Goal: Task Accomplishment & Management: Manage account settings

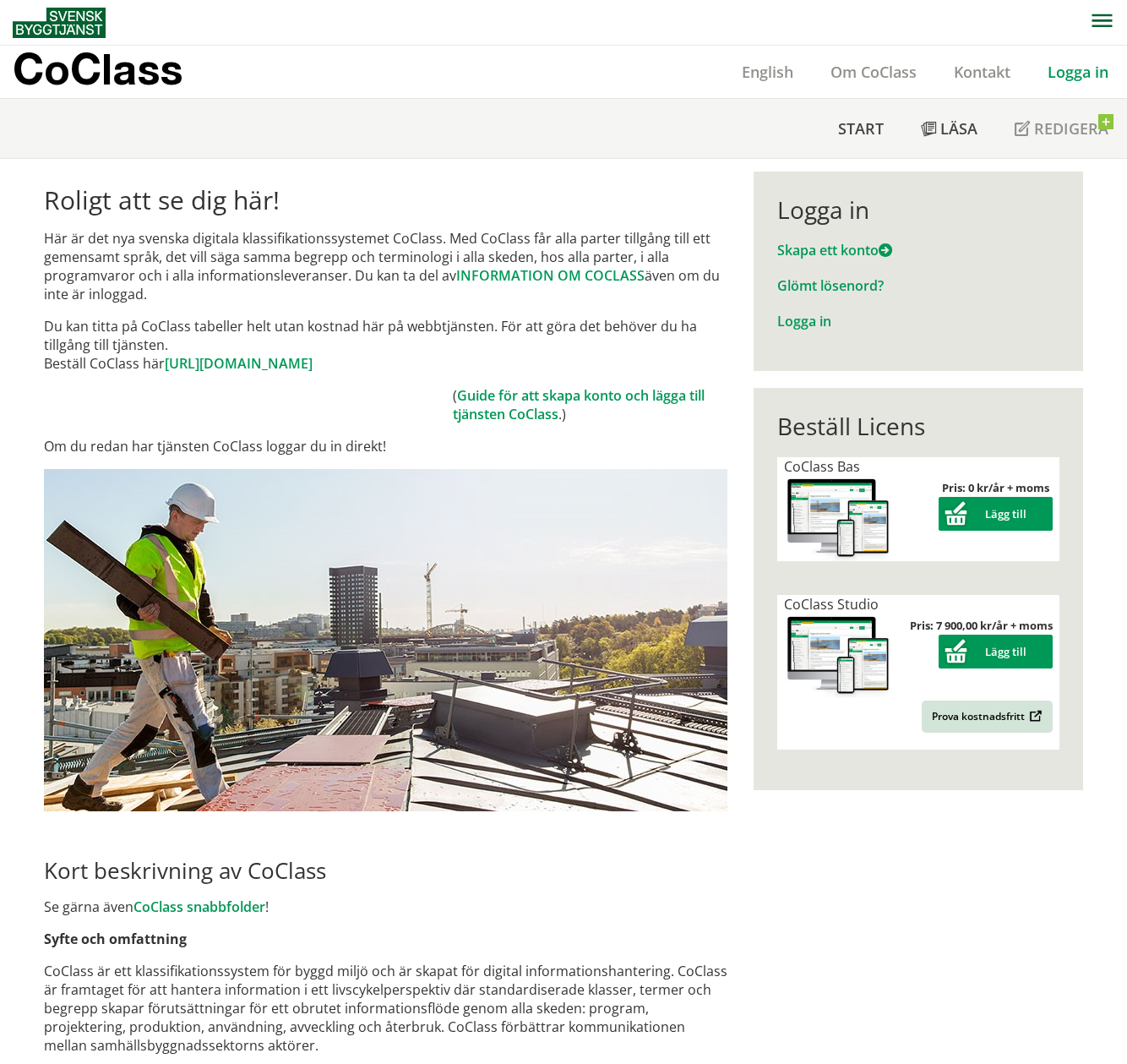
click at [1062, 125] on nav "Start Läsa Redigera" at bounding box center [973, 128] width 307 height 59
click at [806, 314] on link "Logga in" at bounding box center [804, 321] width 54 height 19
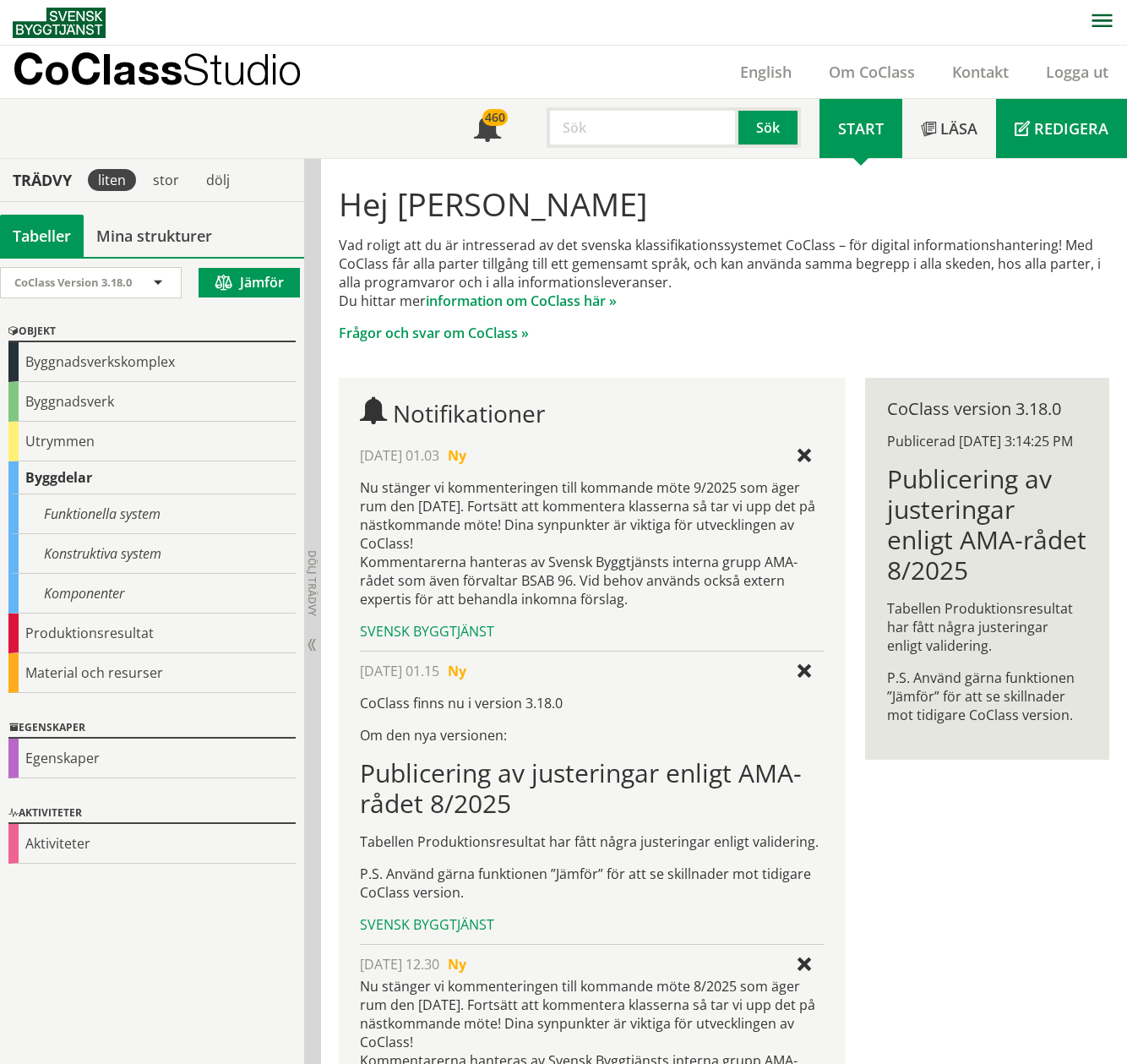
click at [1061, 113] on link "Redigera" at bounding box center [1061, 128] width 131 height 59
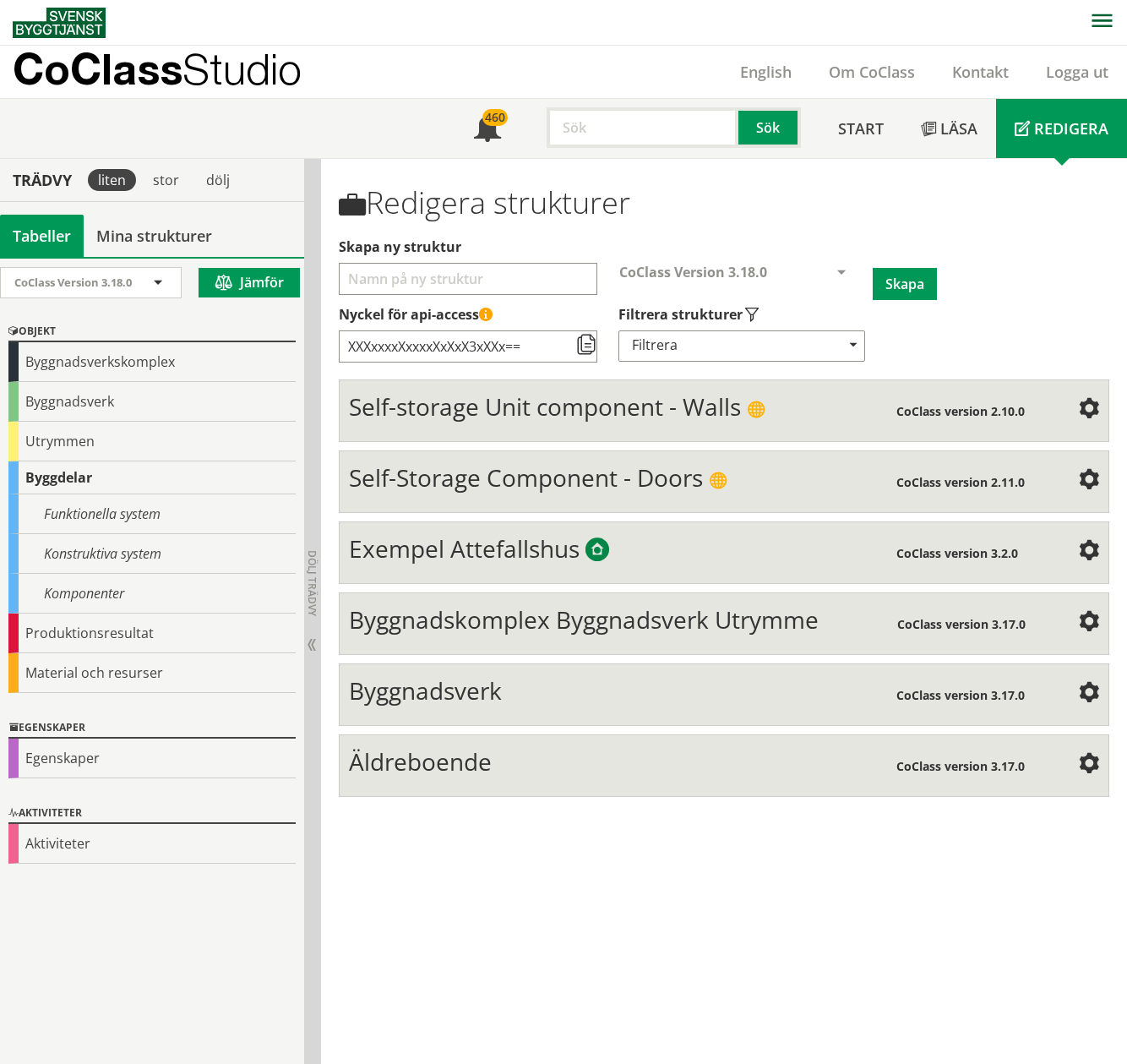
click at [425, 777] on span "Äldreboende" at bounding box center [420, 761] width 143 height 32
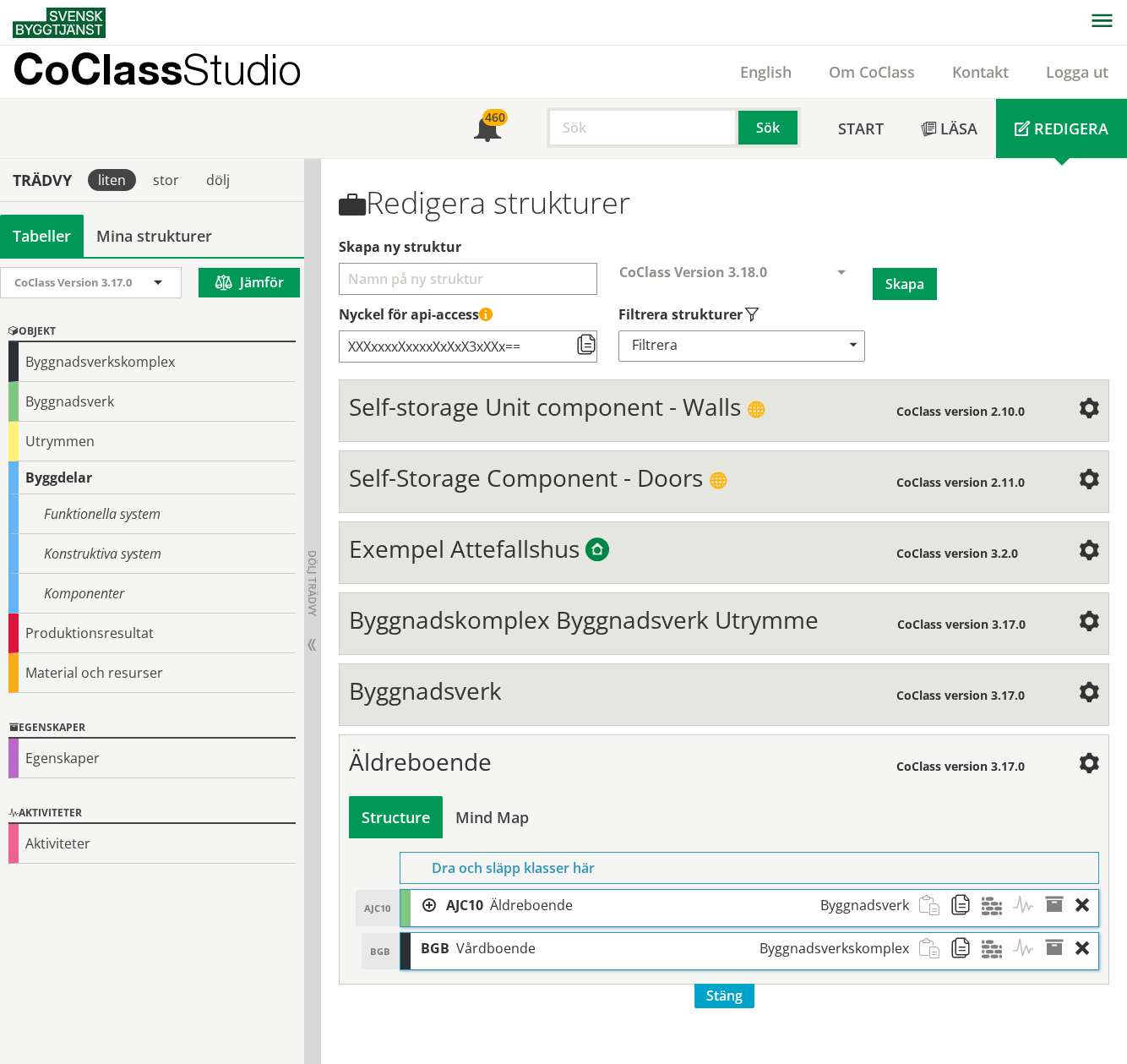
scroll to position [1, 0]
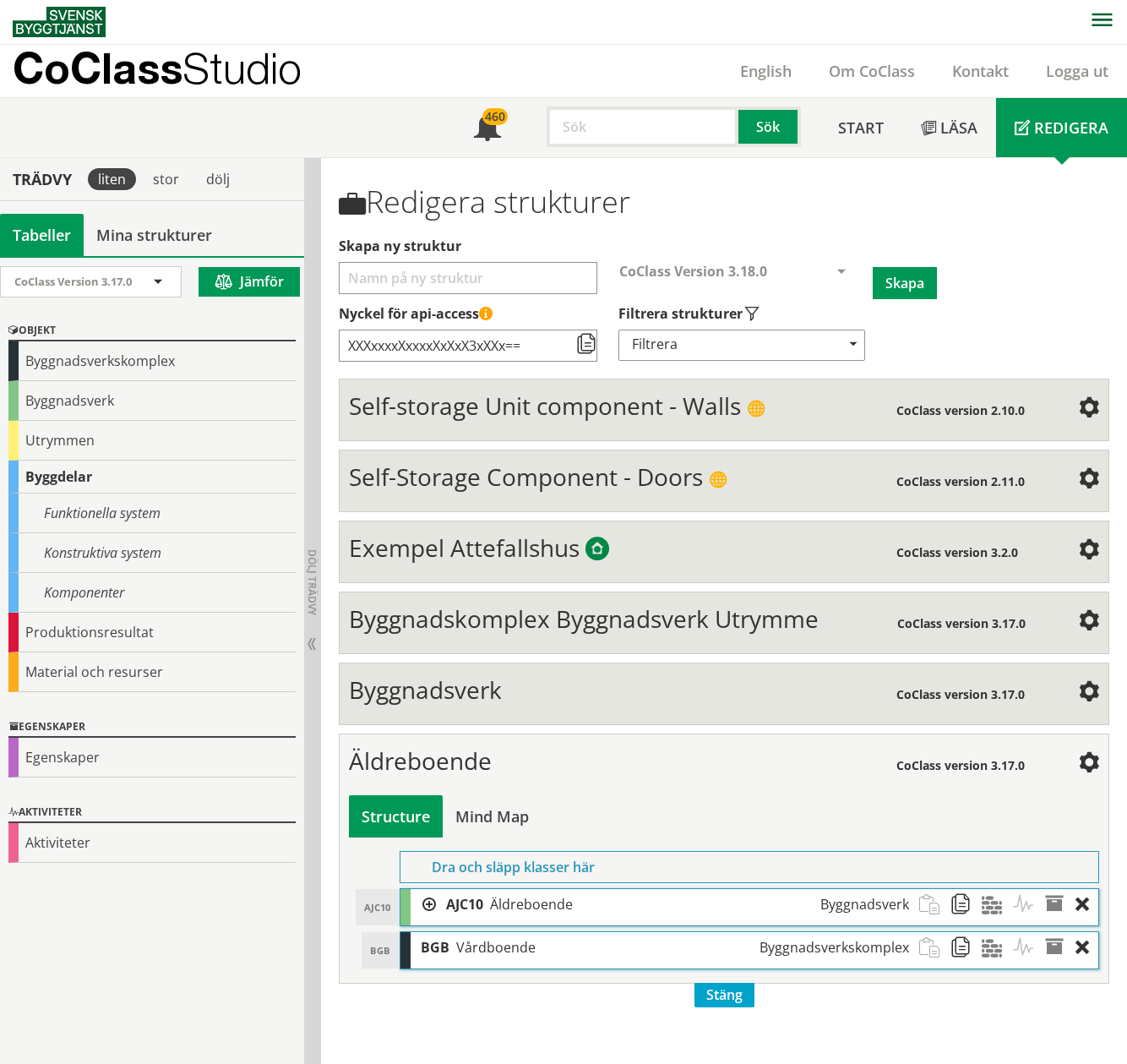
click at [476, 905] on span "AJC10" at bounding box center [465, 904] width 37 height 19
click at [424, 905] on div at bounding box center [424, 904] width 26 height 31
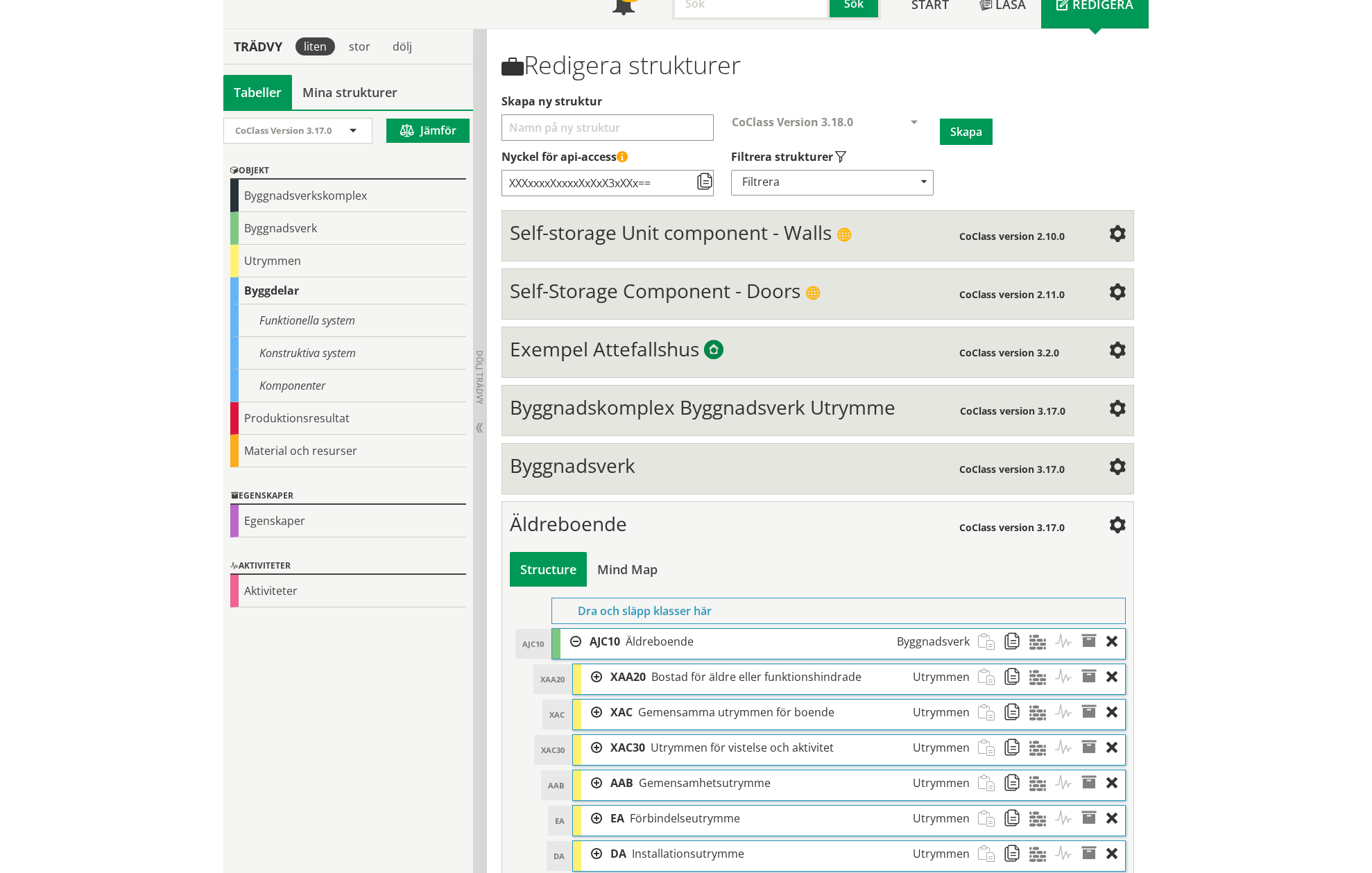
scroll to position [286, 0]
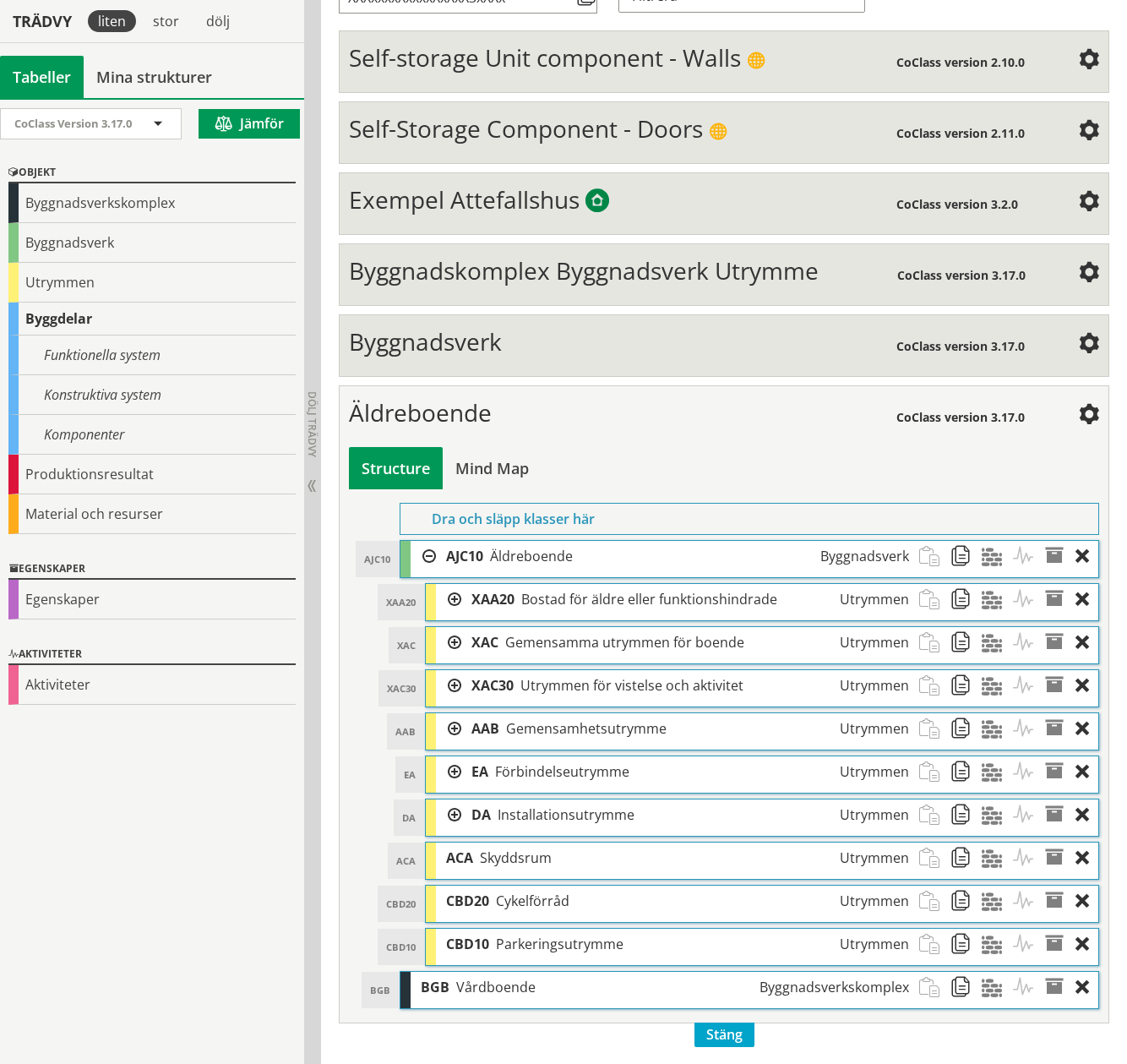
click at [459, 599] on div at bounding box center [448, 599] width 26 height 31
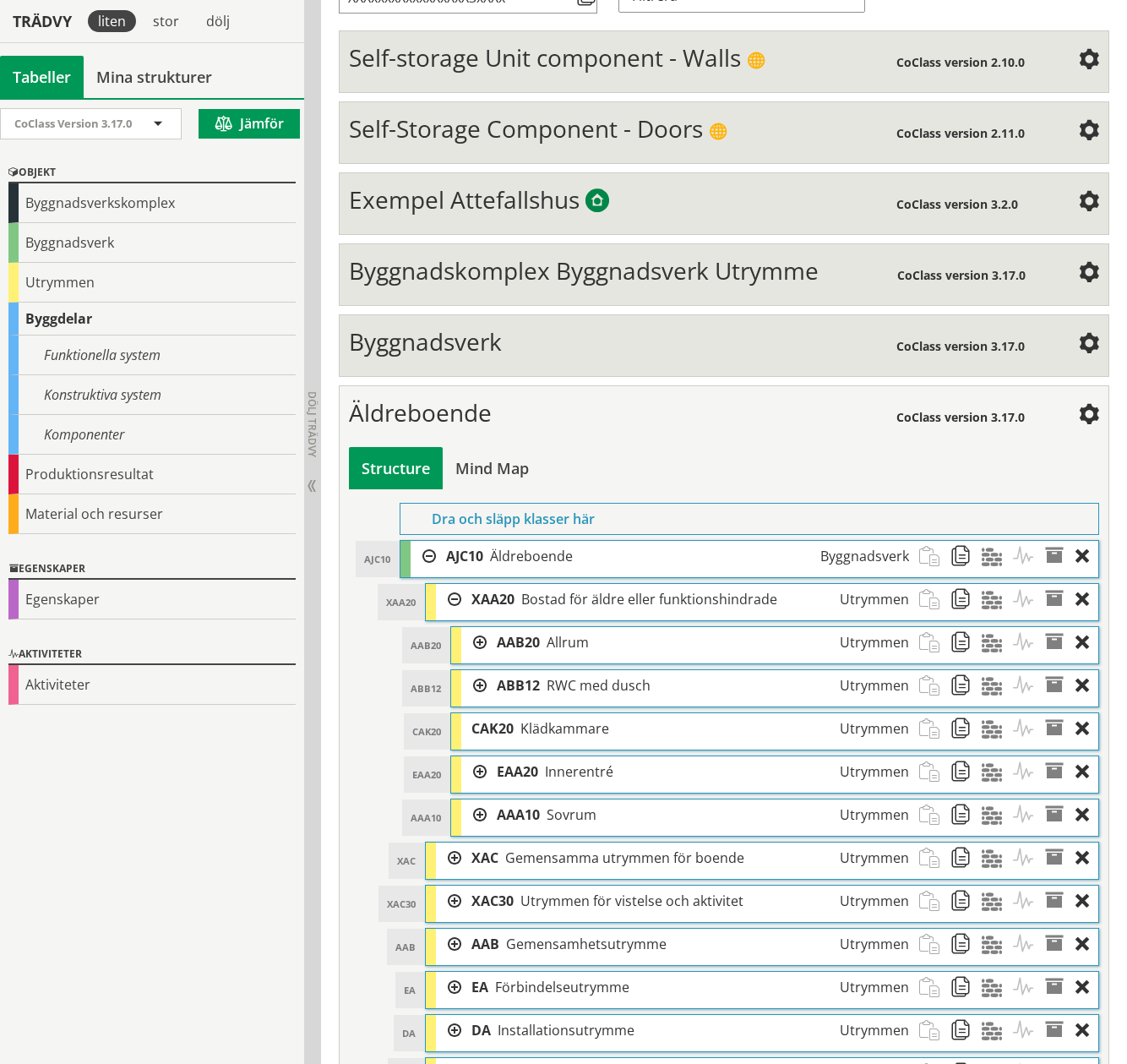
click at [478, 642] on div at bounding box center [474, 642] width 26 height 31
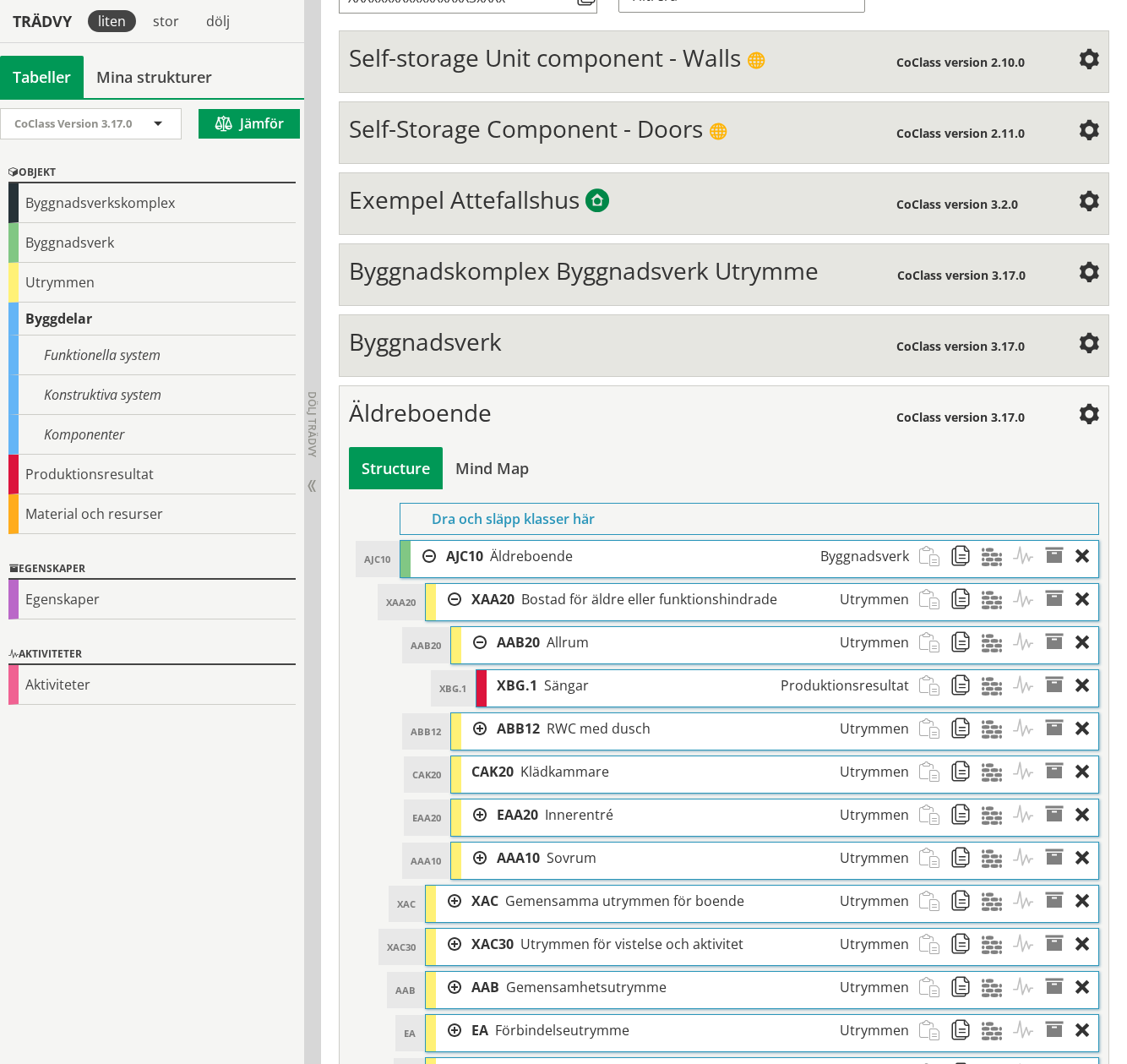
click at [478, 642] on div at bounding box center [474, 642] width 26 height 31
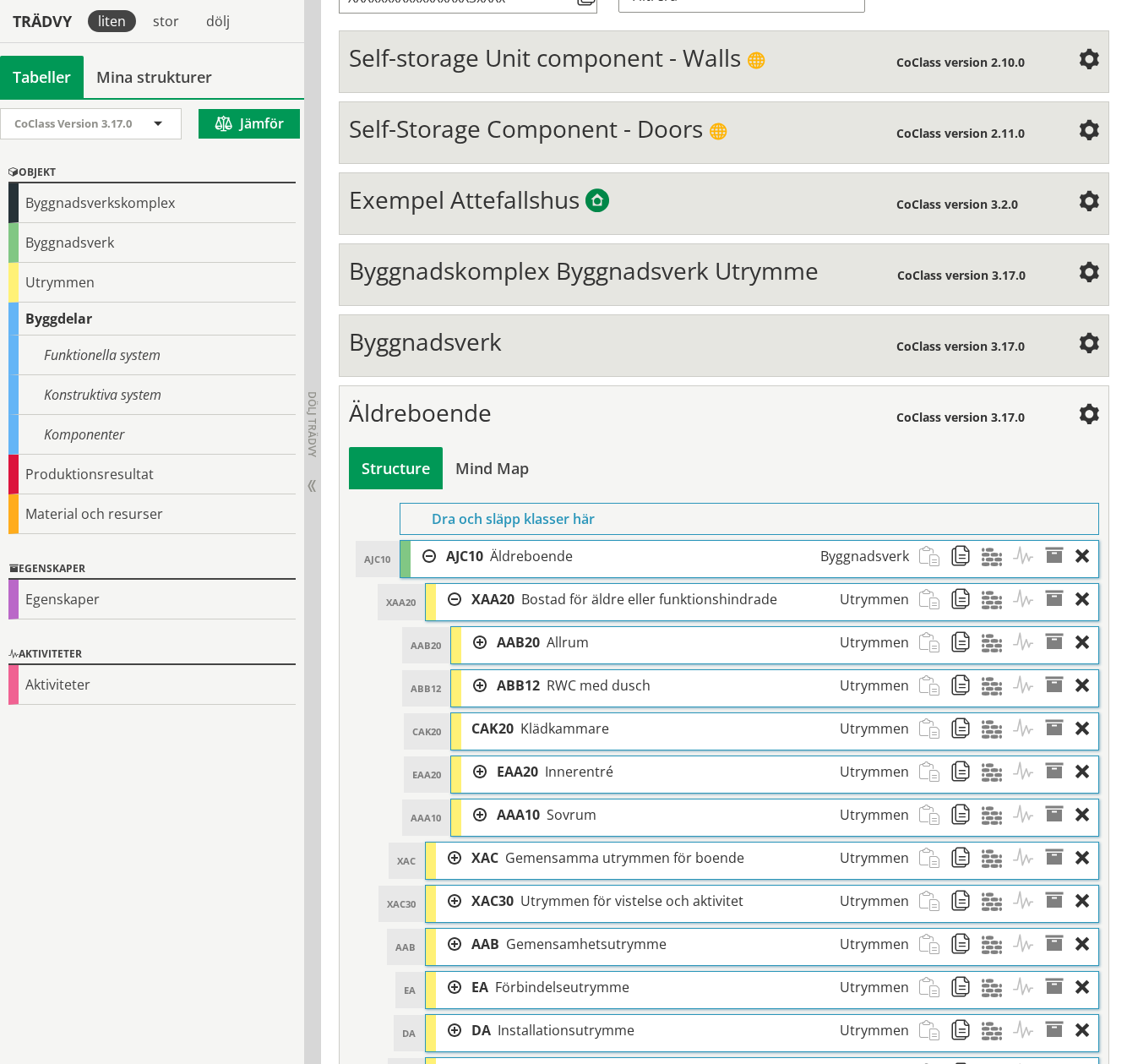
click at [470, 683] on div at bounding box center [474, 685] width 26 height 31
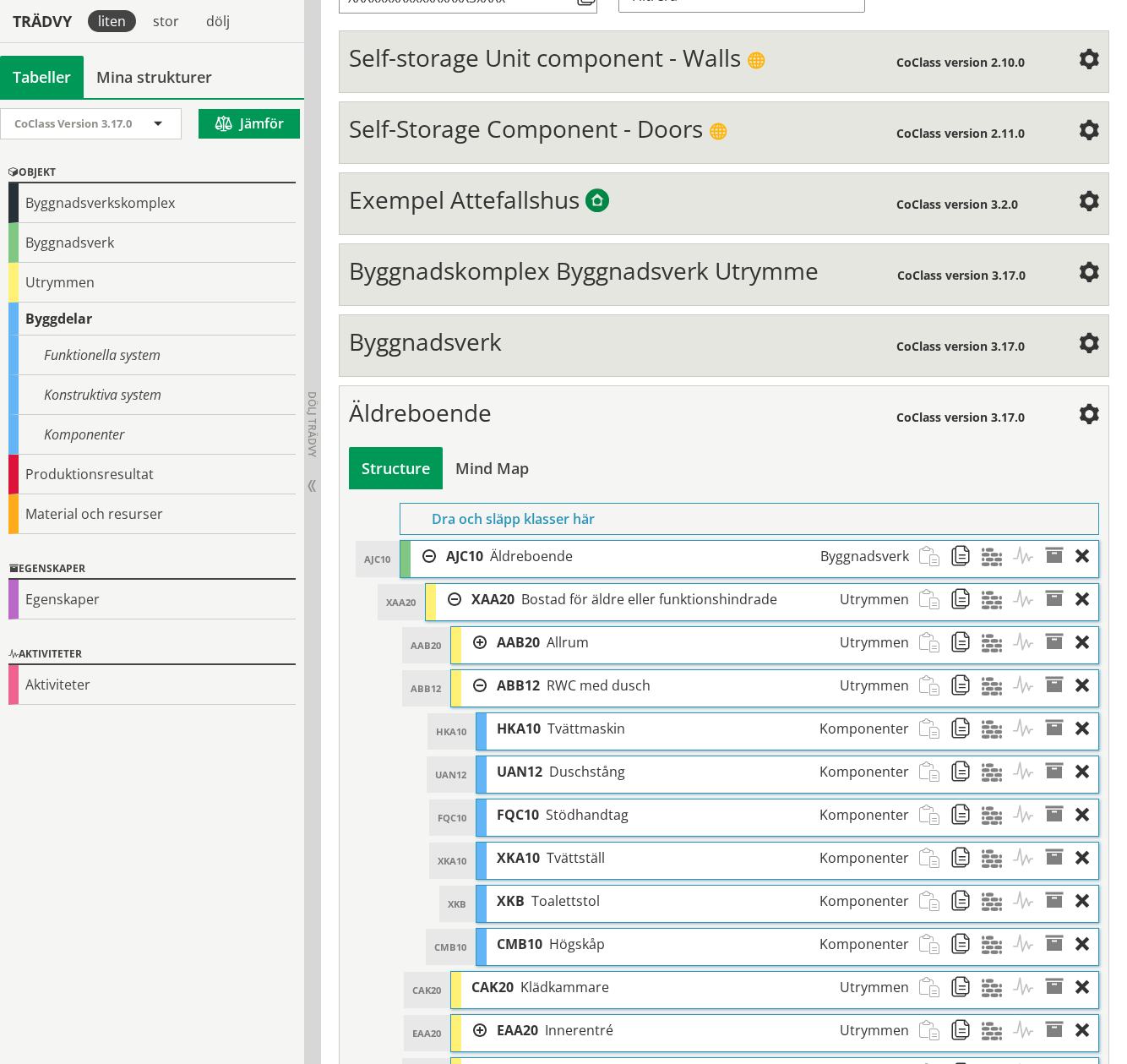
click at [480, 683] on div at bounding box center [474, 685] width 26 height 31
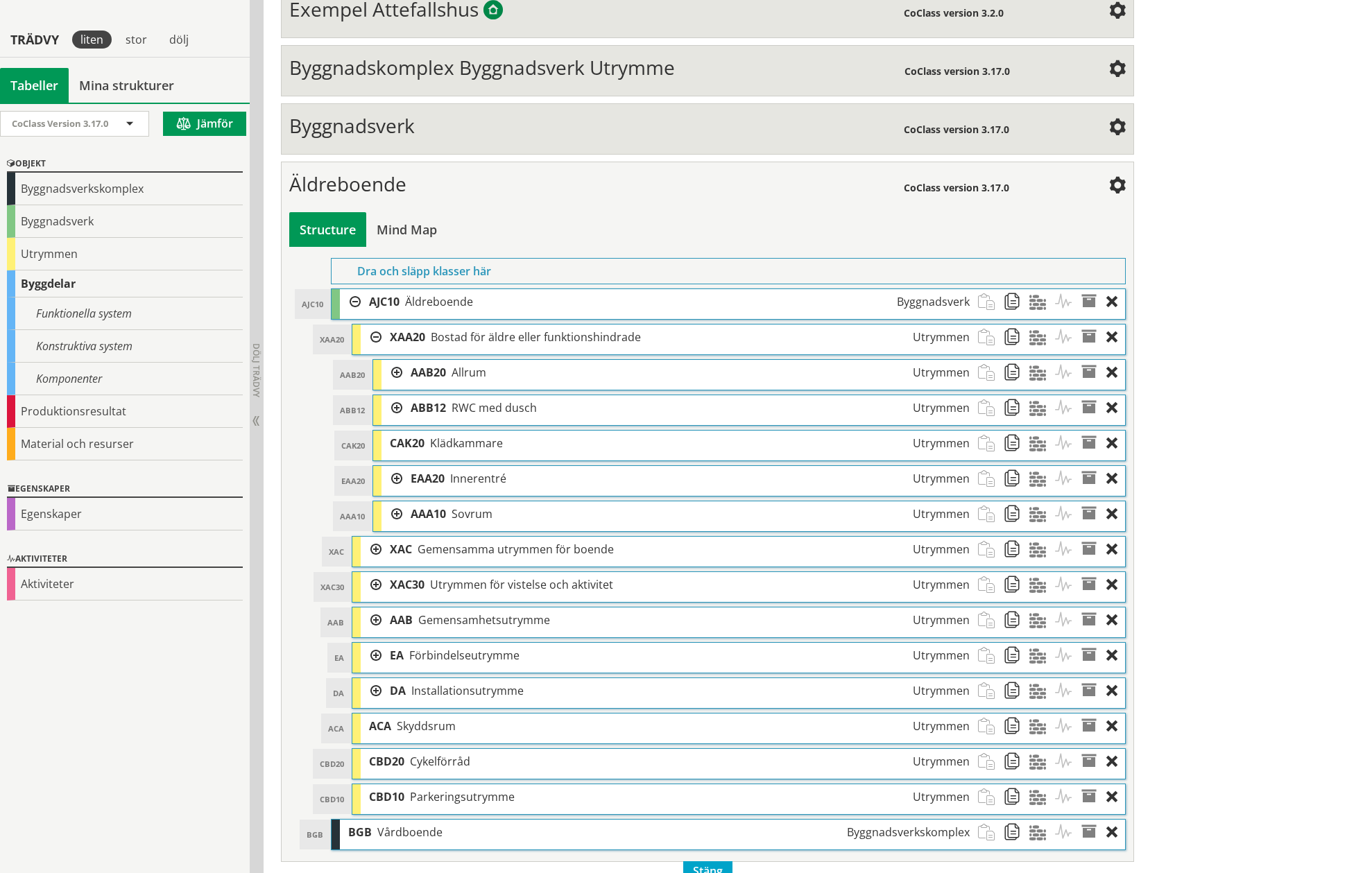
scroll to position [463, 0]
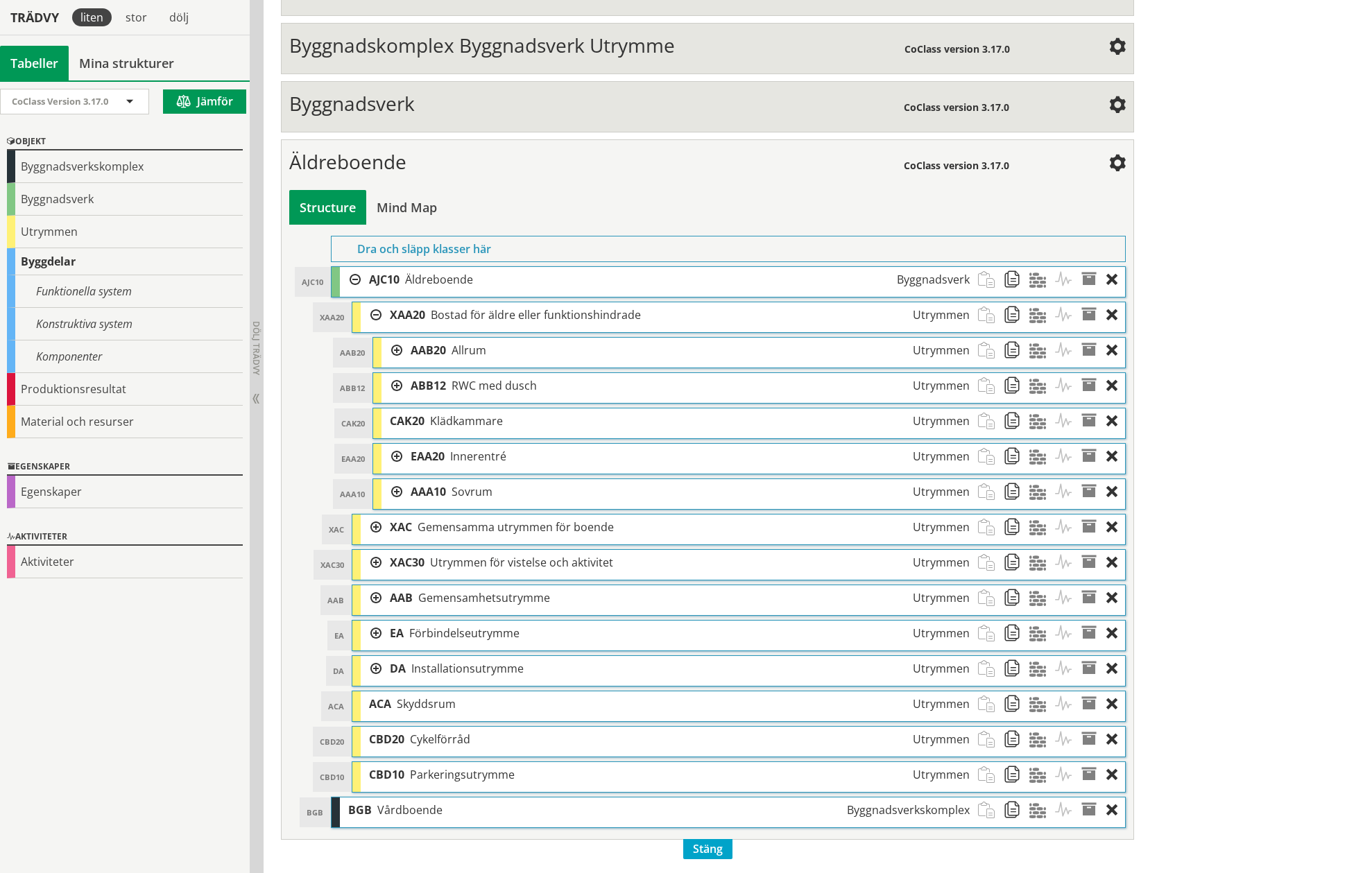
click at [372, 310] on div at bounding box center [371, 315] width 21 height 25
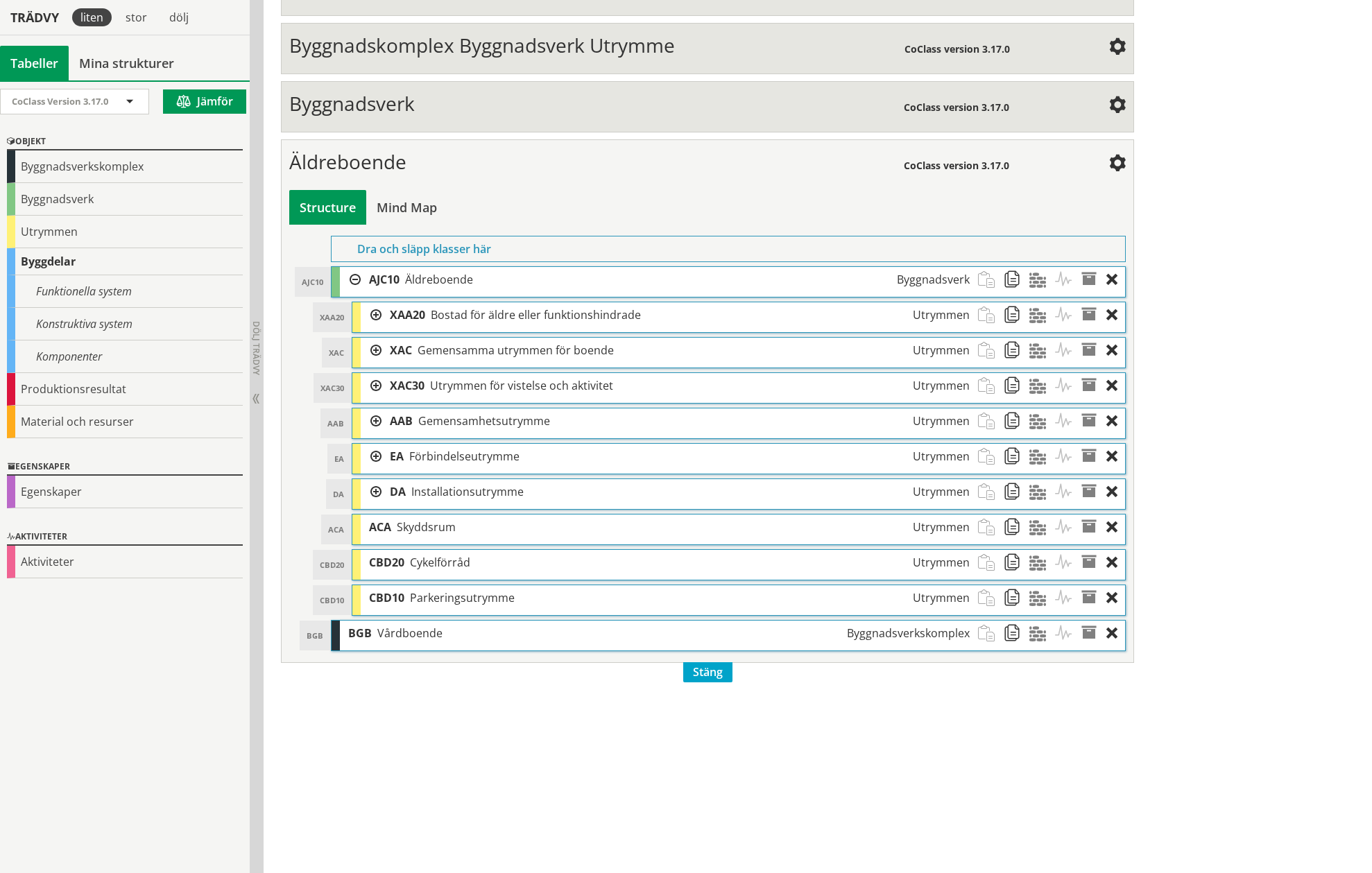
click at [374, 315] on div at bounding box center [371, 315] width 21 height 25
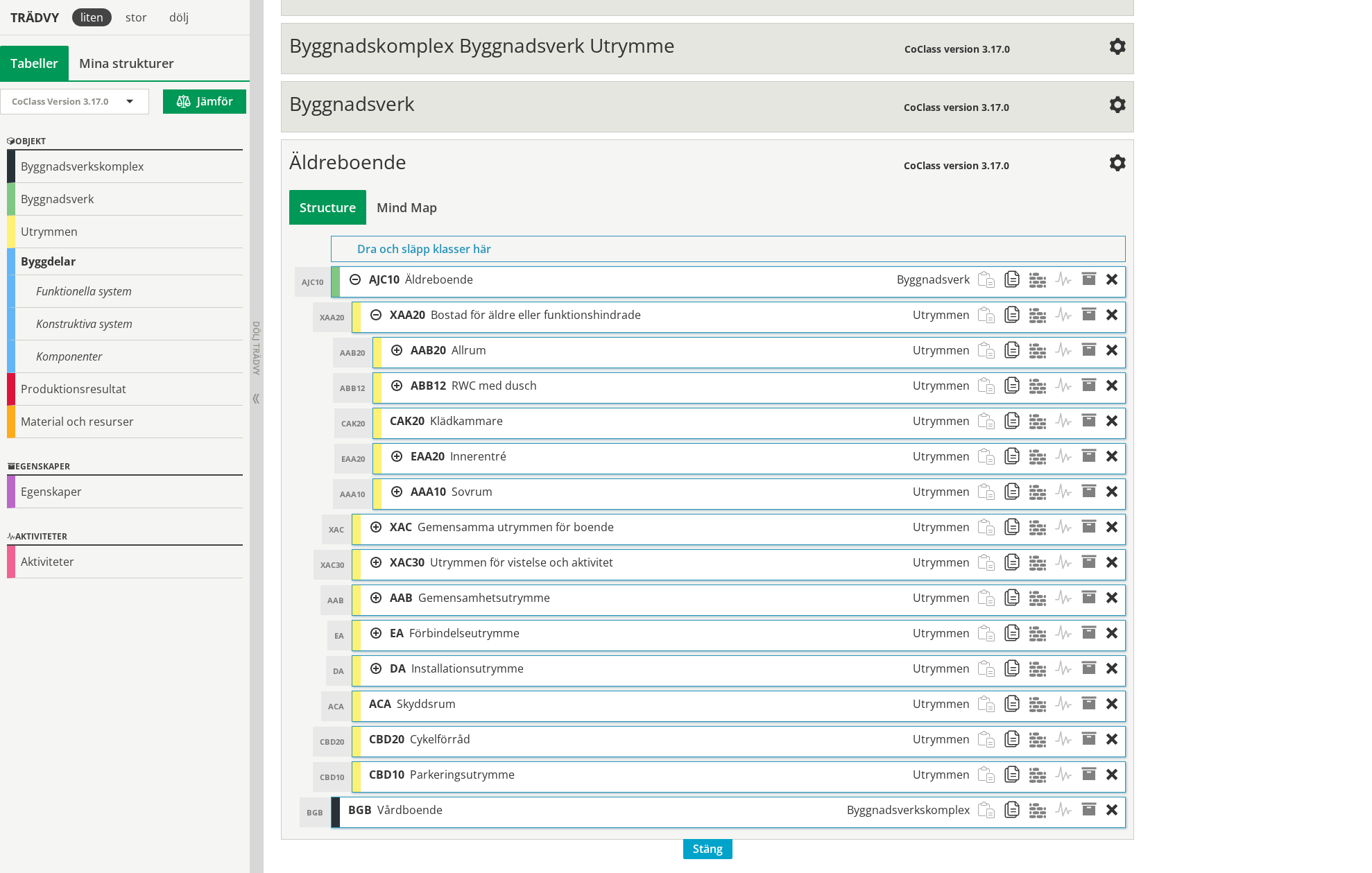
click at [377, 528] on div at bounding box center [371, 527] width 21 height 25
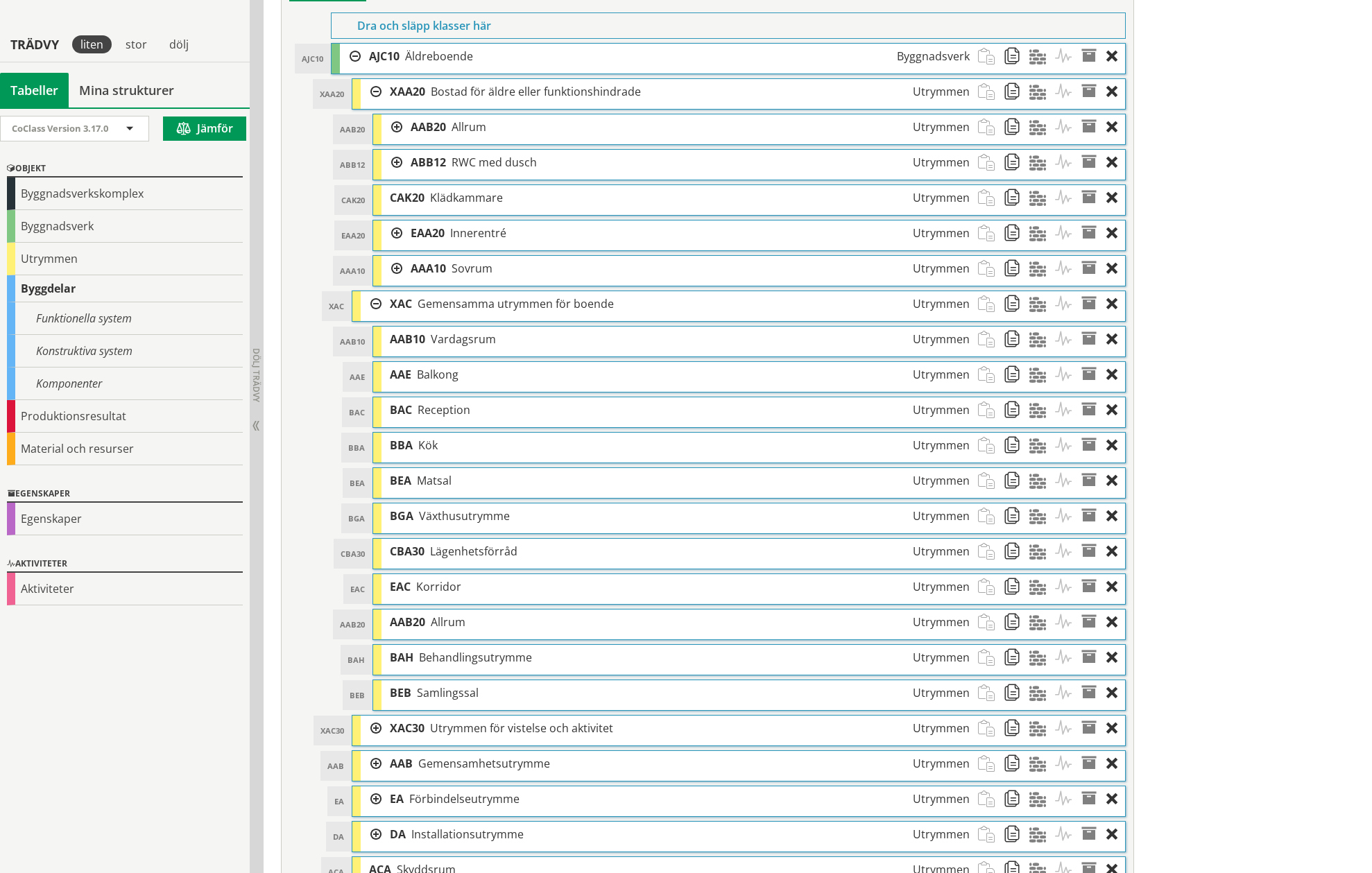
scroll to position [713, 0]
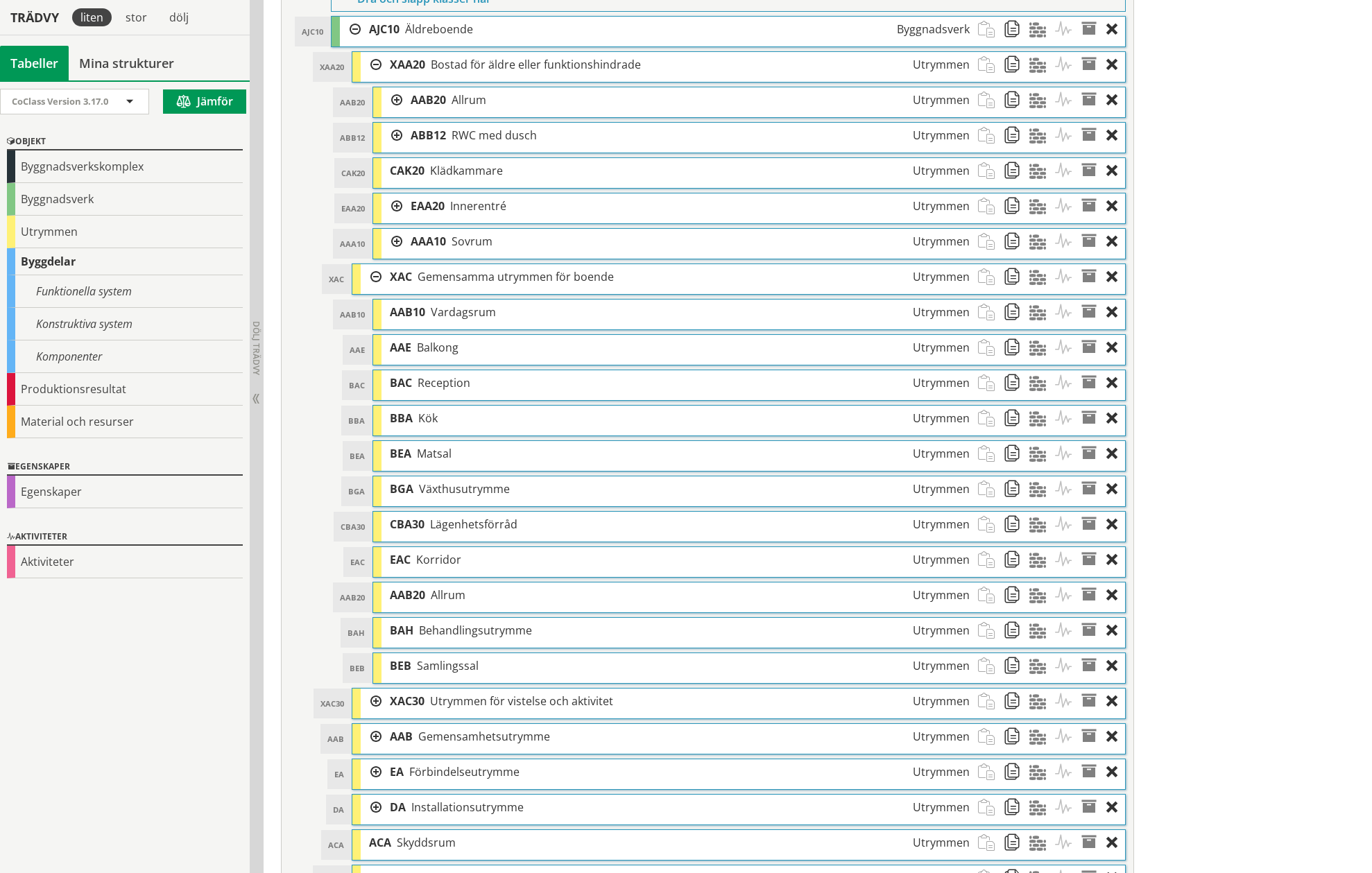
click at [400, 98] on div at bounding box center [392, 100] width 21 height 25
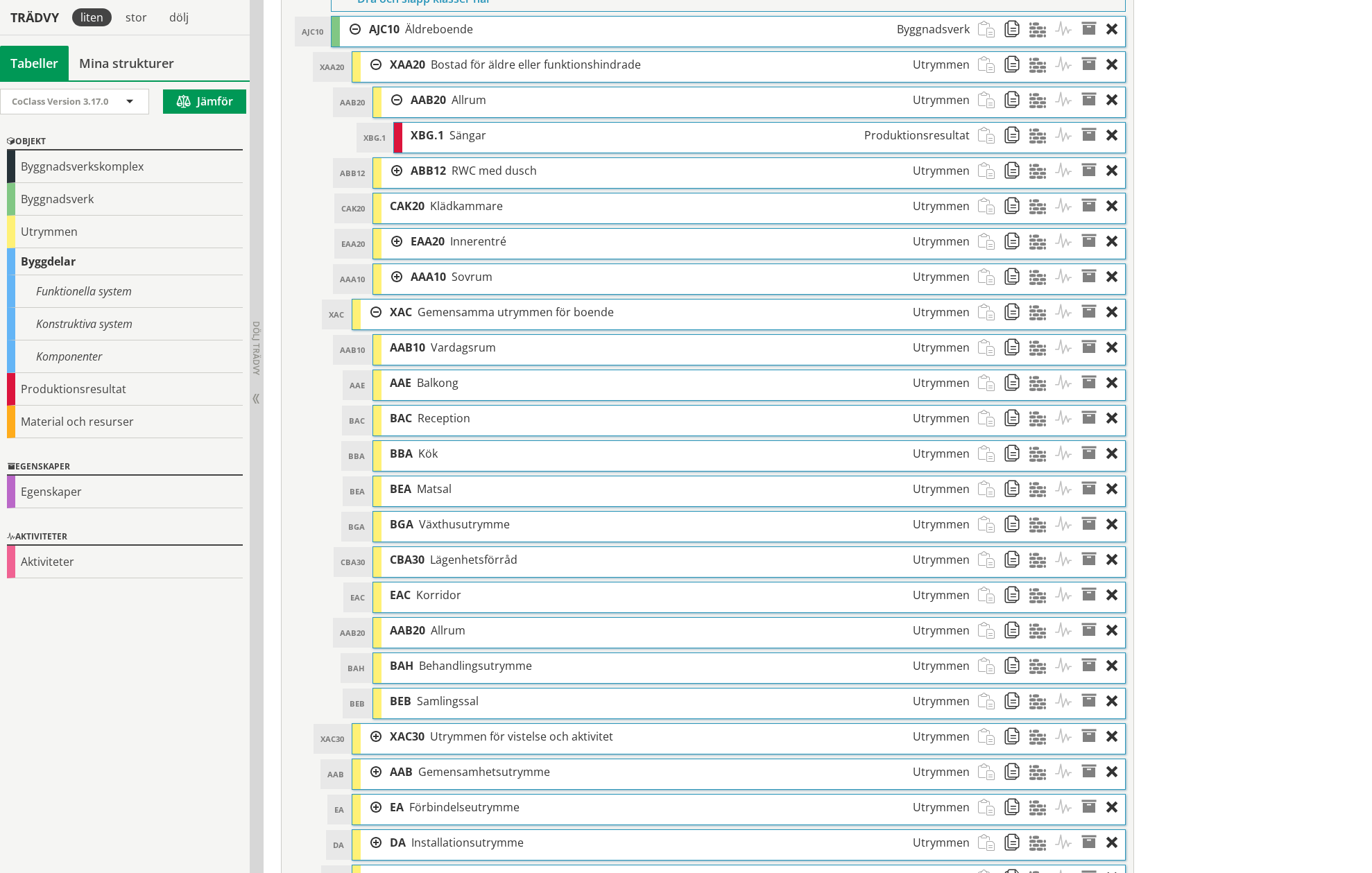
click at [400, 98] on div at bounding box center [392, 100] width 21 height 25
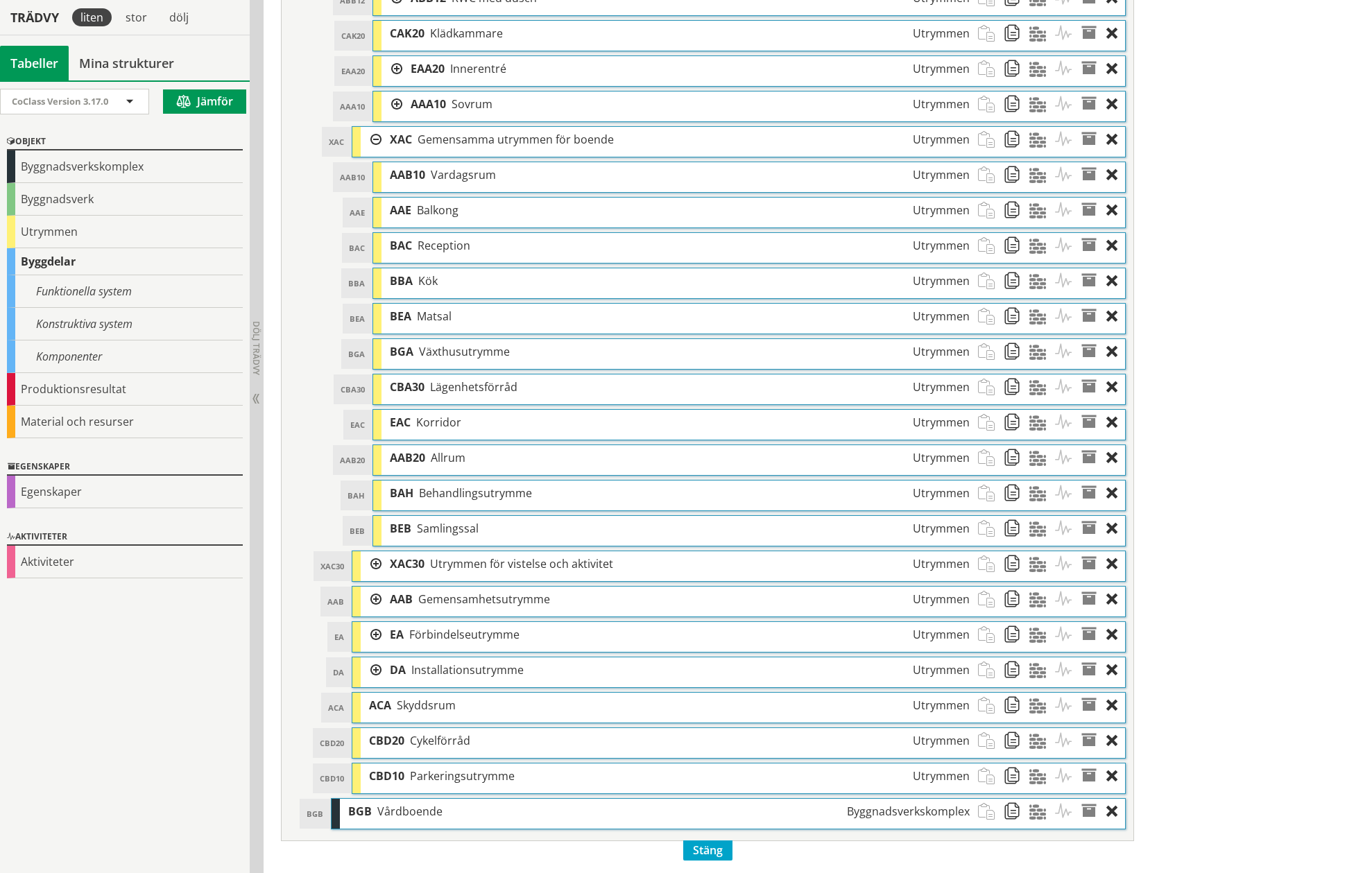
scroll to position [852, 0]
click at [371, 556] on div at bounding box center [371, 562] width 21 height 25
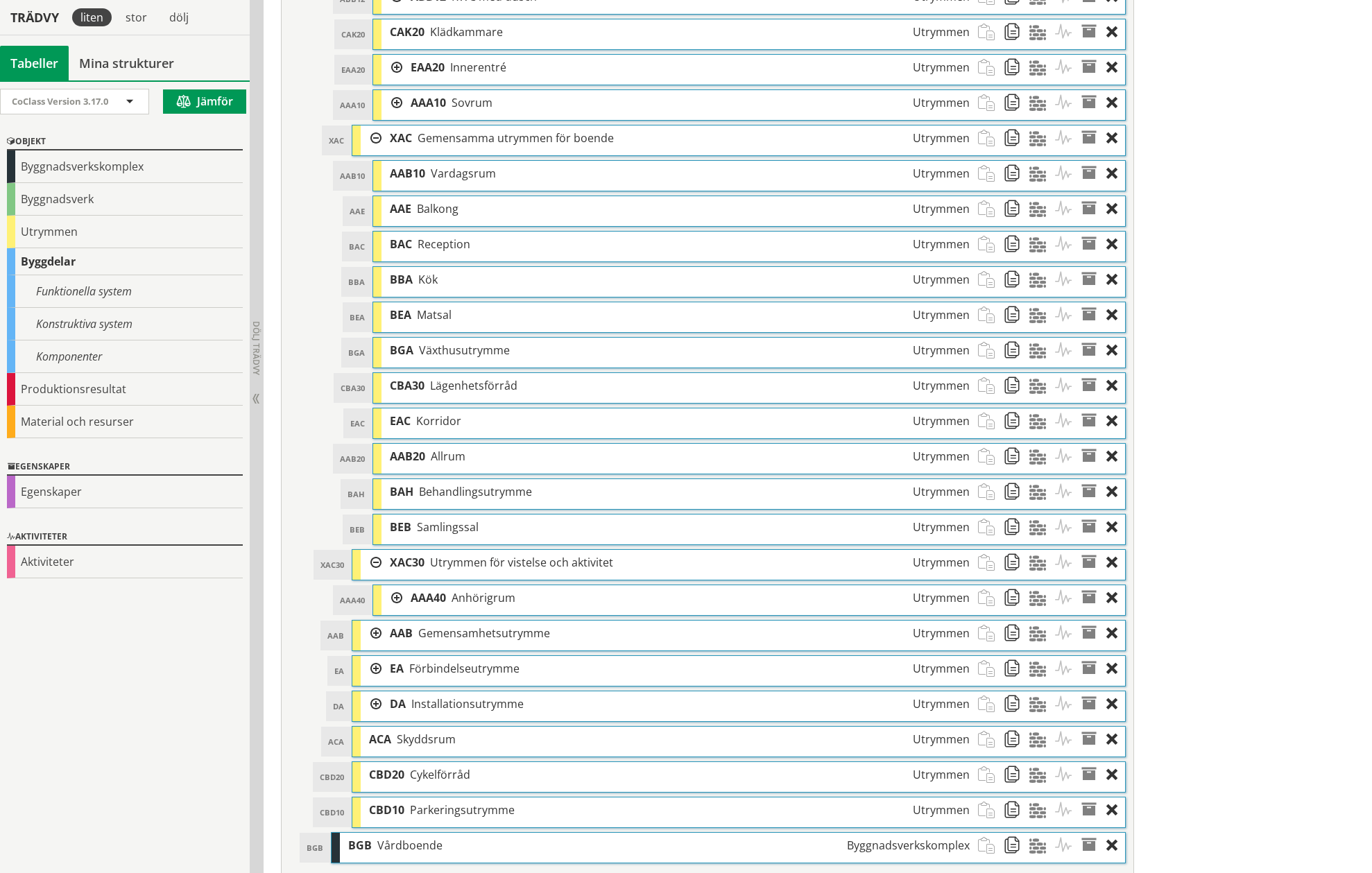
click at [398, 598] on div at bounding box center [392, 598] width 21 height 25
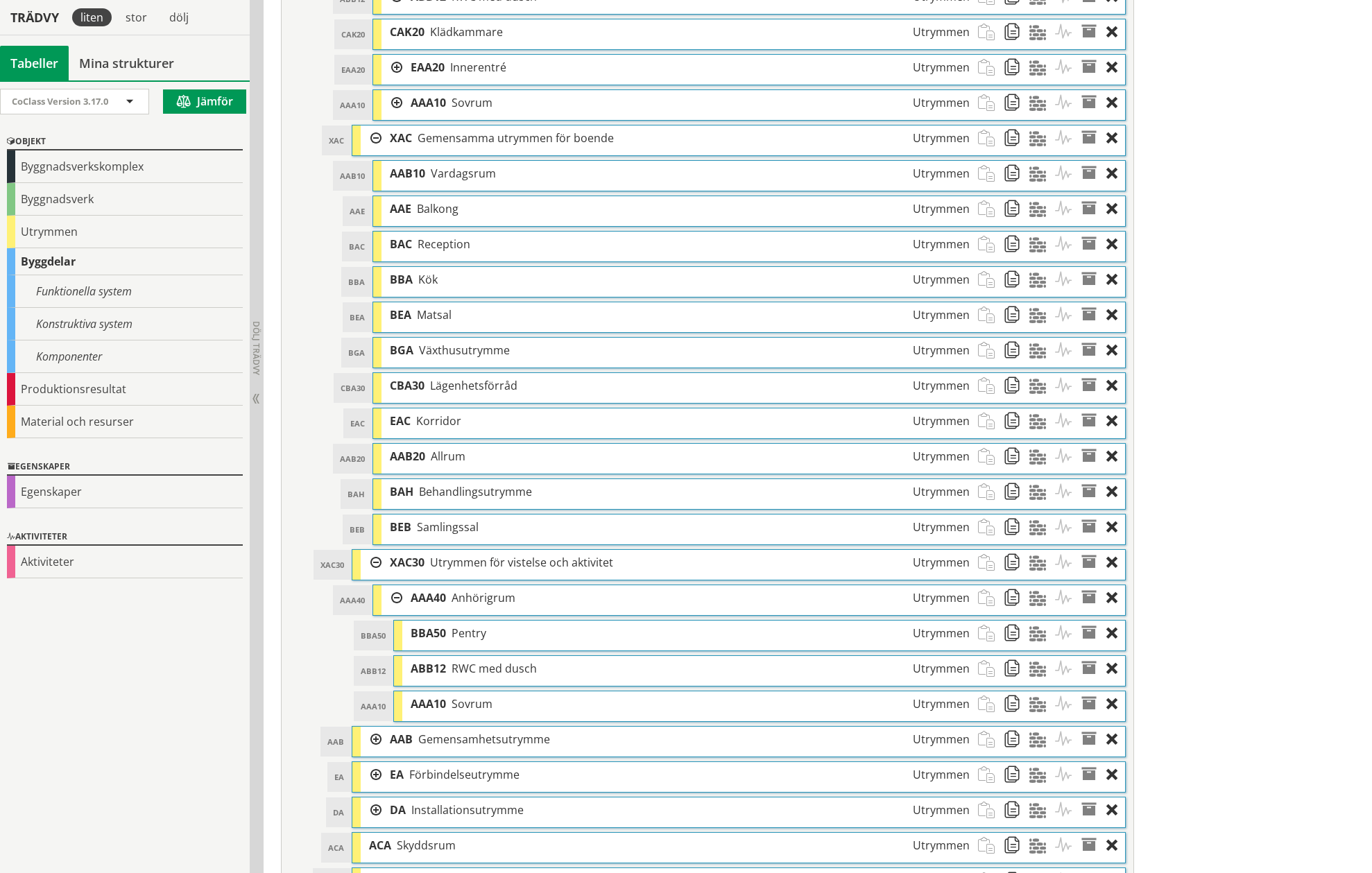
click at [372, 736] on div at bounding box center [371, 739] width 21 height 25
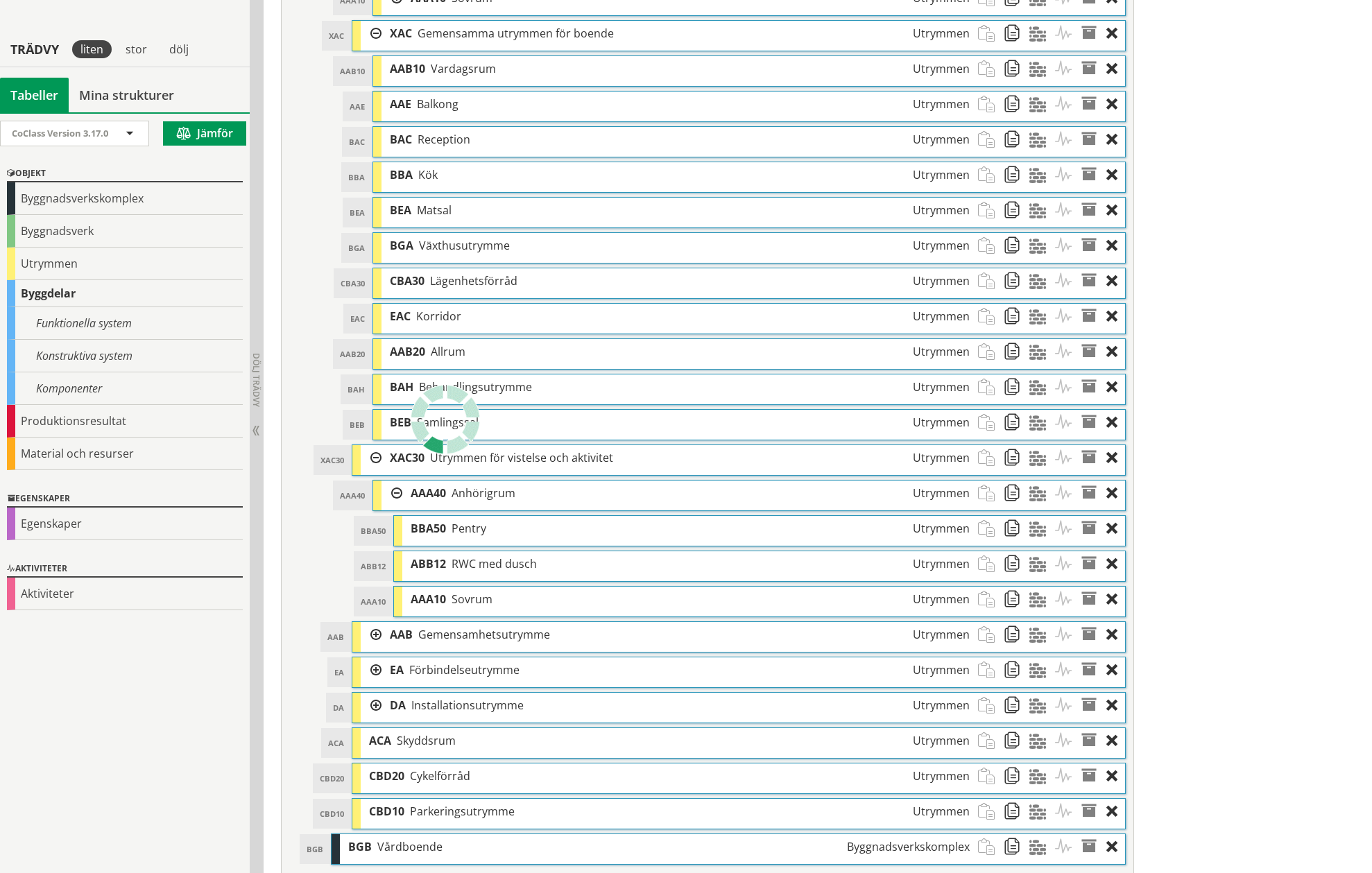
scroll to position [994, 0]
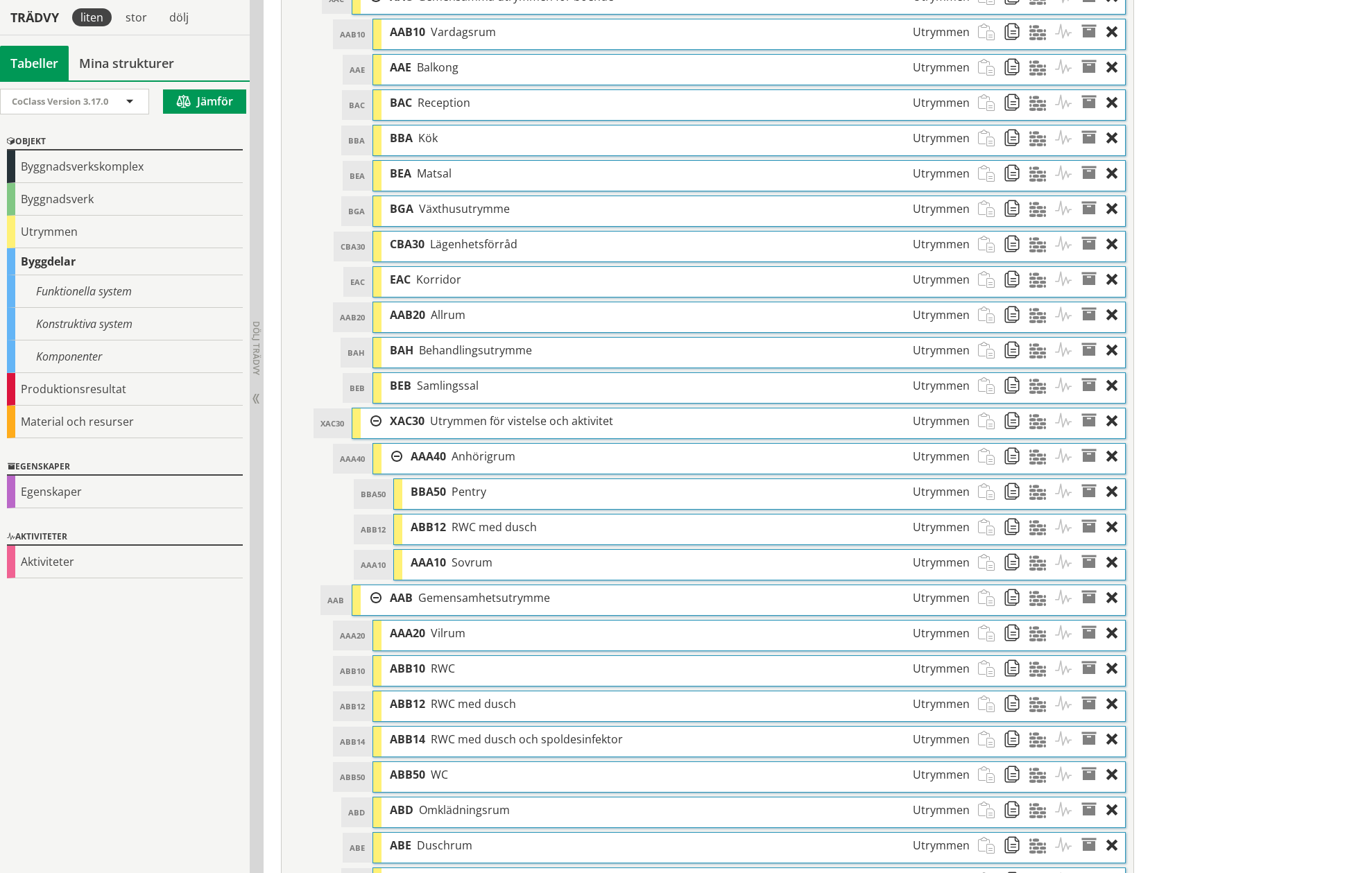
click at [371, 599] on div at bounding box center [371, 598] width 21 height 25
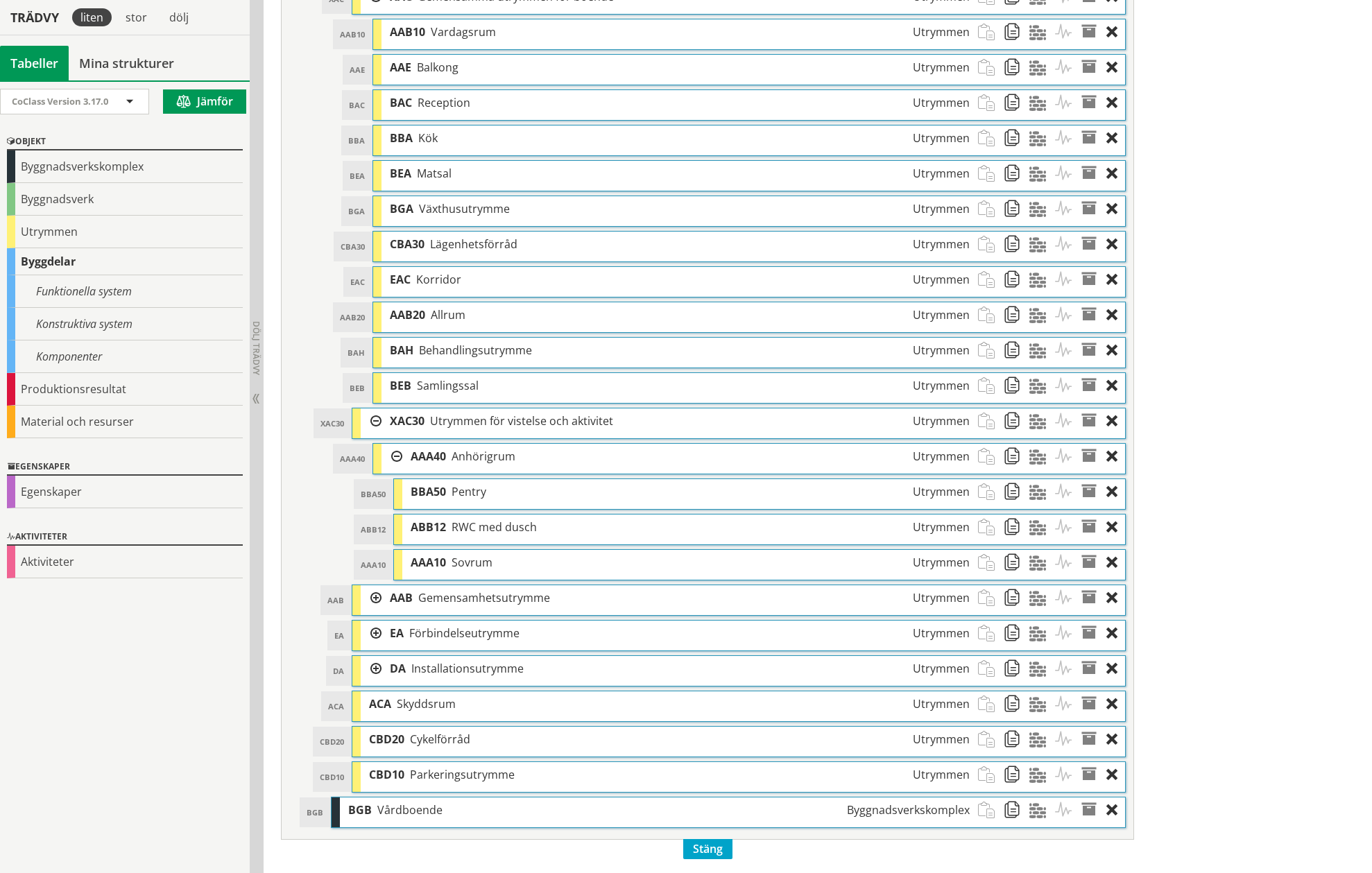
click at [377, 417] on div at bounding box center [371, 421] width 21 height 25
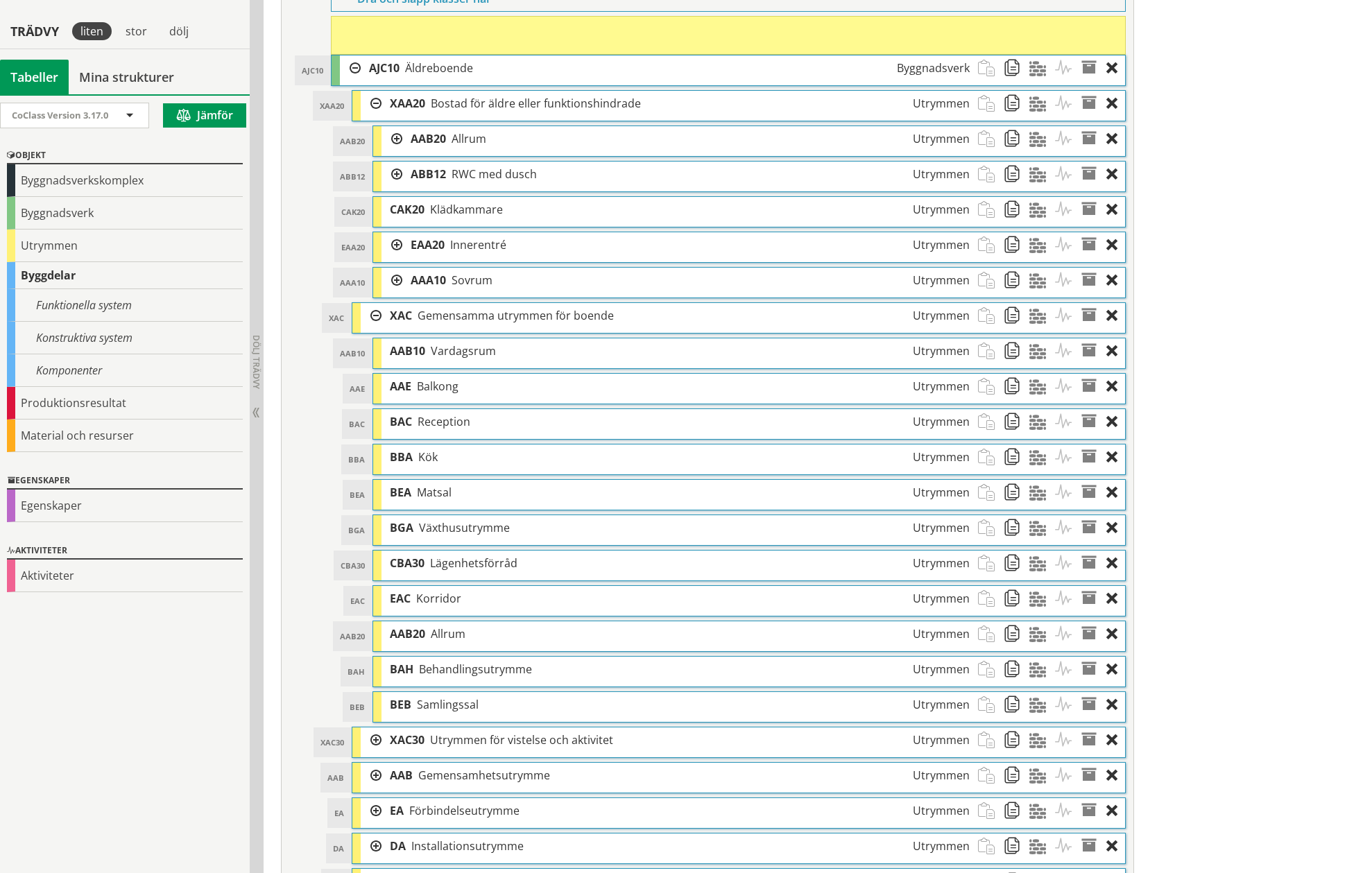
scroll to position [644, 0]
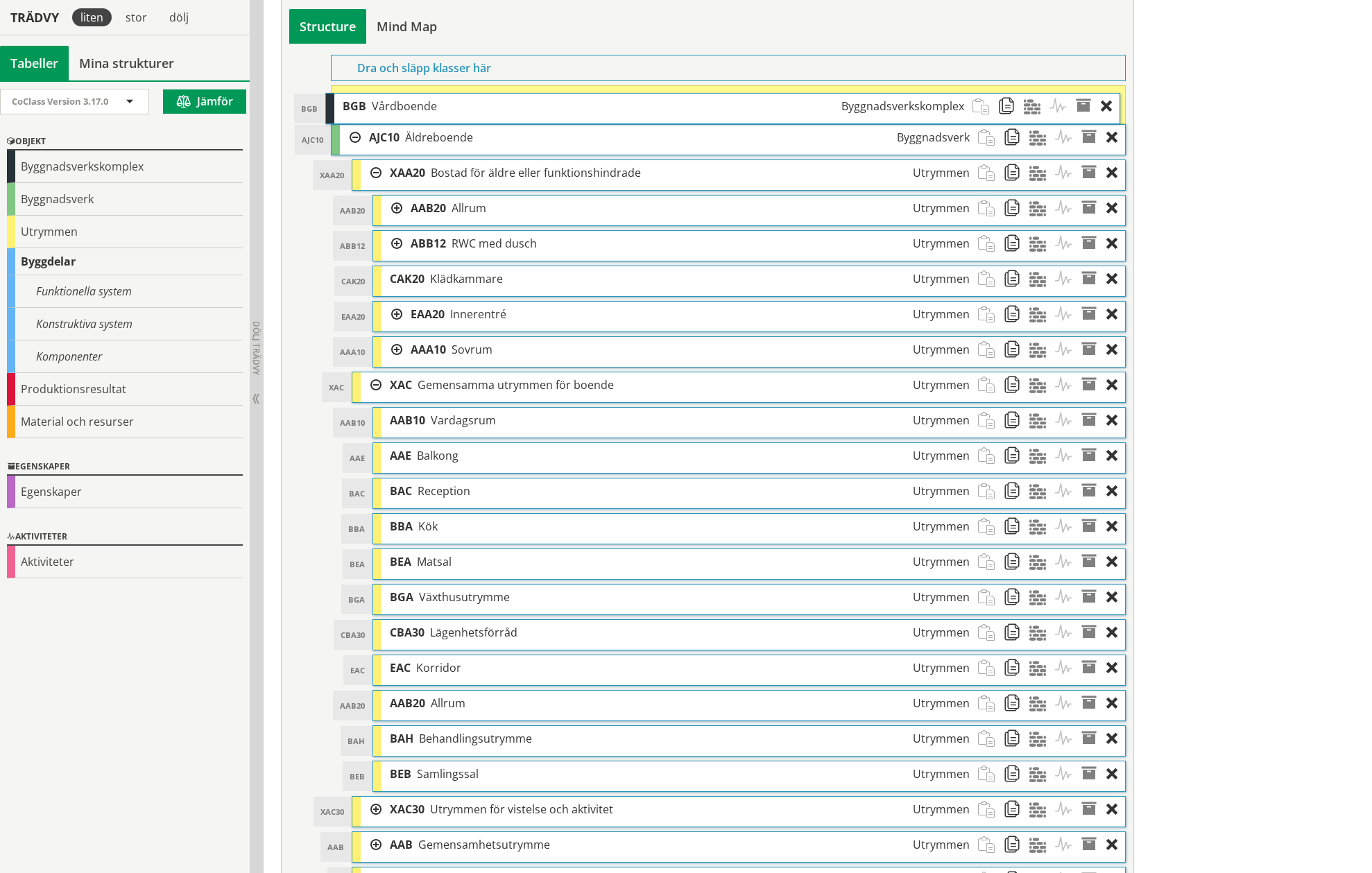
drag, startPoint x: 404, startPoint y: 805, endPoint x: 398, endPoint y: 101, distance: 704.0
click at [398, 101] on span "Vårdboende" at bounding box center [404, 105] width 65 height 15
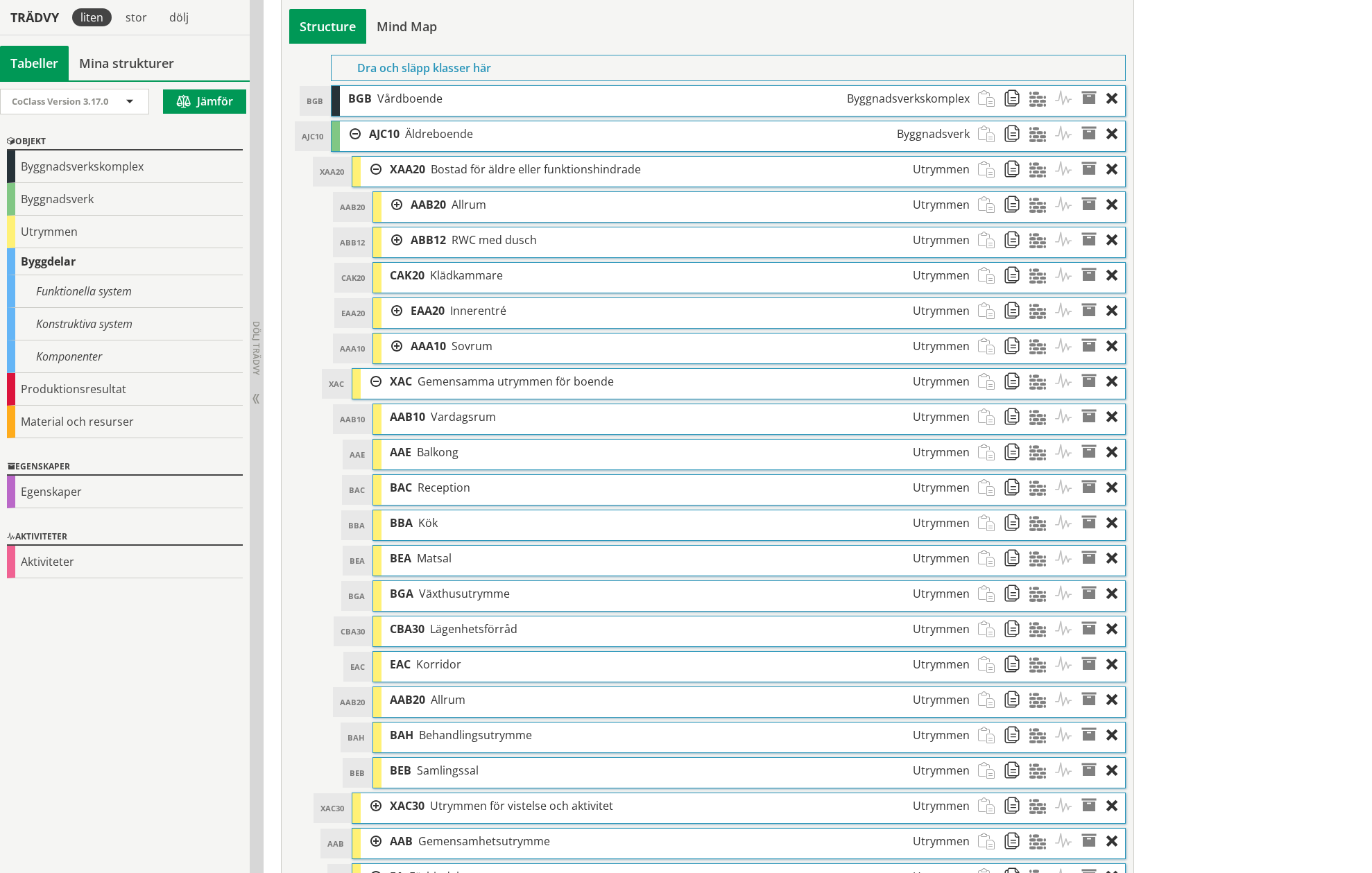
click at [353, 136] on div at bounding box center [350, 134] width 21 height 25
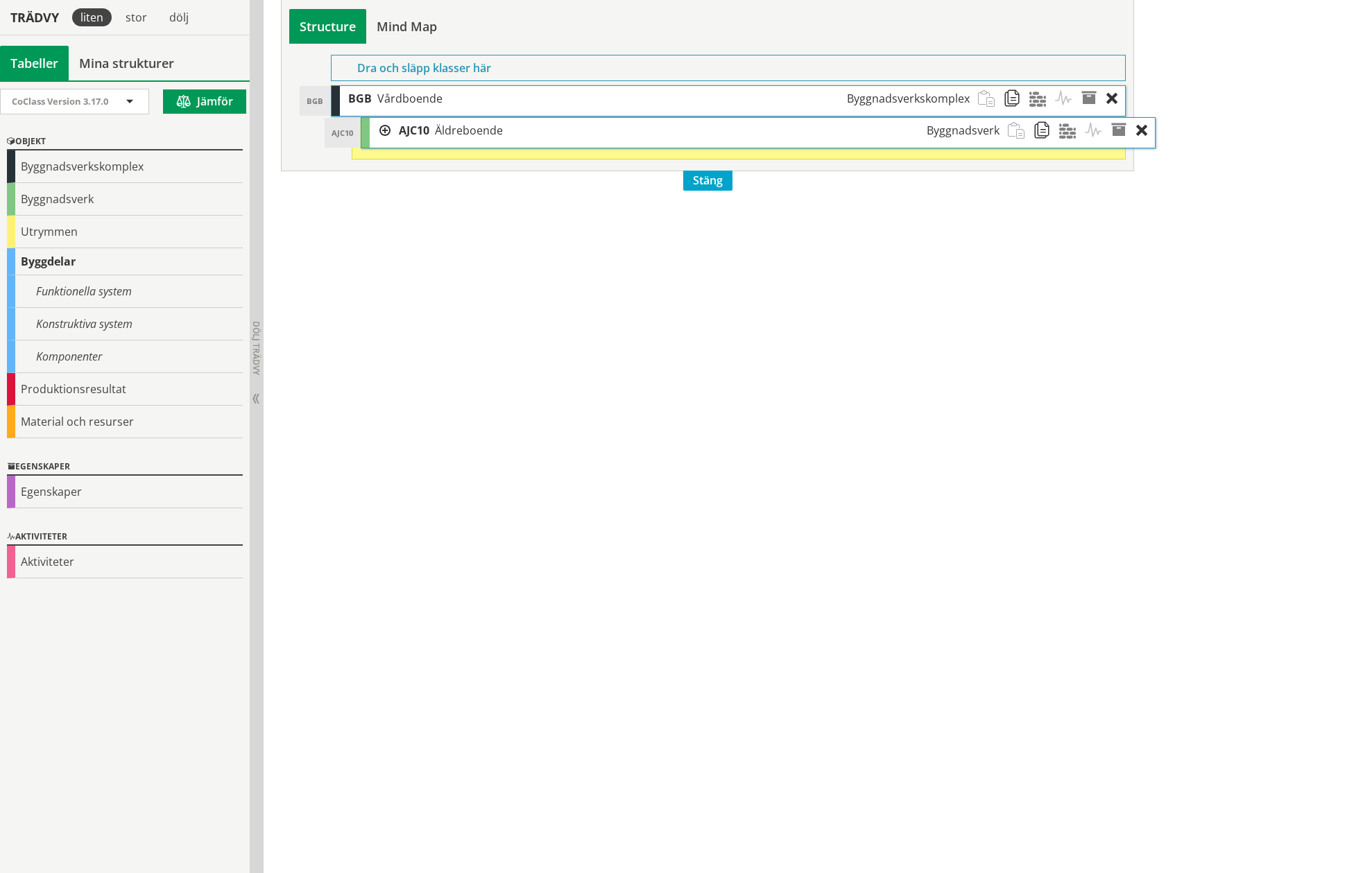
drag, startPoint x: 398, startPoint y: 126, endPoint x: 428, endPoint y: 123, distance: 30.1
click at [428, 123] on span "AJC10" at bounding box center [414, 130] width 31 height 15
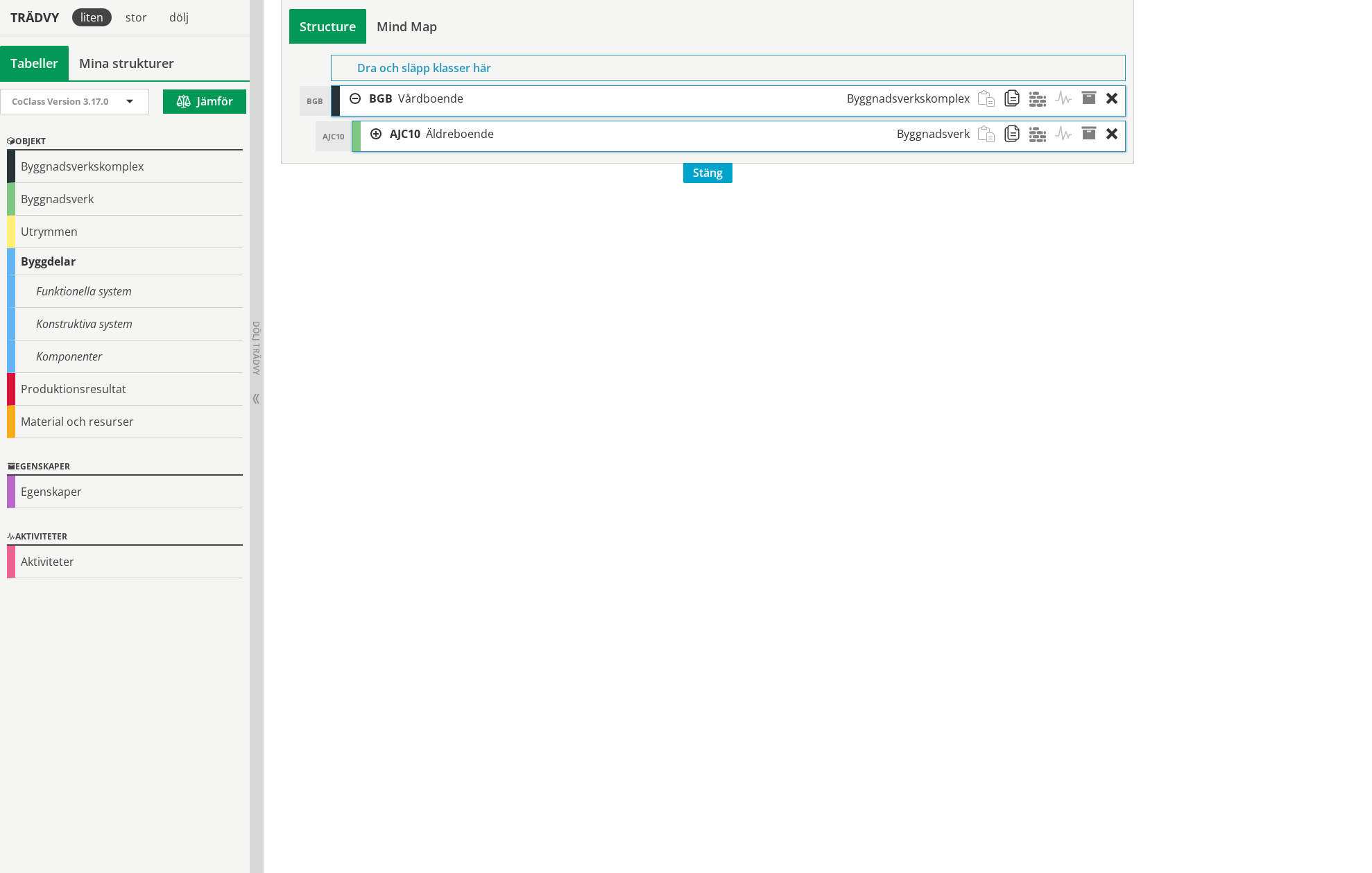
click at [385, 130] on div "AJC10 Äldreboende Byggnadsverk" at bounding box center [679, 134] width 595 height 25
click at [373, 133] on div at bounding box center [371, 134] width 21 height 25
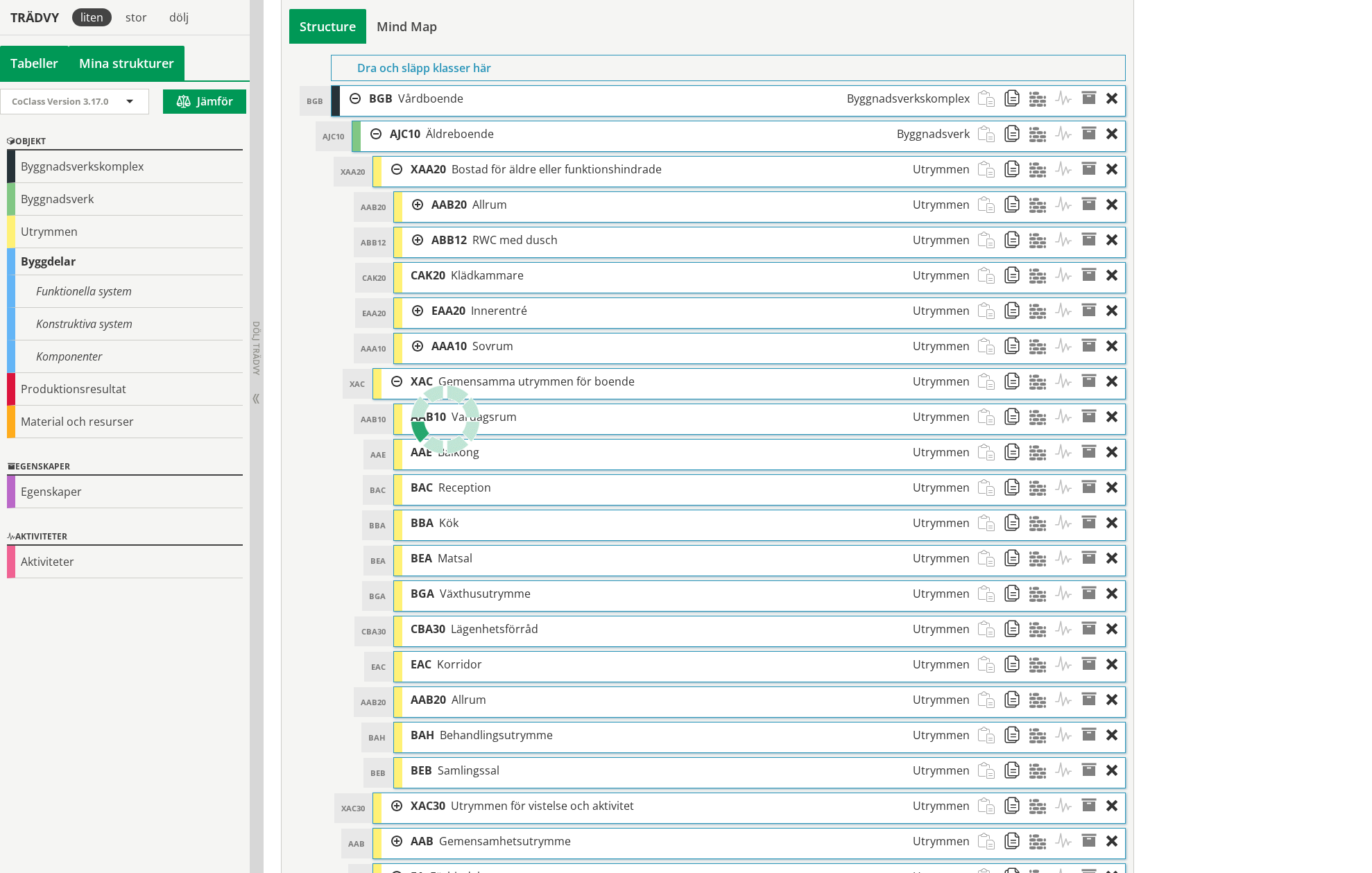
click at [83, 72] on link "Mina strukturer" at bounding box center [126, 63] width 116 height 35
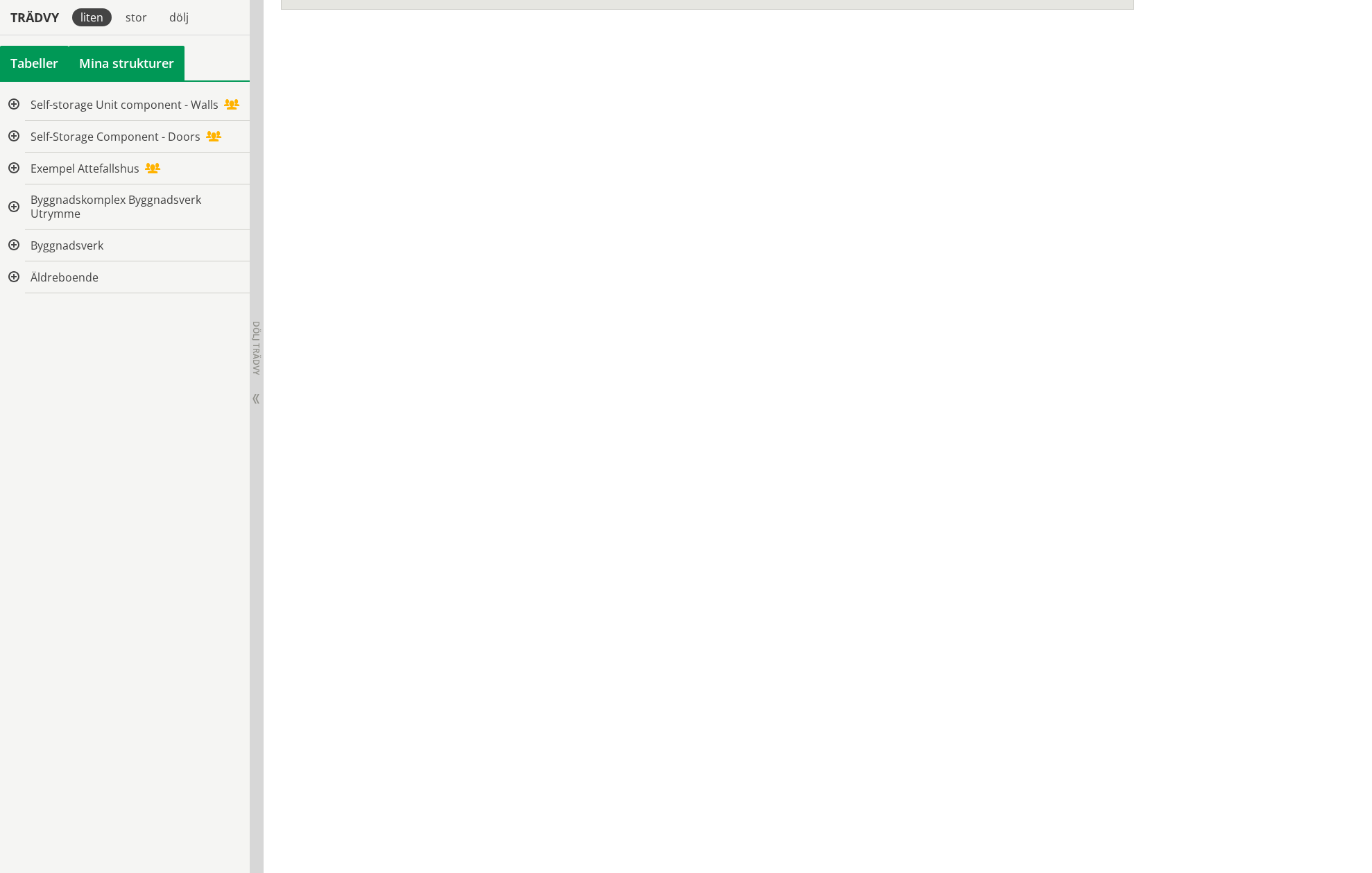
click at [12, 68] on div "Tabeller" at bounding box center [34, 63] width 68 height 35
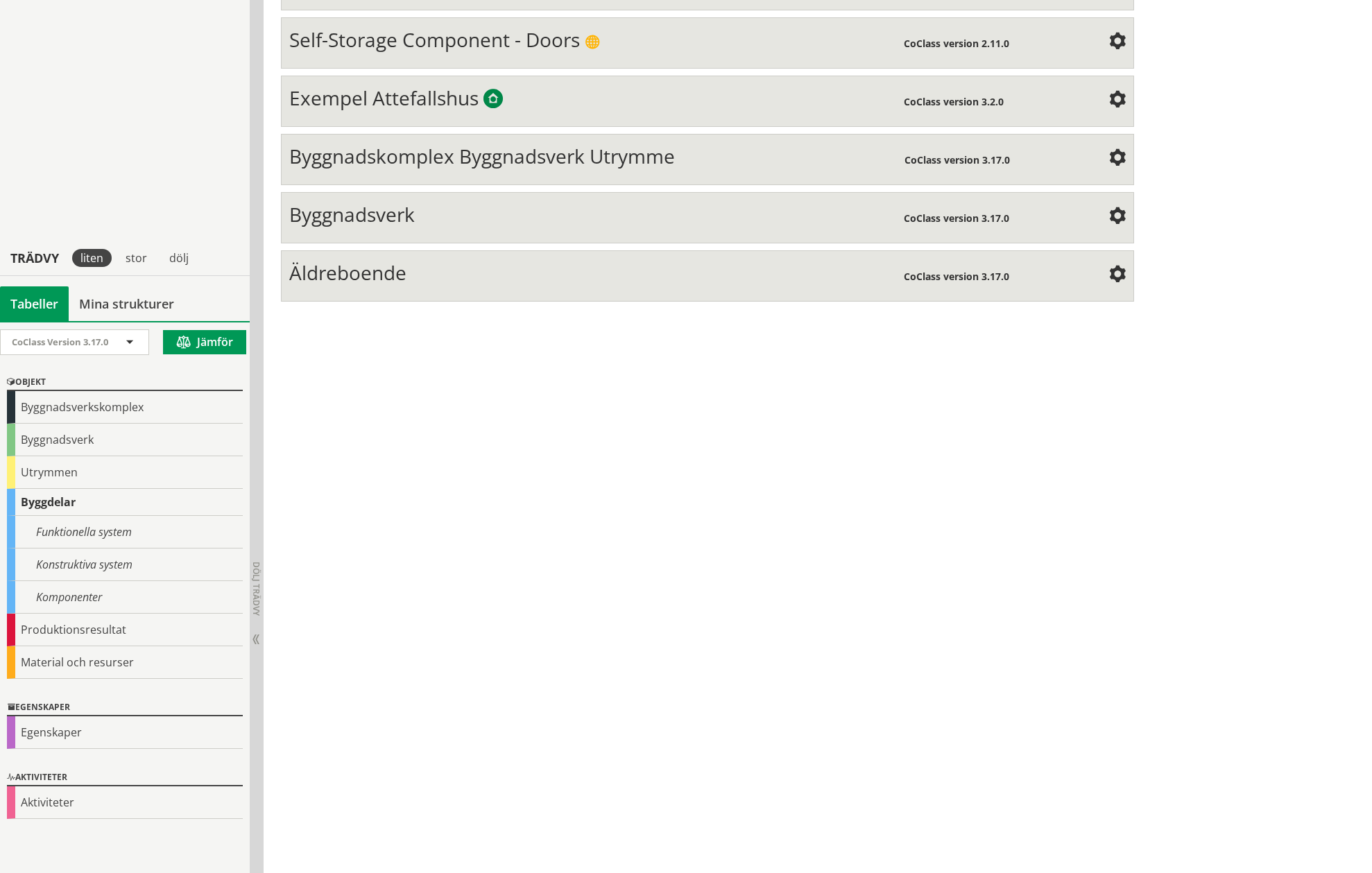
scroll to position [158, 0]
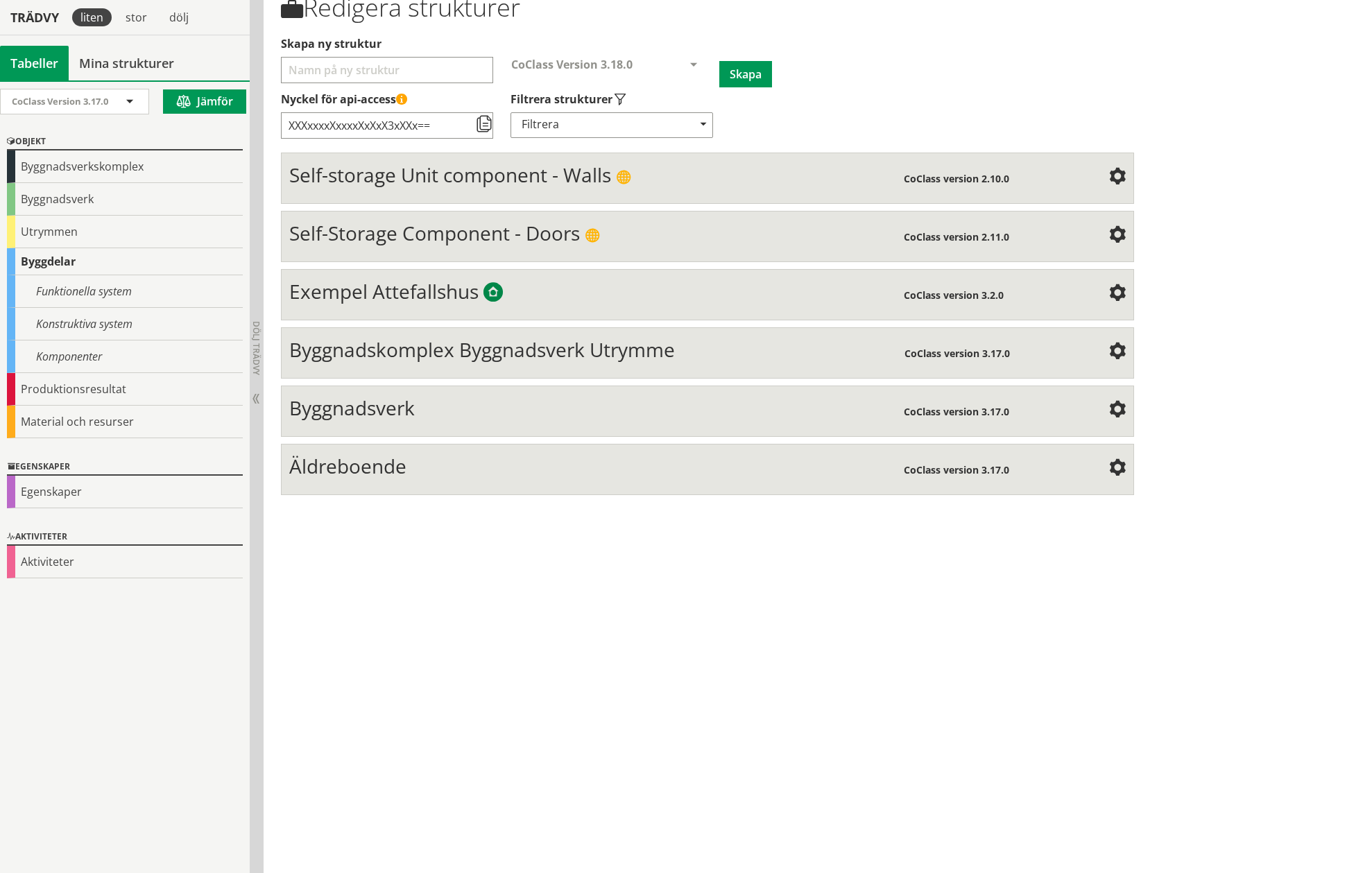
click at [340, 487] on div "Äldreboende CoClass version 3.17.0 Structure Mind Map Property" at bounding box center [707, 469] width 852 height 52
click at [343, 475] on span "Äldreboende" at bounding box center [348, 466] width 117 height 26
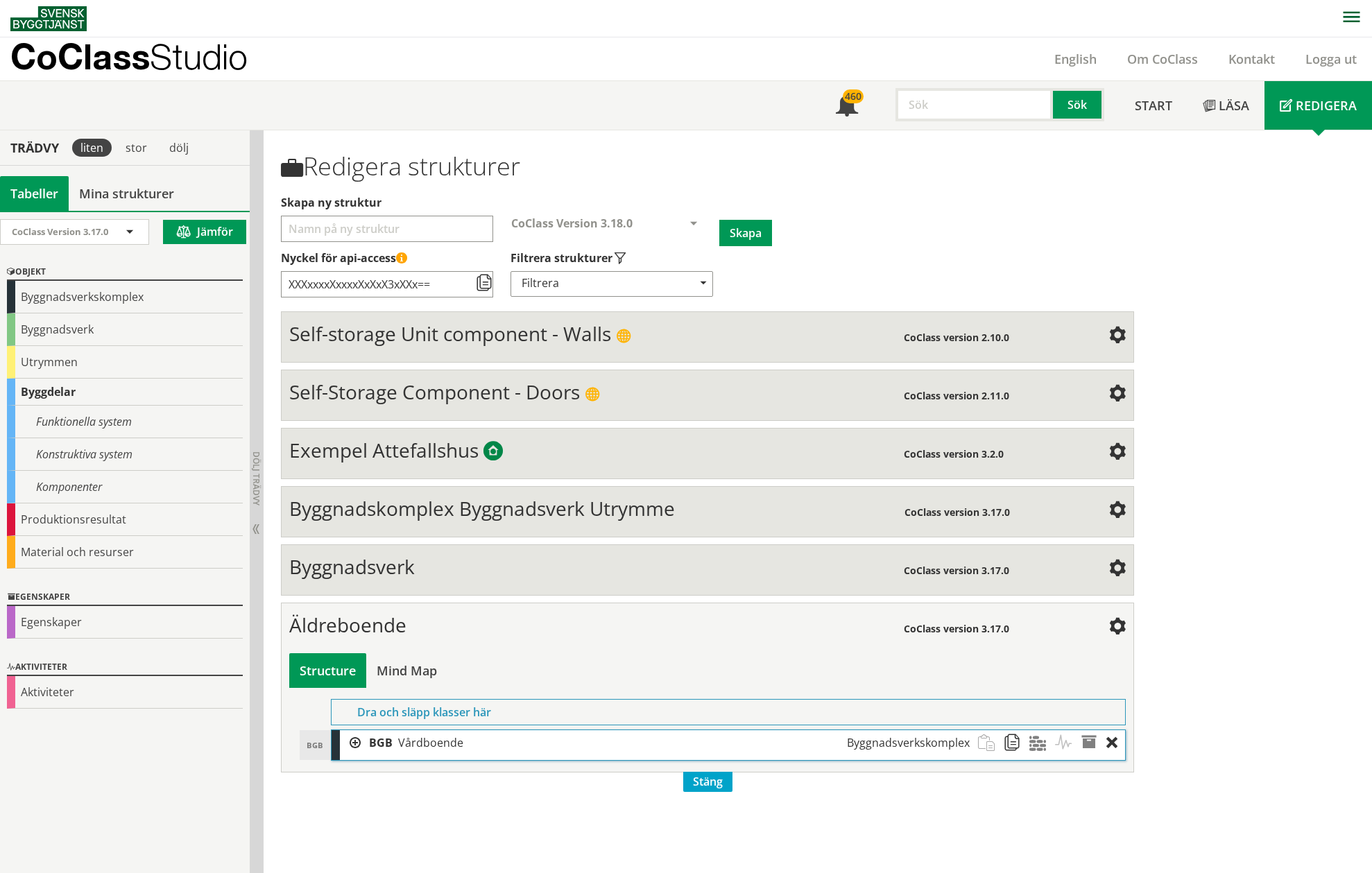
scroll to position [1, 0]
click at [378, 733] on div "BGB Vårdboende Byggnadsverkskomplex" at bounding box center [669, 741] width 617 height 25
click at [353, 738] on div at bounding box center [350, 741] width 21 height 25
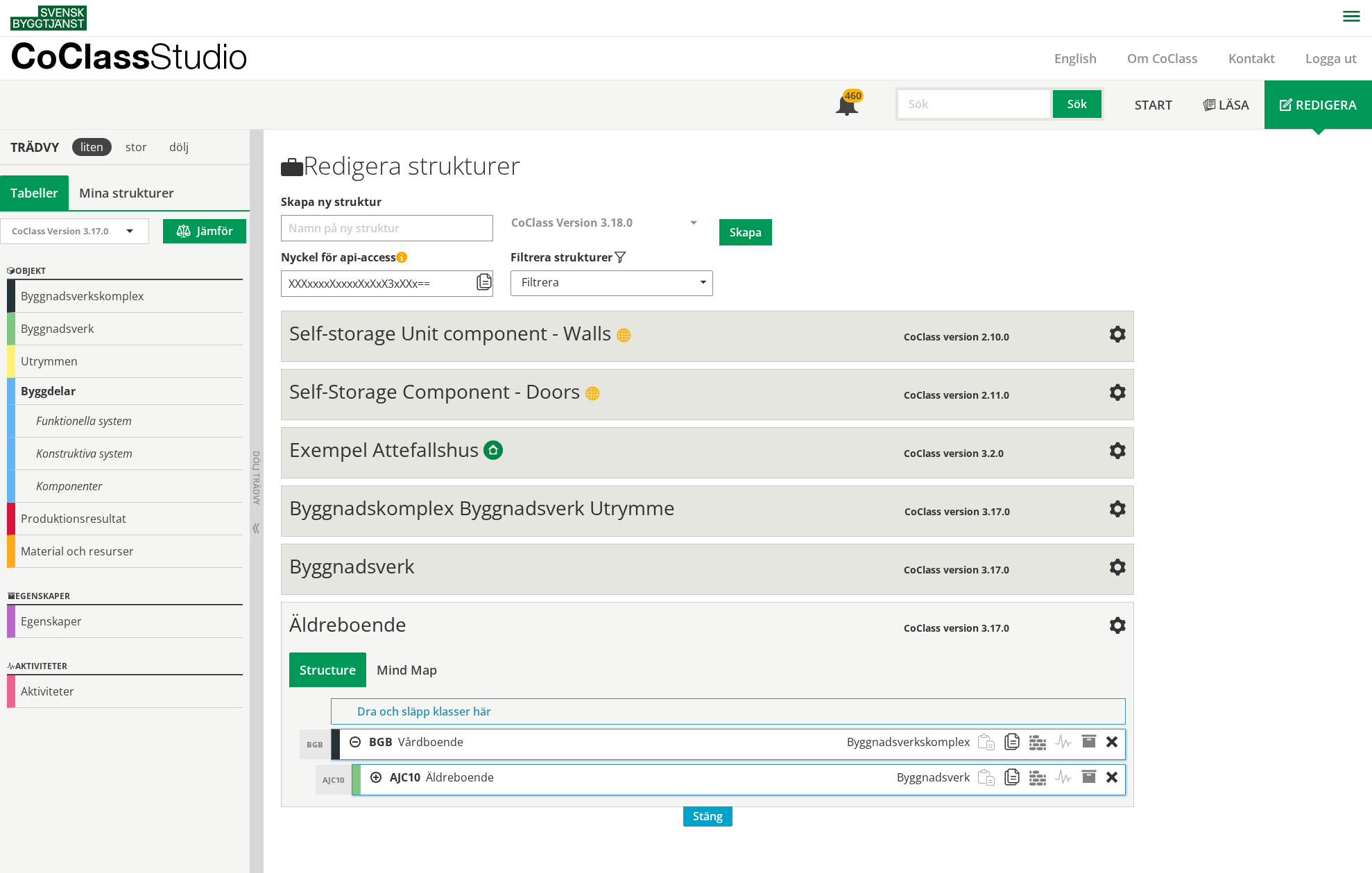
click at [370, 776] on div at bounding box center [371, 777] width 21 height 25
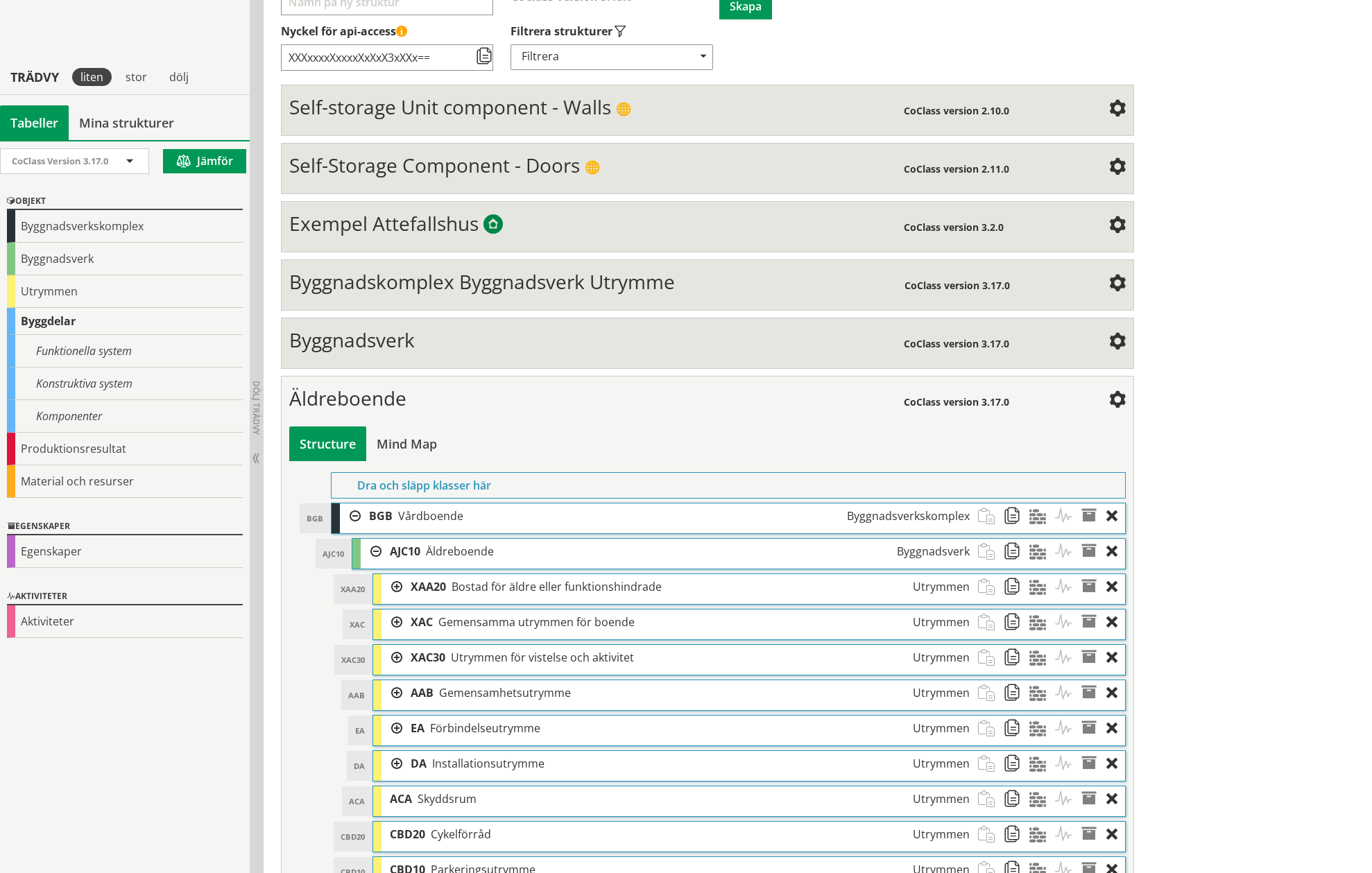
scroll to position [286, 0]
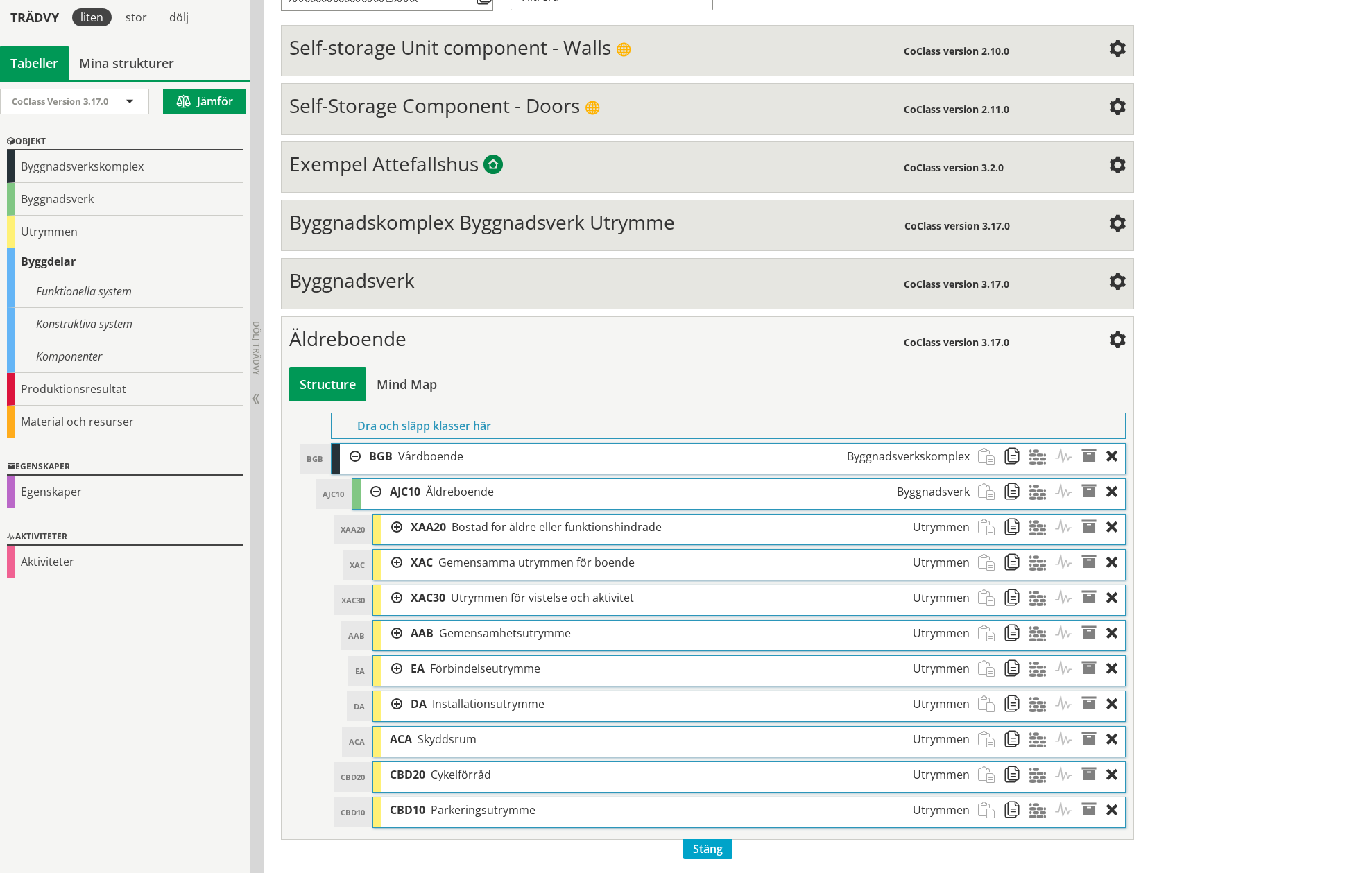
click at [398, 630] on div at bounding box center [392, 633] width 21 height 25
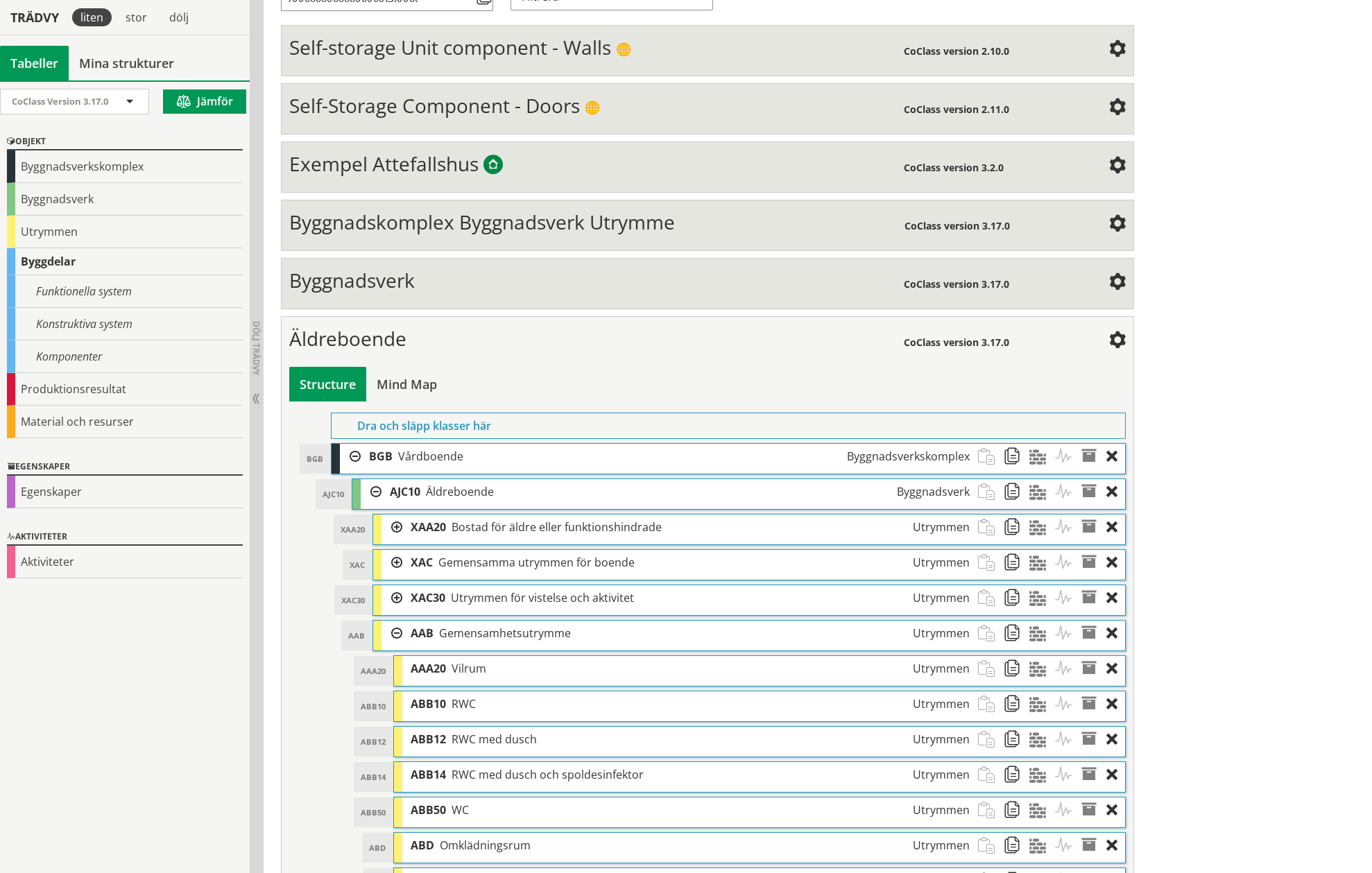
click at [395, 632] on div at bounding box center [392, 633] width 21 height 25
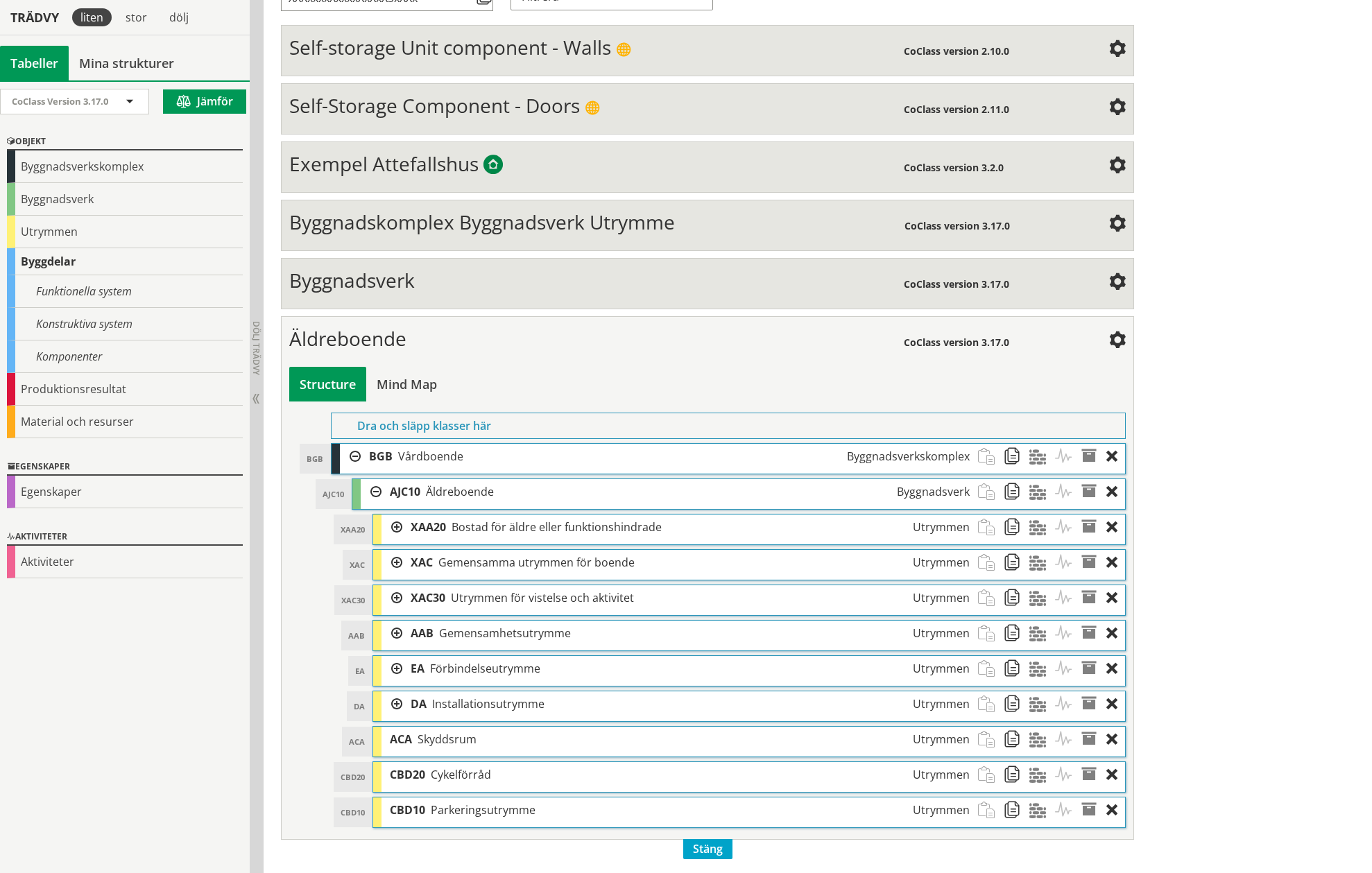
click at [396, 599] on div at bounding box center [392, 598] width 21 height 25
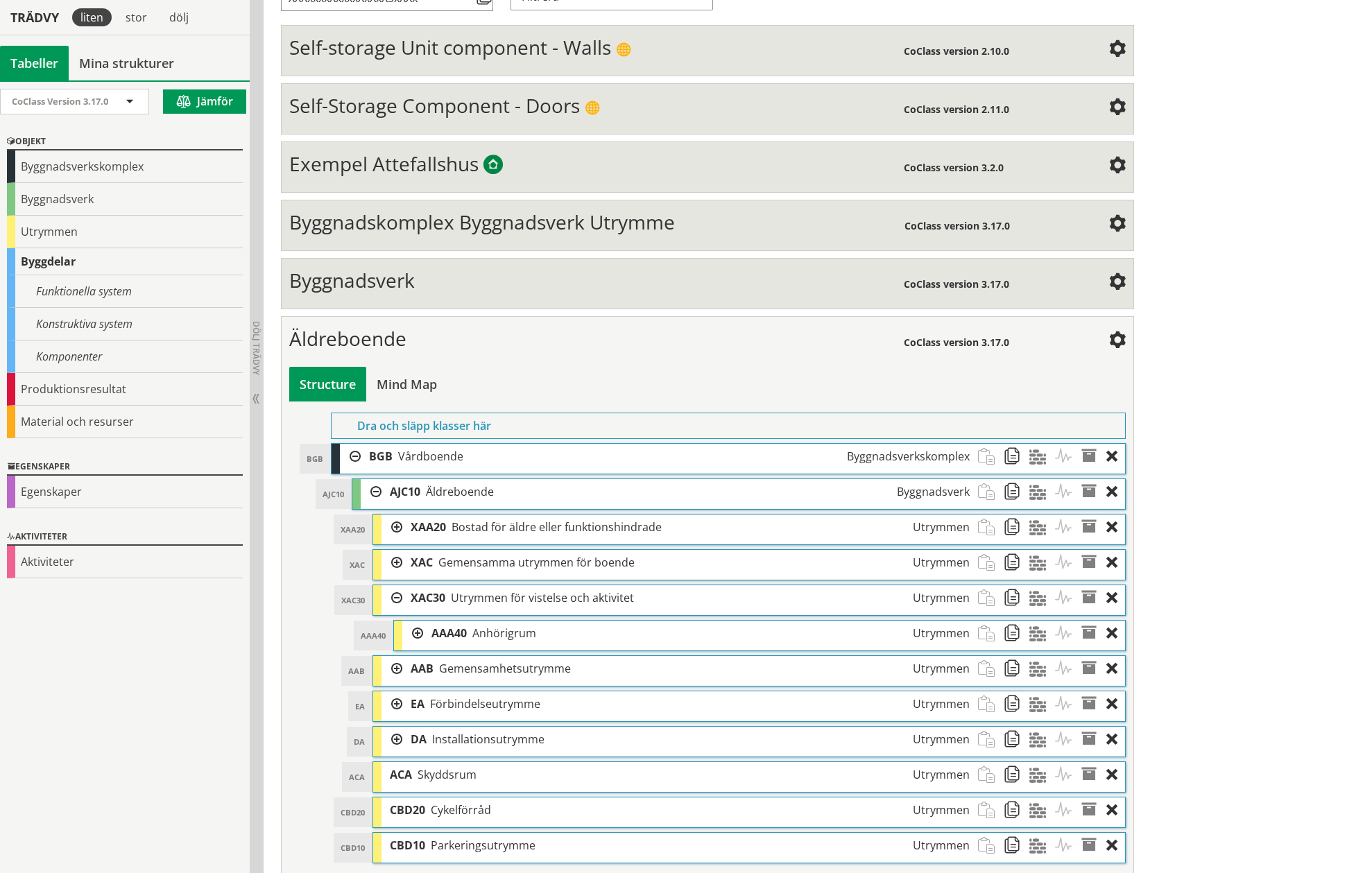
click at [396, 597] on div at bounding box center [392, 598] width 21 height 25
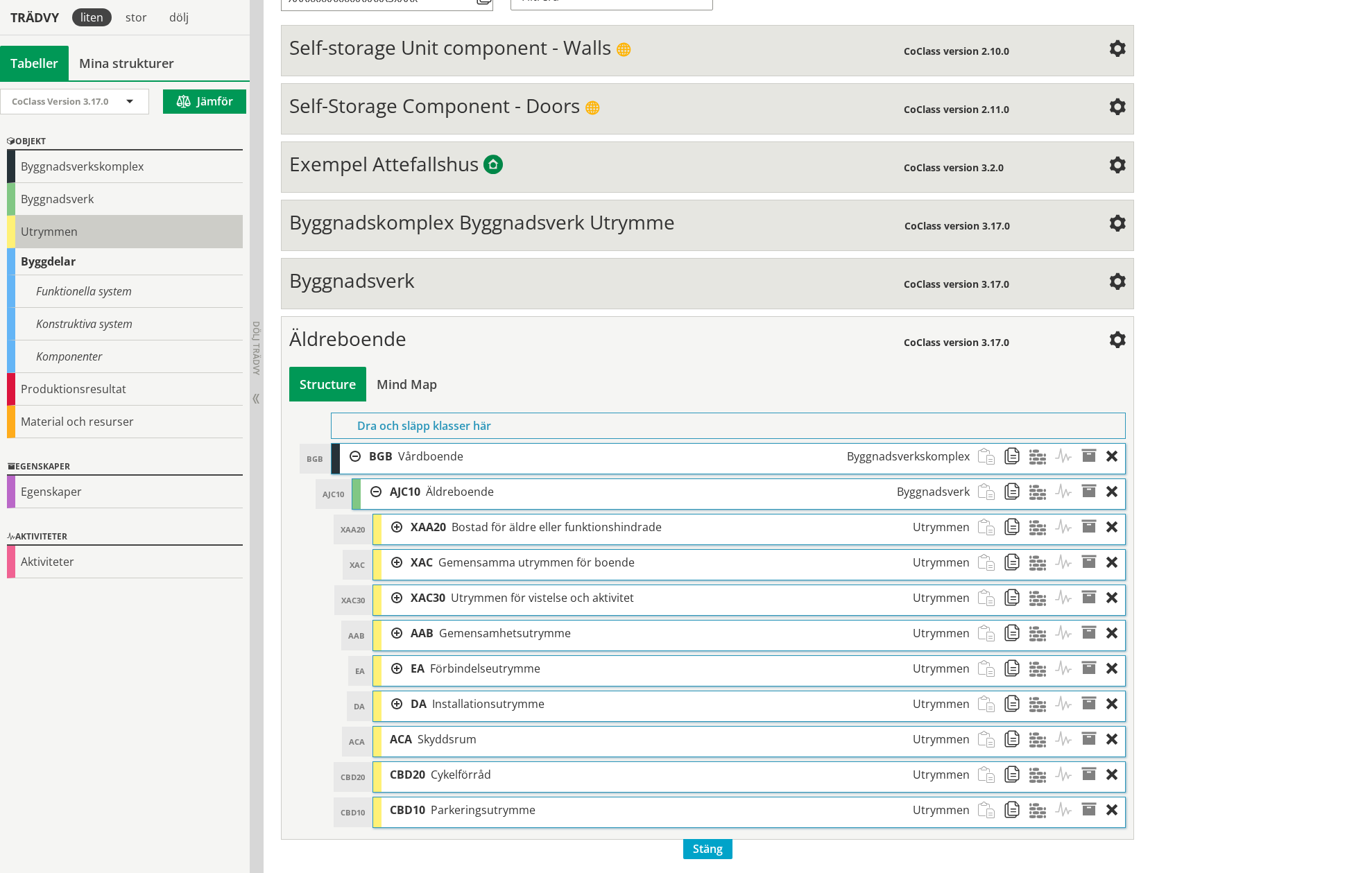
click at [16, 226] on div "Utrymmen" at bounding box center [125, 232] width 236 height 33
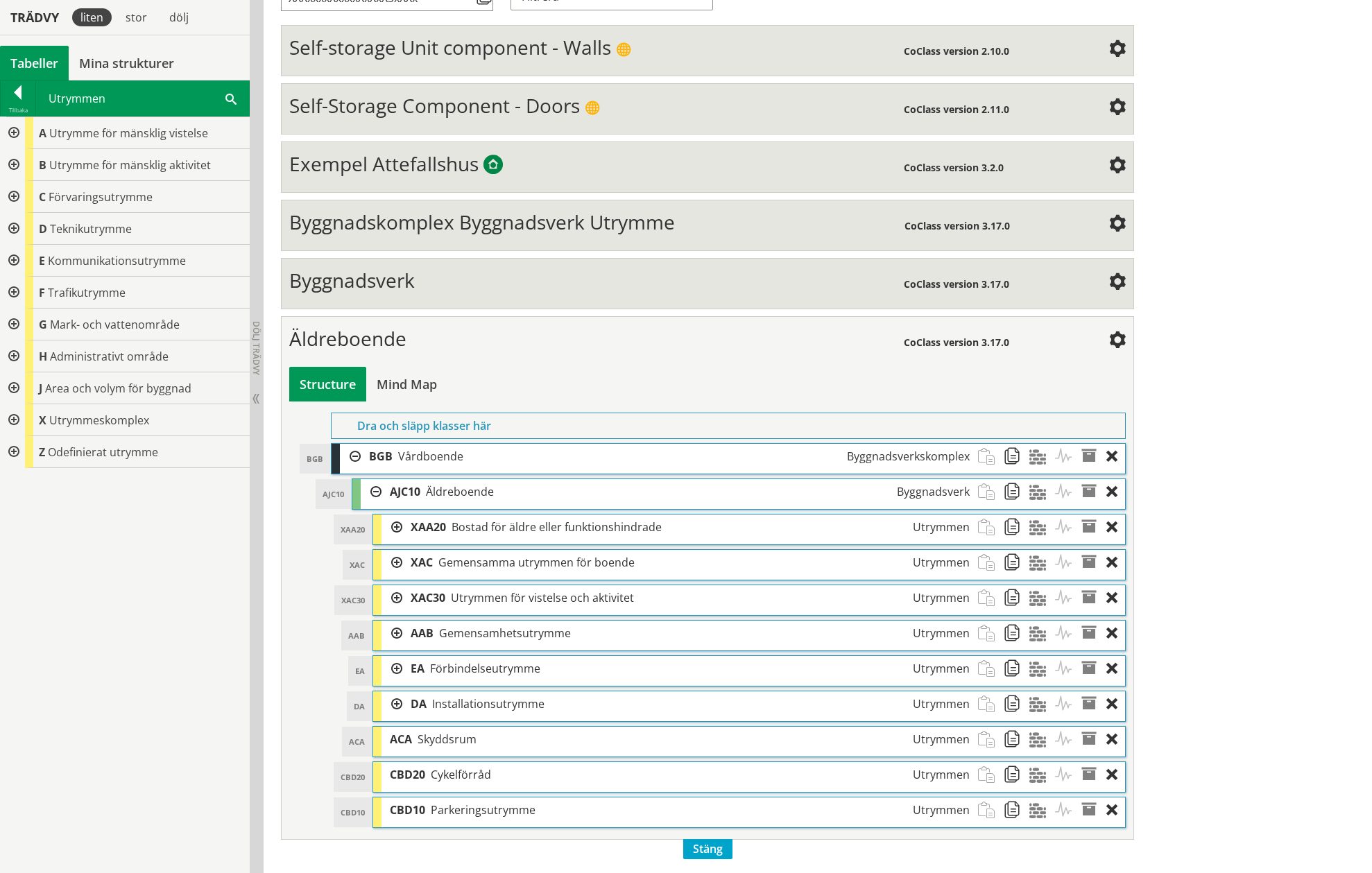
click at [7, 128] on div at bounding box center [12, 133] width 25 height 32
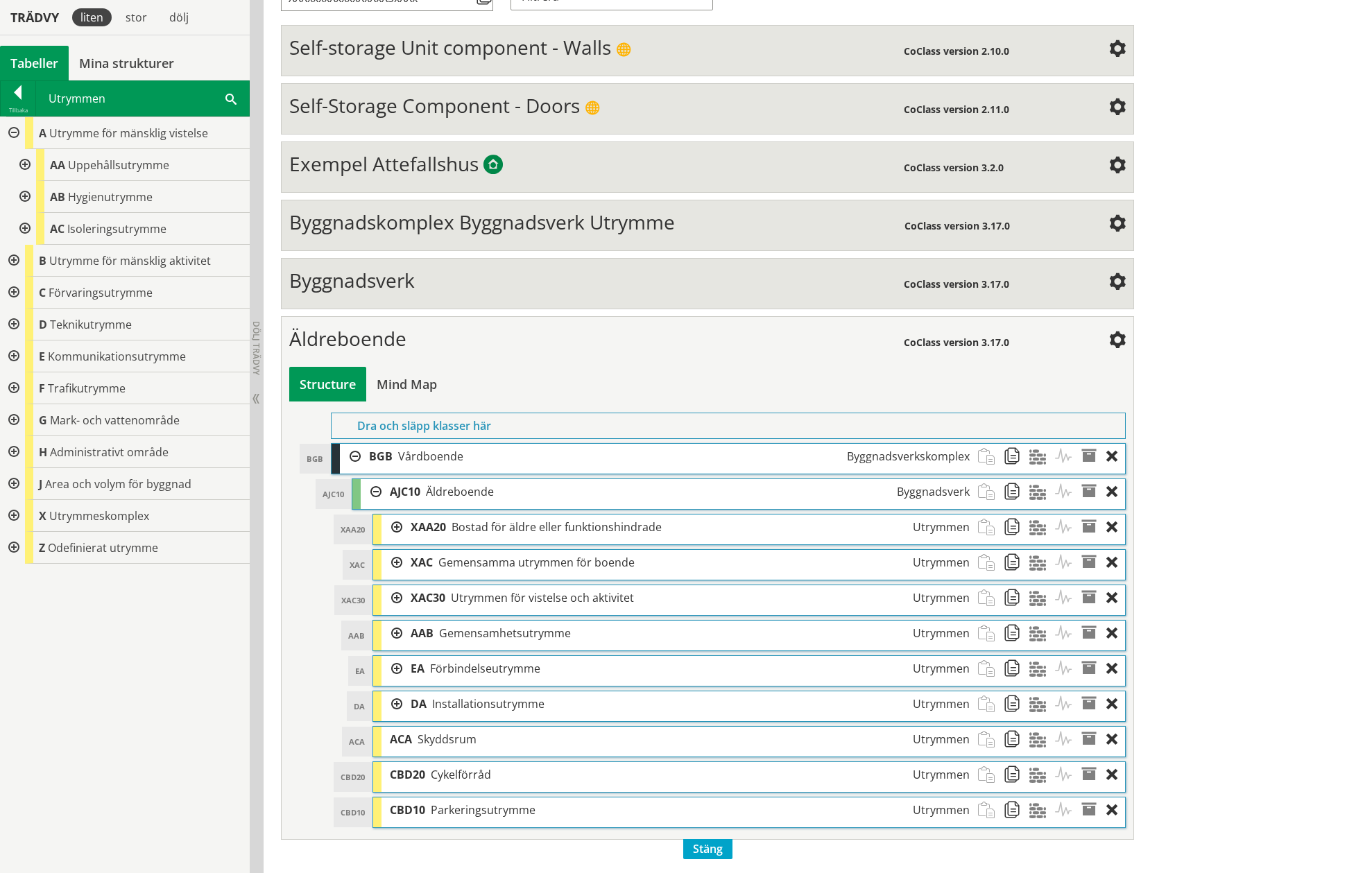
click at [13, 512] on div at bounding box center [12, 516] width 25 height 32
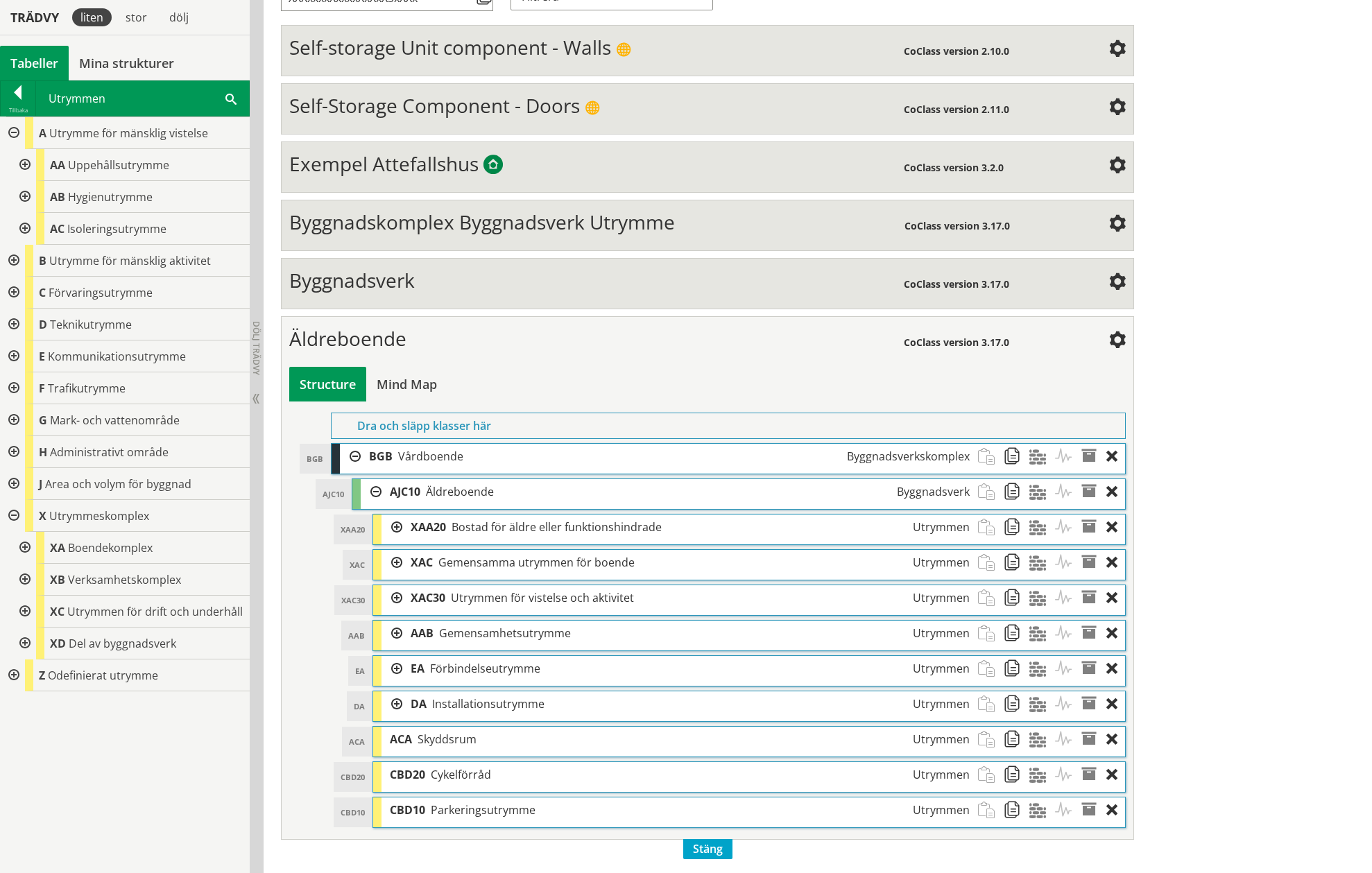
click at [23, 547] on div at bounding box center [23, 548] width 25 height 32
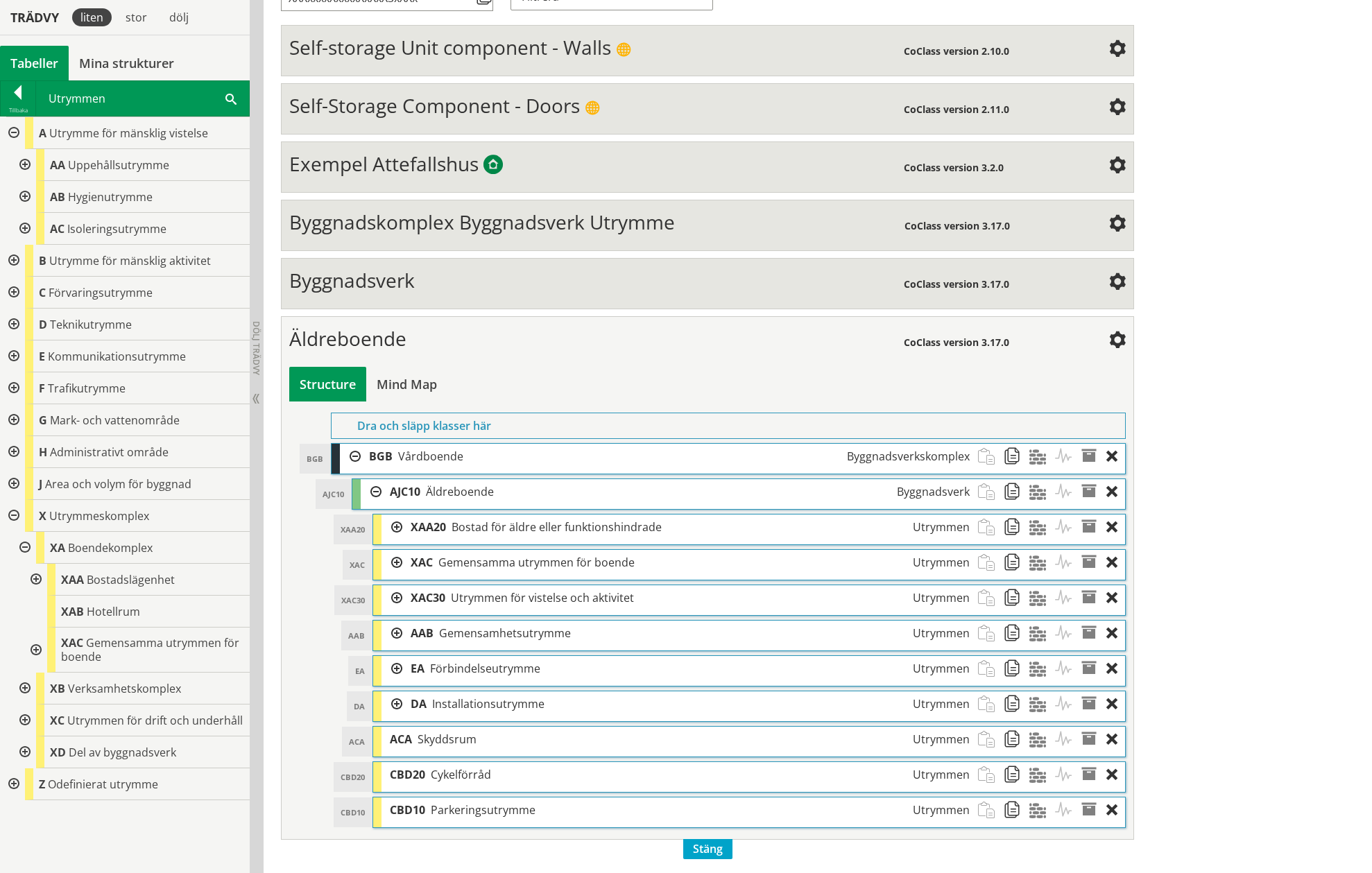
click at [31, 647] on div at bounding box center [35, 650] width 25 height 45
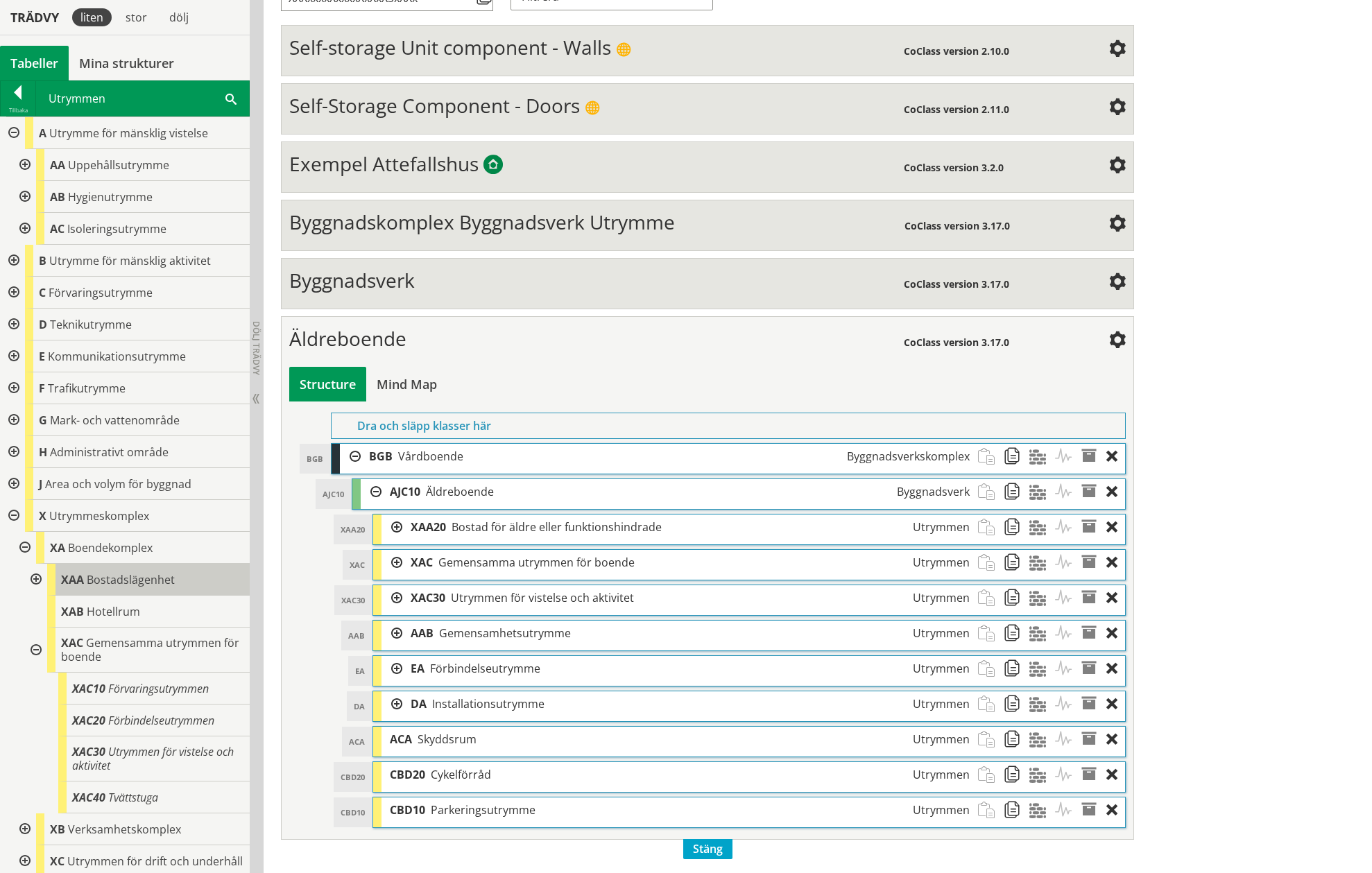
scroll to position [81, 0]
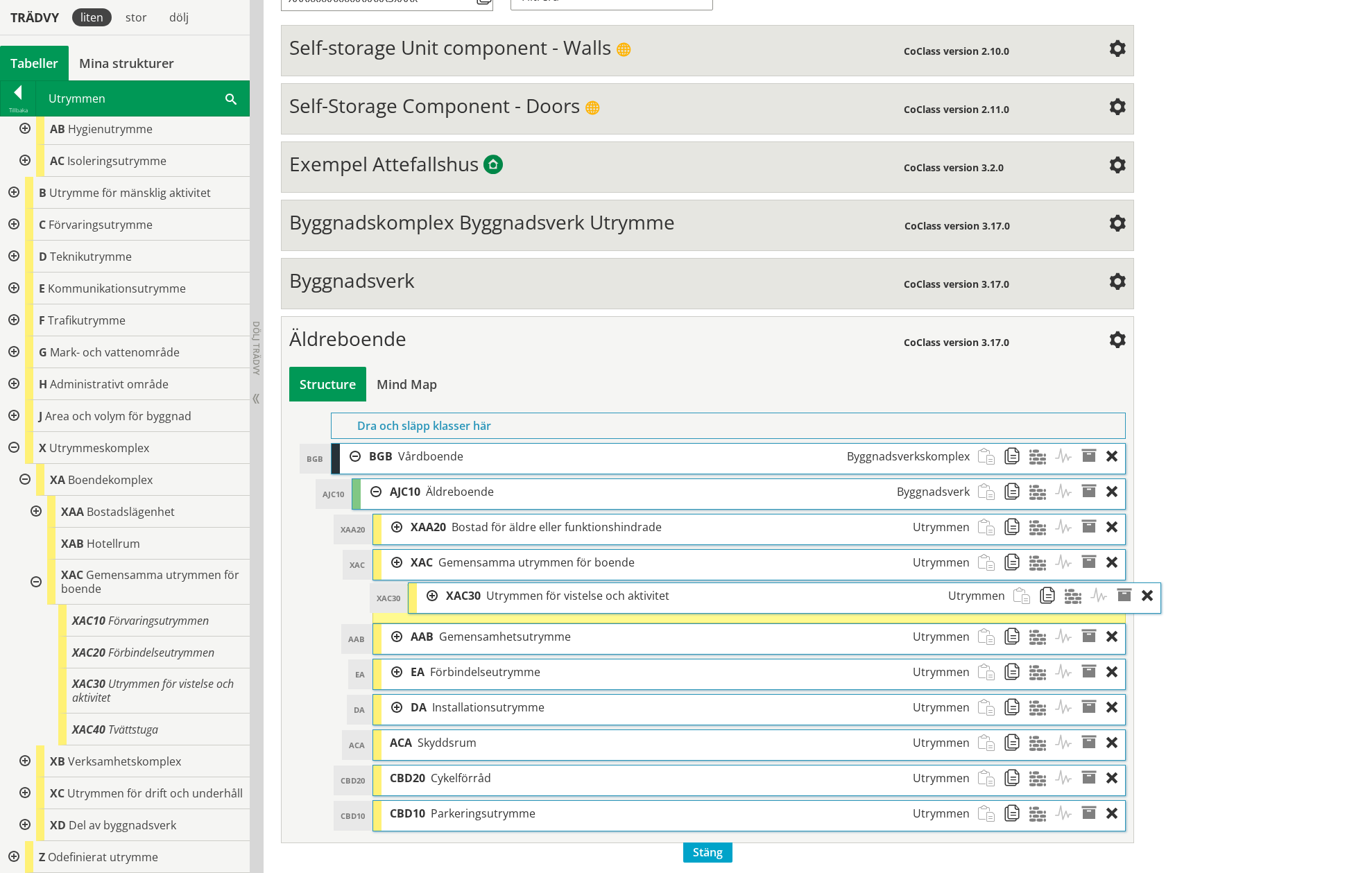
drag, startPoint x: 481, startPoint y: 600, endPoint x: 516, endPoint y: 598, distance: 35.1
click at [516, 598] on span "Utrymmen för vistelse och aktivitet" at bounding box center [578, 595] width 183 height 15
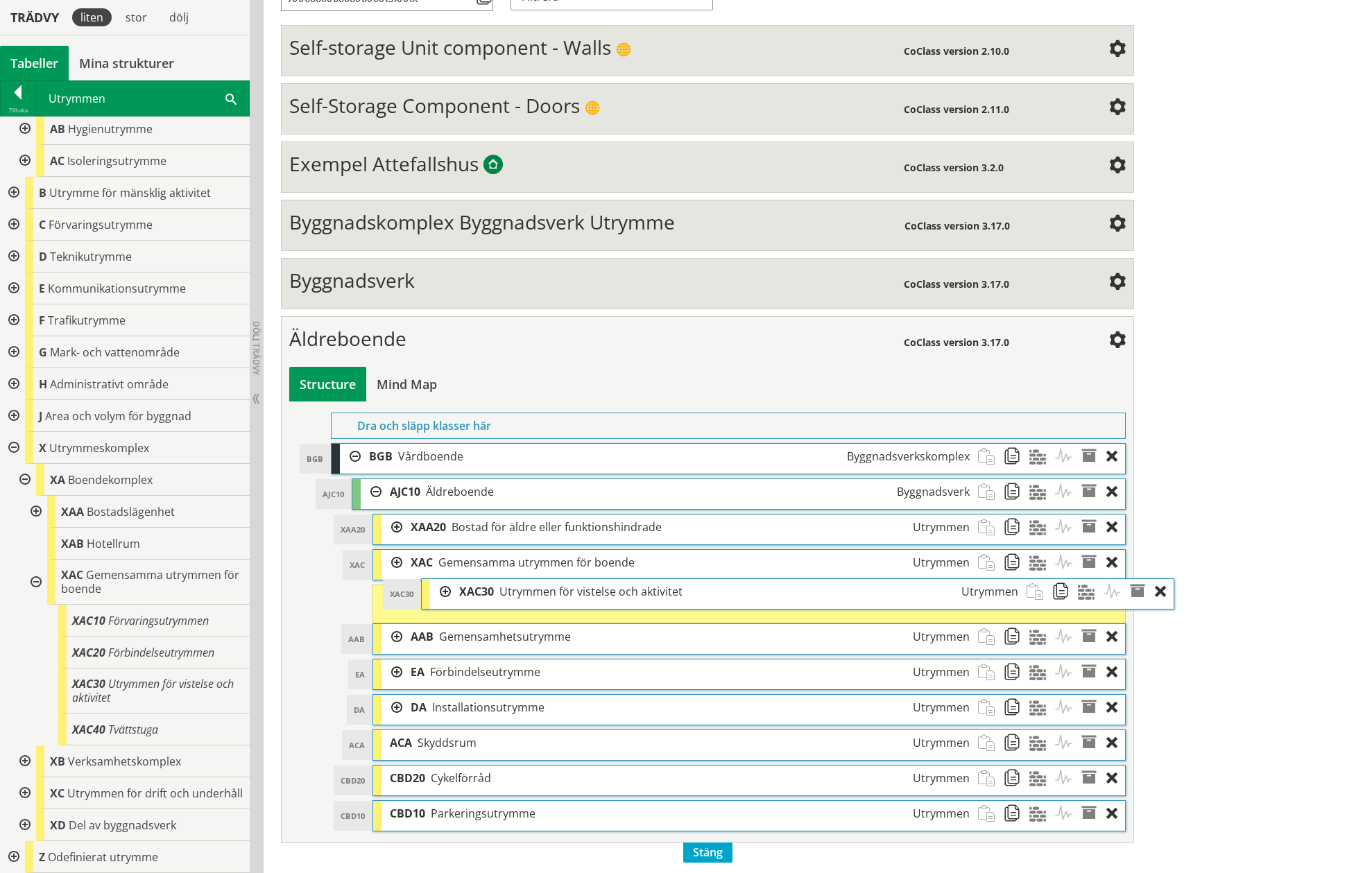
drag, startPoint x: 470, startPoint y: 600, endPoint x: 518, endPoint y: 593, distance: 48.5
click at [518, 593] on span "Utrymmen för vistelse och aktivitet" at bounding box center [591, 591] width 183 height 15
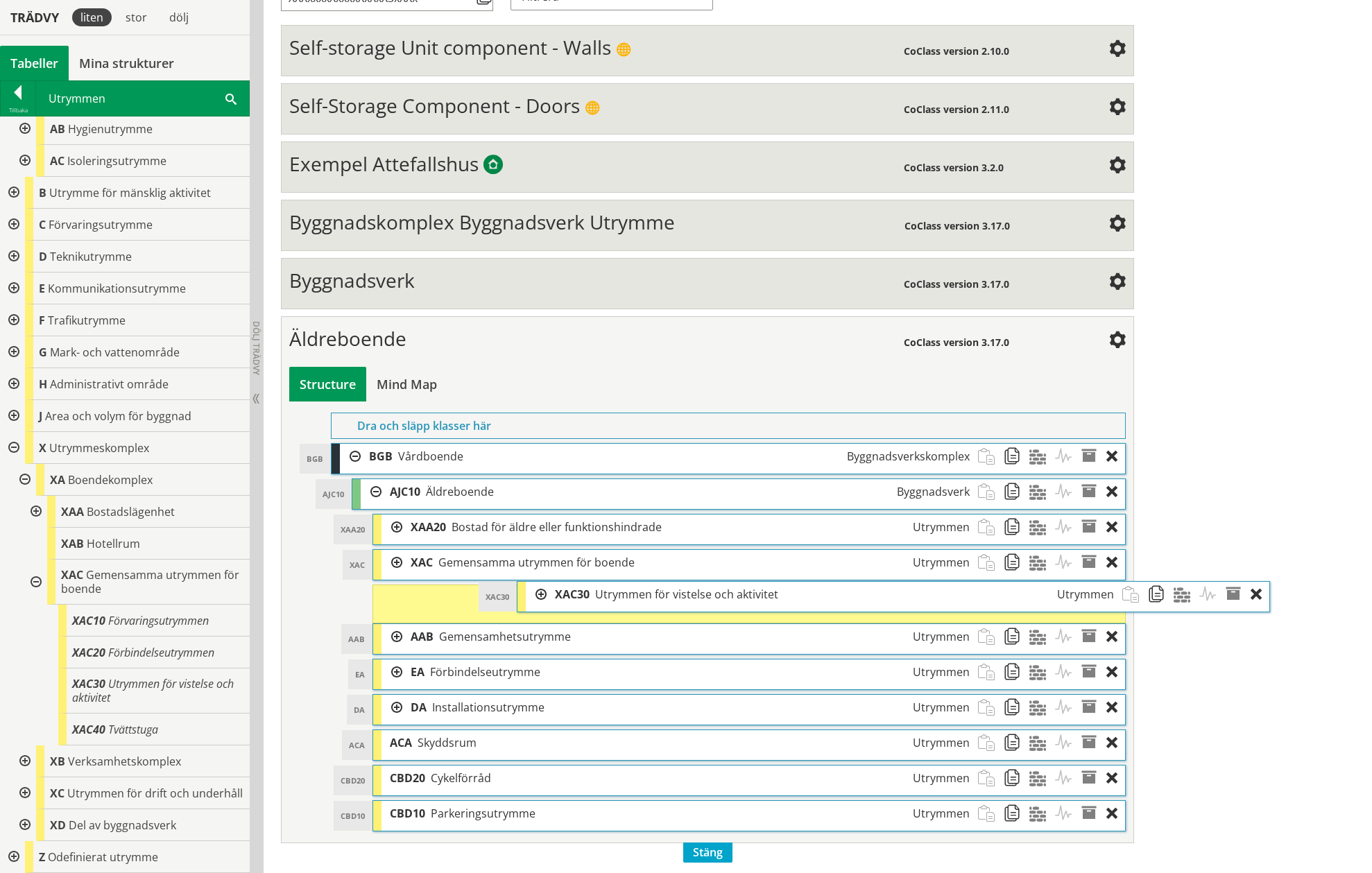
drag, startPoint x: 436, startPoint y: 594, endPoint x: 579, endPoint y: 591, distance: 143.0
click at [579, 591] on span "XAC30" at bounding box center [572, 594] width 35 height 15
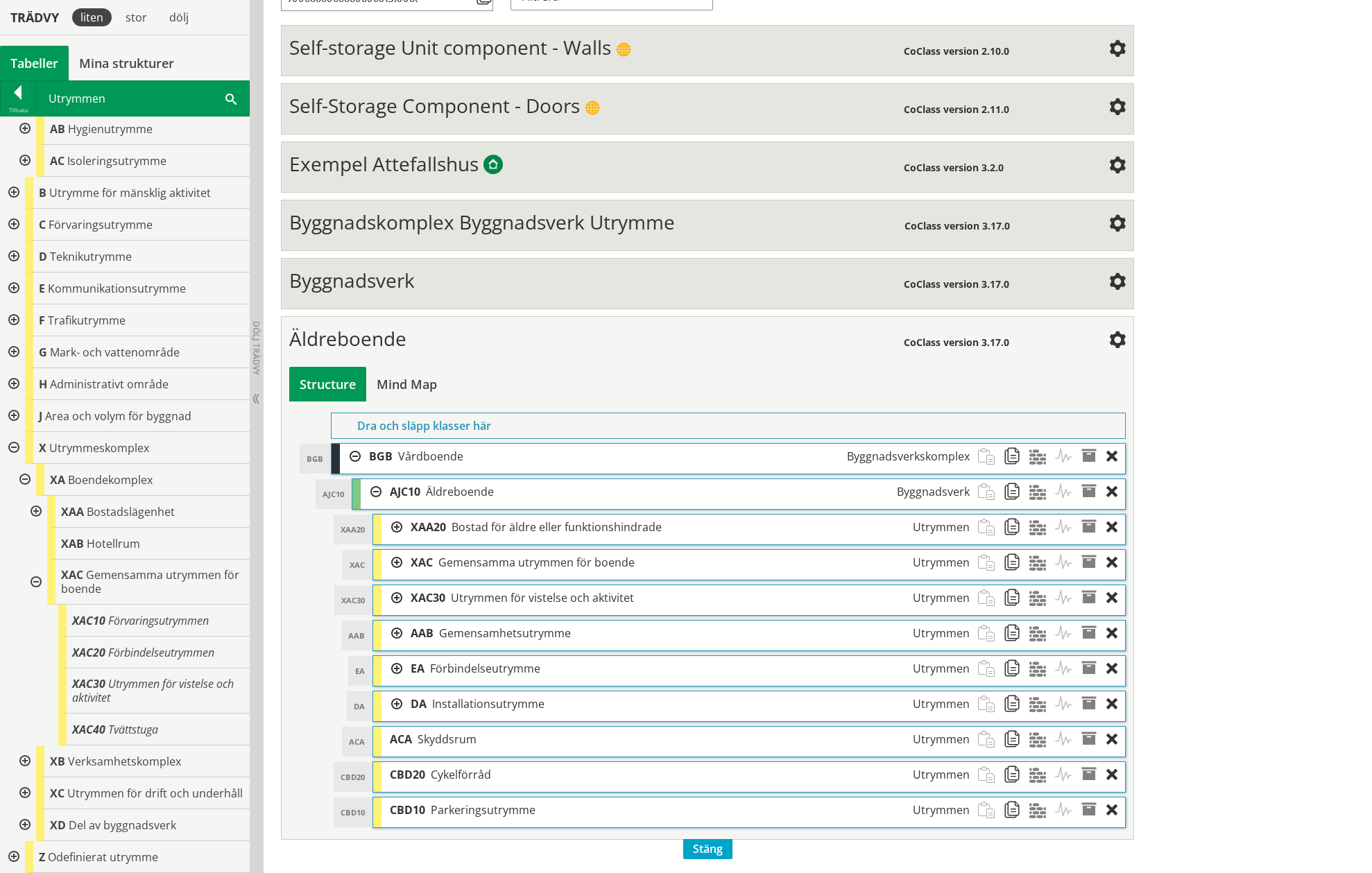
drag, startPoint x: 543, startPoint y: 600, endPoint x: 451, endPoint y: 563, distance: 99.2
click at [454, 563] on span "Gemensamma utrymmen för boende" at bounding box center [537, 562] width 196 height 15
click at [399, 557] on div at bounding box center [392, 562] width 21 height 25
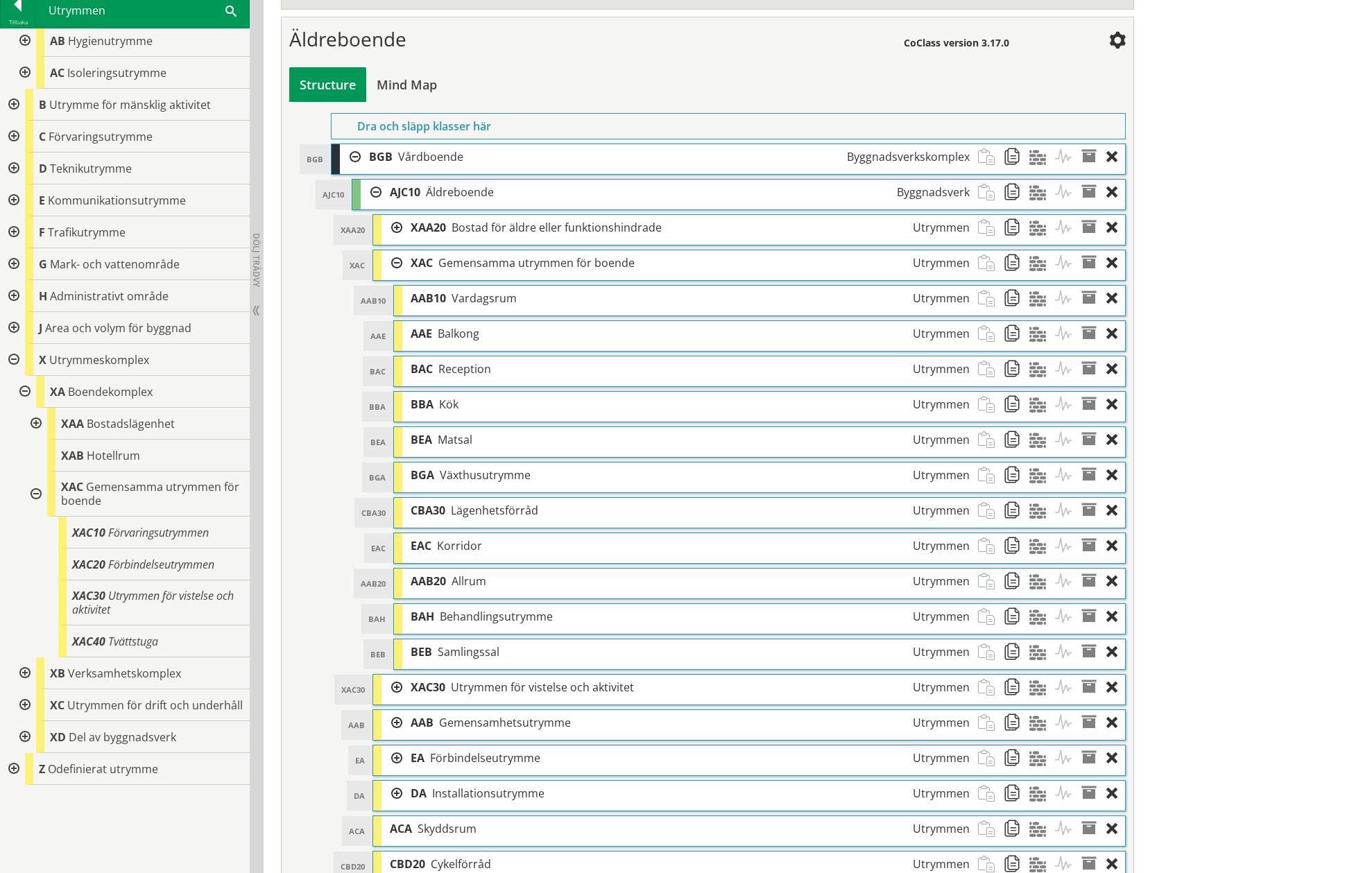
scroll to position [633, 0]
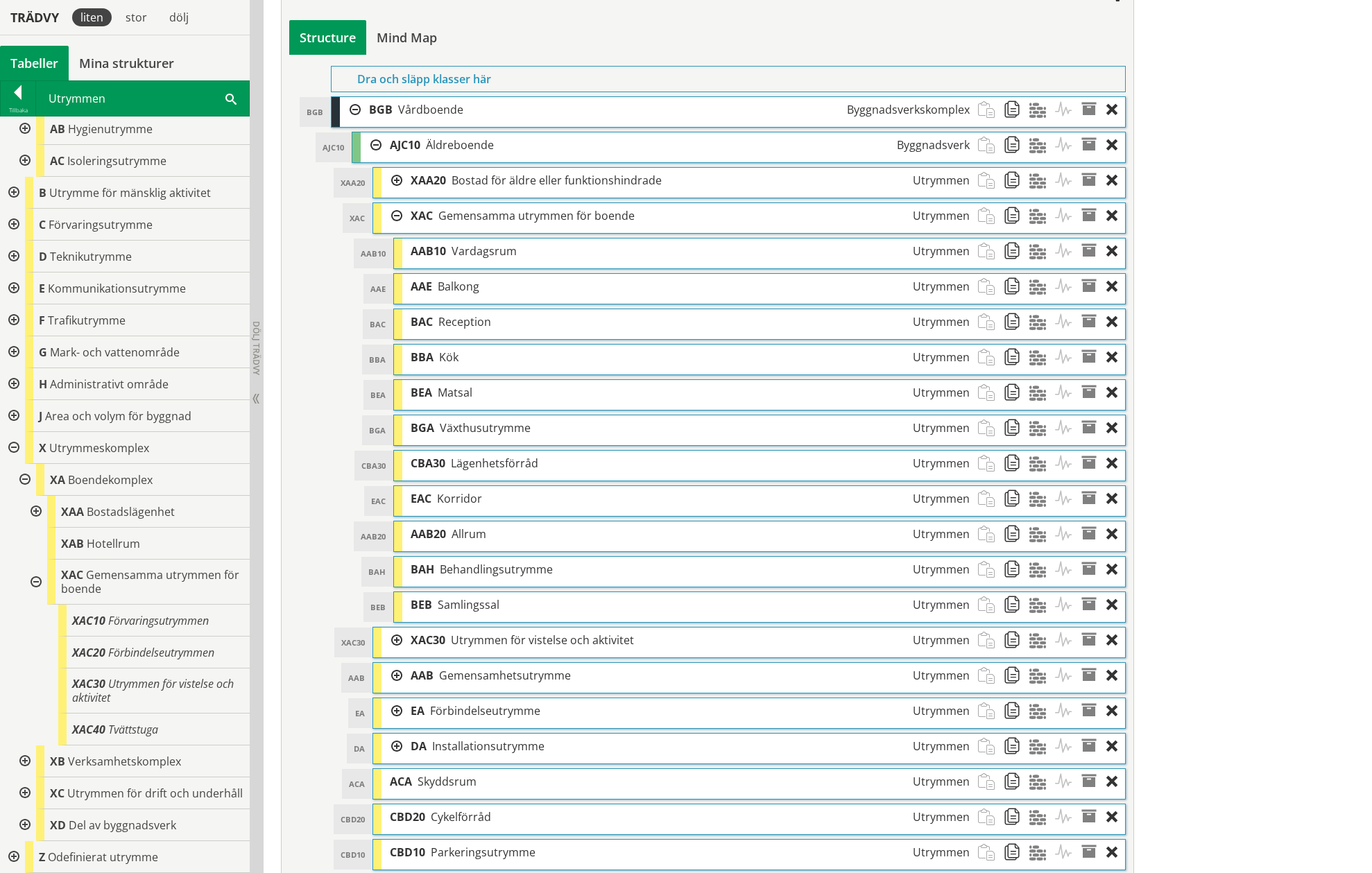
click at [393, 640] on div at bounding box center [392, 640] width 21 height 25
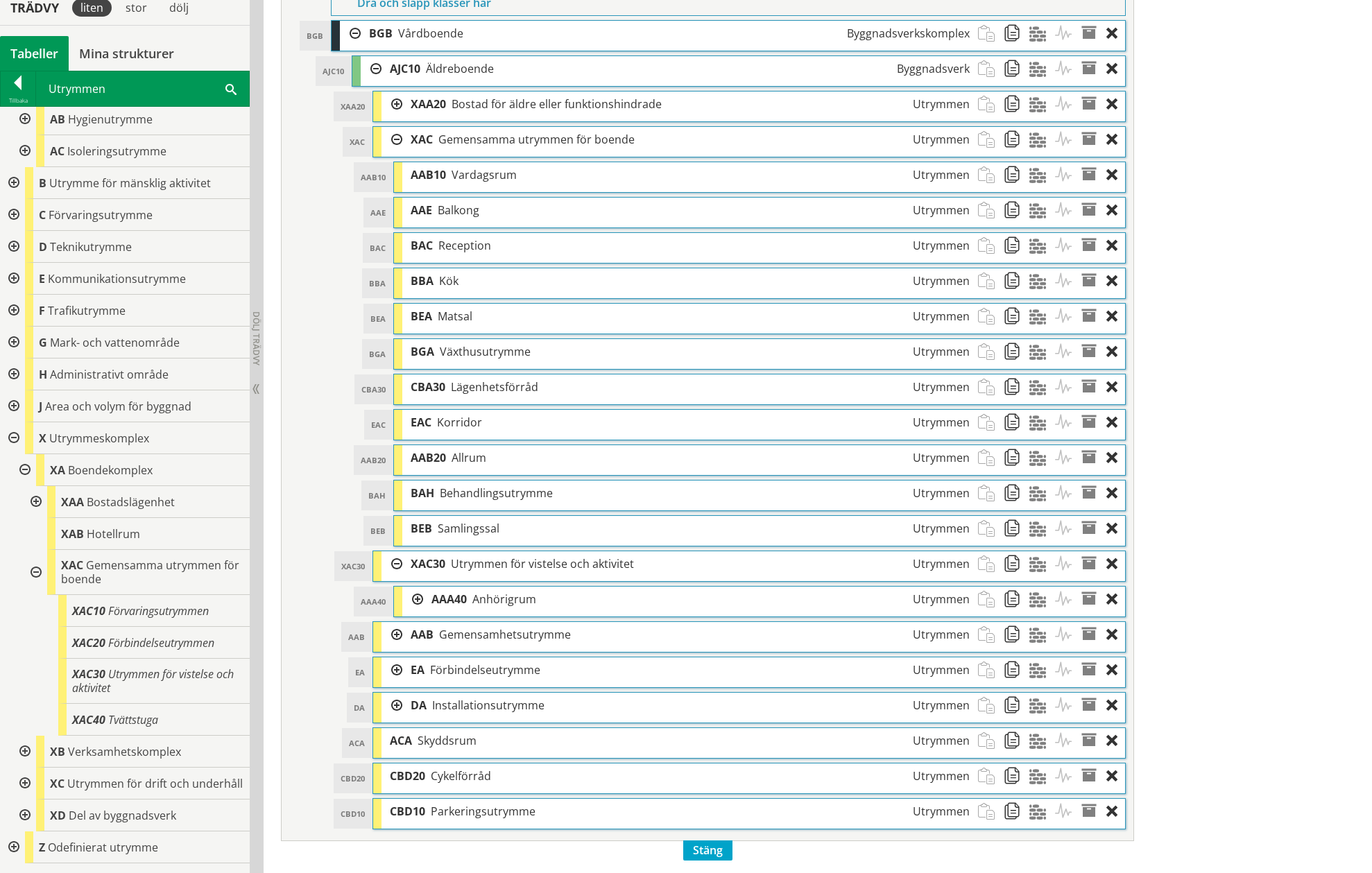
scroll to position [711, 0]
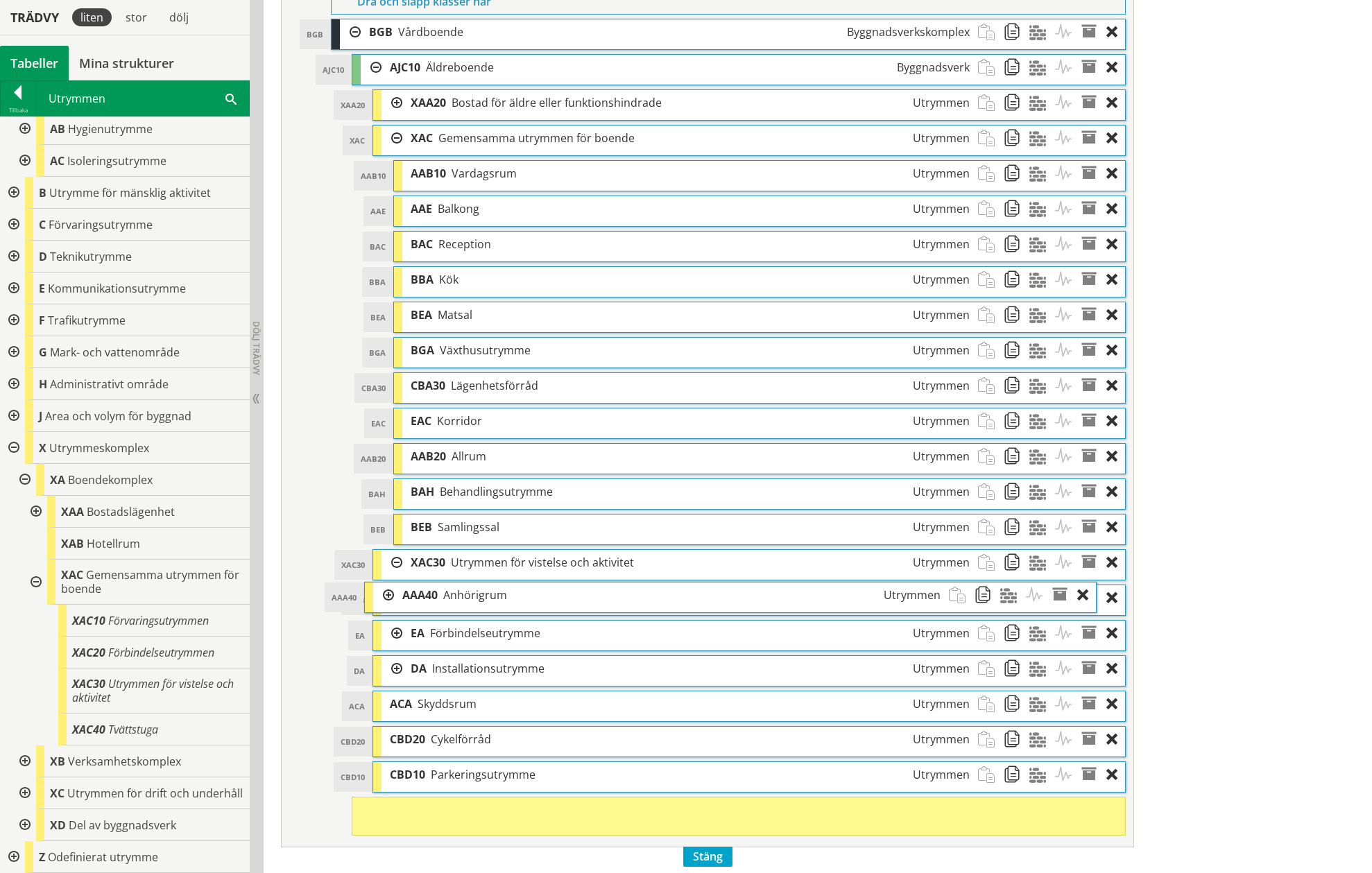
drag, startPoint x: 502, startPoint y: 600, endPoint x: 473, endPoint y: 597, distance: 29.2
click at [473, 597] on span "Anhörigrum" at bounding box center [475, 595] width 64 height 15
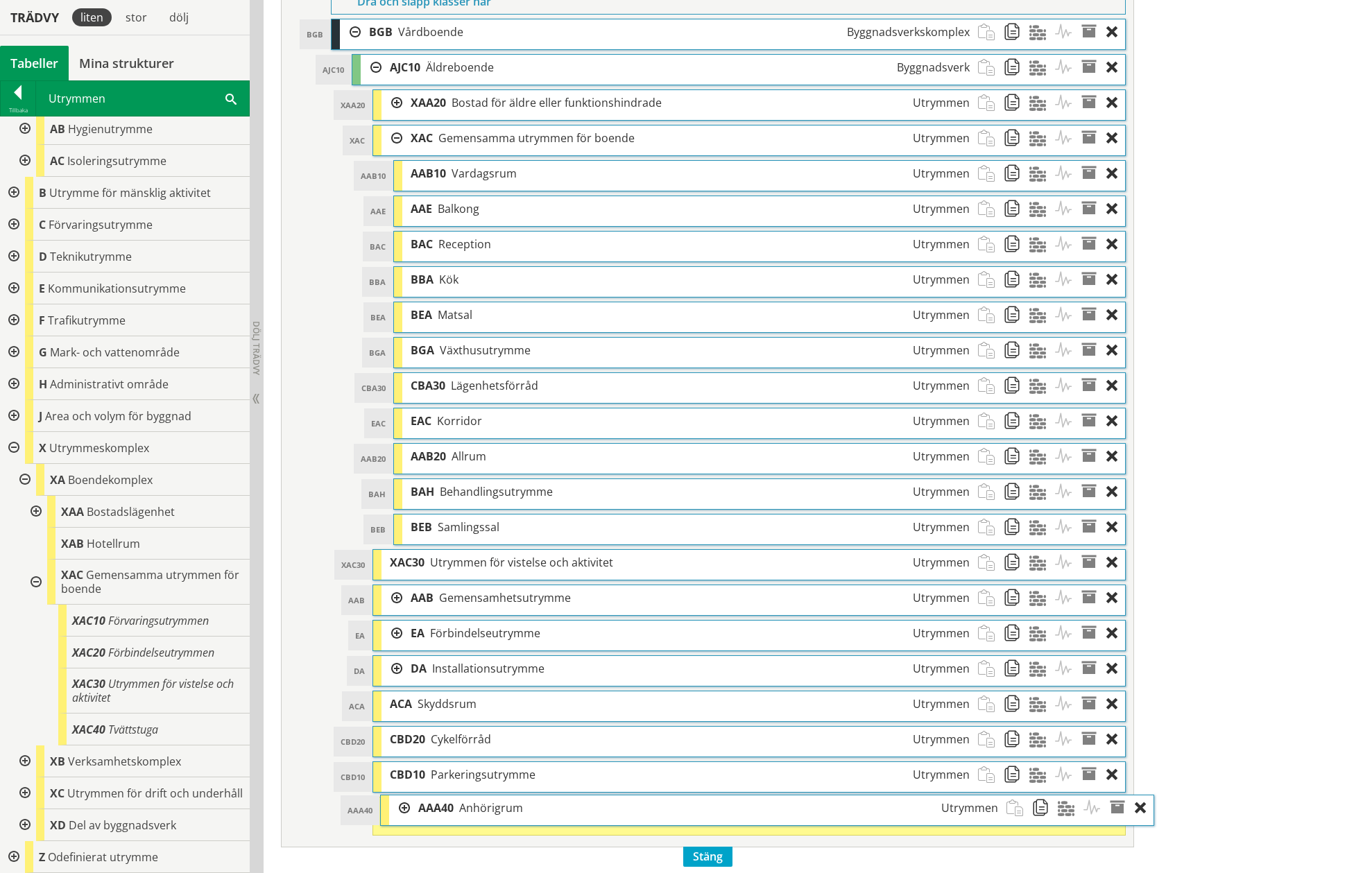
drag, startPoint x: 428, startPoint y: 818, endPoint x: 456, endPoint y: 816, distance: 28.1
click at [456, 816] on div "AAA40 Anhörigrum Utrymmen" at bounding box center [707, 808] width 595 height 25
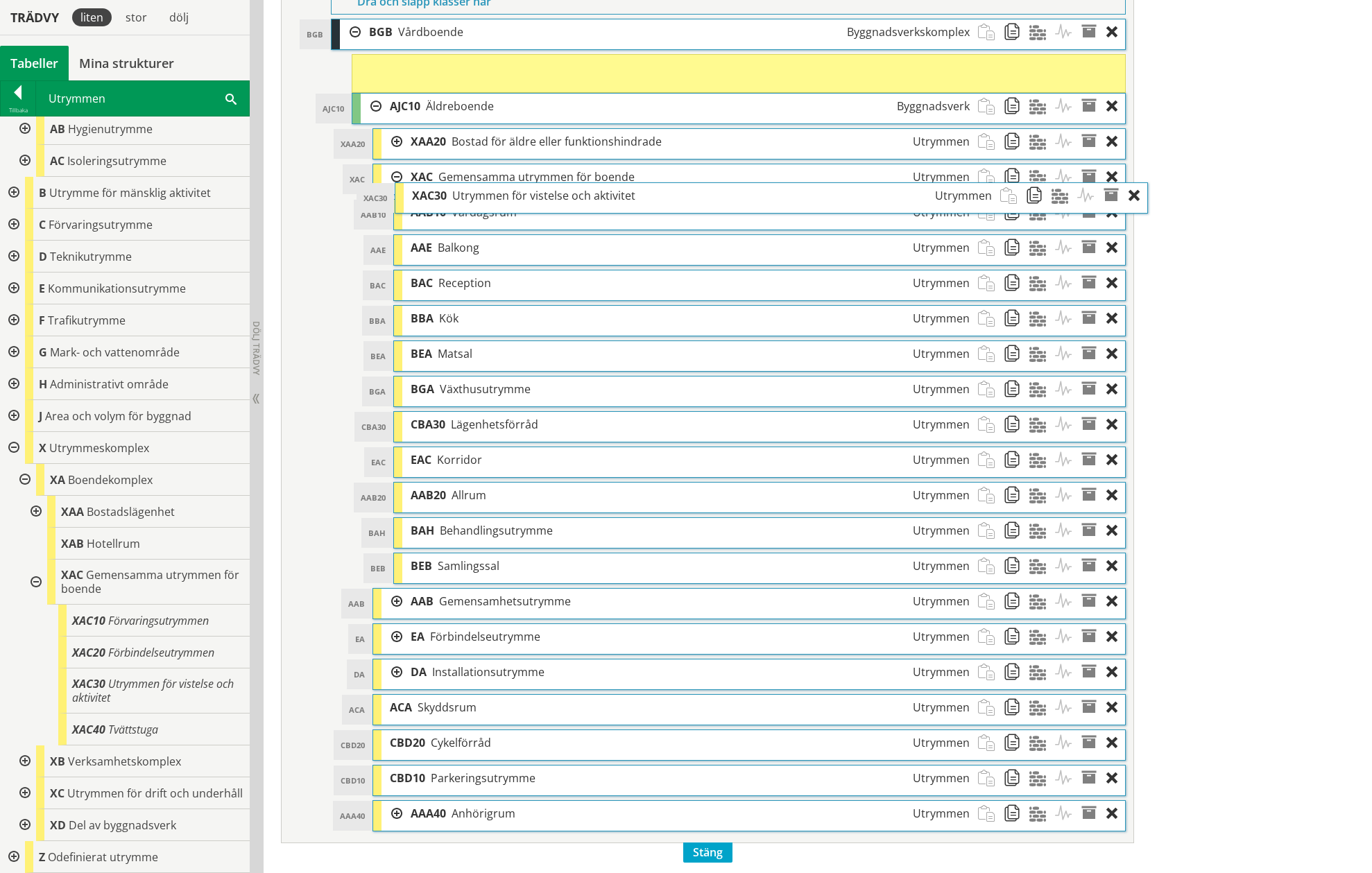
drag, startPoint x: 465, startPoint y: 560, endPoint x: 488, endPoint y: 193, distance: 367.7
click at [488, 193] on span "Utrymmen för vistelse och aktivitet" at bounding box center [544, 195] width 183 height 15
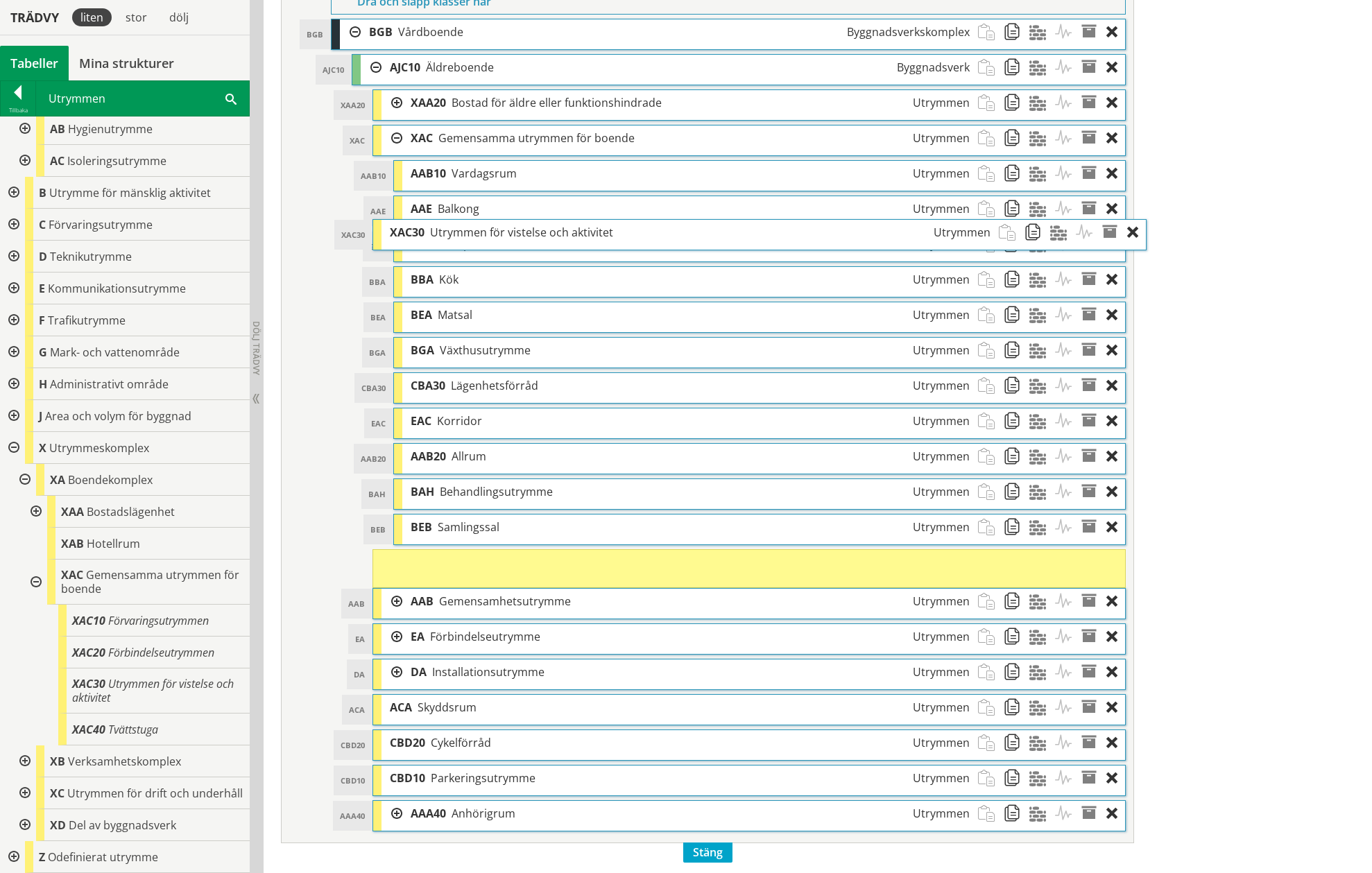
drag, startPoint x: 433, startPoint y: 226, endPoint x: 465, endPoint y: 228, distance: 32.1
click at [465, 228] on span "Utrymmen för vistelse och aktivitet" at bounding box center [521, 232] width 183 height 15
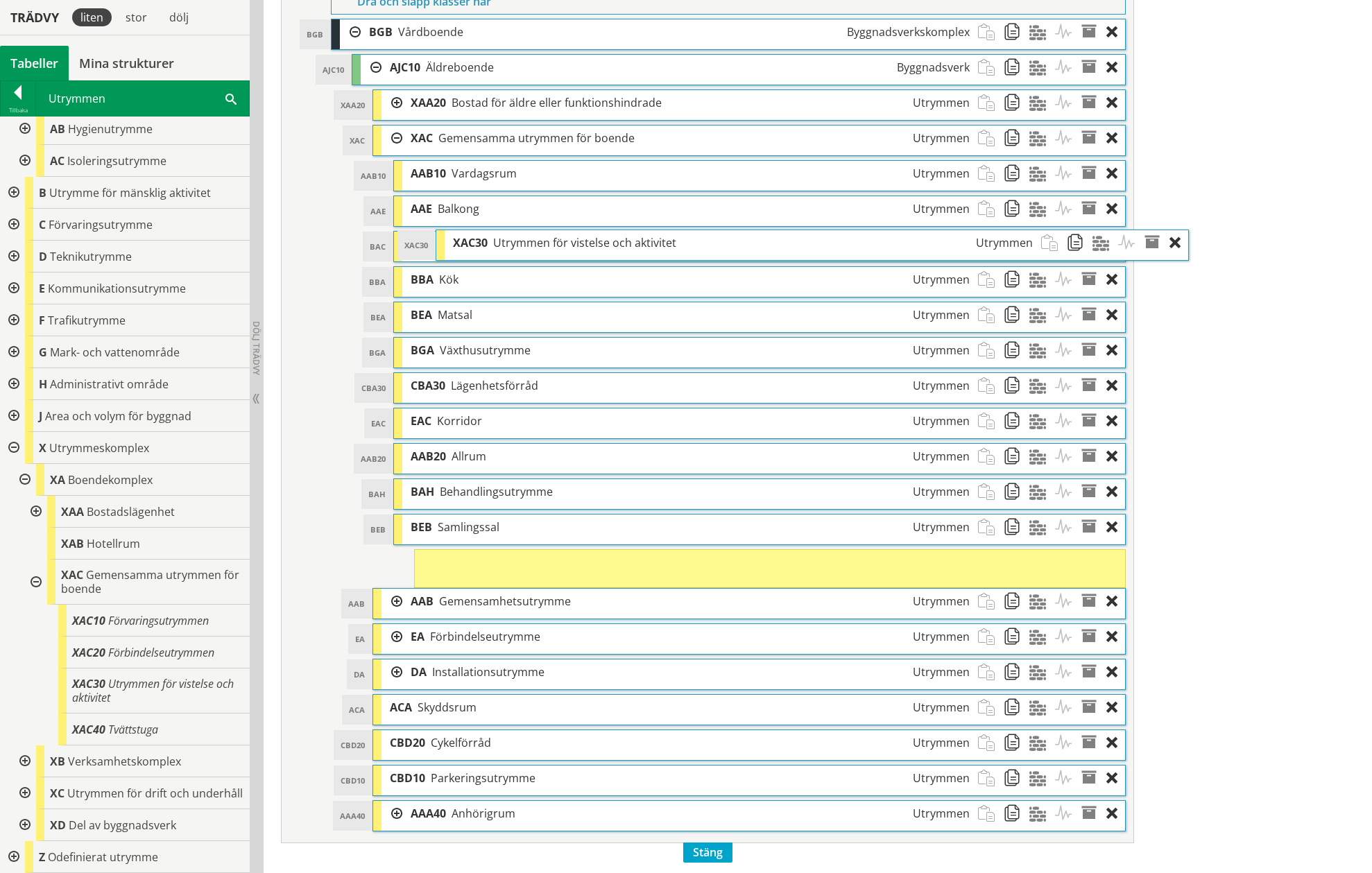
drag, startPoint x: 498, startPoint y: 566, endPoint x: 561, endPoint y: 246, distance: 326.1
click at [561, 246] on span "Utrymmen för vistelse och aktivitet" at bounding box center [585, 242] width 183 height 15
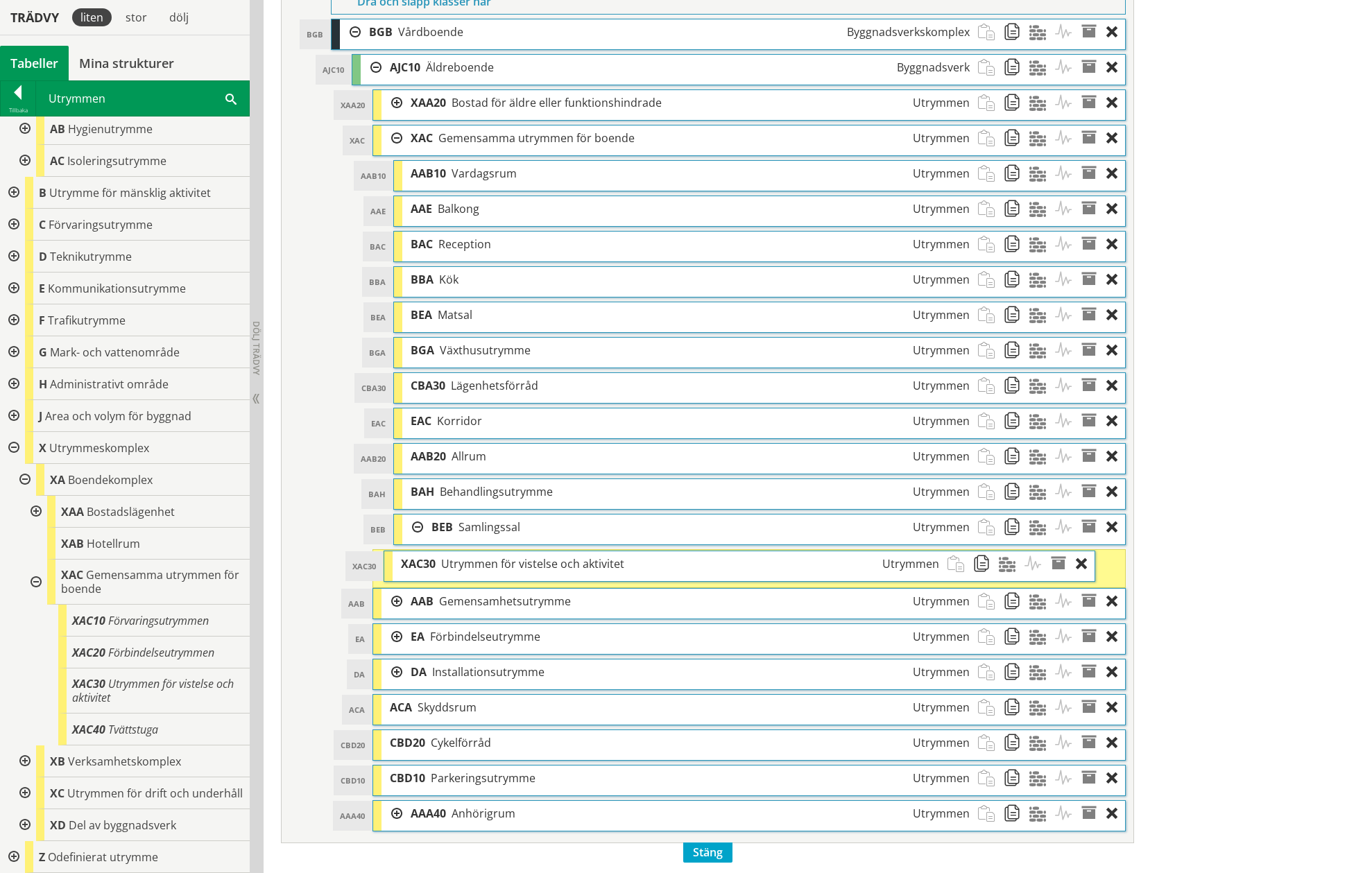
drag, startPoint x: 503, startPoint y: 565, endPoint x: 483, endPoint y: 563, distance: 20.1
click at [483, 563] on span "Utrymmen för vistelse och aktivitet" at bounding box center [533, 563] width 183 height 15
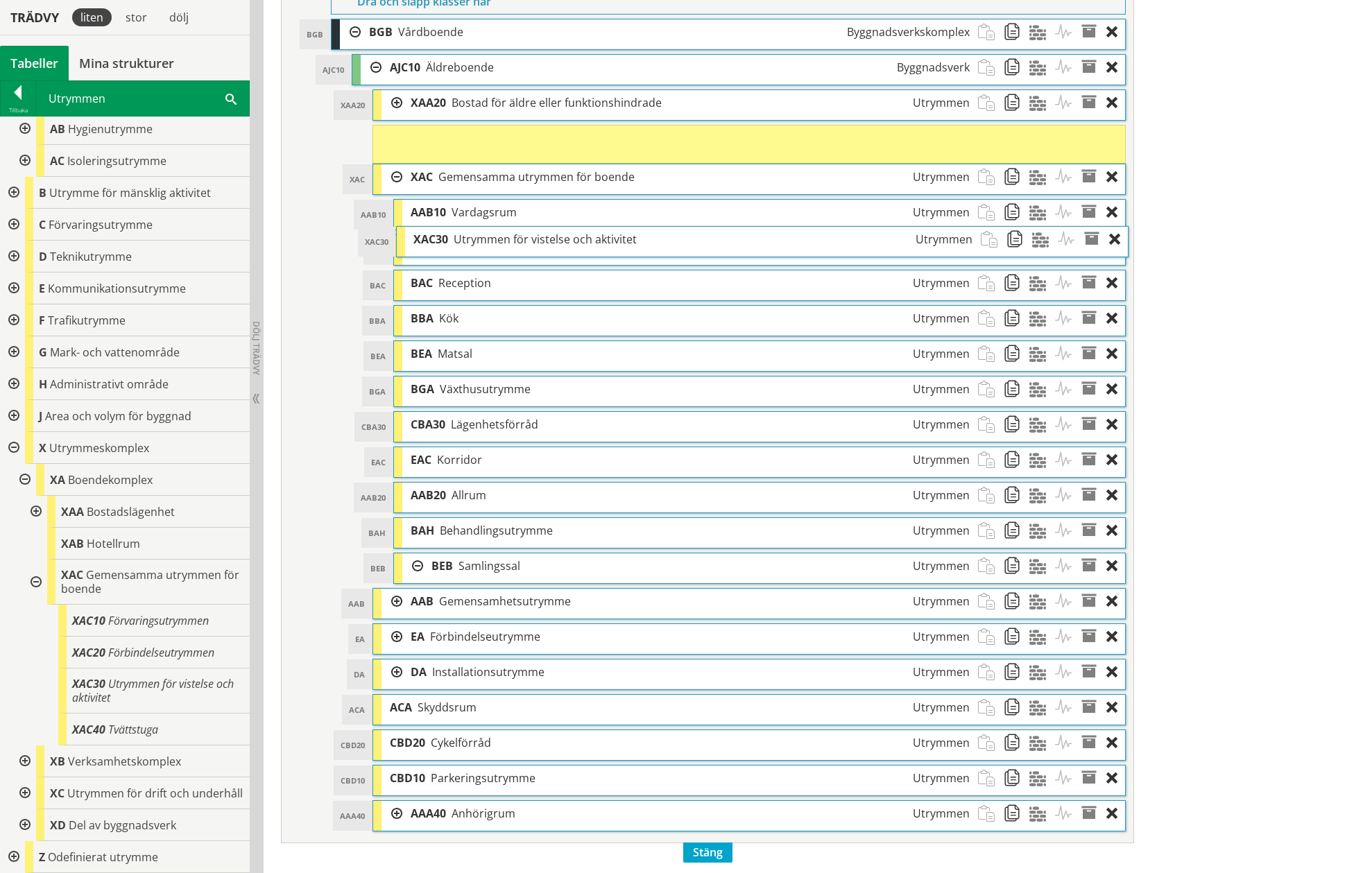
drag, startPoint x: 478, startPoint y: 563, endPoint x: 481, endPoint y: 203, distance: 360.0
click at [481, 203] on ol "AAB10 AAB10 Vardagsrum Utrymmen Dra och släpp Aktiviteter Dra och släpp Materia…" at bounding box center [759, 391] width 731 height 385
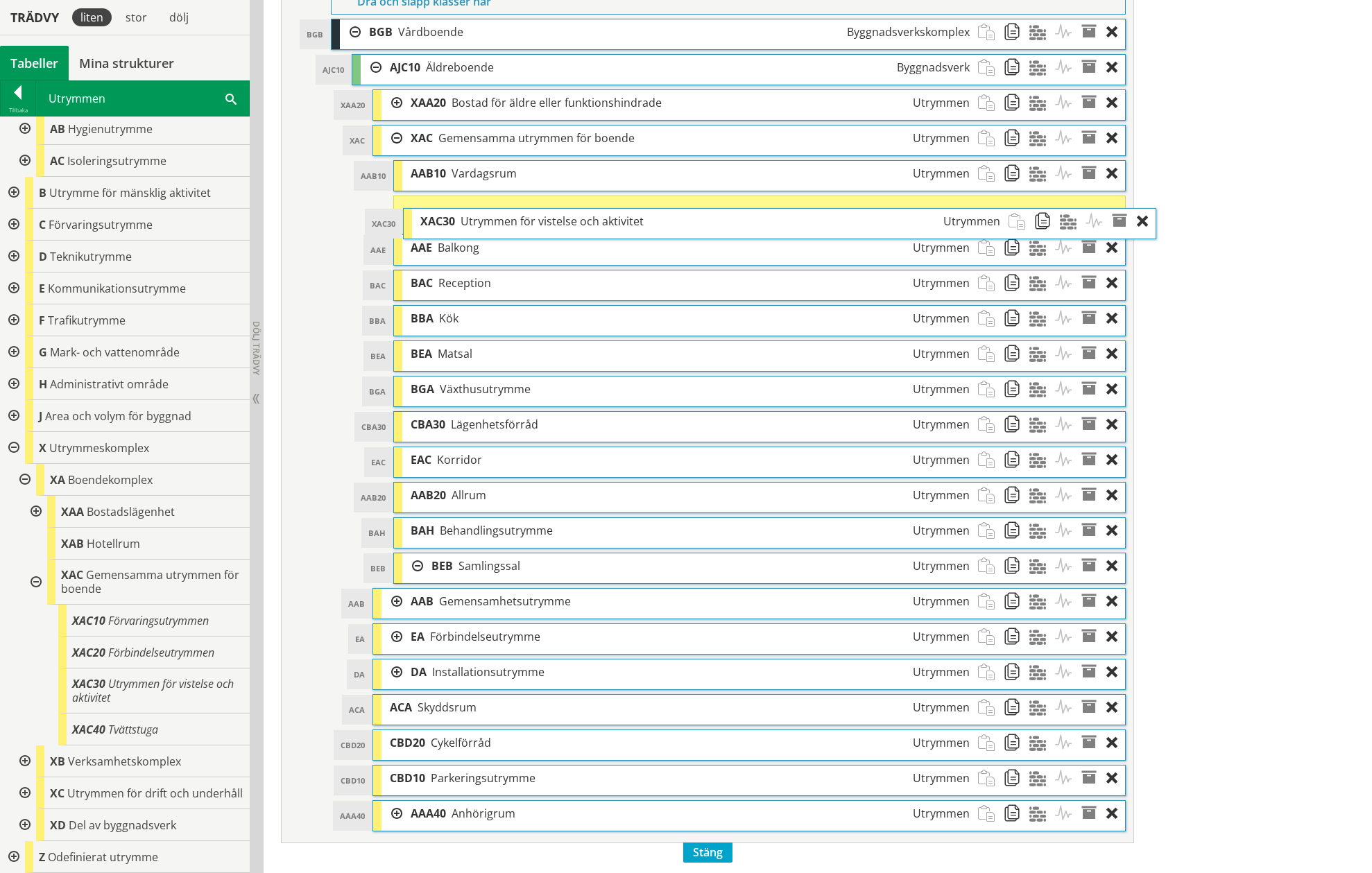
drag, startPoint x: 500, startPoint y: 141, endPoint x: 532, endPoint y: 220, distance: 85.2
click at [532, 220] on span "Utrymmen för vistelse och aktivitet" at bounding box center [552, 221] width 183 height 15
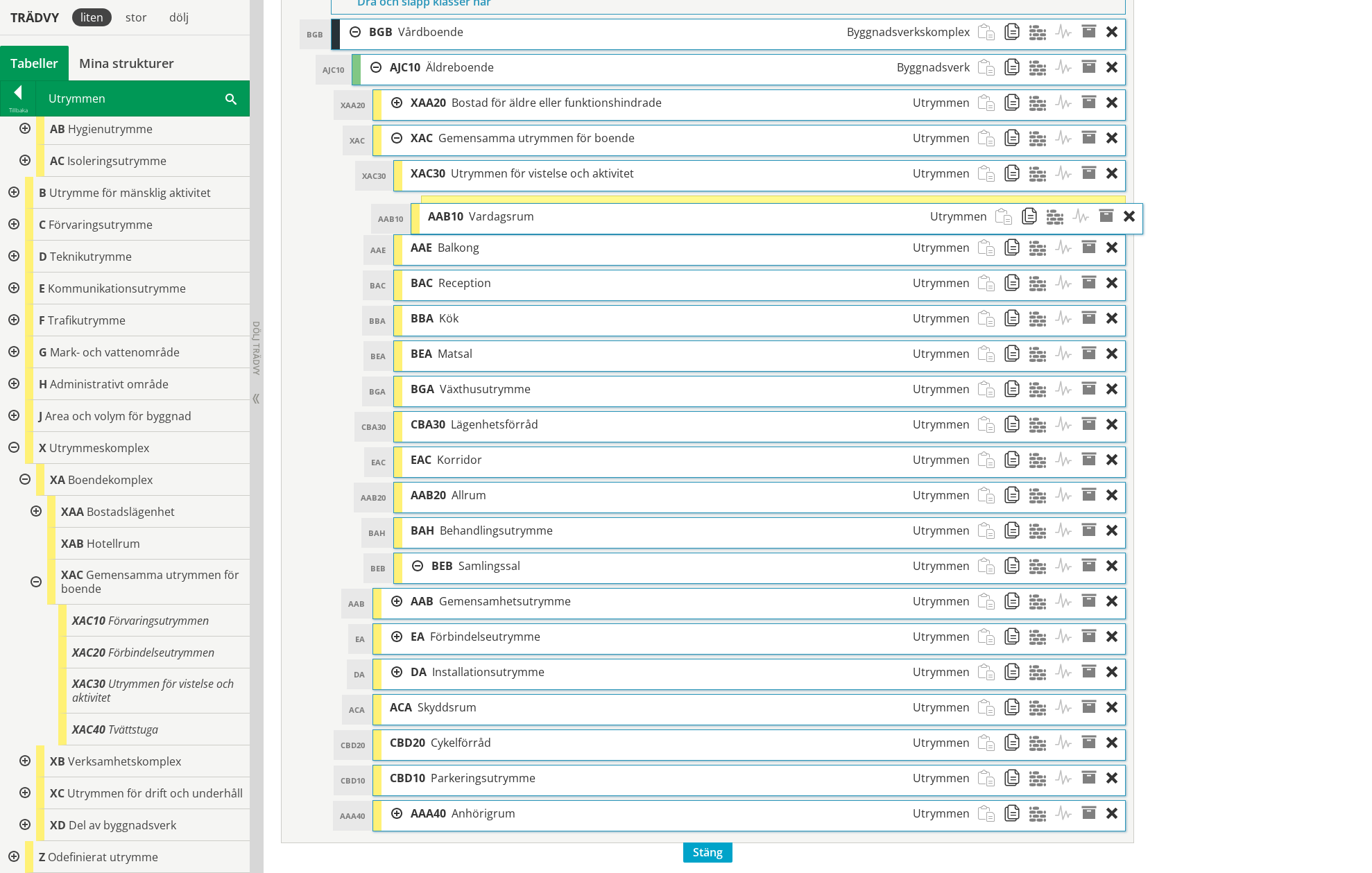
drag, startPoint x: 538, startPoint y: 181, endPoint x: 556, endPoint y: 222, distance: 44.8
click at [556, 222] on div "AAB10 Vardagsrum Utrymmen" at bounding box center [707, 216] width 575 height 25
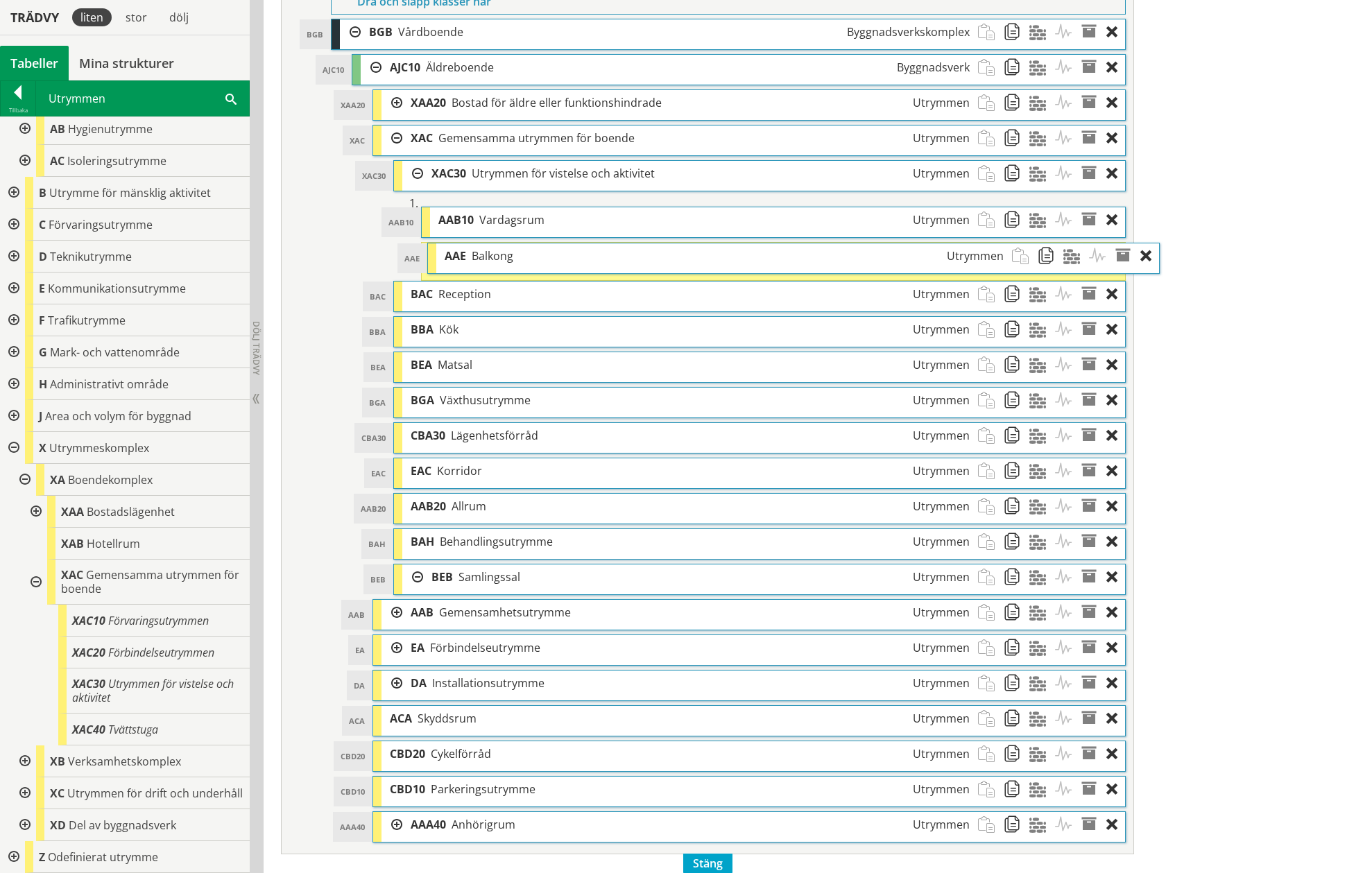
drag, startPoint x: 488, startPoint y: 254, endPoint x: 523, endPoint y: 255, distance: 35.0
click at [523, 255] on div "AAE Balkong Utrymmen" at bounding box center [723, 256] width 575 height 25
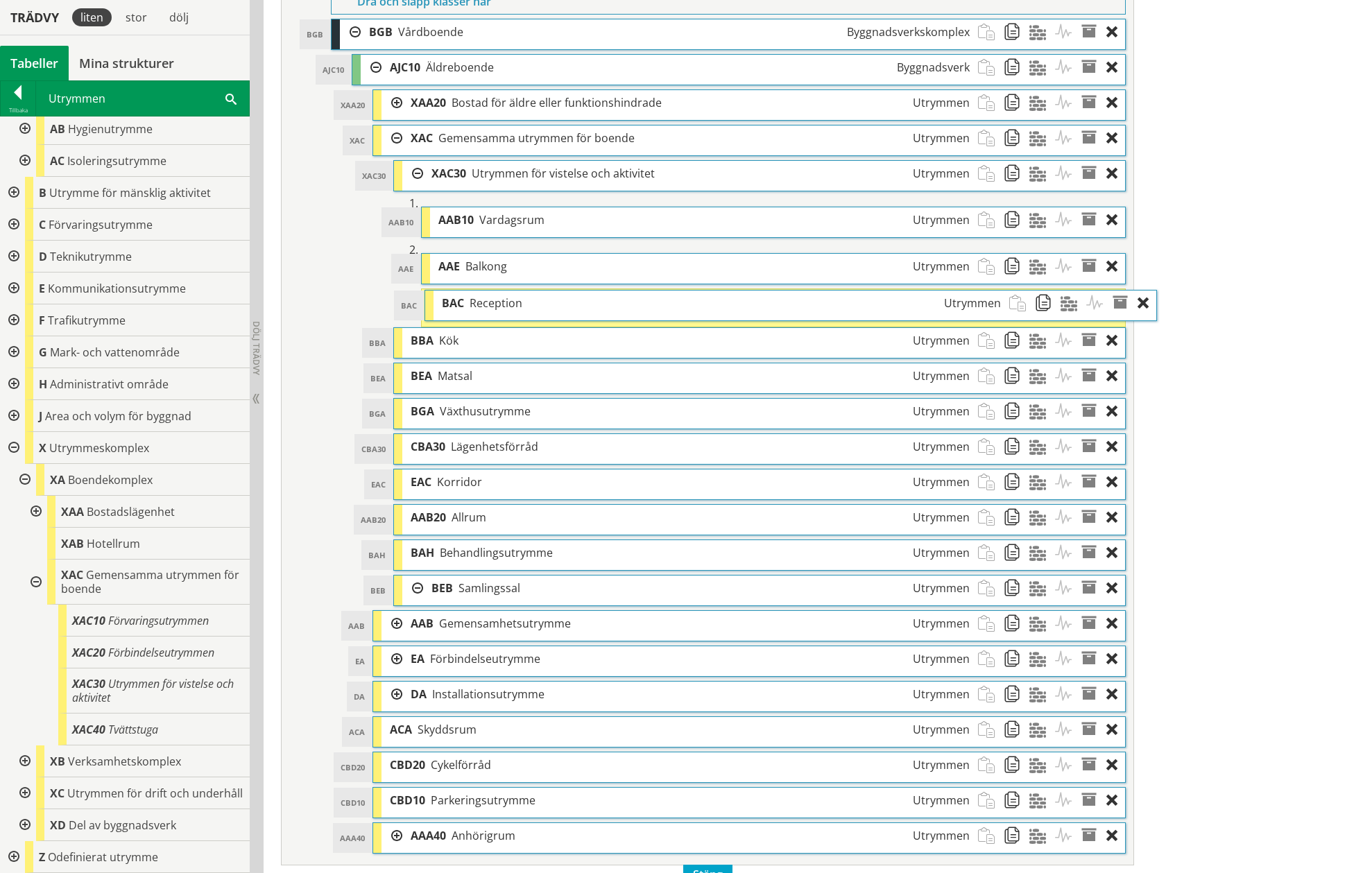
drag, startPoint x: 477, startPoint y: 305, endPoint x: 508, endPoint y: 306, distance: 31.0
click at [508, 306] on span "Reception" at bounding box center [496, 302] width 52 height 15
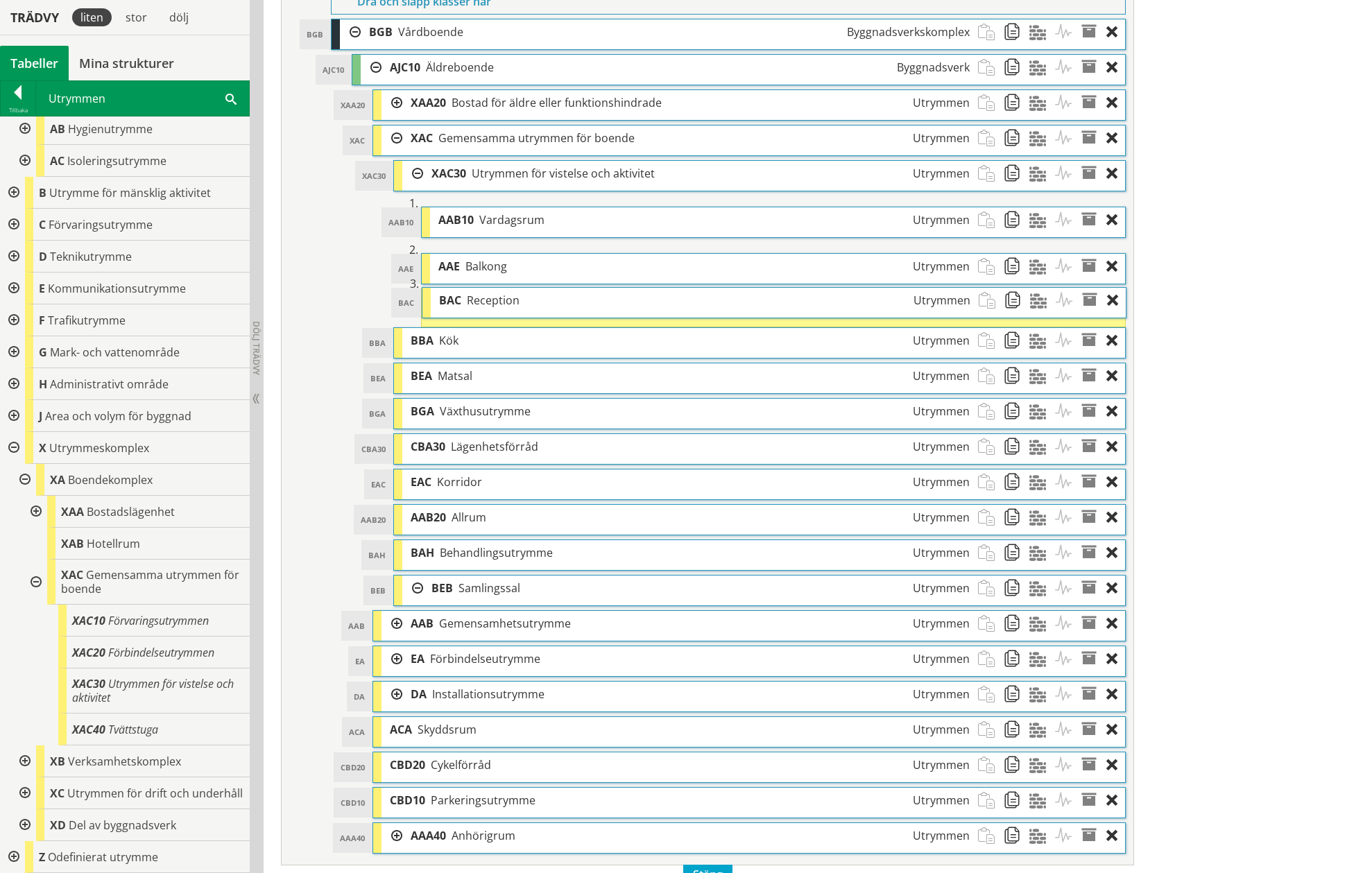
drag, startPoint x: 488, startPoint y: 318, endPoint x: 488, endPoint y: 306, distance: 12.0
click at [488, 306] on span "Reception" at bounding box center [493, 299] width 52 height 15
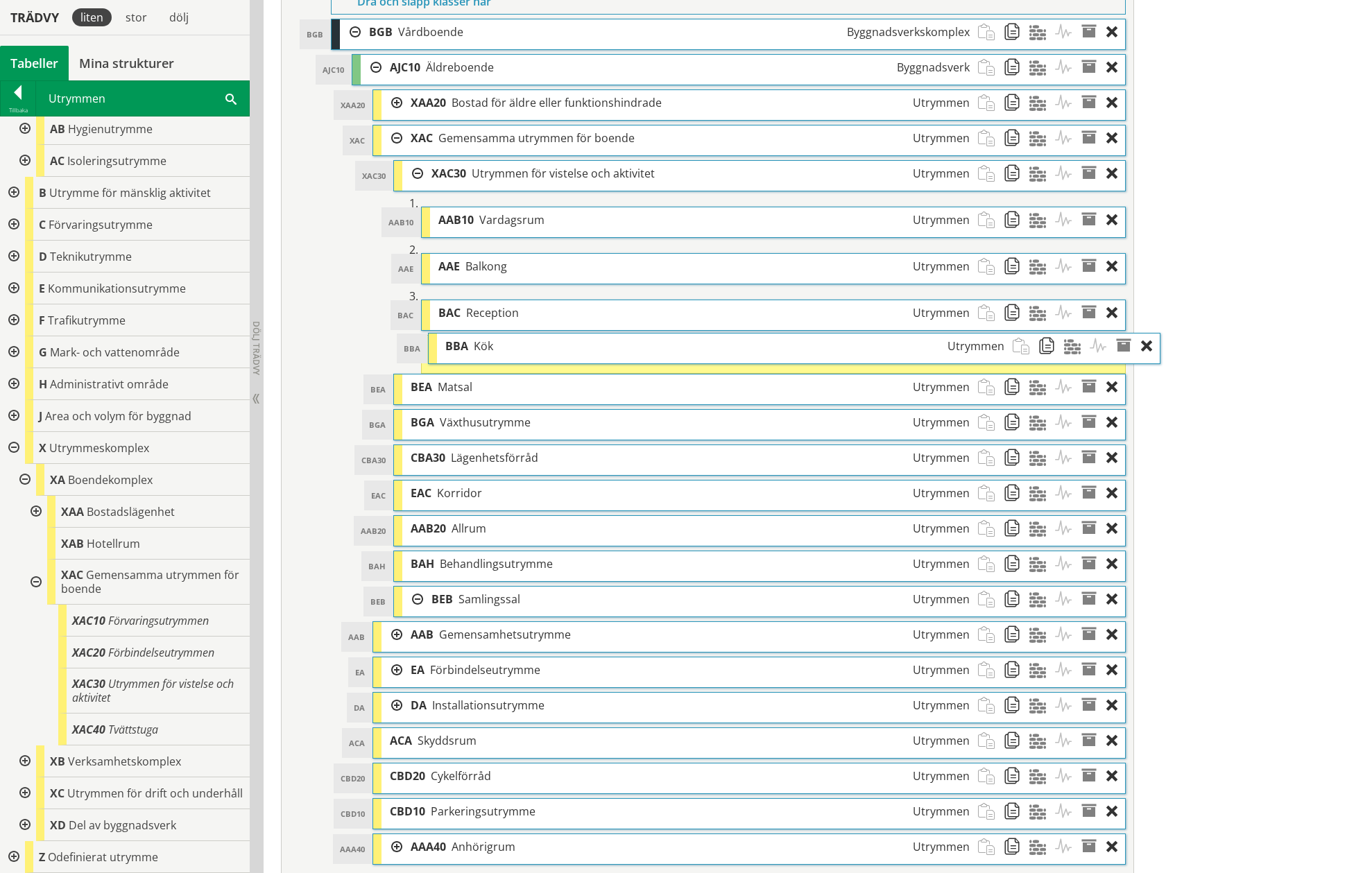
drag, startPoint x: 455, startPoint y: 355, endPoint x: 489, endPoint y: 353, distance: 34.1
click at [489, 353] on span "Kök" at bounding box center [483, 345] width 20 height 15
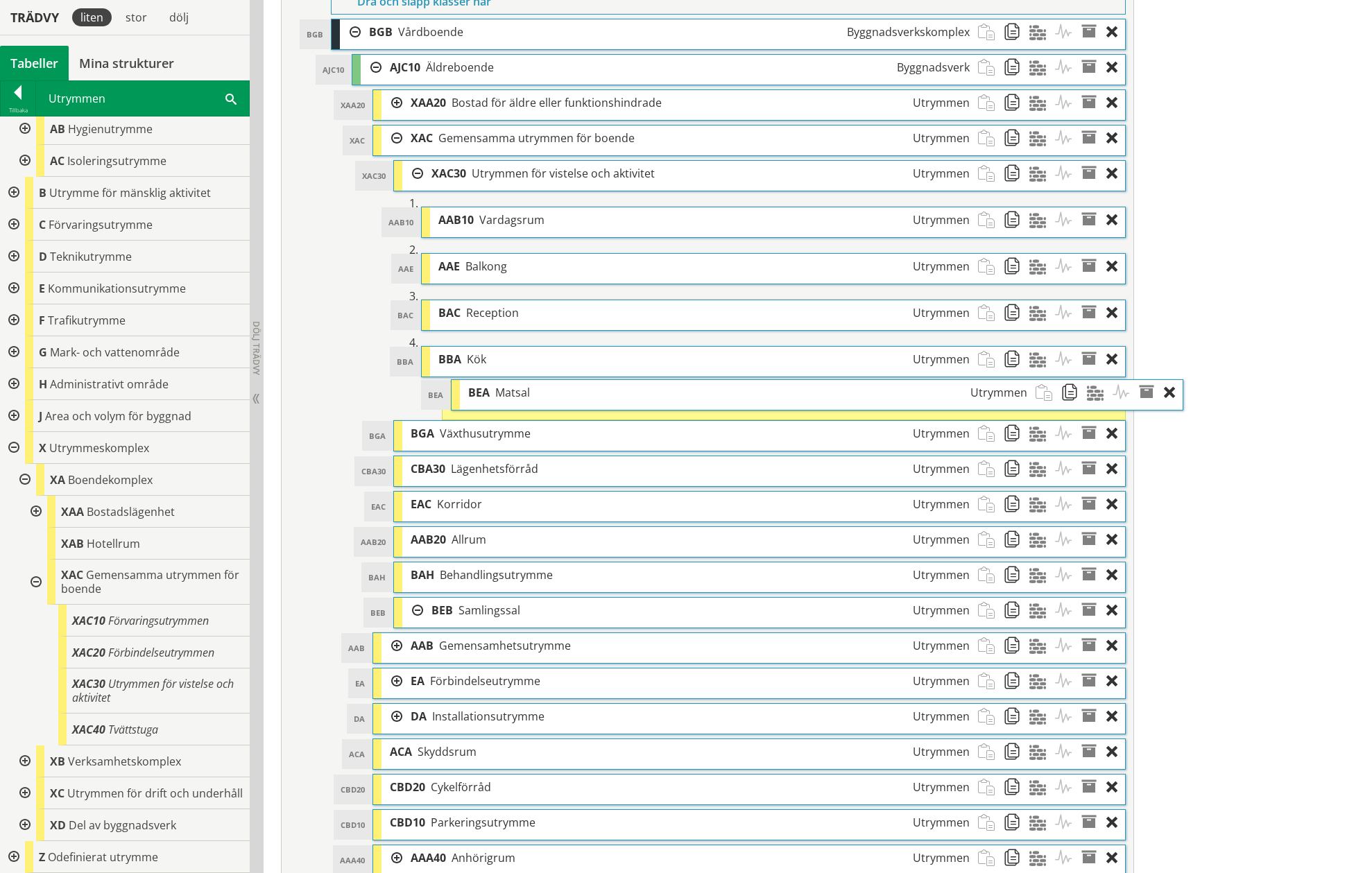
drag, startPoint x: 449, startPoint y: 397, endPoint x: 513, endPoint y: 395, distance: 64.0
click at [513, 395] on span "Matsal" at bounding box center [513, 392] width 35 height 15
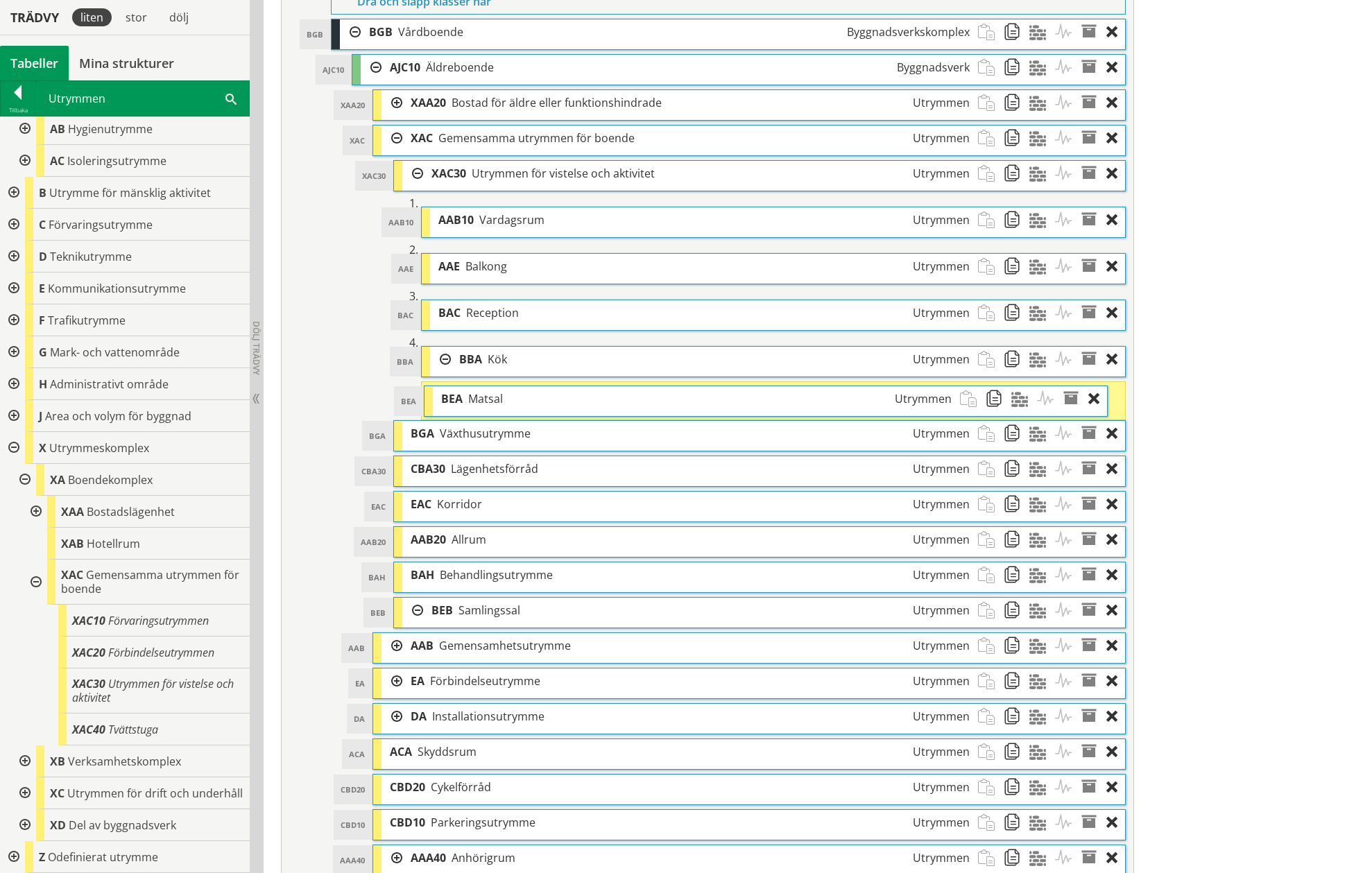
drag, startPoint x: 511, startPoint y: 404, endPoint x: 493, endPoint y: 409, distance: 18.7
click at [493, 409] on div "BEA Matsal Utrymmen" at bounding box center [696, 398] width 526 height 25
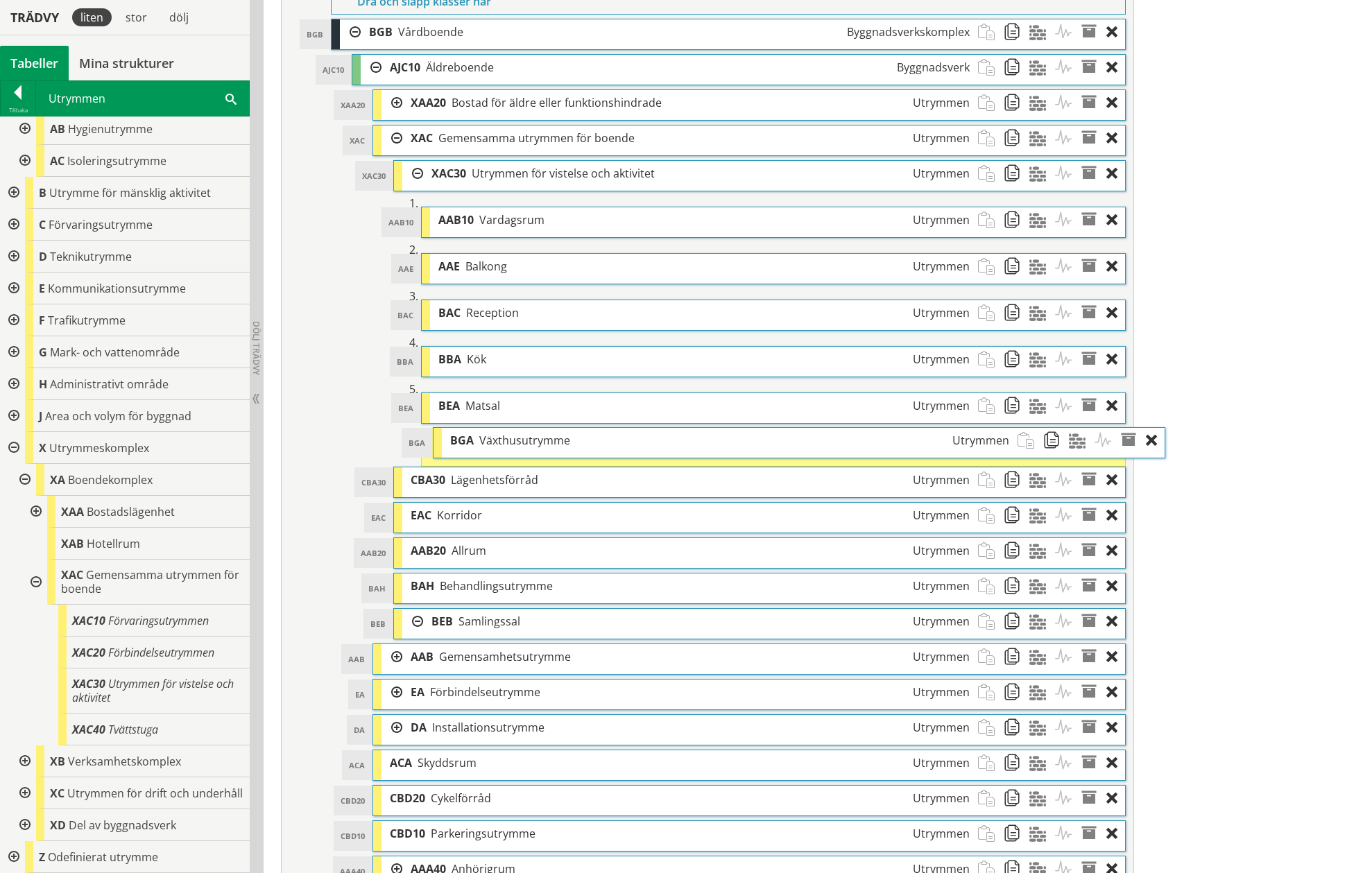
drag, startPoint x: 456, startPoint y: 446, endPoint x: 495, endPoint y: 445, distance: 39.0
click at [495, 445] on span "Växthusutrymme" at bounding box center [524, 440] width 91 height 15
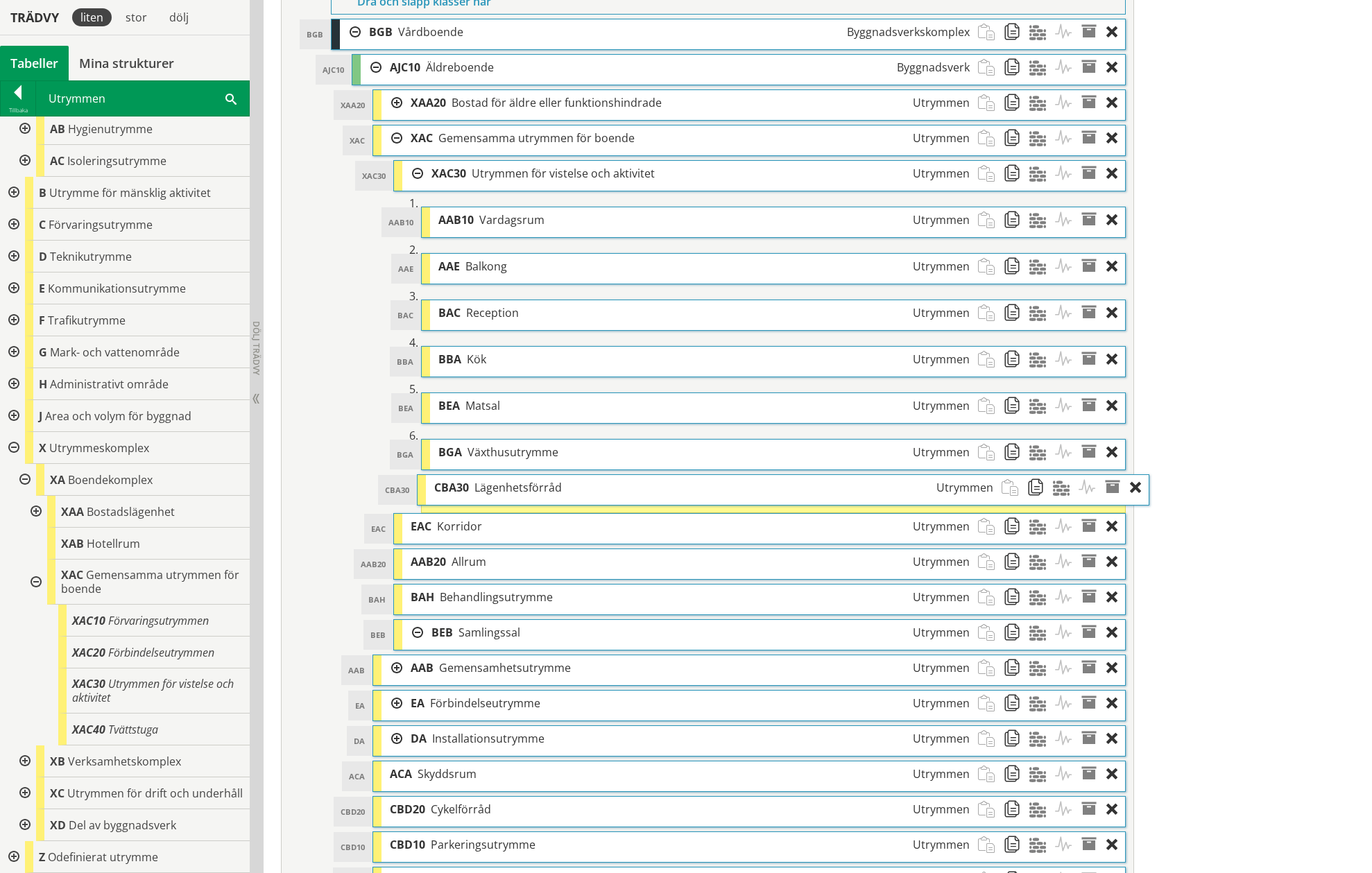
drag, startPoint x: 450, startPoint y: 483, endPoint x: 473, endPoint y: 483, distance: 23.0
click at [473, 483] on div "CBA30 Lägenhetsförråd Utrymmen" at bounding box center [713, 487] width 575 height 25
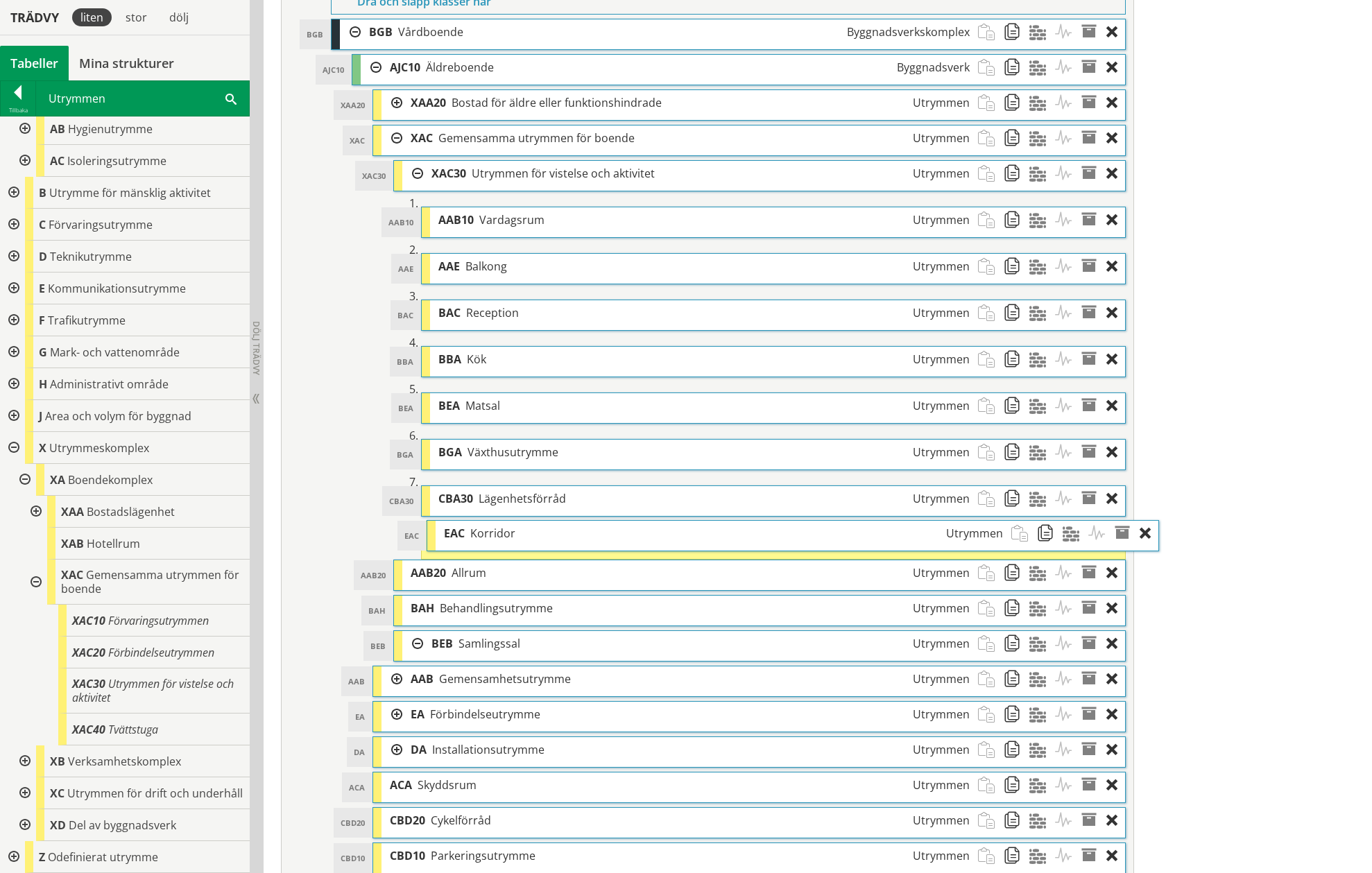
drag, startPoint x: 430, startPoint y: 528, endPoint x: 463, endPoint y: 528, distance: 33.0
click at [463, 528] on span "EAC" at bounding box center [454, 533] width 21 height 15
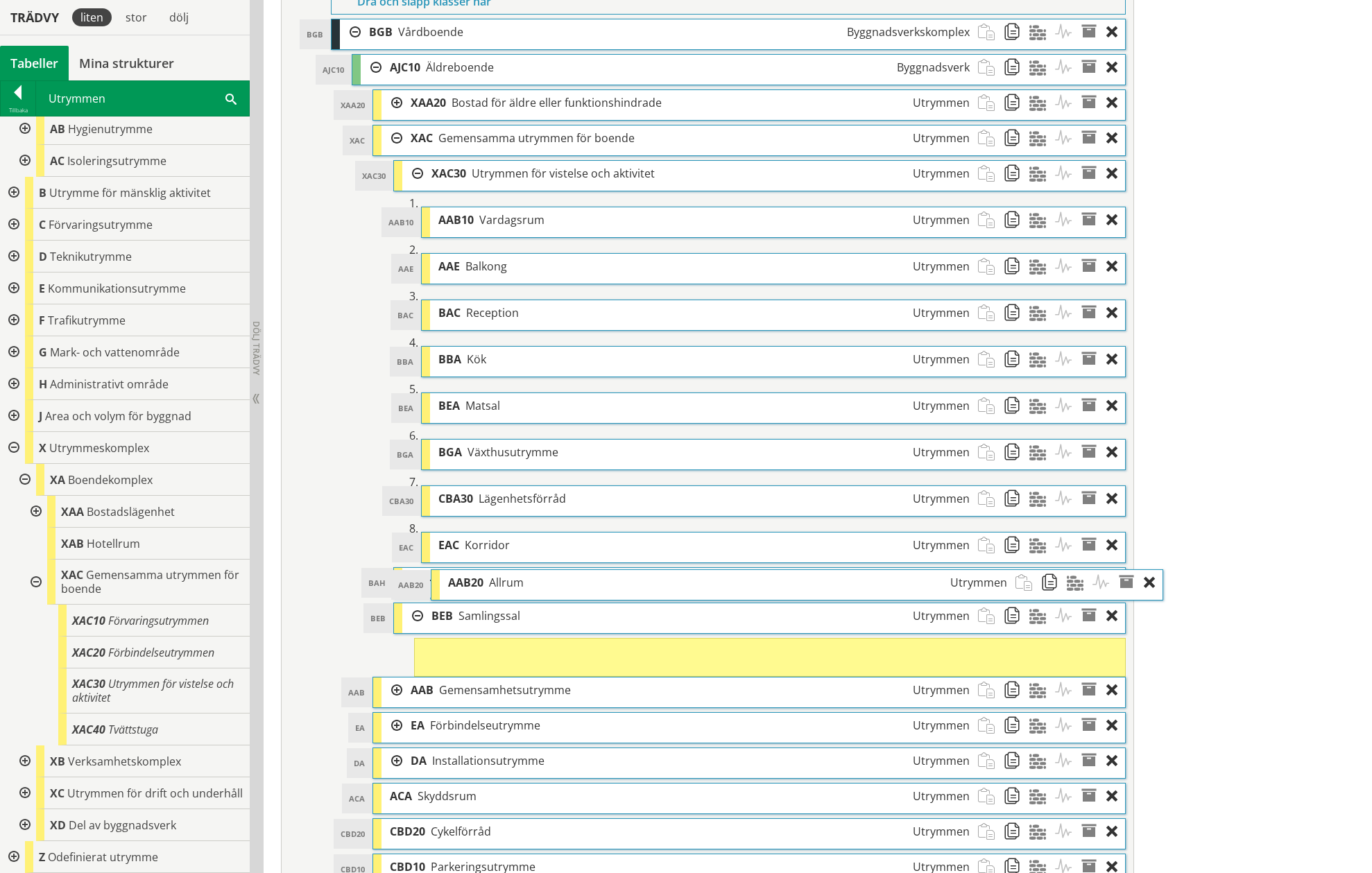
drag, startPoint x: 445, startPoint y: 573, endPoint x: 482, endPoint y: 575, distance: 37.1
click at [482, 575] on span "AAB20" at bounding box center [465, 582] width 36 height 15
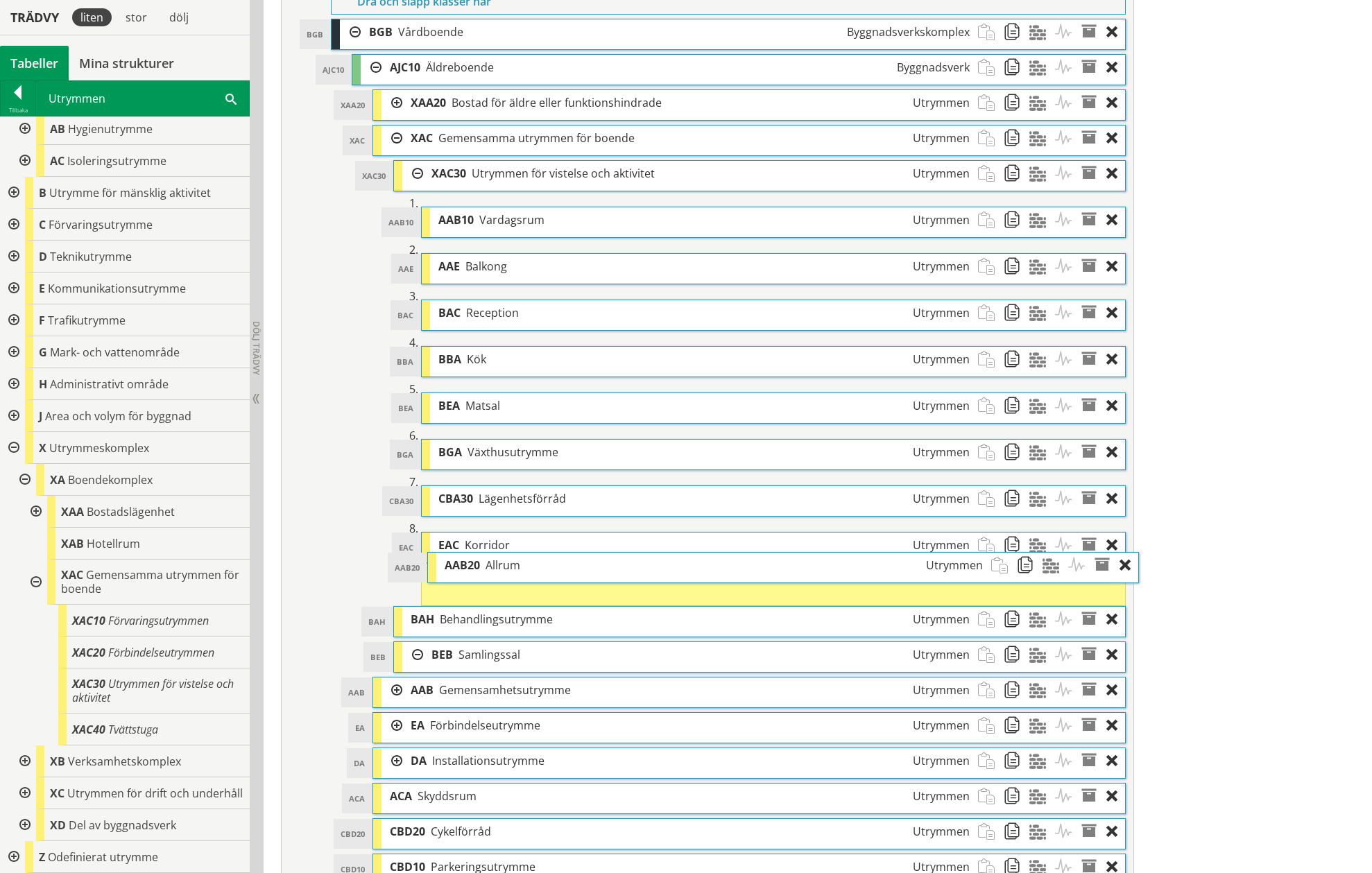
drag, startPoint x: 513, startPoint y: 647, endPoint x: 526, endPoint y: 561, distance: 87.0
click at [526, 561] on div "AAB20 Allrum Utrymmen" at bounding box center [713, 565] width 554 height 25
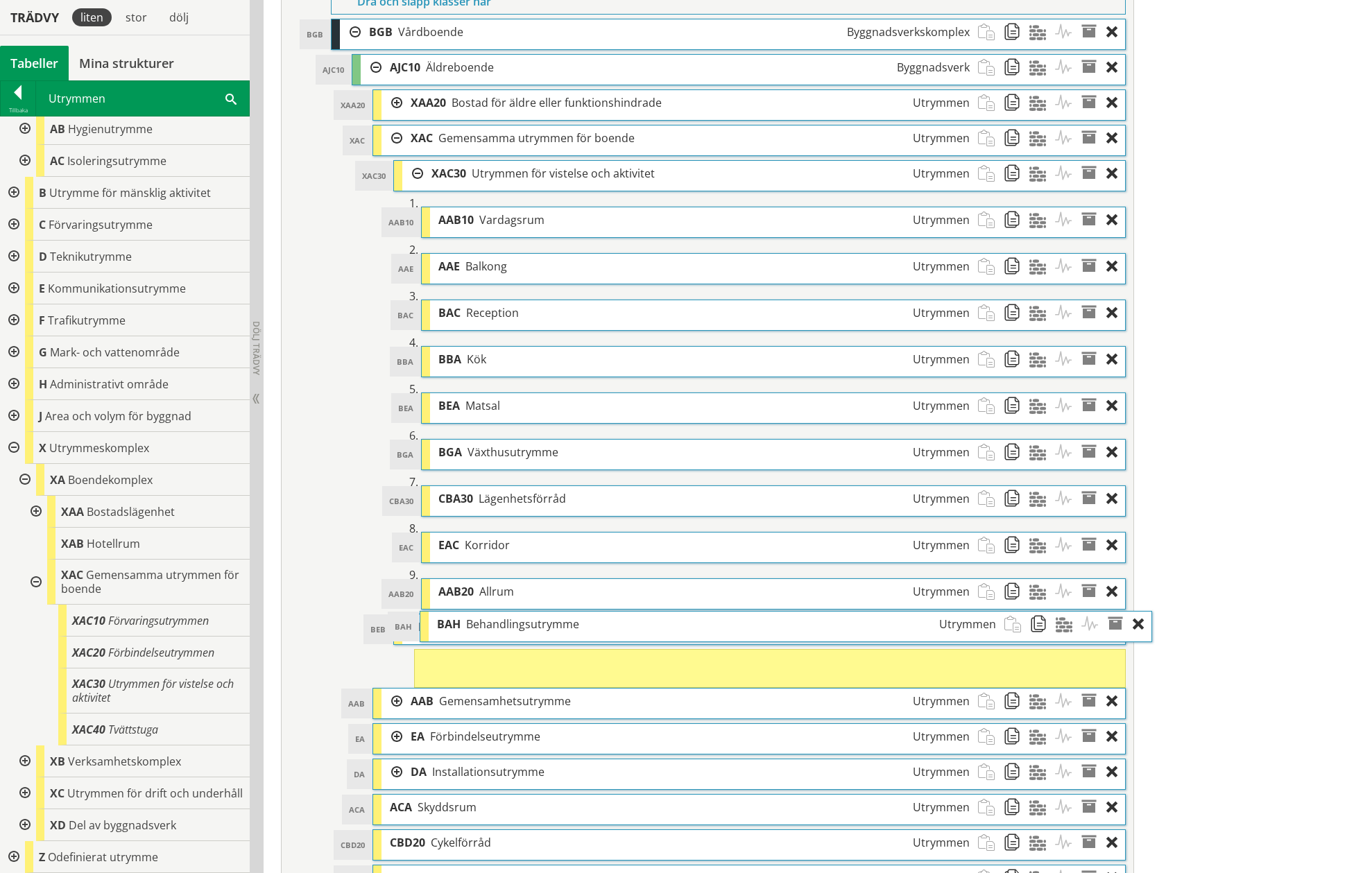
drag, startPoint x: 454, startPoint y: 626, endPoint x: 480, endPoint y: 623, distance: 26.2
click at [480, 623] on span "Behandlingsutrymme" at bounding box center [522, 624] width 113 height 15
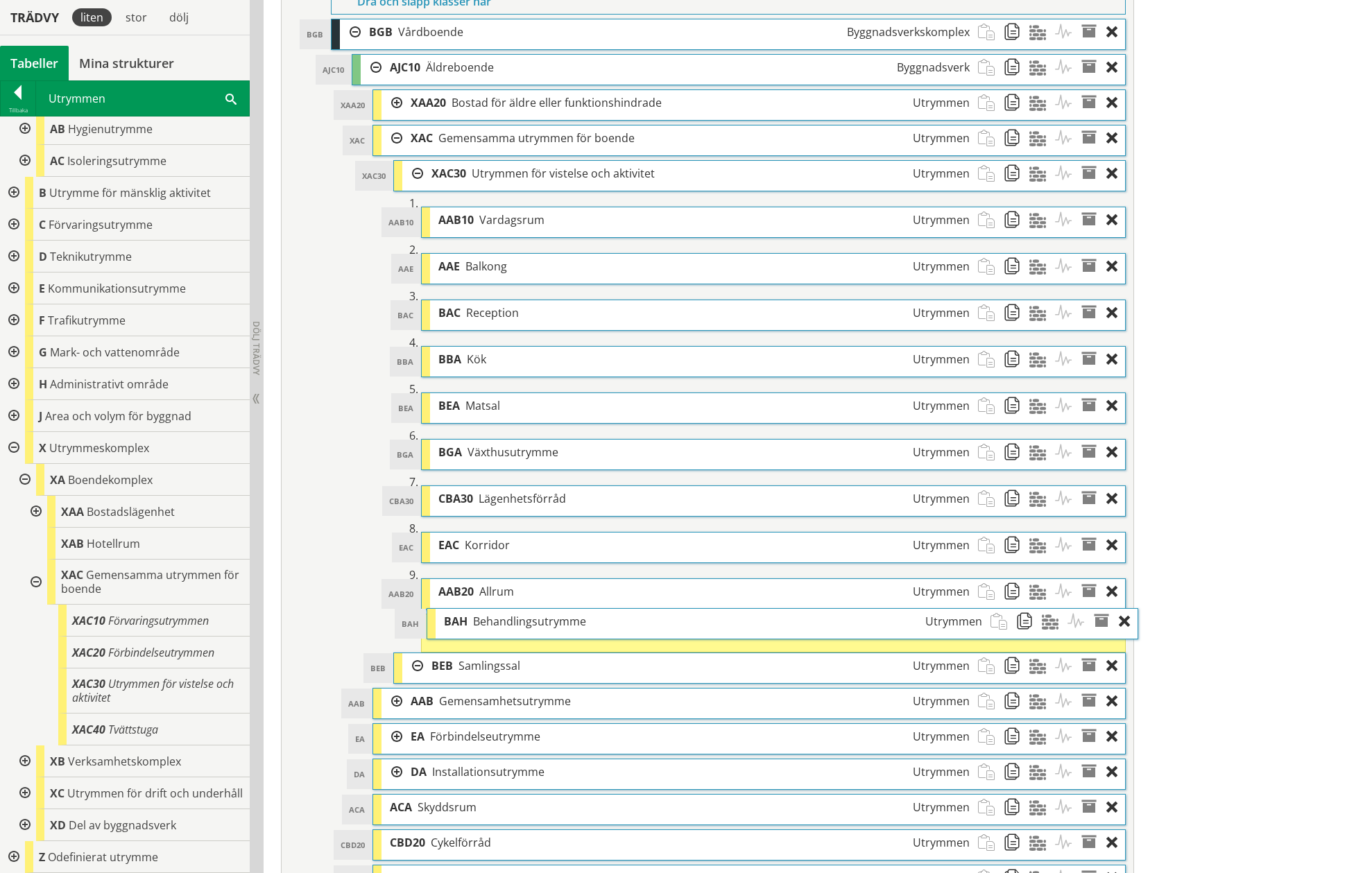
drag, startPoint x: 473, startPoint y: 661, endPoint x: 486, endPoint y: 621, distance: 42.1
click at [486, 621] on span "Behandlingsutrymme" at bounding box center [529, 621] width 113 height 15
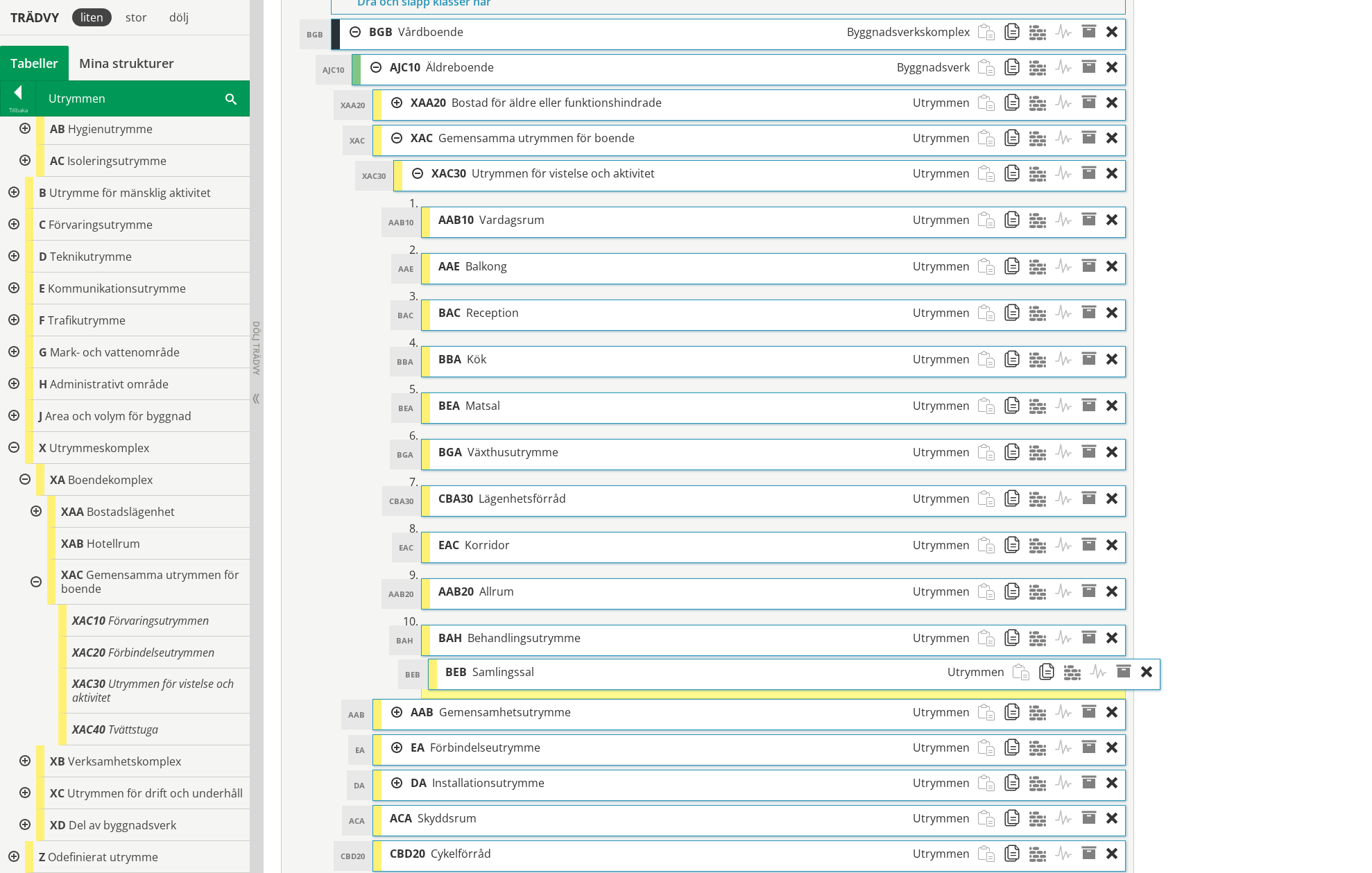
drag, startPoint x: 462, startPoint y: 669, endPoint x: 497, endPoint y: 667, distance: 35.1
click at [497, 667] on span "Samlingssal" at bounding box center [503, 672] width 62 height 15
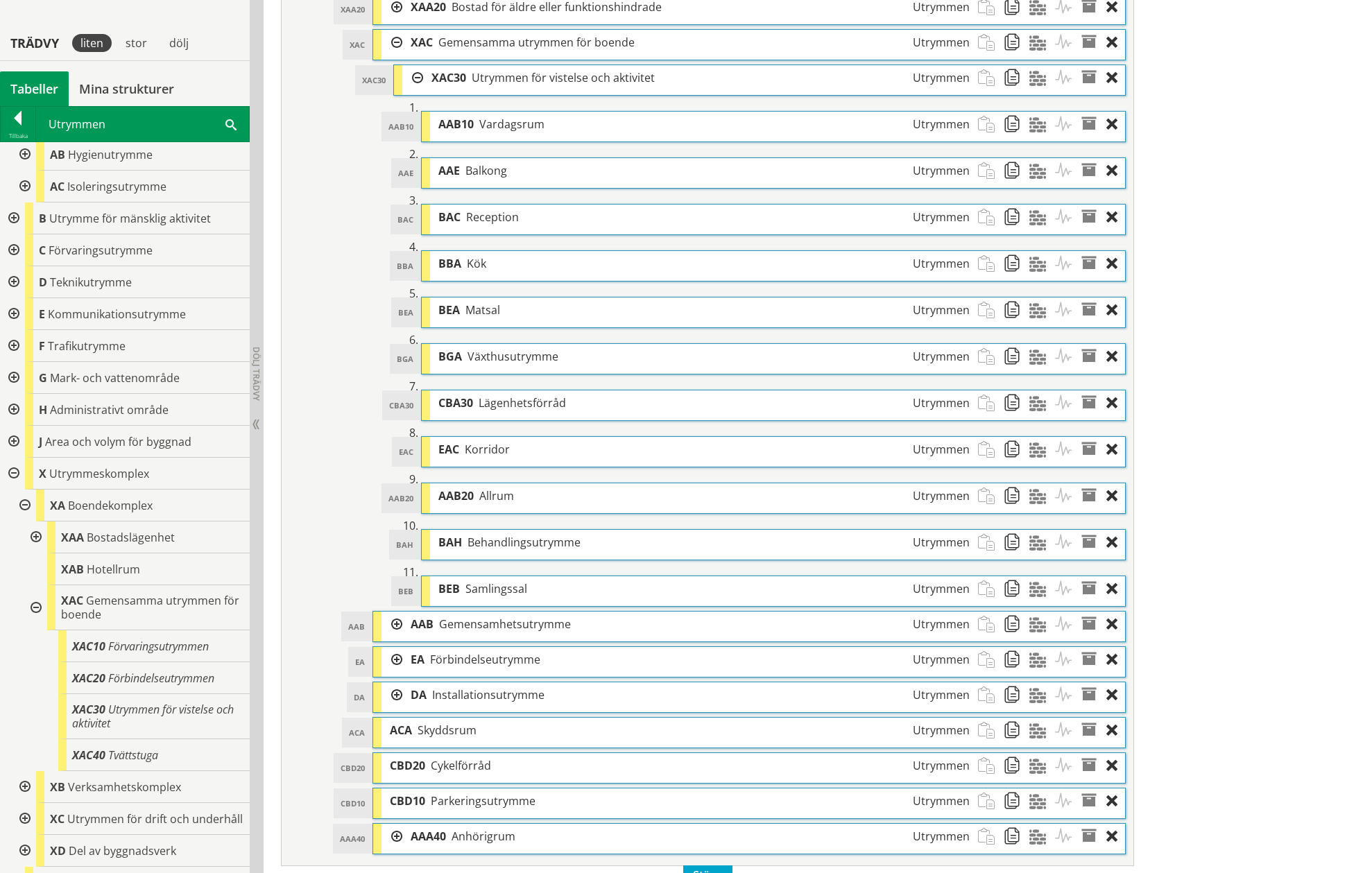
scroll to position [832, 0]
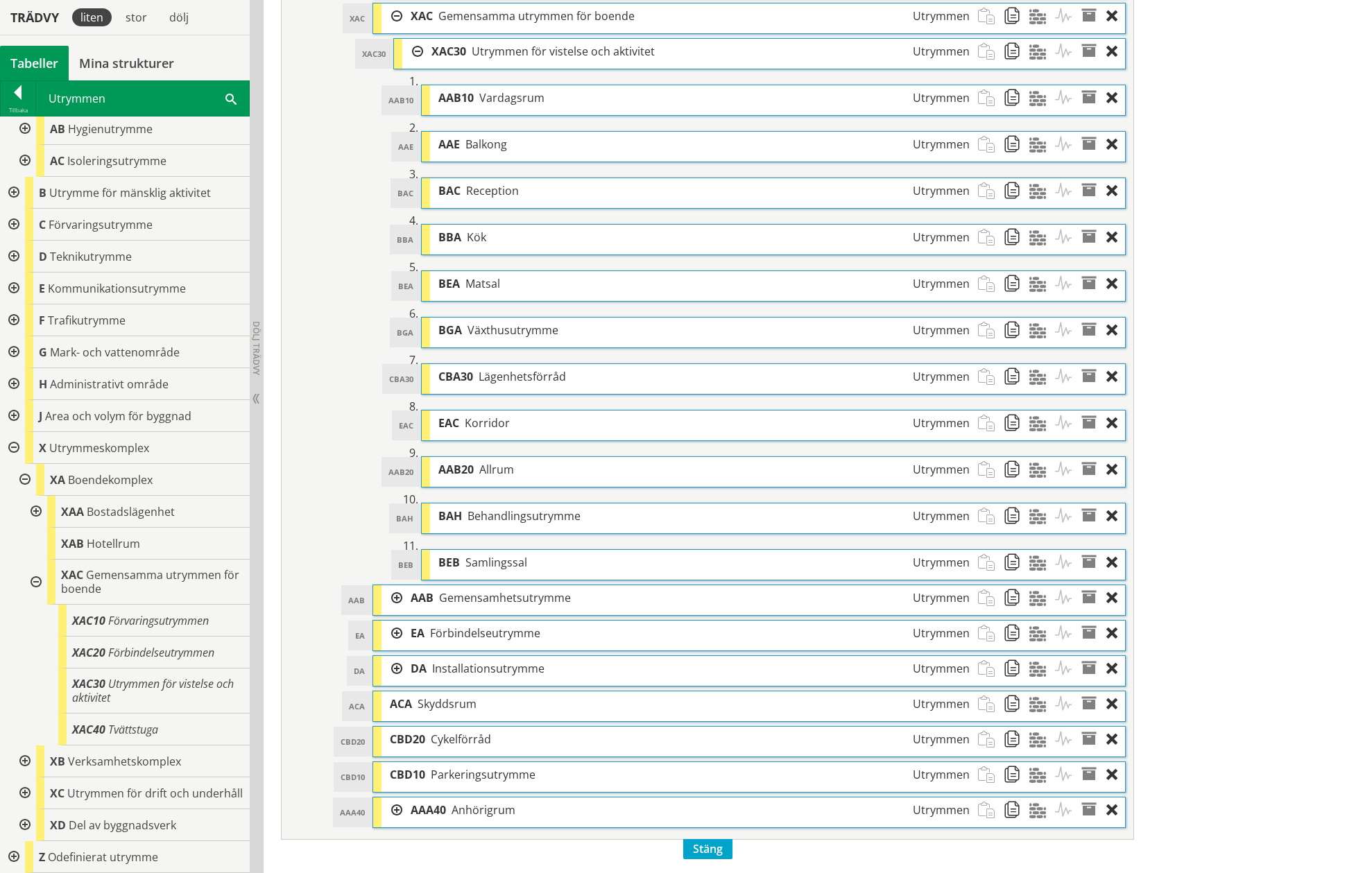
click at [393, 598] on div at bounding box center [392, 598] width 21 height 25
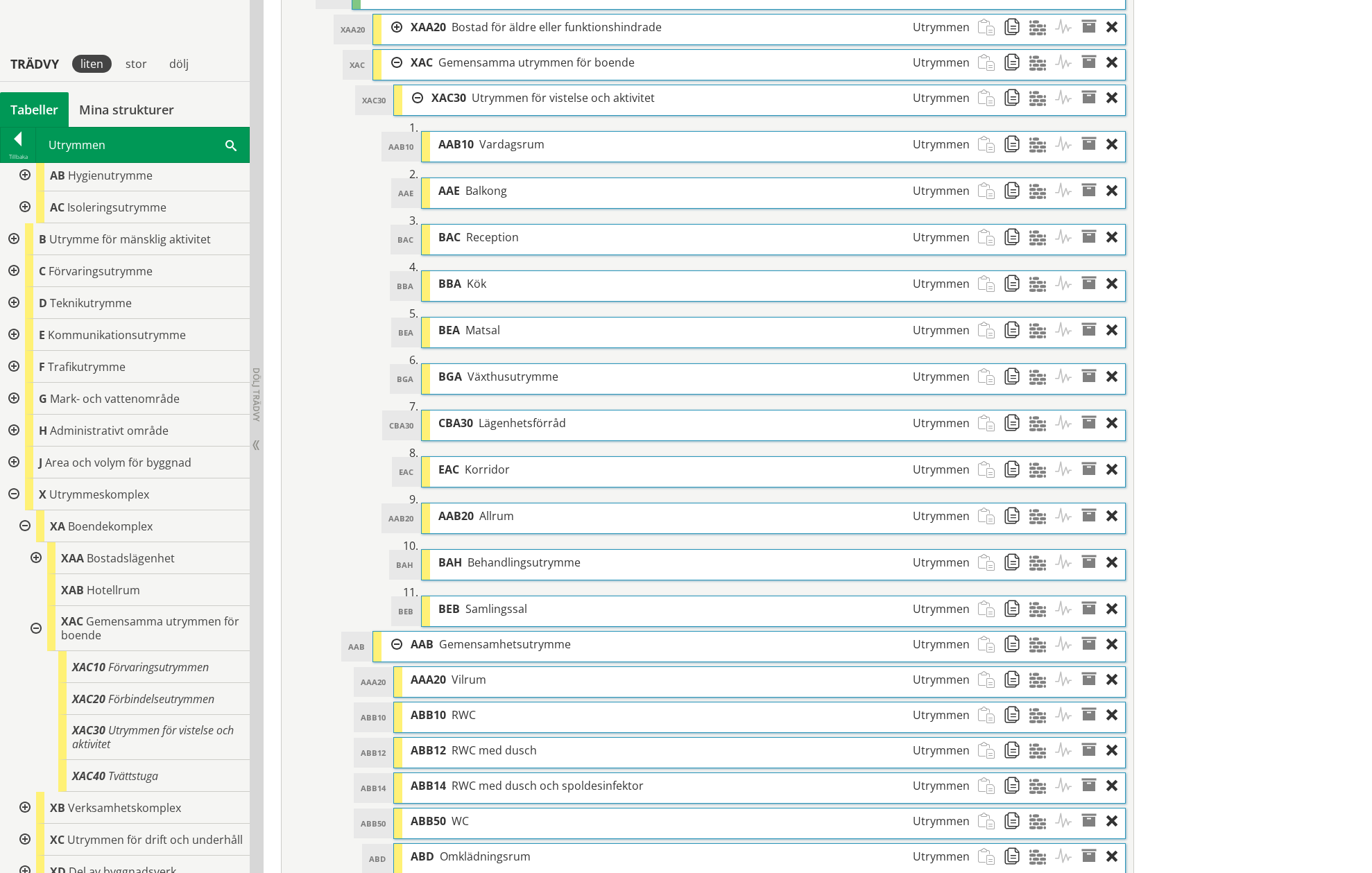
scroll to position [763, 0]
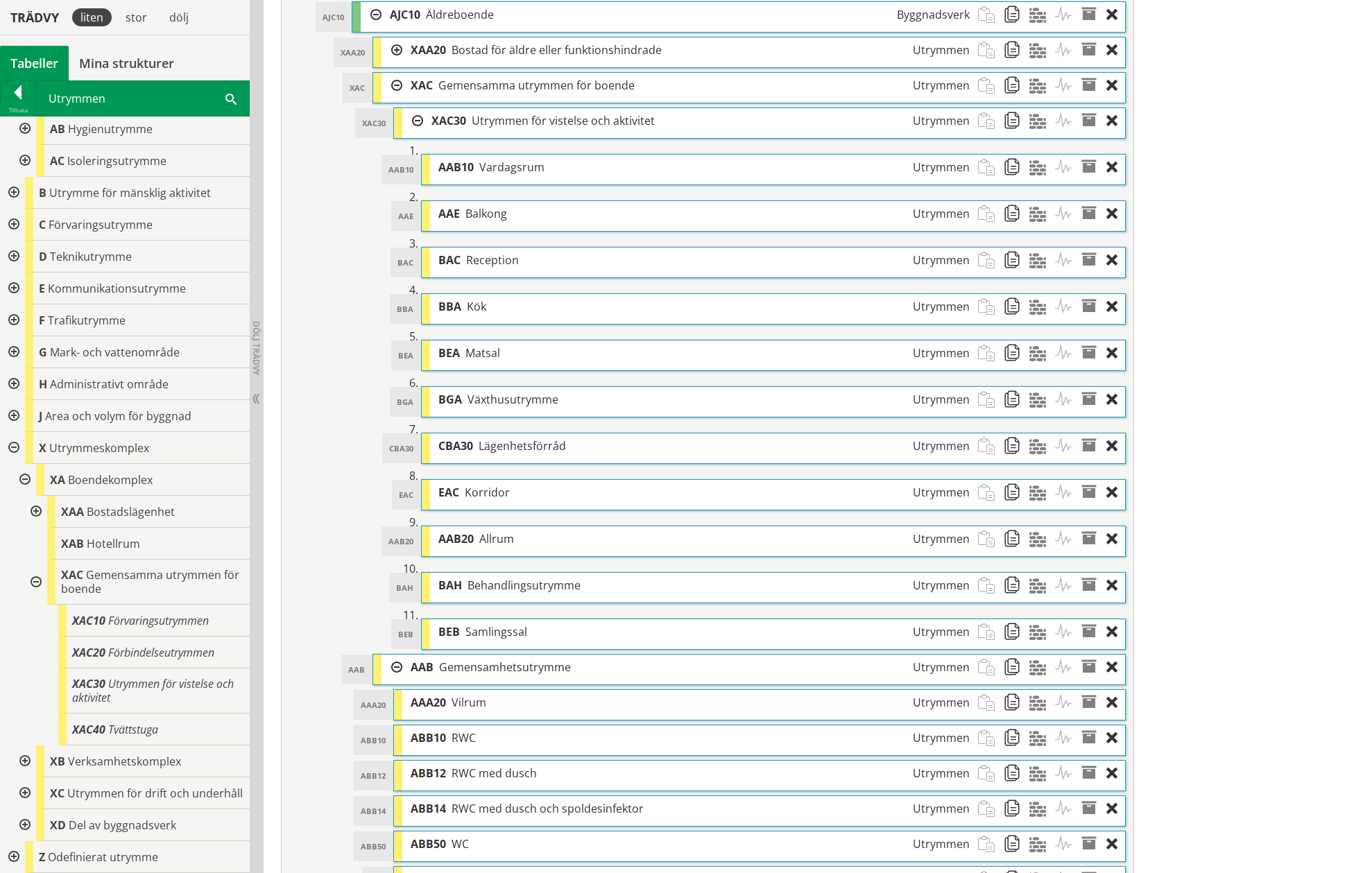
click at [422, 112] on div at bounding box center [412, 121] width 21 height 25
click at [419, 118] on div at bounding box center [412, 121] width 21 height 25
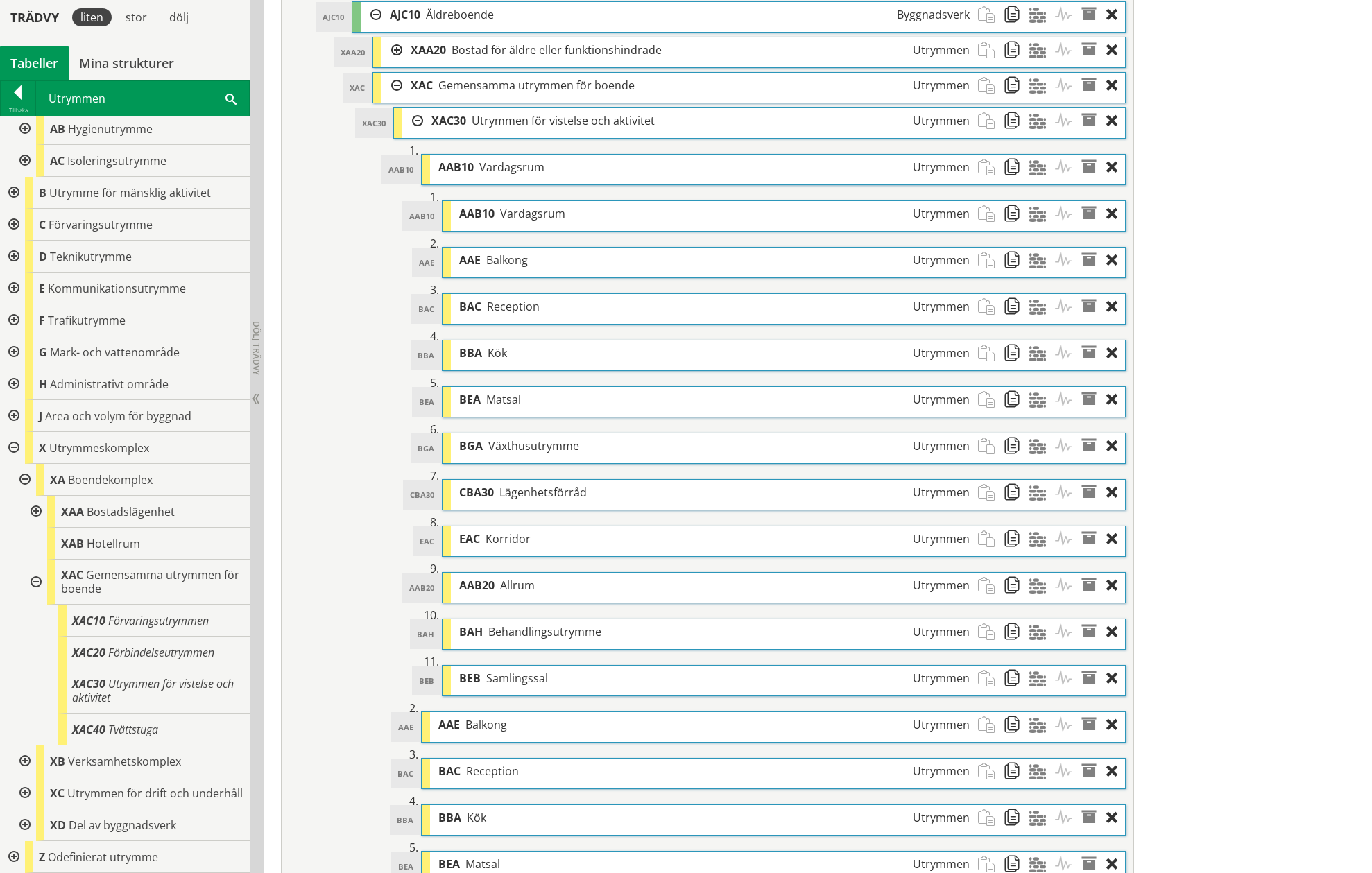
click at [418, 118] on div at bounding box center [412, 121] width 21 height 25
click at [414, 119] on div at bounding box center [412, 121] width 21 height 25
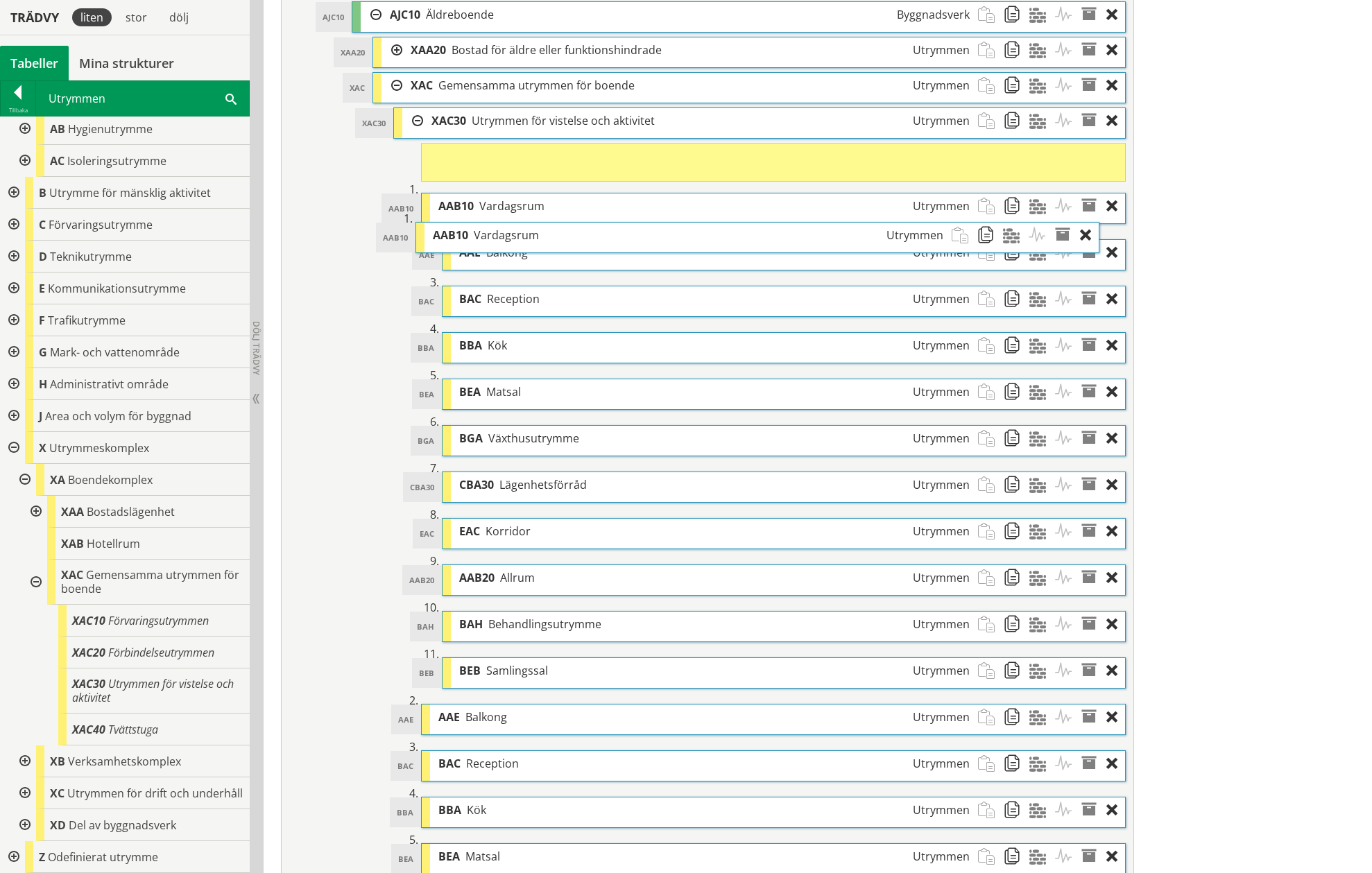
drag, startPoint x: 577, startPoint y: 215, endPoint x: 550, endPoint y: 236, distance: 34.2
click at [550, 236] on div "AAB10 Vardagsrum Utrymmen" at bounding box center [688, 235] width 526 height 25
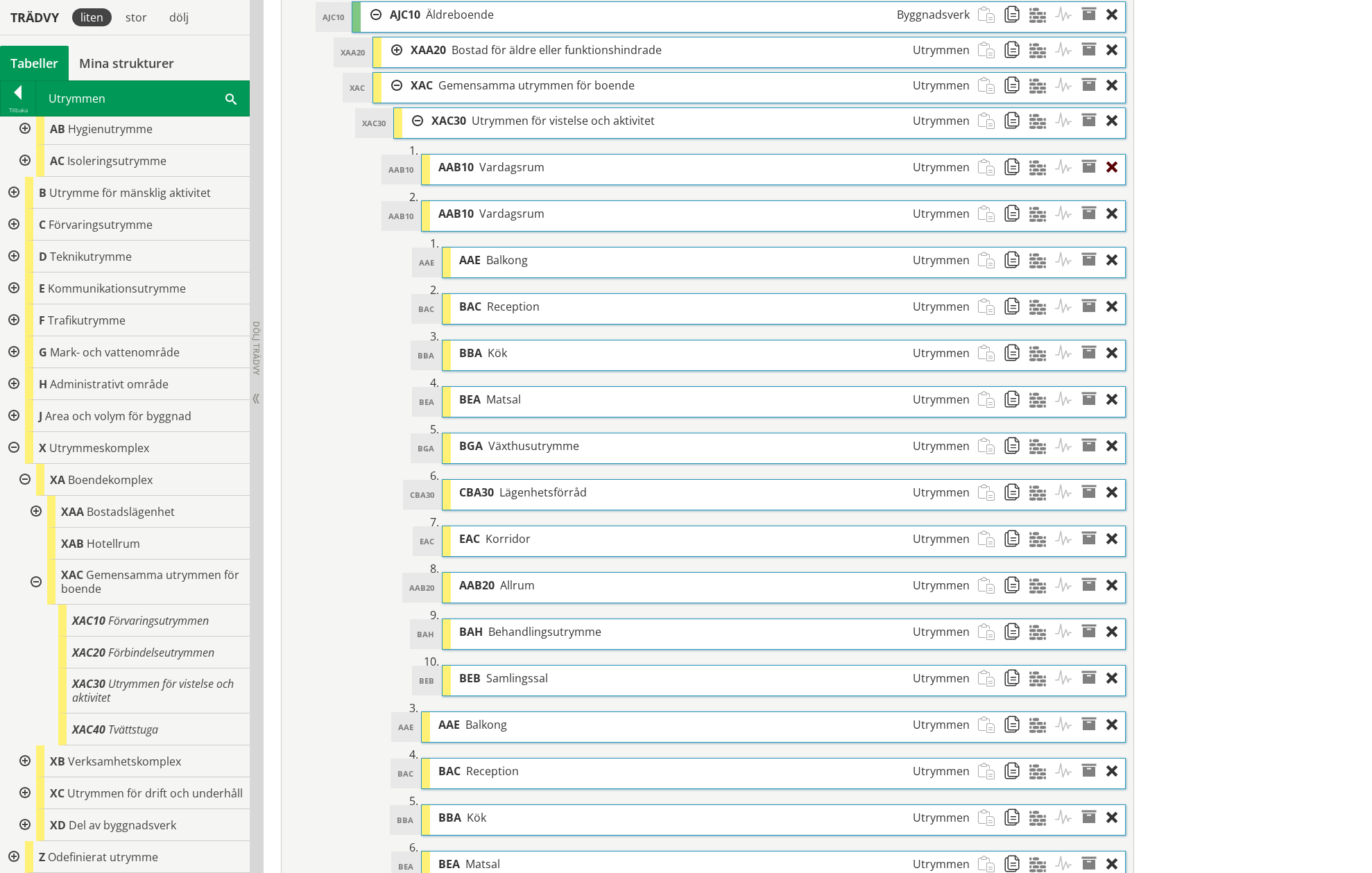
click at [924, 164] on div at bounding box center [1115, 167] width 19 height 25
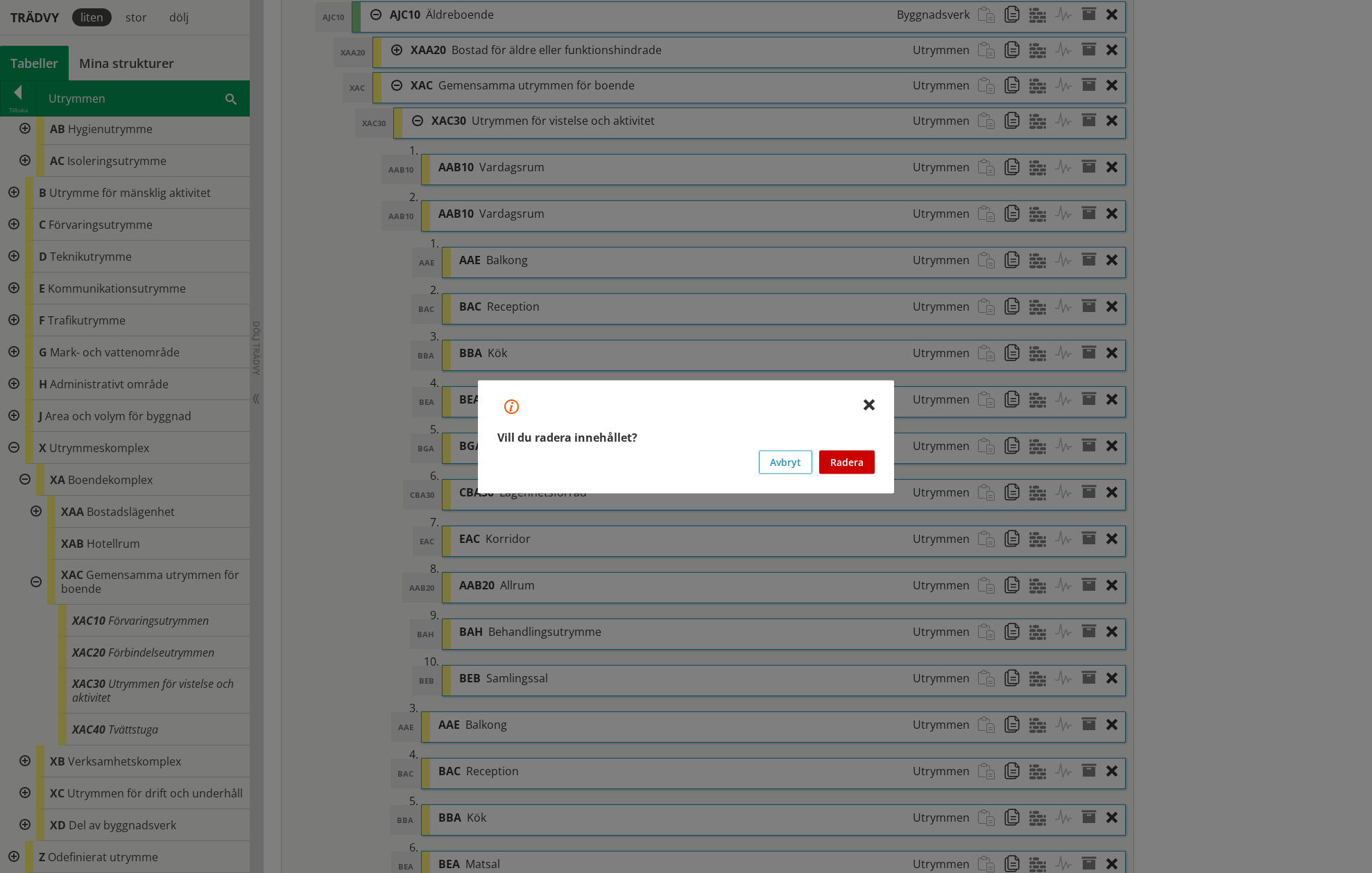
click at [848, 465] on button "Radera" at bounding box center [846, 462] width 55 height 23
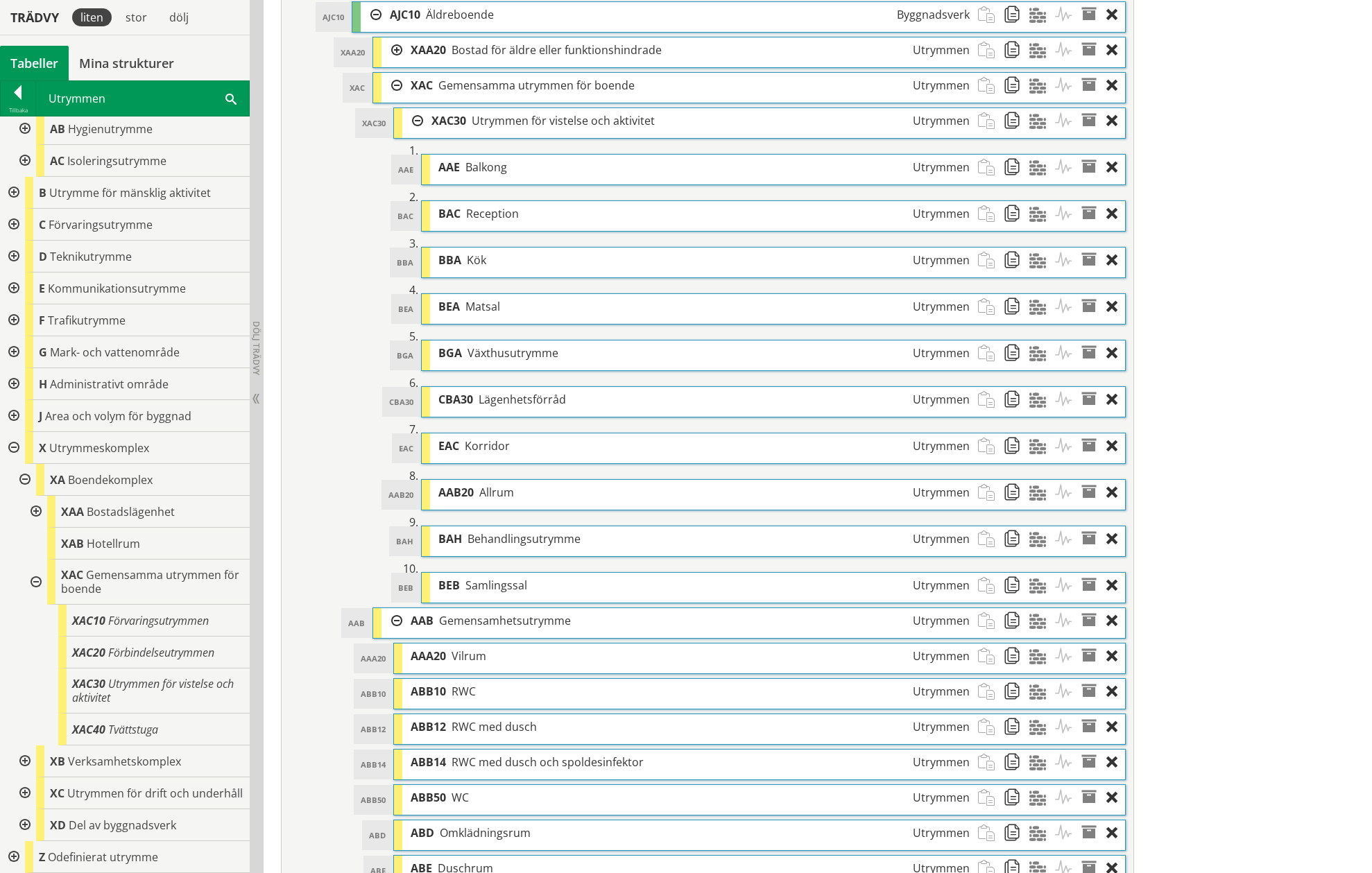
click at [417, 119] on div at bounding box center [412, 121] width 21 height 25
click at [38, 496] on div at bounding box center [35, 512] width 25 height 32
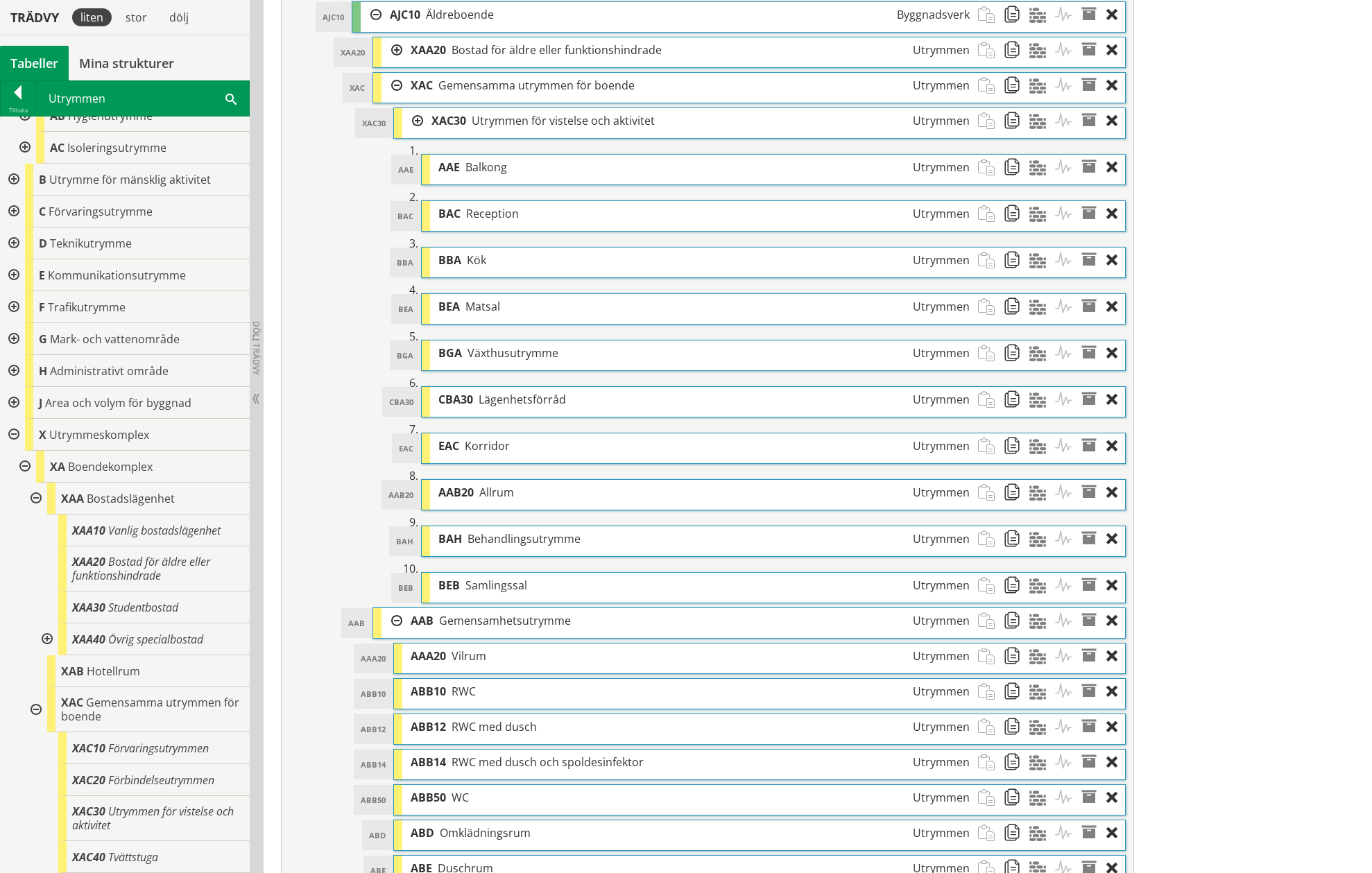
click at [45, 637] on div at bounding box center [46, 639] width 25 height 32
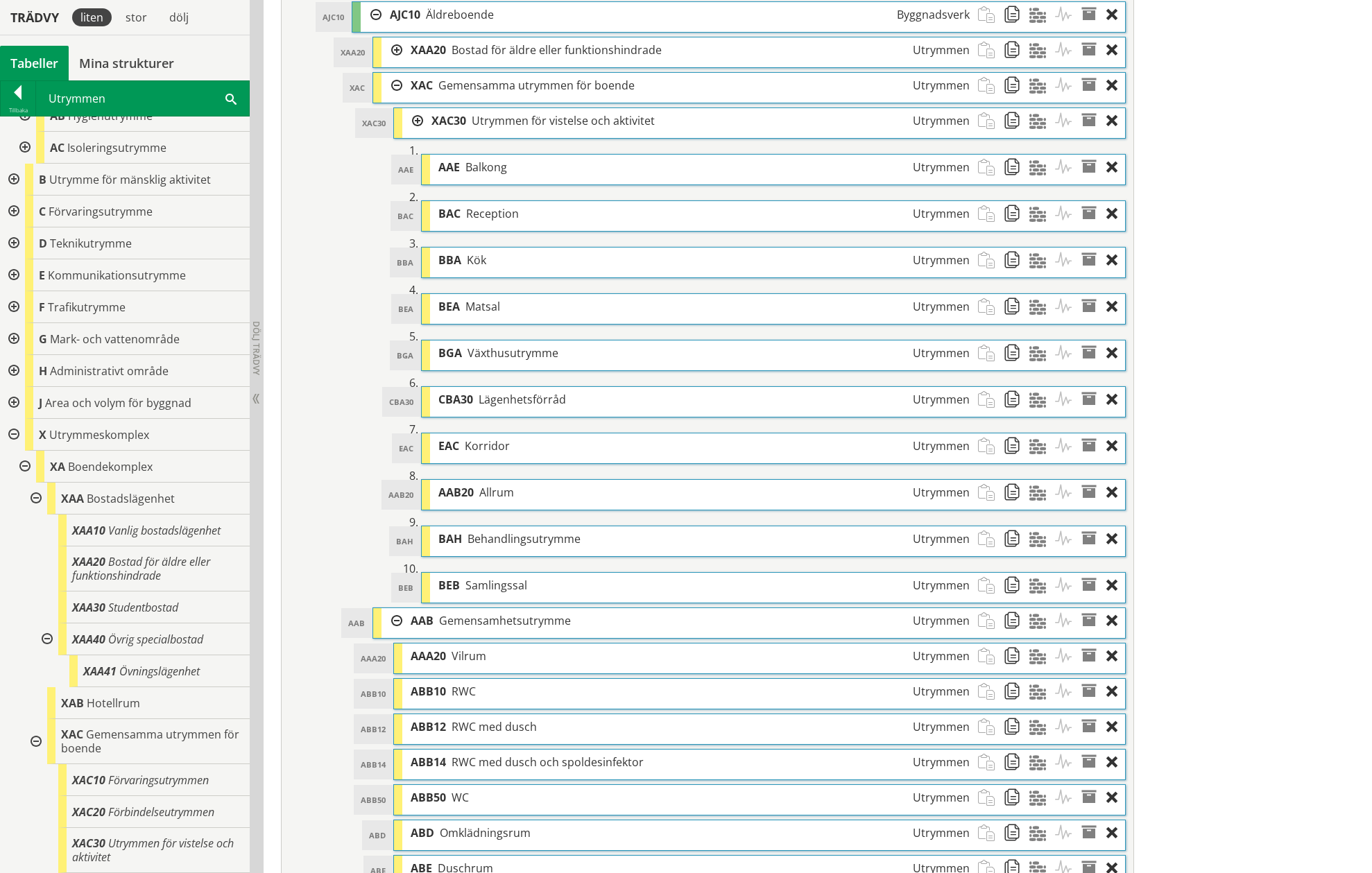
click at [45, 637] on div at bounding box center [46, 639] width 25 height 32
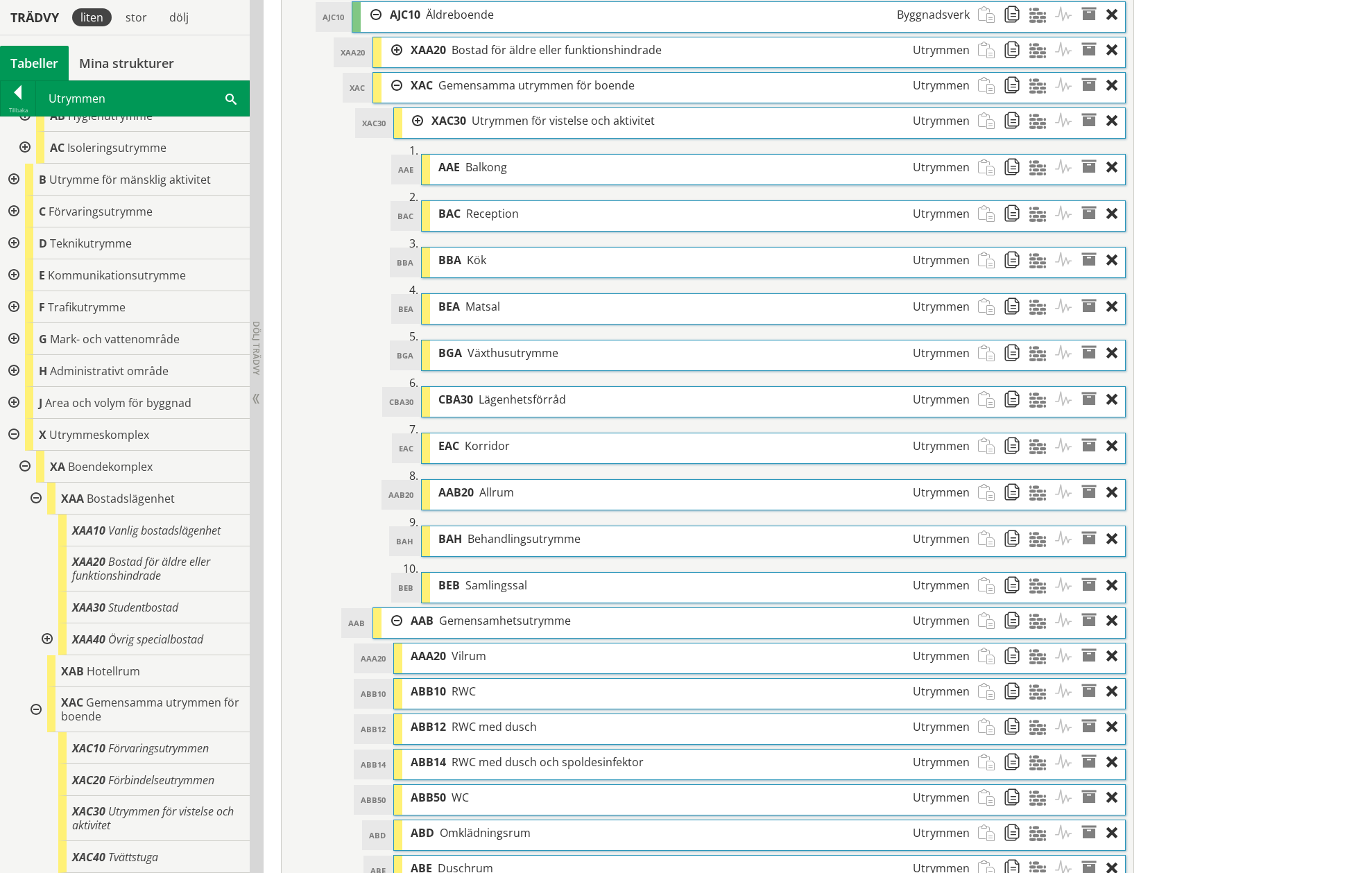
click at [36, 502] on div at bounding box center [35, 499] width 25 height 32
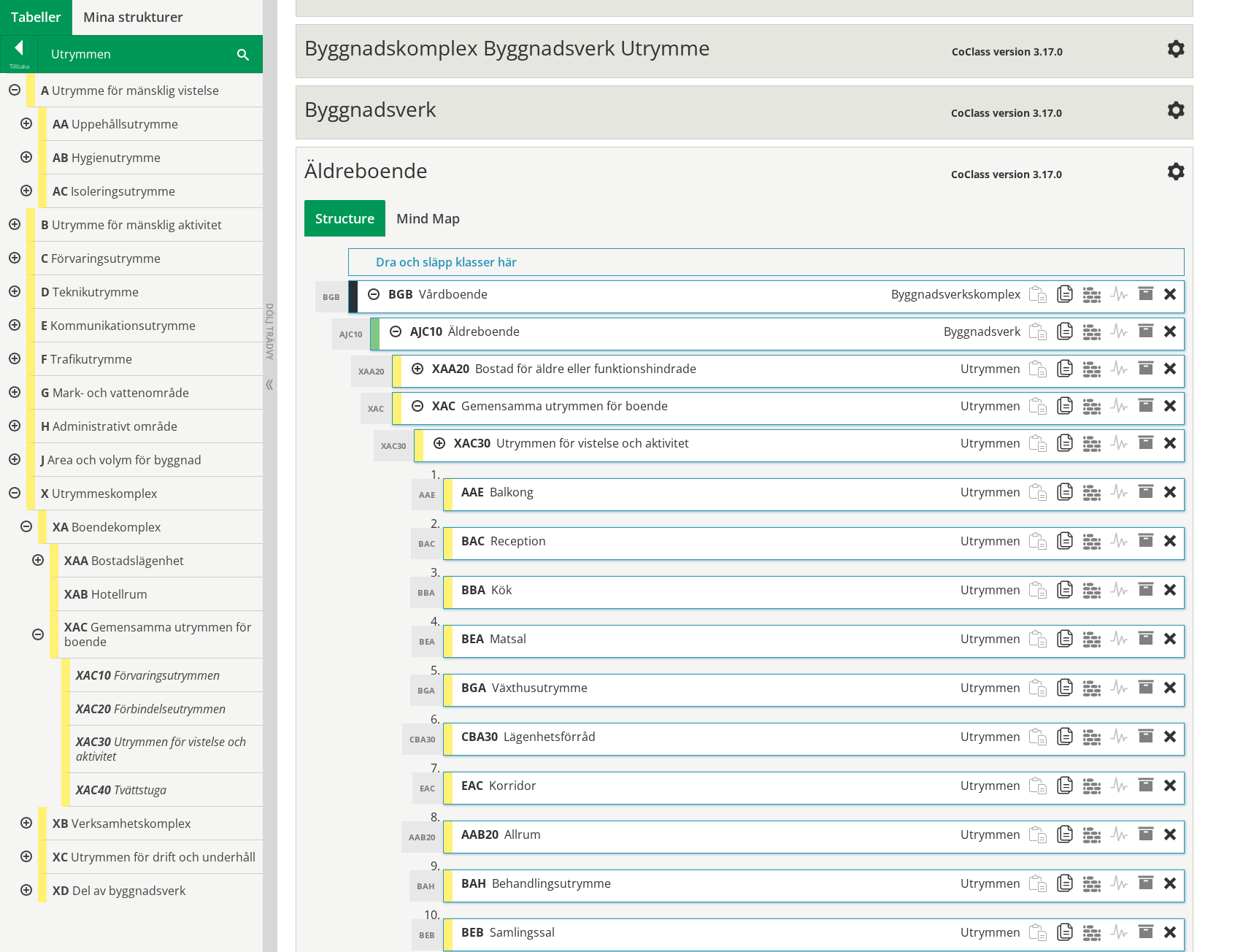
scroll to position [511, 0]
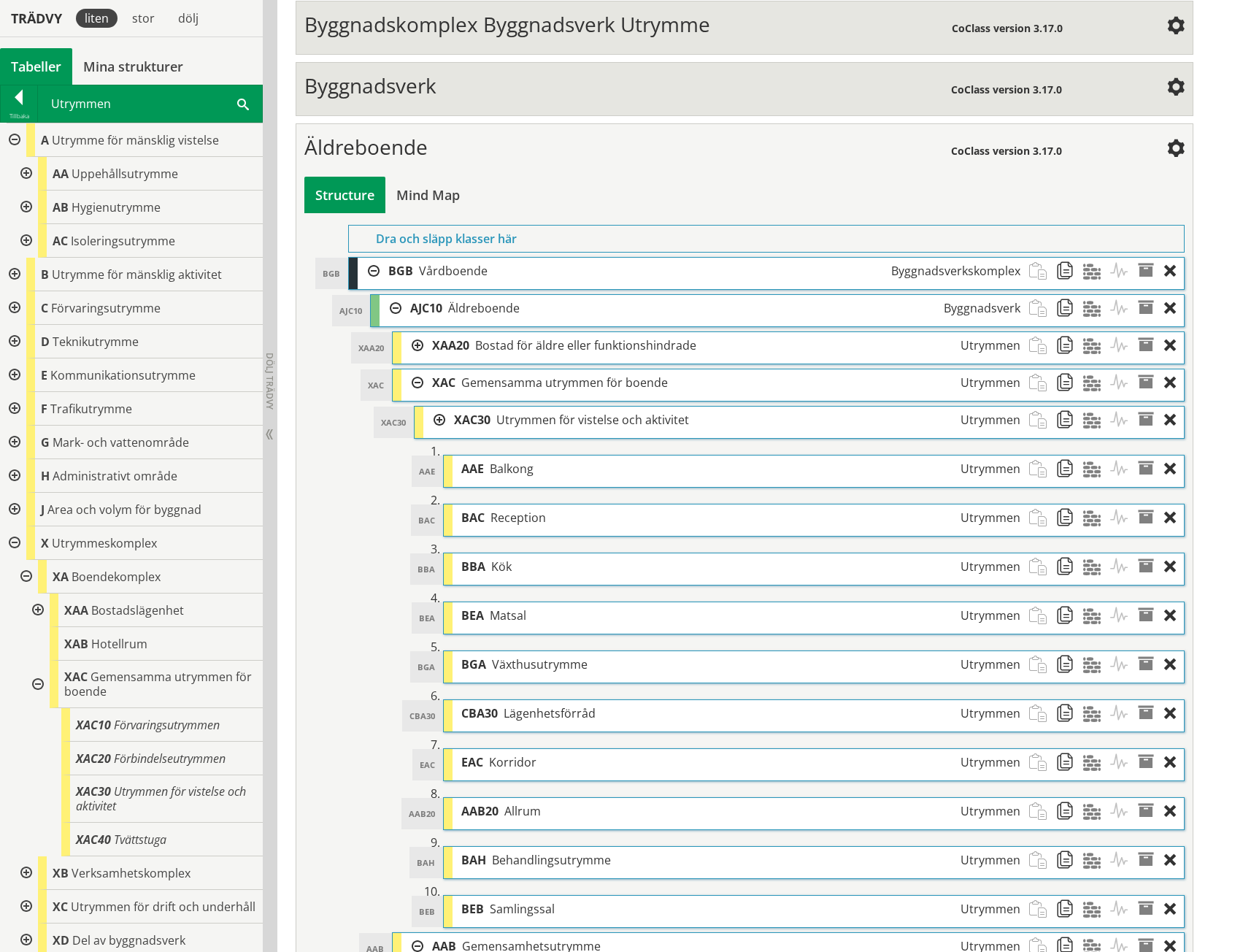
click at [28, 176] on div at bounding box center [24, 174] width 26 height 34
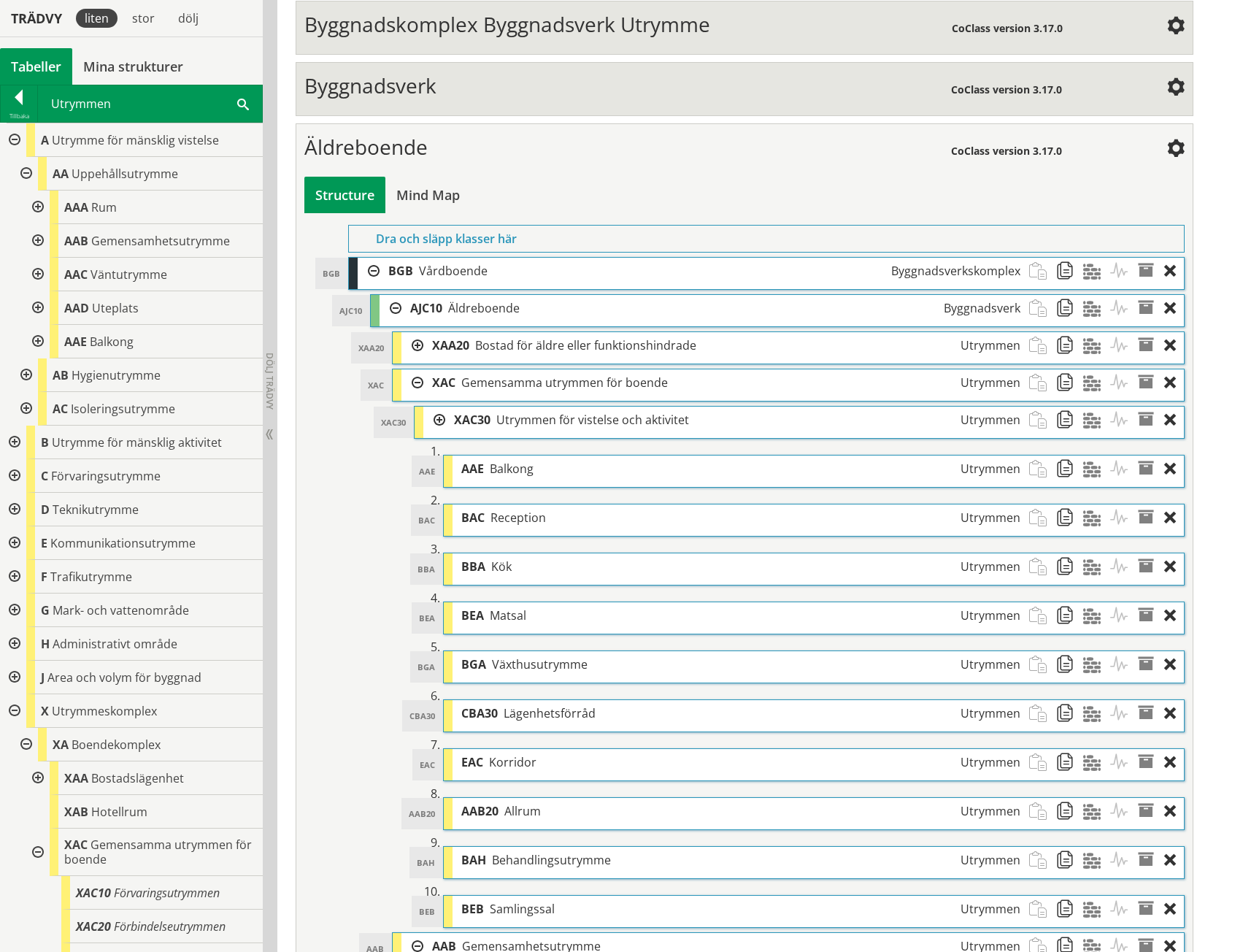
click at [36, 236] on div at bounding box center [37, 241] width 26 height 34
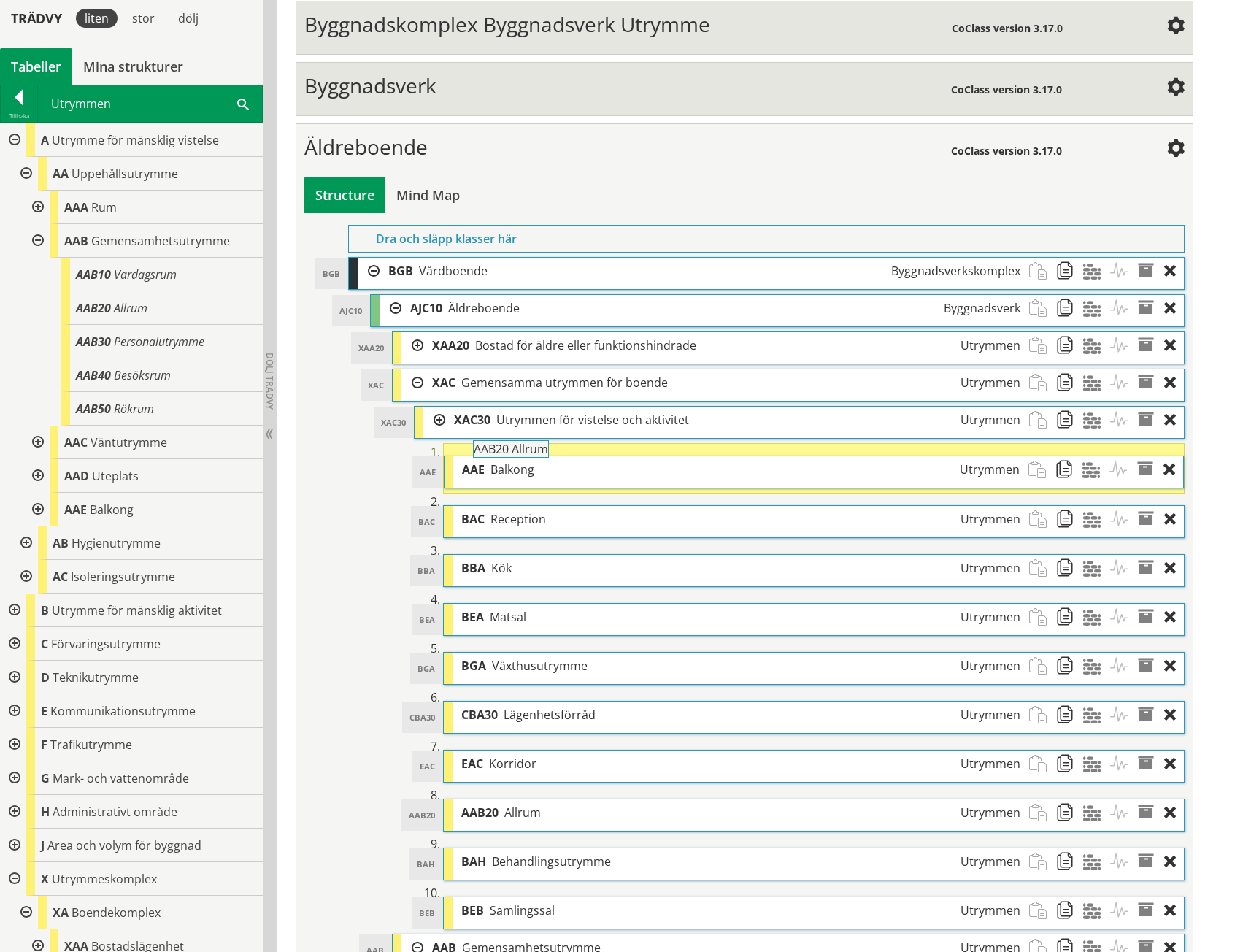
drag, startPoint x: 127, startPoint y: 307, endPoint x: 565, endPoint y: 455, distance: 462.3
click at [565, 455] on div "Trädvy liten stor dölj Tabeller Mina strukturer CoClass Version 3.17.0" at bounding box center [622, 804] width 1243 height 2356
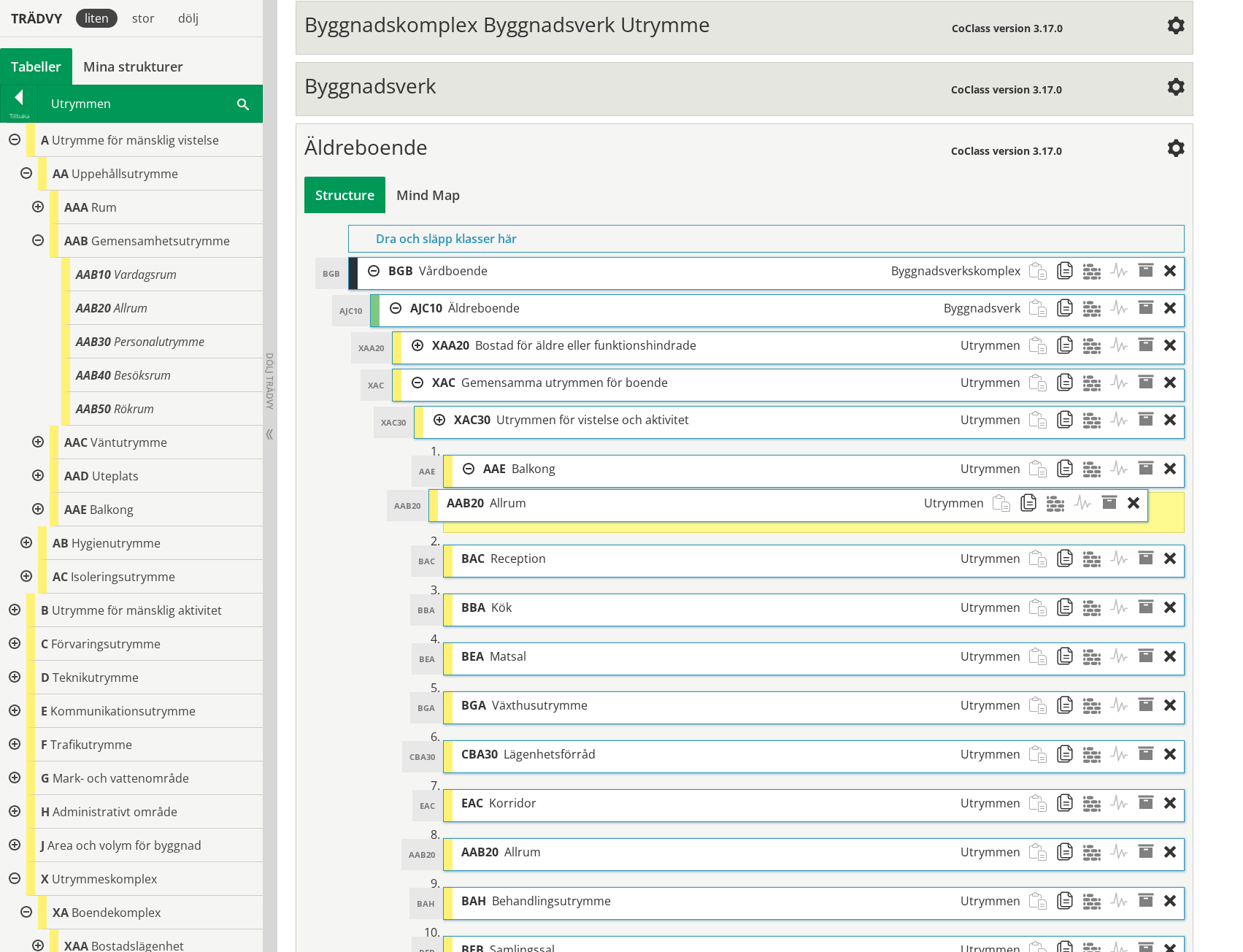
drag, startPoint x: 605, startPoint y: 513, endPoint x: 568, endPoint y: 510, distance: 37.1
click at [568, 510] on div "AAB20 Allrum Utrymmen" at bounding box center [715, 503] width 554 height 27
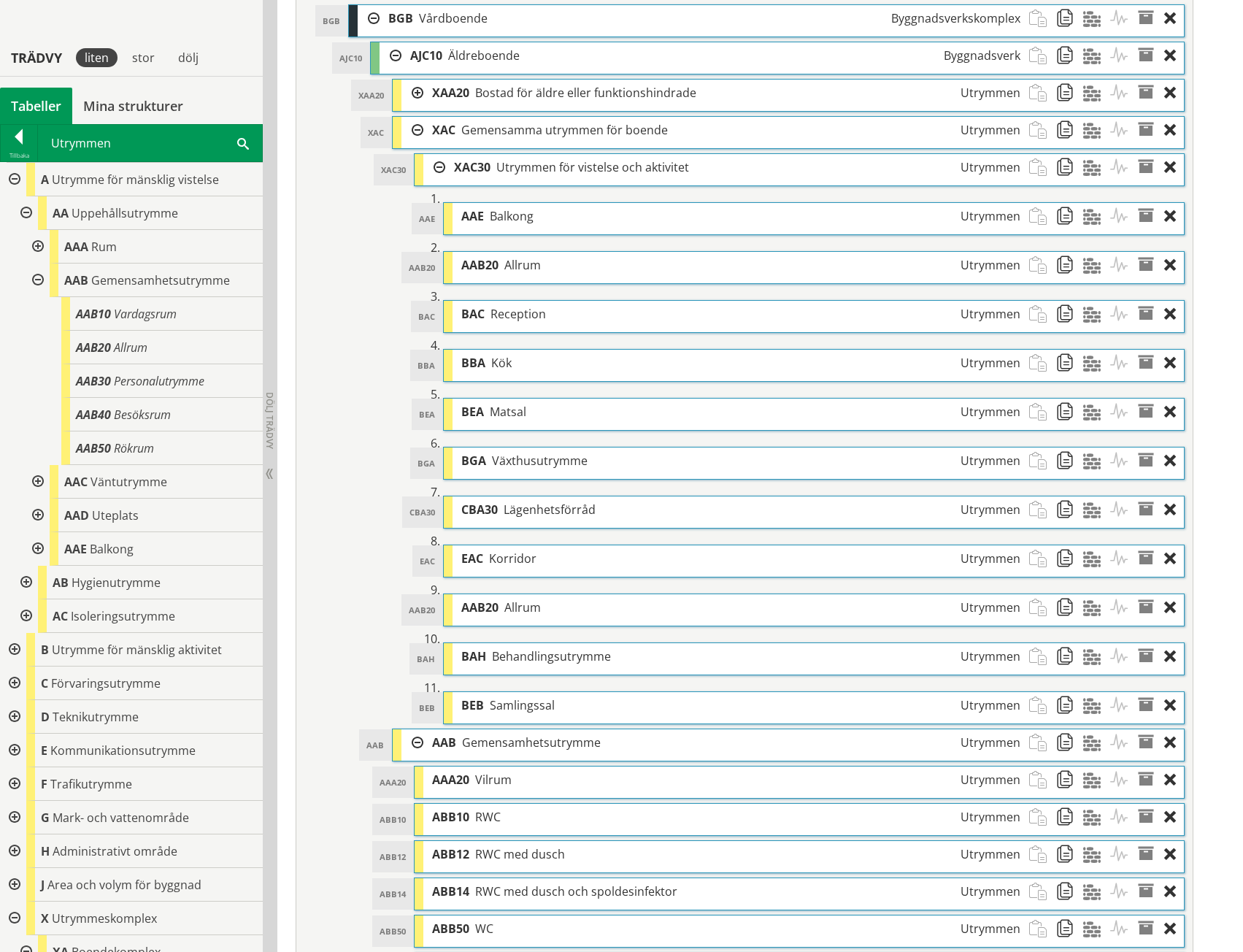
scroll to position [803, 0]
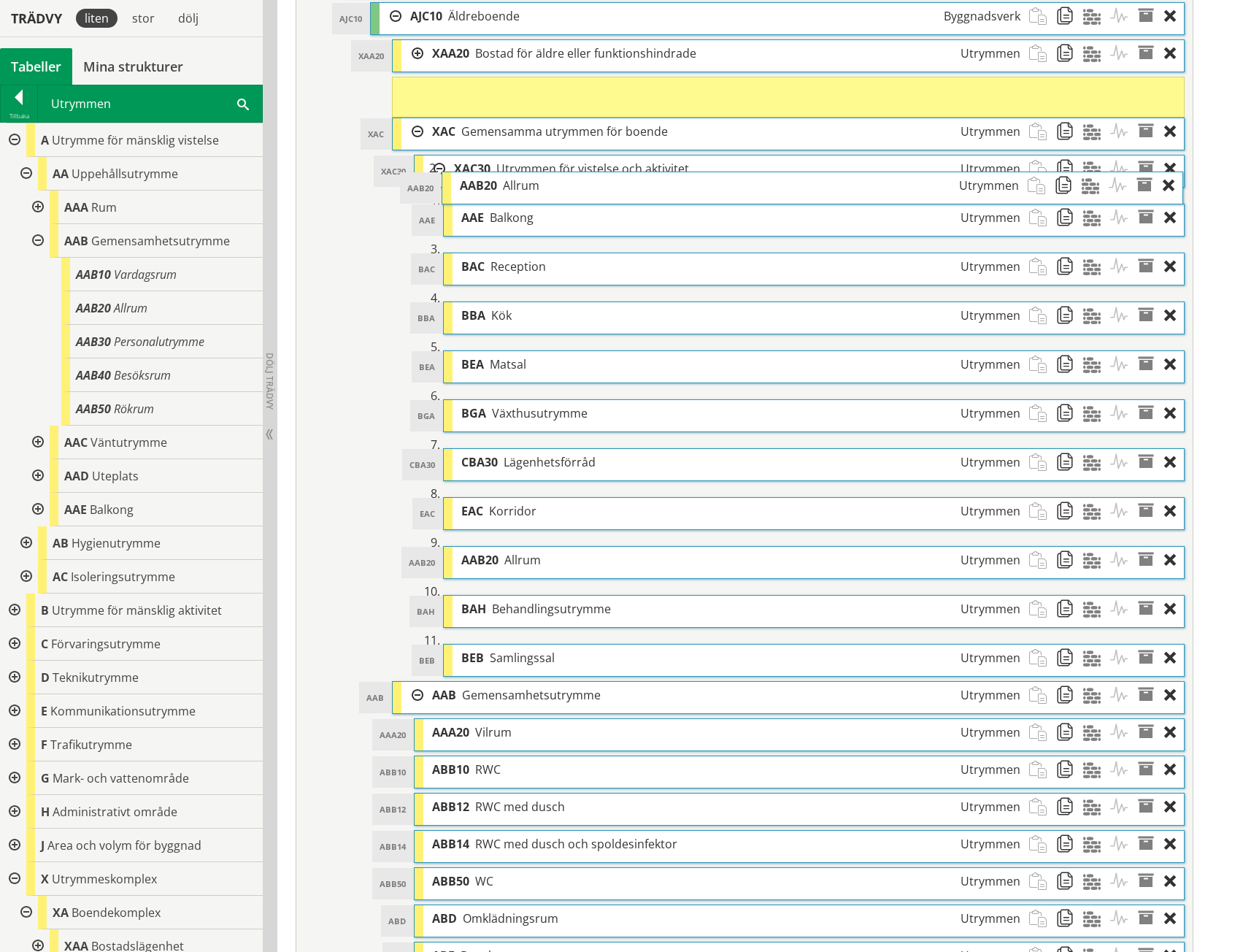
drag, startPoint x: 494, startPoint y: 230, endPoint x: 493, endPoint y: 190, distance: 40.0
click at [493, 190] on span "AAB20" at bounding box center [478, 185] width 38 height 16
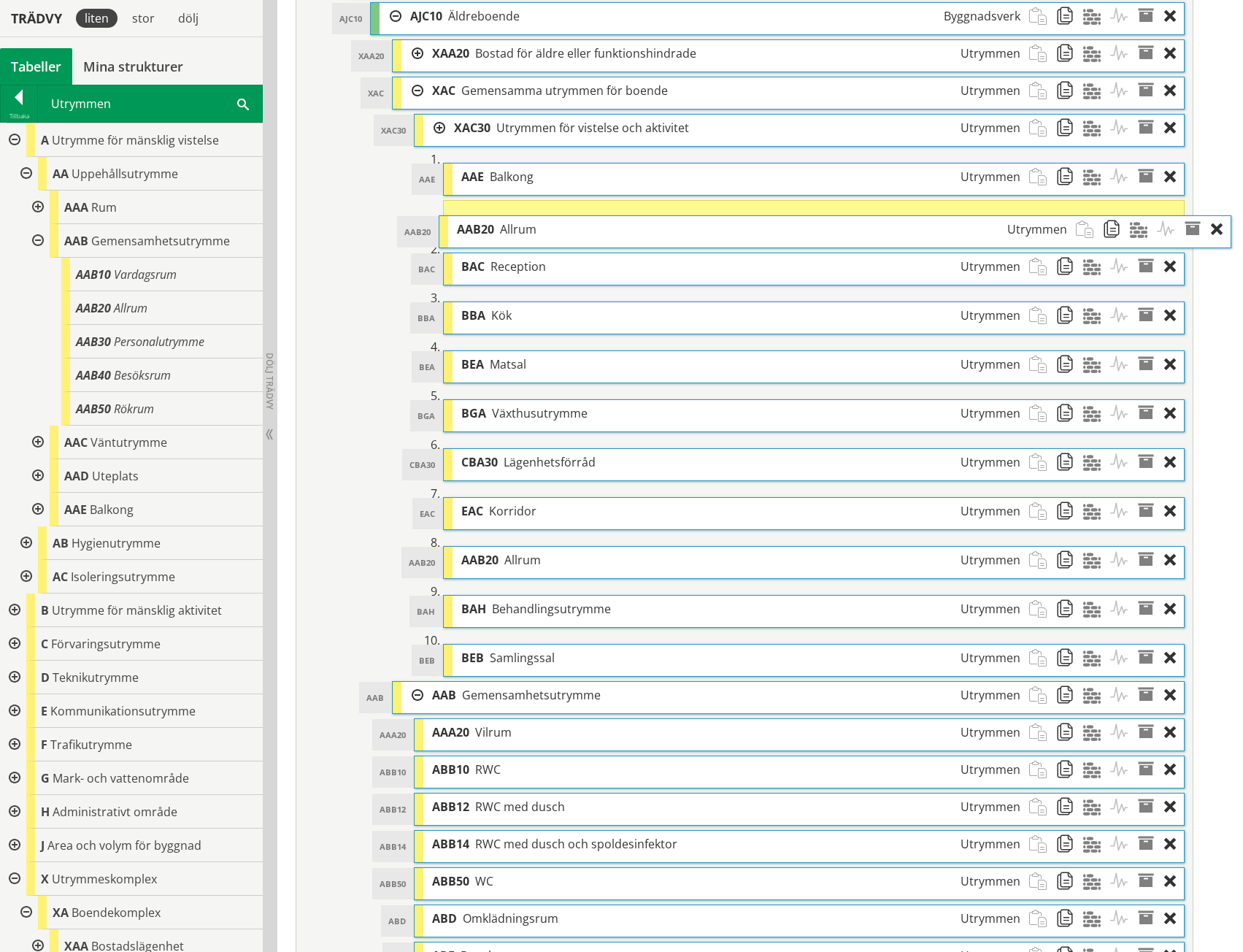
drag, startPoint x: 517, startPoint y: 83, endPoint x: 564, endPoint y: 221, distance: 145.8
click at [564, 221] on div "AAB20 Allrum Utrymmen" at bounding box center [762, 229] width 627 height 27
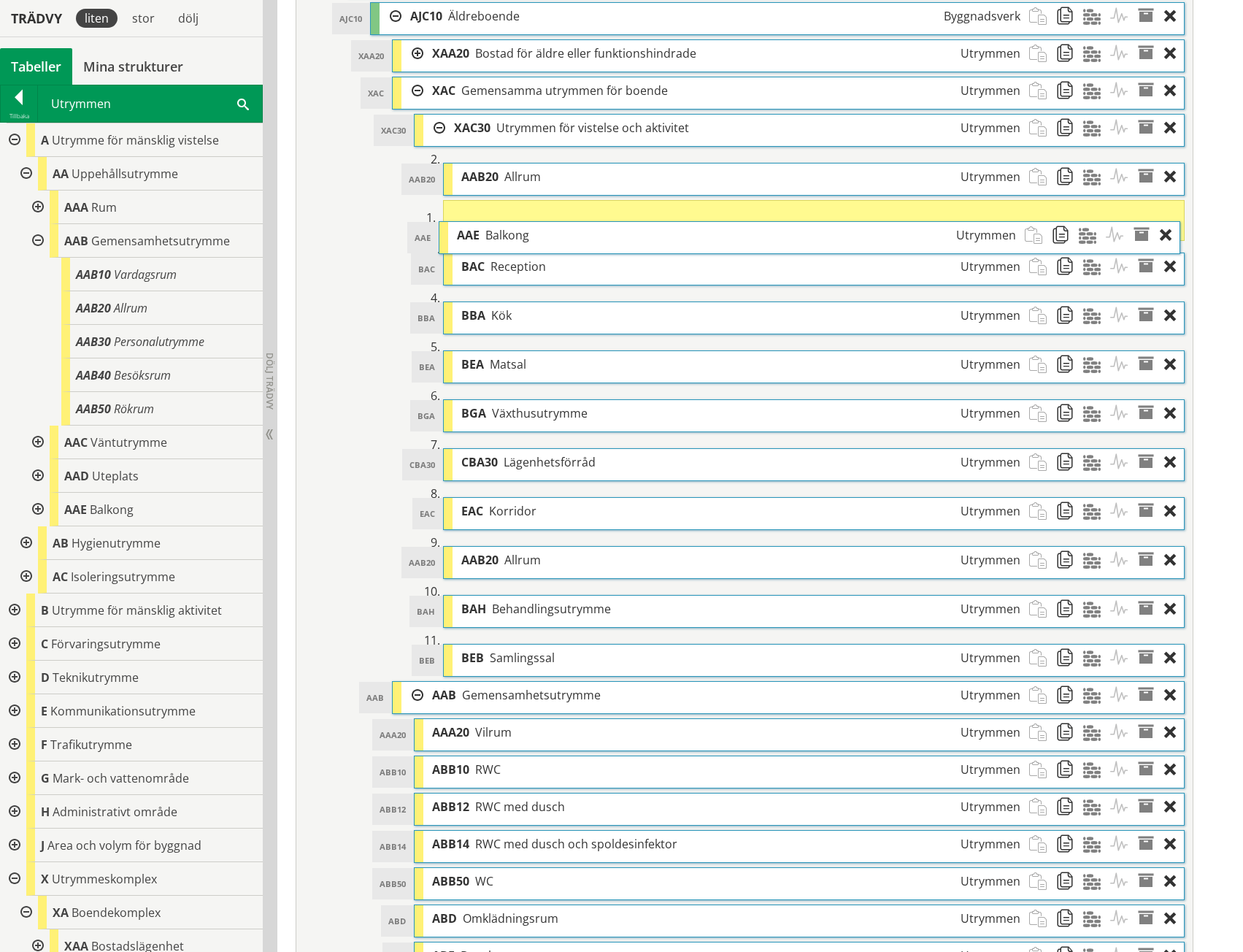
drag, startPoint x: 577, startPoint y: 169, endPoint x: 573, endPoint y: 228, distance: 59.1
click at [573, 228] on div "AAE Balkong Utrymmen" at bounding box center [736, 235] width 576 height 27
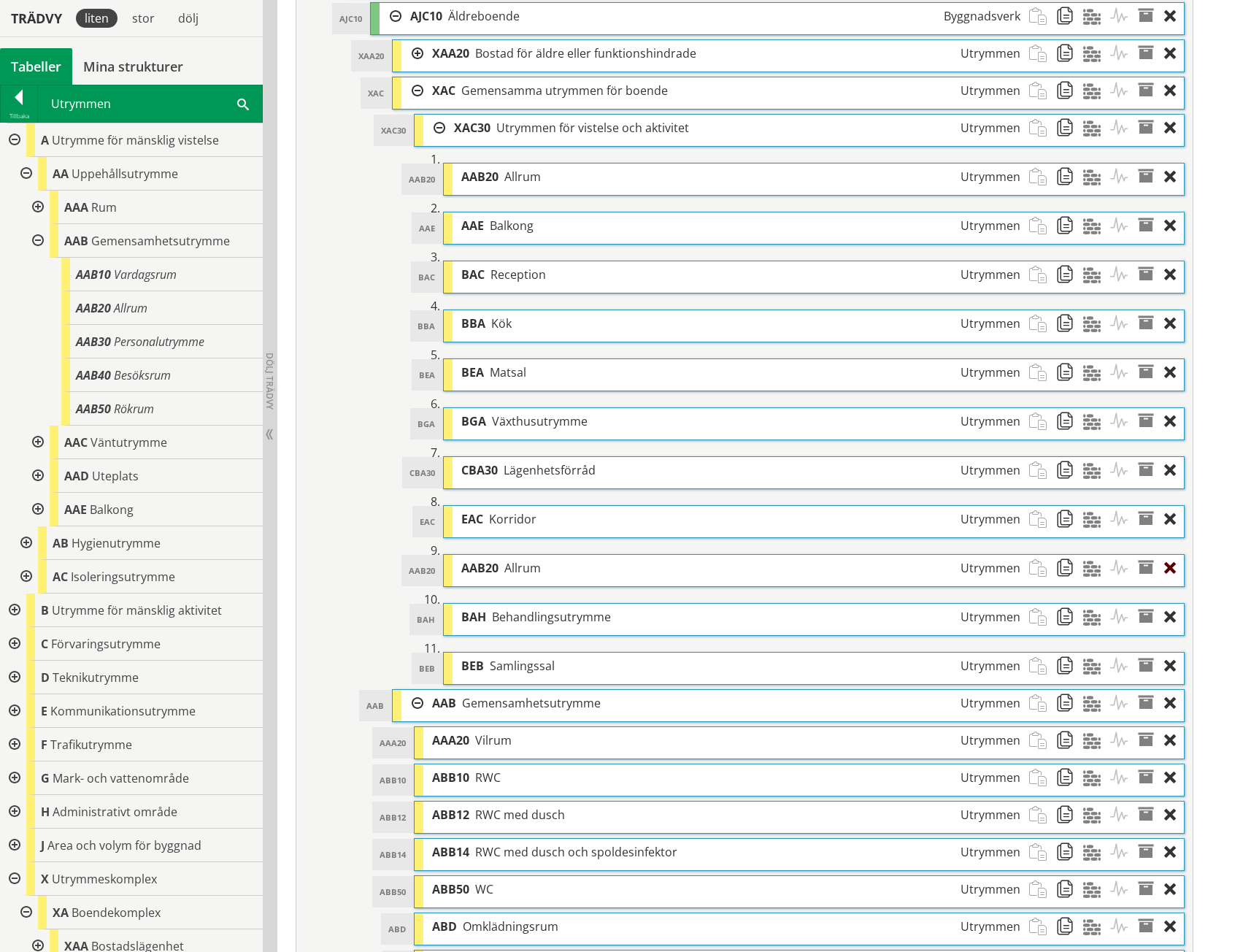
click at [973, 566] on div at bounding box center [1174, 568] width 20 height 27
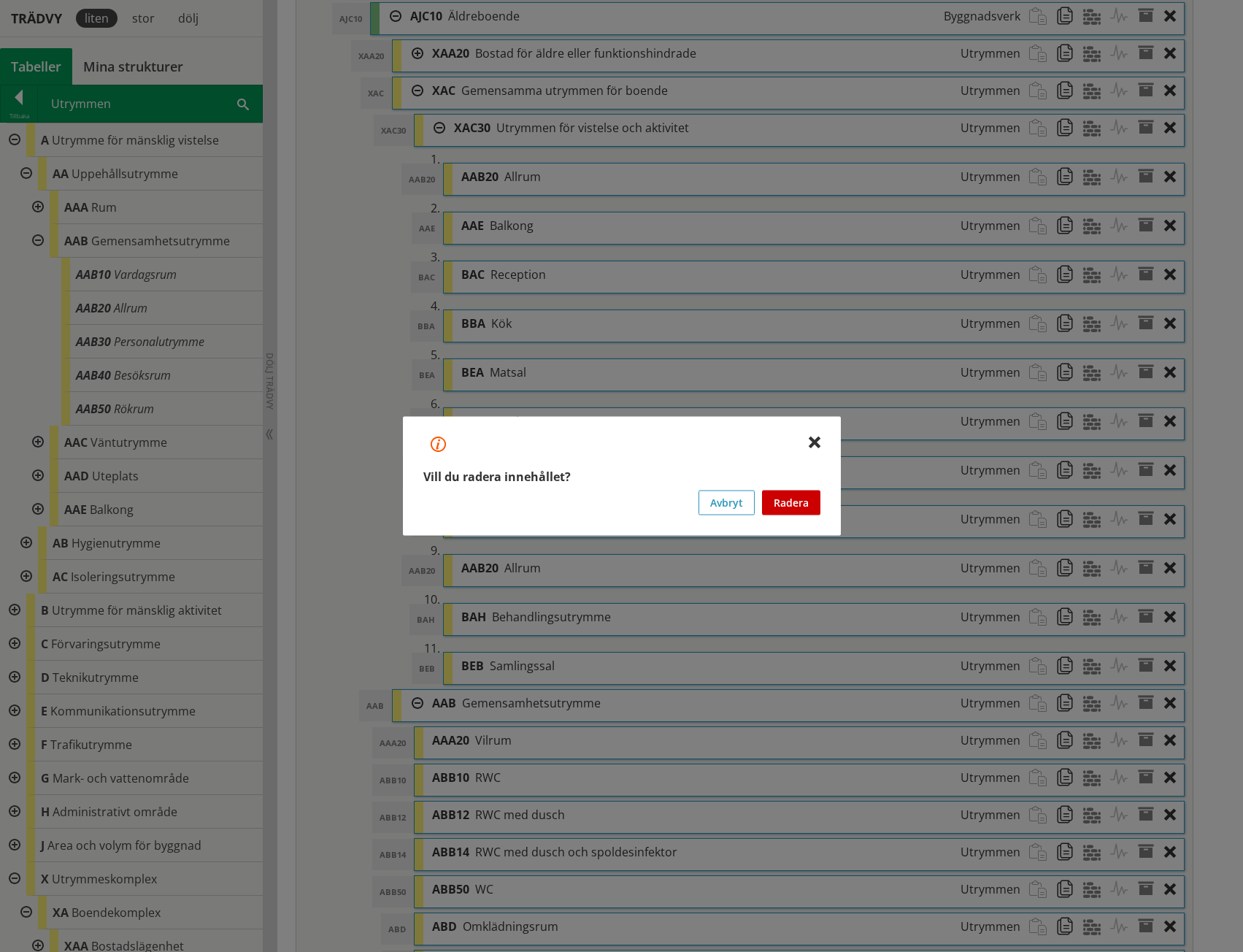
click at [813, 510] on button "Radera" at bounding box center [791, 503] width 58 height 24
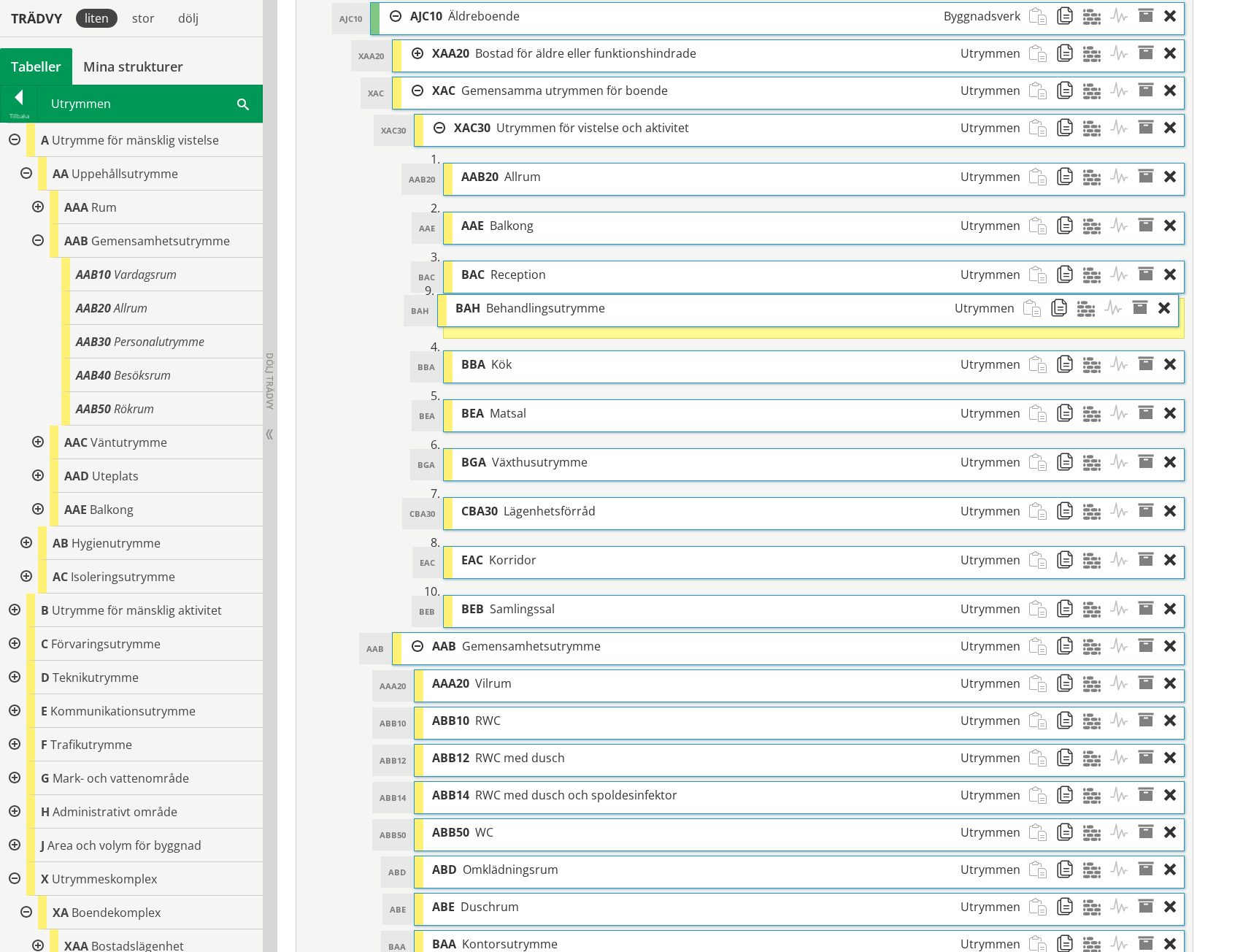
drag, startPoint x: 575, startPoint y: 569, endPoint x: 569, endPoint y: 308, distance: 261.1
click at [569, 308] on span "Behandlingsutrymme" at bounding box center [545, 308] width 119 height 16
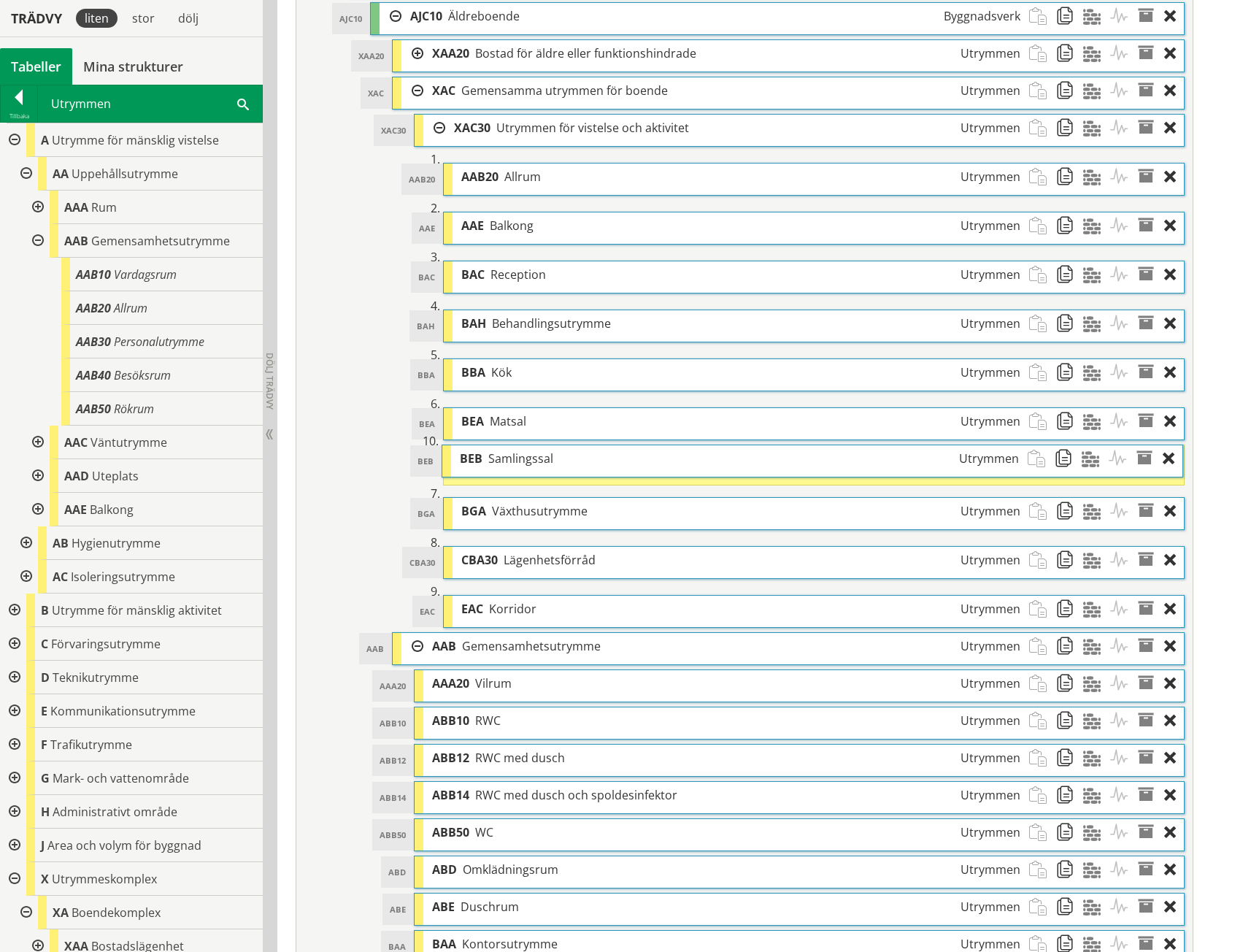
drag, startPoint x: 538, startPoint y: 615, endPoint x: 537, endPoint y: 457, distance: 158.0
click at [537, 457] on span "Samlingssal" at bounding box center [520, 458] width 65 height 16
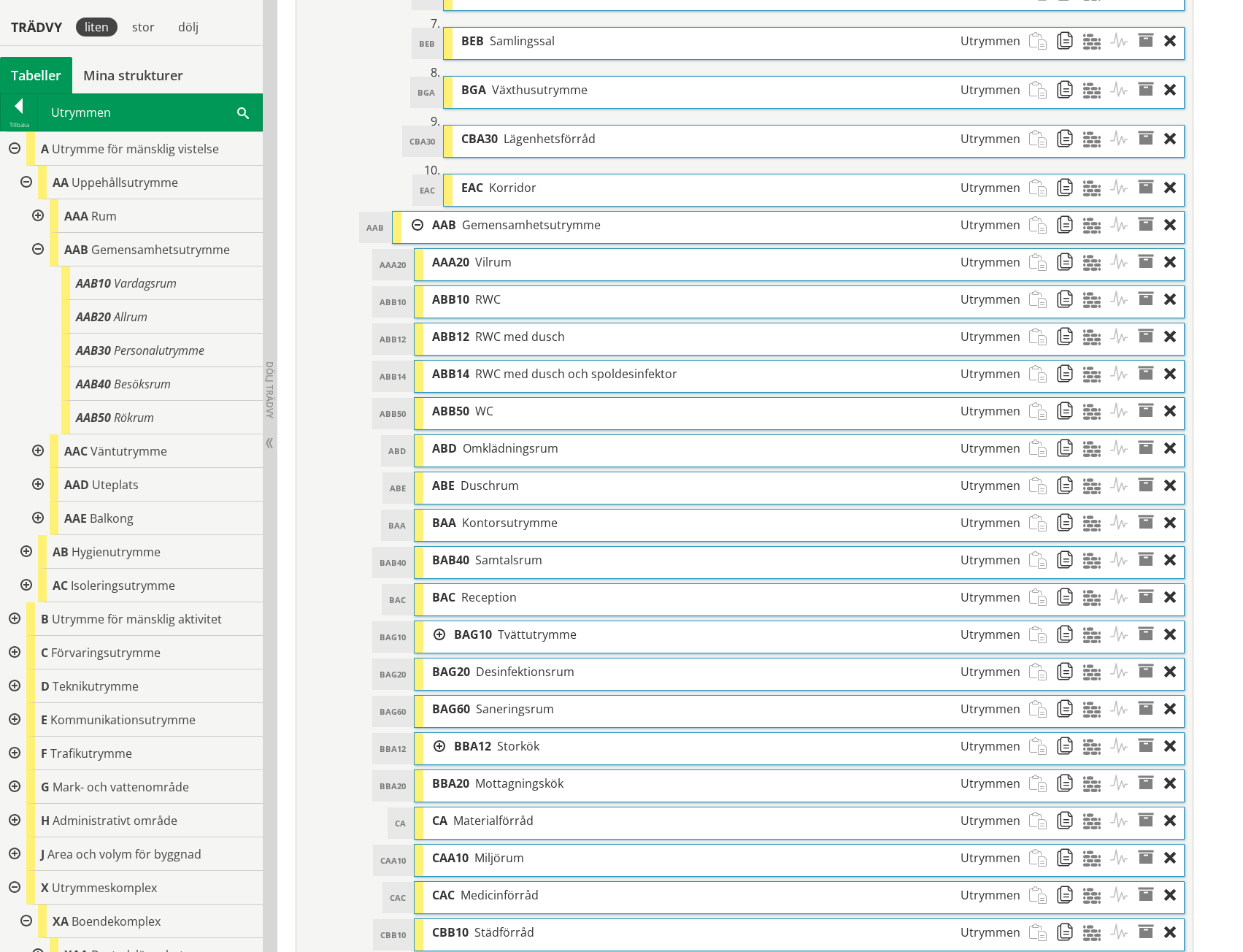
scroll to position [1241, 0]
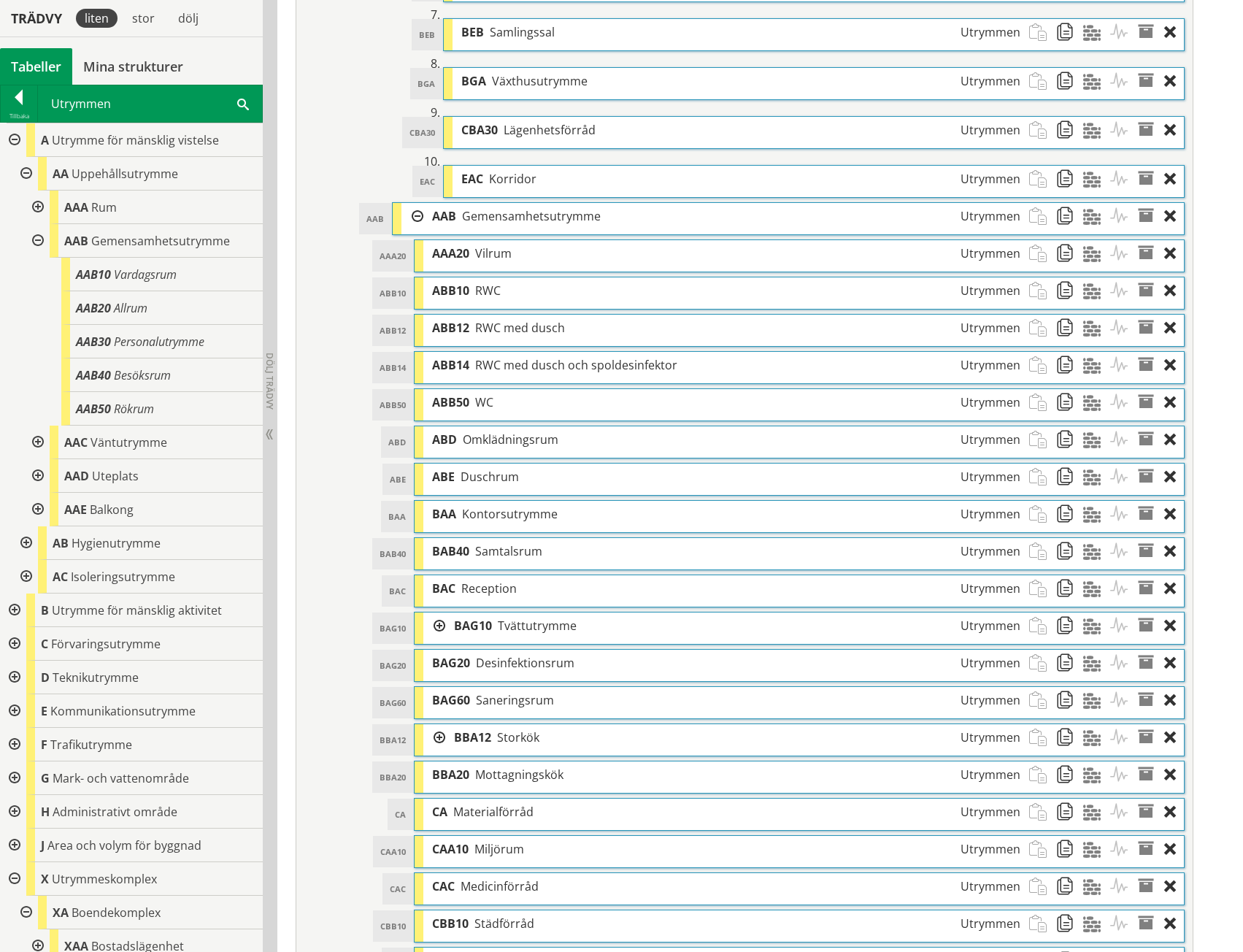
click at [418, 210] on div at bounding box center [413, 216] width 22 height 27
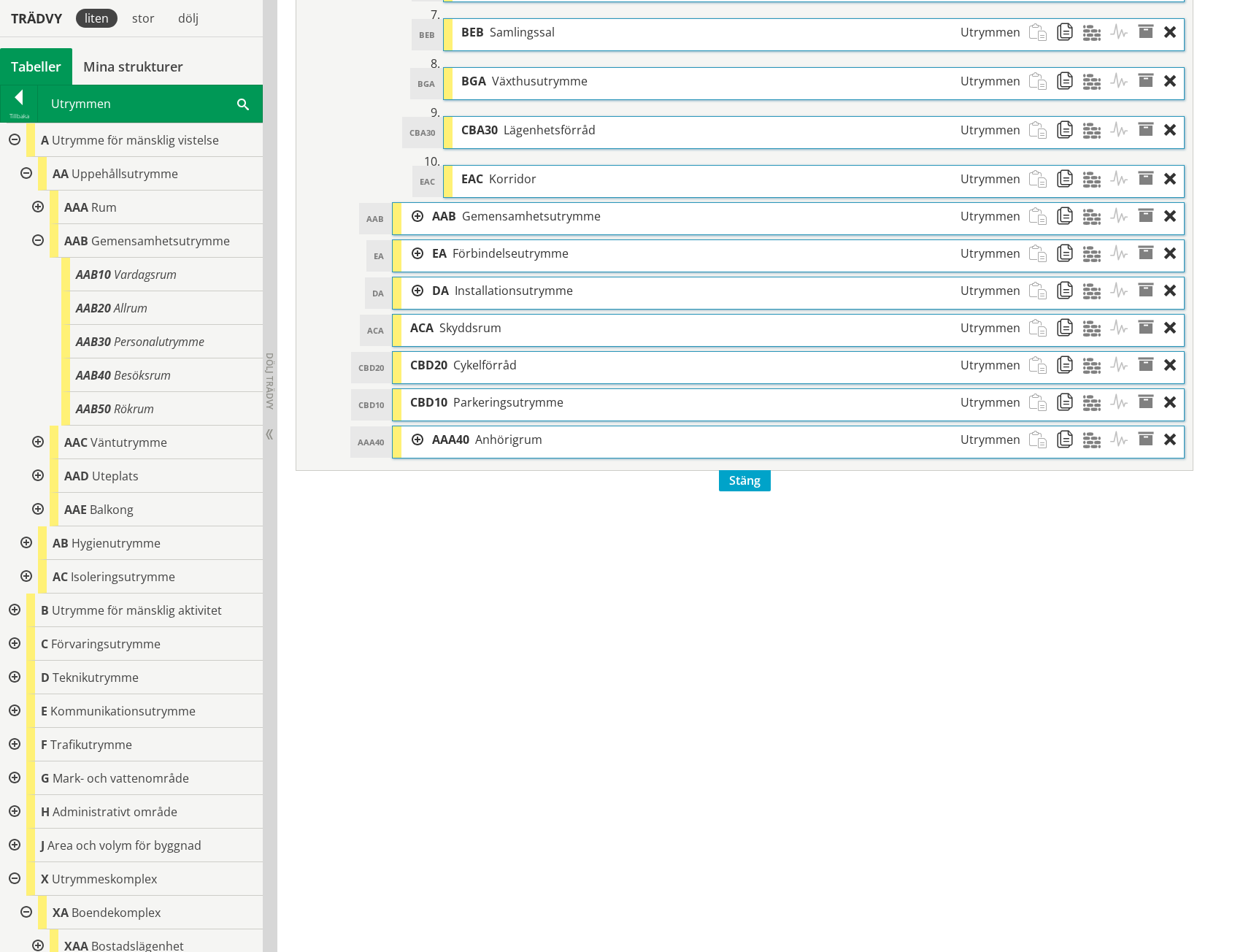
click at [421, 211] on div at bounding box center [413, 216] width 22 height 27
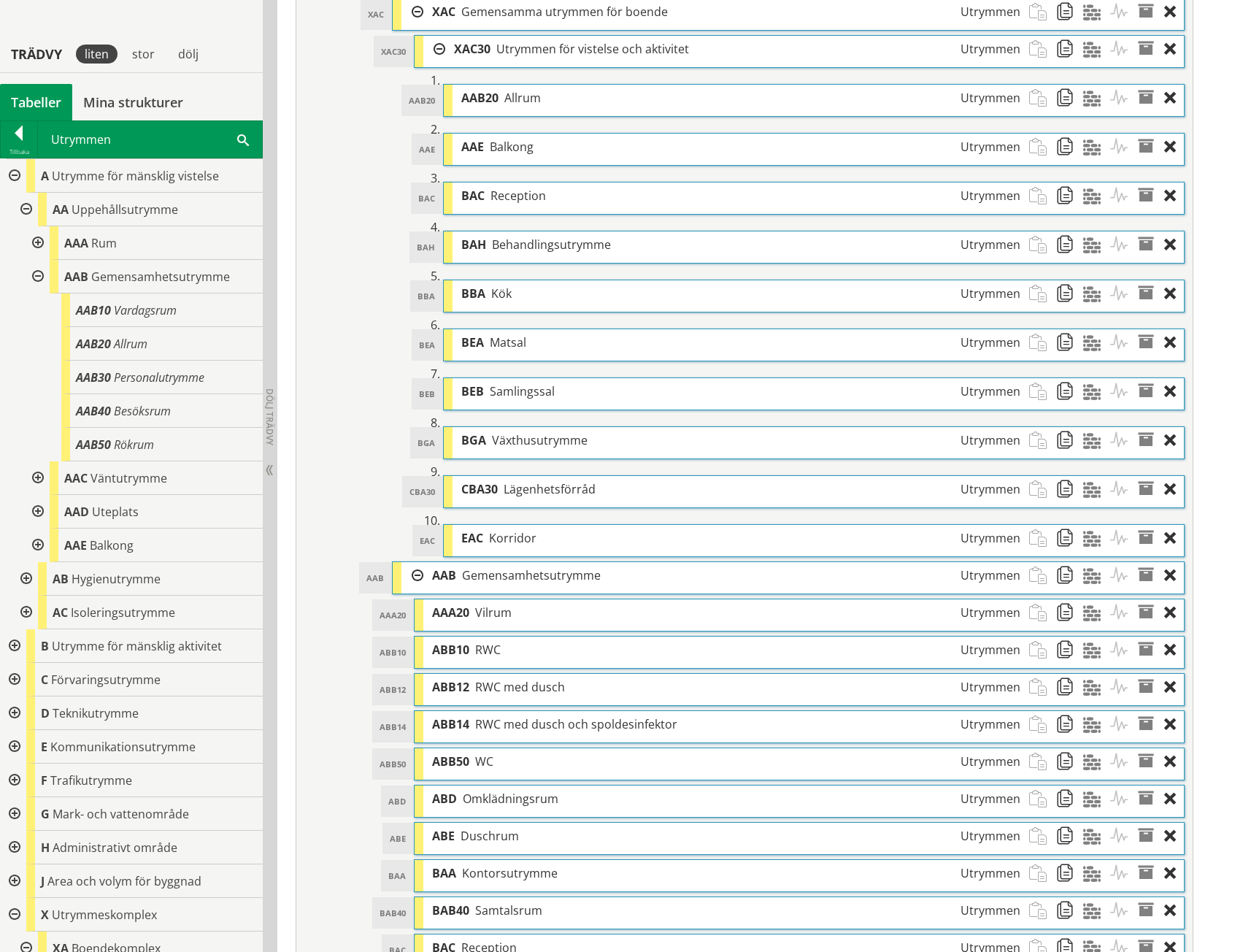
scroll to position [876, 0]
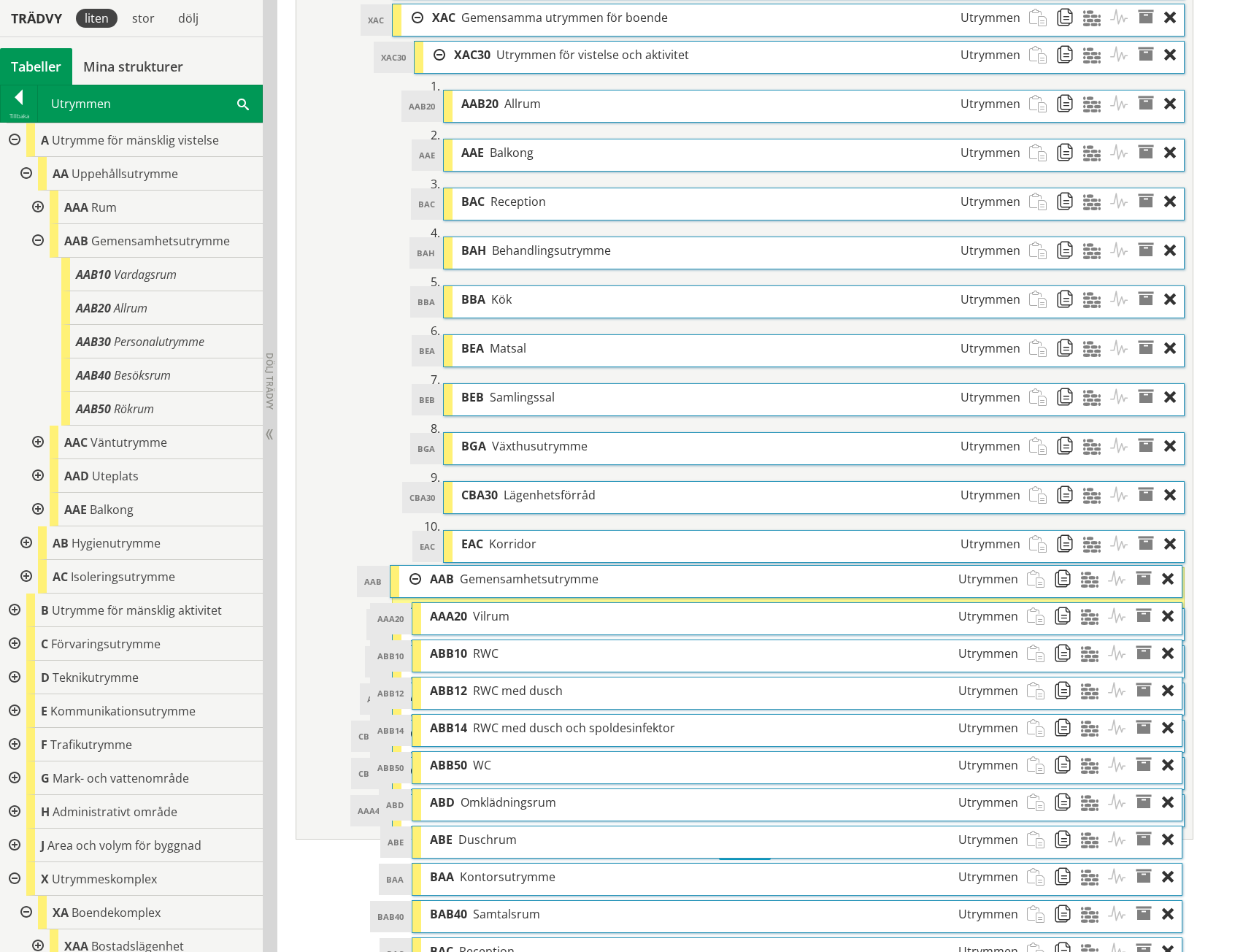
click at [520, 577] on span "Gemensamhetsutrymme" at bounding box center [529, 579] width 139 height 16
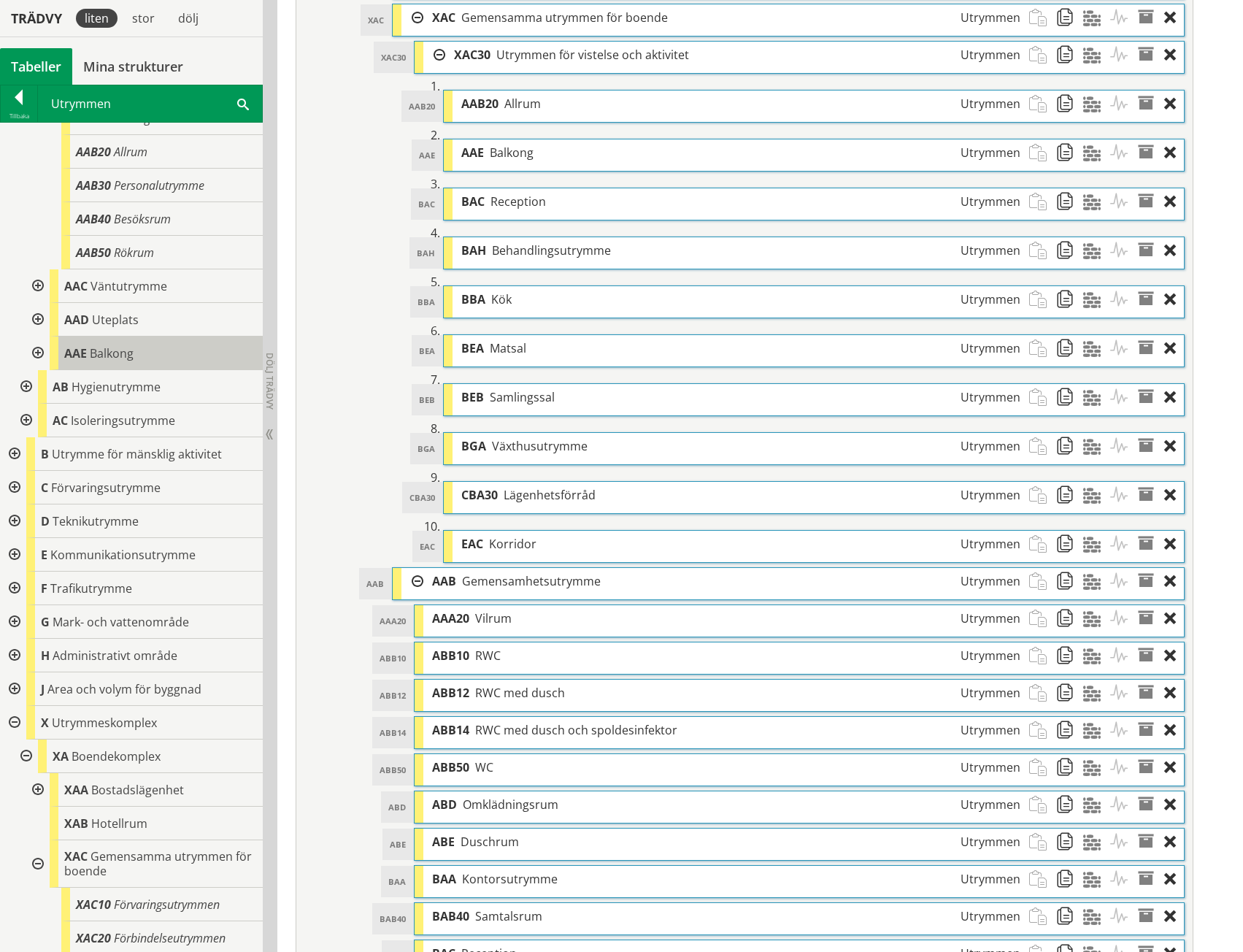
scroll to position [73, 0]
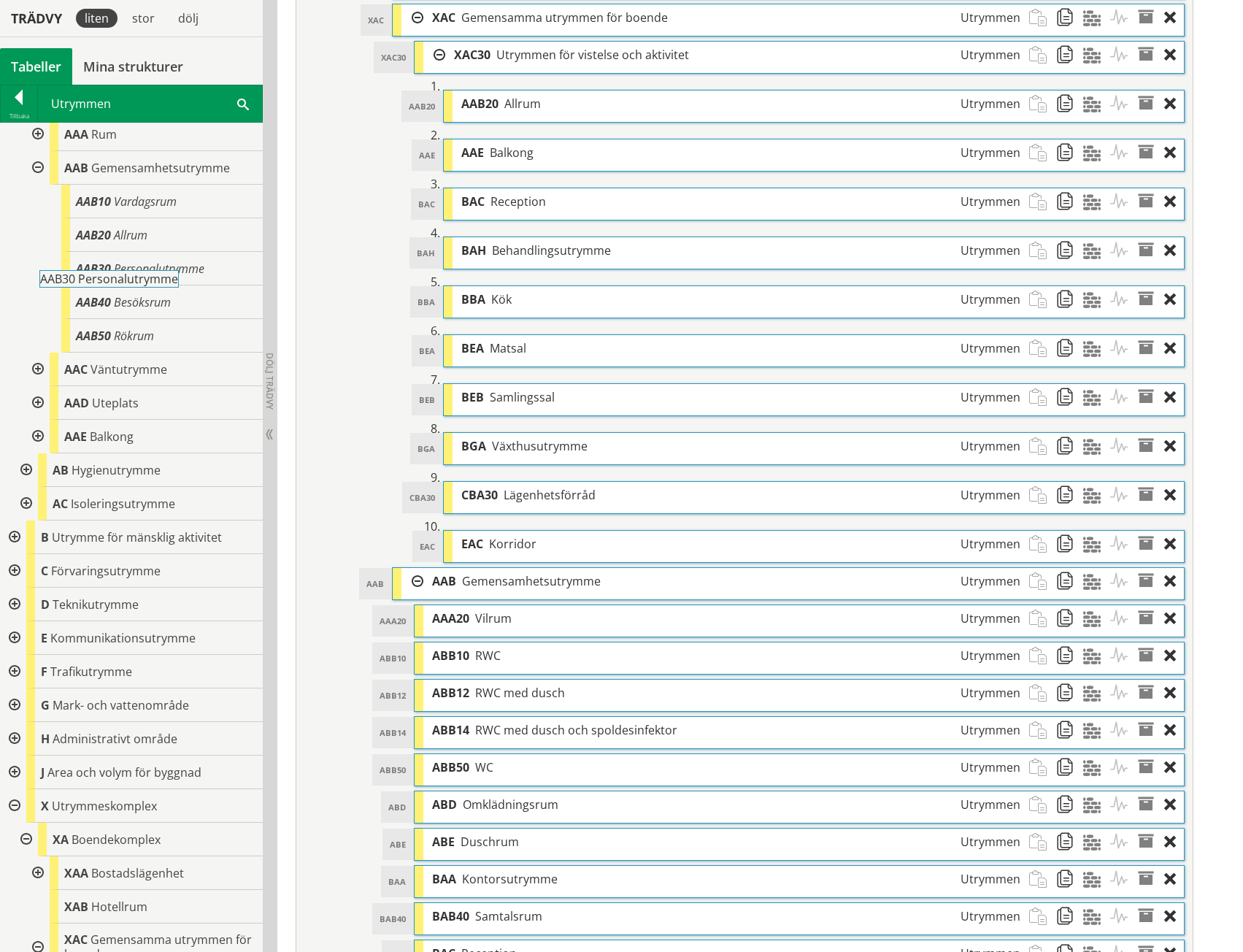
drag, startPoint x: 124, startPoint y: 265, endPoint x: 130, endPoint y: 280, distance: 16.2
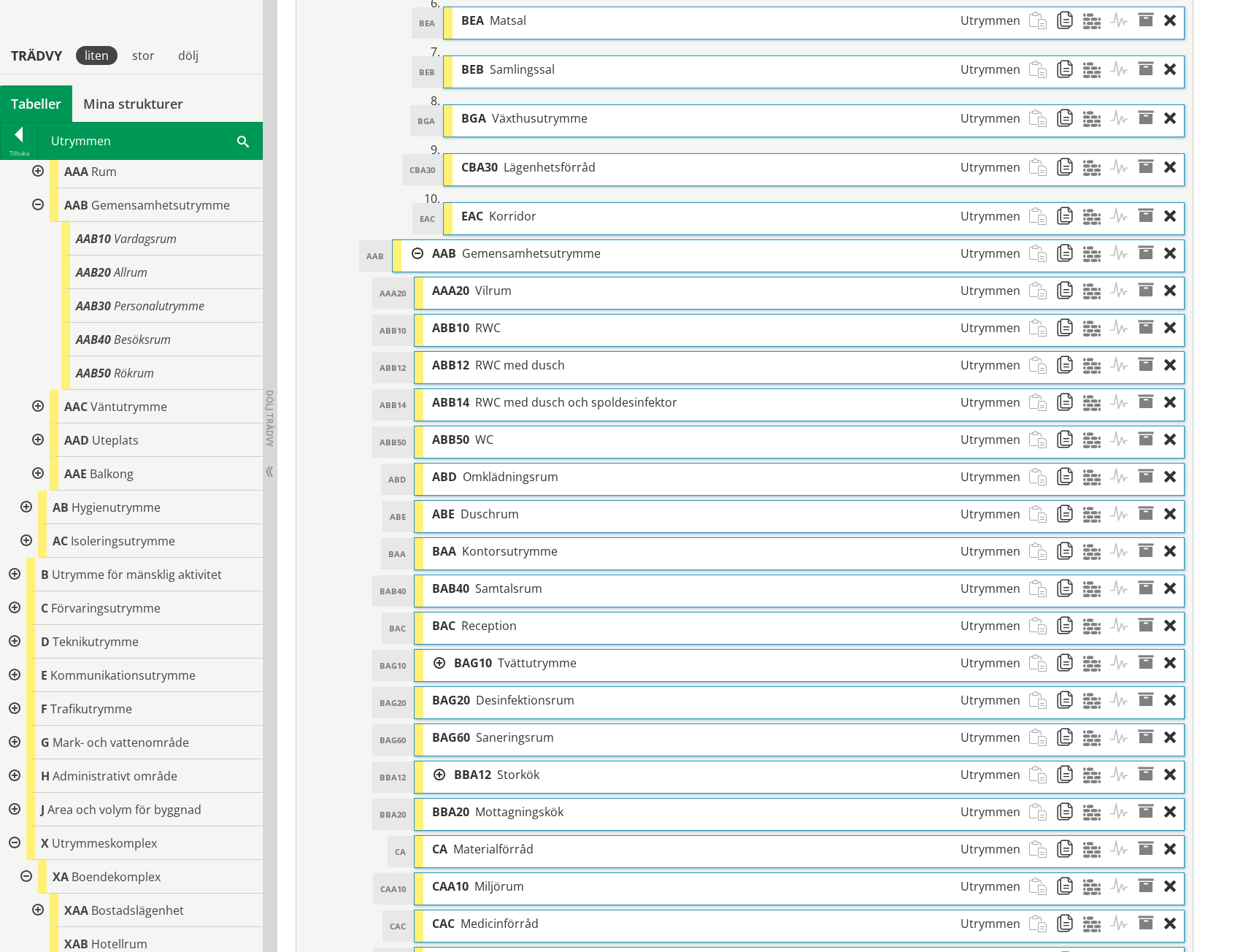
scroll to position [1168, 0]
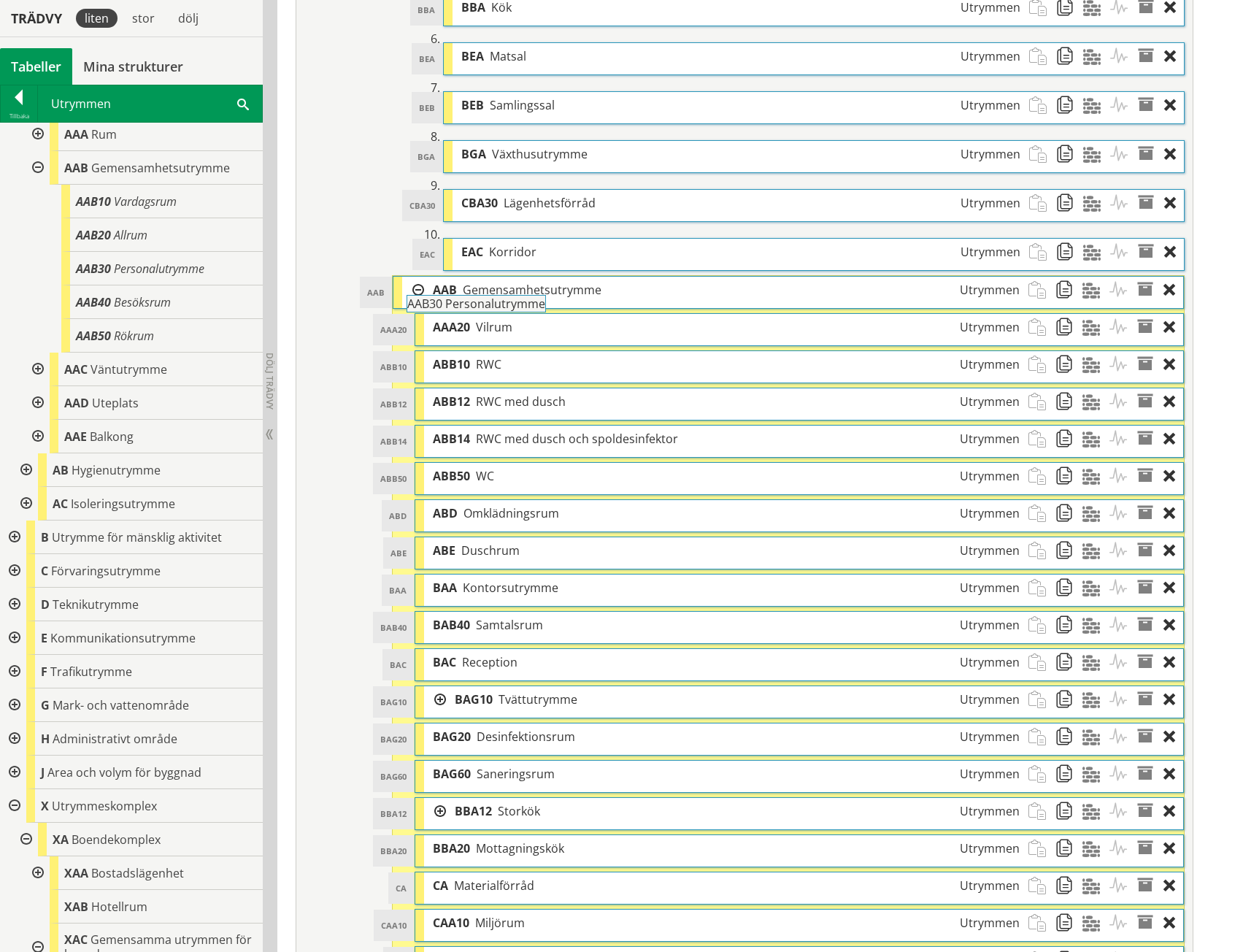
drag, startPoint x: 152, startPoint y: 263, endPoint x: 524, endPoint y: 307, distance: 374.6
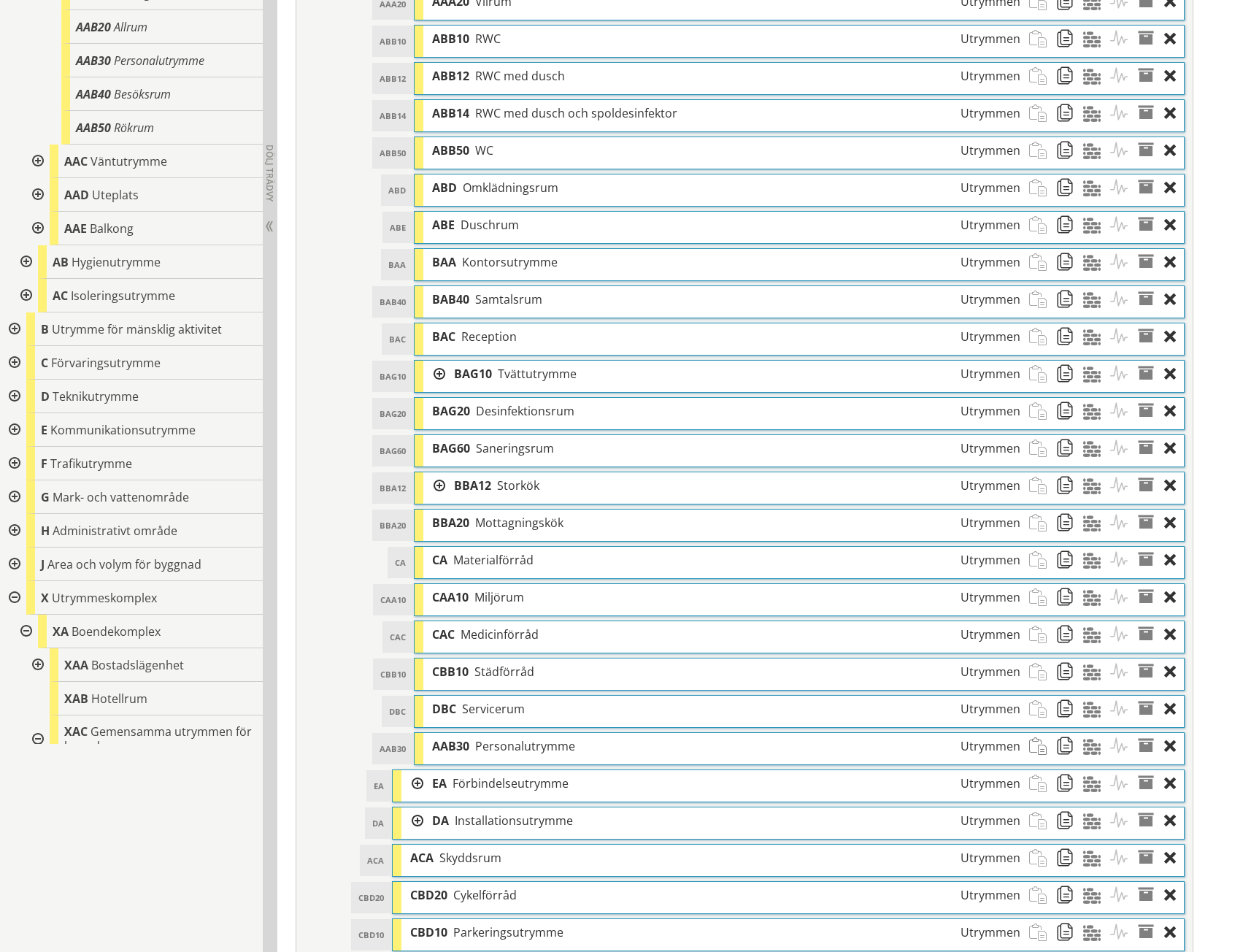
scroll to position [1576, 0]
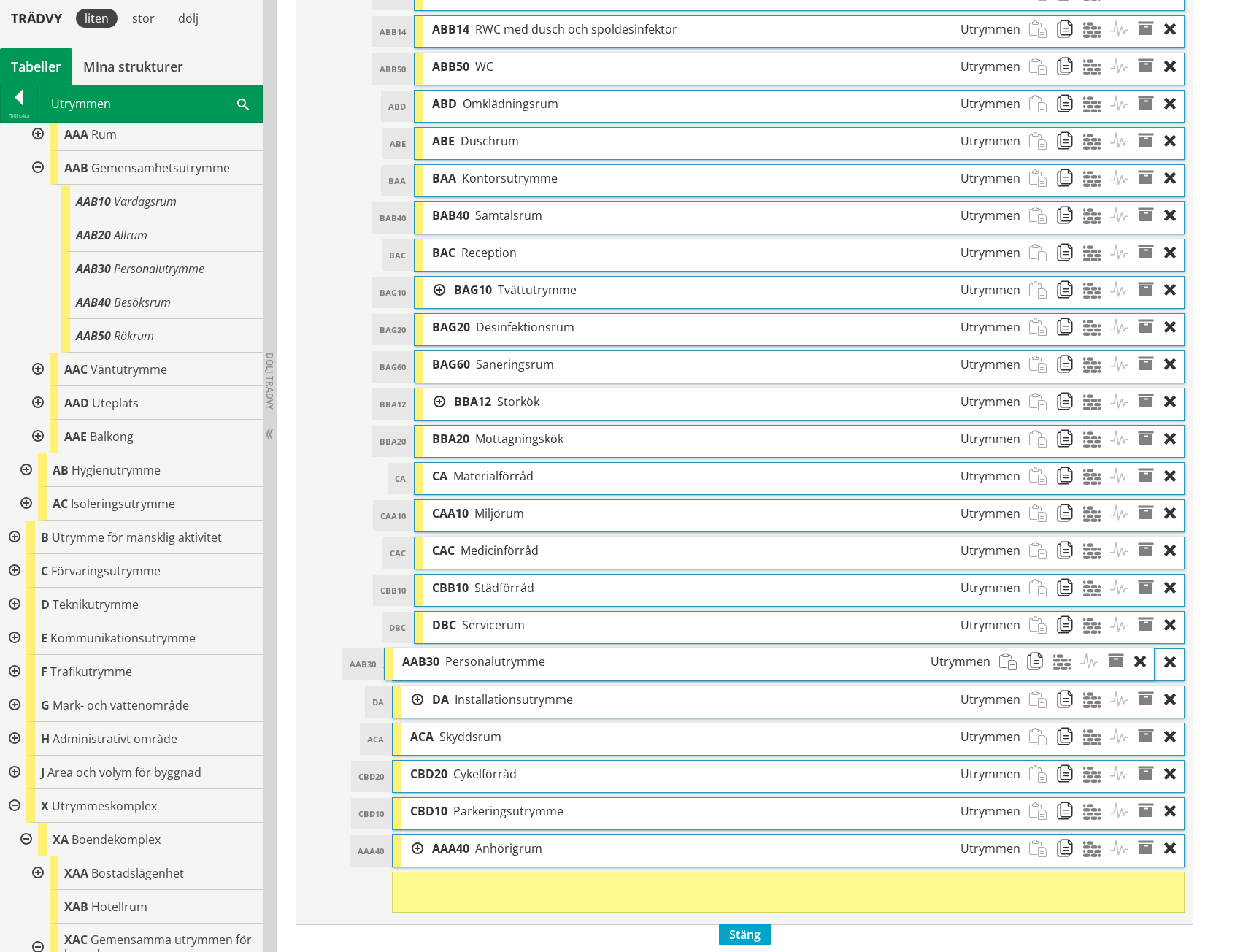
drag, startPoint x: 483, startPoint y: 664, endPoint x: 453, endPoint y: 663, distance: 30.0
click at [453, 663] on span "Personalutrymme" at bounding box center [495, 661] width 100 height 16
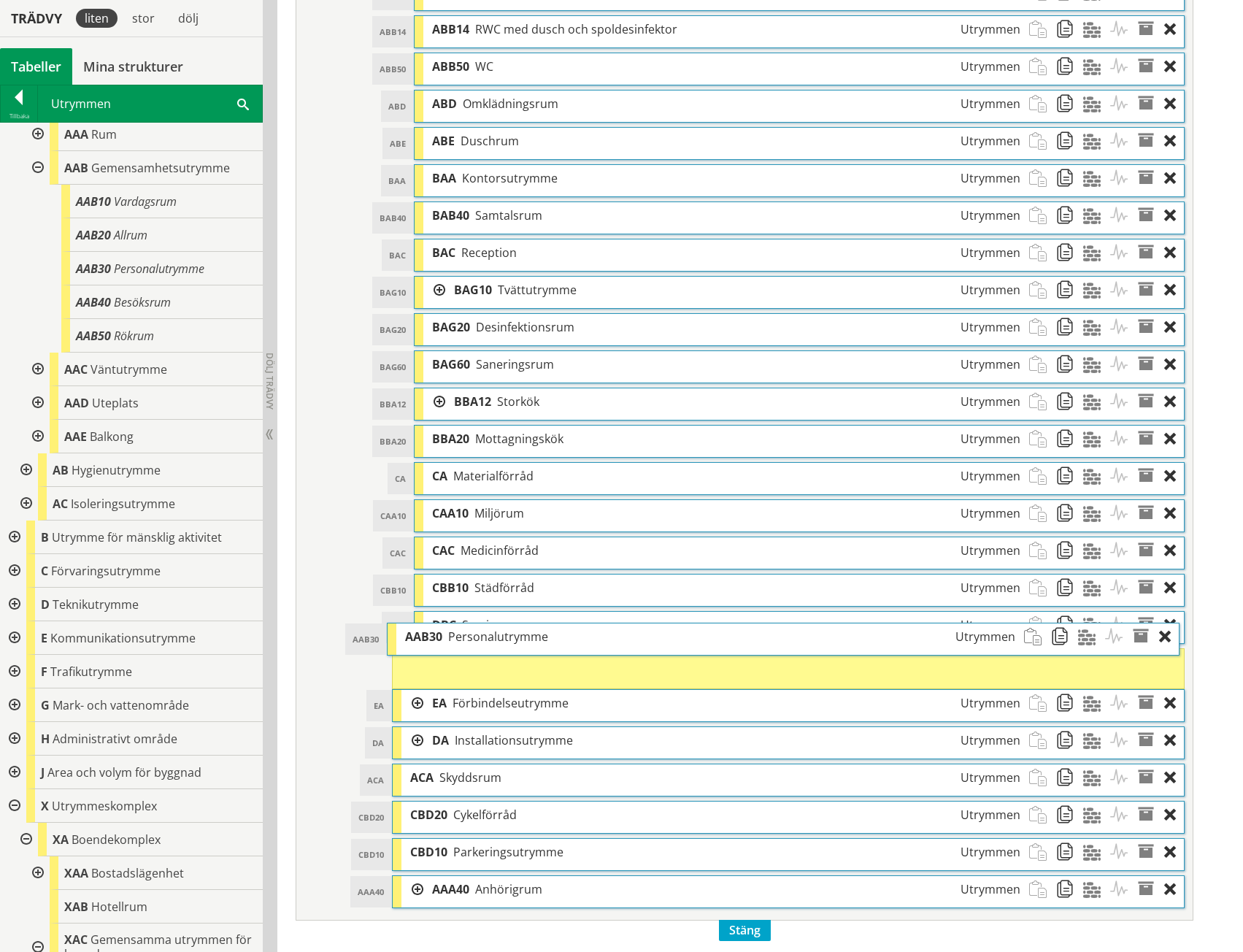
drag, startPoint x: 481, startPoint y: 892, endPoint x: 475, endPoint y: 644, distance: 248.1
click at [475, 644] on span "Personalutrymme" at bounding box center [498, 636] width 100 height 16
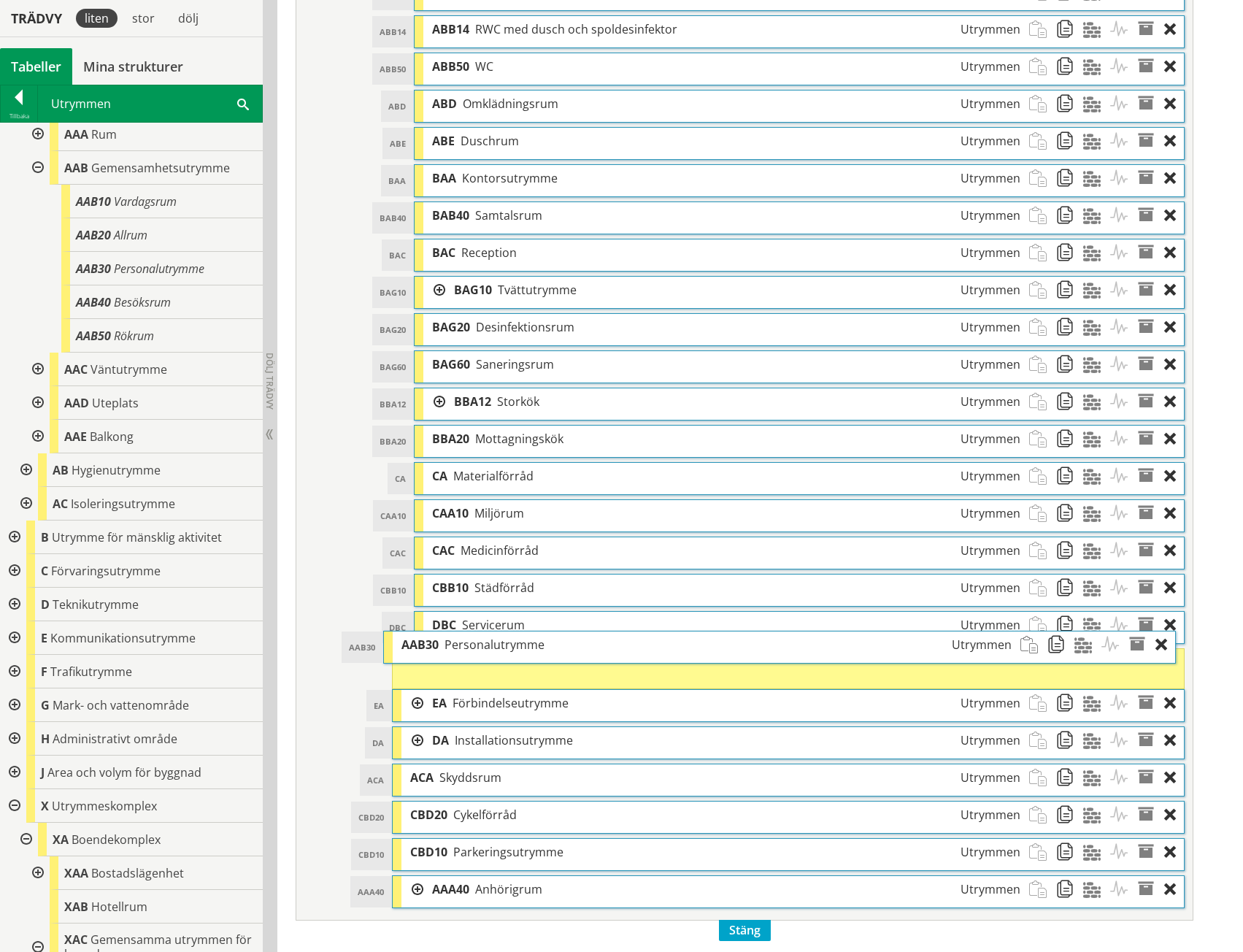
drag, startPoint x: 449, startPoint y: 792, endPoint x: 458, endPoint y: 649, distance: 143.3
click at [458, 649] on span "Personalutrymme" at bounding box center [494, 644] width 100 height 16
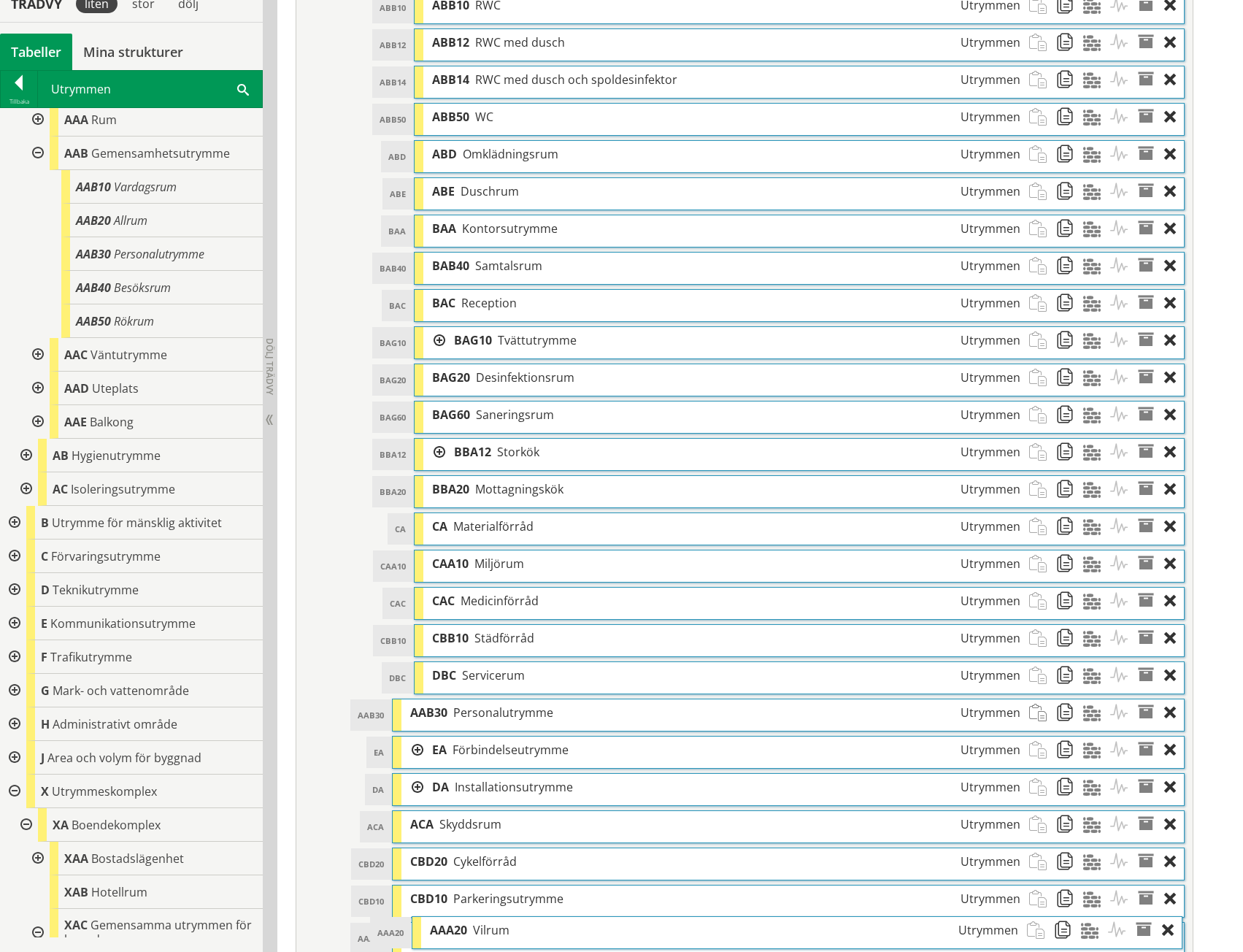
scroll to position [1533, 0]
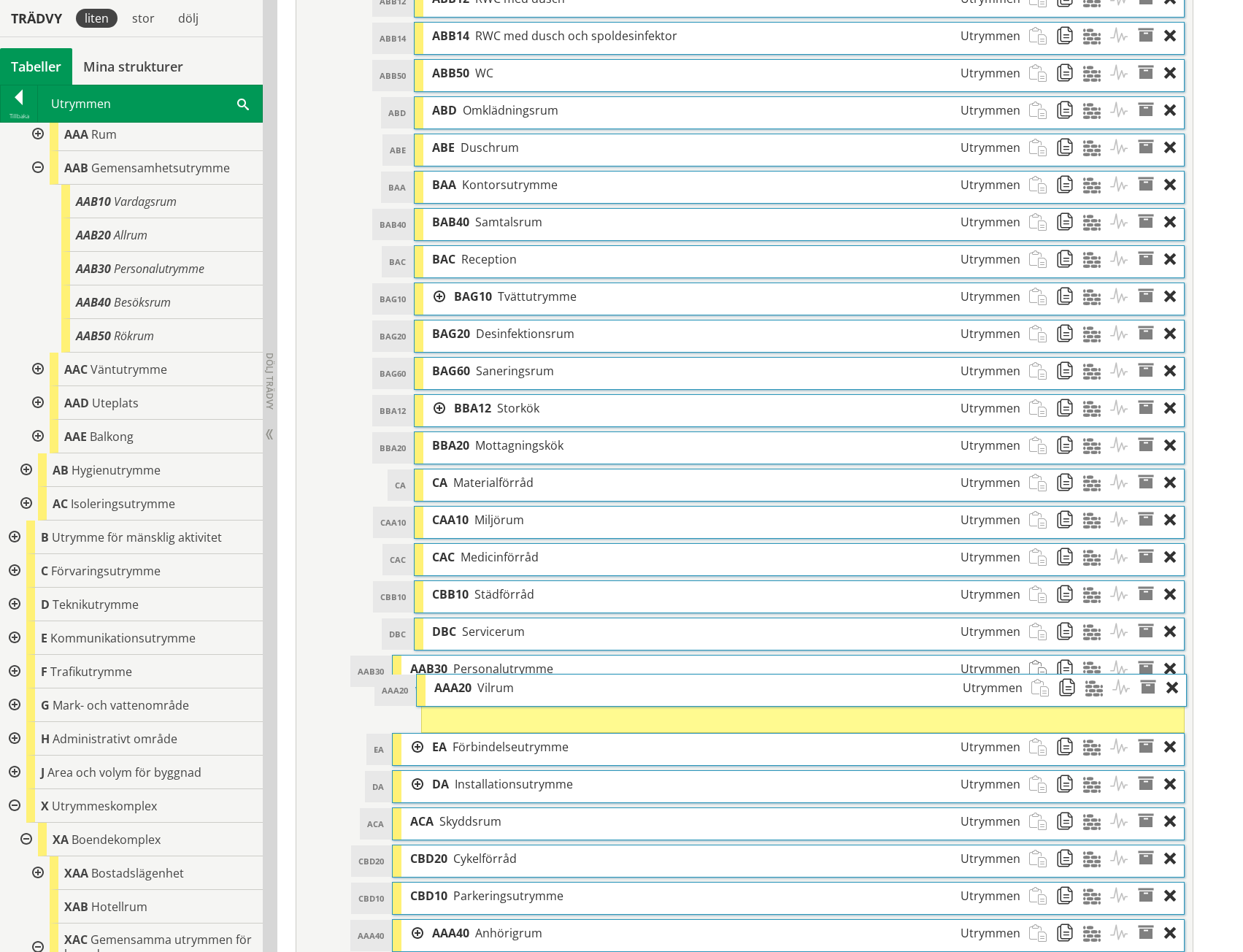
drag, startPoint x: 553, startPoint y: 65, endPoint x: 556, endPoint y: 689, distance: 624.0
click at [556, 689] on div "AAA20 Vilrum Utrymmen" at bounding box center [728, 687] width 605 height 27
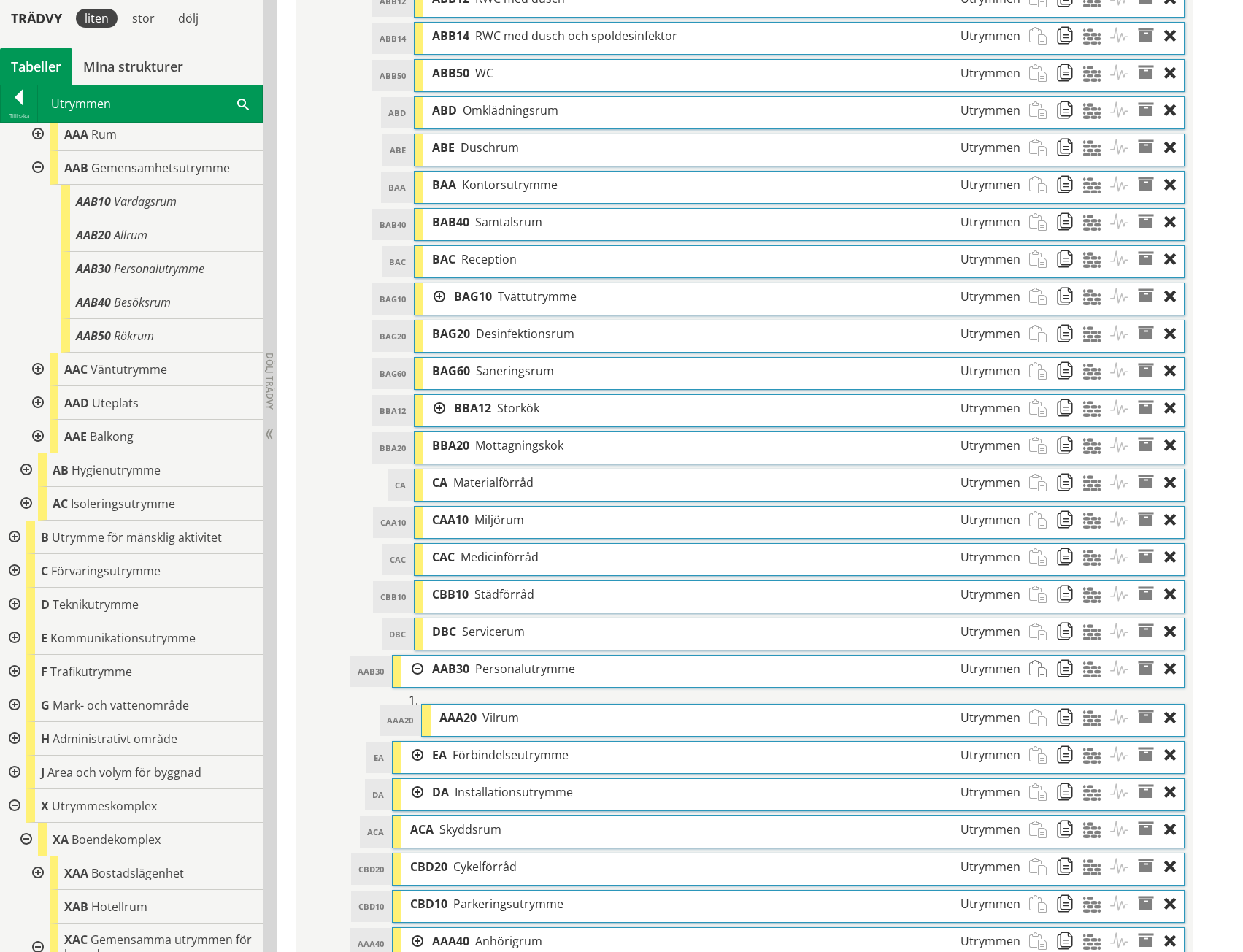
click at [539, 634] on div "DBC Servicerum Utrymmen" at bounding box center [726, 631] width 605 height 27
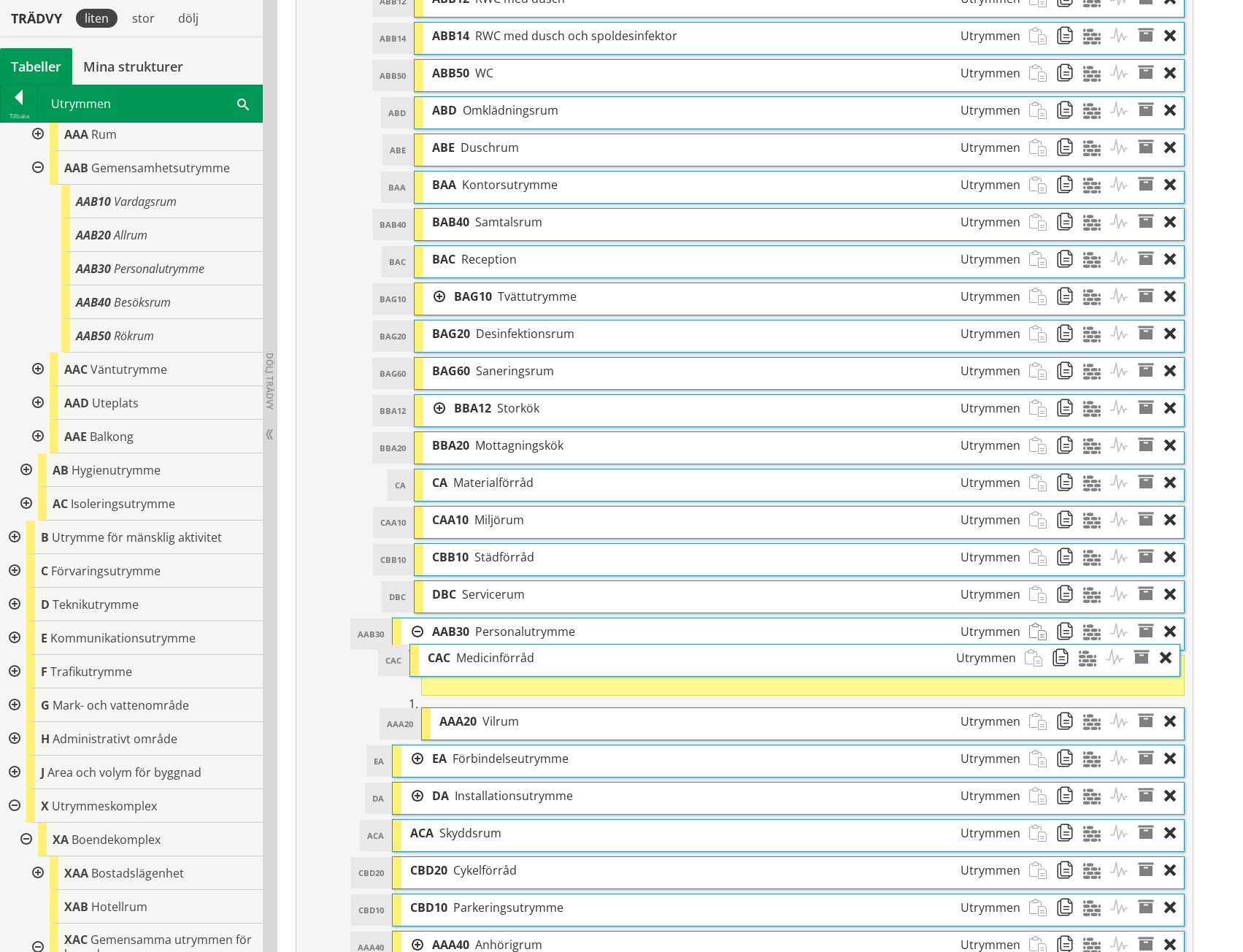
drag, startPoint x: 550, startPoint y: 559, endPoint x: 546, endPoint y: 659, distance: 100.1
click at [546, 659] on div "CAC Medicinförråd Utrymmen" at bounding box center [721, 657] width 605 height 27
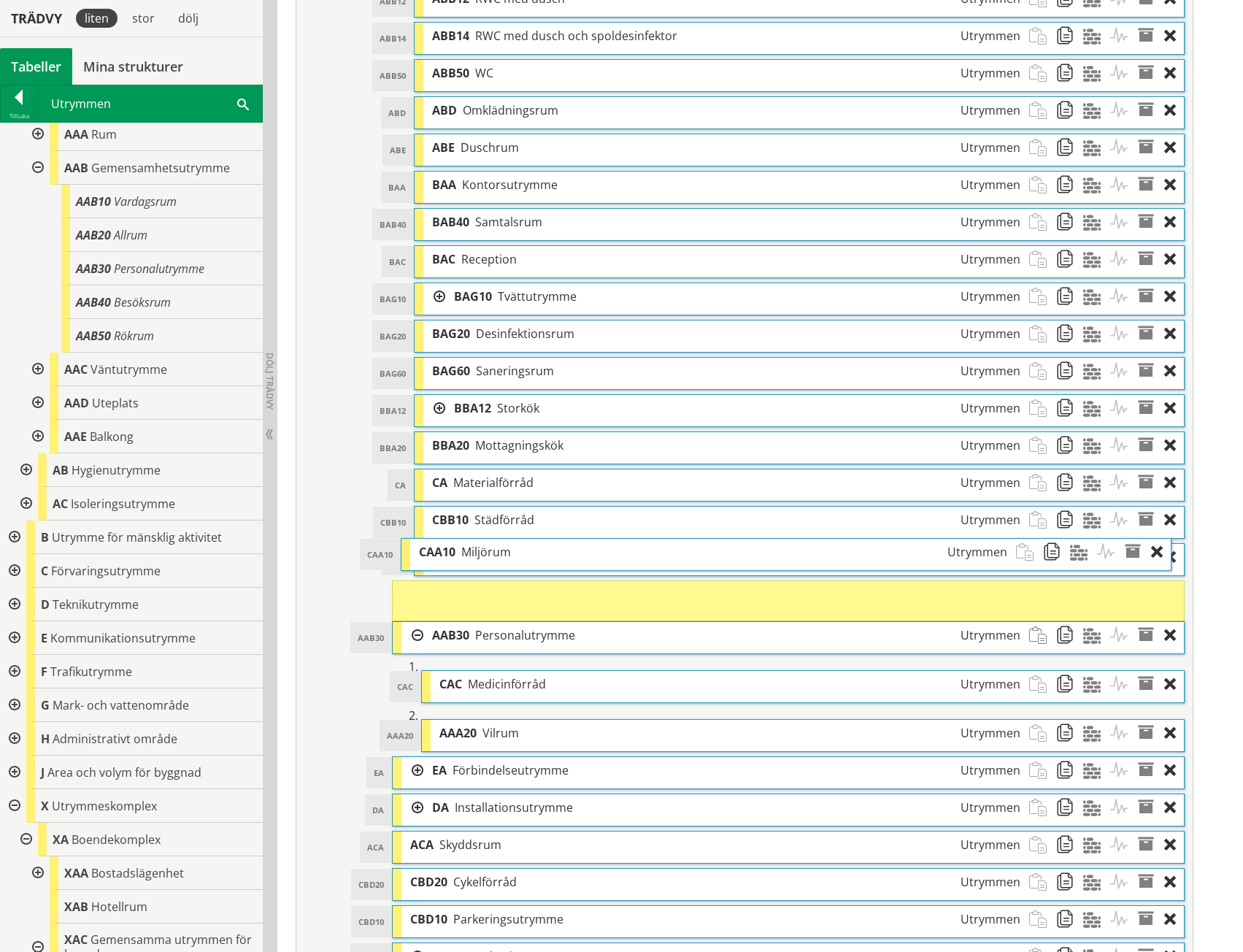
drag, startPoint x: 514, startPoint y: 520, endPoint x: 501, endPoint y: 553, distance: 35.5
click at [501, 553] on span "Miljörum" at bounding box center [486, 552] width 50 height 16
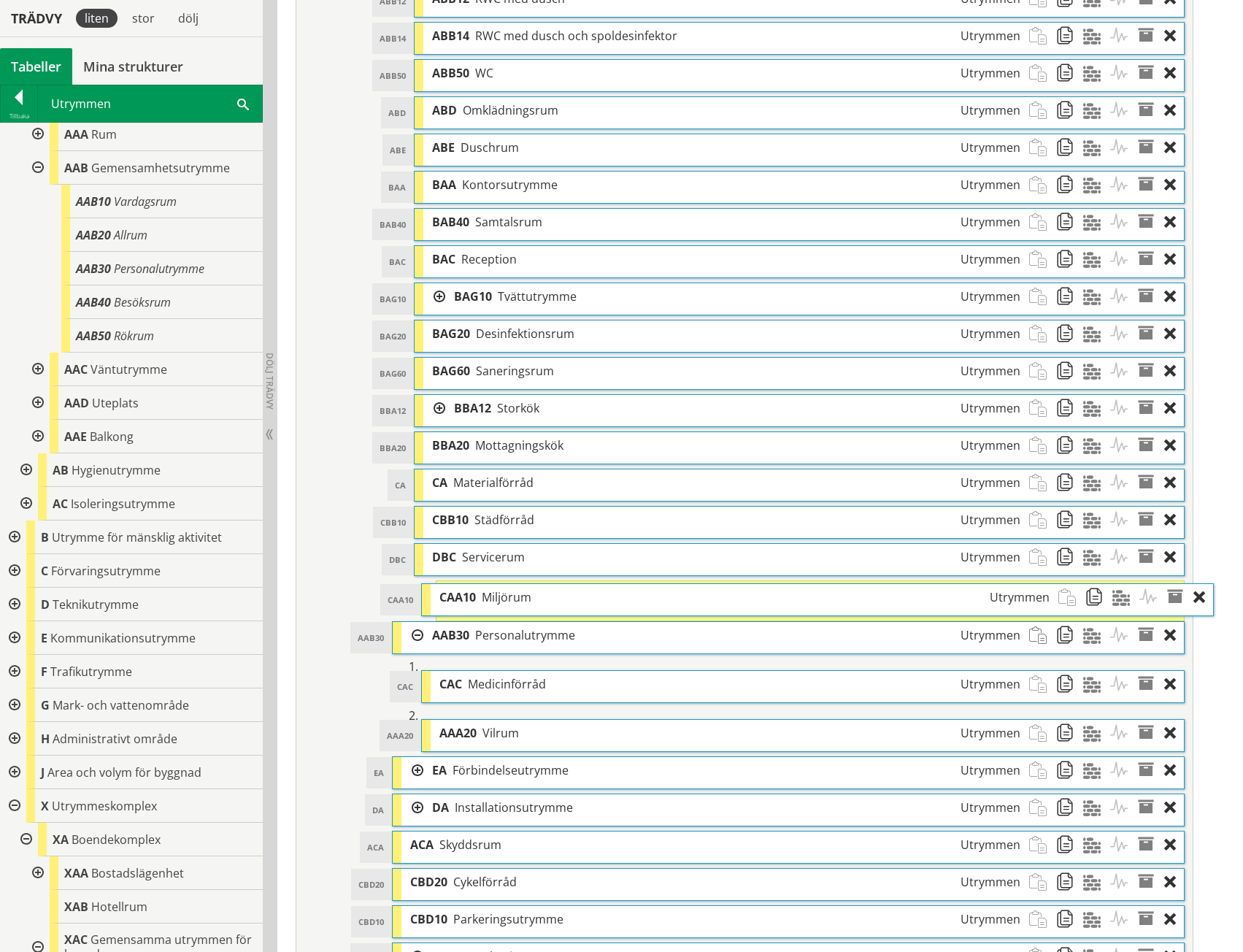
drag, startPoint x: 485, startPoint y: 592, endPoint x: 514, endPoint y: 595, distance: 29.2
click at [514, 595] on span "Miljörum" at bounding box center [506, 597] width 50 height 16
drag, startPoint x: 535, startPoint y: 590, endPoint x: 514, endPoint y: 592, distance: 21.1
click at [514, 592] on span "Miljörum" at bounding box center [494, 596] width 50 height 16
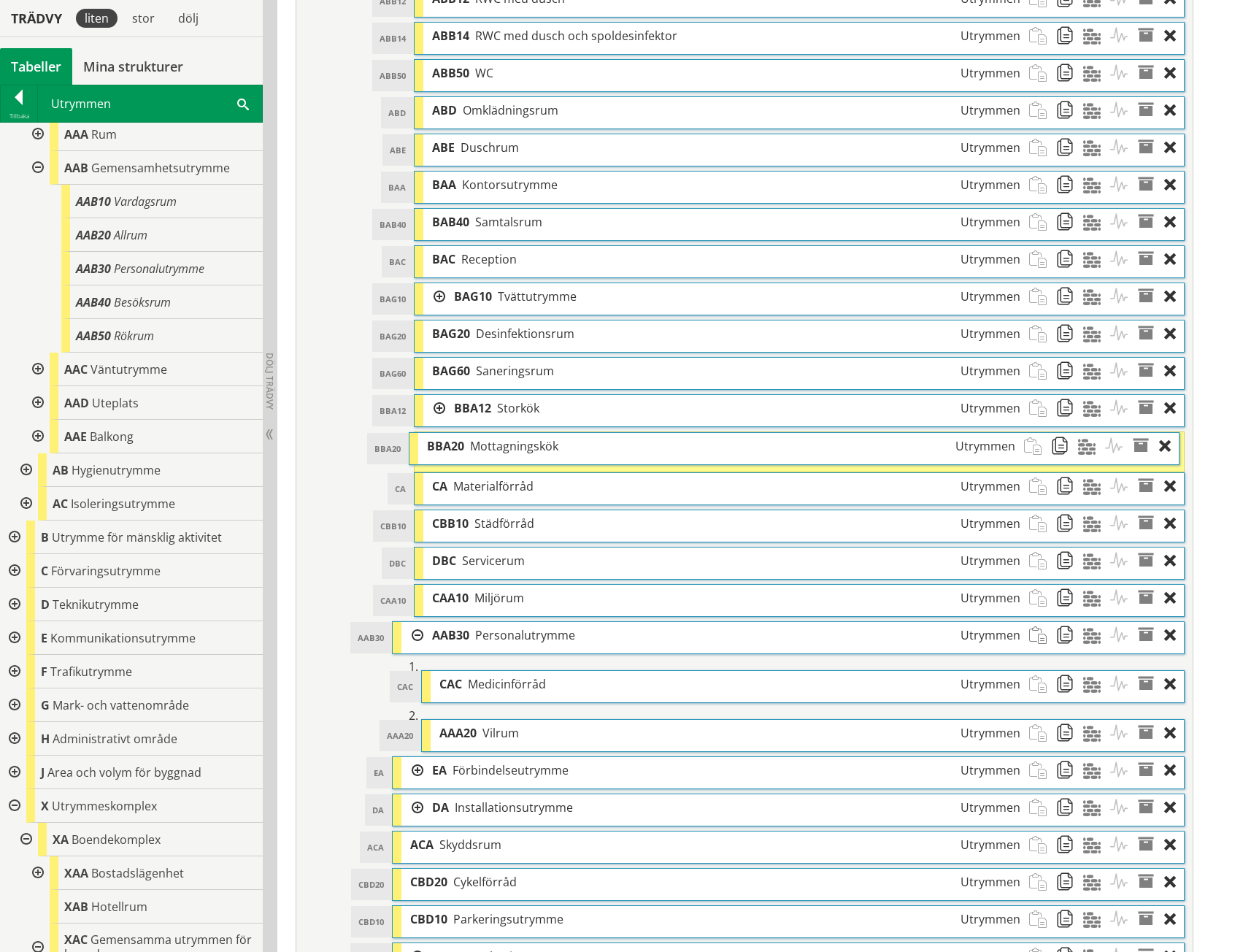
click at [514, 447] on span "Mottagningskök" at bounding box center [514, 445] width 88 height 16
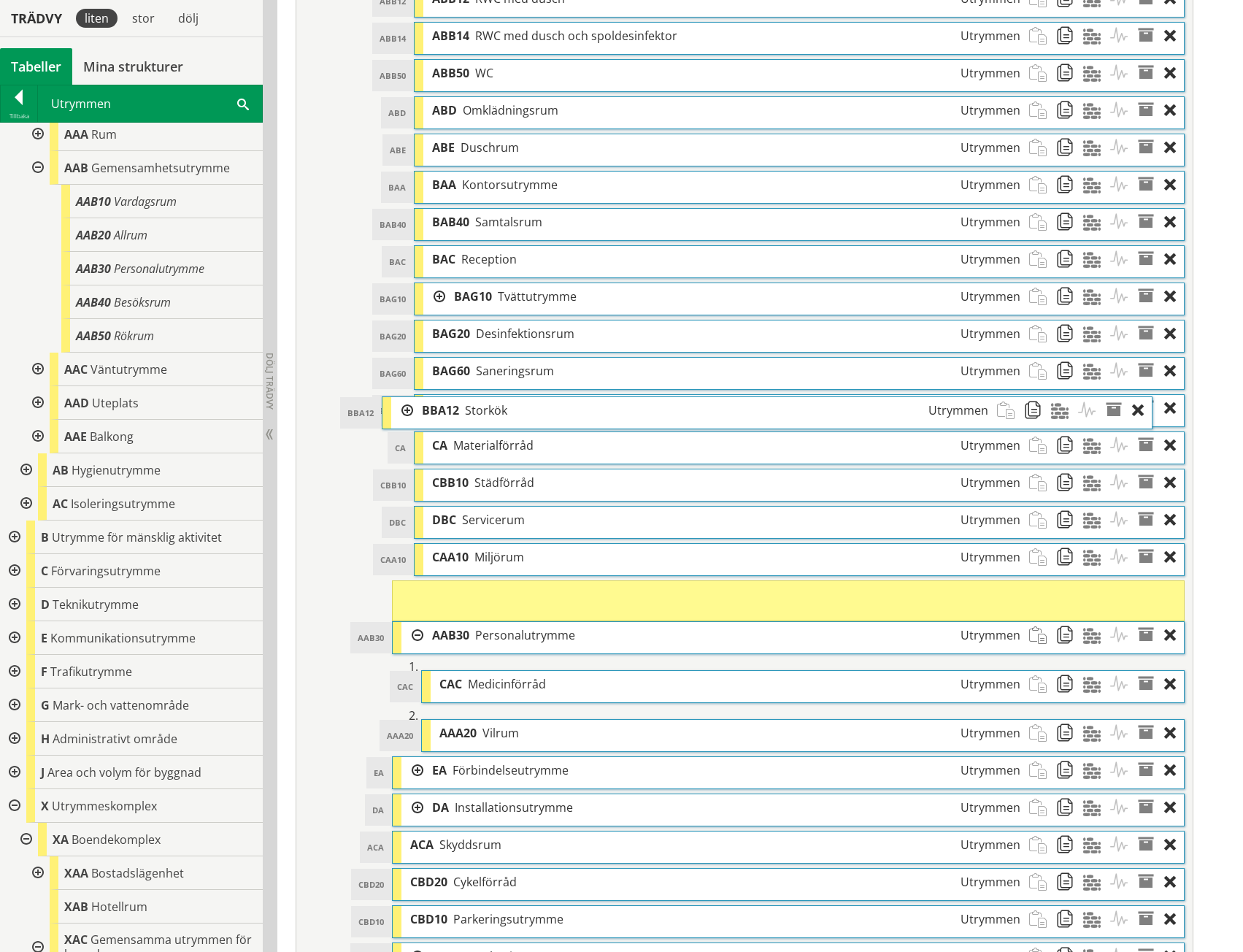
drag, startPoint x: 556, startPoint y: 406, endPoint x: 524, endPoint y: 408, distance: 32.1
click at [524, 408] on div "BBA12 Storkök Utrymmen" at bounding box center [705, 410] width 583 height 27
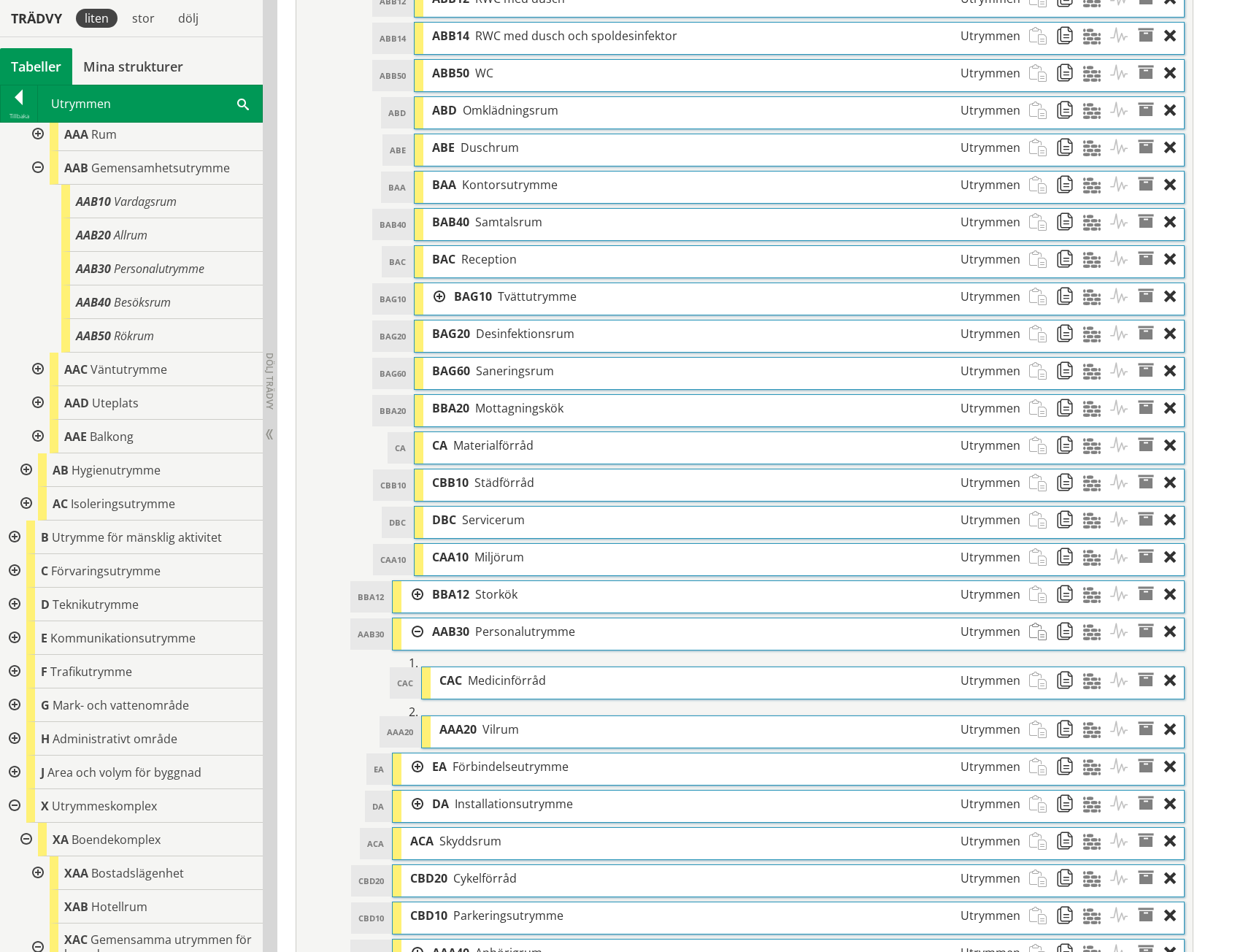
click at [417, 592] on div at bounding box center [413, 594] width 22 height 27
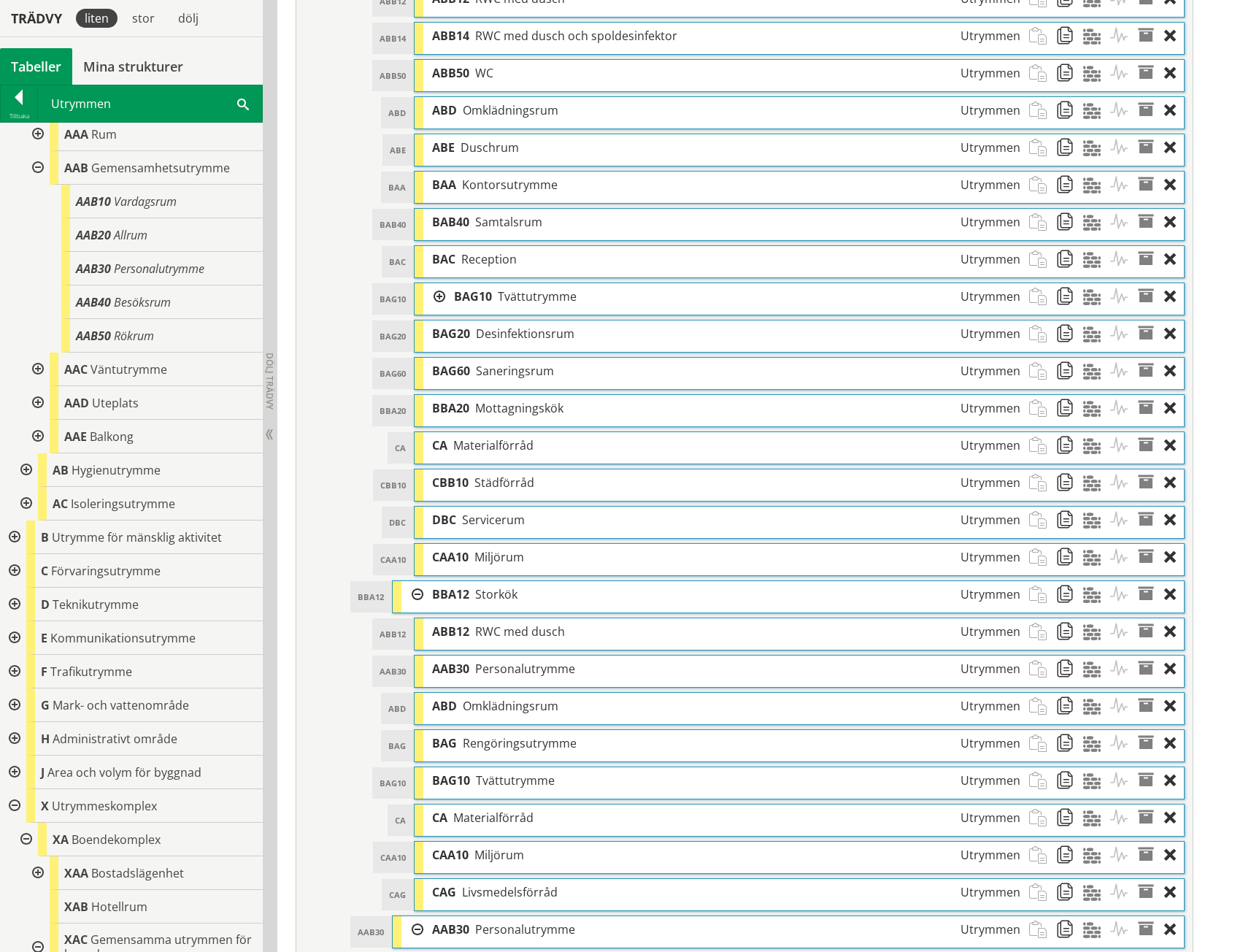
click at [413, 594] on div at bounding box center [413, 594] width 22 height 27
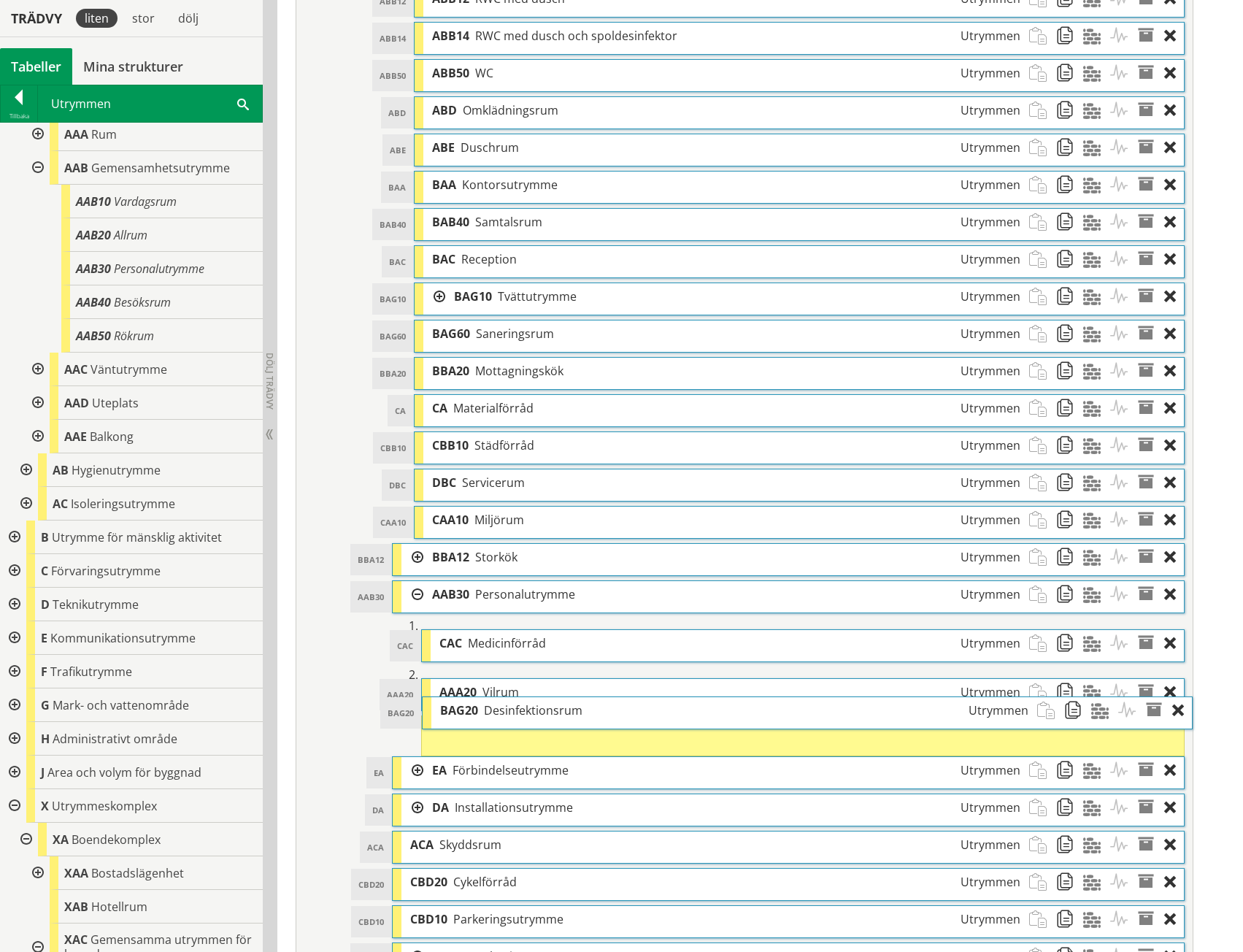
drag, startPoint x: 540, startPoint y: 335, endPoint x: 548, endPoint y: 712, distance: 377.1
click at [548, 712] on span "Desinfektionsrum" at bounding box center [533, 710] width 99 height 16
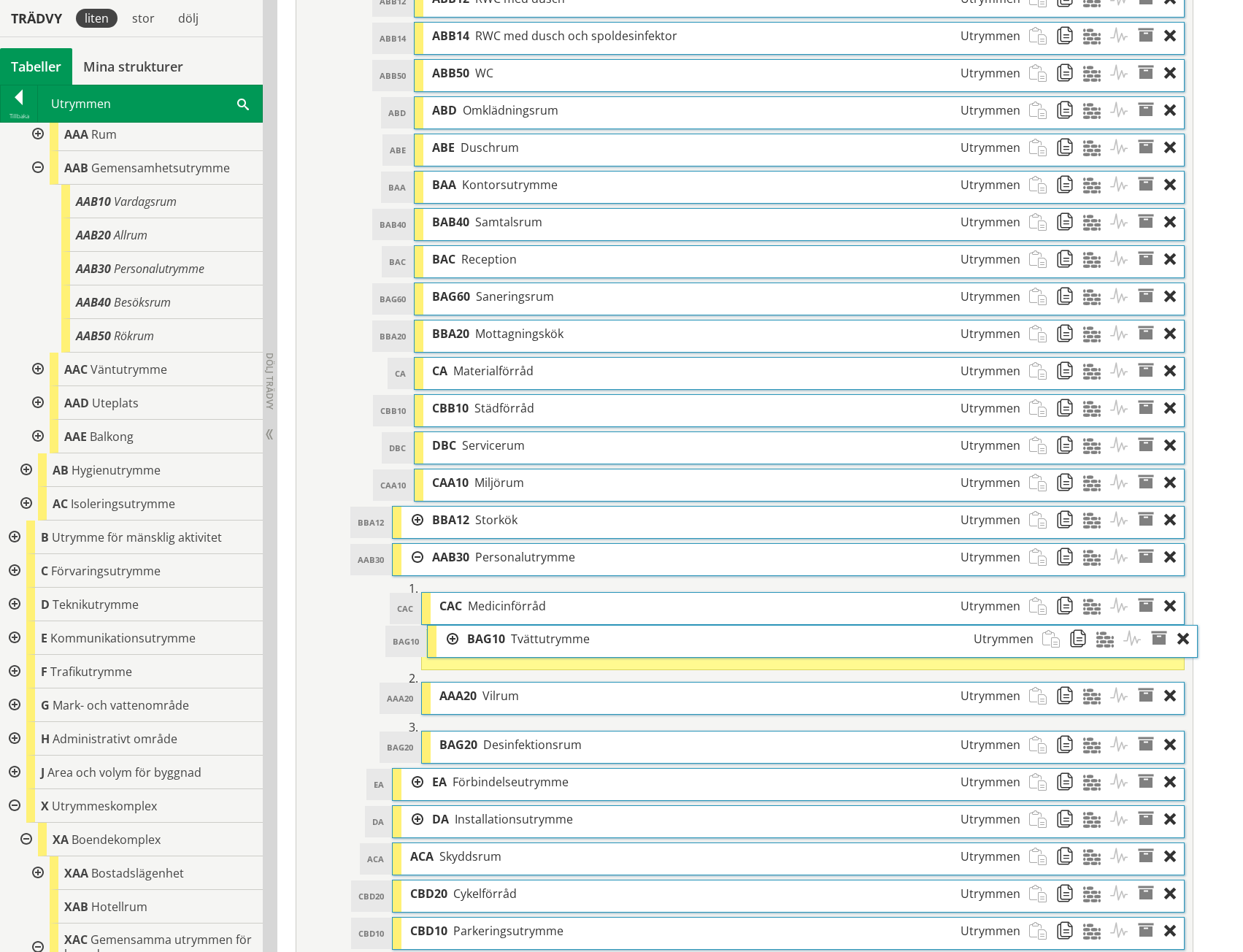
drag, startPoint x: 508, startPoint y: 295, endPoint x: 521, endPoint y: 638, distance: 343.2
click at [521, 638] on span "Tvättutrymme" at bounding box center [550, 638] width 79 height 16
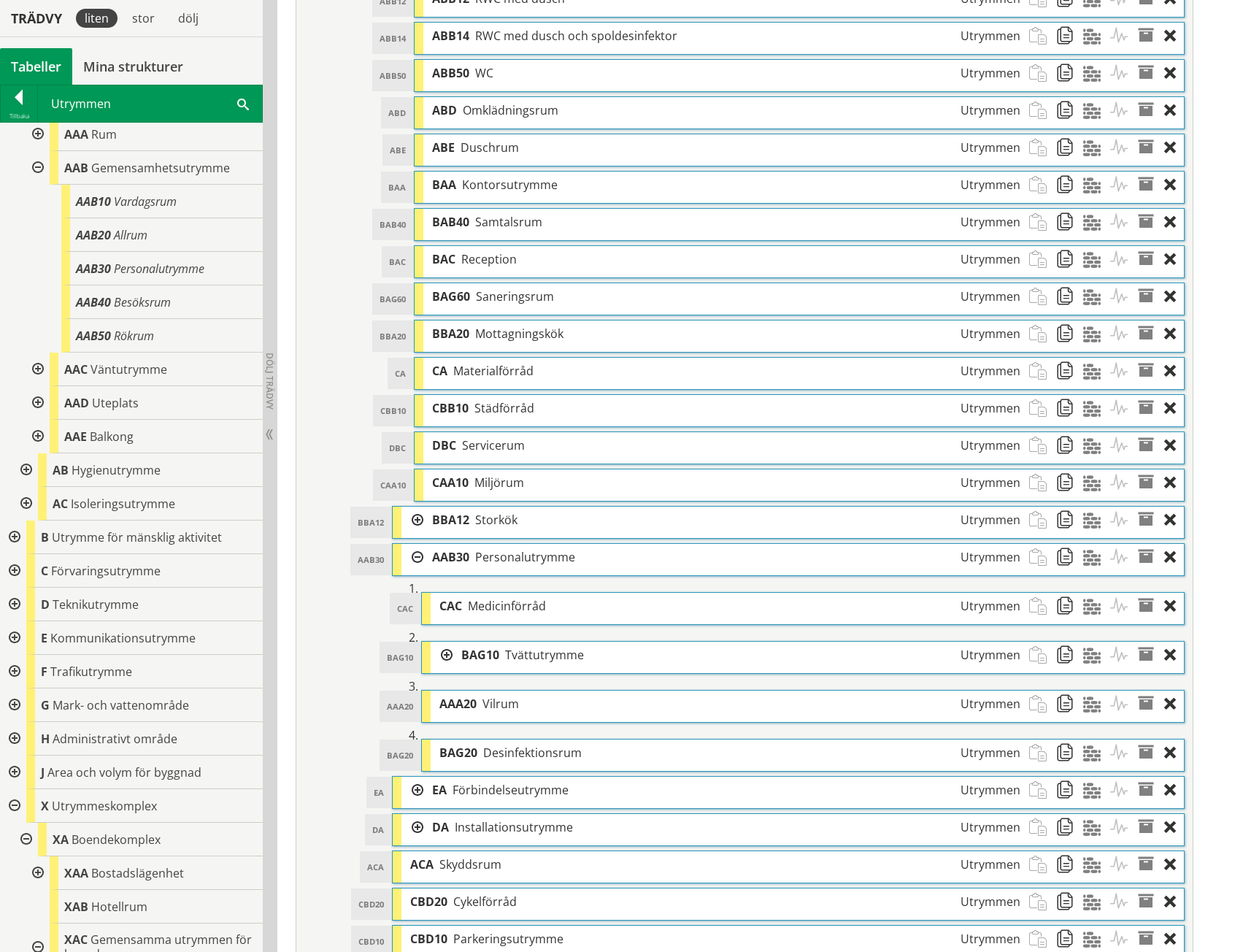
click at [449, 651] on div at bounding box center [442, 654] width 22 height 27
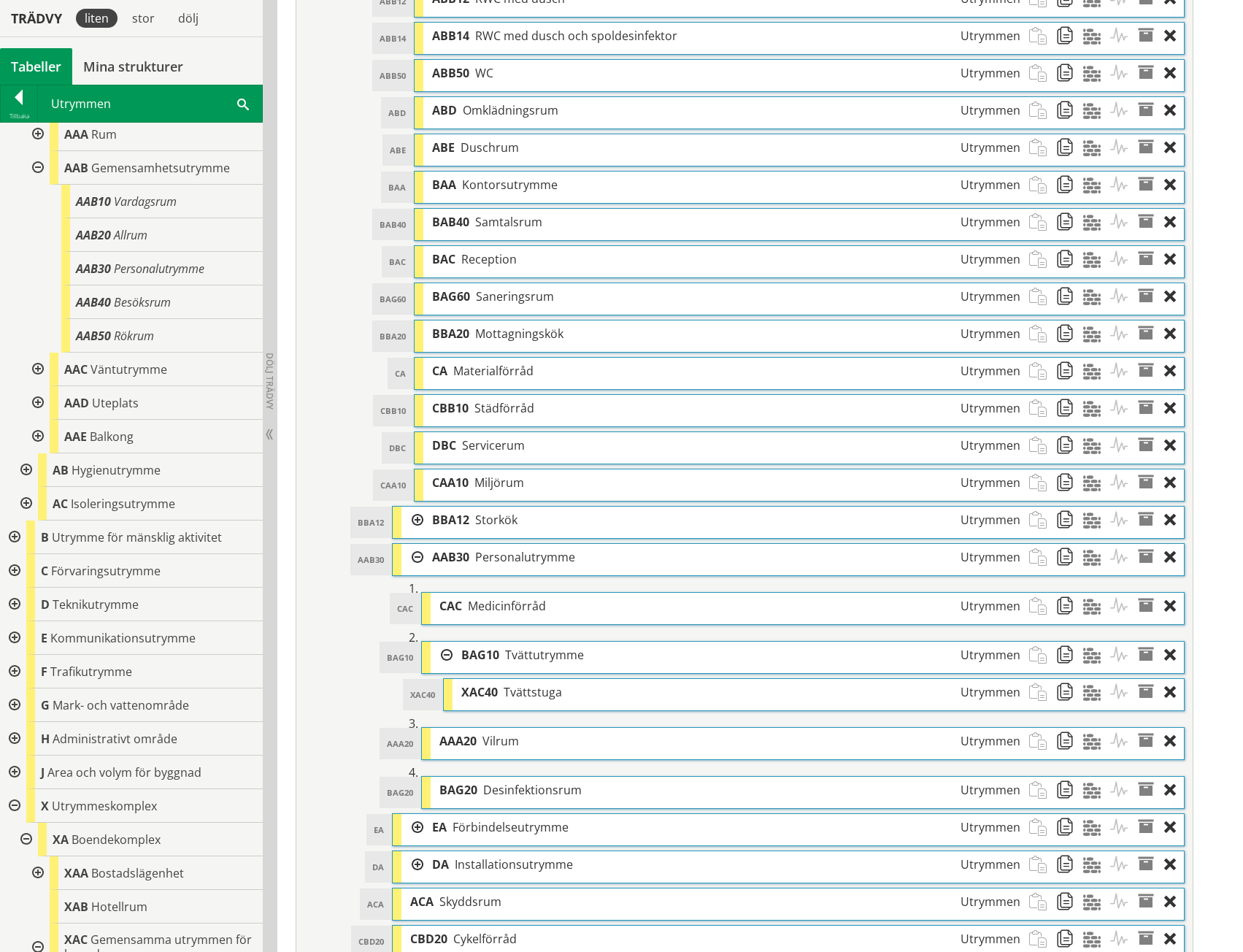
click at [448, 654] on div at bounding box center [442, 654] width 22 height 27
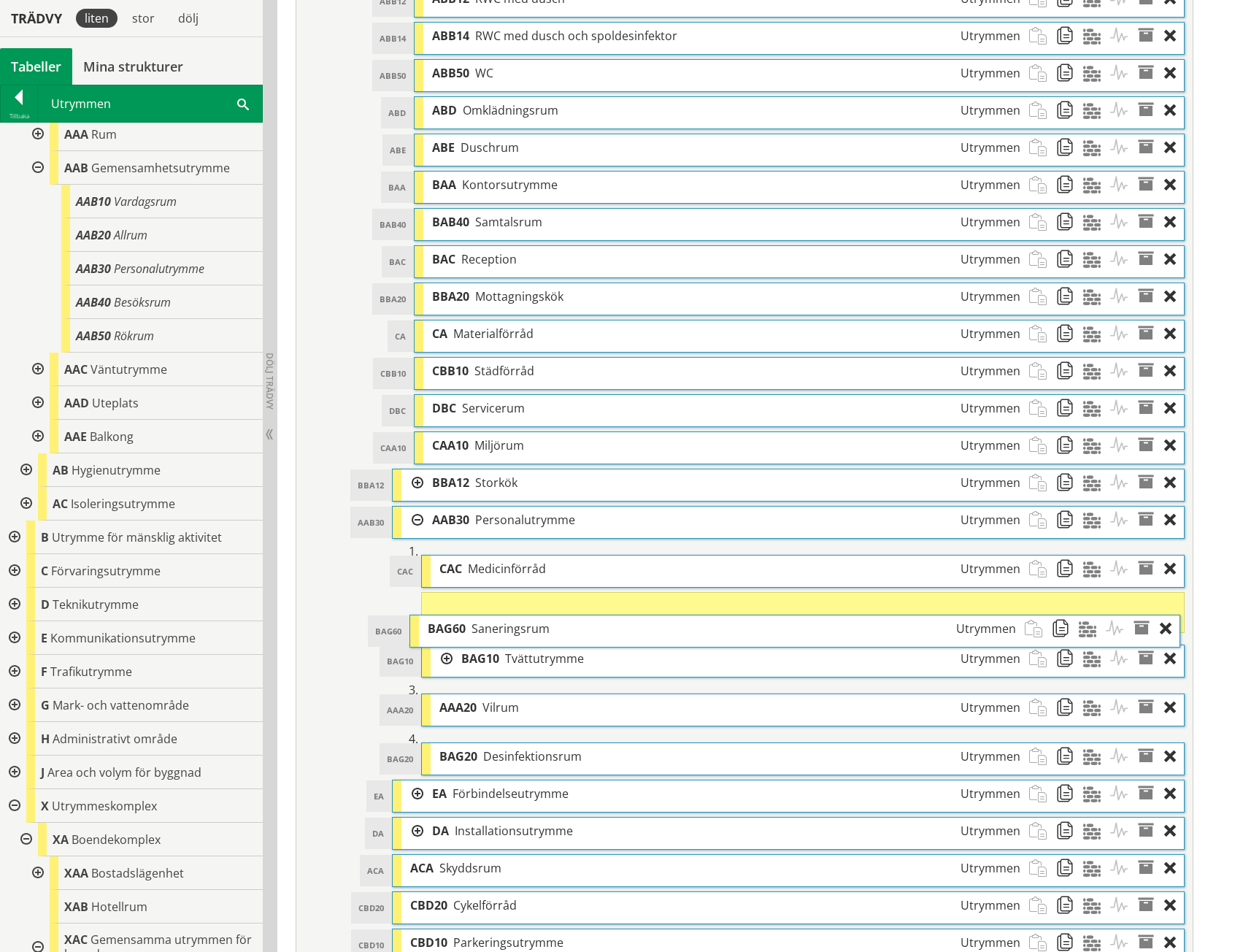
drag, startPoint x: 520, startPoint y: 292, endPoint x: 515, endPoint y: 624, distance: 332.0
click at [515, 624] on span "Saneringsrum" at bounding box center [511, 628] width 78 height 16
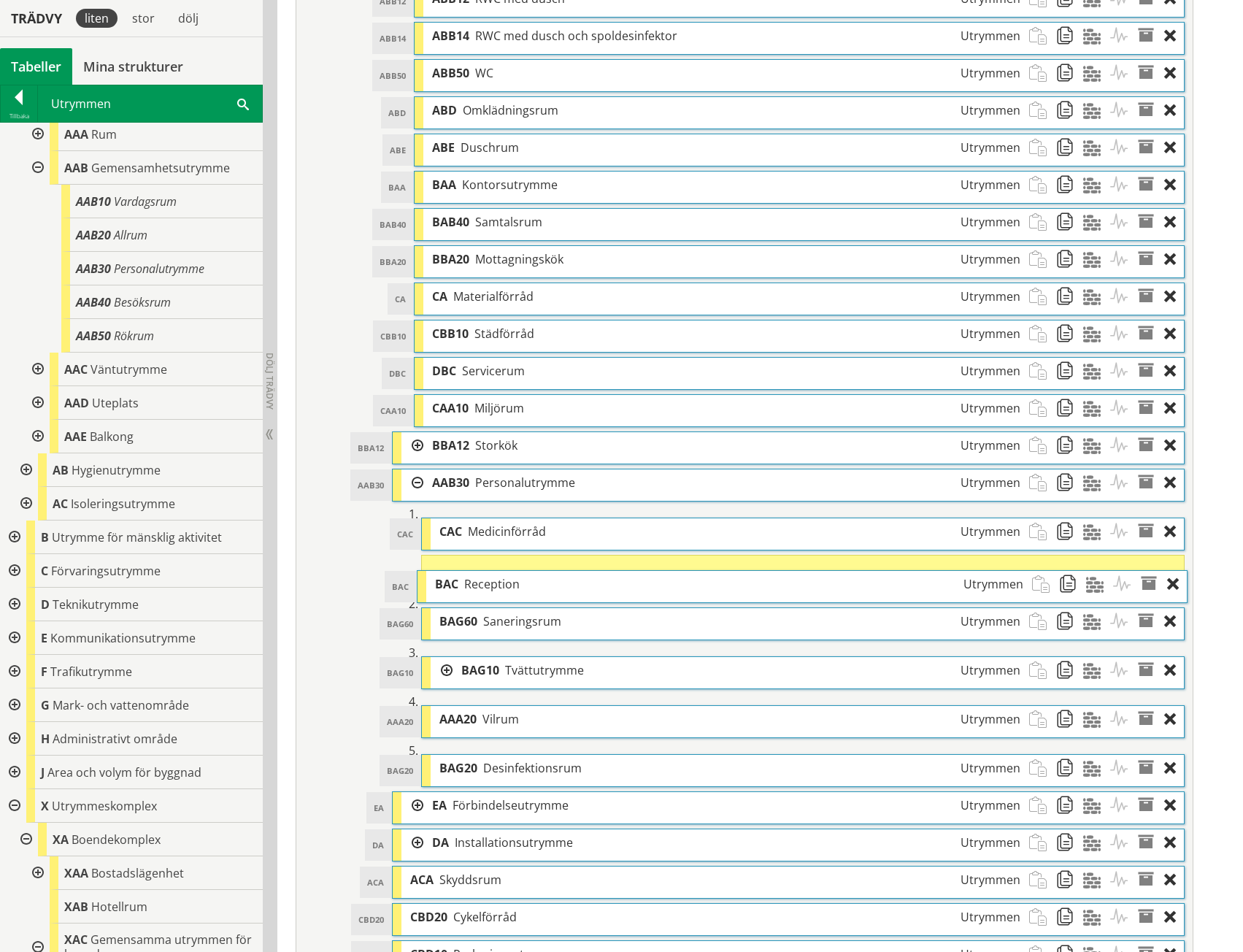
drag, startPoint x: 488, startPoint y: 258, endPoint x: 491, endPoint y: 582, distance: 324.0
click at [491, 582] on span "Reception" at bounding box center [492, 584] width 55 height 16
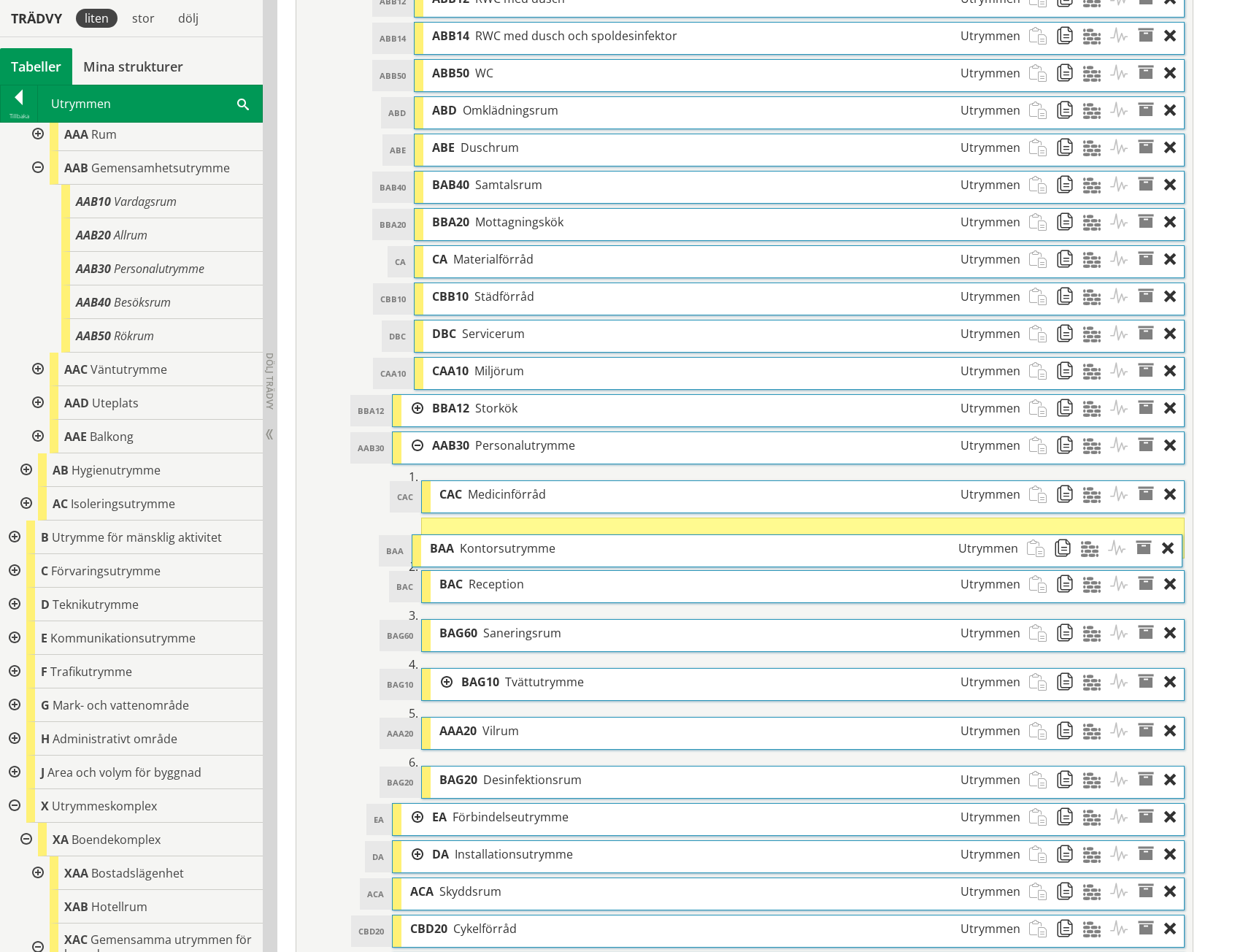
drag, startPoint x: 494, startPoint y: 181, endPoint x: 491, endPoint y: 545, distance: 364.0
click at [491, 545] on span "Kontorsutrymme" at bounding box center [507, 548] width 96 height 16
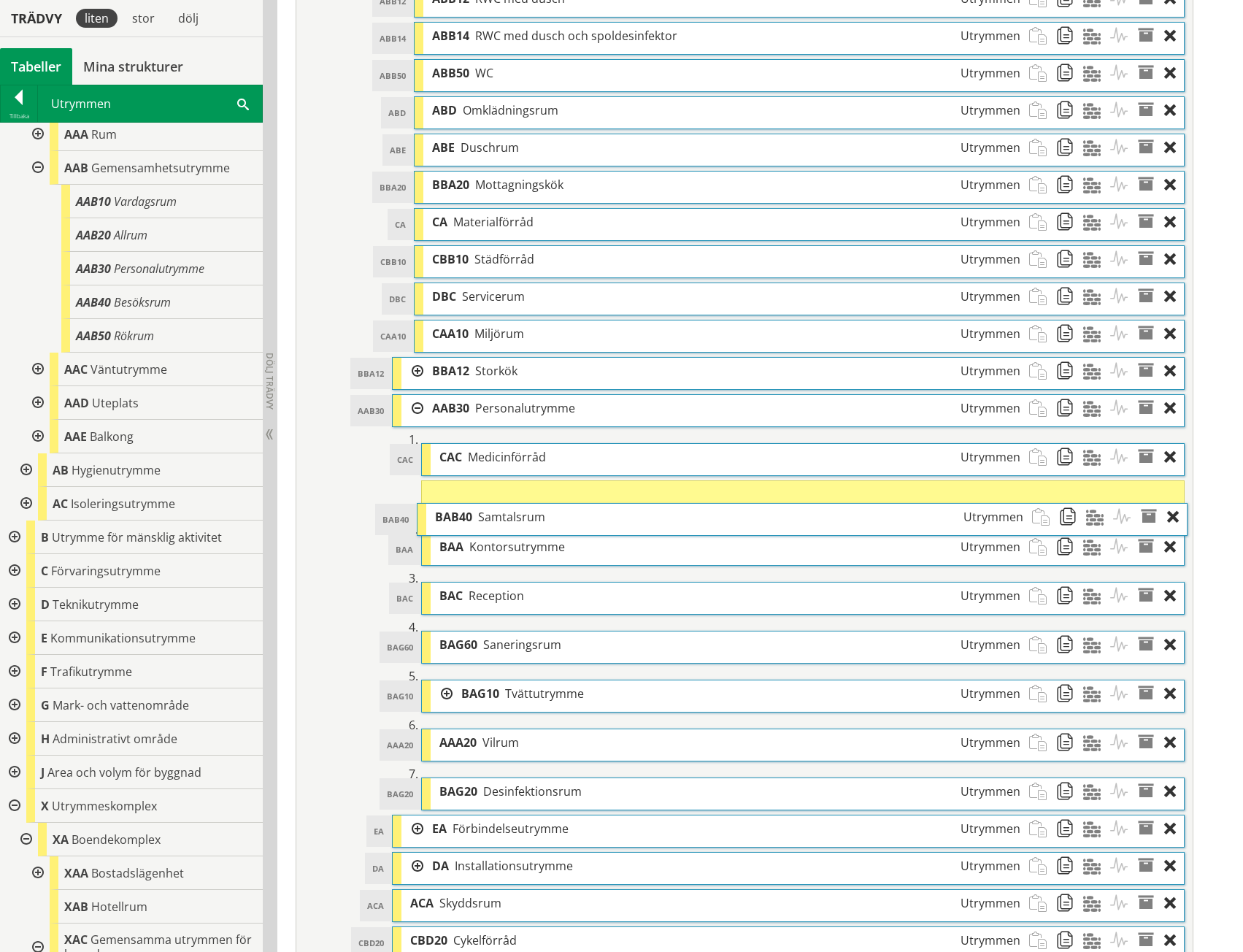
drag, startPoint x: 488, startPoint y: 181, endPoint x: 491, endPoint y: 513, distance: 332.0
click at [491, 513] on span "Samtalsrum" at bounding box center [512, 517] width 67 height 16
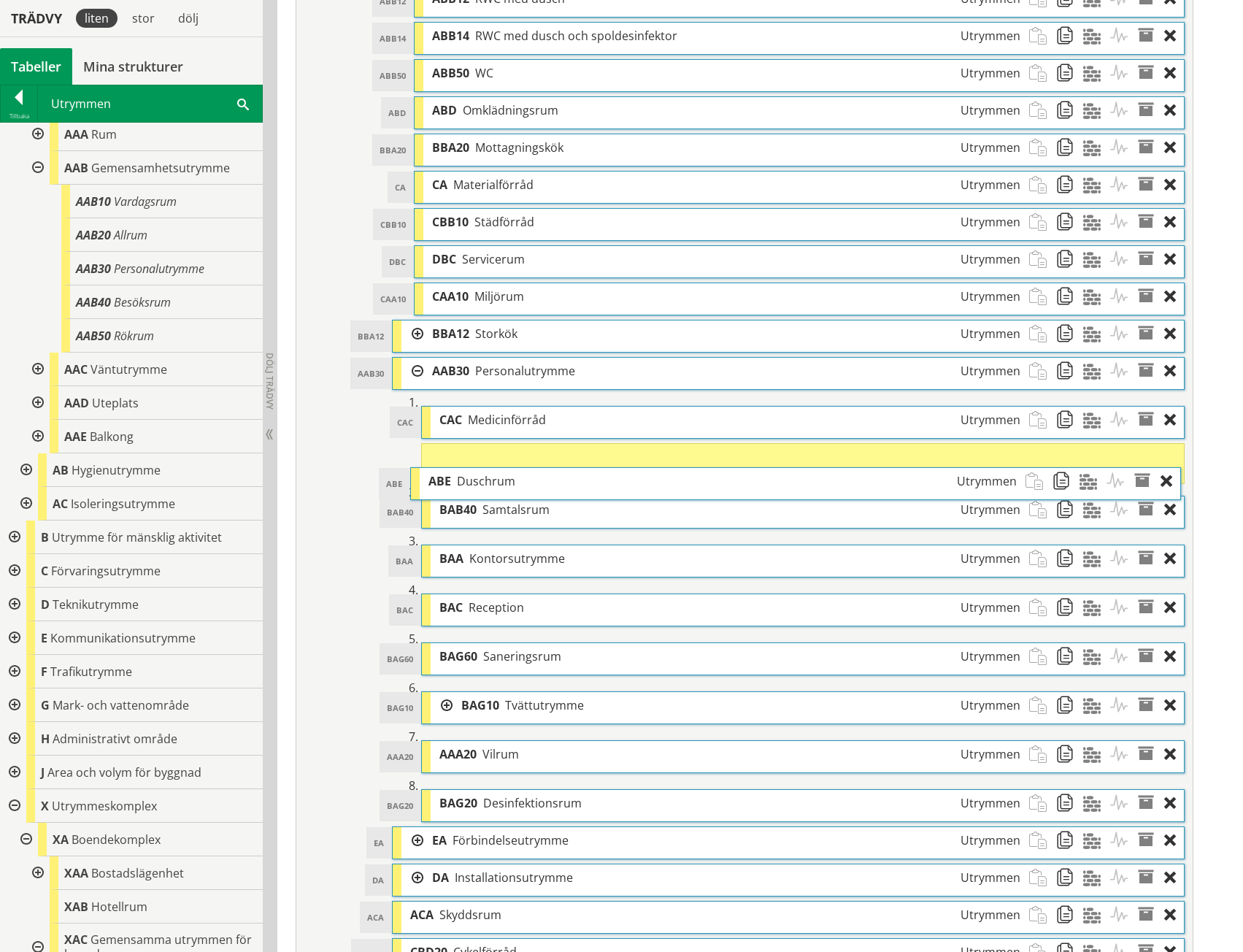
drag, startPoint x: 489, startPoint y: 152, endPoint x: 486, endPoint y: 474, distance: 322.0
click at [486, 474] on span "Duschrum" at bounding box center [486, 481] width 58 height 16
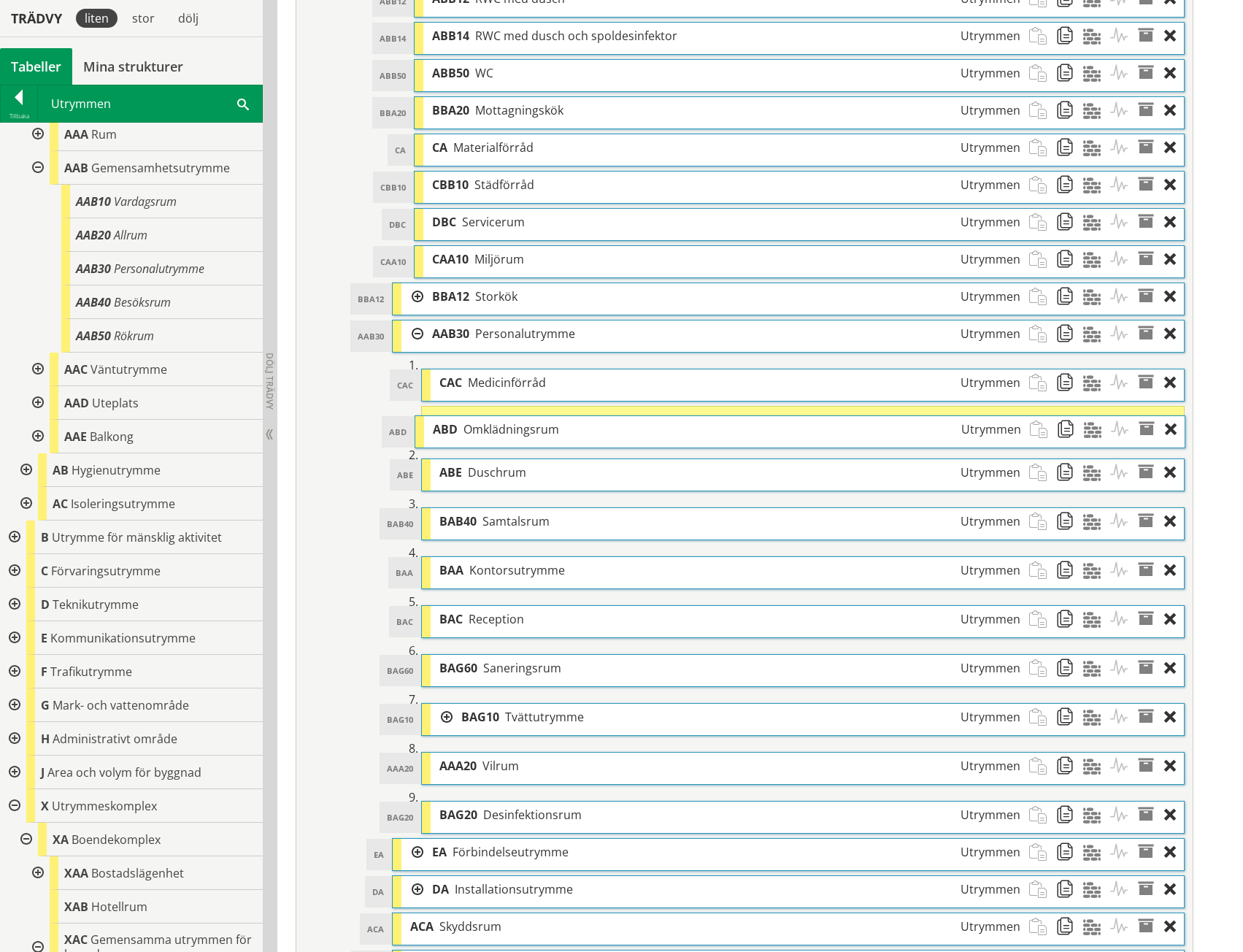
drag, startPoint x: 484, startPoint y: 111, endPoint x: 486, endPoint y: 424, distance: 313.0
click at [486, 424] on span "Omklädningsrum" at bounding box center [511, 429] width 96 height 16
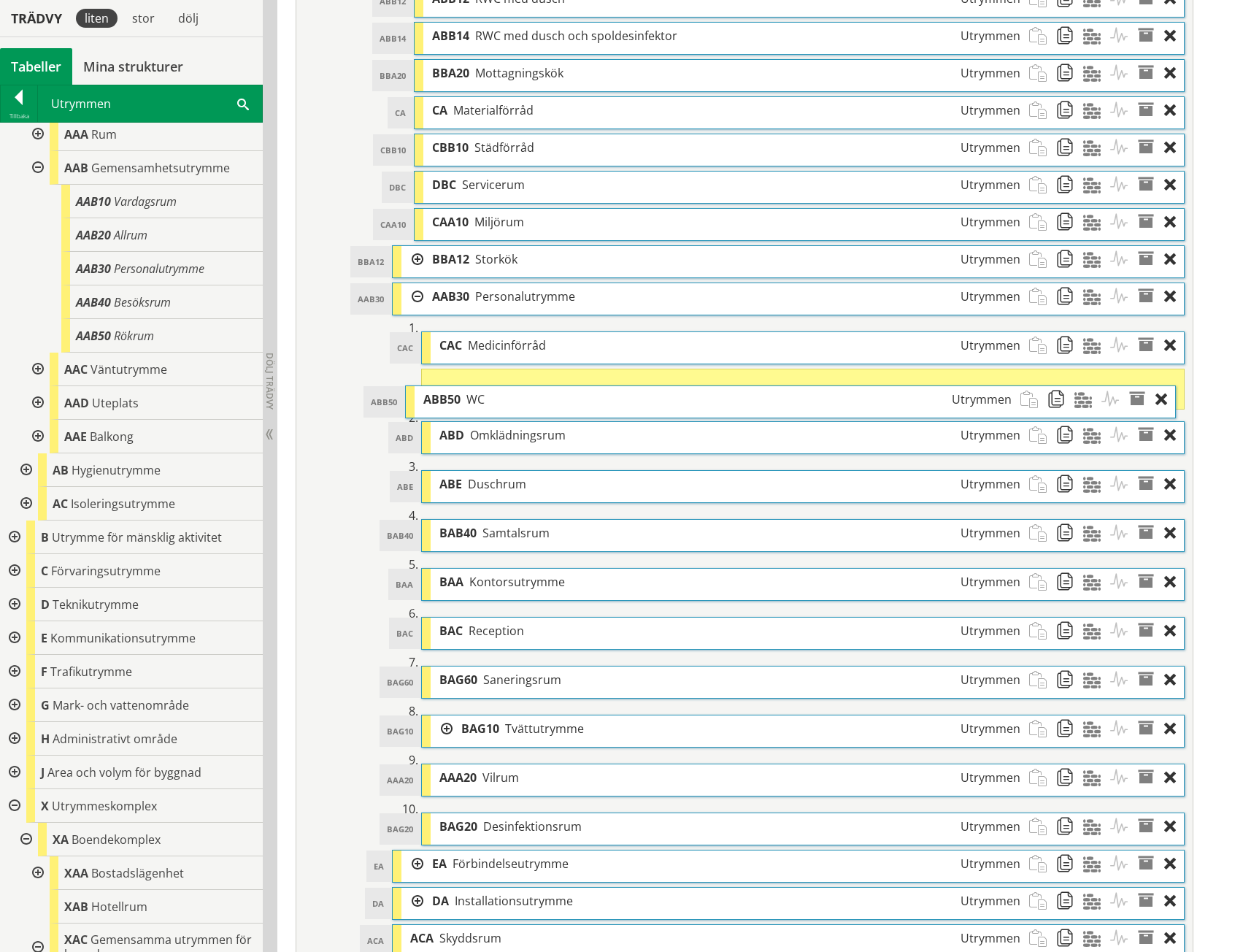
drag, startPoint x: 489, startPoint y: 71, endPoint x: 481, endPoint y: 398, distance: 327.1
click at [481, 398] on span "WC" at bounding box center [475, 399] width 18 height 16
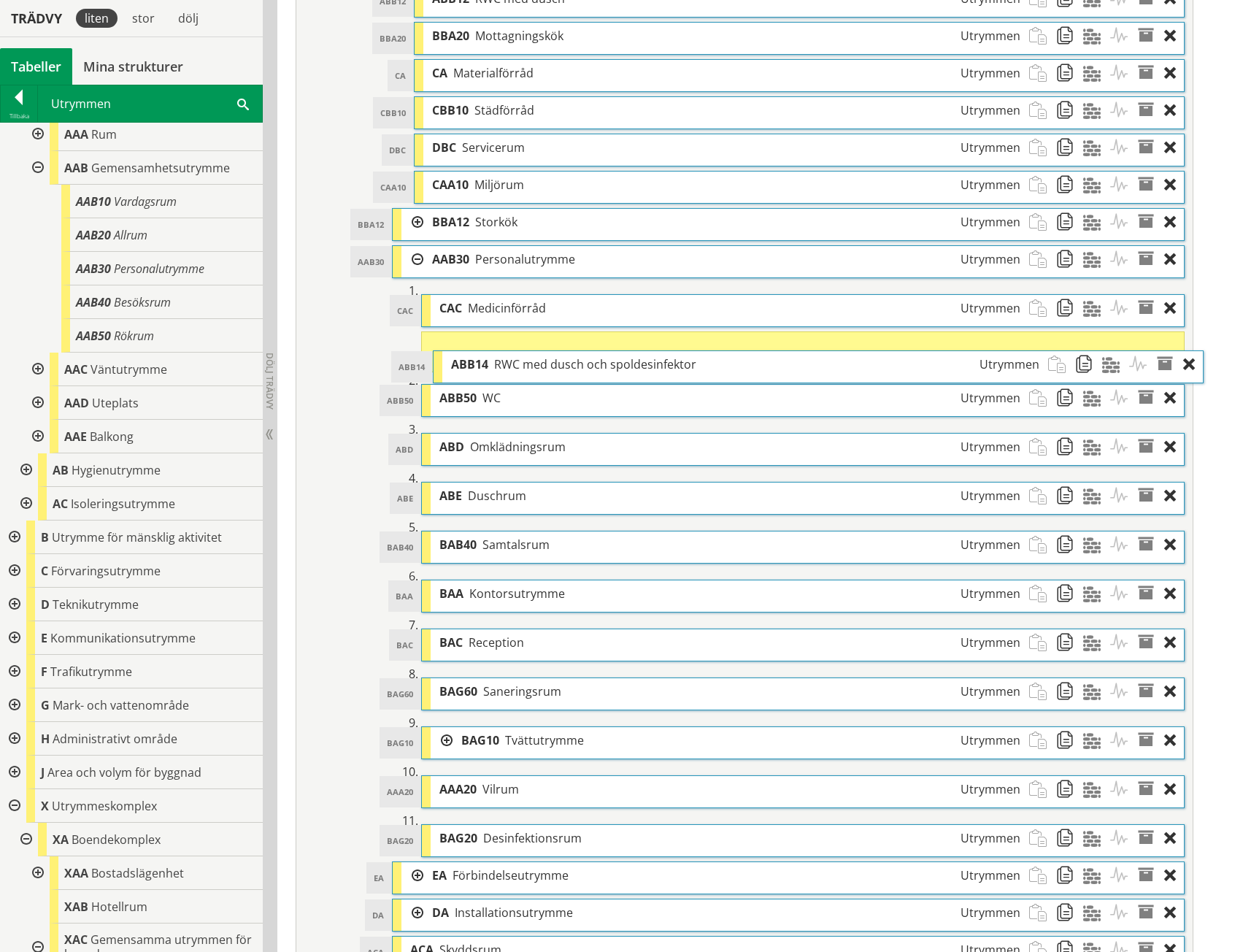
drag, startPoint x: 488, startPoint y: 38, endPoint x: 507, endPoint y: 361, distance: 323.6
click at [507, 361] on span "RWC med dusch och spoldesinfektor" at bounding box center [595, 364] width 202 height 16
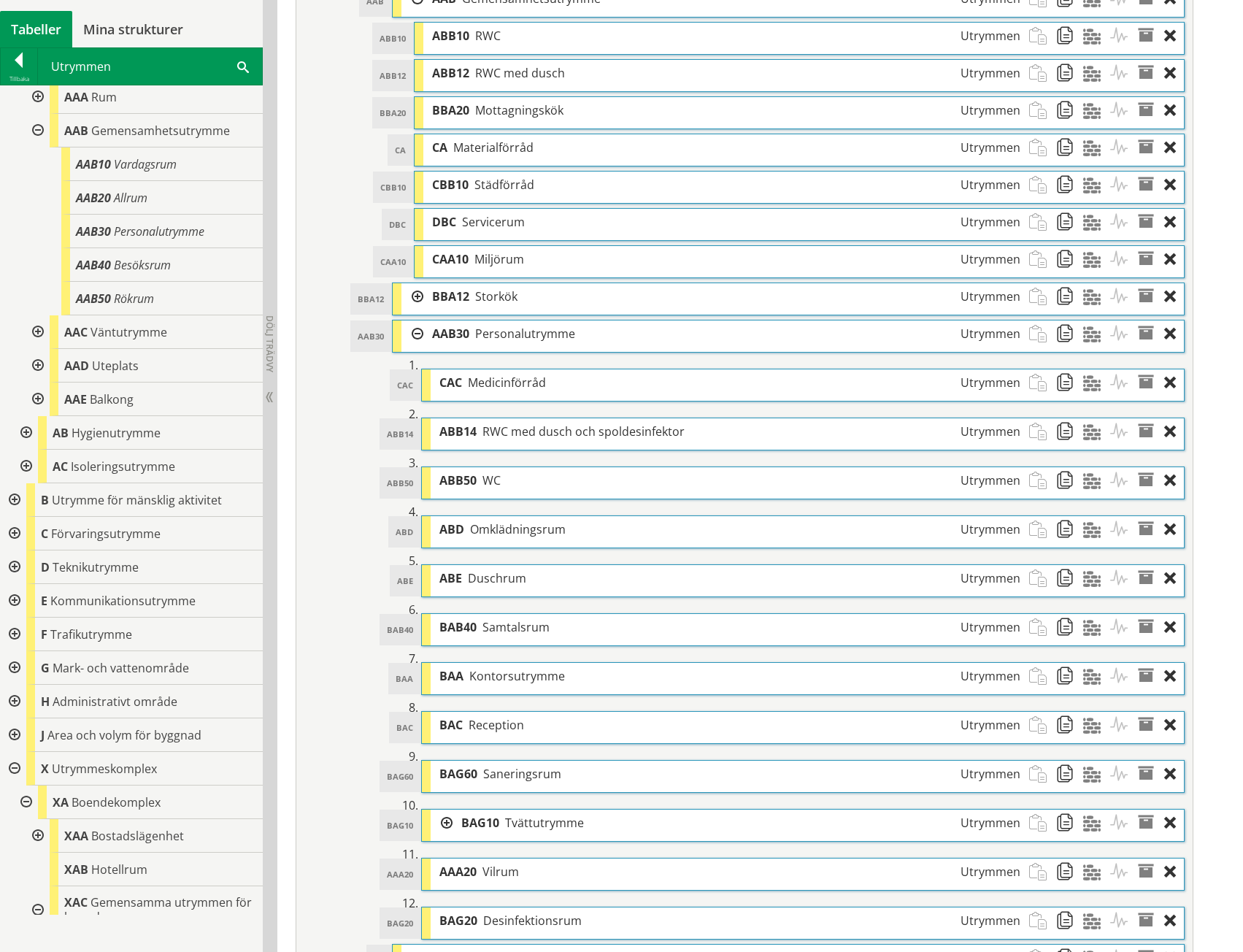
scroll to position [1387, 0]
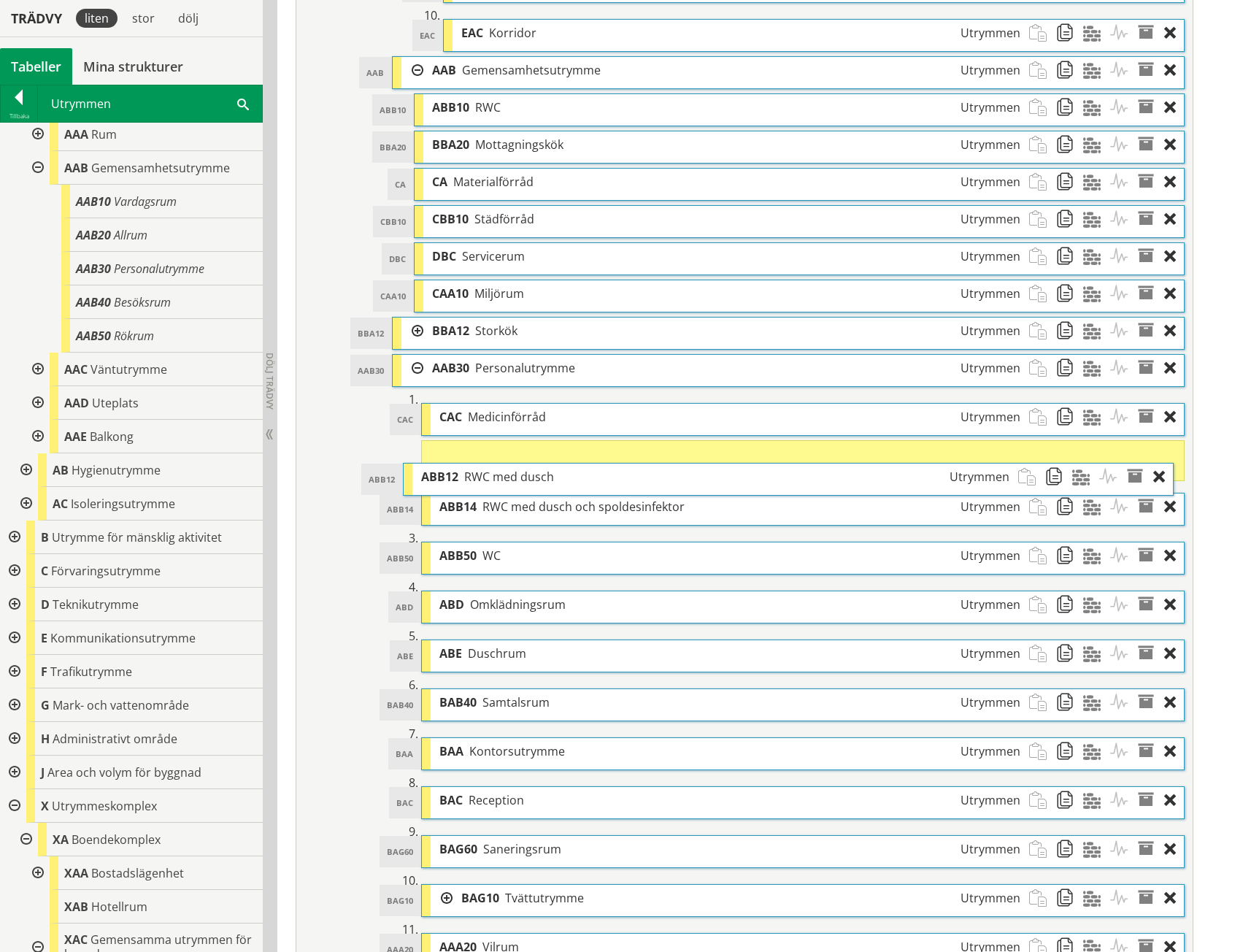
drag, startPoint x: 533, startPoint y: 143, endPoint x: 522, endPoint y: 475, distance: 332.2
click at [522, 475] on span "RWC med dusch" at bounding box center [509, 476] width 90 height 16
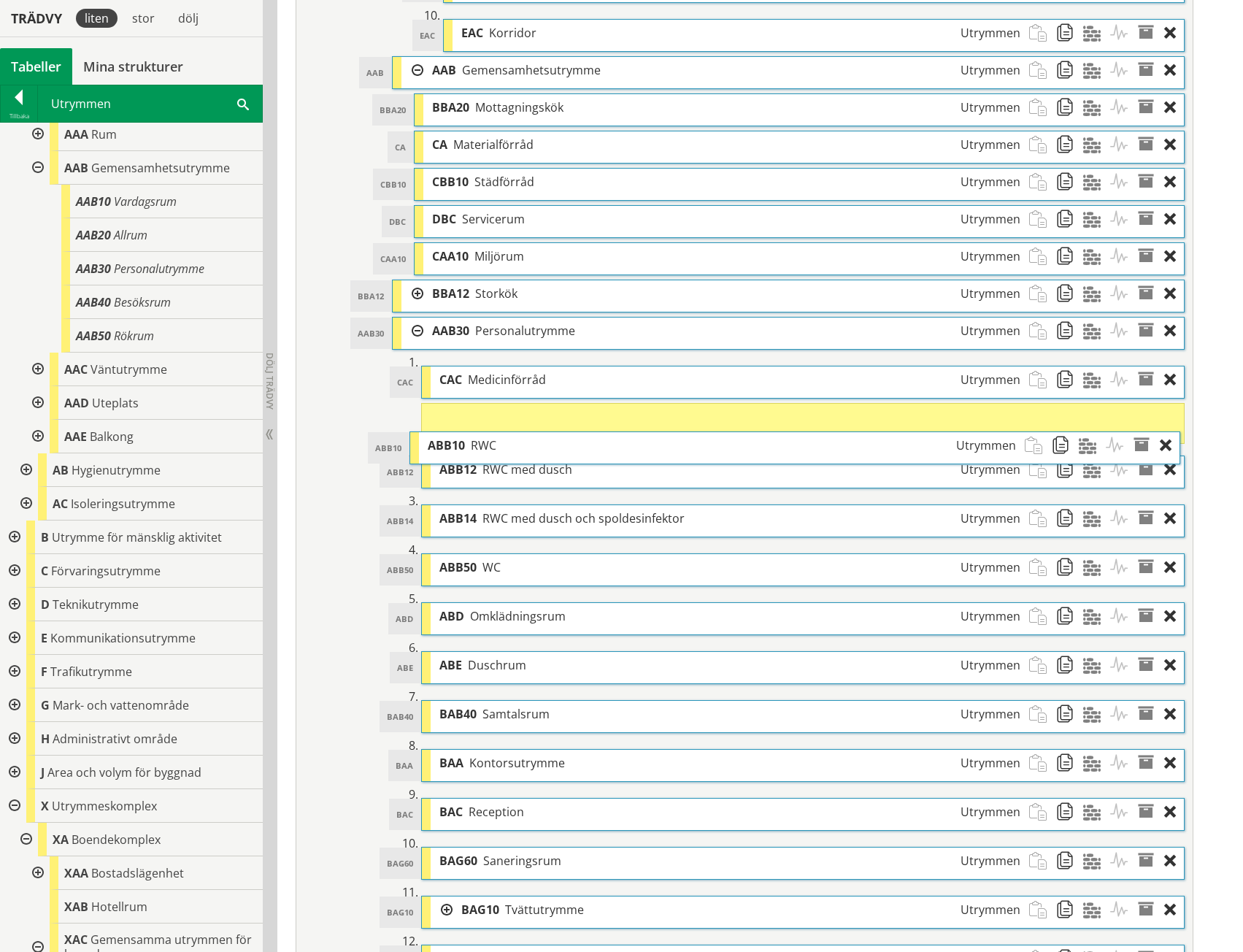
drag, startPoint x: 488, startPoint y: 99, endPoint x: 483, endPoint y: 436, distance: 337.0
click at [483, 436] on div "ABB10 RWC Utrymmen" at bounding box center [721, 445] width 605 height 27
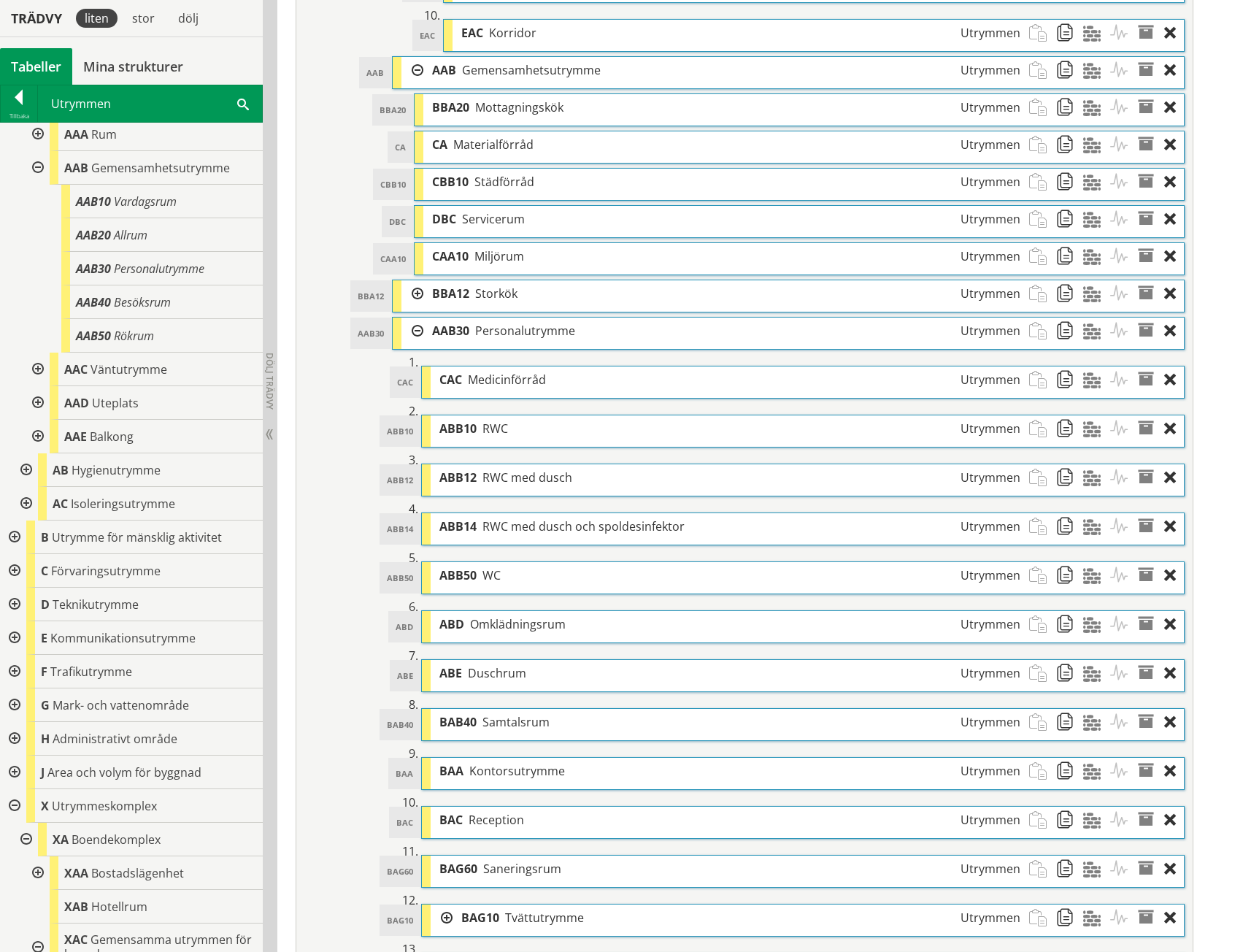
click at [552, 103] on span "Mottagningskök" at bounding box center [519, 107] width 88 height 16
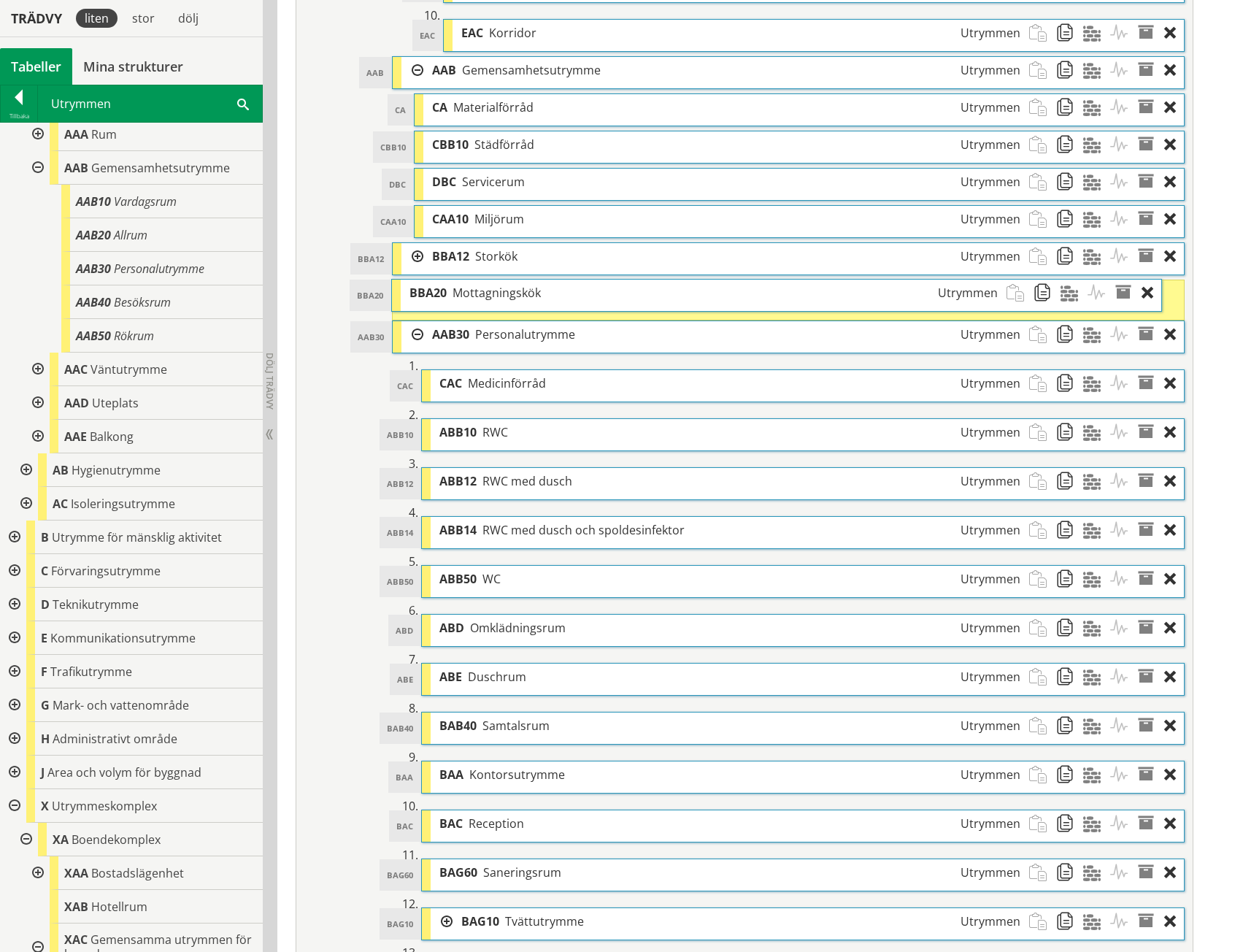
drag, startPoint x: 579, startPoint y: 103, endPoint x: 556, endPoint y: 288, distance: 186.4
click at [556, 288] on div "BBA20 Mottagningskök Utrymmen" at bounding box center [703, 292] width 605 height 27
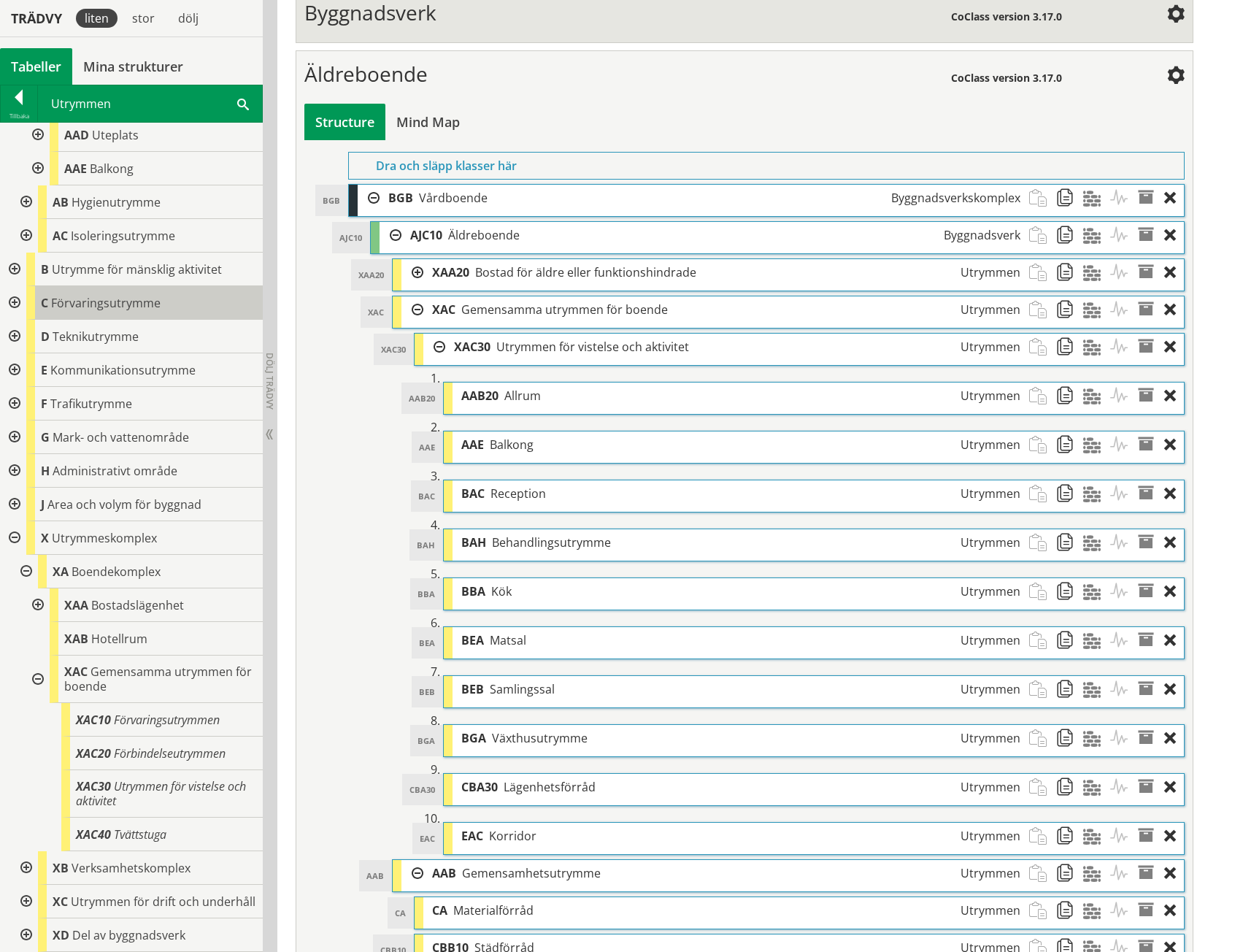
scroll to position [388, 0]
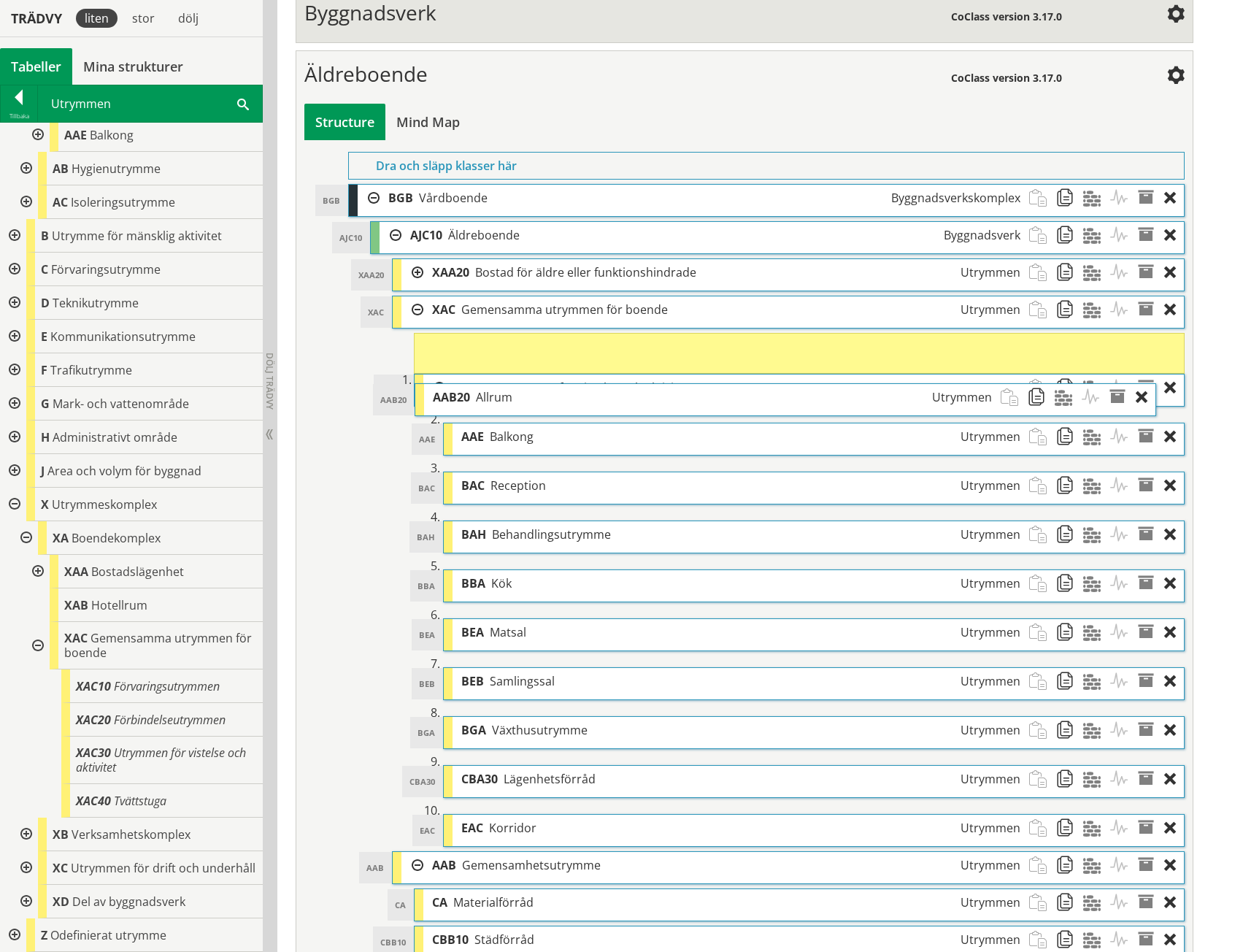
drag, startPoint x: 600, startPoint y: 400, endPoint x: 572, endPoint y: 402, distance: 28.1
click at [572, 402] on div "AAB20 Allrum Utrymmen" at bounding box center [712, 397] width 576 height 27
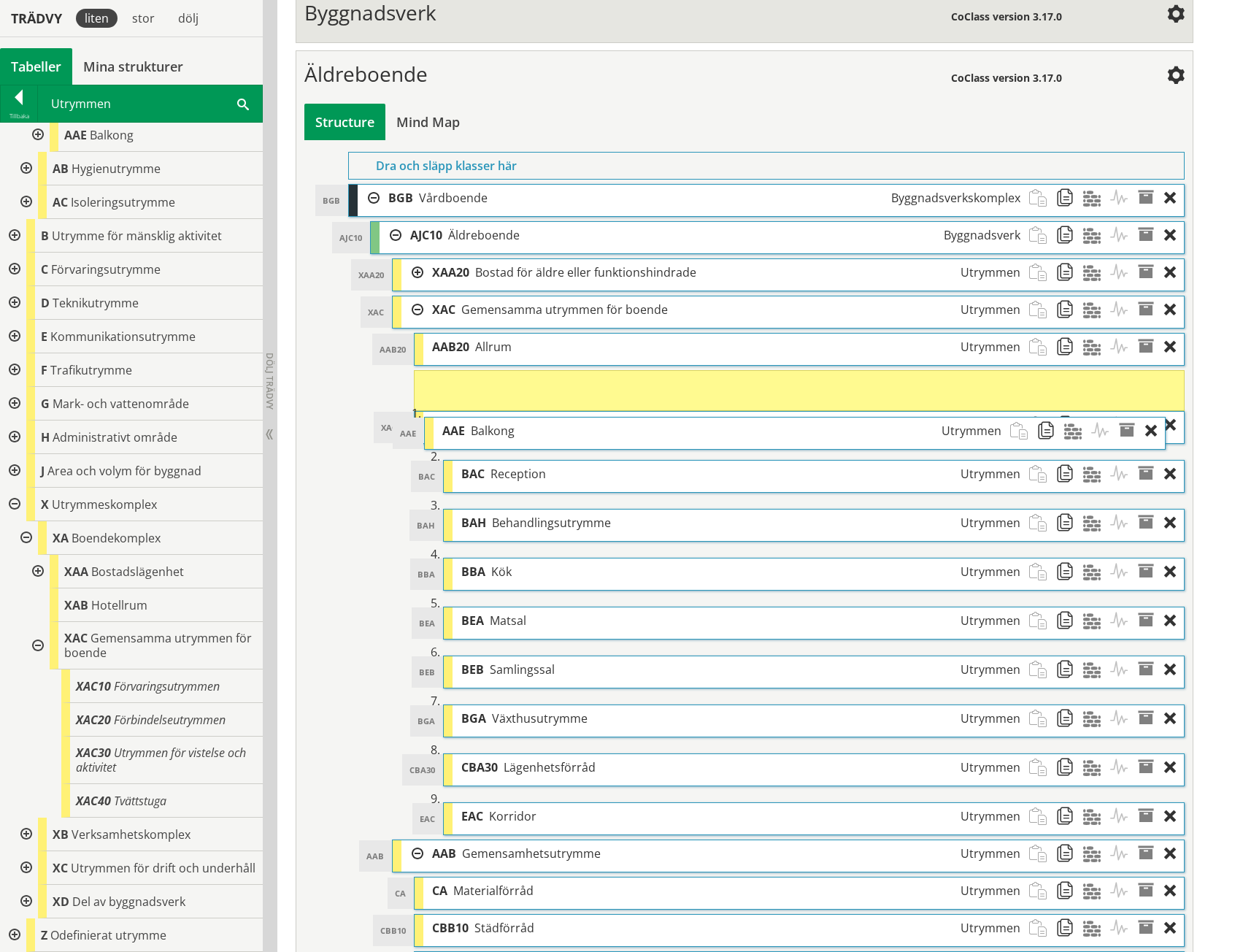
drag, startPoint x: 625, startPoint y: 434, endPoint x: 606, endPoint y: 432, distance: 19.1
click at [606, 432] on div "AAE Balkong Utrymmen" at bounding box center [722, 431] width 576 height 27
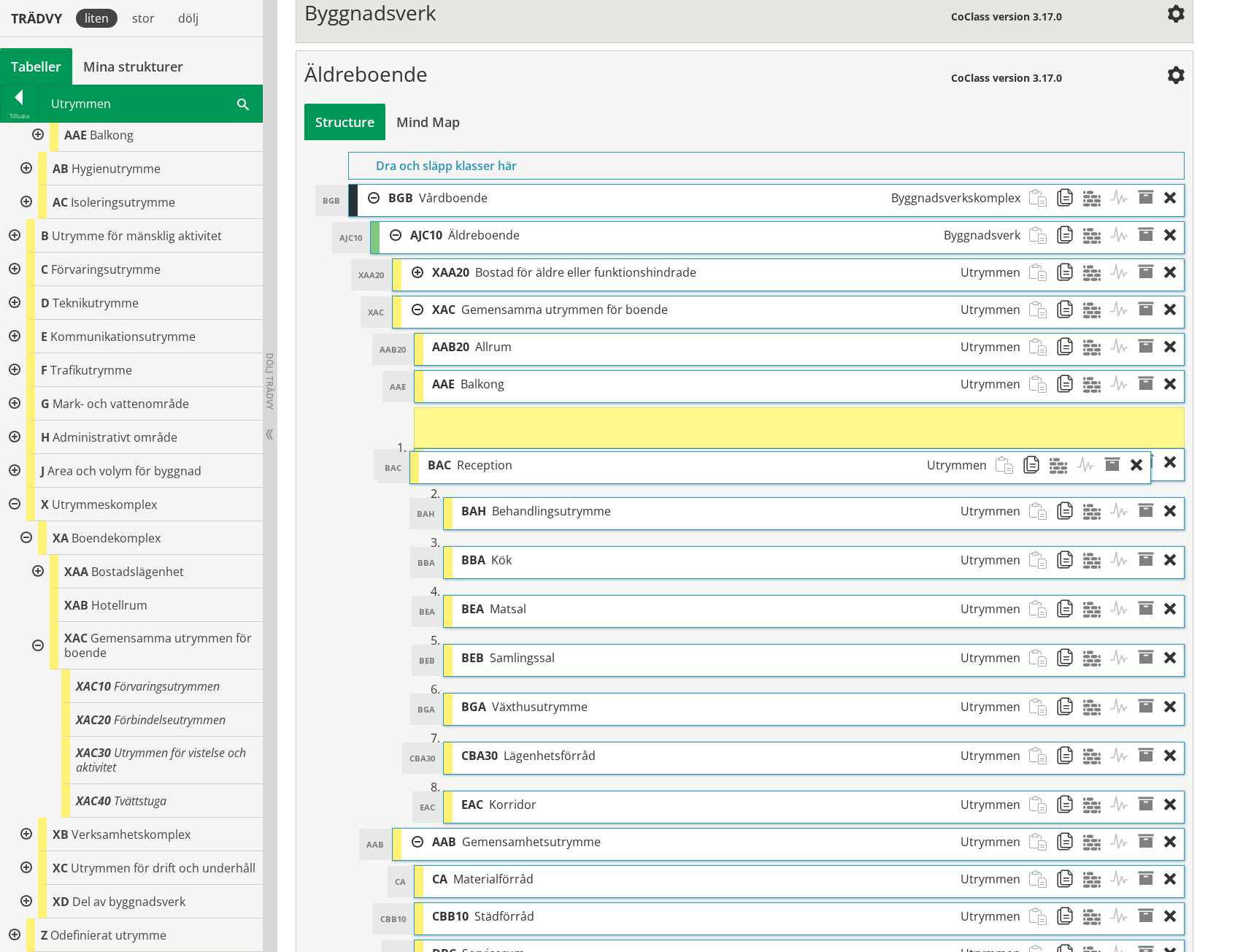
drag, startPoint x: 684, startPoint y: 472, endPoint x: 652, endPoint y: 467, distance: 32.4
click at [652, 467] on div "BAC Reception Utrymmen" at bounding box center [706, 465] width 576 height 27
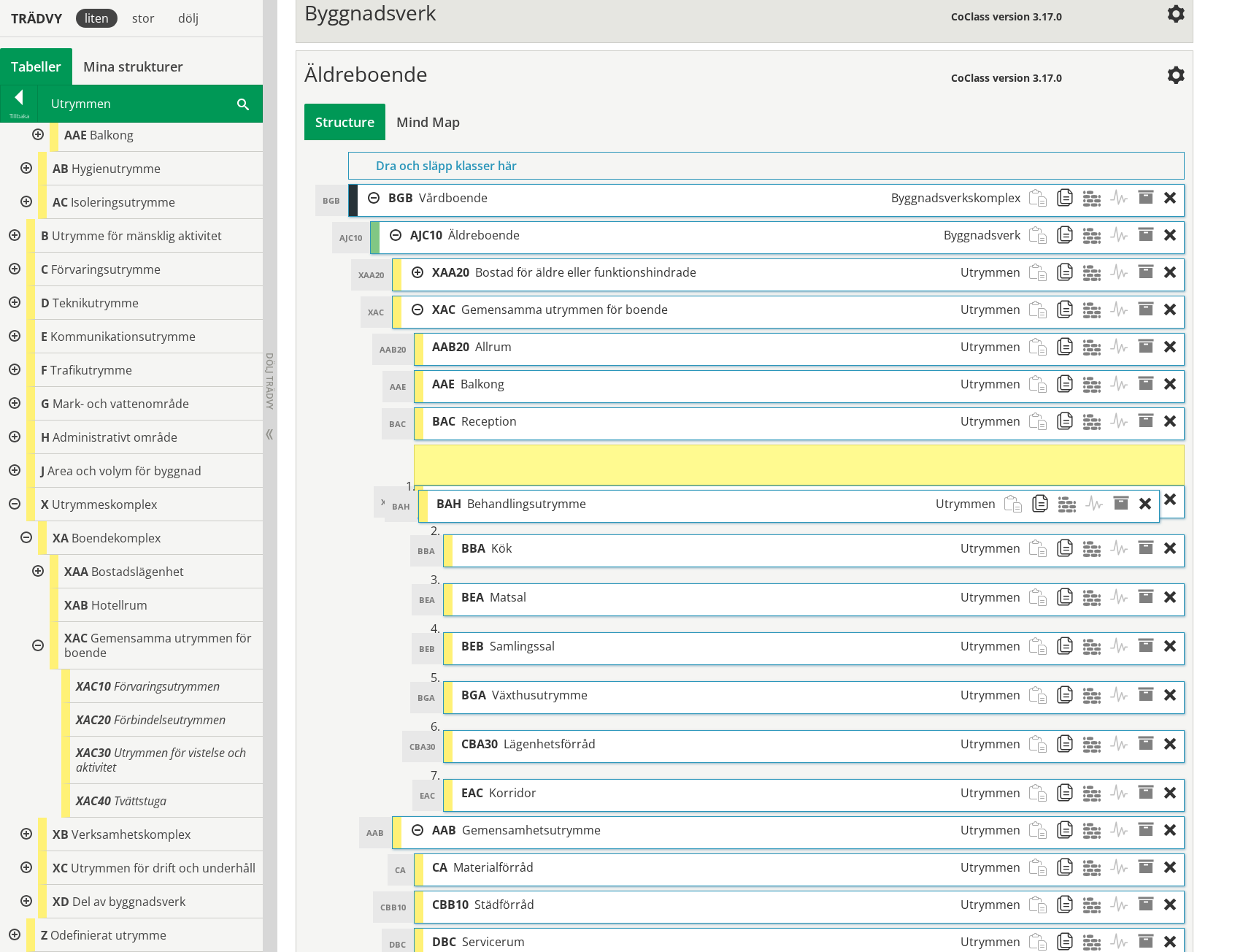
drag, startPoint x: 697, startPoint y: 510, endPoint x: 671, endPoint y: 507, distance: 26.2
click at [671, 507] on div "BAH Behandlingsutrymme Utrymmen" at bounding box center [716, 504] width 576 height 27
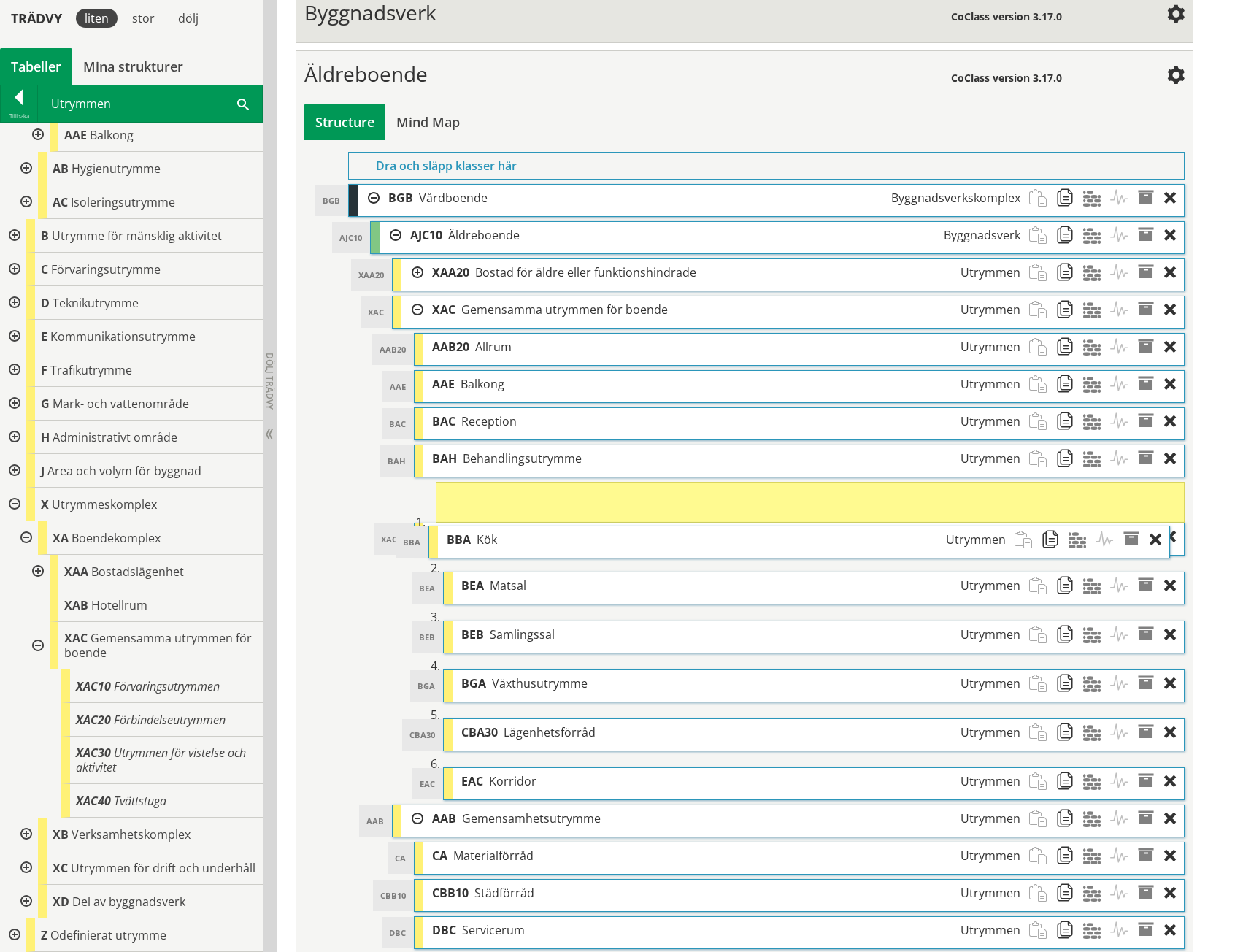
drag, startPoint x: 702, startPoint y: 546, endPoint x: 687, endPoint y: 541, distance: 15.8
click at [687, 541] on div "BBA Kök Utrymmen" at bounding box center [726, 540] width 576 height 27
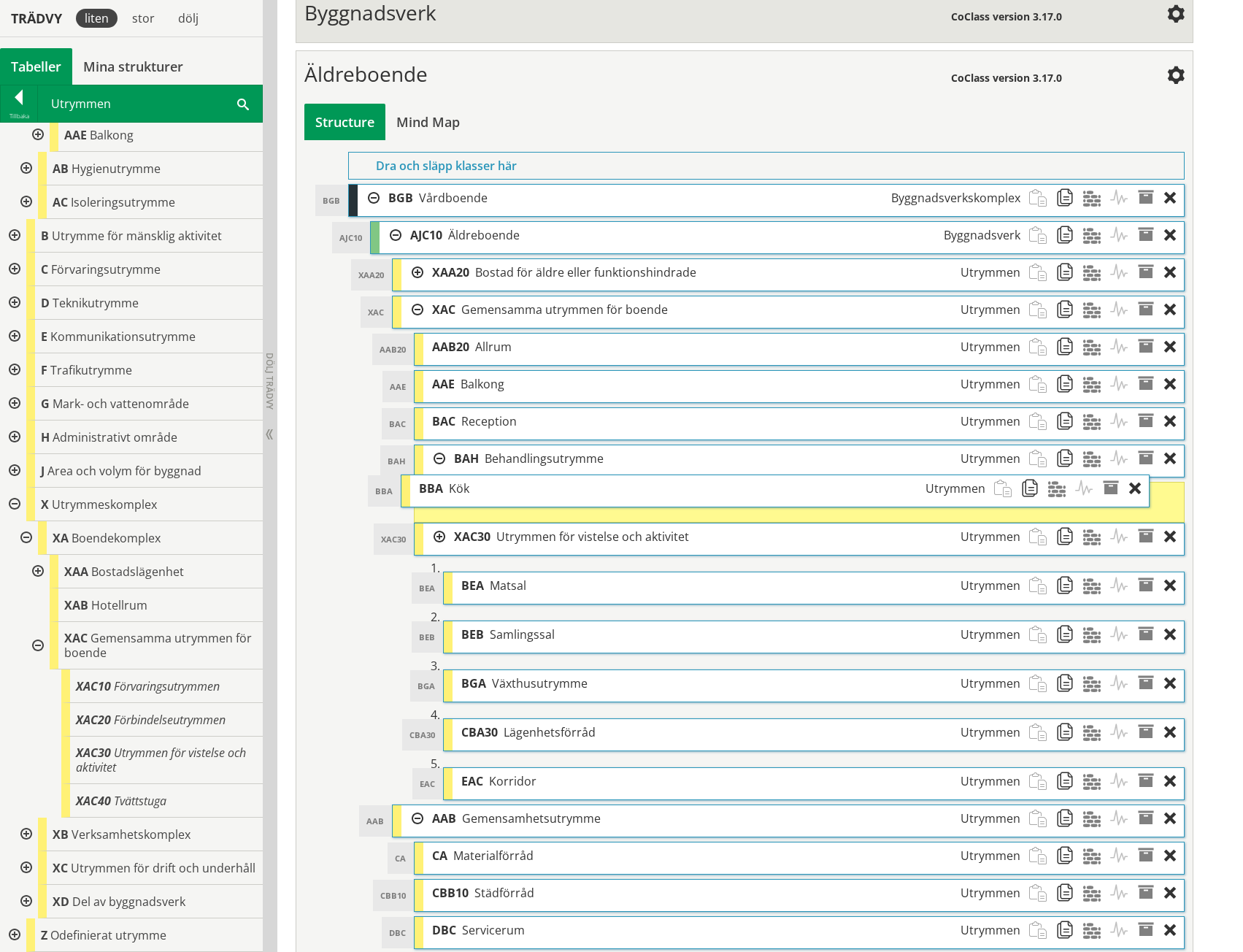
drag, startPoint x: 708, startPoint y: 507, endPoint x: 676, endPoint y: 500, distance: 32.8
click at [676, 500] on div "BBA Kök Utrymmen" at bounding box center [702, 488] width 583 height 27
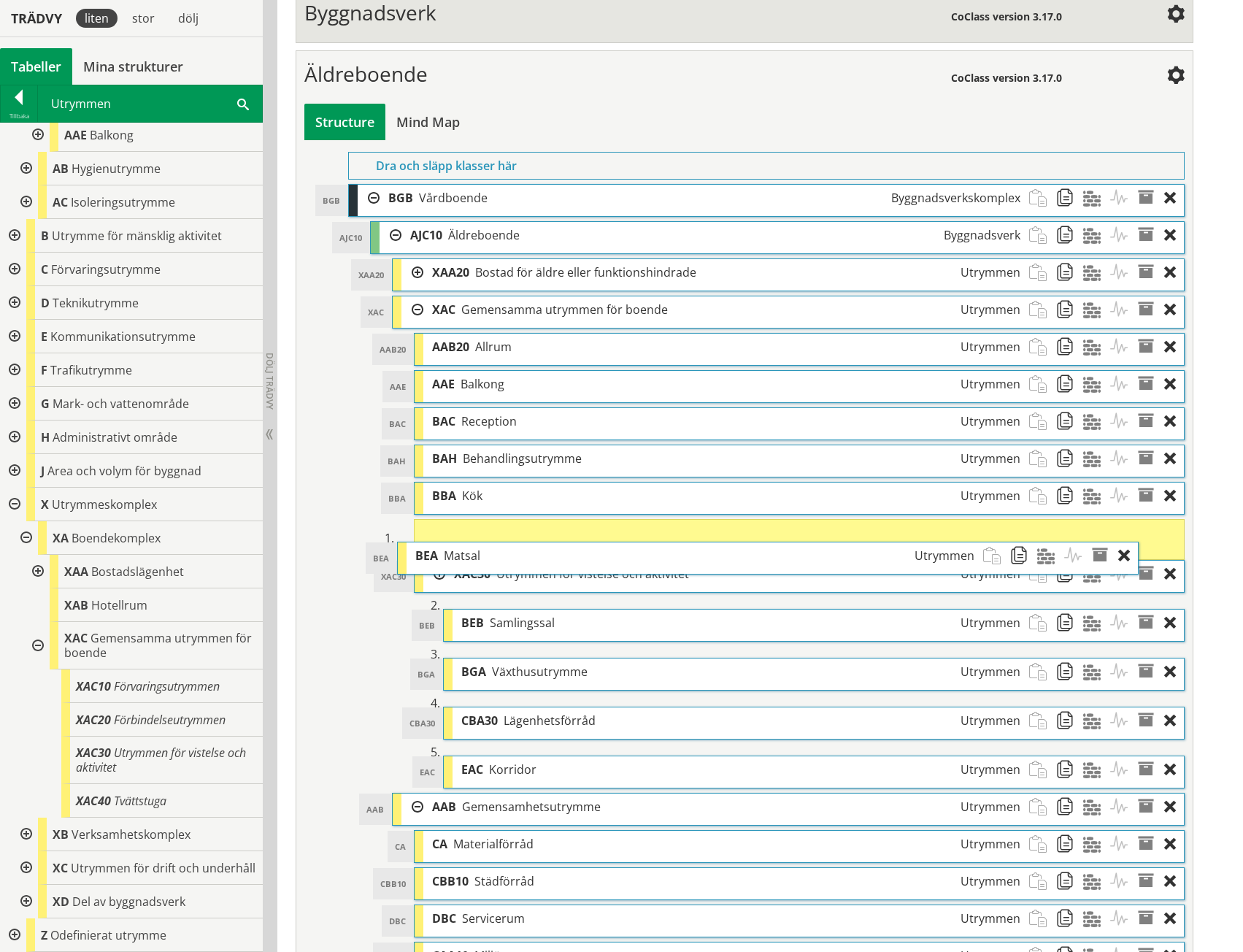
drag, startPoint x: 687, startPoint y: 579, endPoint x: 641, endPoint y: 553, distance: 52.8
click at [641, 553] on div "BEA Matsal Utrymmen" at bounding box center [694, 556] width 576 height 27
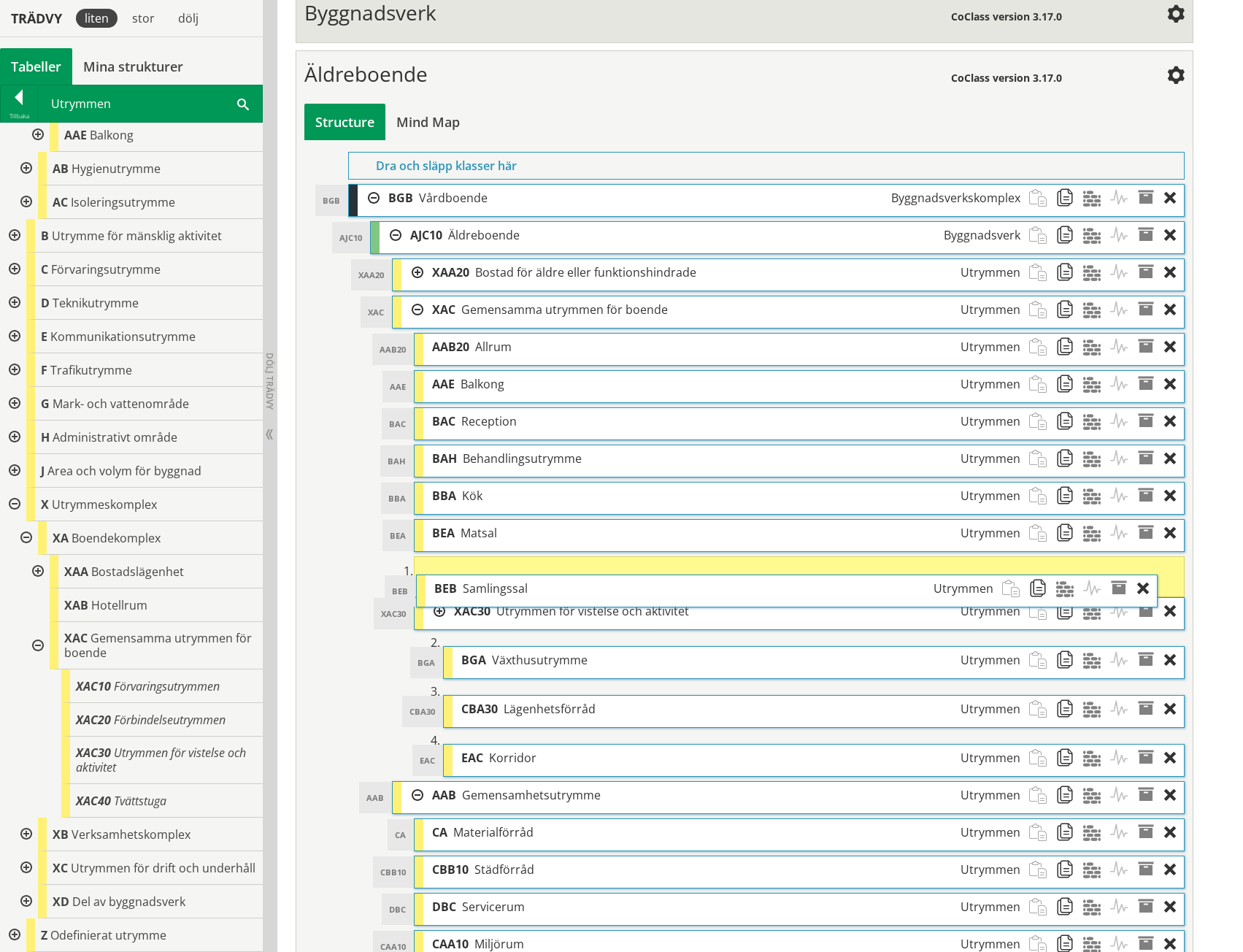
drag, startPoint x: 664, startPoint y: 621, endPoint x: 637, endPoint y: 590, distance: 41.1
click at [637, 590] on div "BEB Samlingssal Utrymmen" at bounding box center [713, 588] width 576 height 27
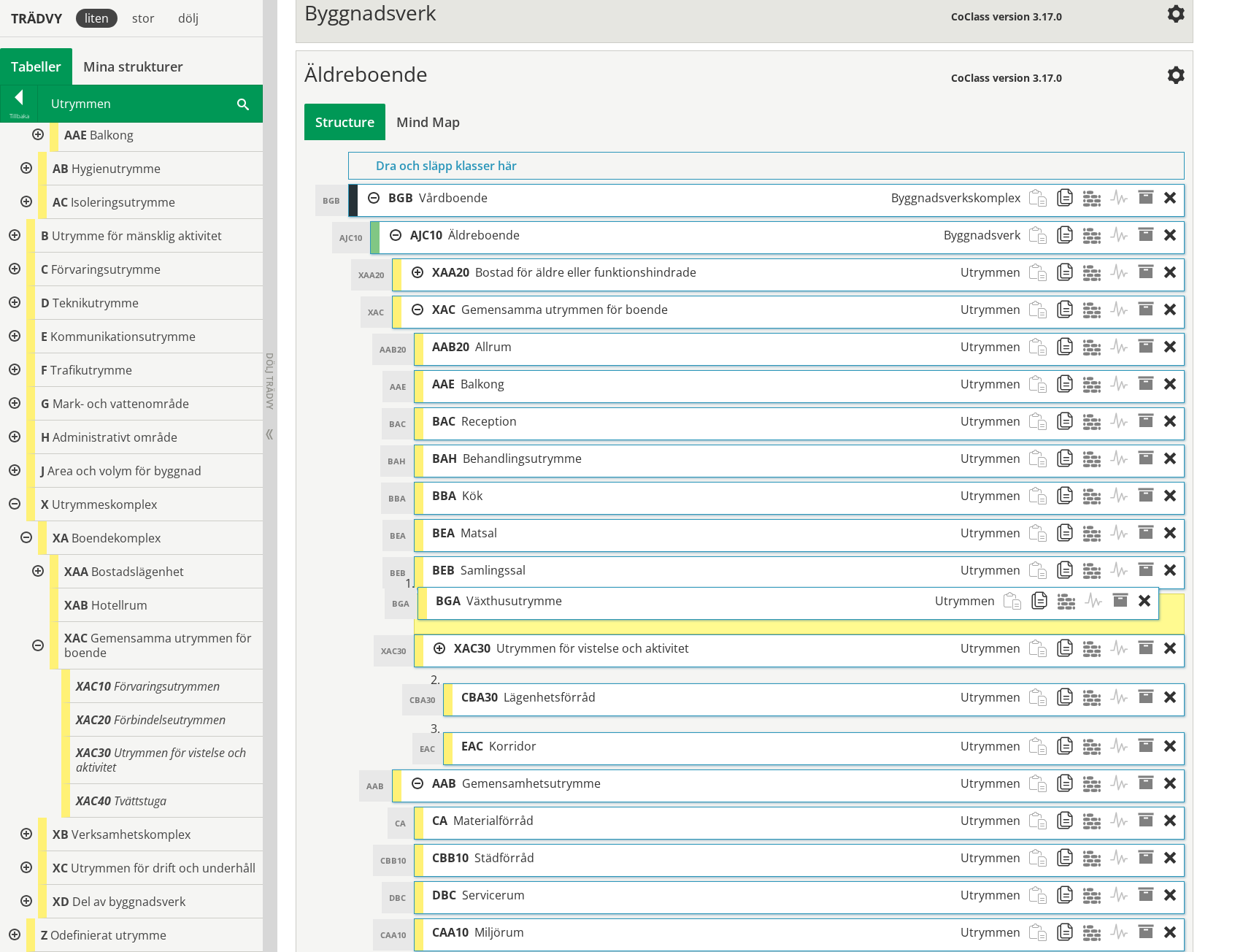
drag, startPoint x: 677, startPoint y: 663, endPoint x: 651, endPoint y: 608, distance: 60.8
click at [651, 608] on div "BGA Växthusutrymme Utrymmen" at bounding box center [715, 601] width 576 height 27
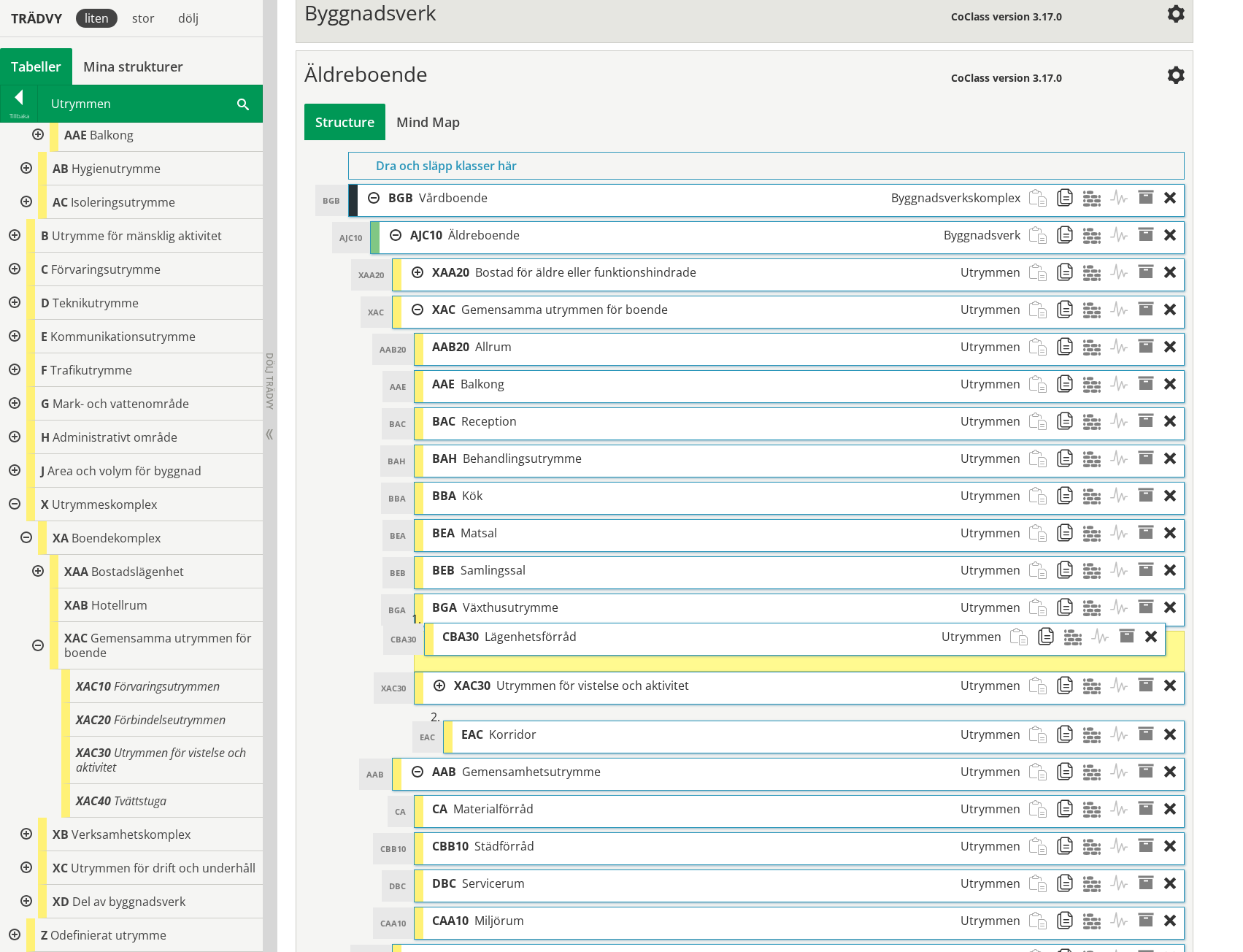
drag, startPoint x: 656, startPoint y: 698, endPoint x: 638, endPoint y: 641, distance: 59.8
click at [638, 641] on div "CBA30 Lägenhetsförråd Utrymmen" at bounding box center [722, 637] width 576 height 27
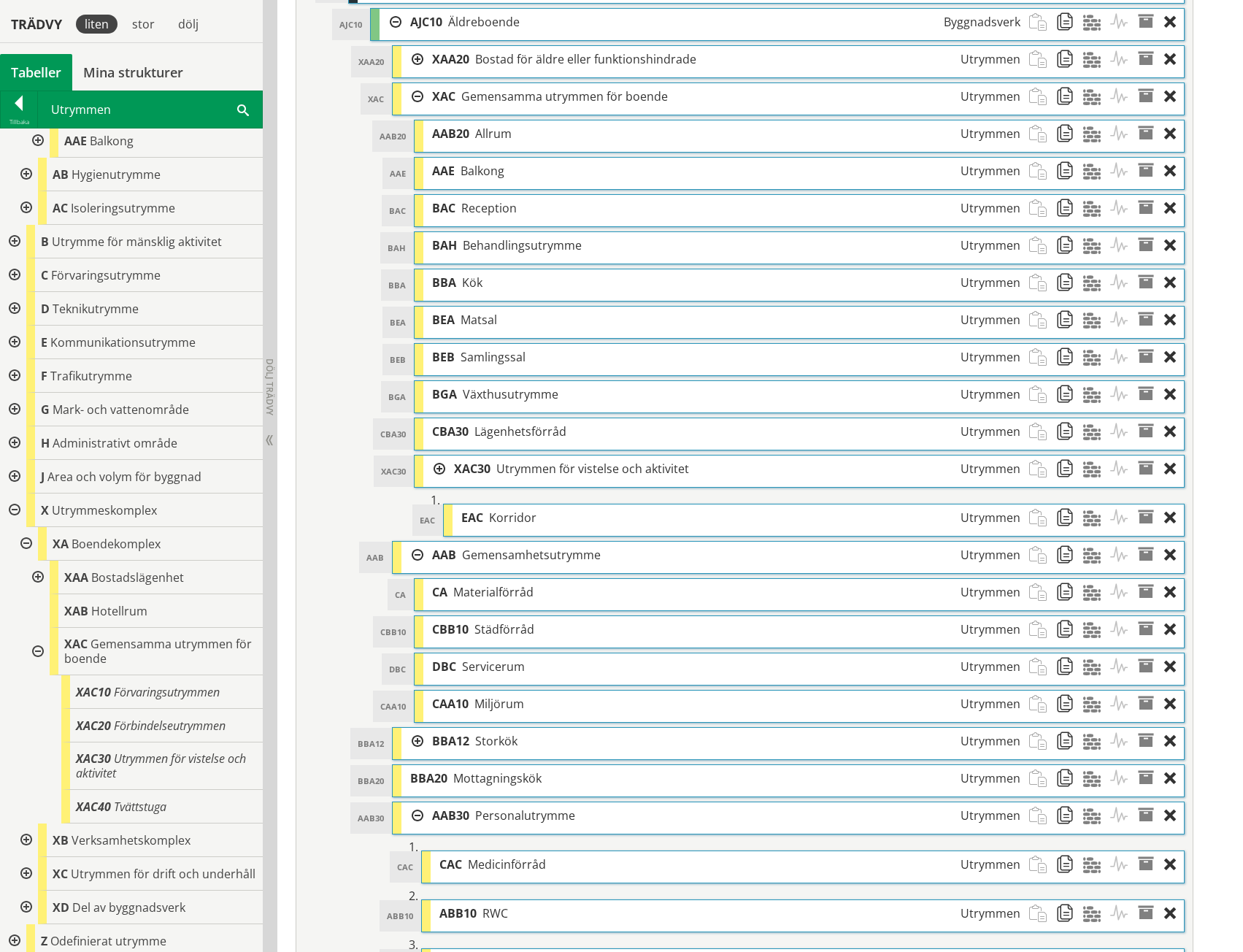
scroll to position [803, 0]
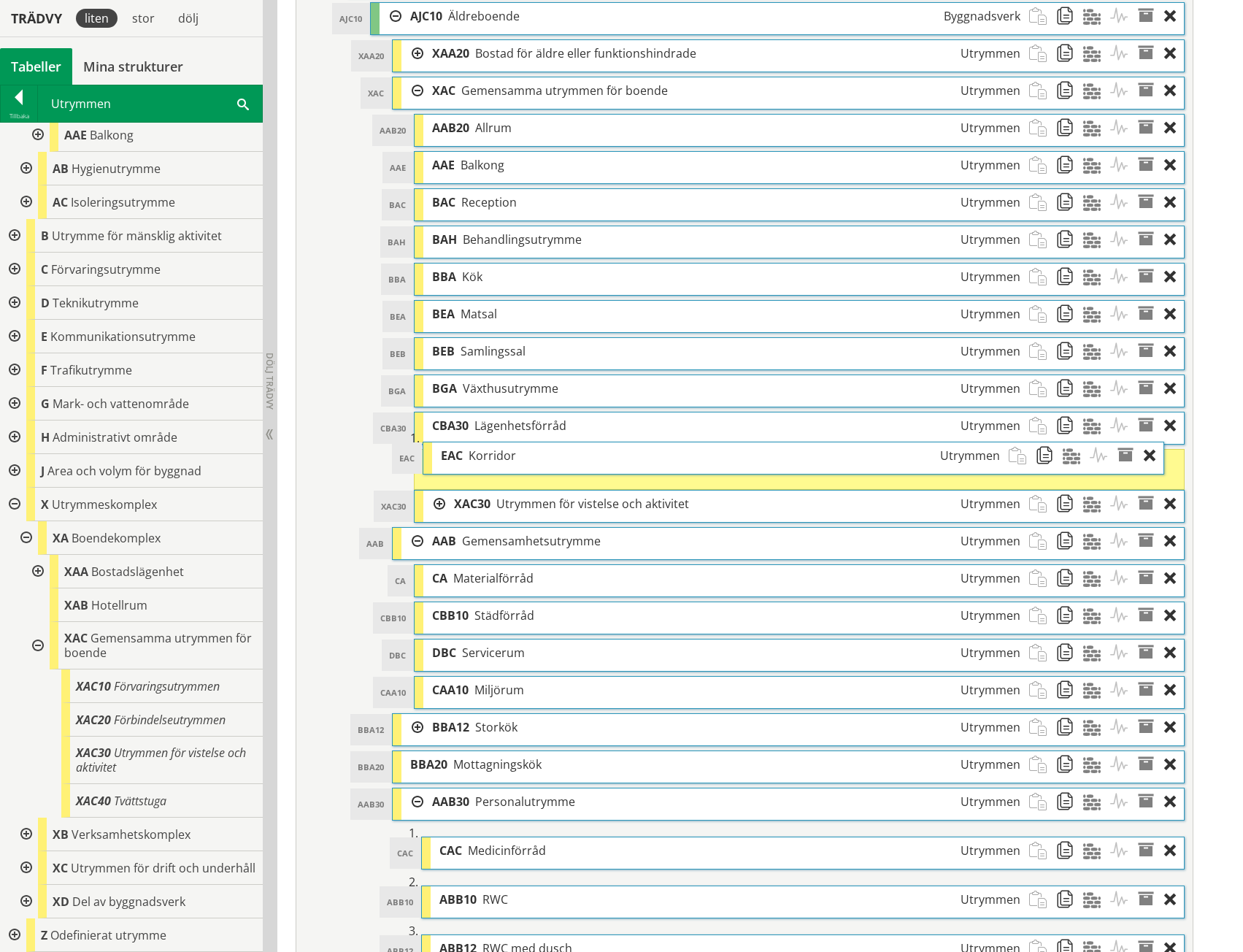
drag, startPoint x: 622, startPoint y: 510, endPoint x: 601, endPoint y: 453, distance: 60.7
click at [601, 453] on div "EAC Korridor Utrymmen" at bounding box center [720, 455] width 576 height 27
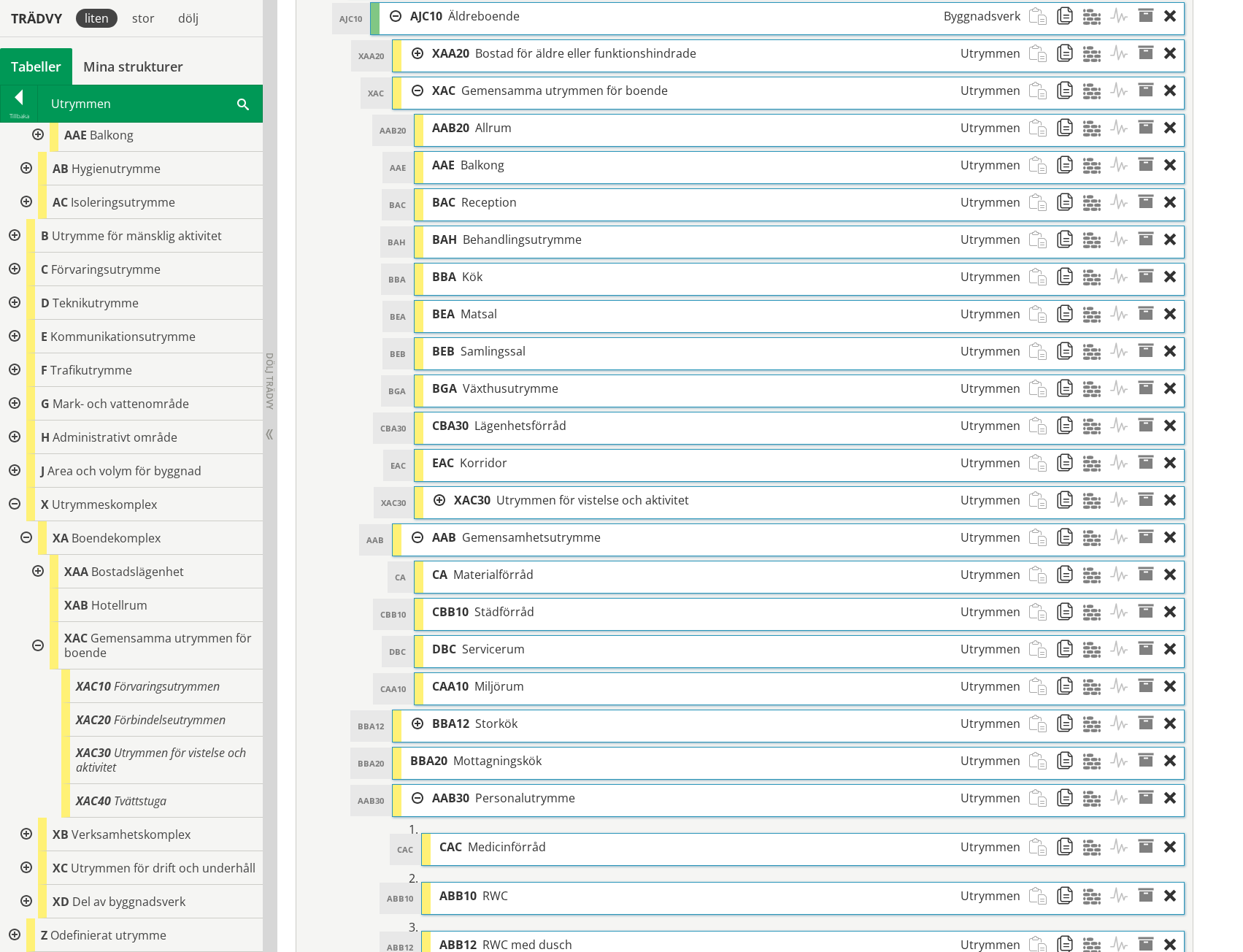
click at [434, 499] on div at bounding box center [434, 500] width 22 height 27
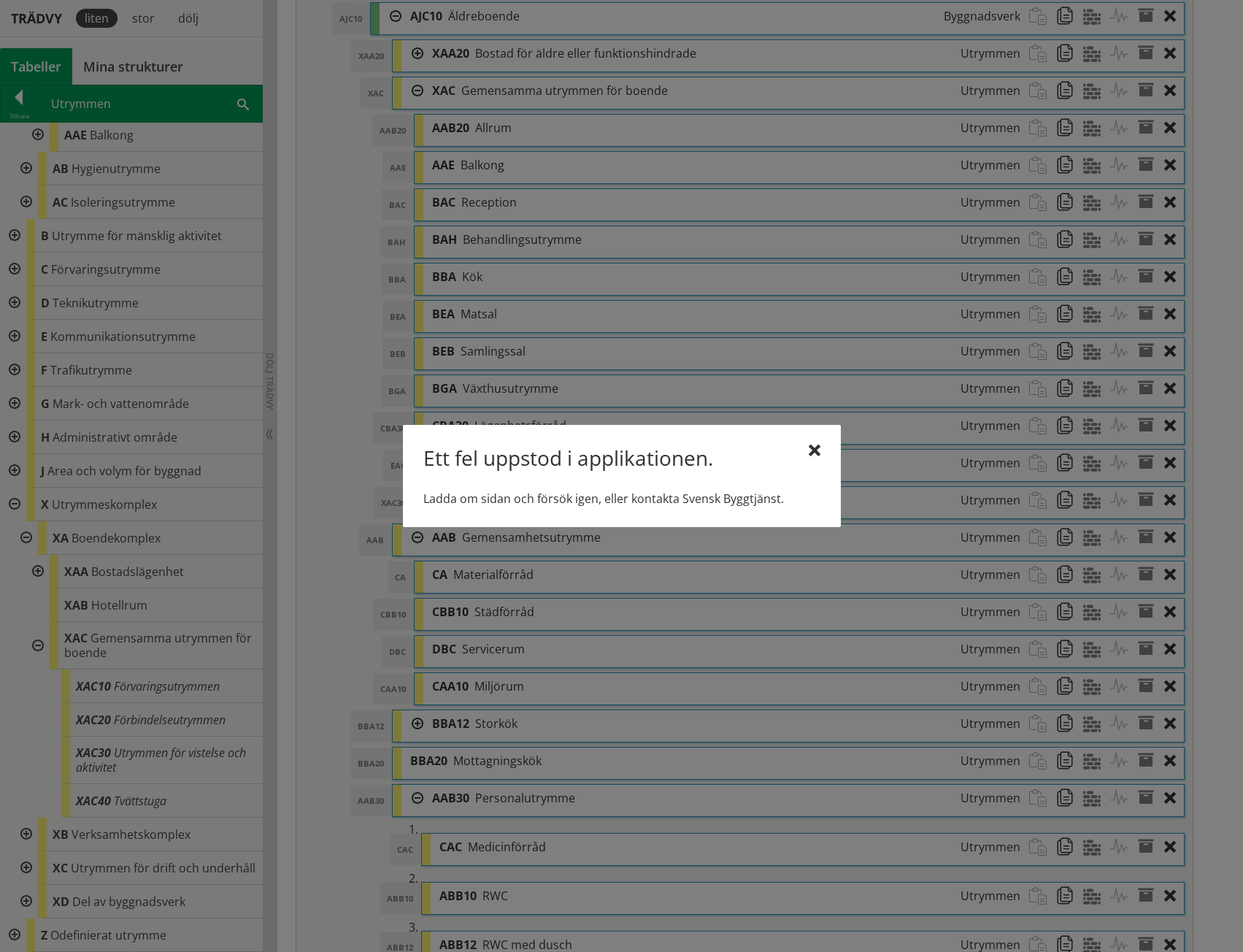
click at [807, 448] on div "Ett fel uppstod i applikationen." at bounding box center [622, 461] width 397 height 31
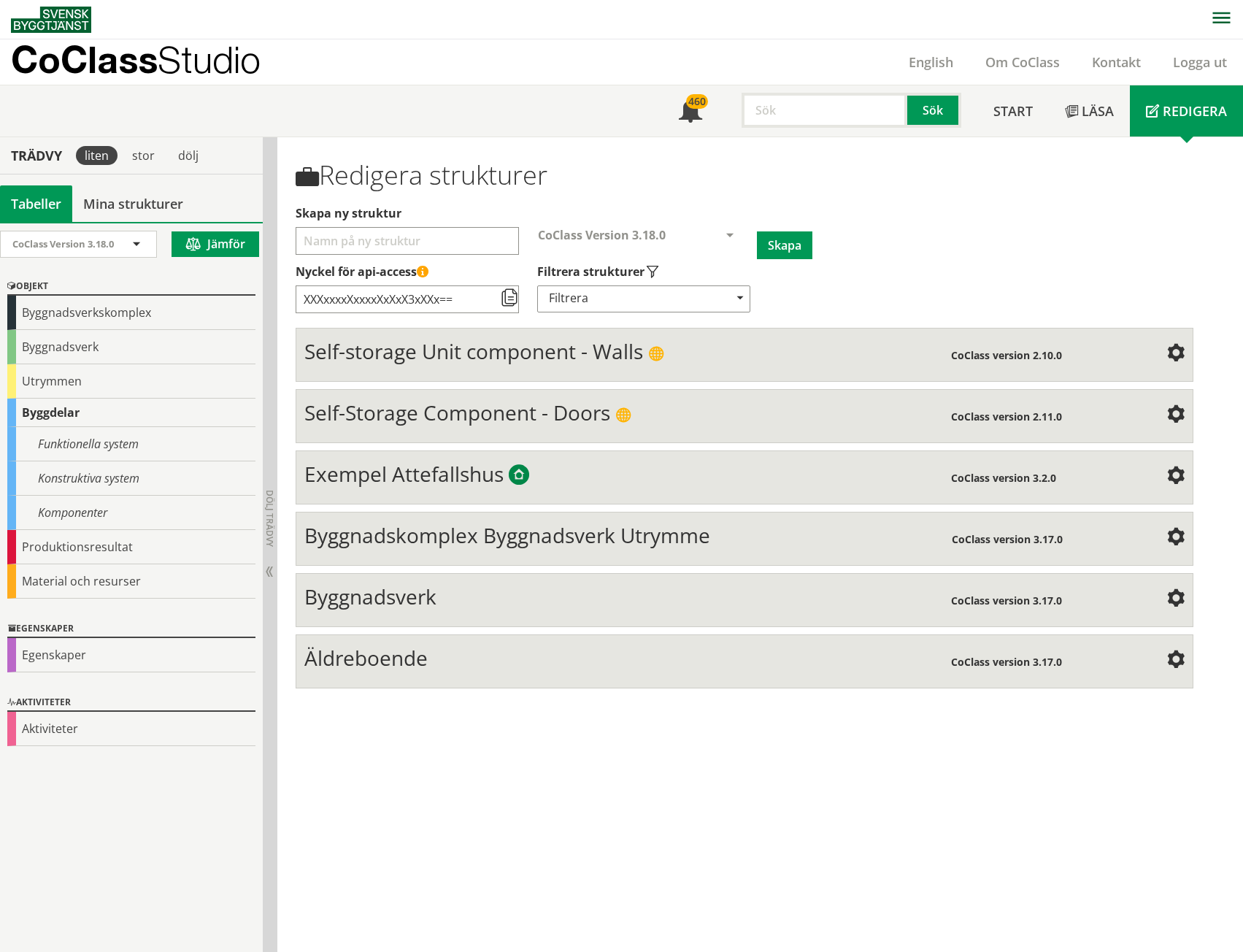
click at [535, 119] on input "text" at bounding box center [824, 110] width 166 height 35
type input "v"
click at [535, 143] on div "allrum" at bounding box center [821, 141] width 152 height 22
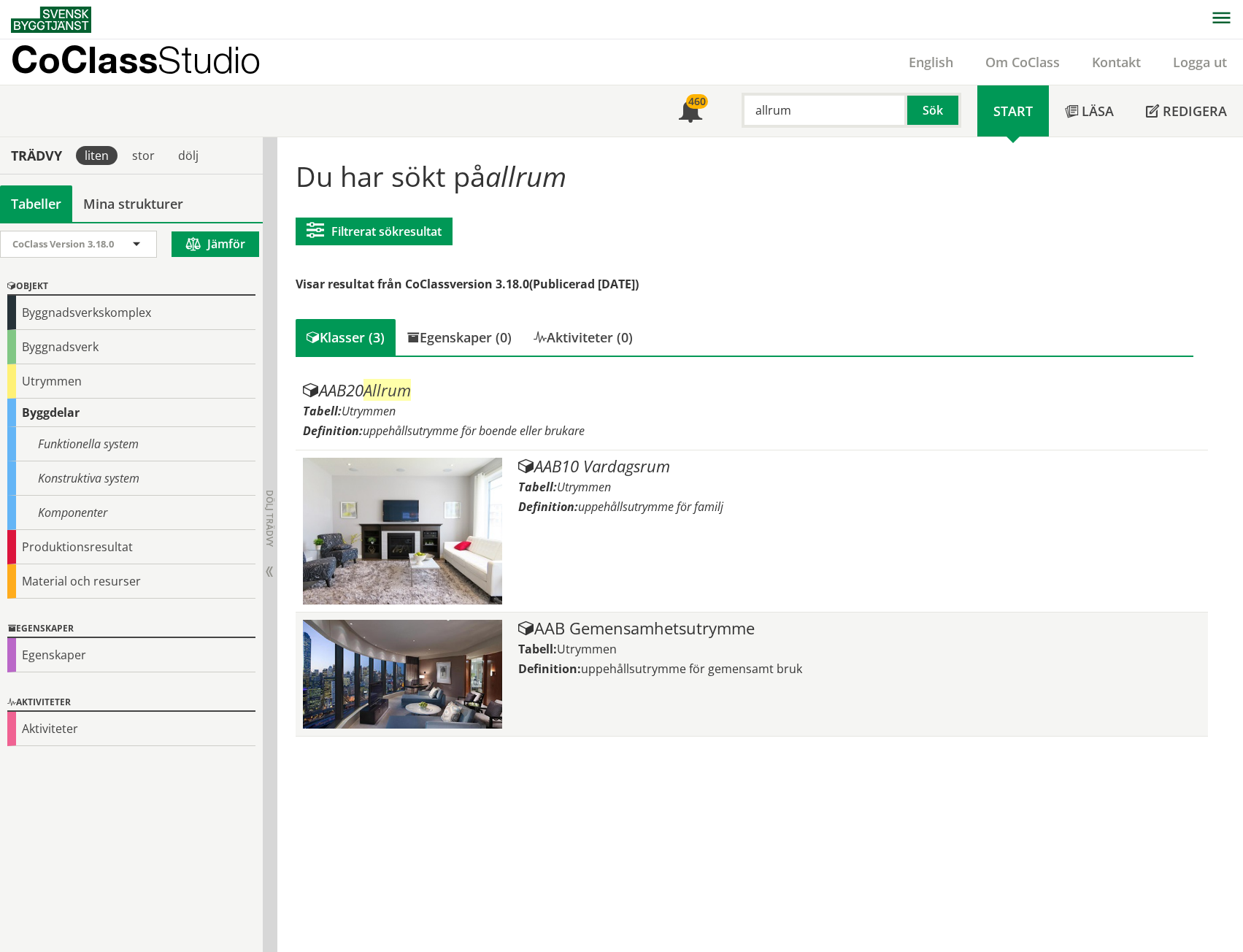
type input "allrum"
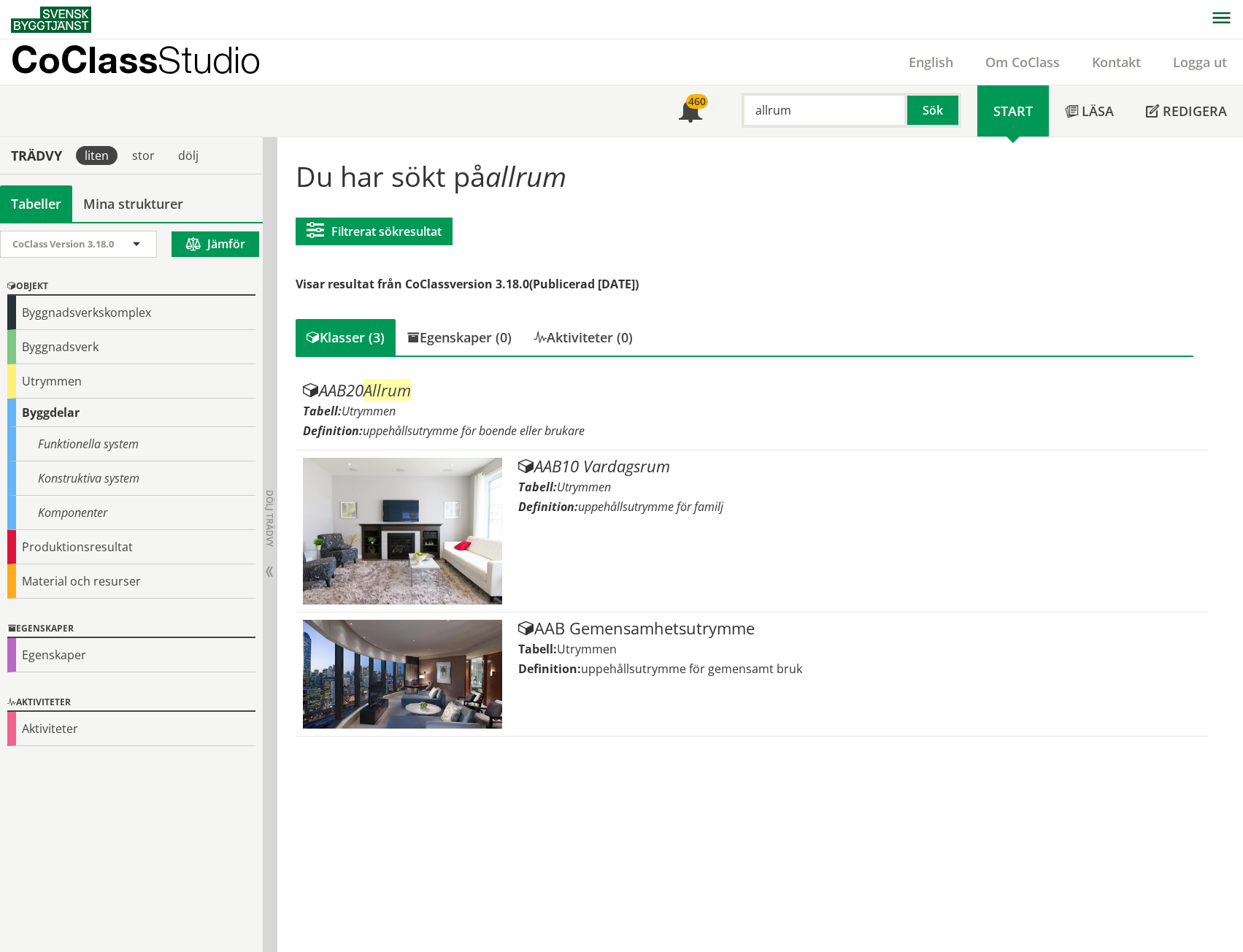
drag, startPoint x: 658, startPoint y: 660, endPoint x: 619, endPoint y: 762, distance: 109.2
click at [535, 370] on div "Du har sökt på allrum Filtrerat sökresultat Filtrera CoClass Version 3.18.0 CoC…" at bounding box center [760, 544] width 966 height 815
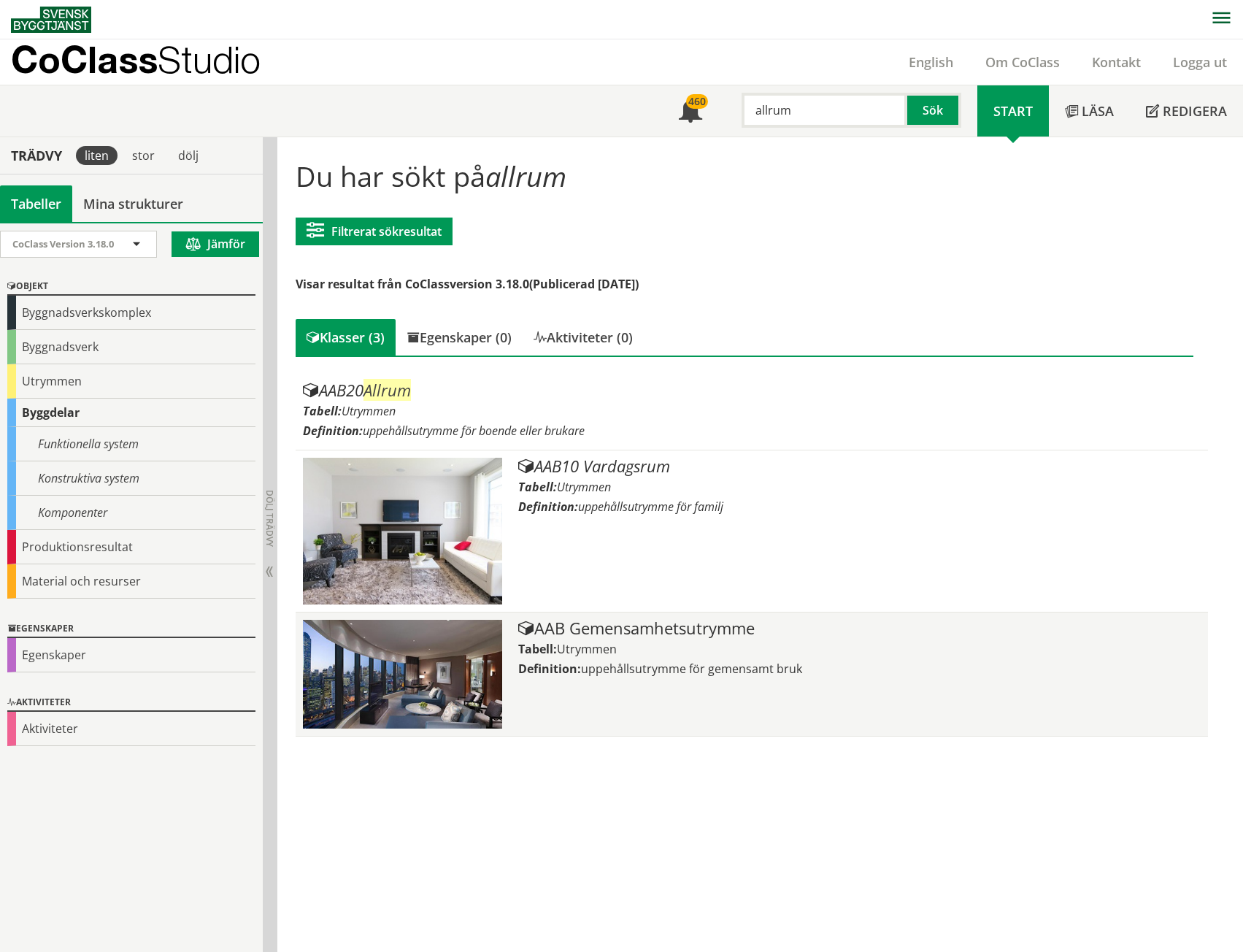
drag, startPoint x: 666, startPoint y: 657, endPoint x: 624, endPoint y: 656, distance: 42.0
click at [535, 370] on div "AAB Gemensamhetsutrymme Tabell: Utrymmen Definition: uppehållsutrymme för gemen…" at bounding box center [859, 674] width 682 height 109
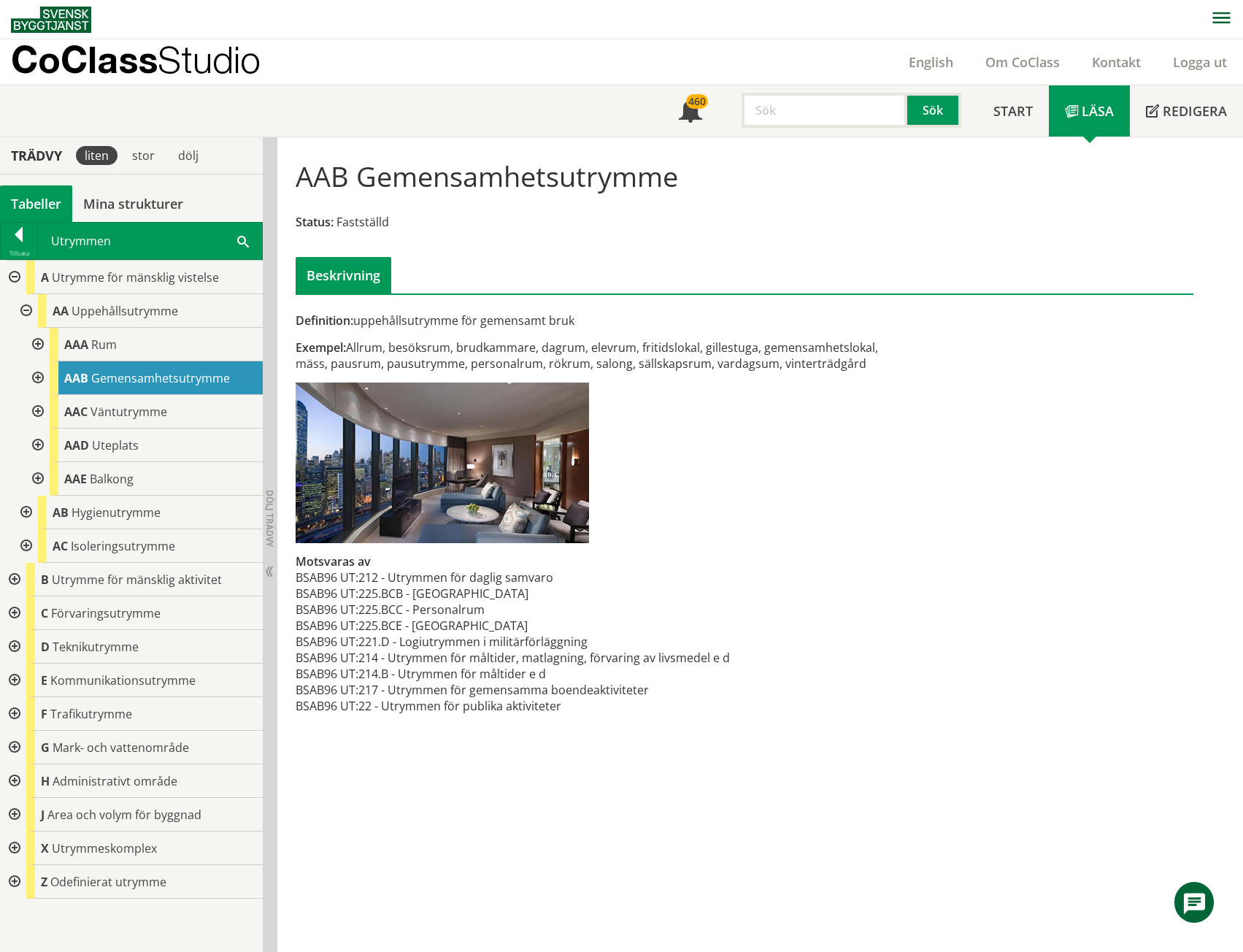
click at [834, 103] on input "text" at bounding box center [824, 110] width 166 height 35
click at [832, 103] on input "text" at bounding box center [824, 110] width 166 height 35
type input "n"
click at [840, 141] on div "mottagningskök" at bounding box center [821, 141] width 152 height 22
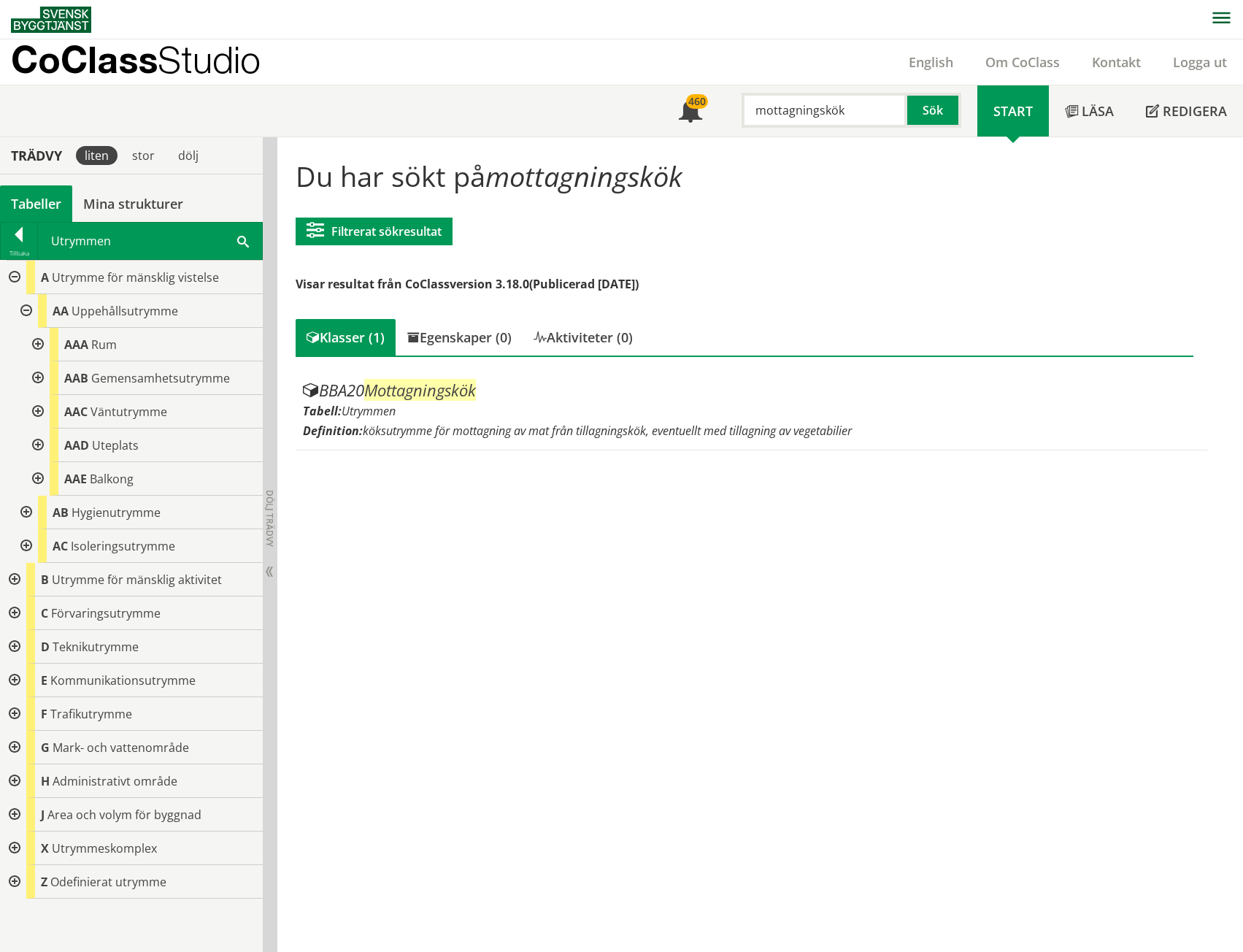
click at [812, 111] on input "mottagningskök" at bounding box center [824, 110] width 166 height 35
click at [816, 158] on div "tillagningskök" at bounding box center [821, 165] width 152 height 22
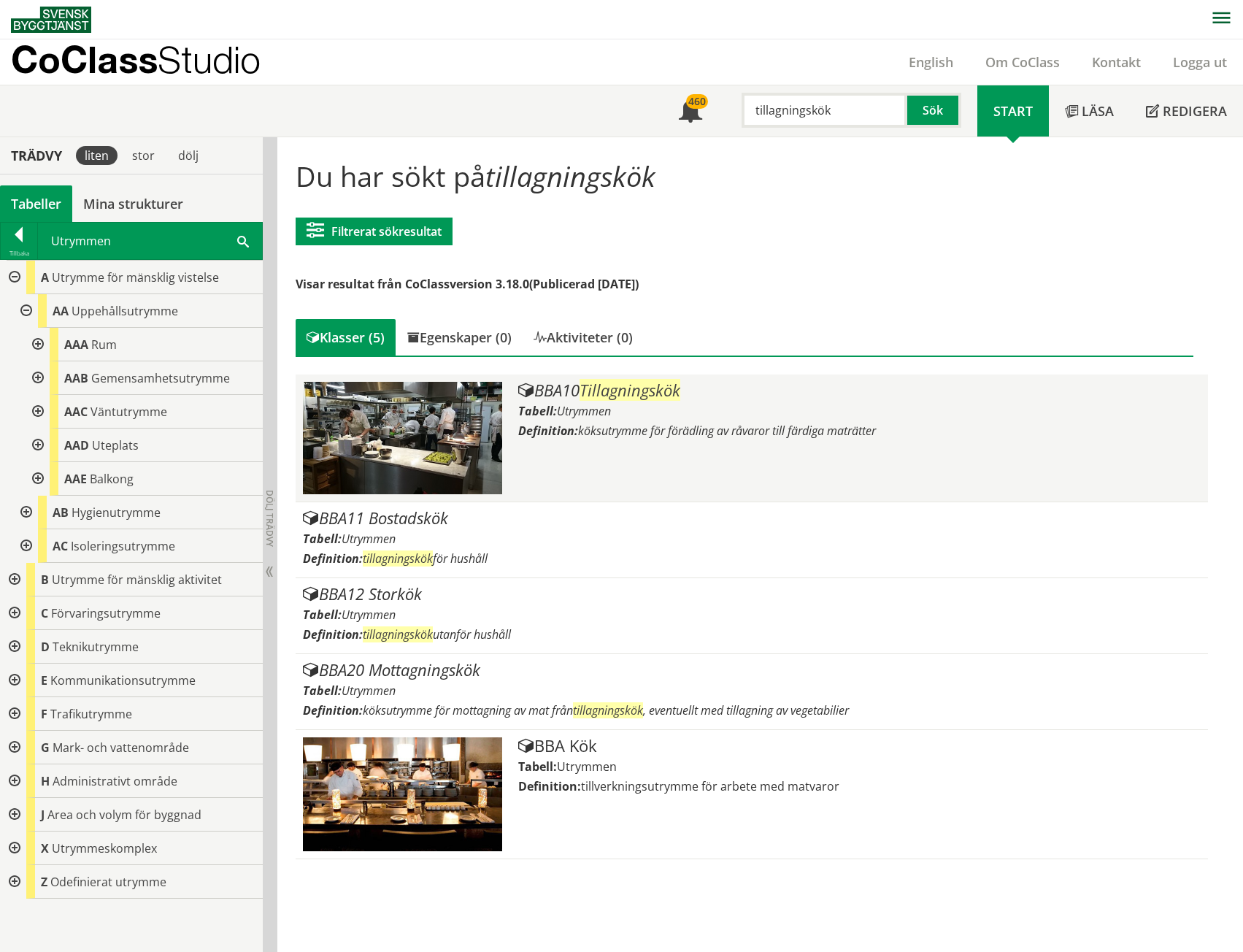
scroll to position [1, 0]
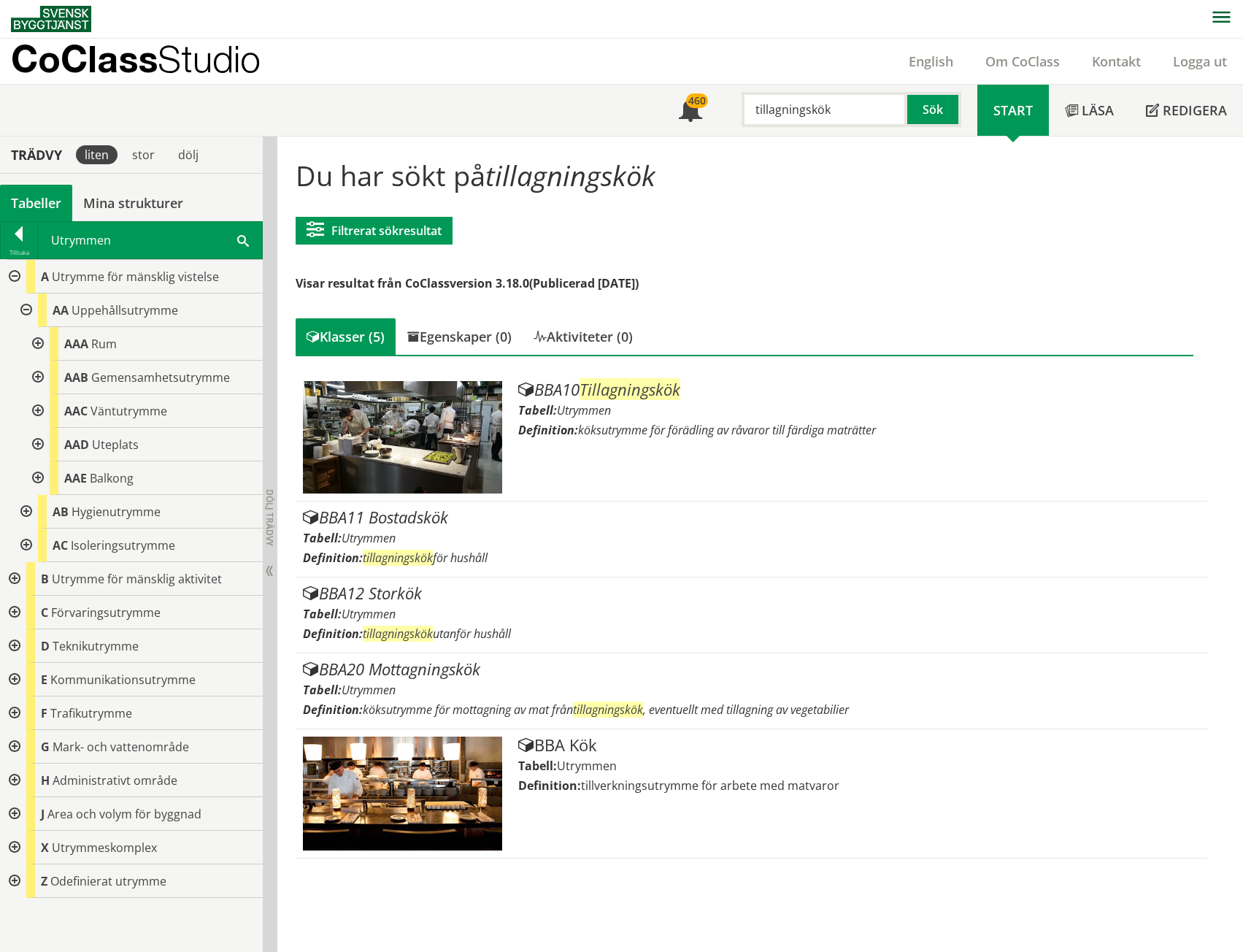
click at [15, 575] on div at bounding box center [13, 579] width 26 height 34
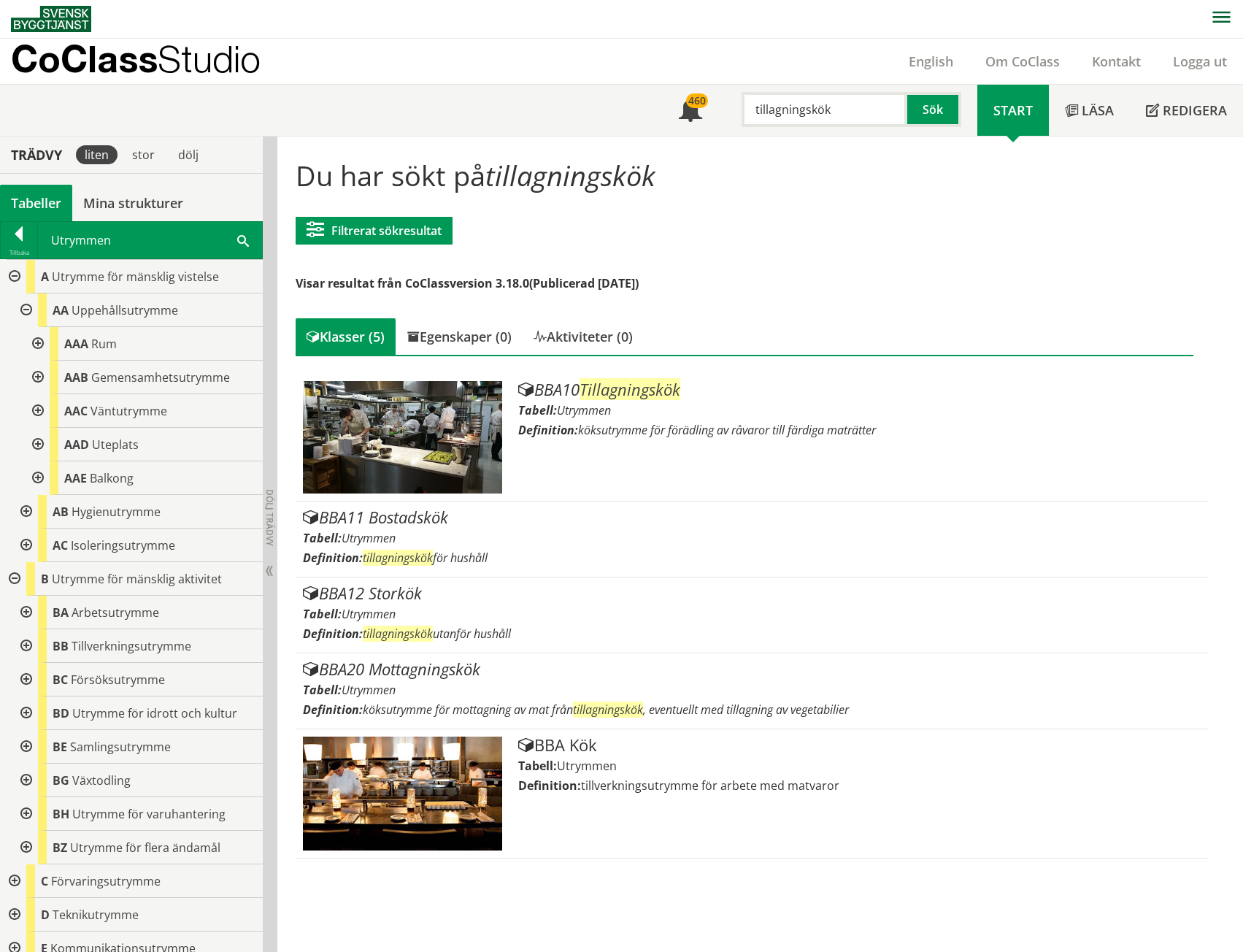
click at [26, 648] on div at bounding box center [24, 646] width 26 height 34
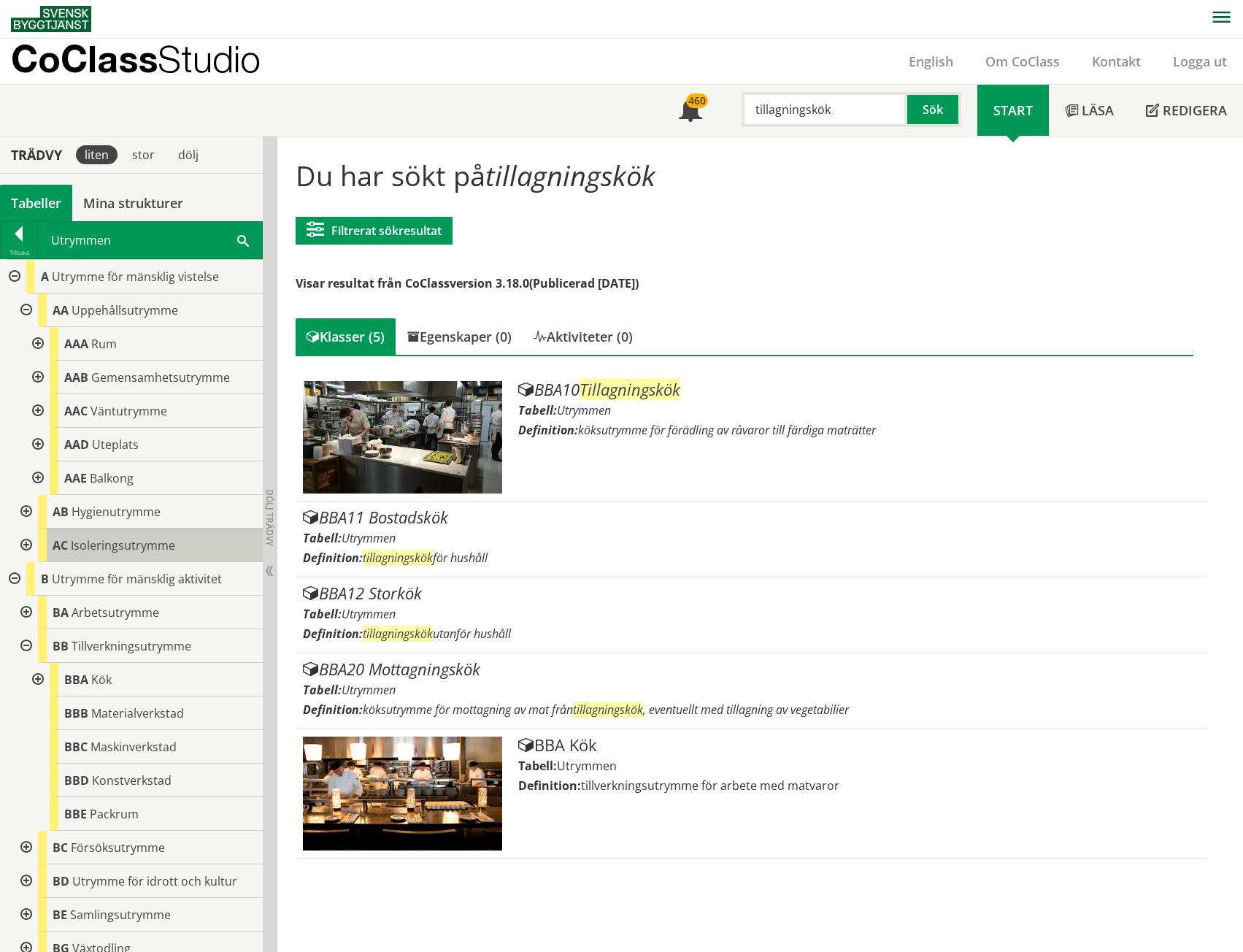
scroll to position [0, 0]
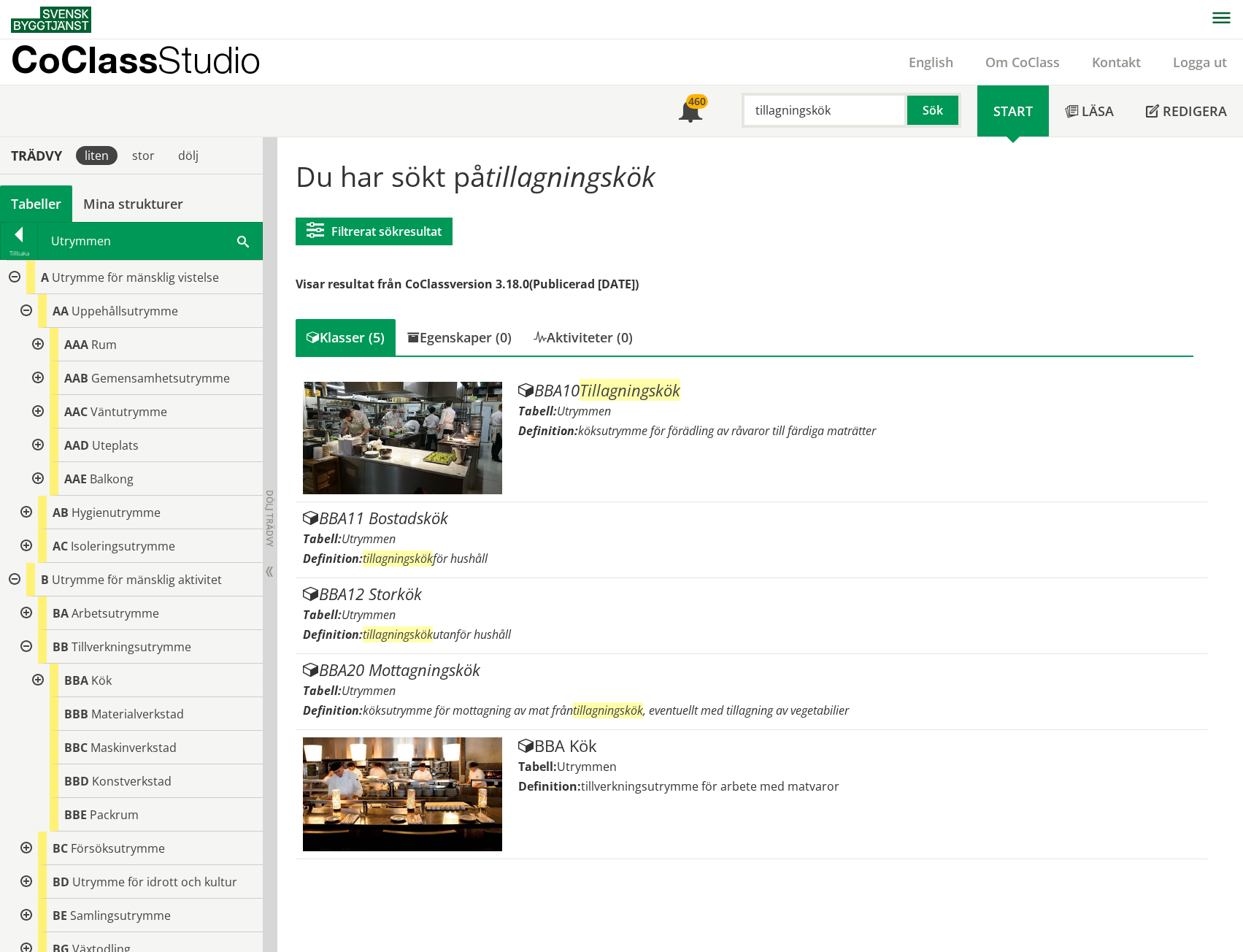
click at [787, 113] on input "tillagningskök" at bounding box center [824, 110] width 166 height 35
click at [786, 113] on input "tillagningskök" at bounding box center [824, 110] width 166 height 35
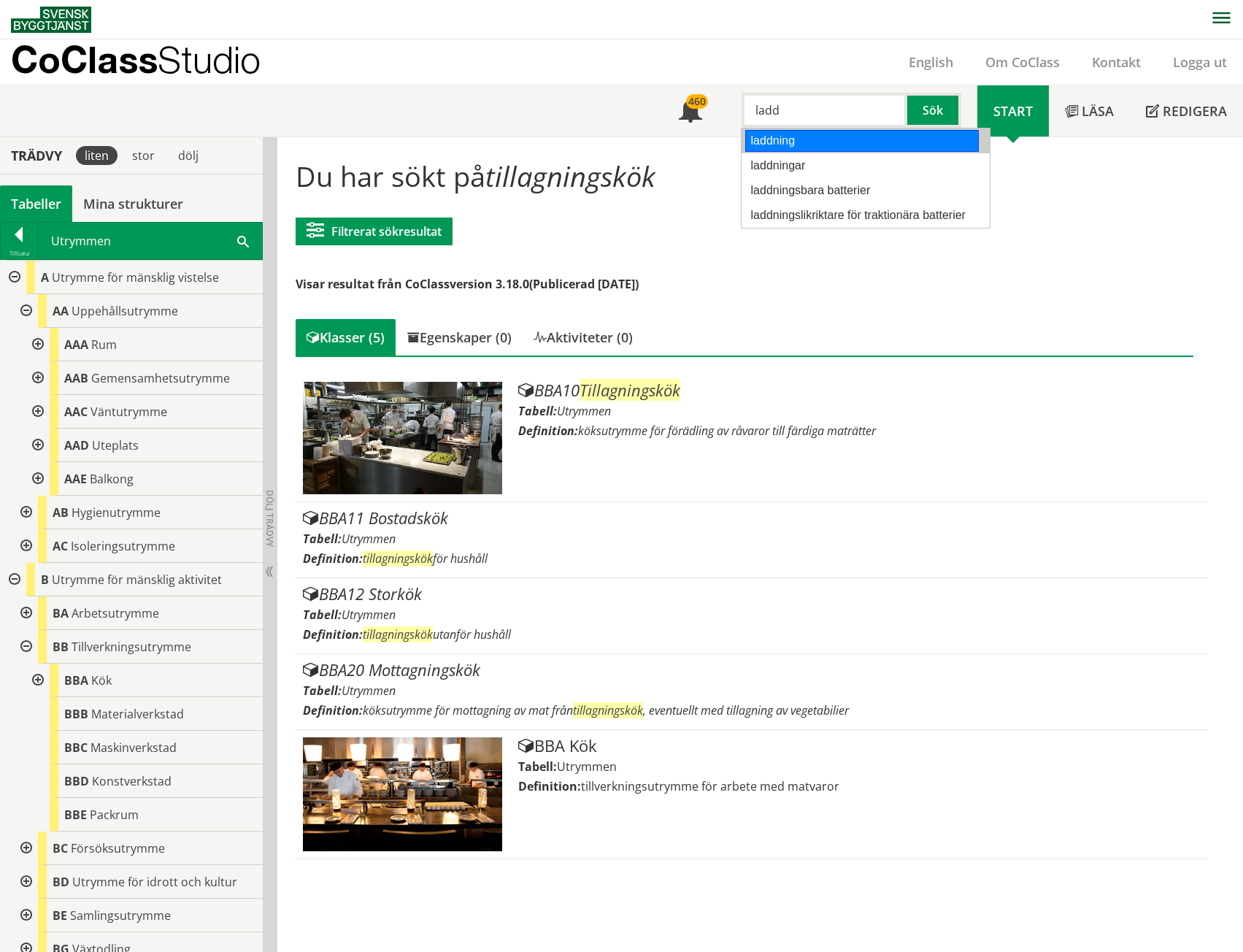
click at [798, 142] on div "laddning" at bounding box center [862, 141] width 233 height 22
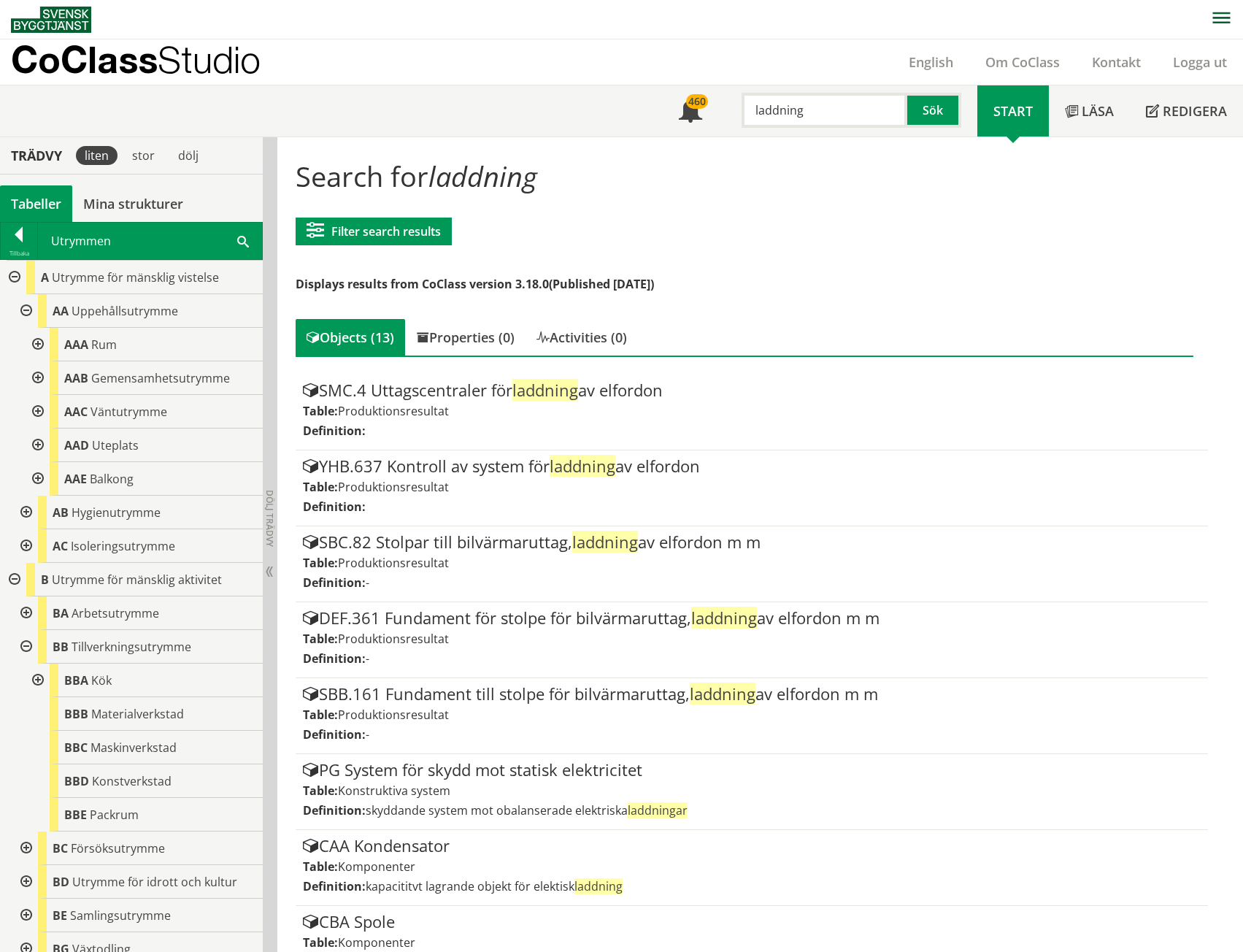
click at [811, 111] on input "laddning" at bounding box center [824, 110] width 166 height 35
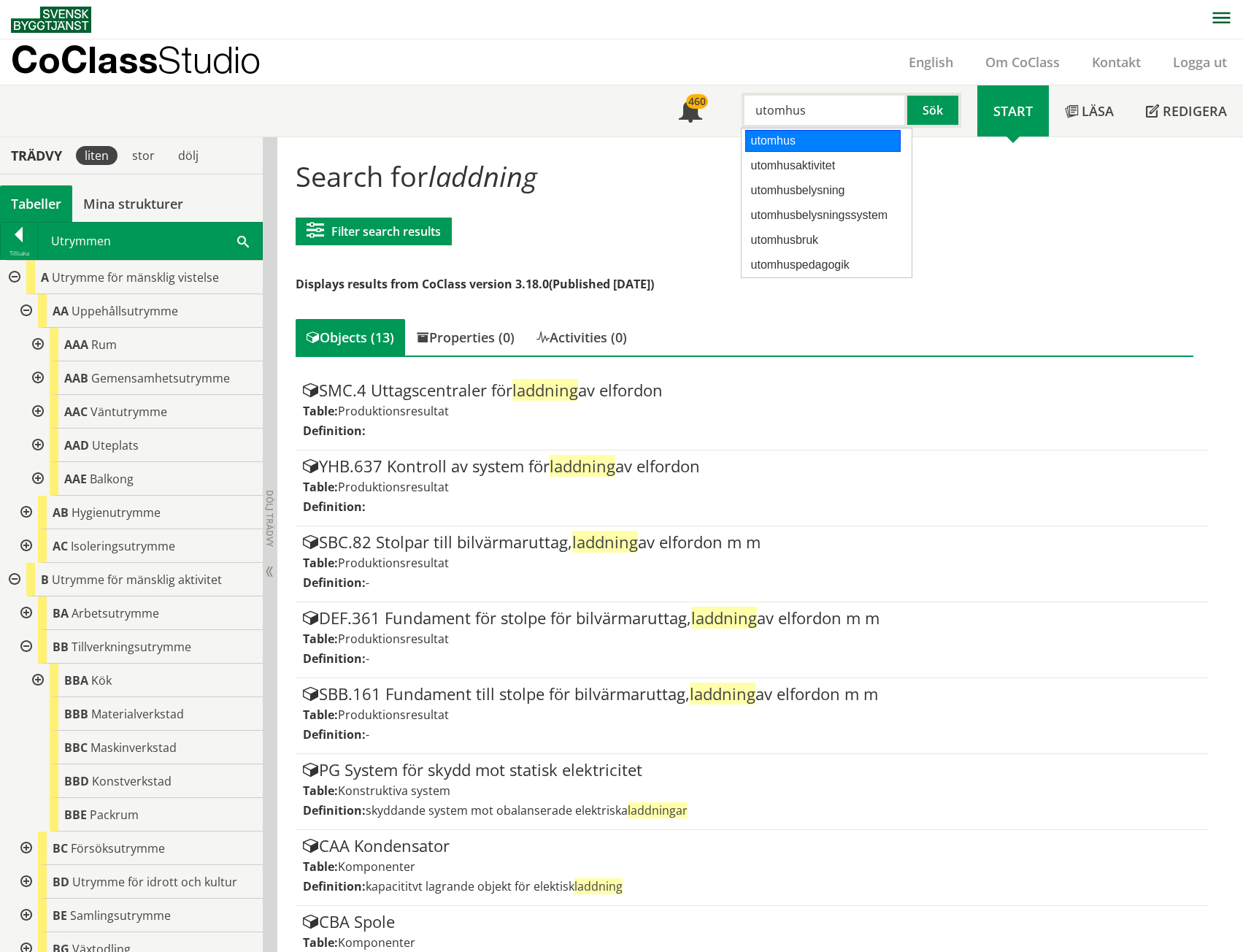
click at [812, 134] on div "utomhus" at bounding box center [823, 141] width 155 height 22
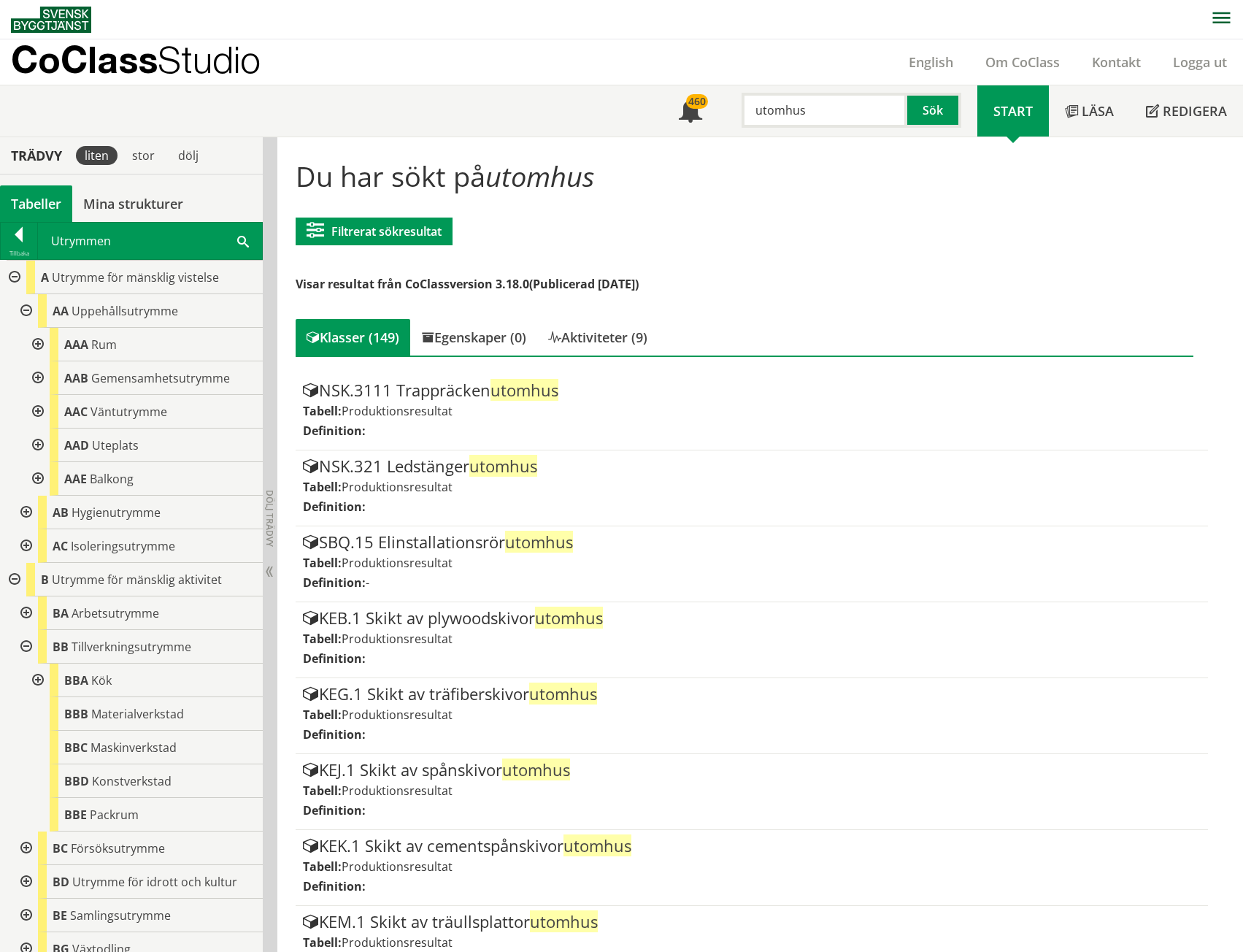
click at [24, 304] on div at bounding box center [24, 311] width 26 height 34
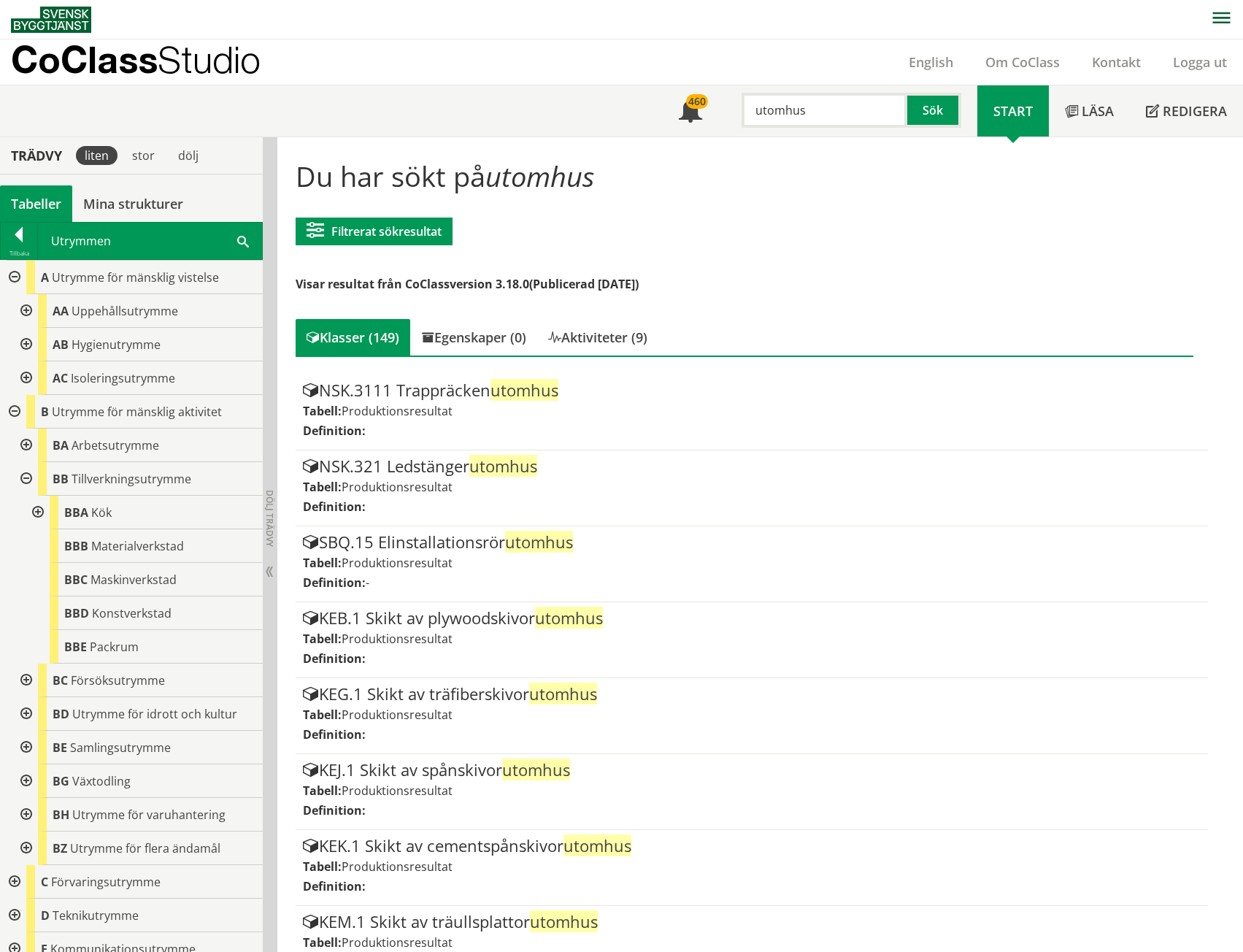
click at [28, 480] on div at bounding box center [24, 479] width 26 height 34
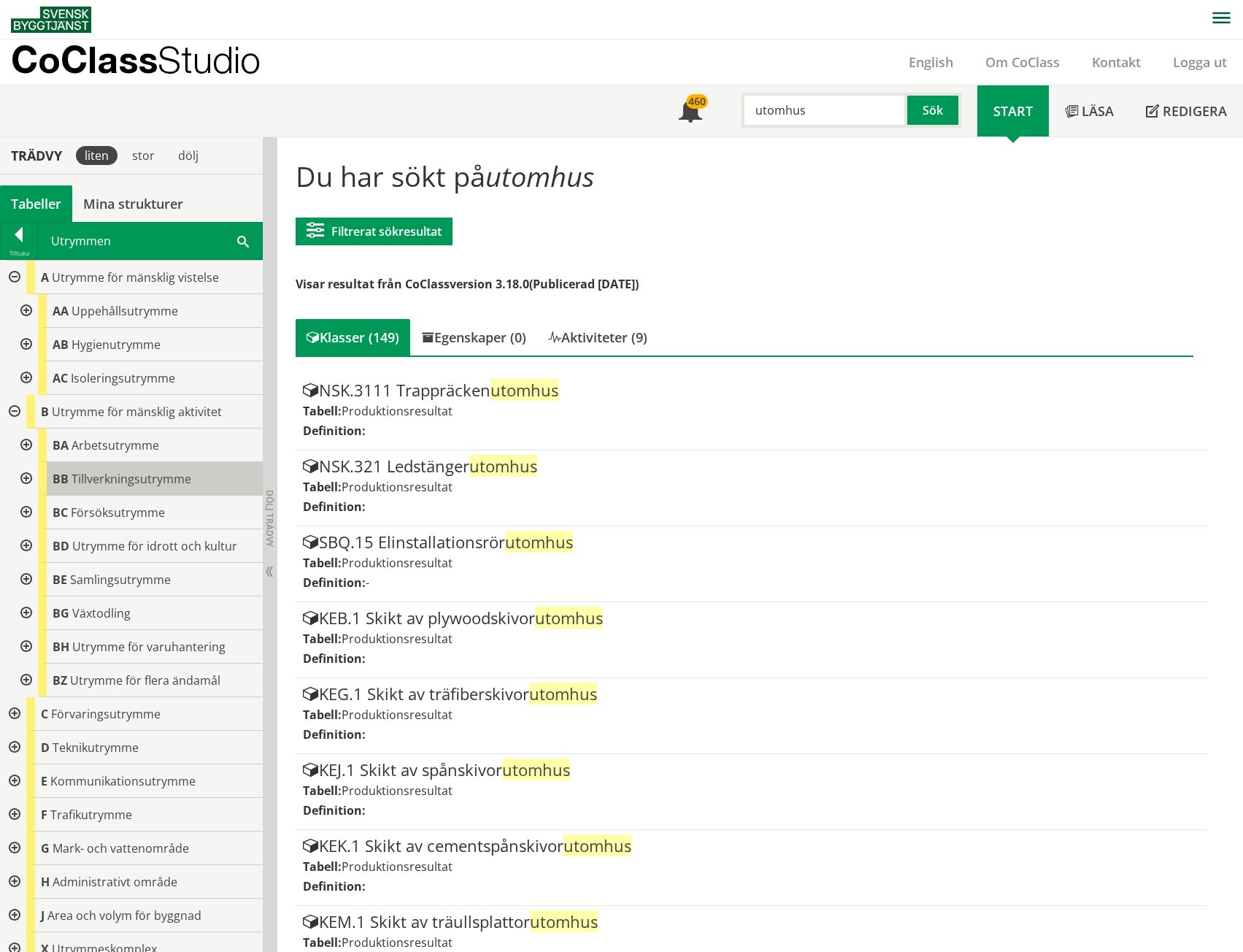
scroll to position [47, 0]
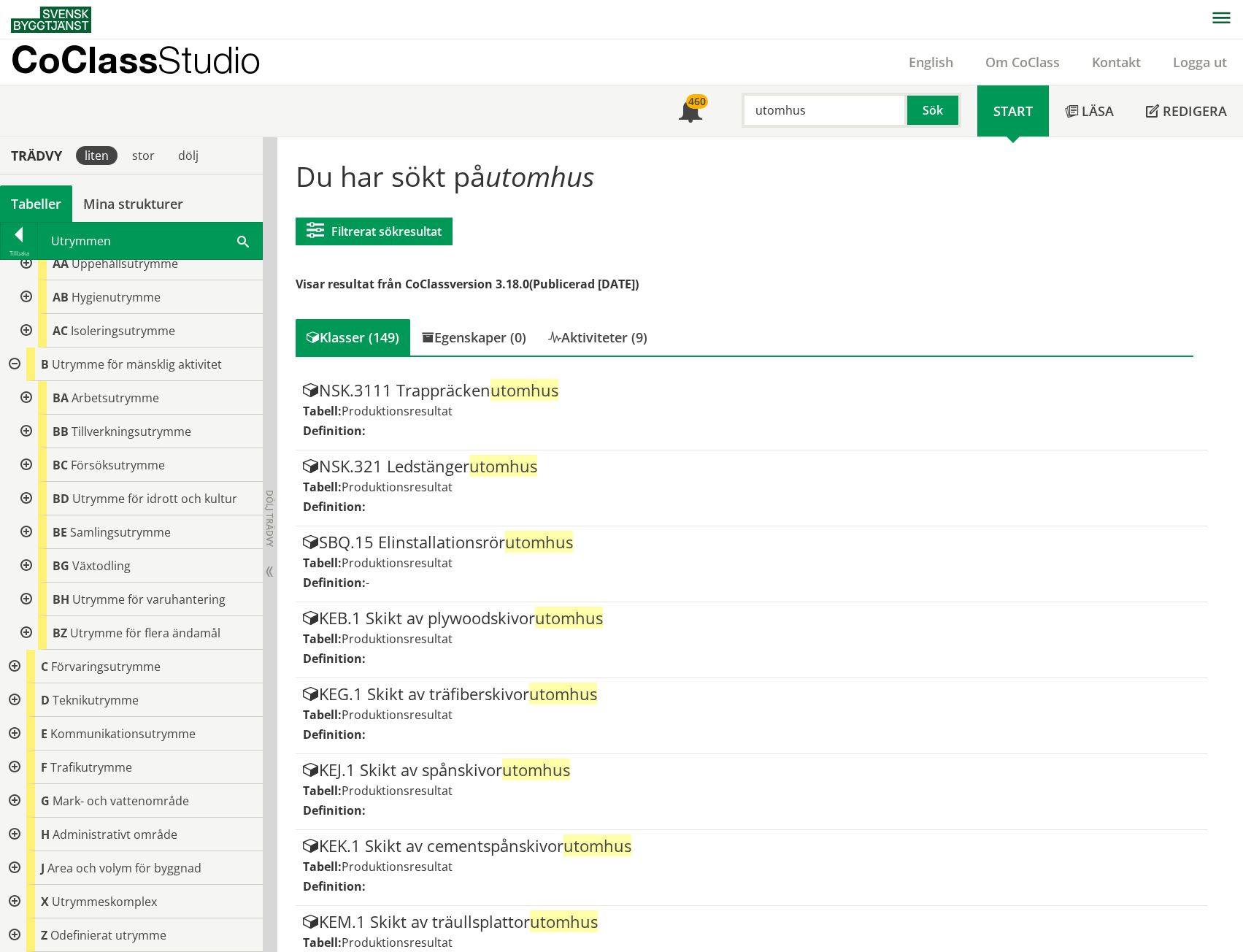
click at [21, 901] on div at bounding box center [13, 901] width 26 height 34
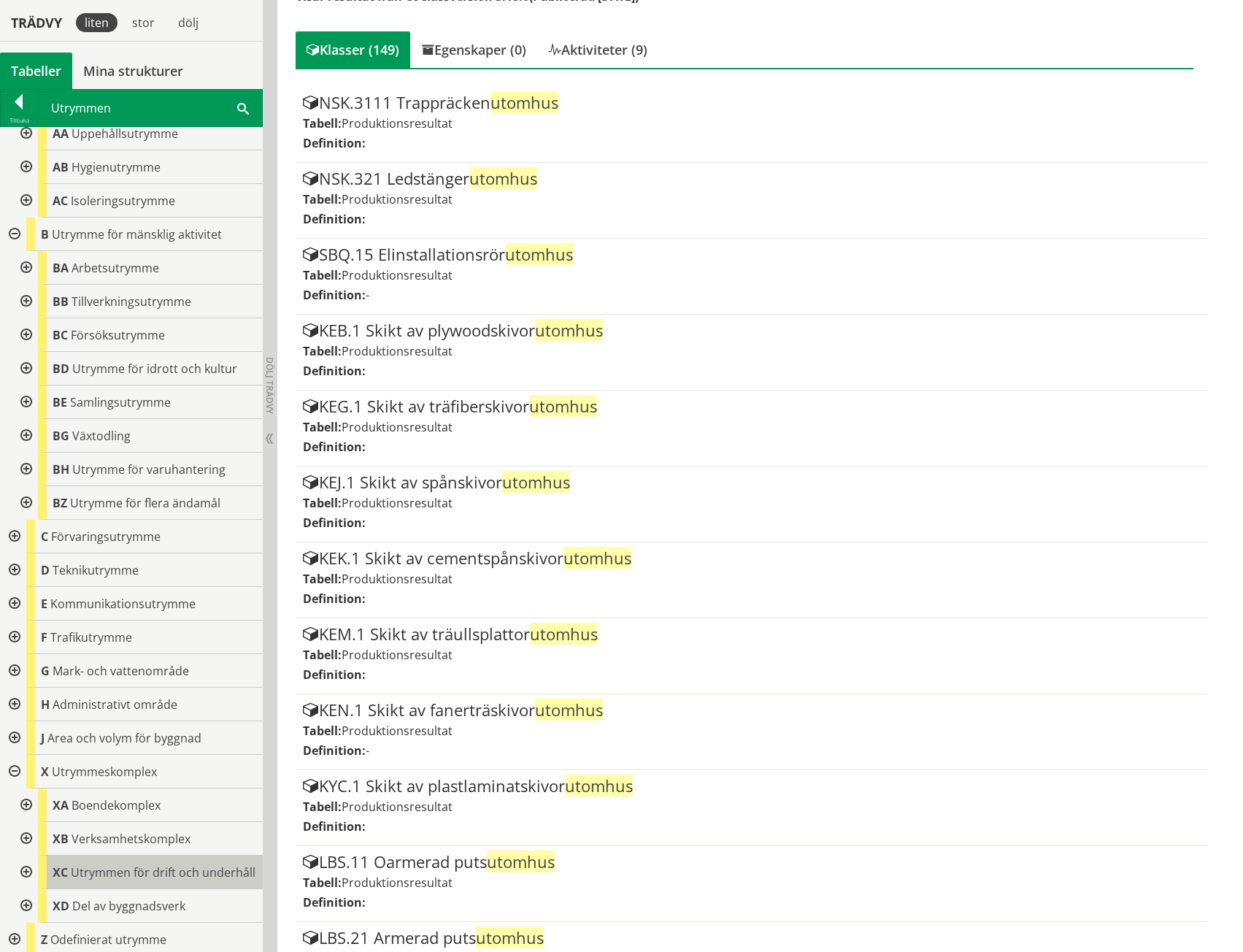
scroll to position [292, 0]
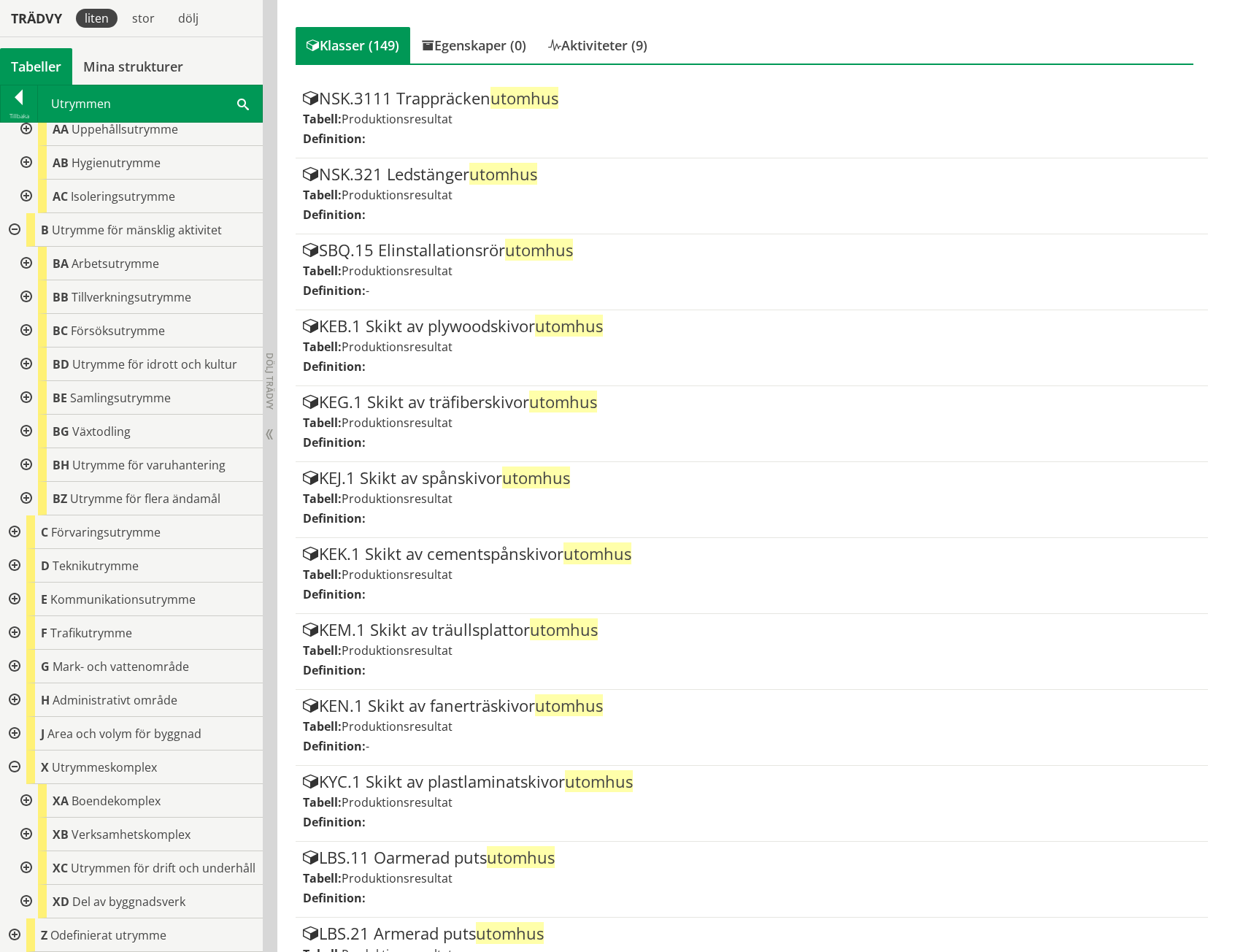
click at [12, 755] on div at bounding box center [13, 767] width 26 height 34
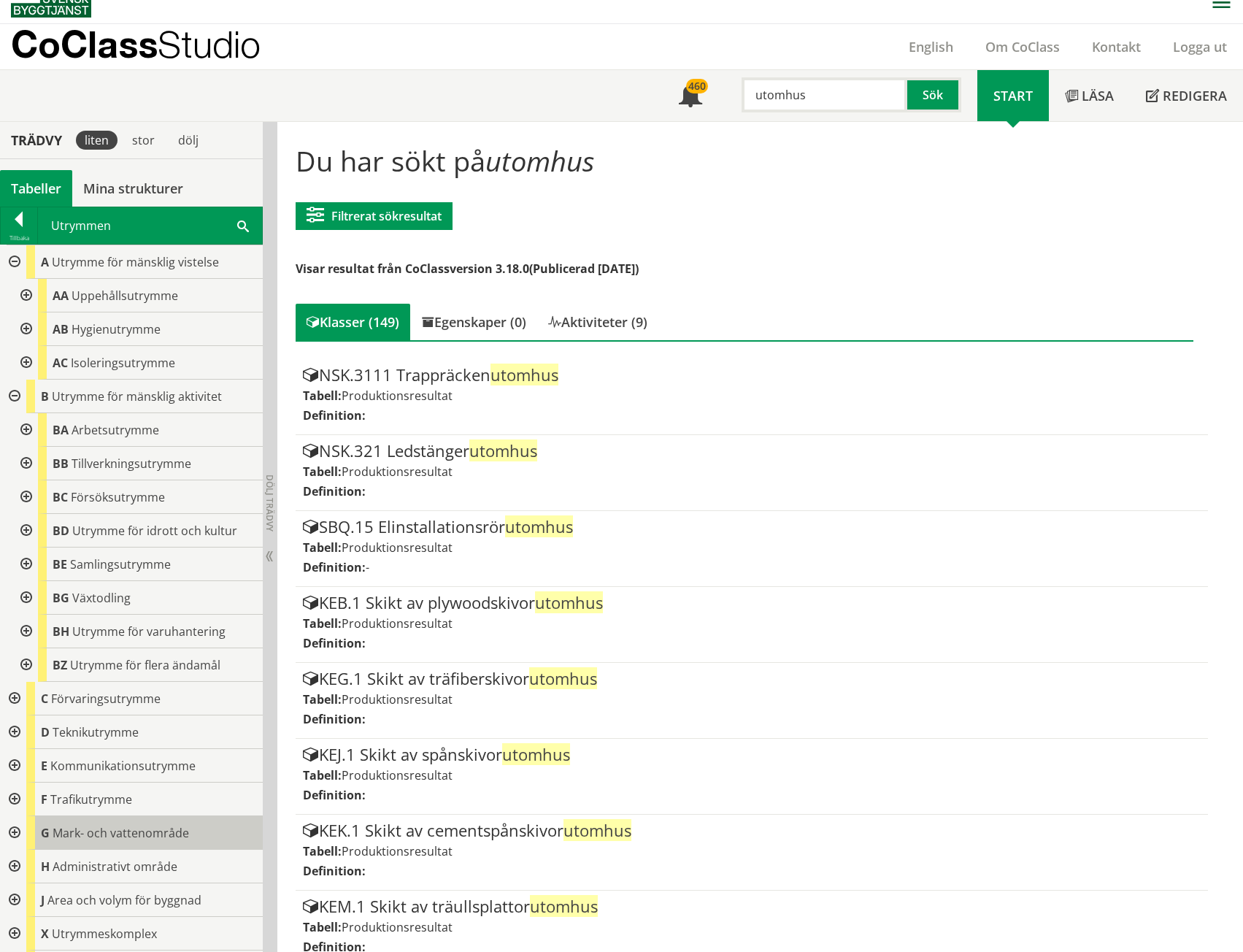
scroll to position [0, 0]
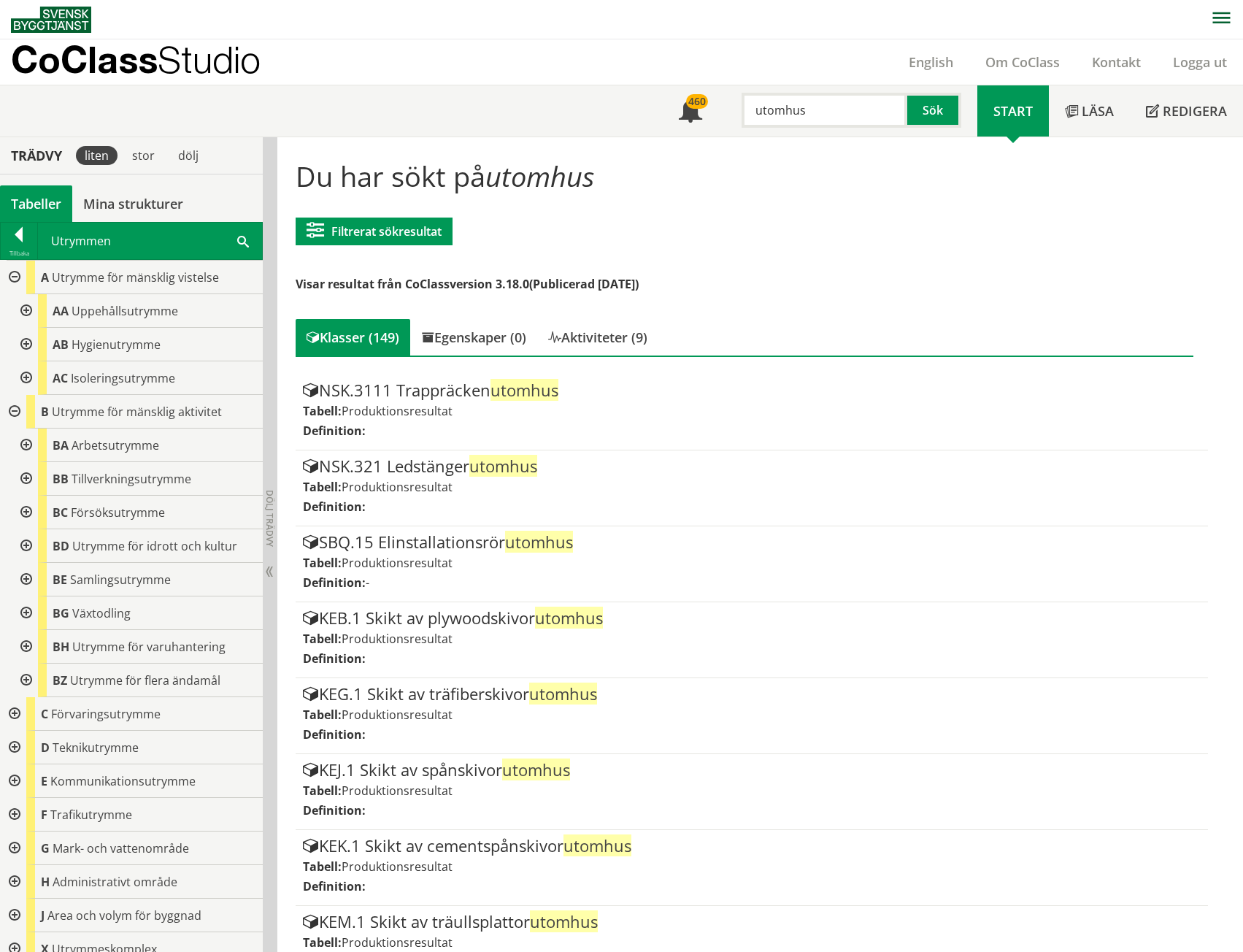
click at [821, 119] on input "utomhus" at bounding box center [824, 110] width 166 height 35
click at [816, 123] on input "utomhus" at bounding box center [824, 110] width 166 height 35
drag, startPoint x: 816, startPoint y: 123, endPoint x: 793, endPoint y: 122, distance: 23.0
click at [816, 124] on input "utomhus" at bounding box center [824, 110] width 166 height 35
click at [798, 114] on input "utomhus" at bounding box center [824, 110] width 166 height 35
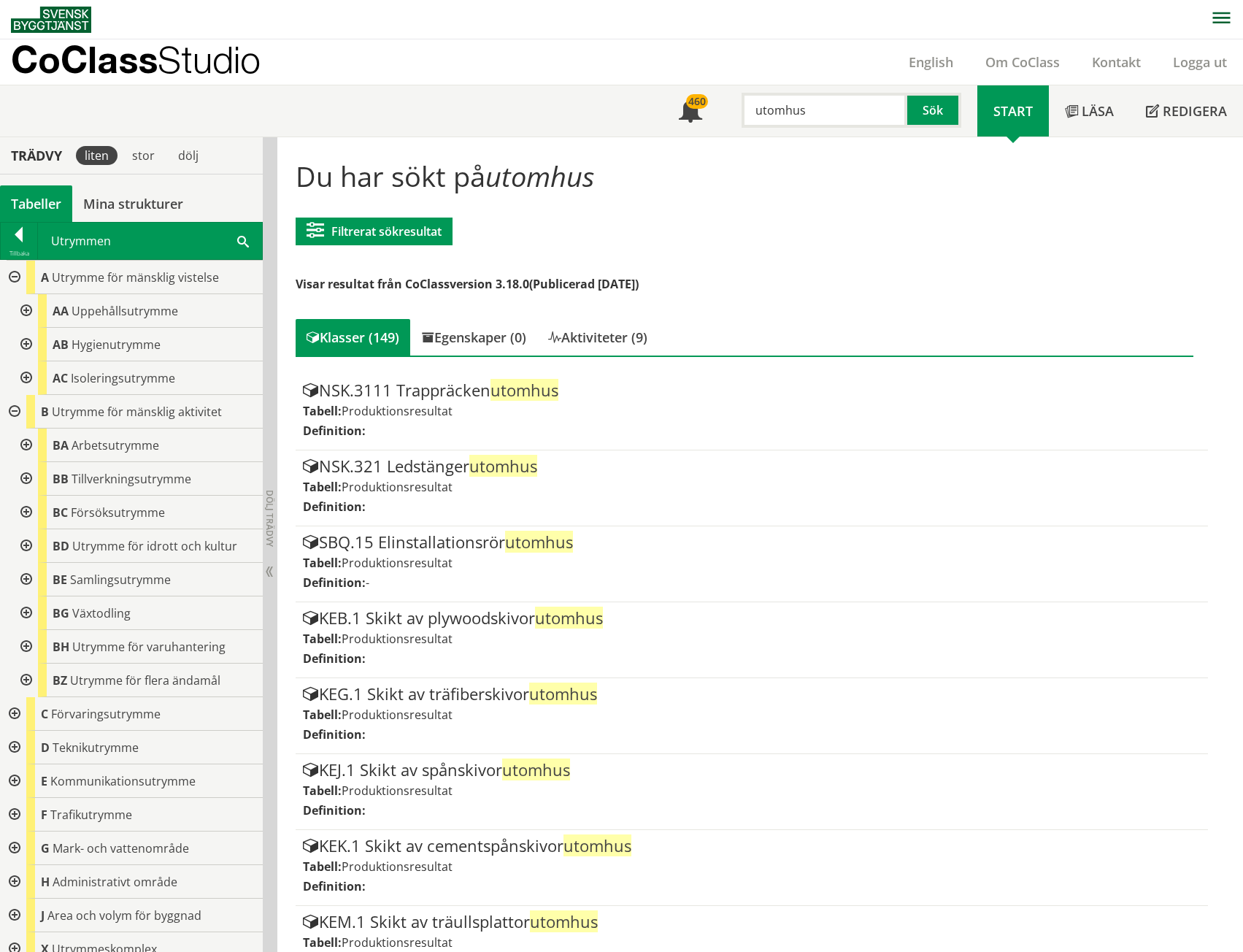
click at [798, 114] on input "utomhus" at bounding box center [824, 110] width 166 height 35
type input "gård"
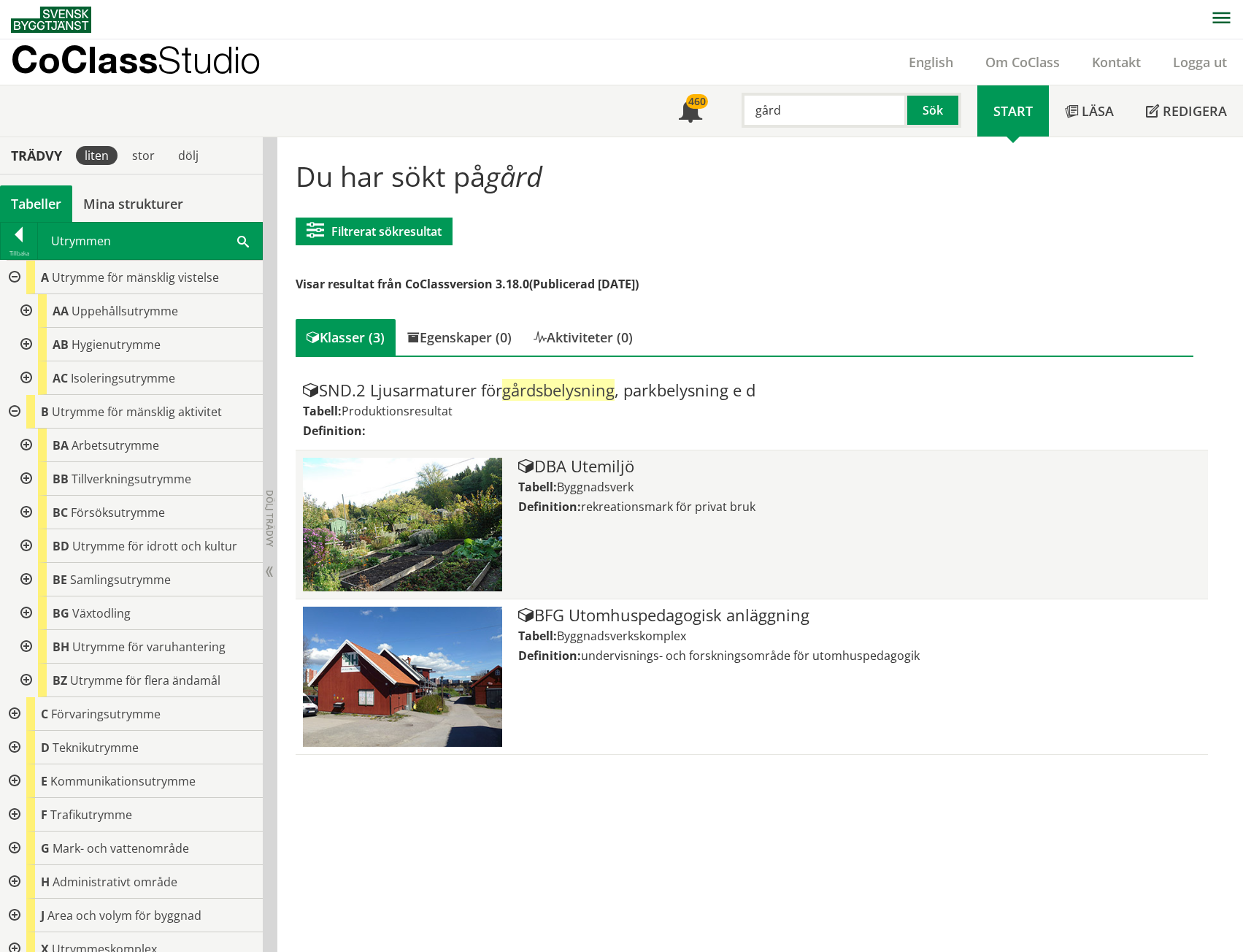
click at [641, 476] on div "DBA Utemiljö Tabell: Byggnadsverk Definition: rekreationsmark för privat bruk" at bounding box center [859, 524] width 682 height 134
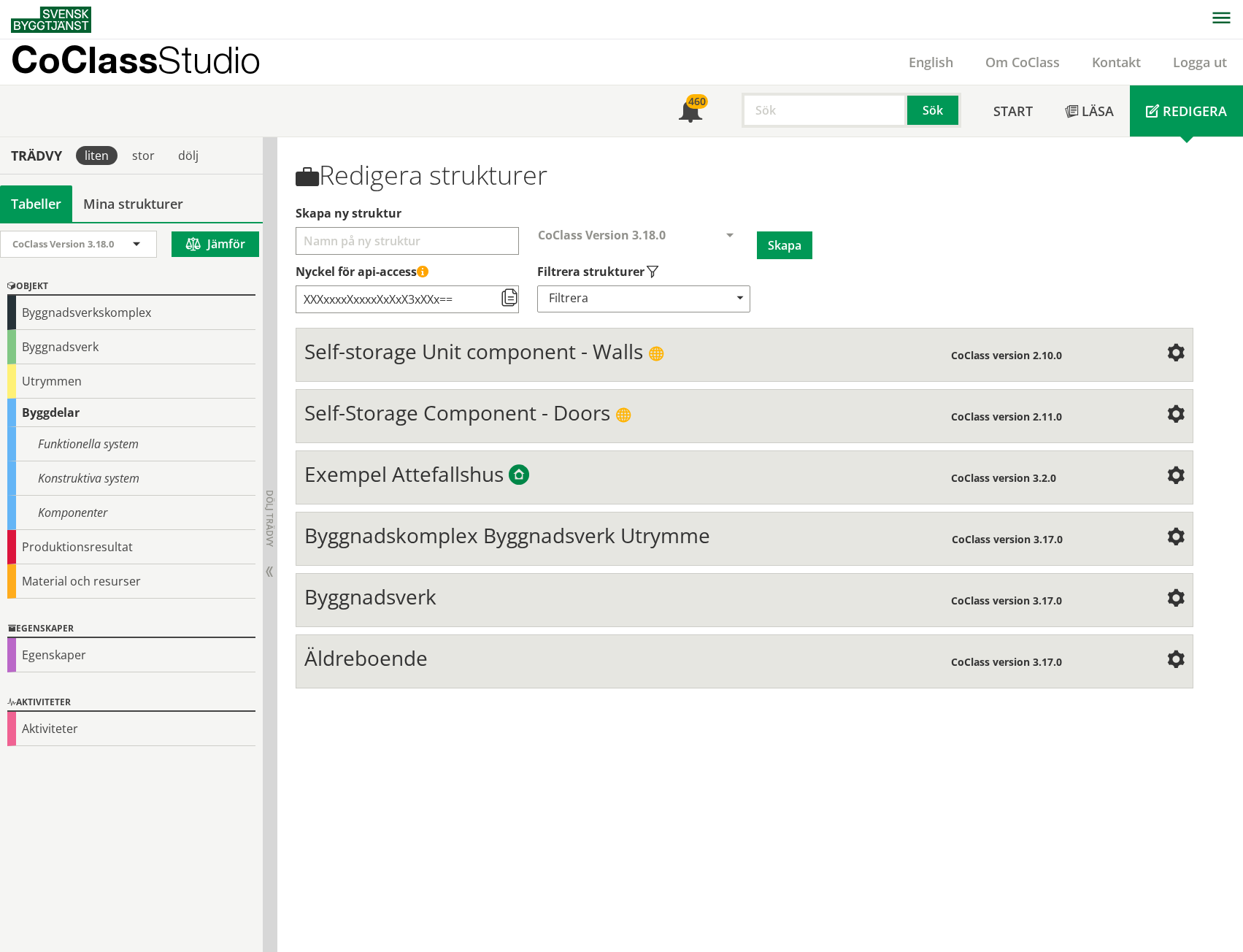
click at [408, 650] on span "Äldreboende" at bounding box center [366, 657] width 123 height 28
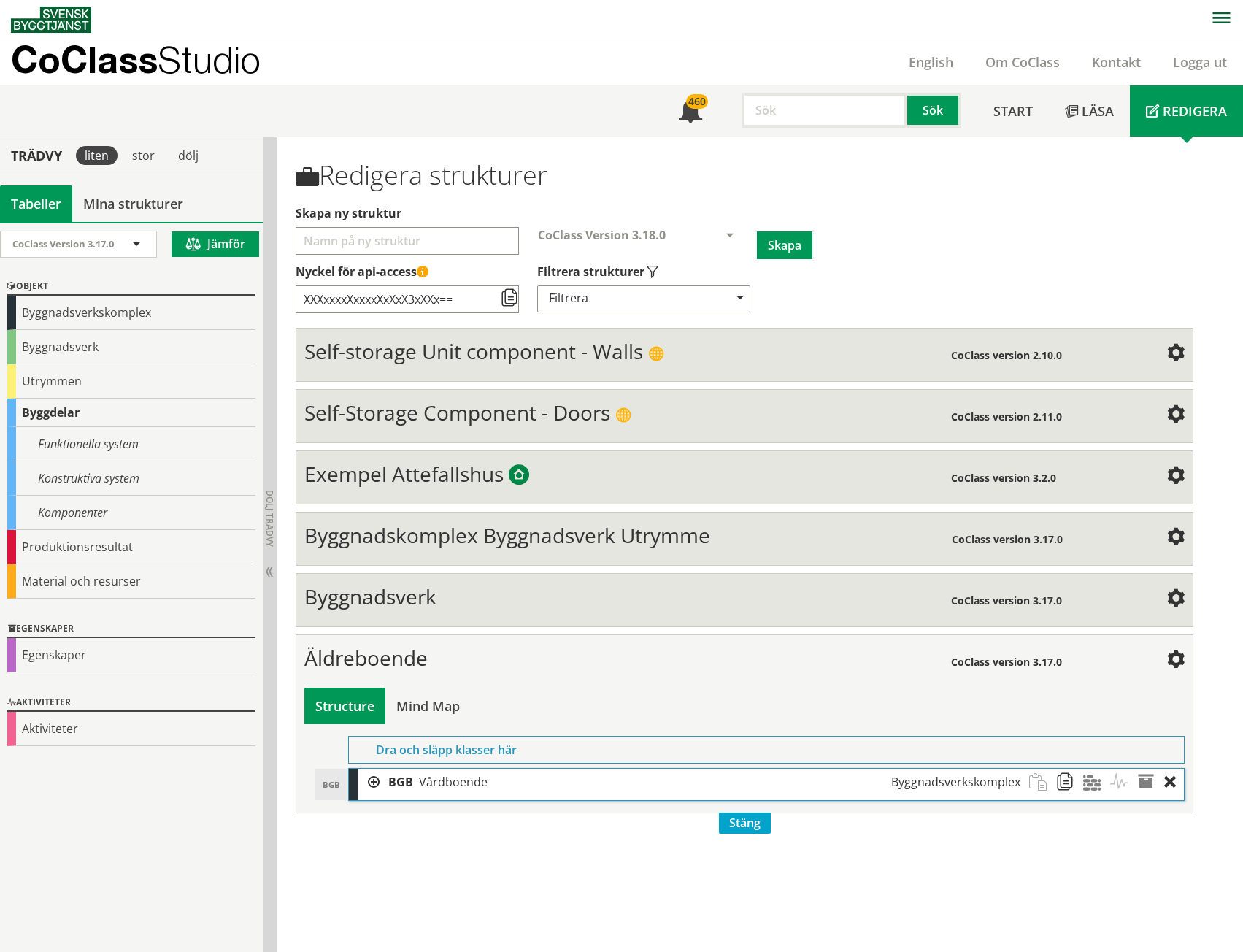
scroll to position [1, 0]
click at [382, 789] on div "BGB Vårdboende Byggnadsverkskomplex" at bounding box center [704, 781] width 649 height 27
click at [374, 780] on div at bounding box center [368, 781] width 22 height 27
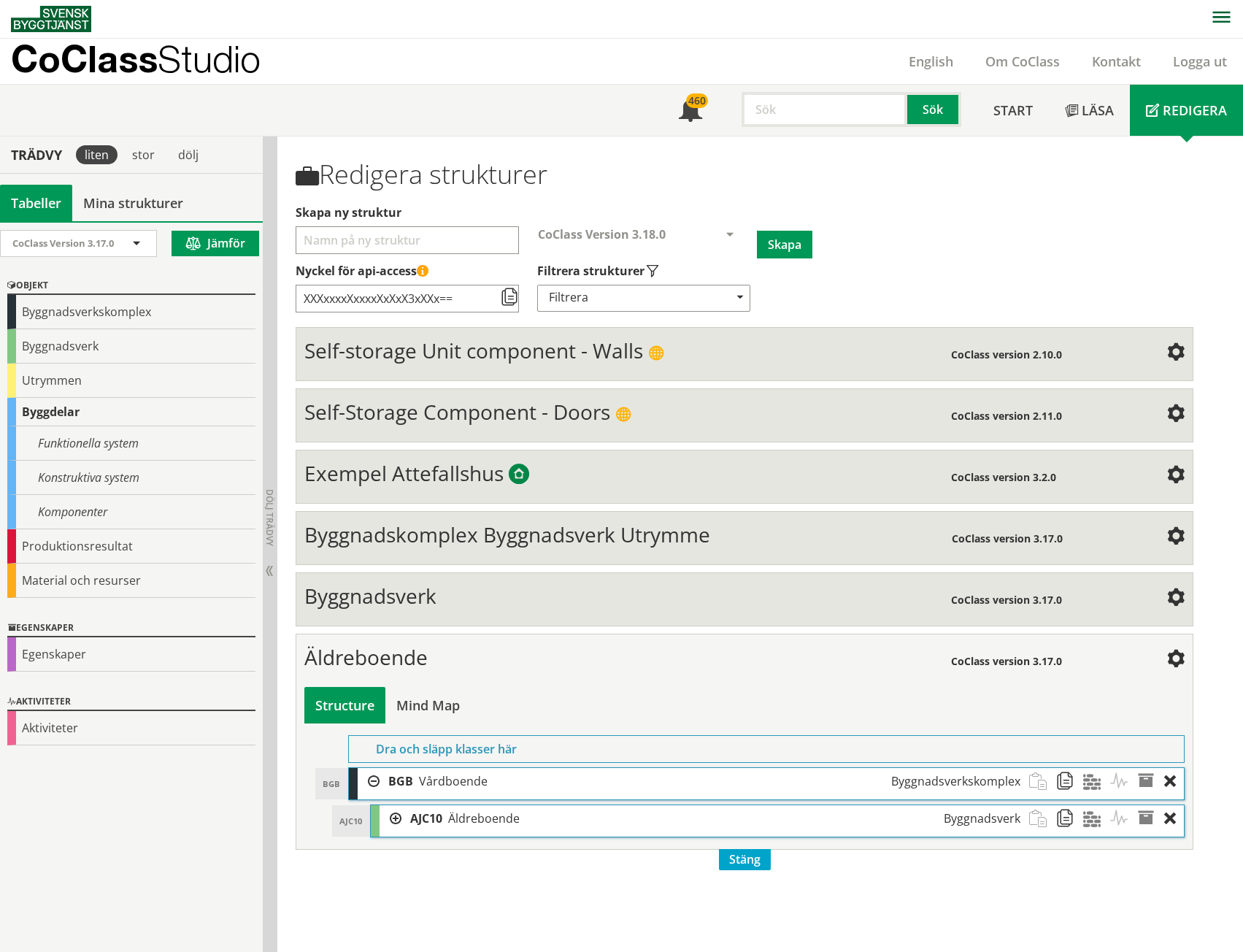
click at [390, 818] on div at bounding box center [390, 818] width 22 height 27
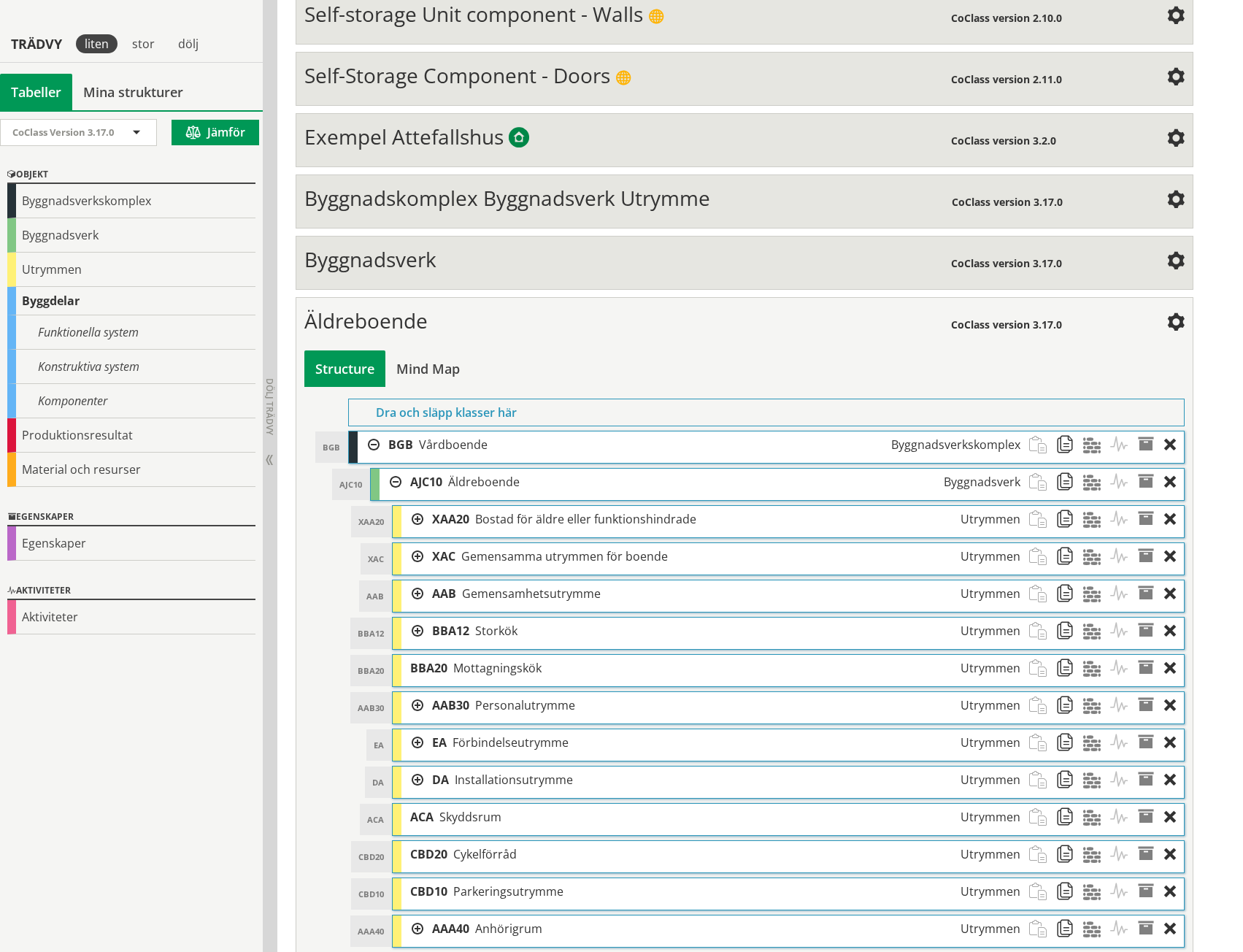
scroll to position [380, 0]
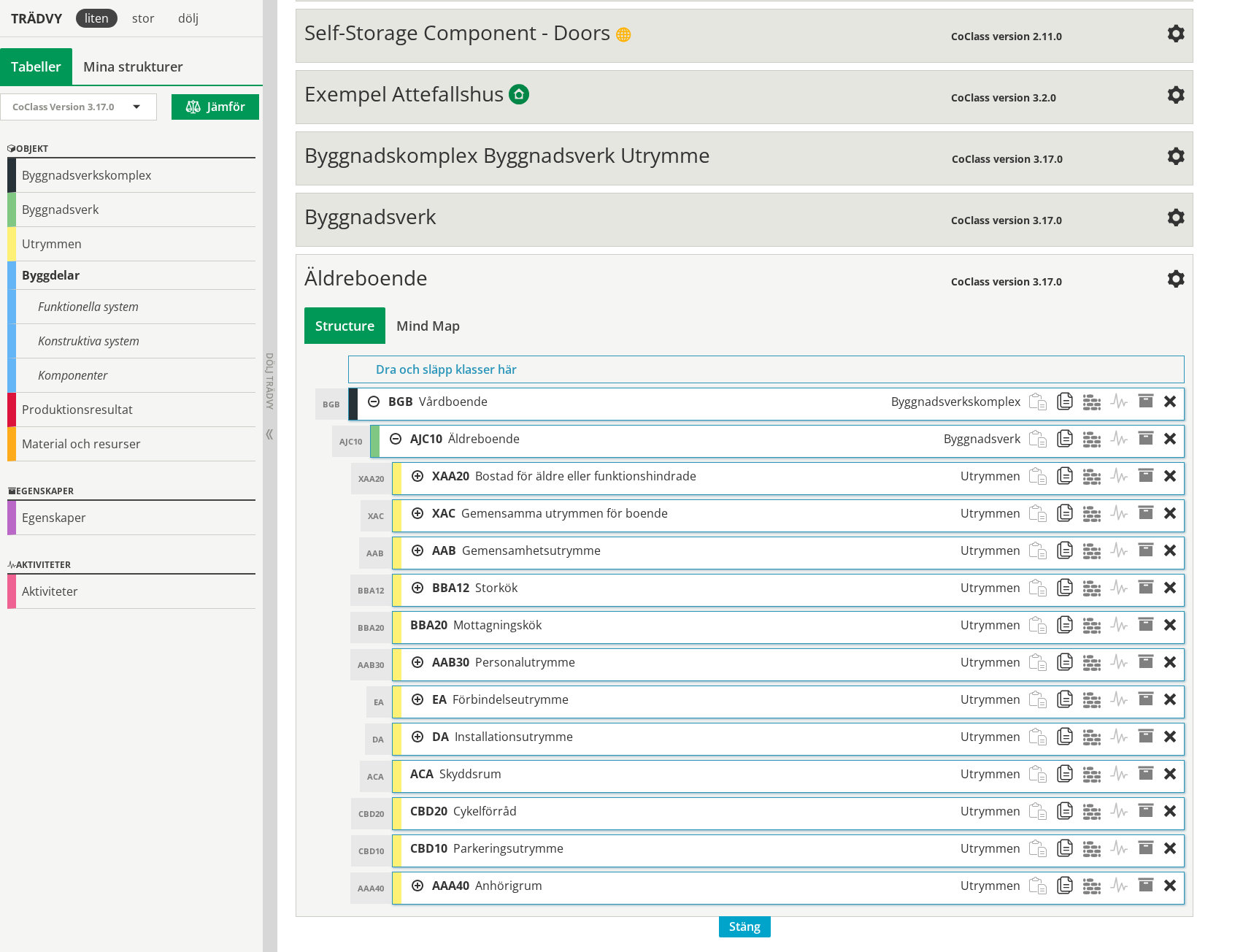
click at [419, 478] on div at bounding box center [413, 476] width 22 height 27
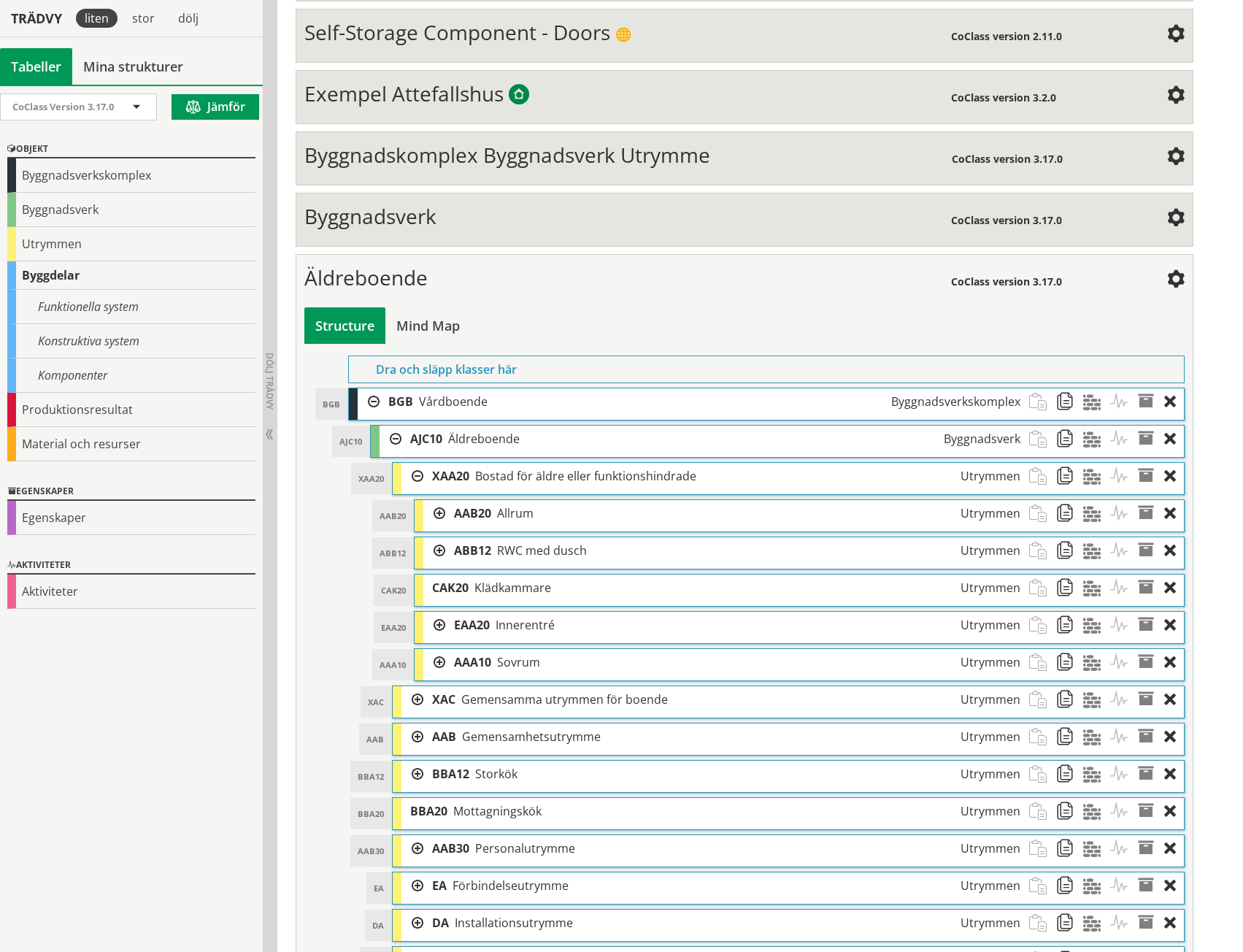
click at [419, 478] on div at bounding box center [413, 476] width 22 height 27
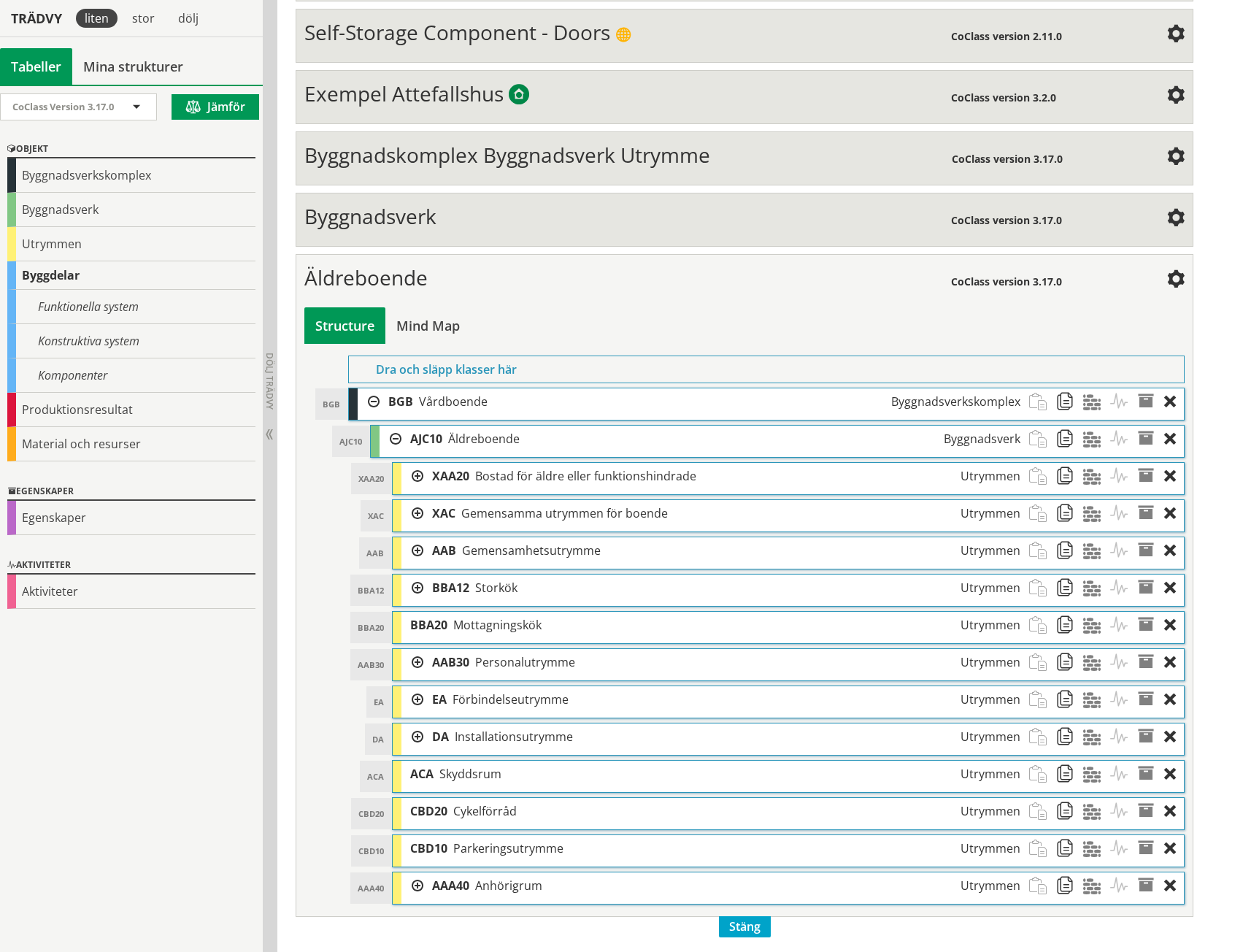
click at [413, 512] on div at bounding box center [413, 513] width 22 height 27
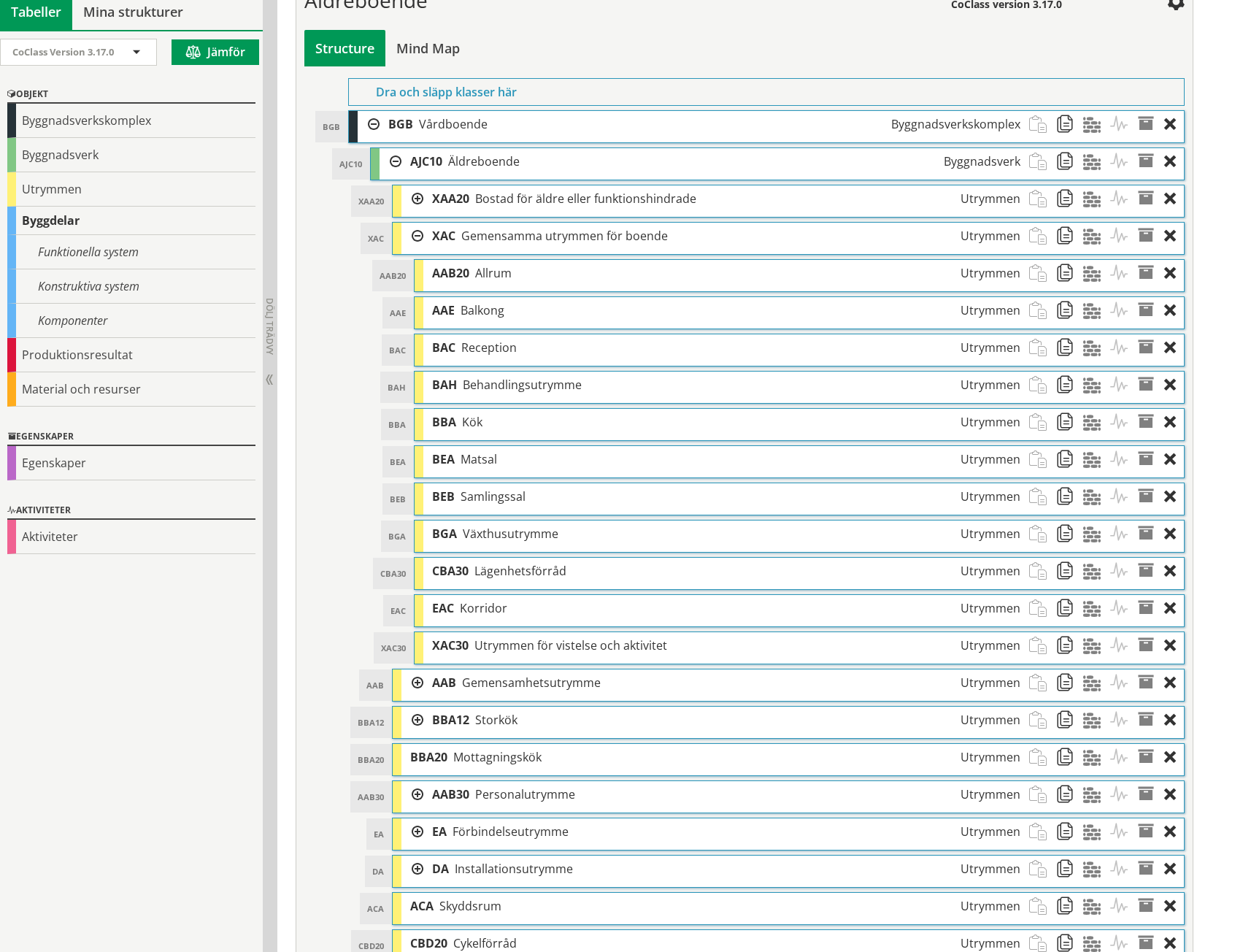
scroll to position [672, 0]
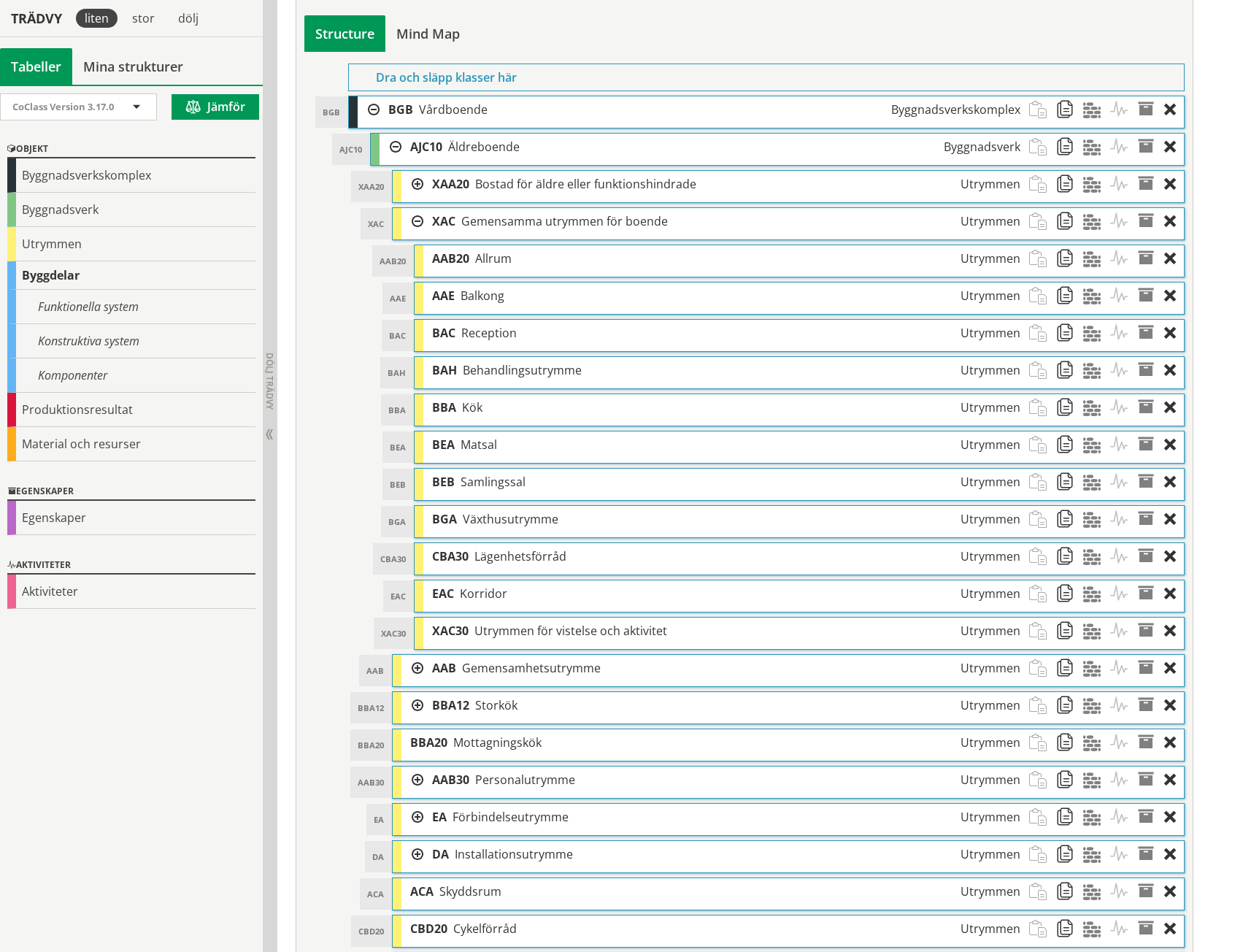
click at [419, 218] on div at bounding box center [413, 221] width 22 height 27
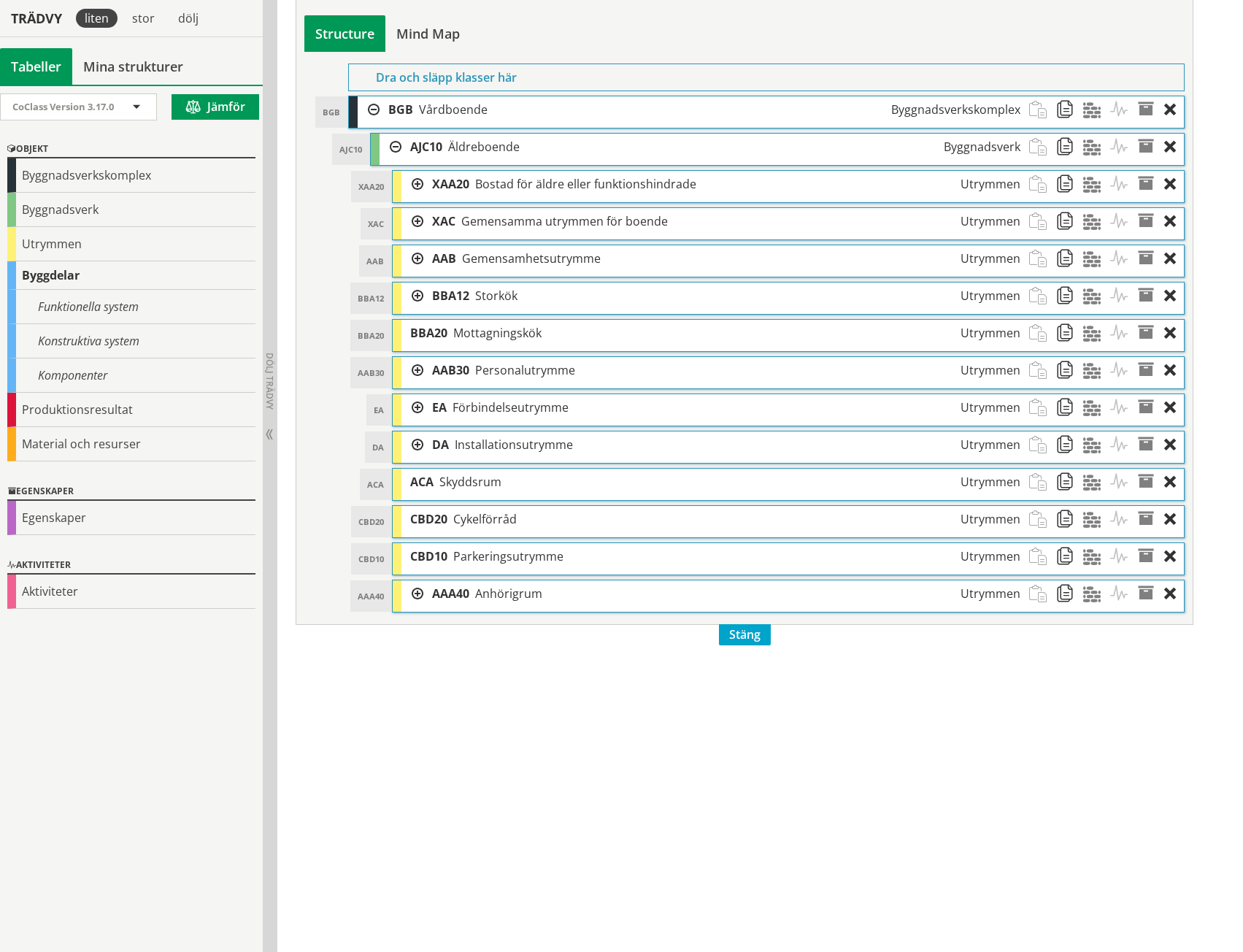
click at [415, 256] on div at bounding box center [413, 258] width 22 height 27
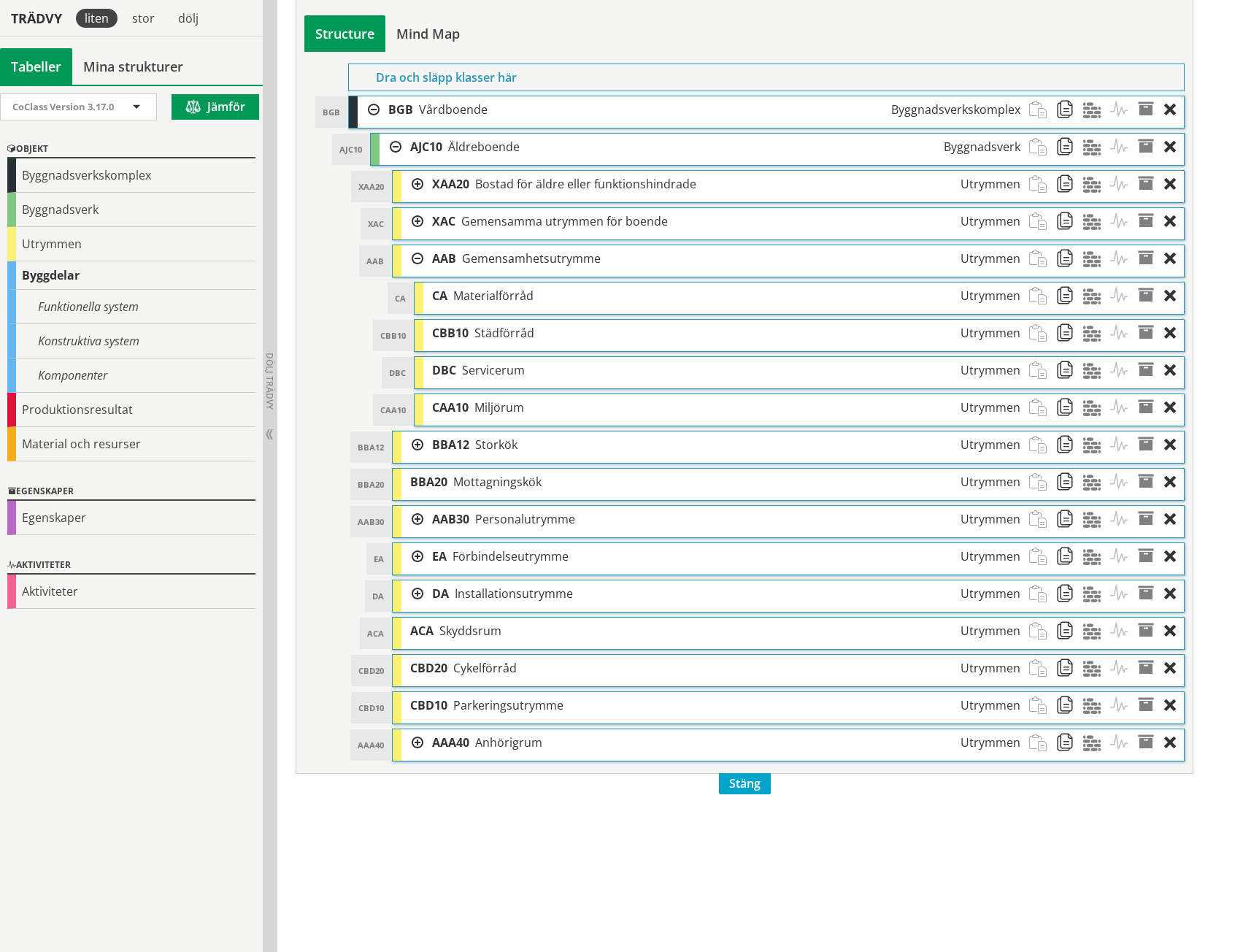
click at [414, 217] on div at bounding box center [413, 221] width 22 height 27
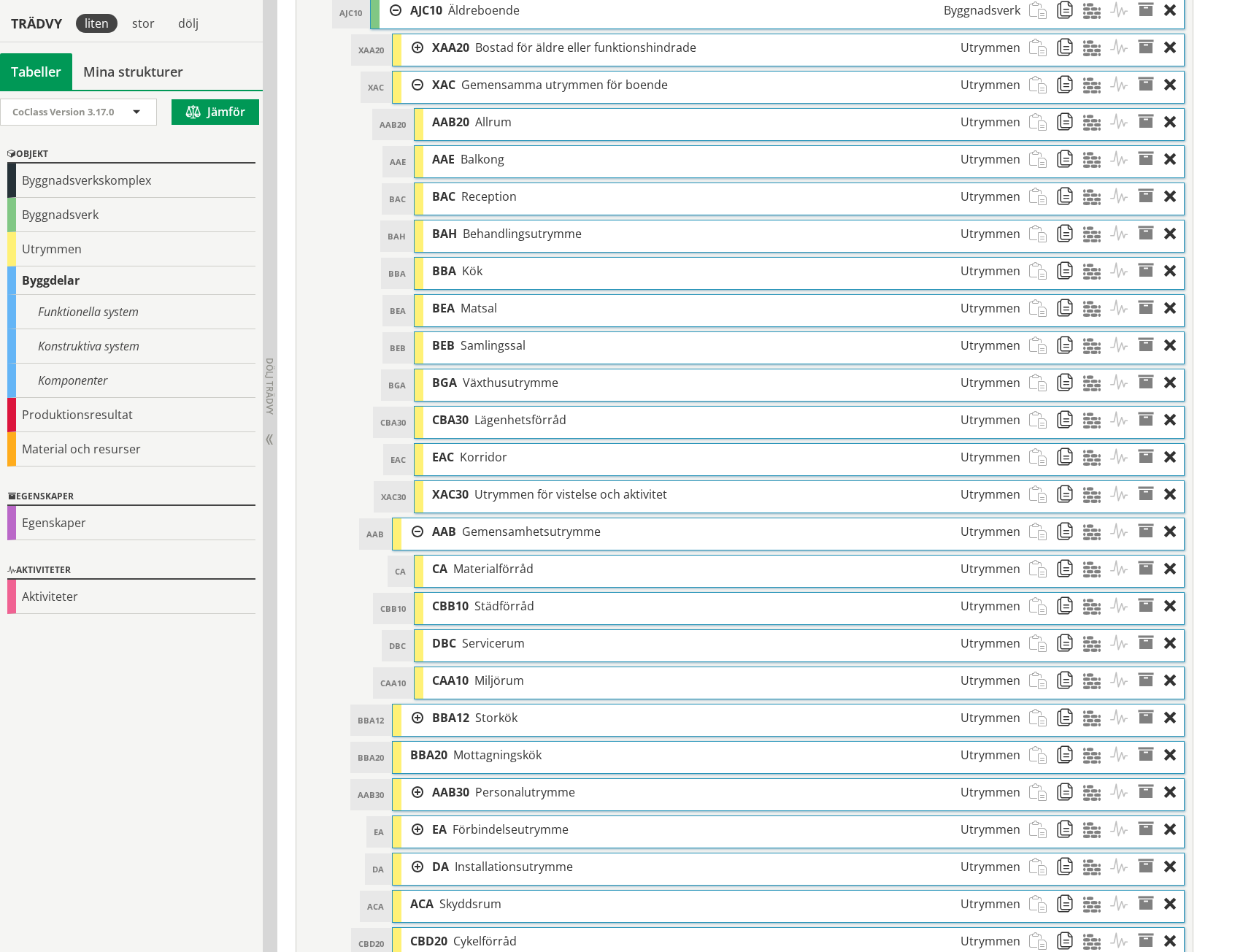
scroll to position [818, 0]
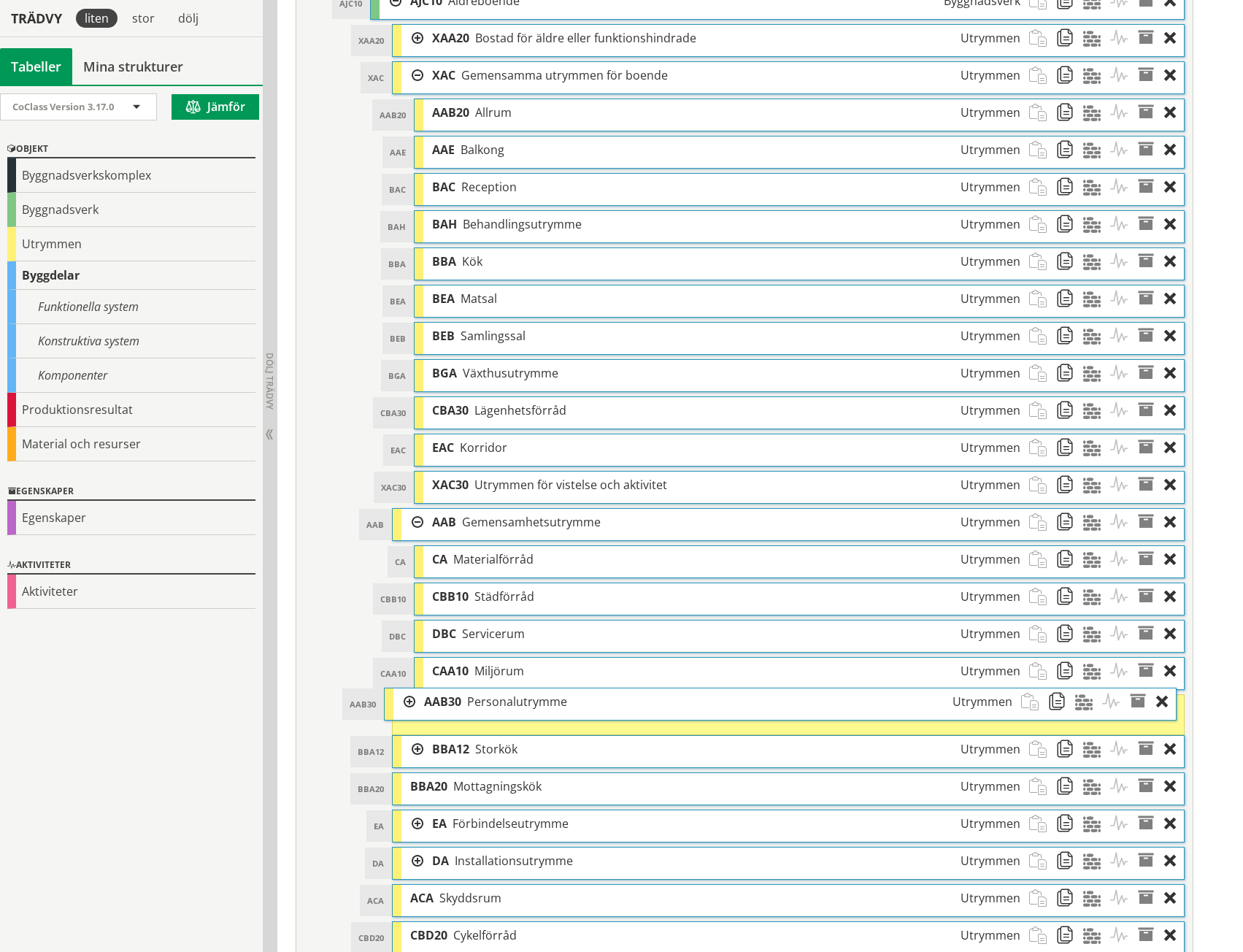
drag, startPoint x: 489, startPoint y: 781, endPoint x: 481, endPoint y: 700, distance: 81.4
click at [481, 700] on span "Personalutrymme" at bounding box center [517, 701] width 100 height 16
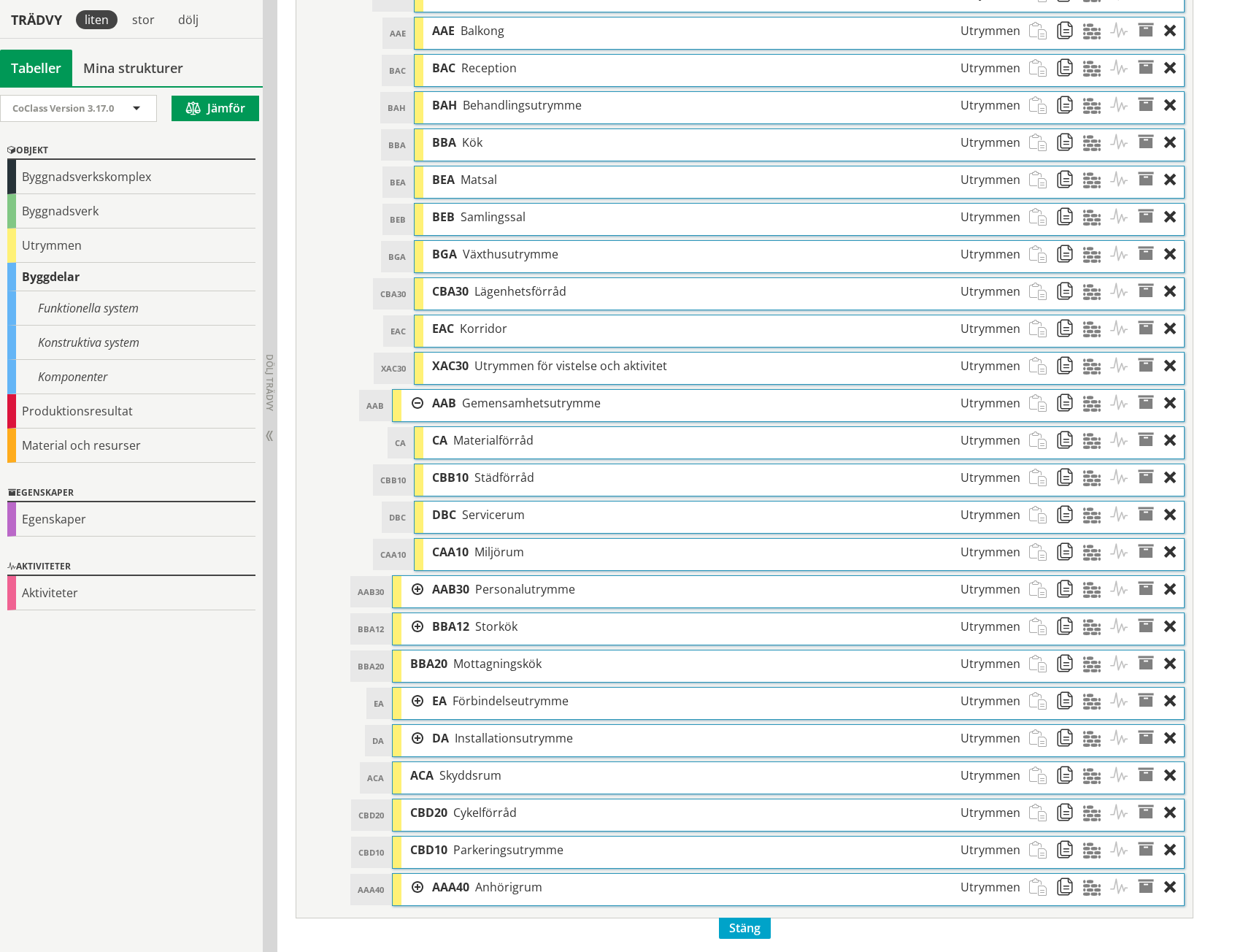
scroll to position [939, 0]
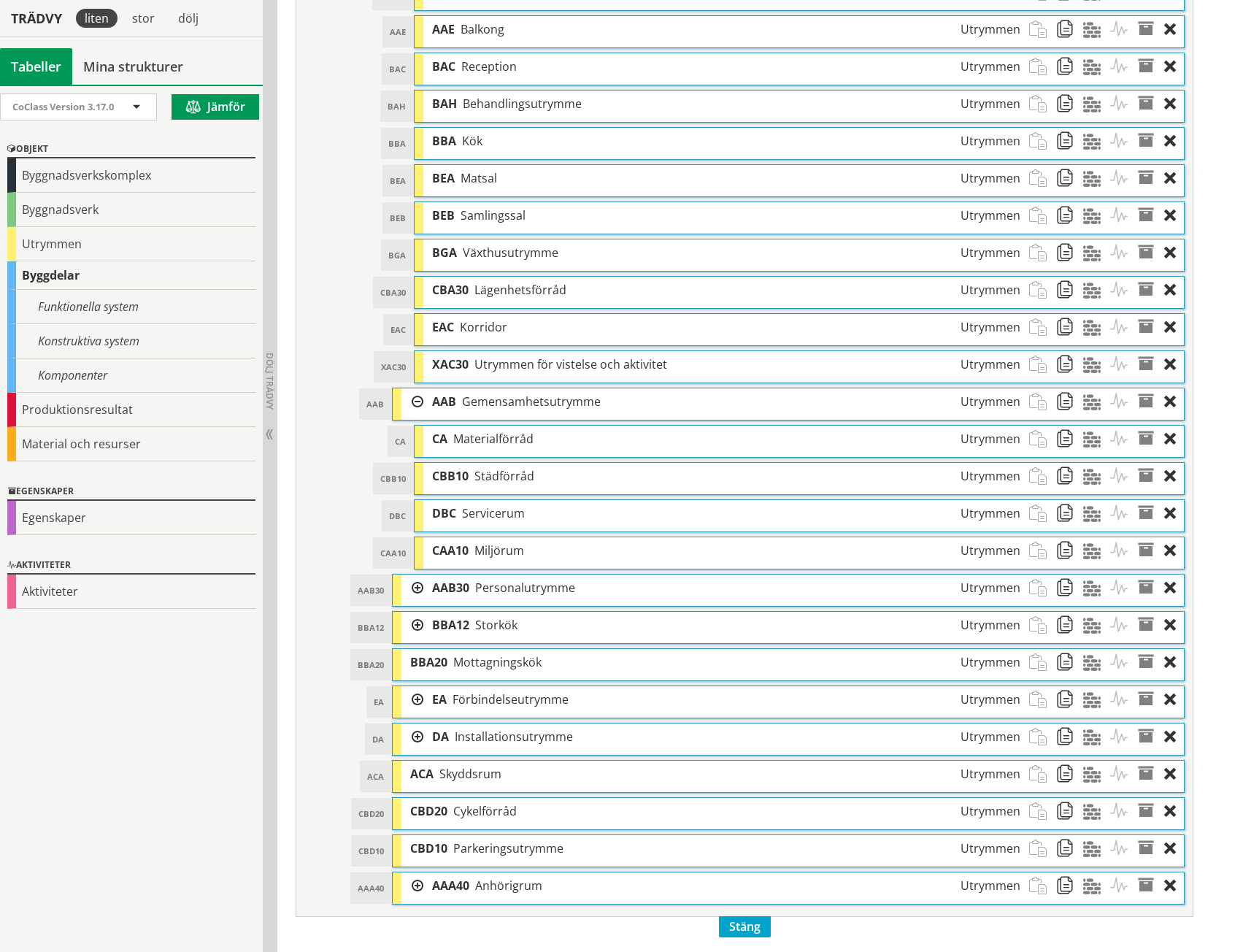
click at [412, 585] on div at bounding box center [413, 588] width 22 height 27
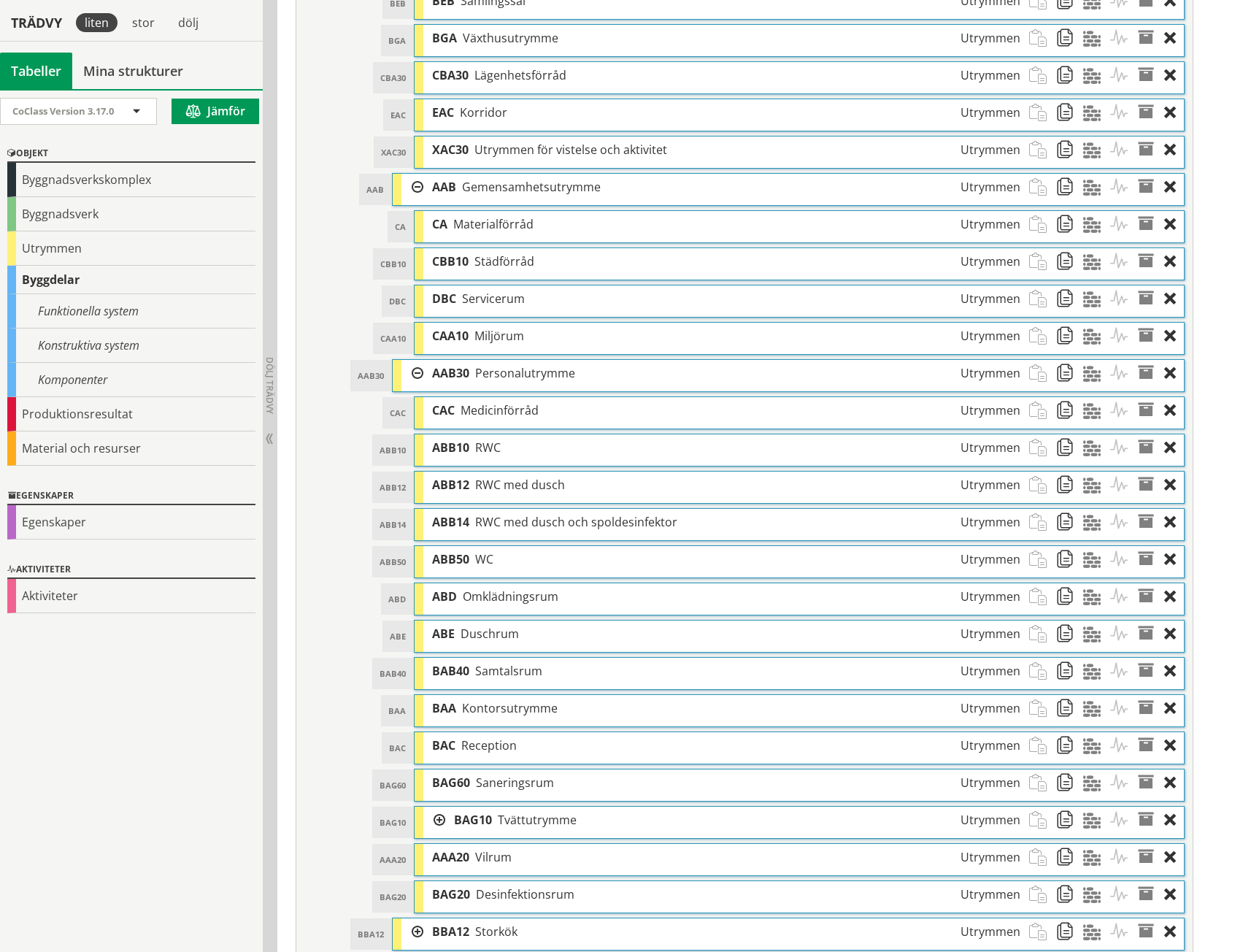
scroll to position [1158, 0]
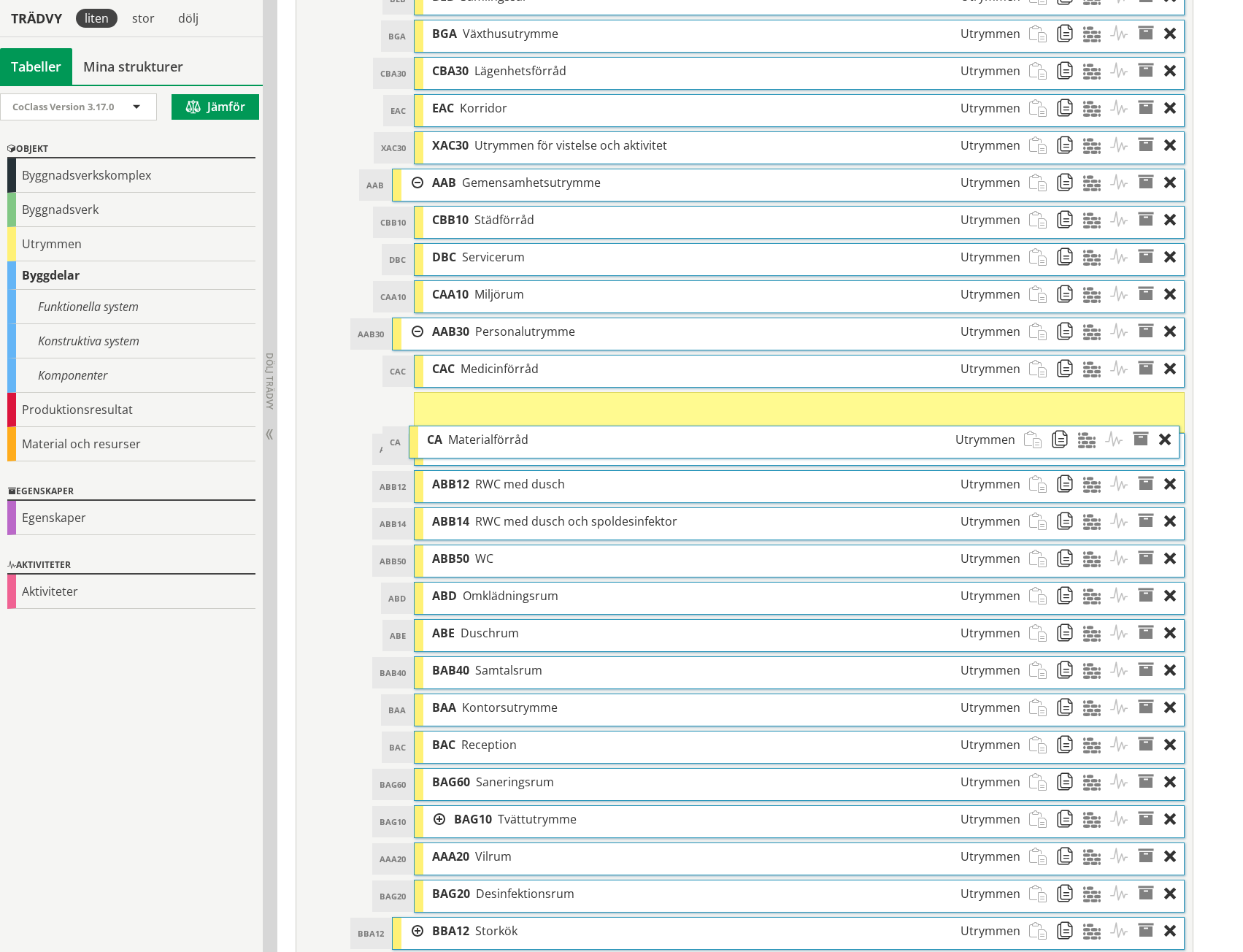
drag, startPoint x: 508, startPoint y: 213, endPoint x: 503, endPoint y: 432, distance: 219.1
click at [503, 432] on span "Materialförråd" at bounding box center [488, 439] width 80 height 16
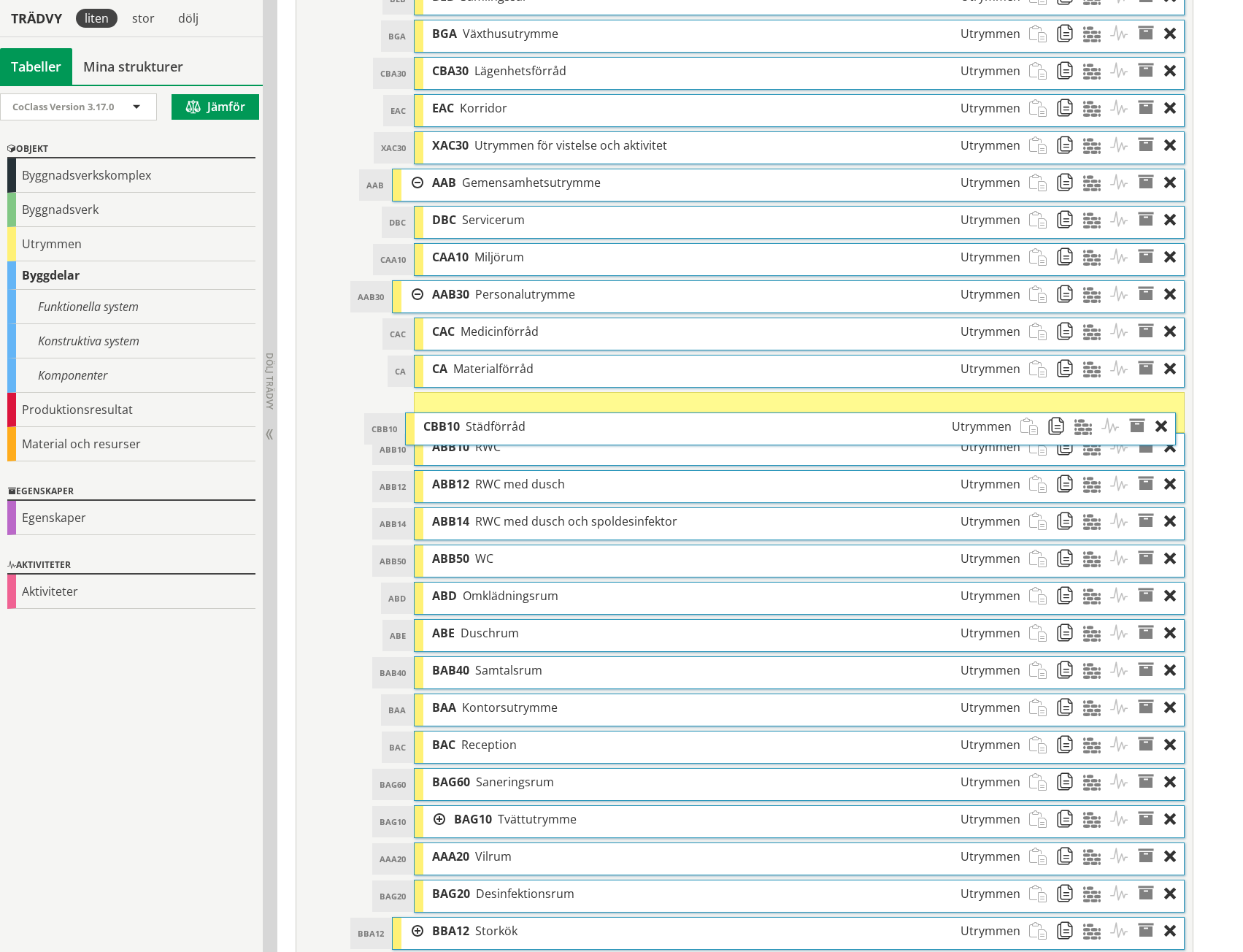
drag, startPoint x: 511, startPoint y: 218, endPoint x: 502, endPoint y: 425, distance: 207.2
click at [502, 425] on span "Städförråd" at bounding box center [496, 426] width 60 height 16
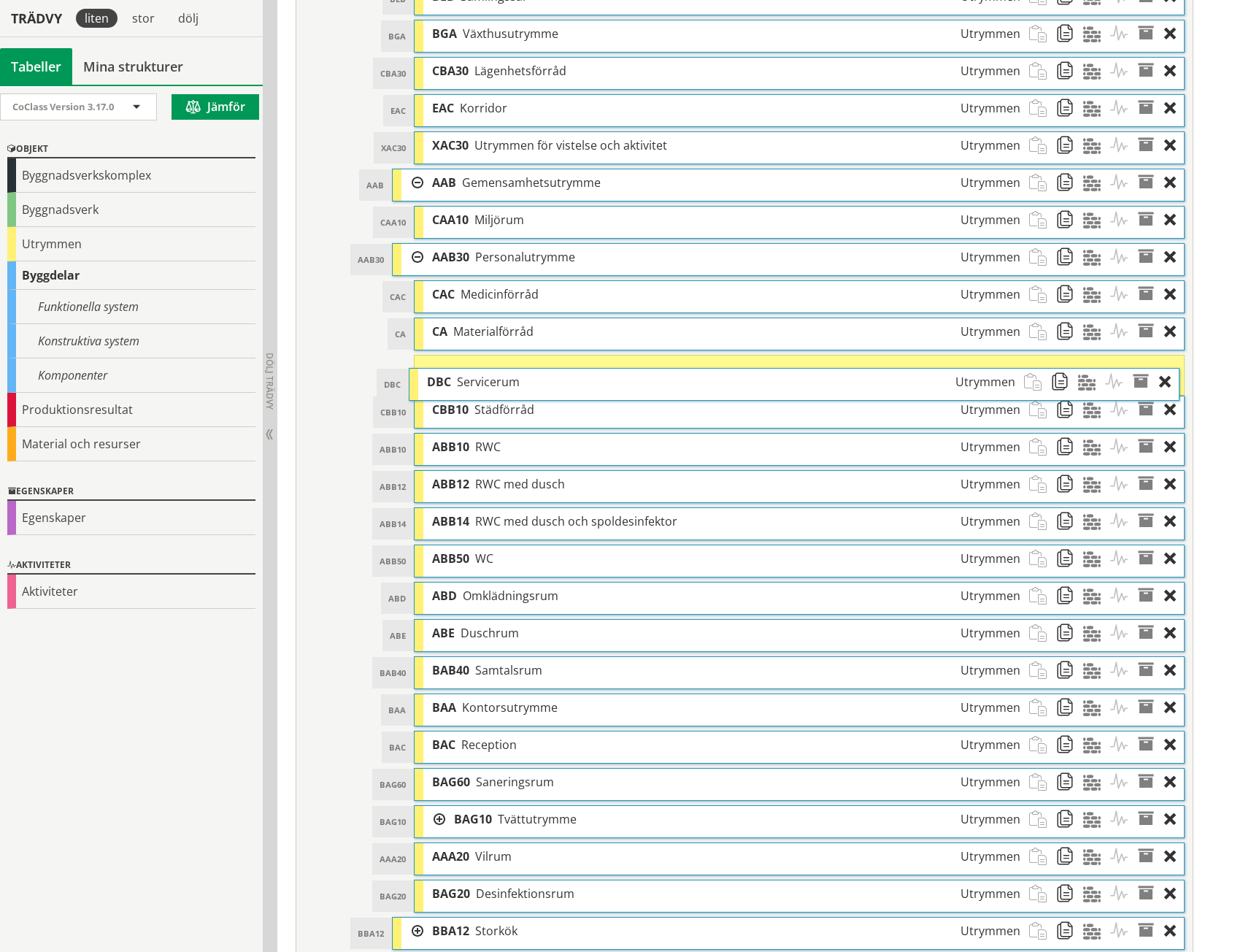
drag, startPoint x: 508, startPoint y: 224, endPoint x: 503, endPoint y: 386, distance: 162.1
click at [503, 386] on span "Servicerum" at bounding box center [488, 381] width 63 height 16
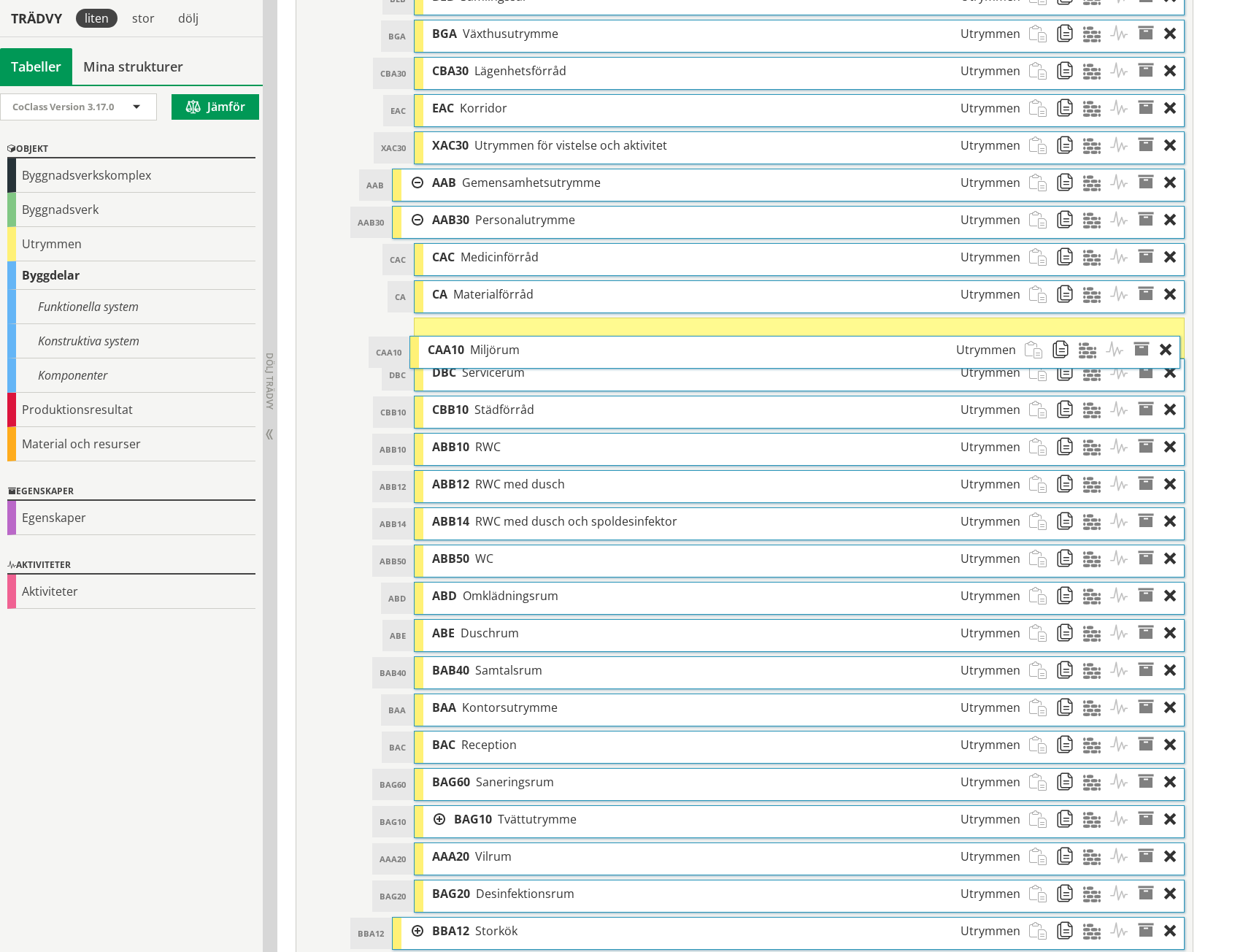
drag, startPoint x: 533, startPoint y: 219, endPoint x: 529, endPoint y: 349, distance: 130.1
click at [529, 349] on div "CAA10 Miljörum Utrymmen" at bounding box center [721, 350] width 605 height 27
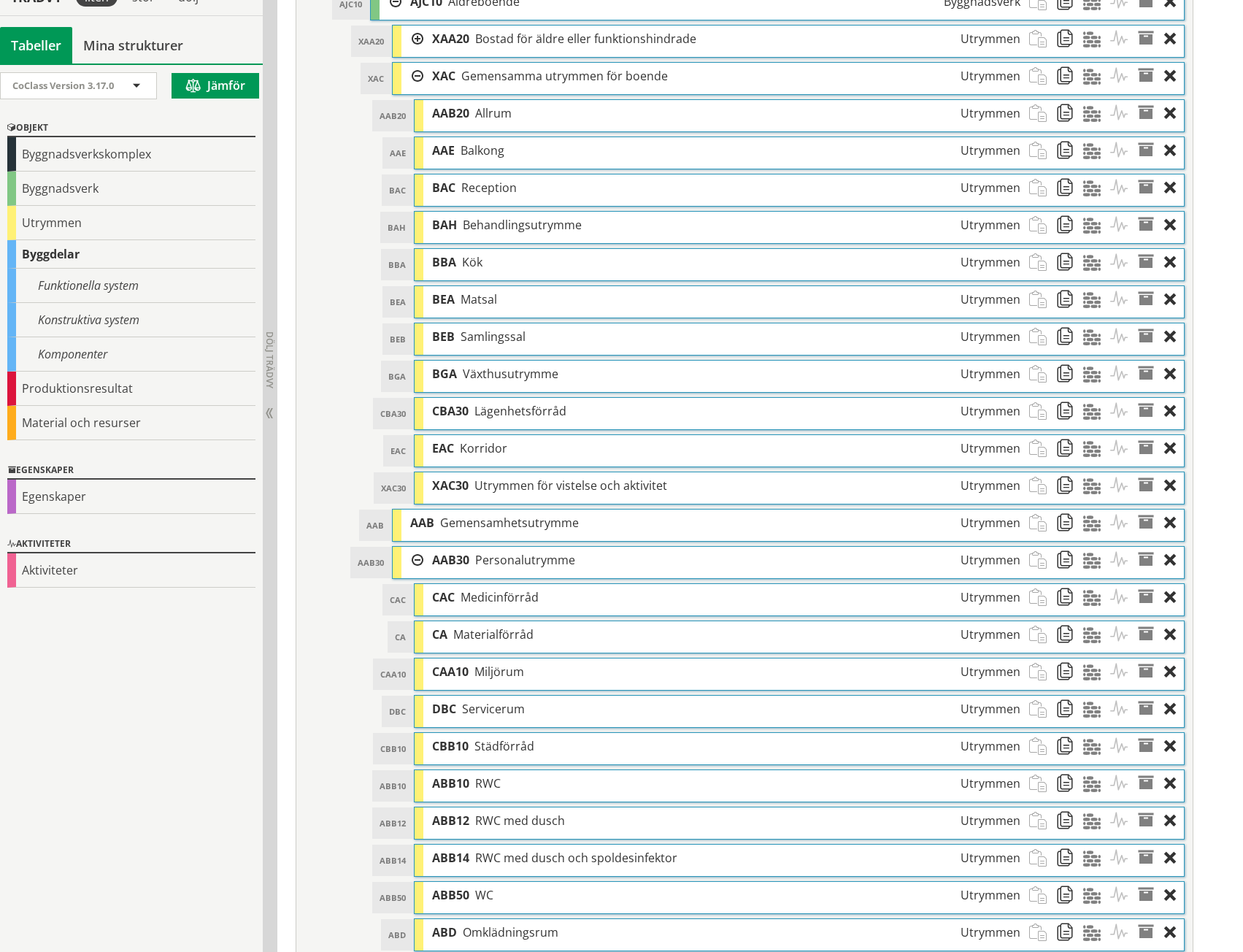
scroll to position [793, 0]
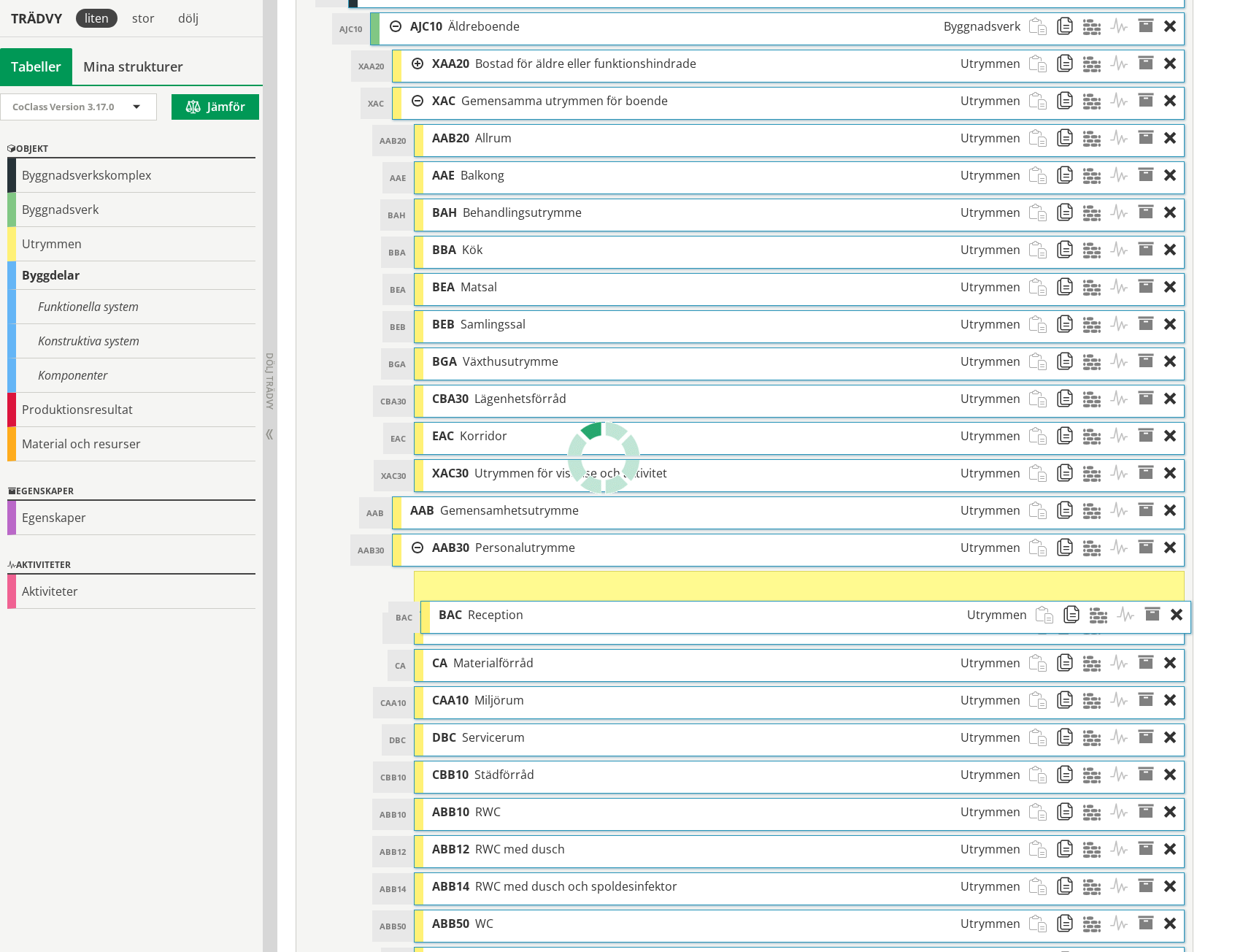
drag, startPoint x: 477, startPoint y: 214, endPoint x: 483, endPoint y: 616, distance: 402.0
click at [483, 616] on span "Reception" at bounding box center [495, 615] width 55 height 16
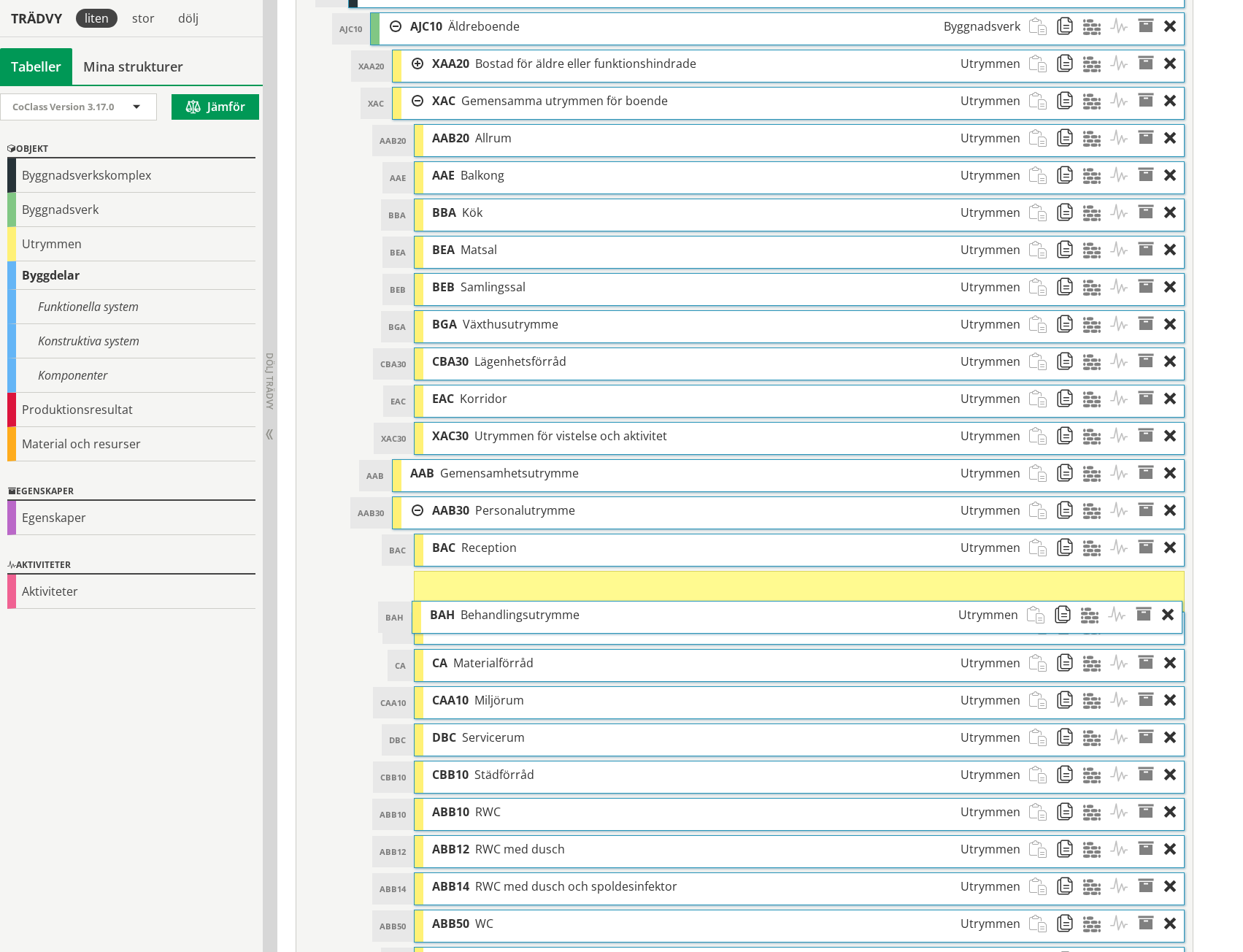
drag, startPoint x: 537, startPoint y: 214, endPoint x: 535, endPoint y: 617, distance: 403.0
click at [535, 617] on span "Behandlingsutrymme" at bounding box center [520, 615] width 119 height 16
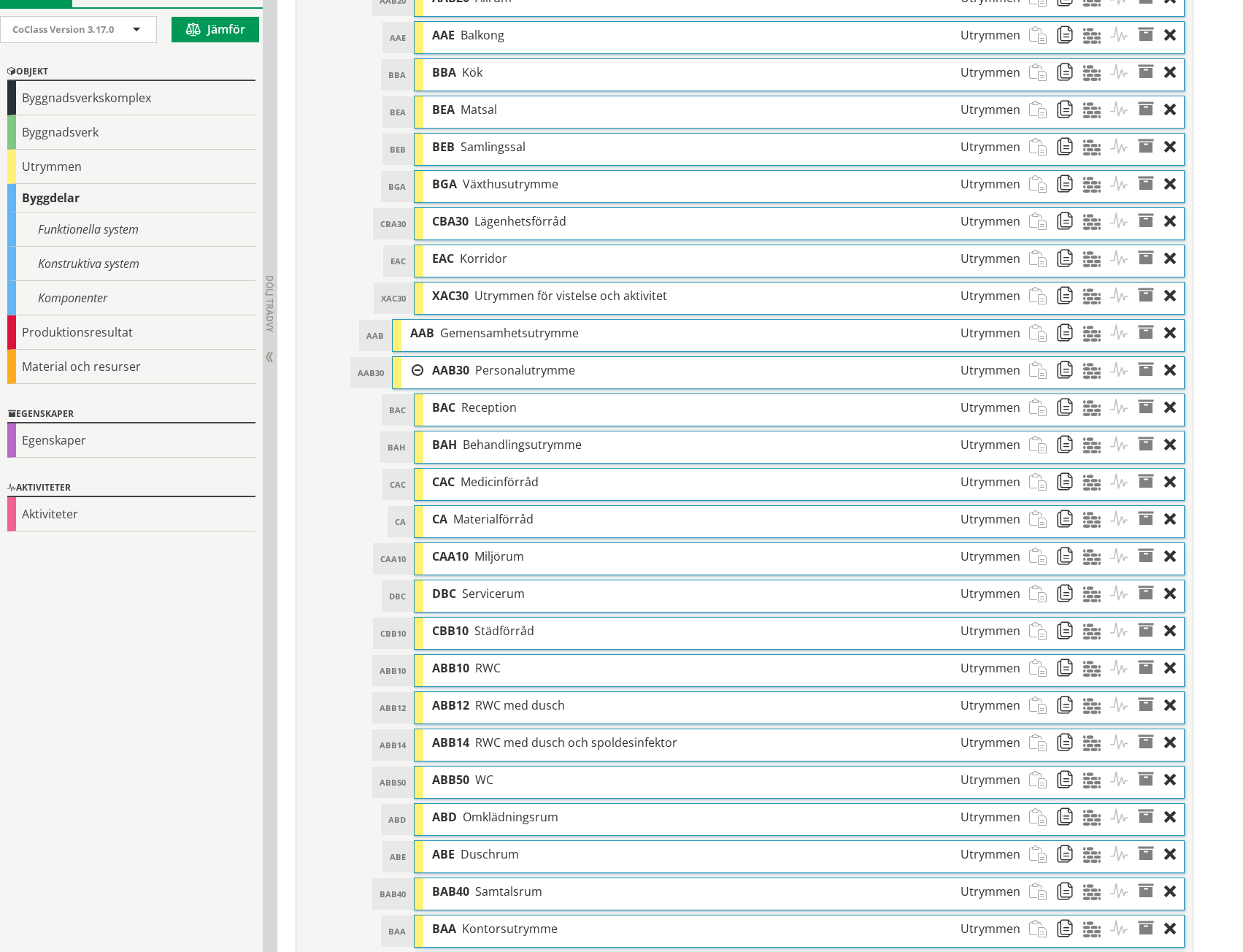
scroll to position [1012, 0]
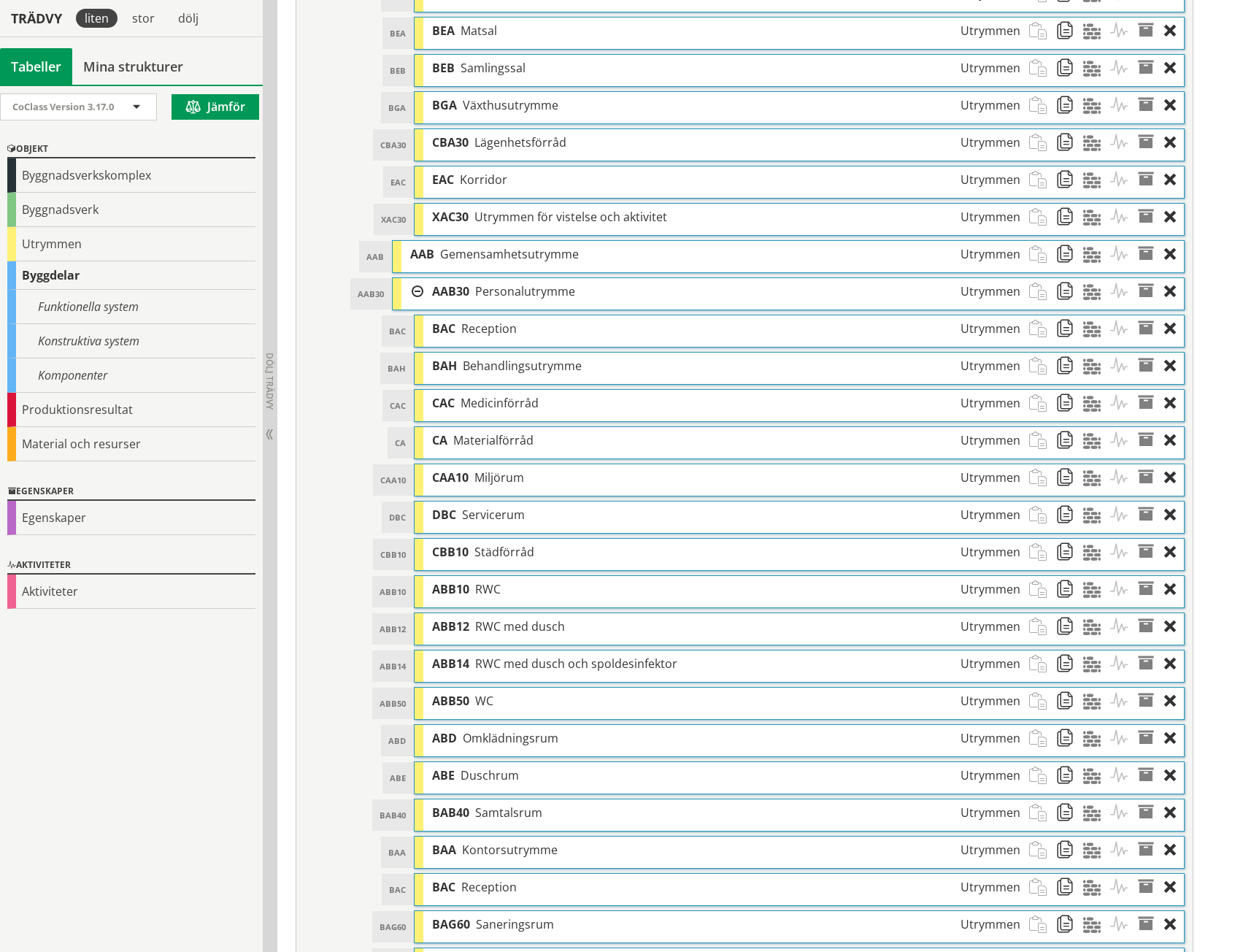
click at [419, 290] on div at bounding box center [413, 291] width 22 height 27
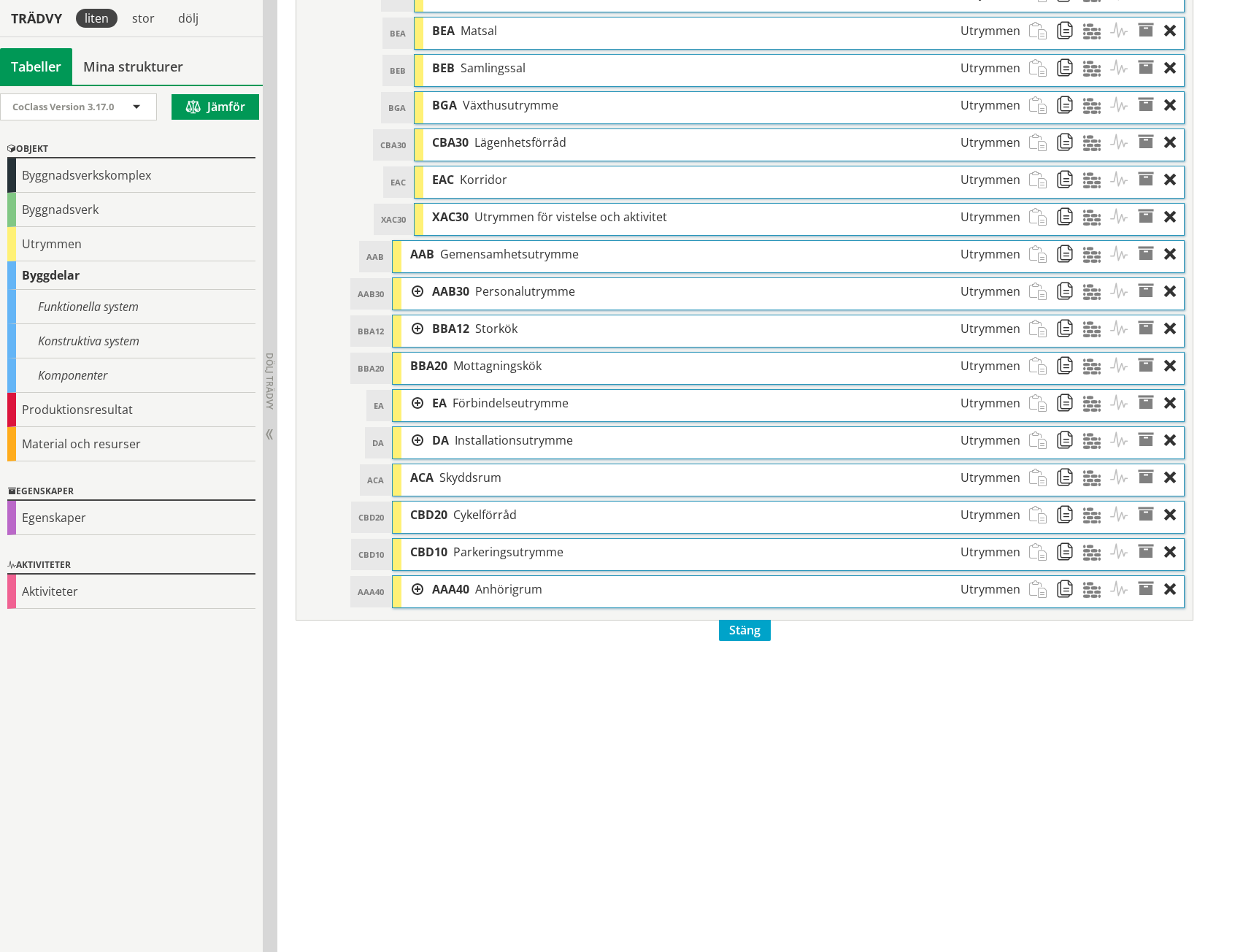
click at [414, 322] on div at bounding box center [413, 328] width 22 height 27
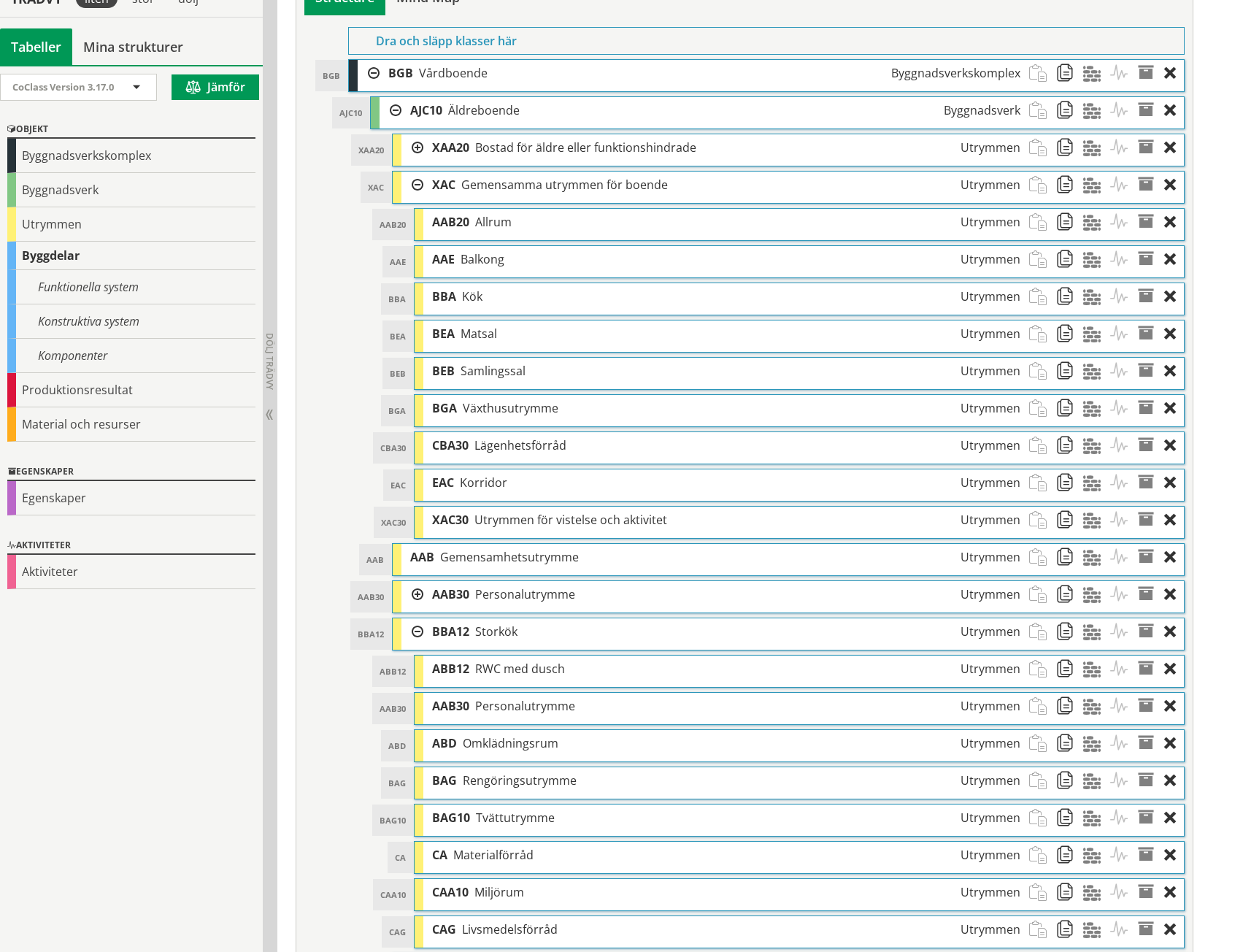
scroll to position [719, 0]
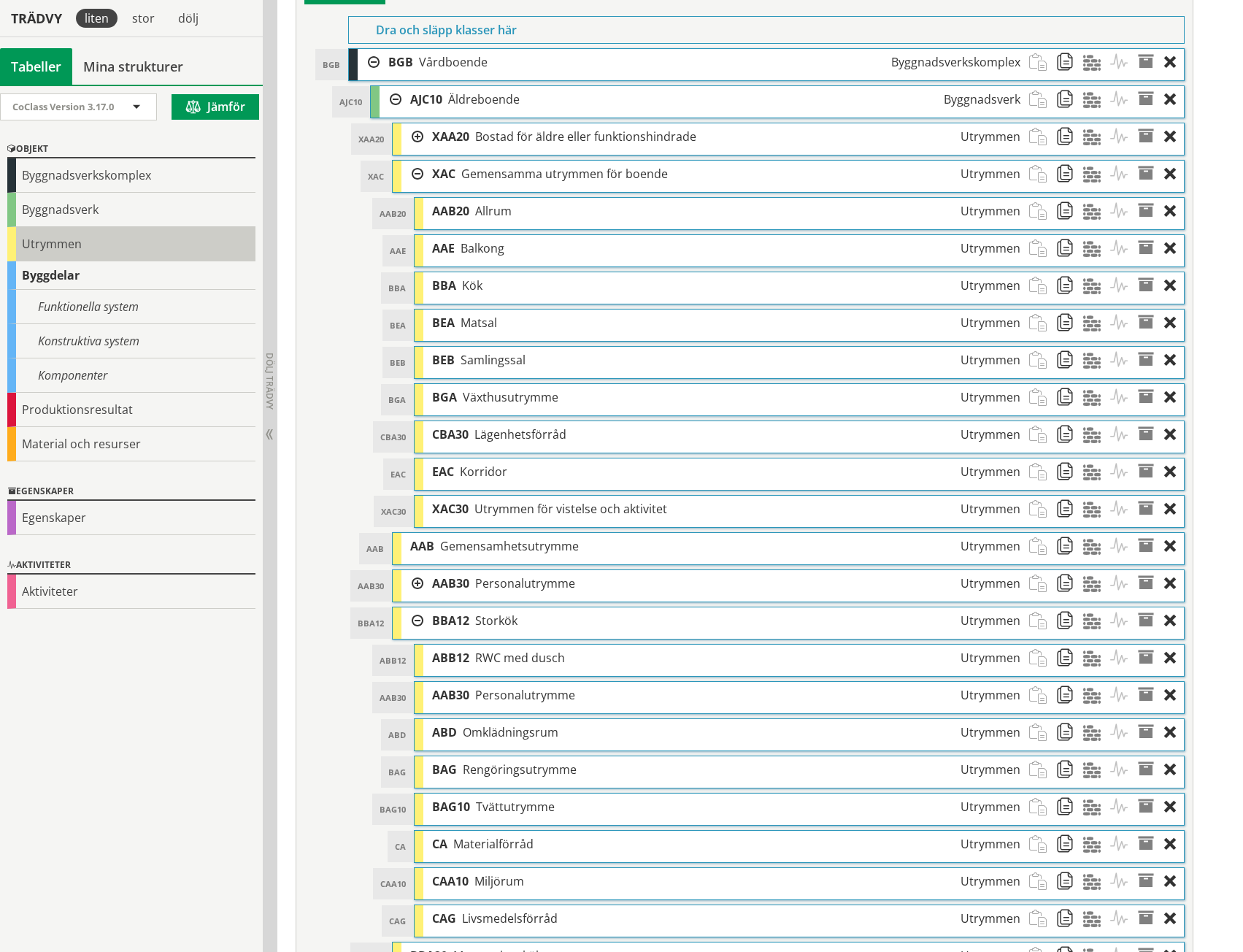
click at [37, 245] on div "Utrymmen" at bounding box center [132, 244] width 248 height 34
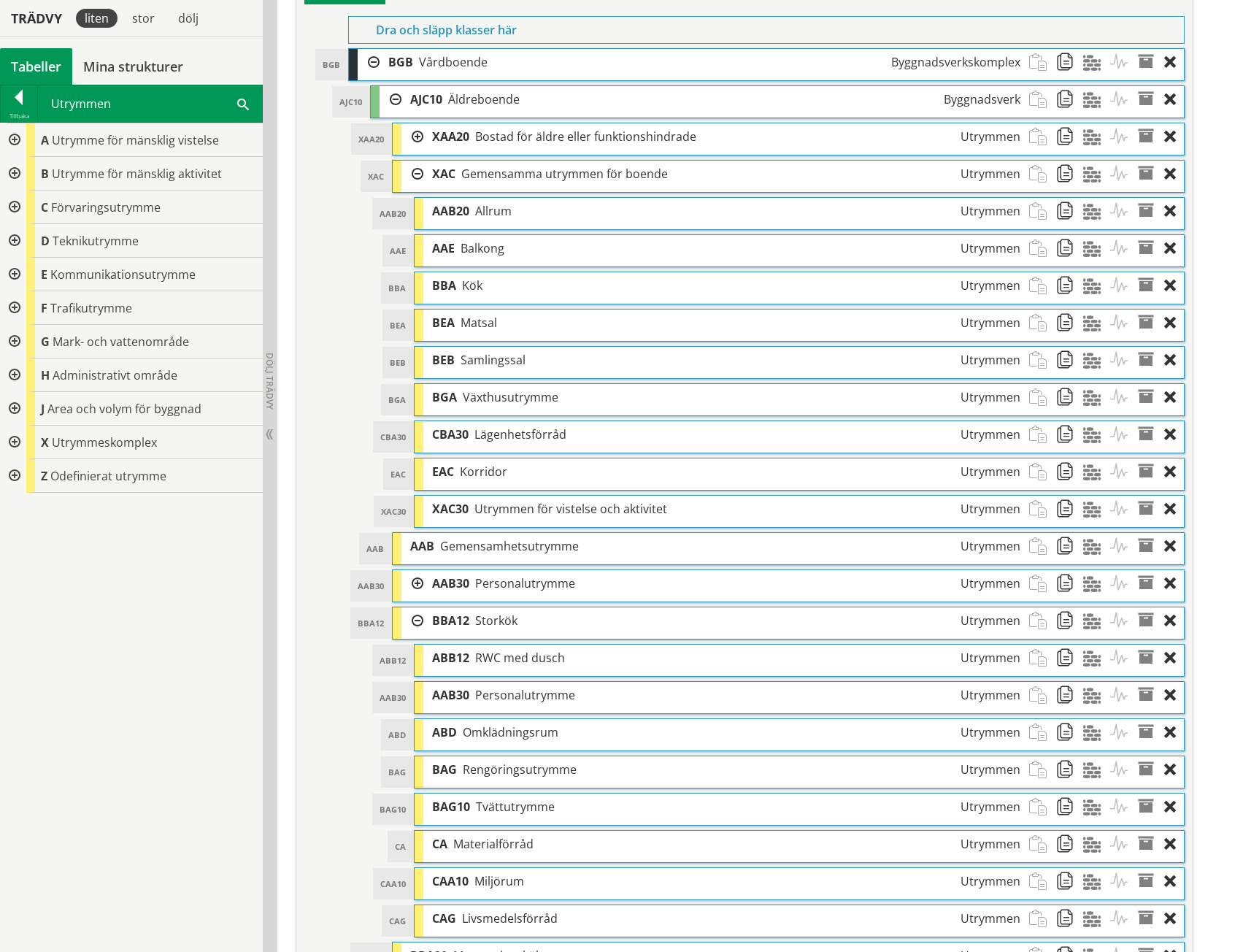
click at [13, 170] on div at bounding box center [13, 174] width 26 height 34
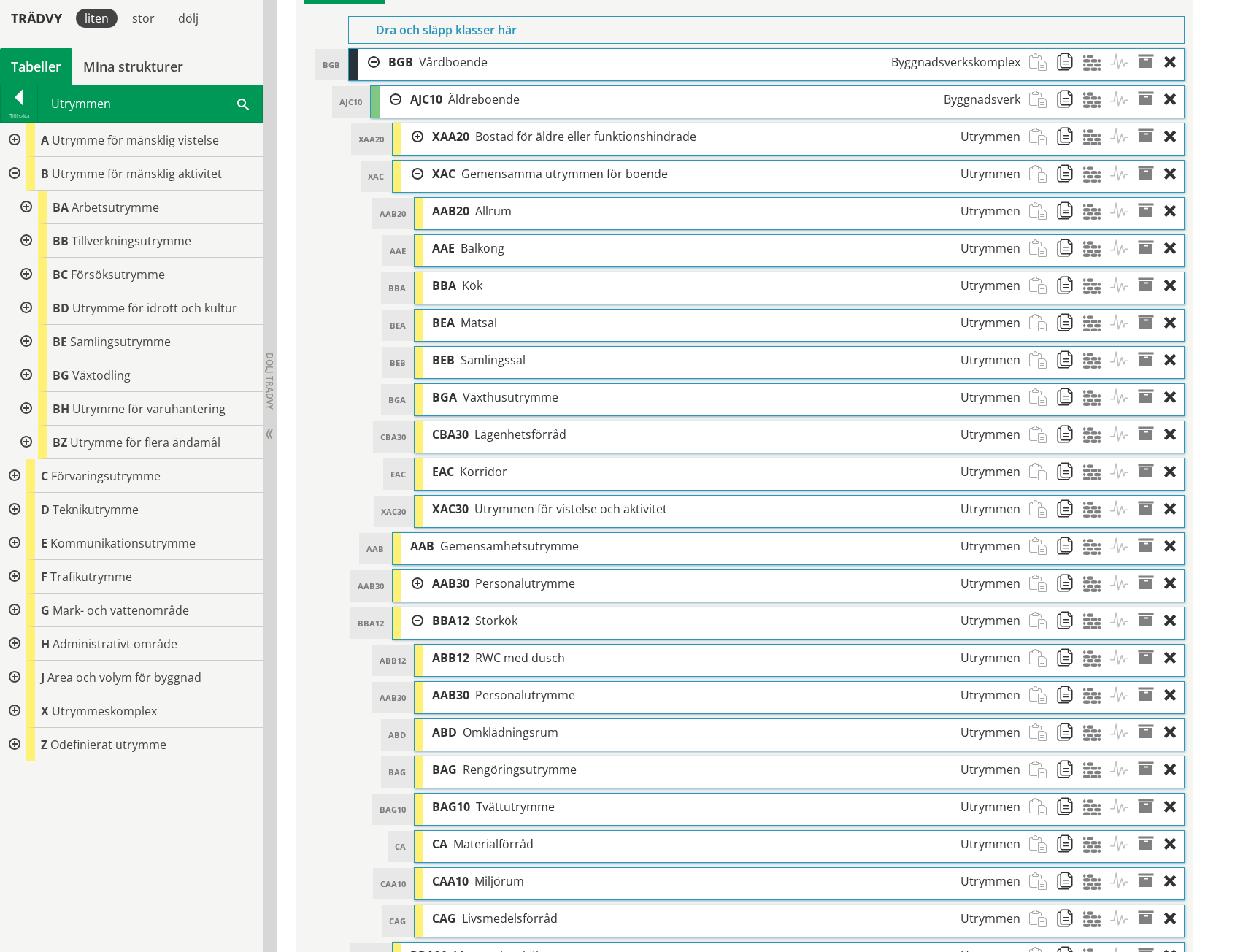
click at [19, 237] on div at bounding box center [24, 241] width 26 height 34
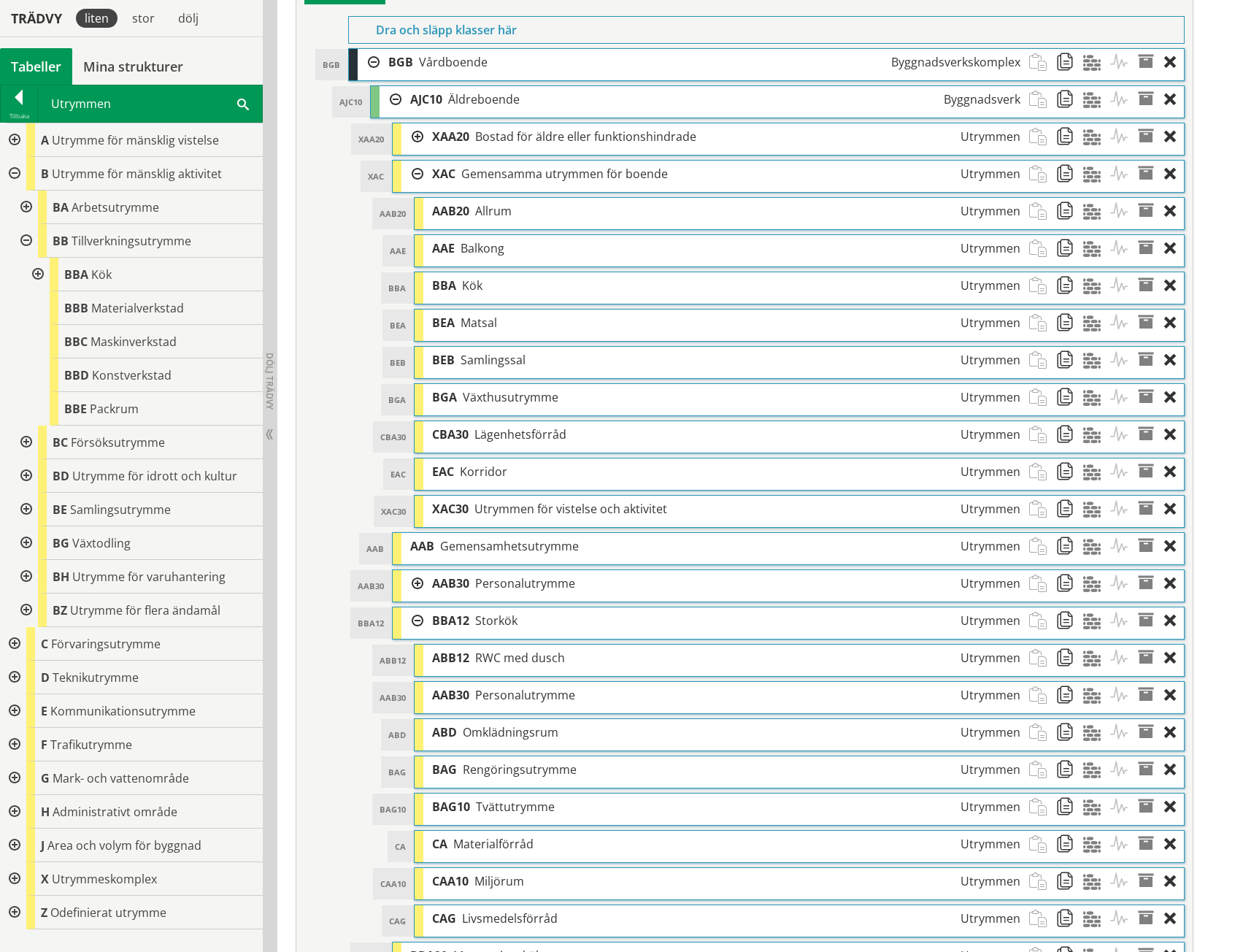
click at [21, 275] on div "BB Tillverkningsutrymme BBA Kök BBB Materialverkstad BBC Maskinverkstad BBD Kon…" at bounding box center [137, 324] width 251 height 201
click at [31, 275] on div at bounding box center [37, 275] width 26 height 34
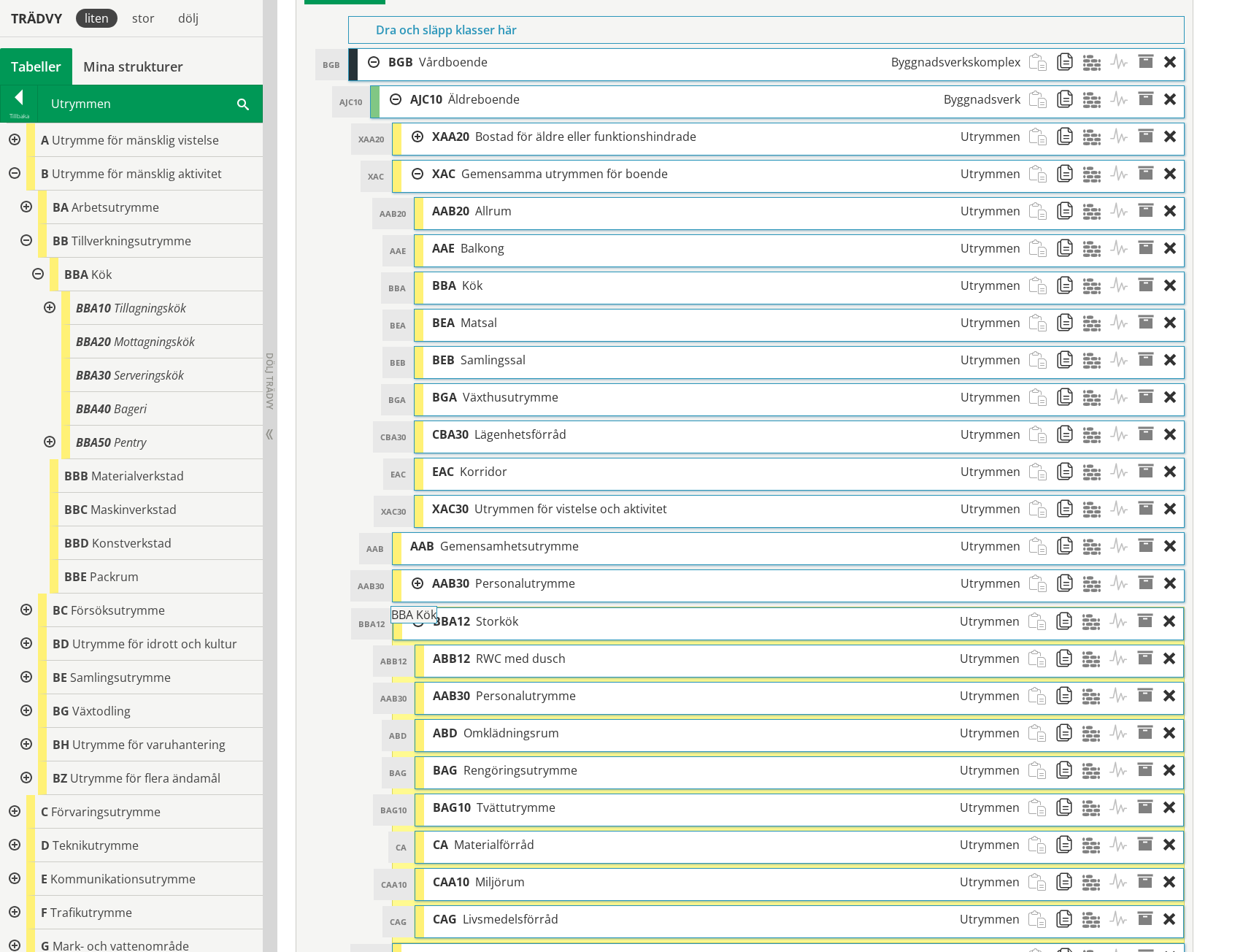
drag, startPoint x: 86, startPoint y: 267, endPoint x: 453, endPoint y: 615, distance: 505.8
click at [453, 615] on div "Trädvy liten stor dölj Tabeller Mina strukturer CoClass Version 3.17.0" at bounding box center [622, 332] width 1243 height 1829
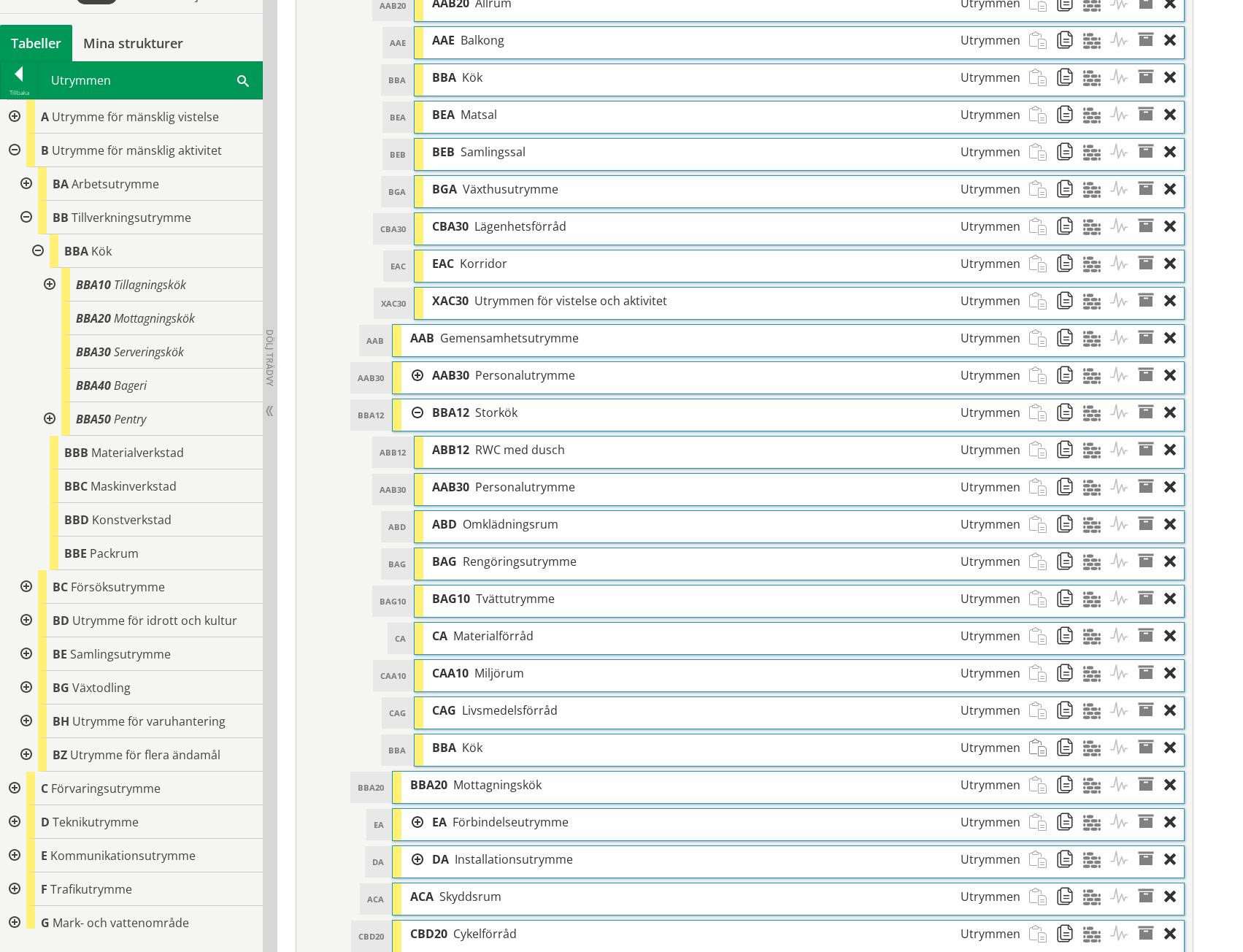
scroll to position [905, 0]
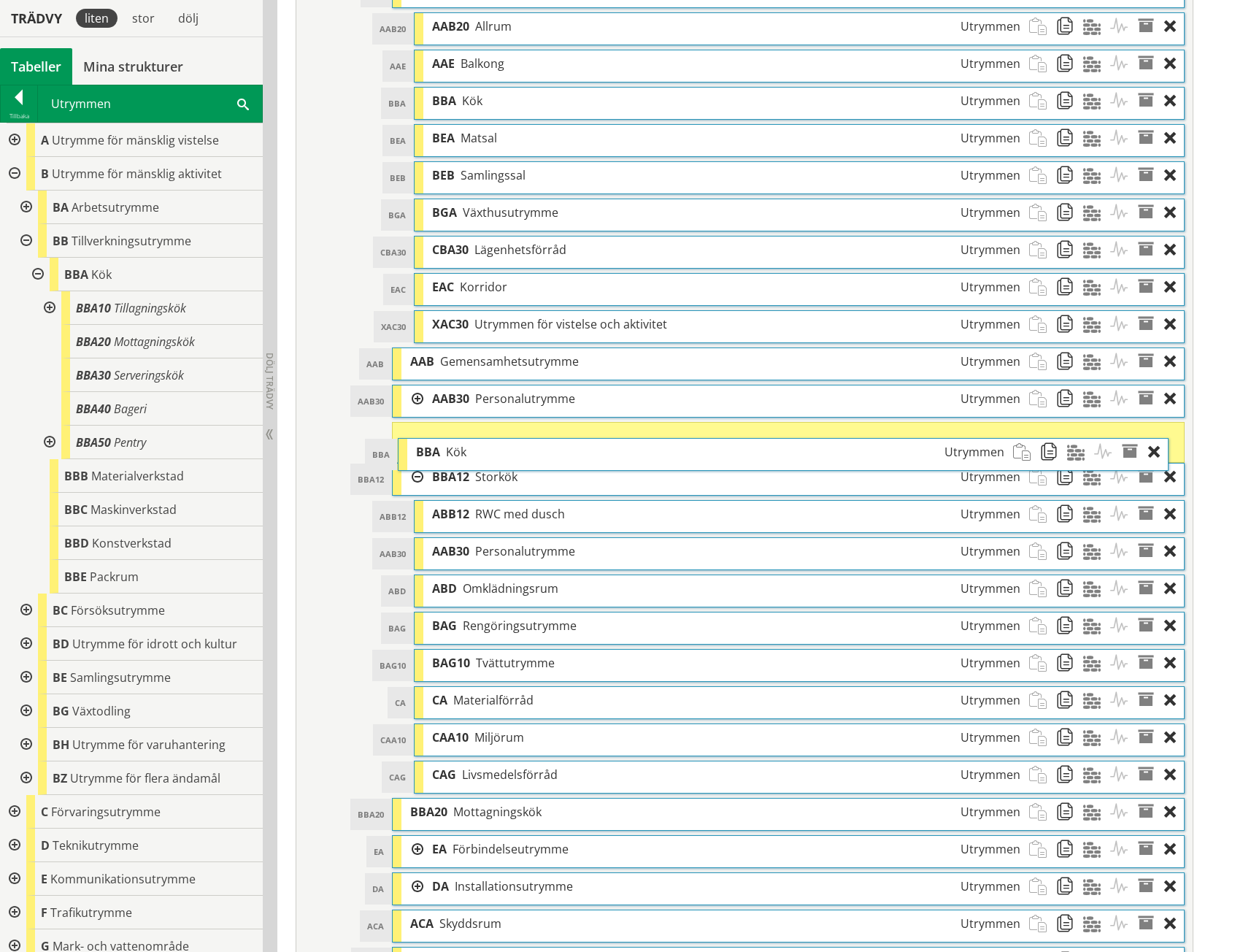
drag, startPoint x: 487, startPoint y: 768, endPoint x: 475, endPoint y: 449, distance: 319.2
click at [475, 449] on div "BBA Kök Utrymmen" at bounding box center [710, 452] width 605 height 27
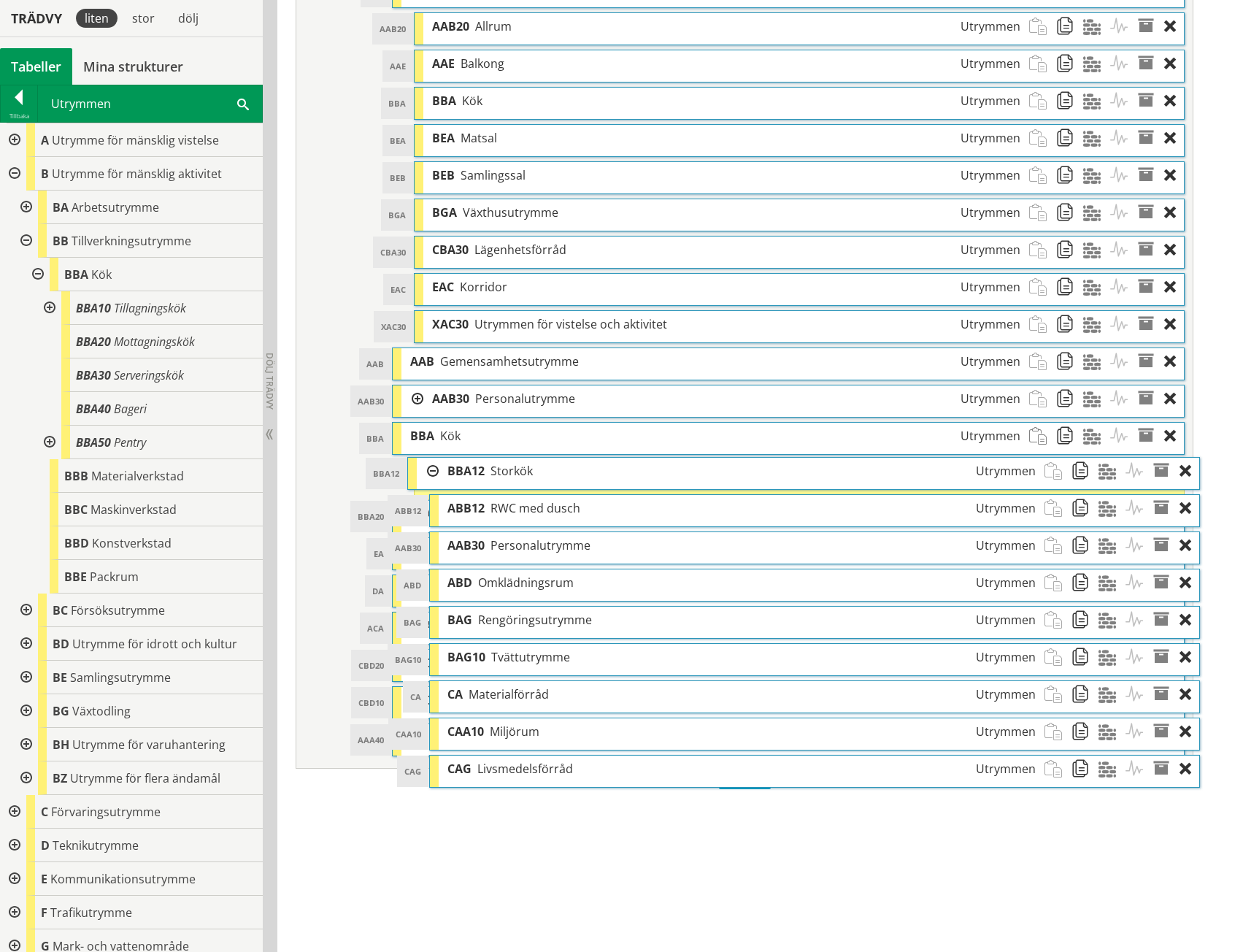
drag, startPoint x: 436, startPoint y: 471, endPoint x: 452, endPoint y: 468, distance: 16.3
click at [452, 468] on span "BBA12" at bounding box center [466, 471] width 38 height 16
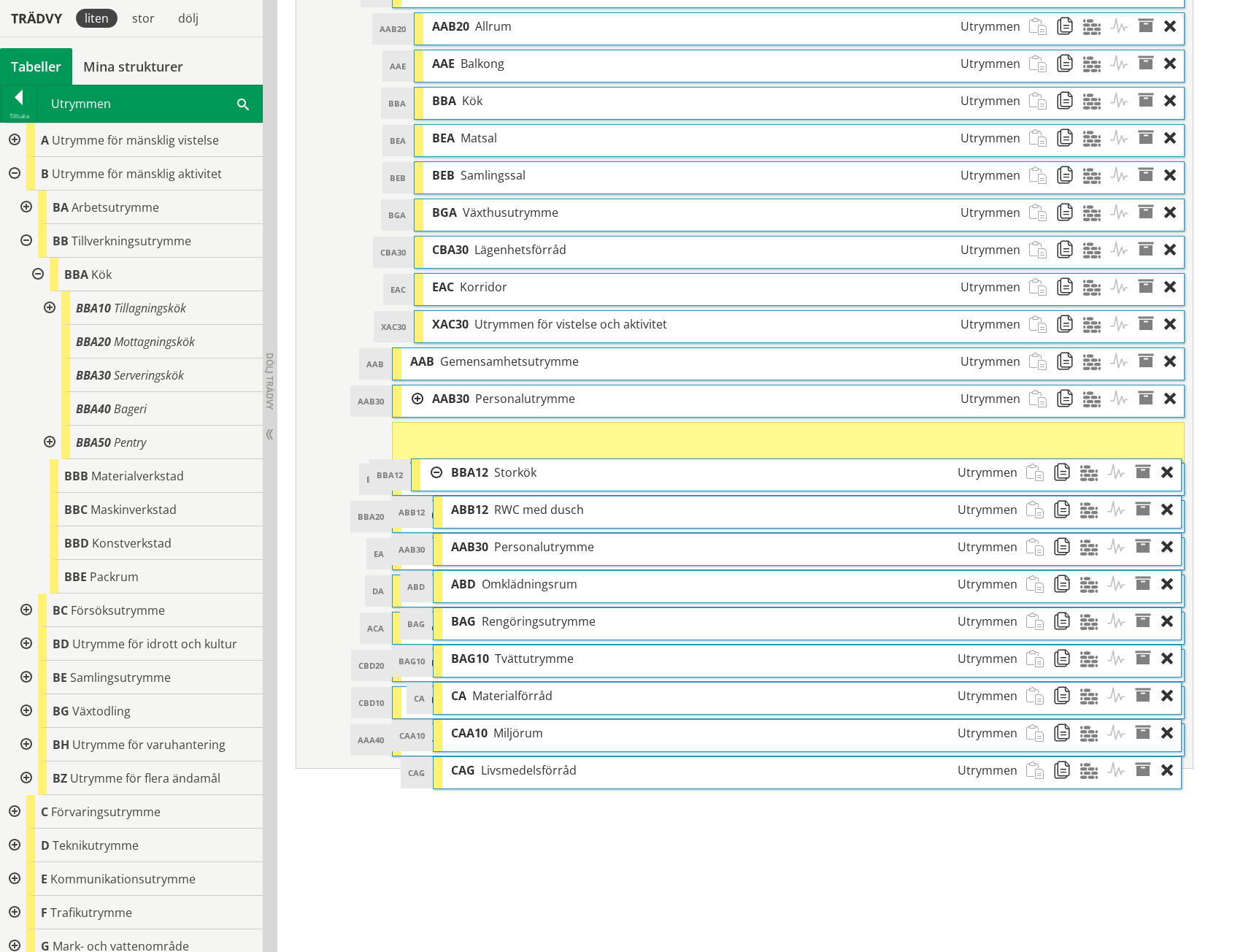
click at [525, 471] on span "Storkök" at bounding box center [515, 472] width 42 height 16
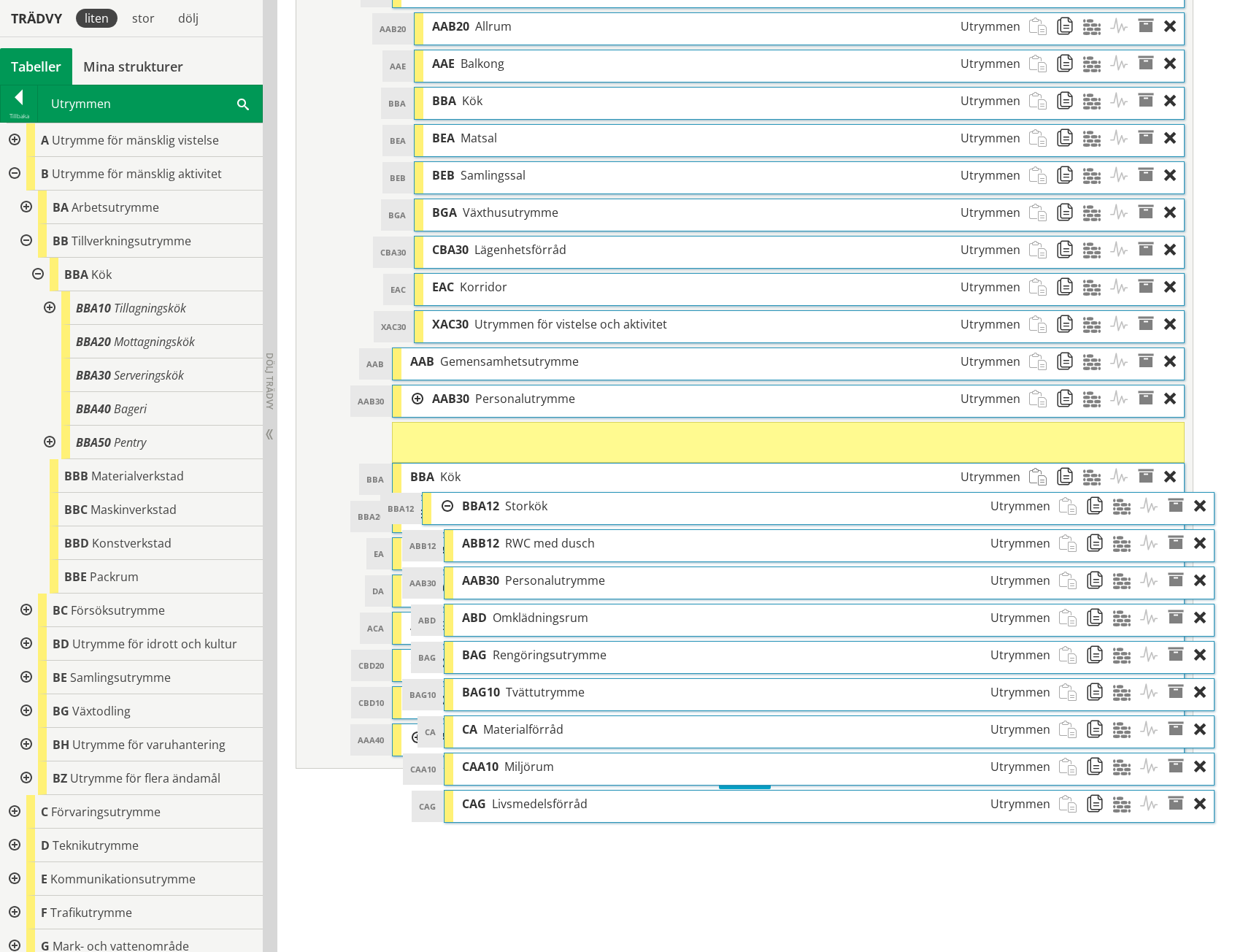
drag, startPoint x: 501, startPoint y: 435, endPoint x: 530, endPoint y: 505, distance: 75.8
click at [530, 505] on span "Storkök" at bounding box center [526, 505] width 42 height 16
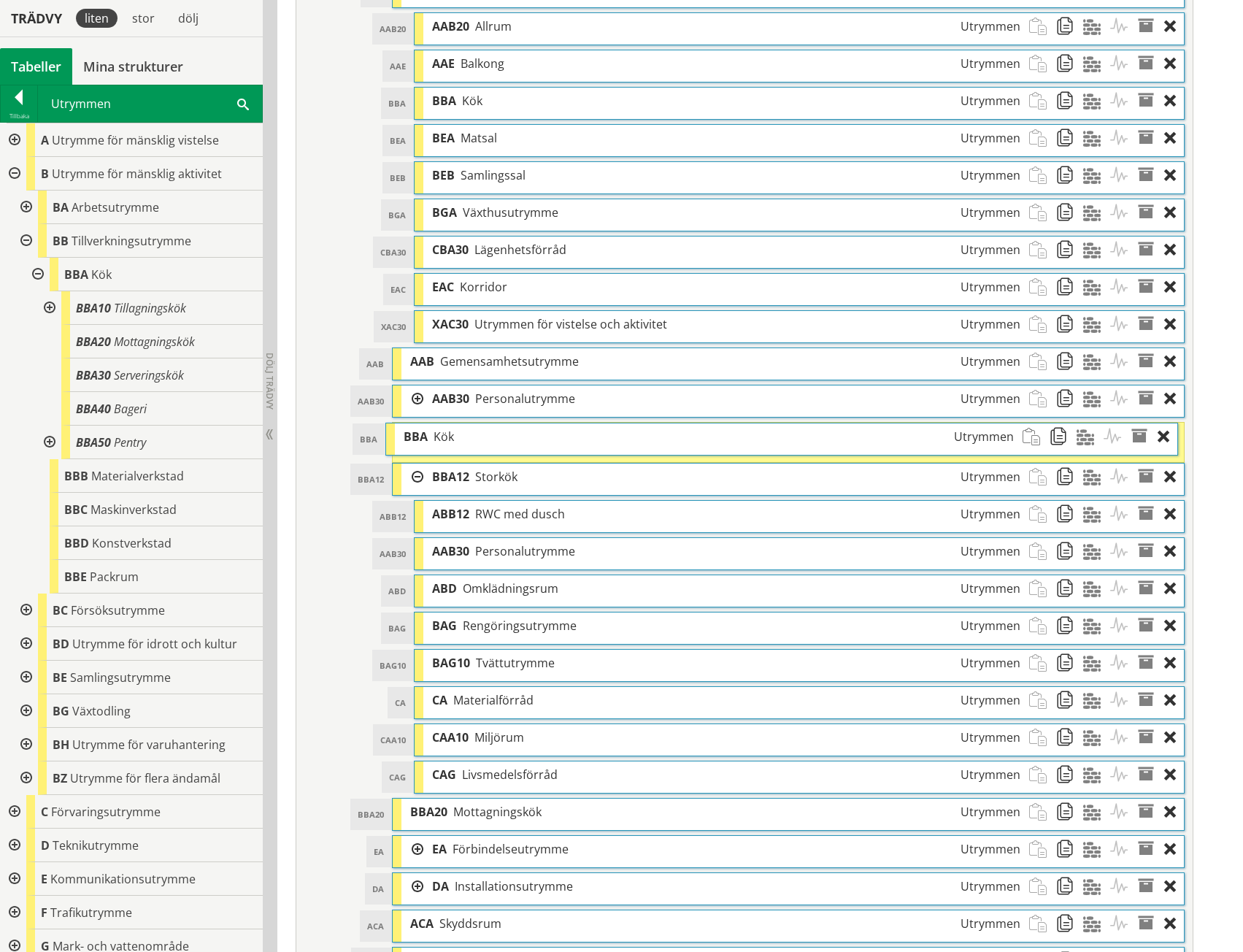
drag, startPoint x: 481, startPoint y: 767, endPoint x: 474, endPoint y: 434, distance: 333.1
click at [474, 434] on div "BBA Kök Utrymmen" at bounding box center [708, 436] width 627 height 27
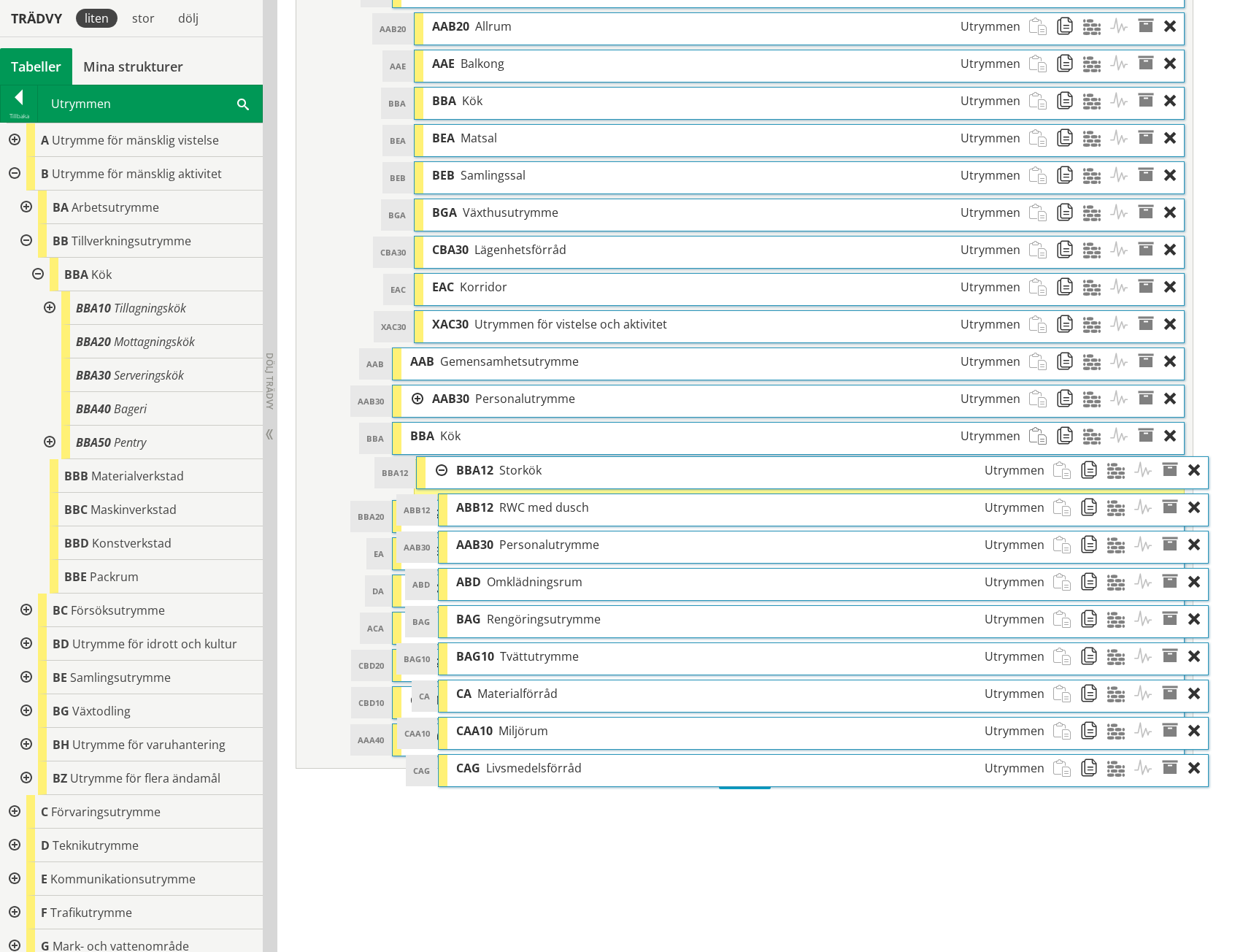
drag, startPoint x: 481, startPoint y: 475, endPoint x: 512, endPoint y: 472, distance: 31.1
click at [512, 472] on span "Storkök" at bounding box center [520, 470] width 42 height 16
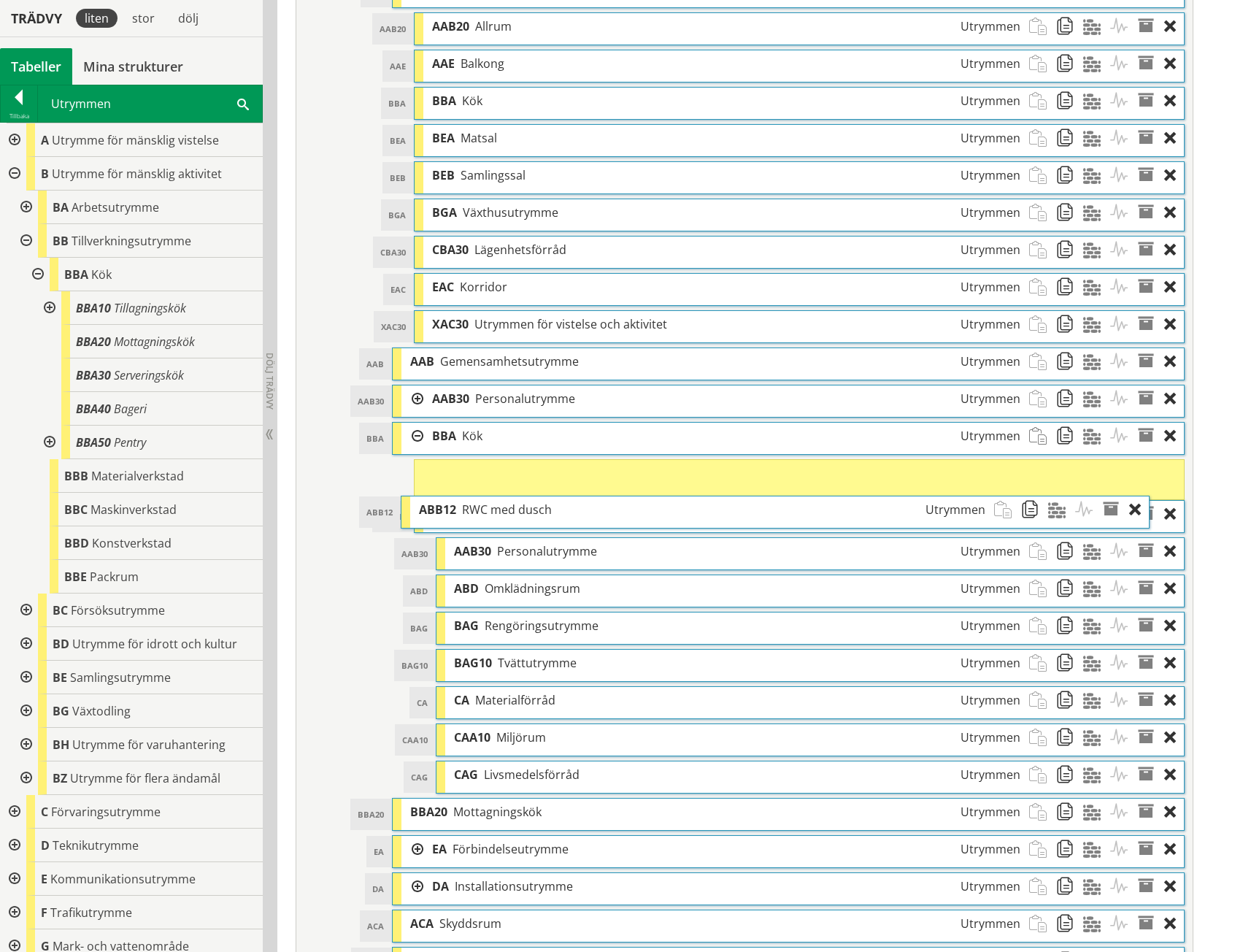
drag, startPoint x: 566, startPoint y: 515, endPoint x: 553, endPoint y: 515, distance: 13.0
click at [553, 515] on div "ABB12 RWC med dusch Utrymmen" at bounding box center [702, 510] width 583 height 27
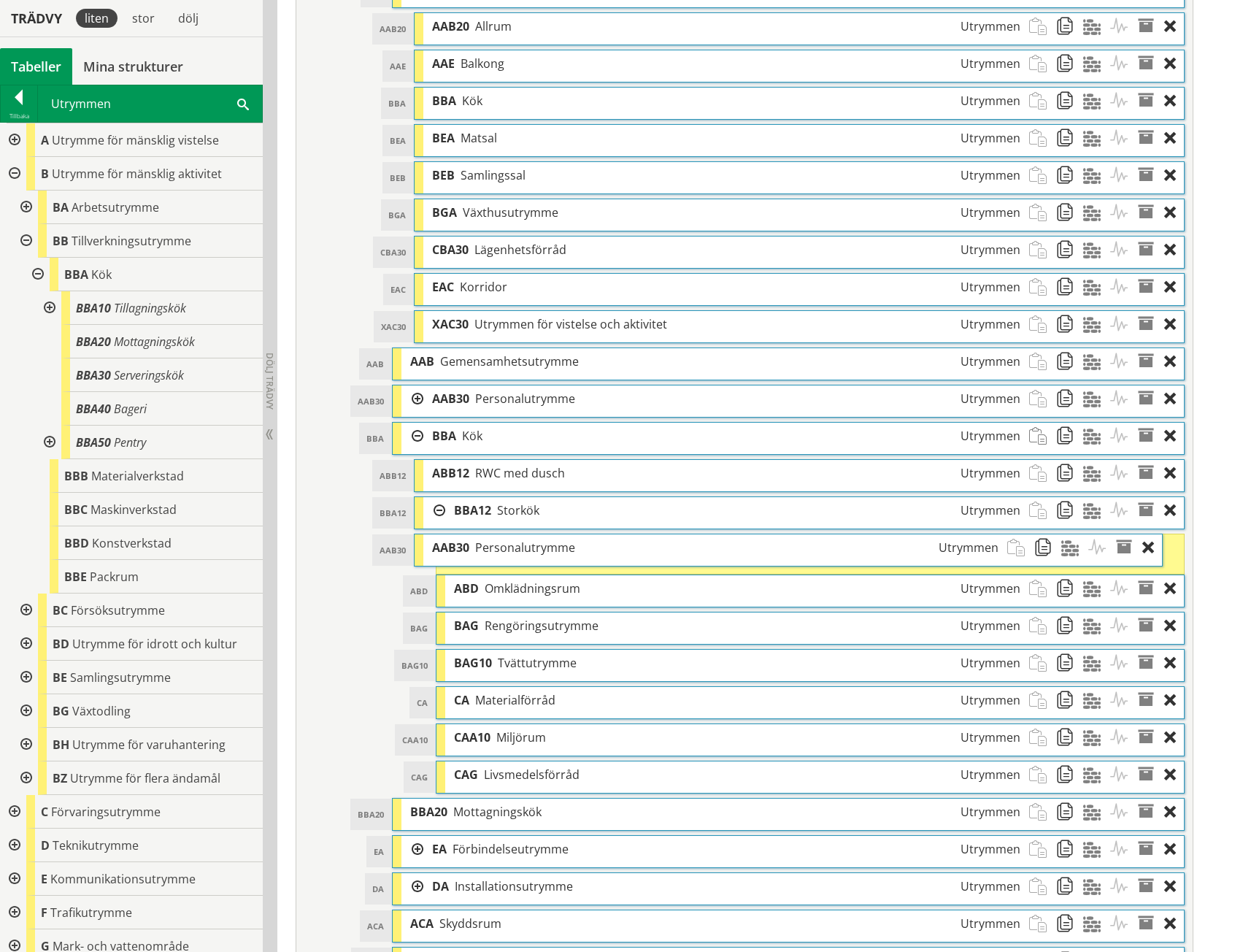
drag, startPoint x: 601, startPoint y: 545, endPoint x: 576, endPoint y: 545, distance: 25.0
click at [576, 545] on div "AAB30 Personalutrymme Utrymmen" at bounding box center [715, 547] width 583 height 27
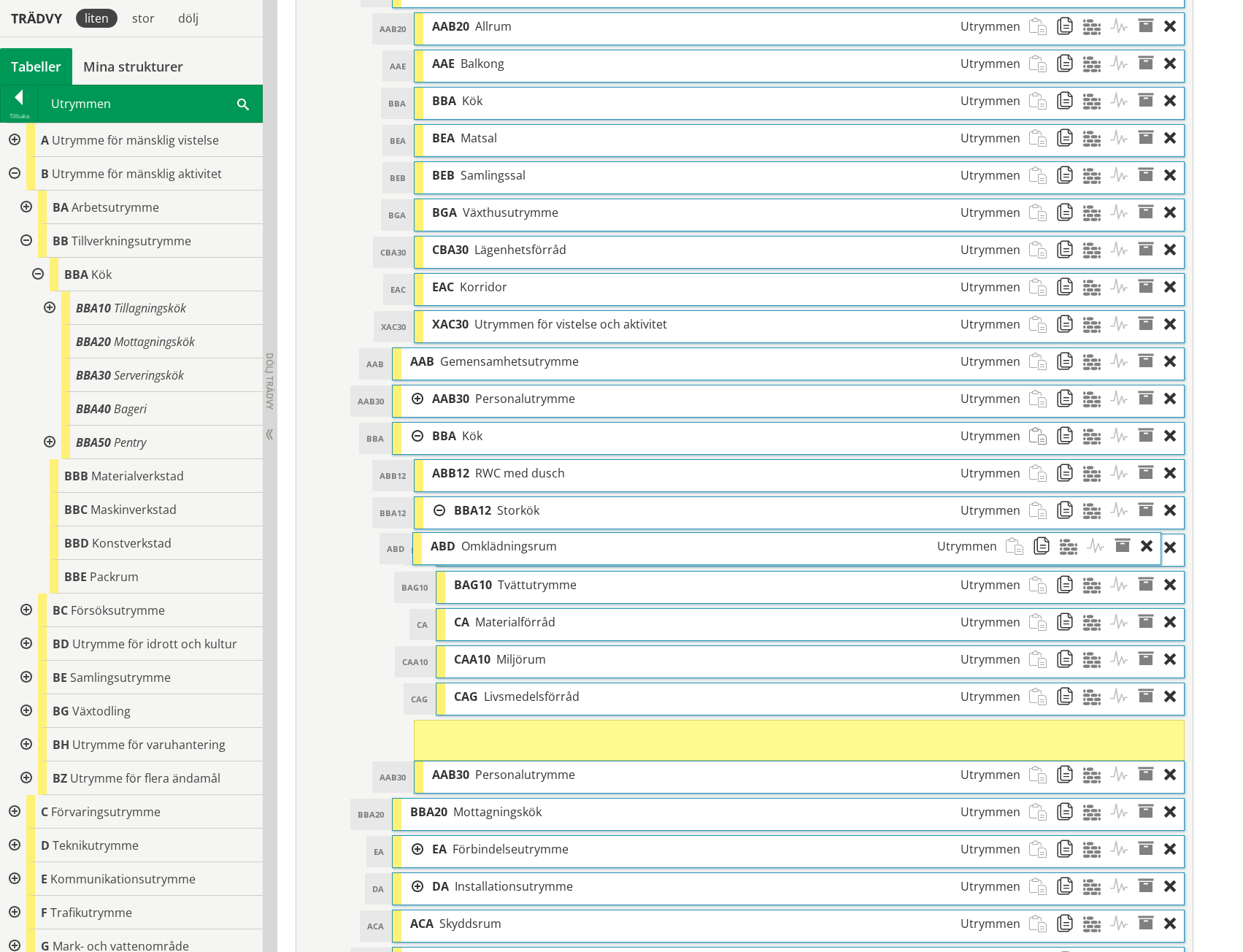
drag, startPoint x: 587, startPoint y: 556, endPoint x: 563, endPoint y: 555, distance: 24.0
click at [563, 555] on div "ABD Omklädningsrum Utrymmen" at bounding box center [713, 546] width 583 height 27
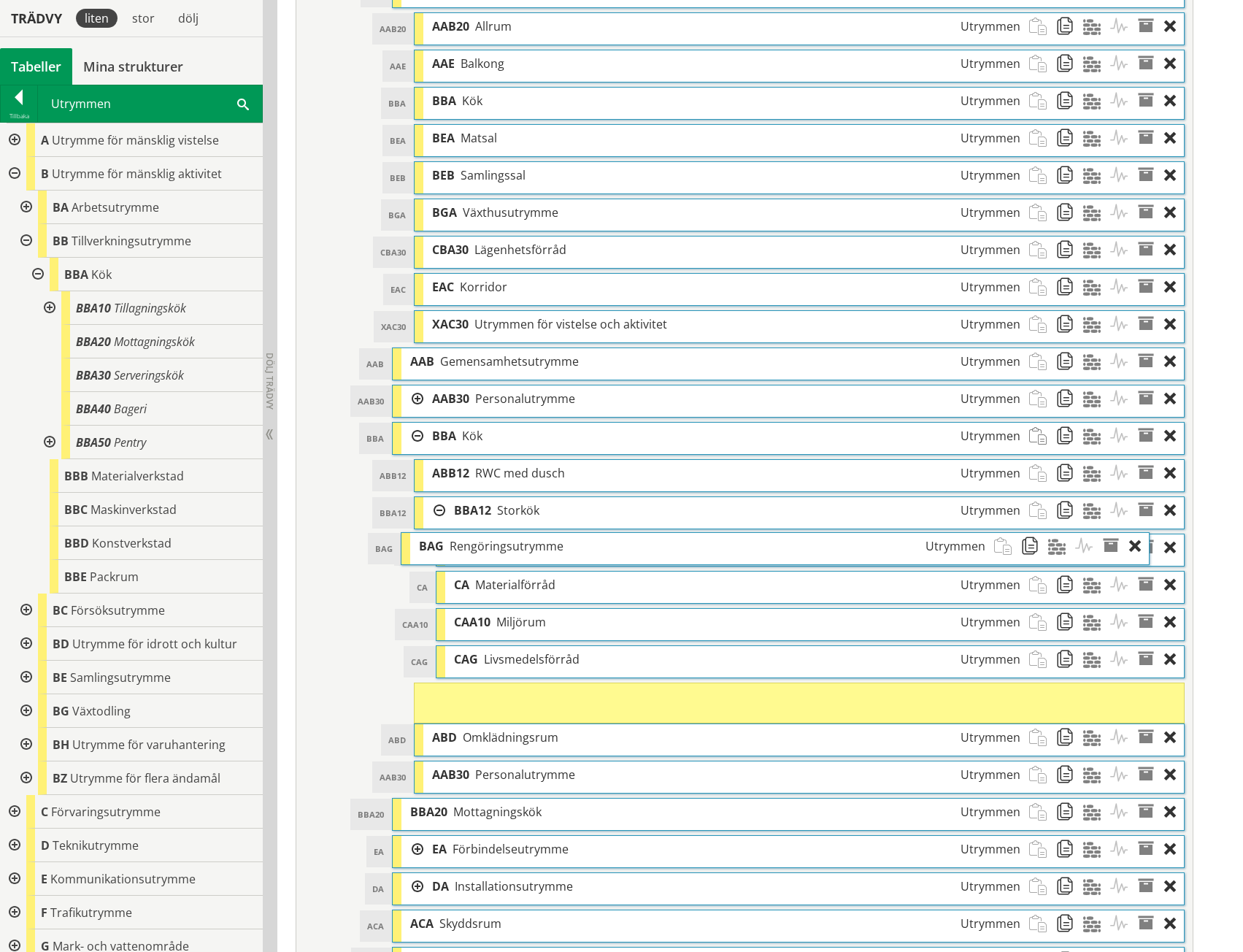
drag, startPoint x: 646, startPoint y: 550, endPoint x: 611, endPoint y: 549, distance: 35.0
click at [611, 549] on div "BAG Rengöringsutrymme Utrymmen" at bounding box center [702, 546] width 583 height 27
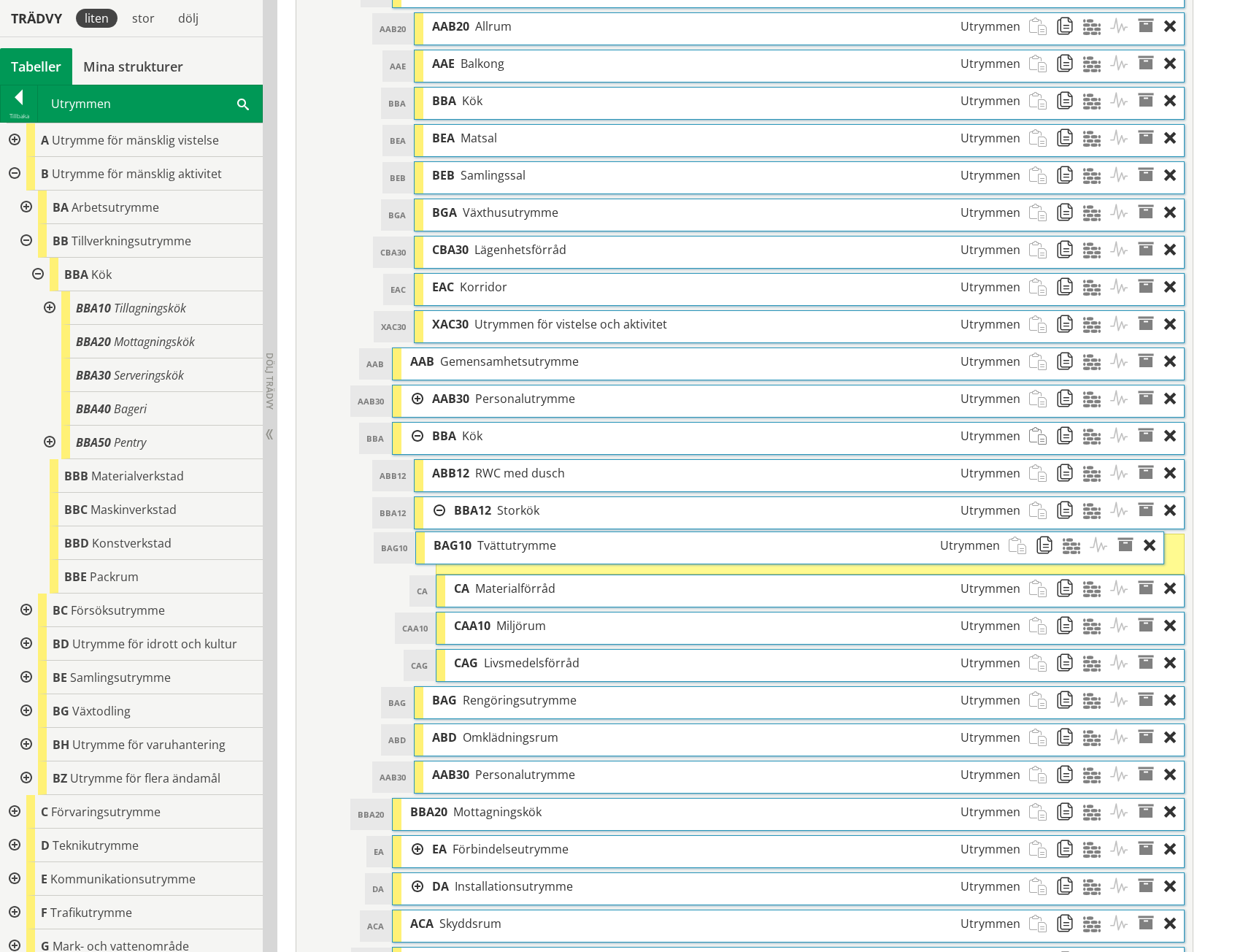
drag, startPoint x: 665, startPoint y: 549, endPoint x: 644, endPoint y: 547, distance: 21.1
click at [644, 547] on div "BAG10 Tvättutrymme Utrymmen" at bounding box center [716, 545] width 583 height 27
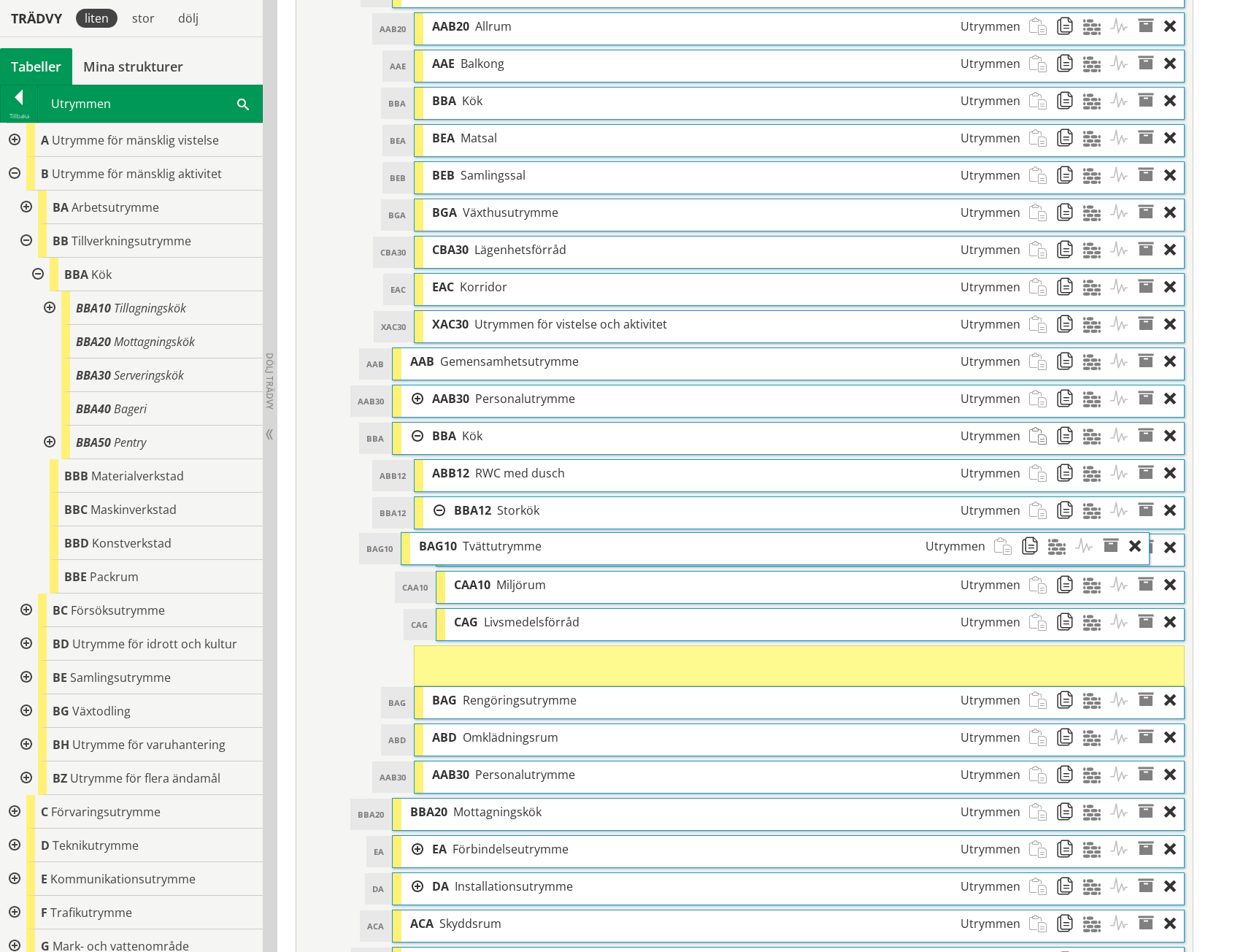
drag, startPoint x: 660, startPoint y: 553, endPoint x: 625, endPoint y: 551, distance: 35.1
click at [625, 551] on div "BAG10 Tvättutrymme Utrymmen" at bounding box center [702, 546] width 583 height 27
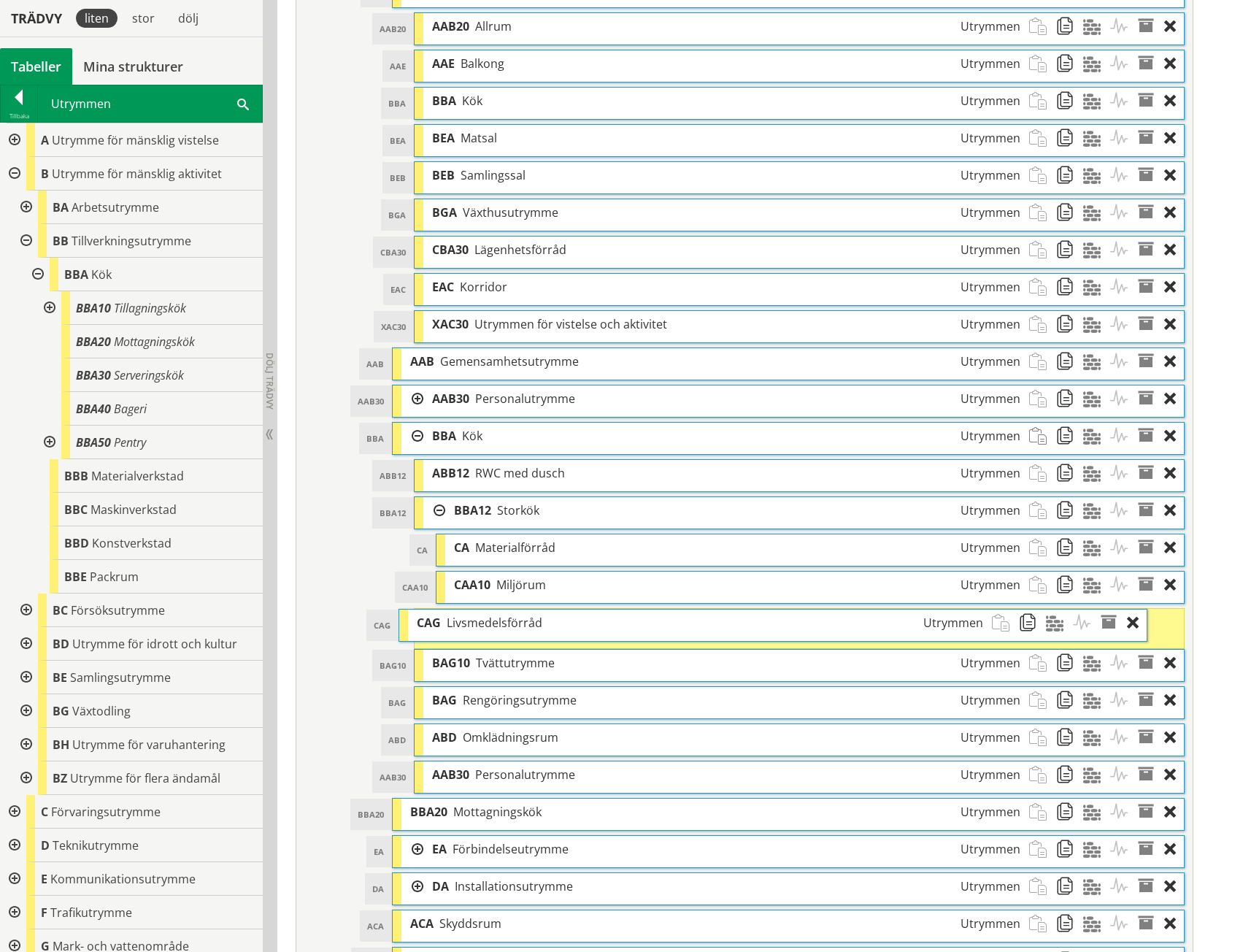
drag, startPoint x: 628, startPoint y: 626, endPoint x: 592, endPoint y: 627, distance: 36.0
click at [592, 627] on div "CAG Livsmedelsförråd Utrymmen" at bounding box center [700, 622] width 583 height 27
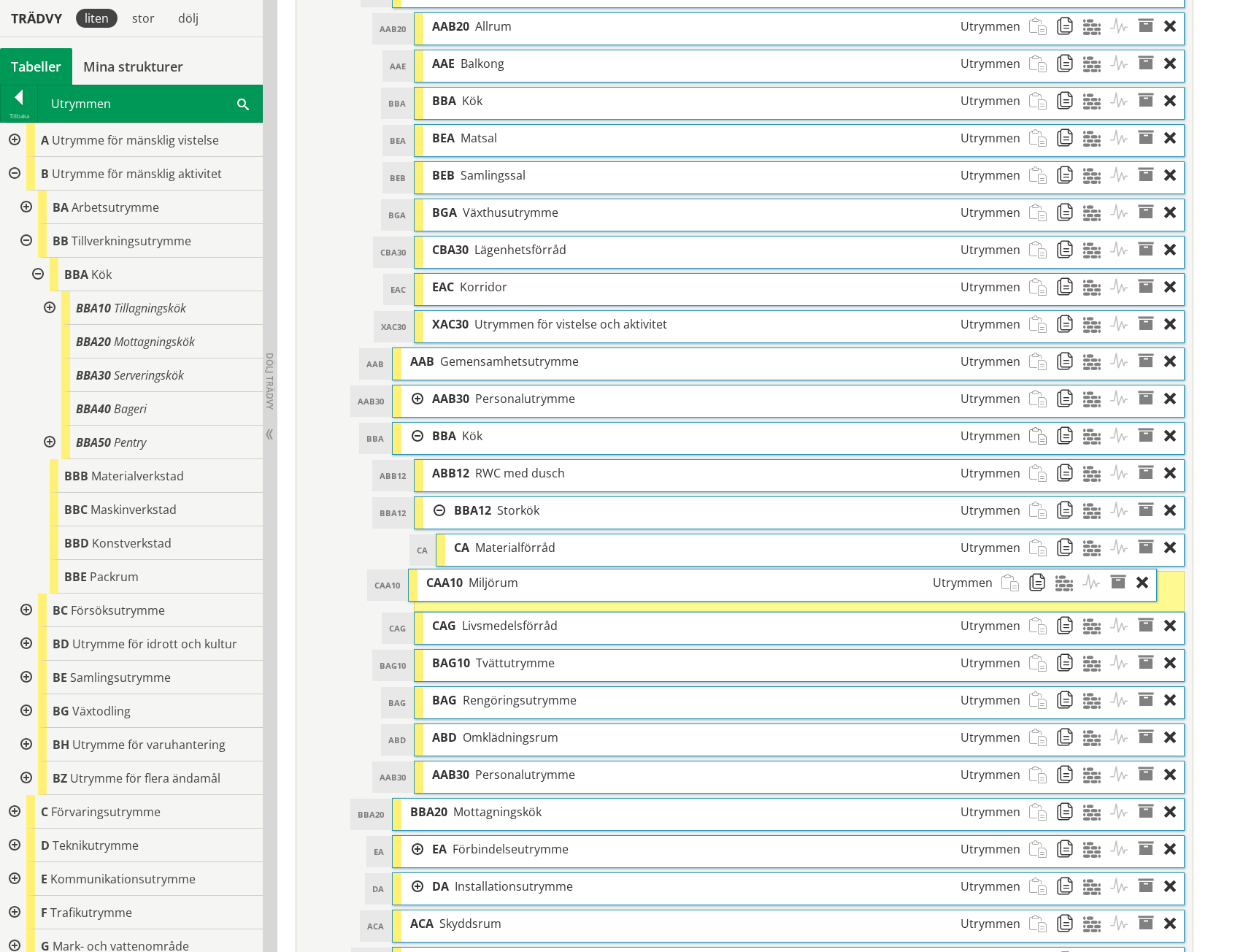
drag, startPoint x: 640, startPoint y: 593, endPoint x: 612, endPoint y: 592, distance: 28.0
click at [612, 592] on div "CAA10 Miljörum Utrymmen" at bounding box center [710, 582] width 583 height 27
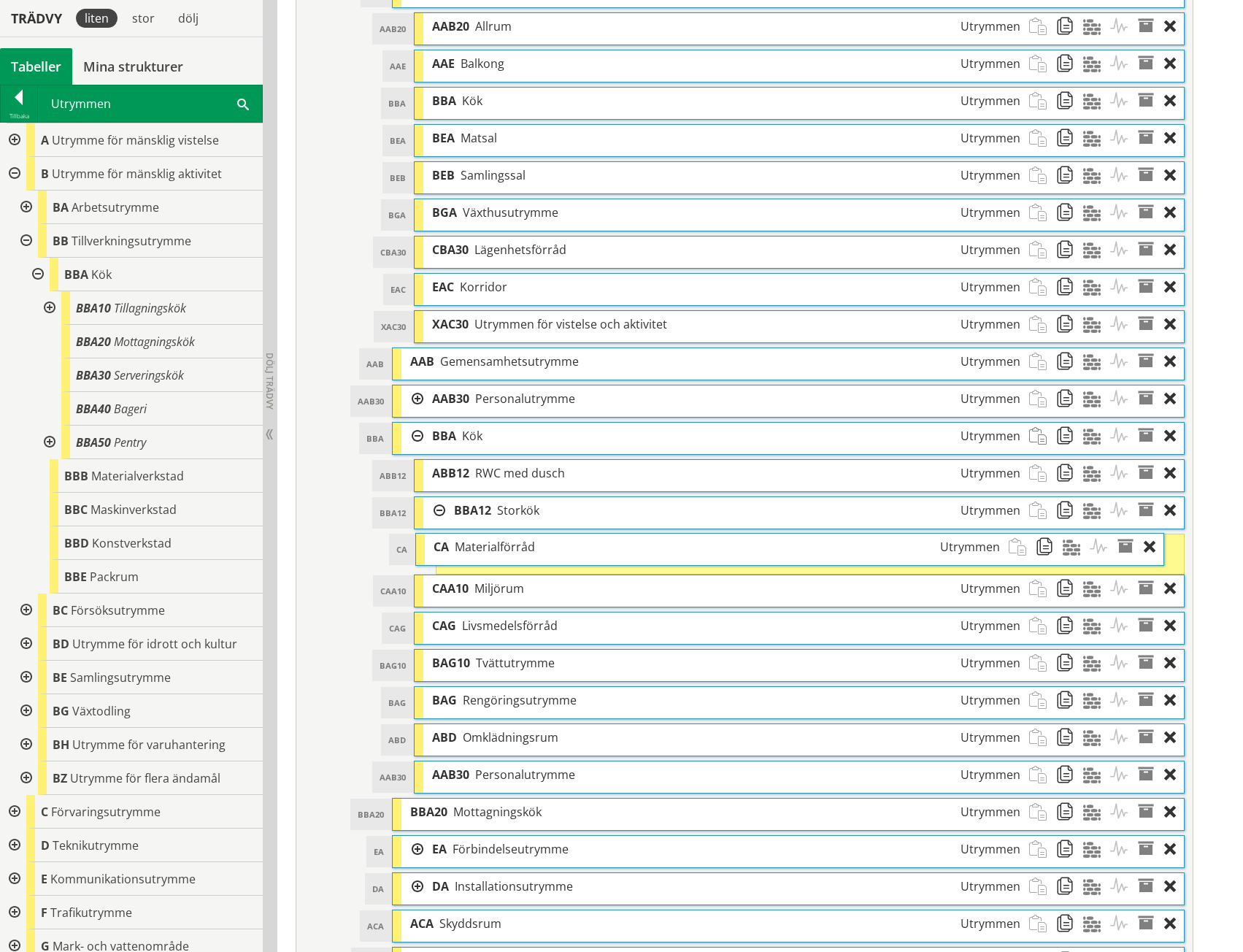
drag, startPoint x: 659, startPoint y: 555, endPoint x: 639, endPoint y: 554, distance: 20.0
click at [639, 554] on div "CA Materialförråd Utrymmen" at bounding box center [716, 546] width 583 height 27
drag, startPoint x: 655, startPoint y: 546, endPoint x: 618, endPoint y: 546, distance: 37.0
click at [618, 546] on div "CA Materialförråd Utrymmen" at bounding box center [700, 547] width 583 height 27
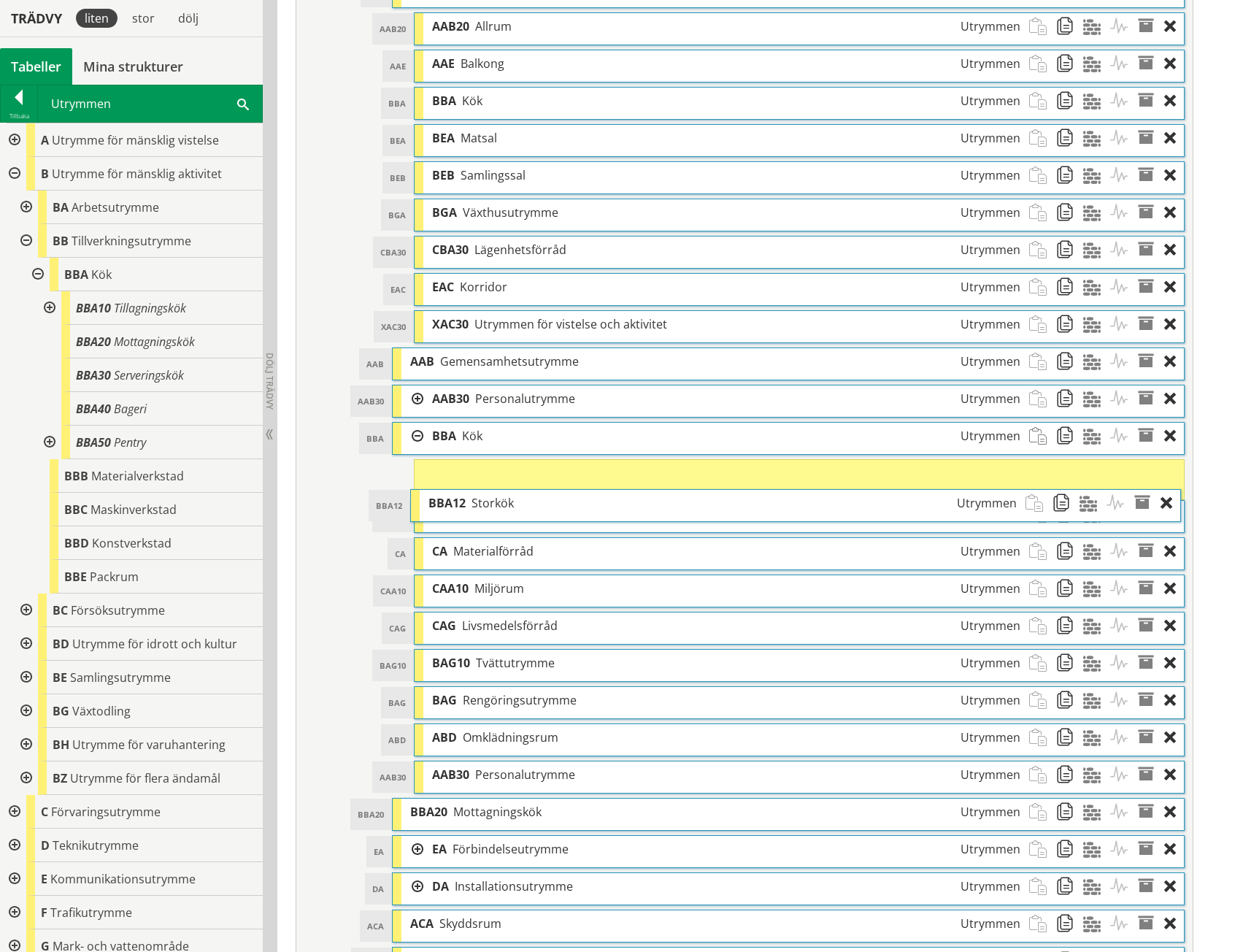
click at [544, 507] on div "BBA12 Storkök Utrymmen" at bounding box center [722, 503] width 605 height 27
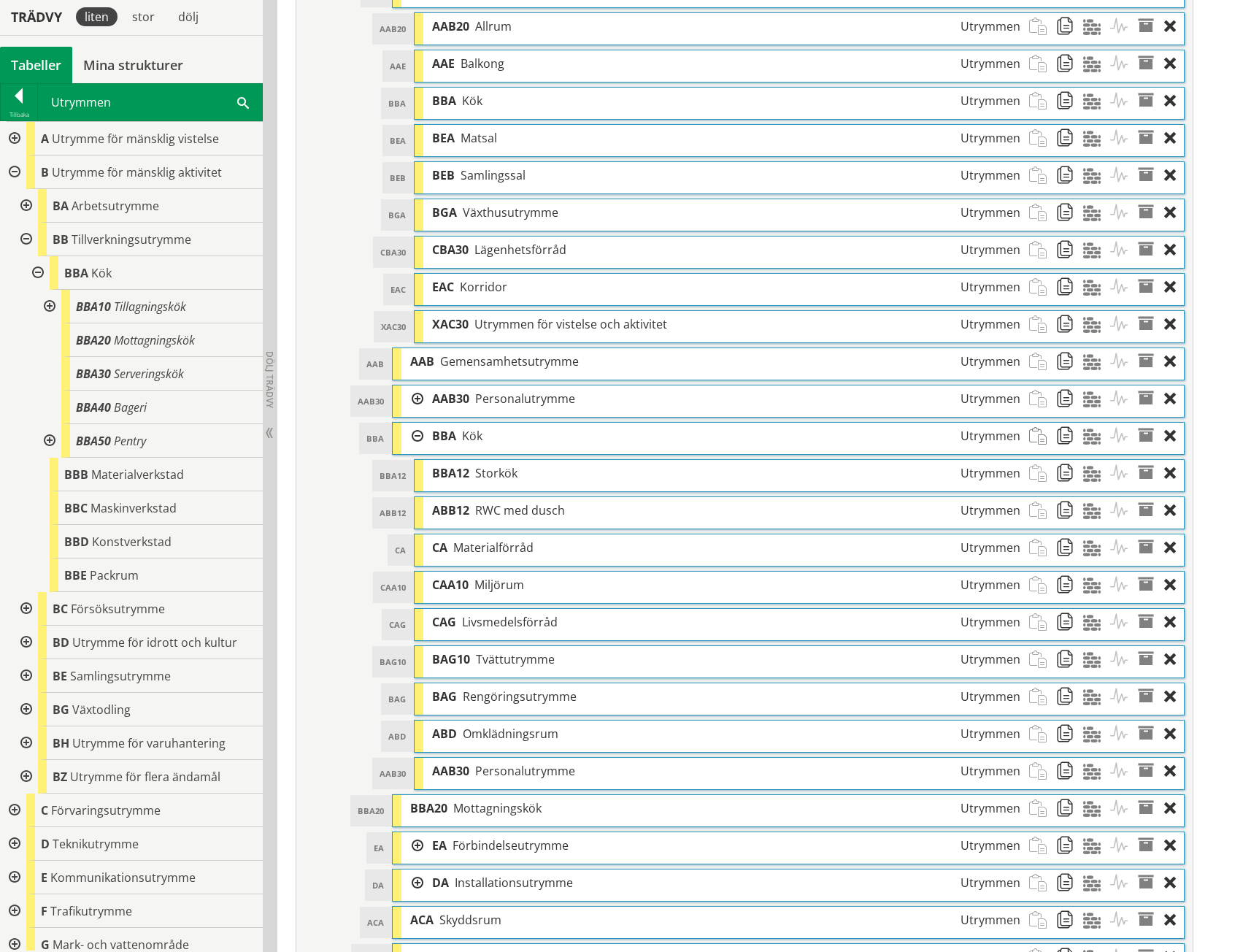
scroll to position [831, 0]
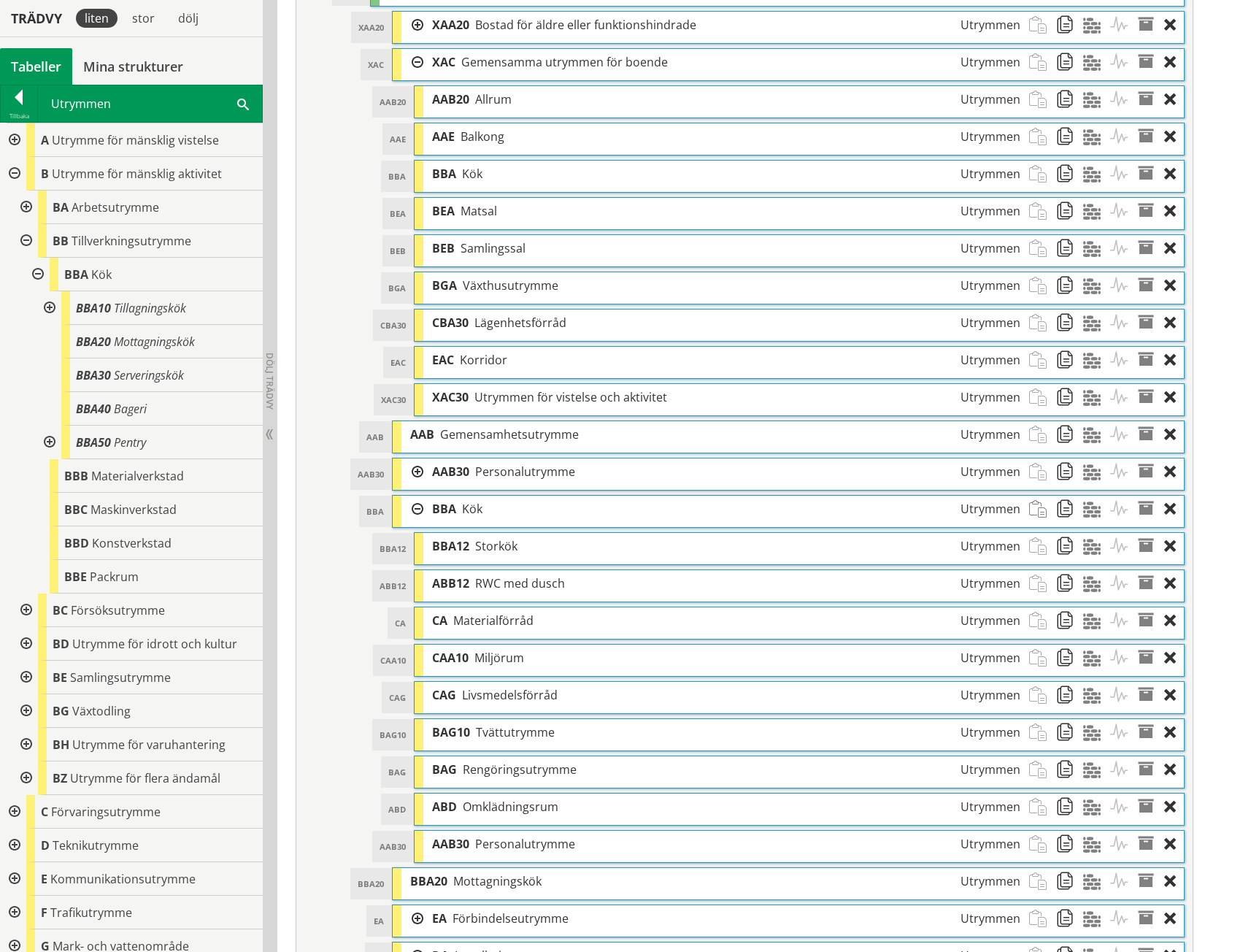
click at [43, 443] on div at bounding box center [48, 442] width 26 height 34
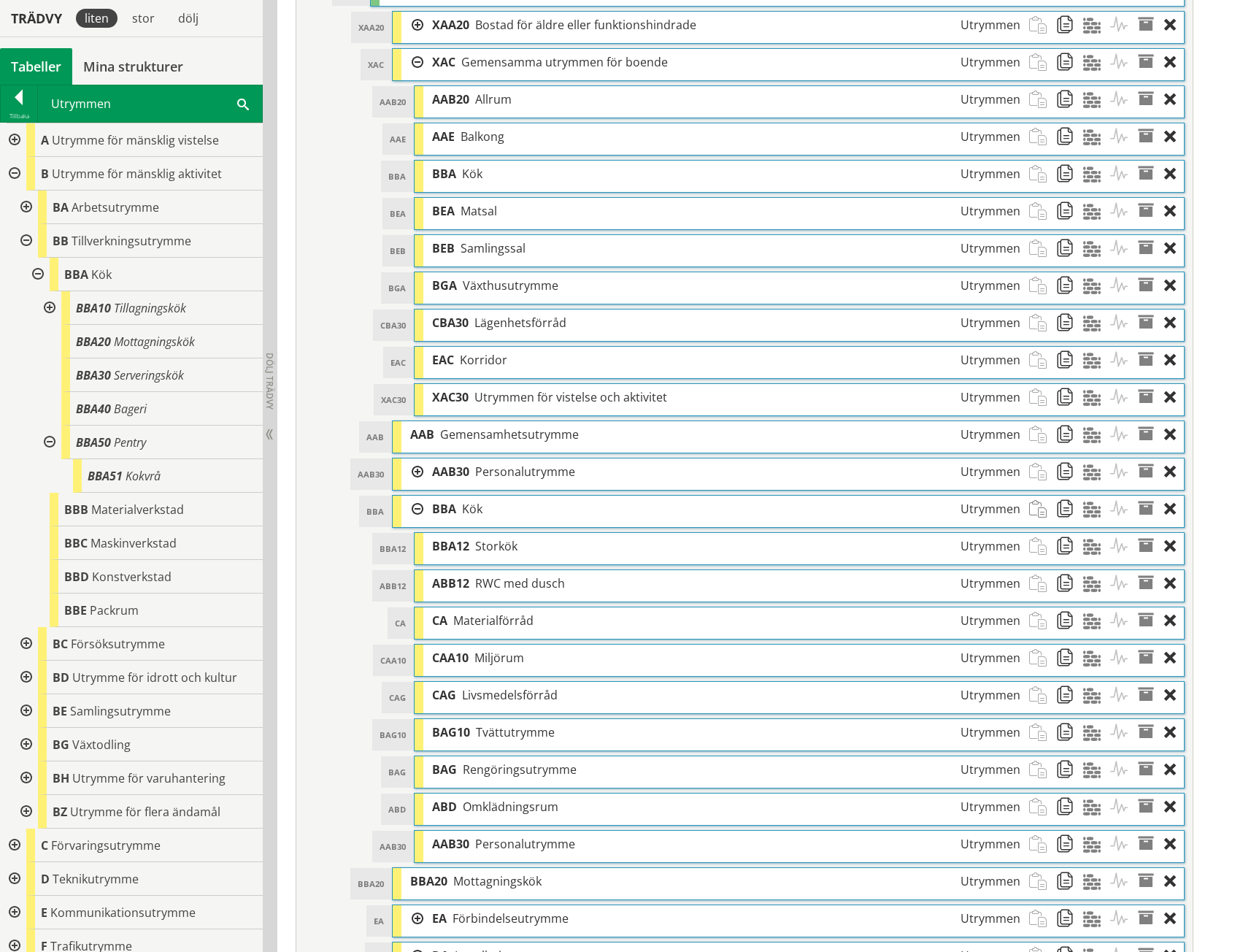
click at [48, 442] on div at bounding box center [48, 442] width 26 height 34
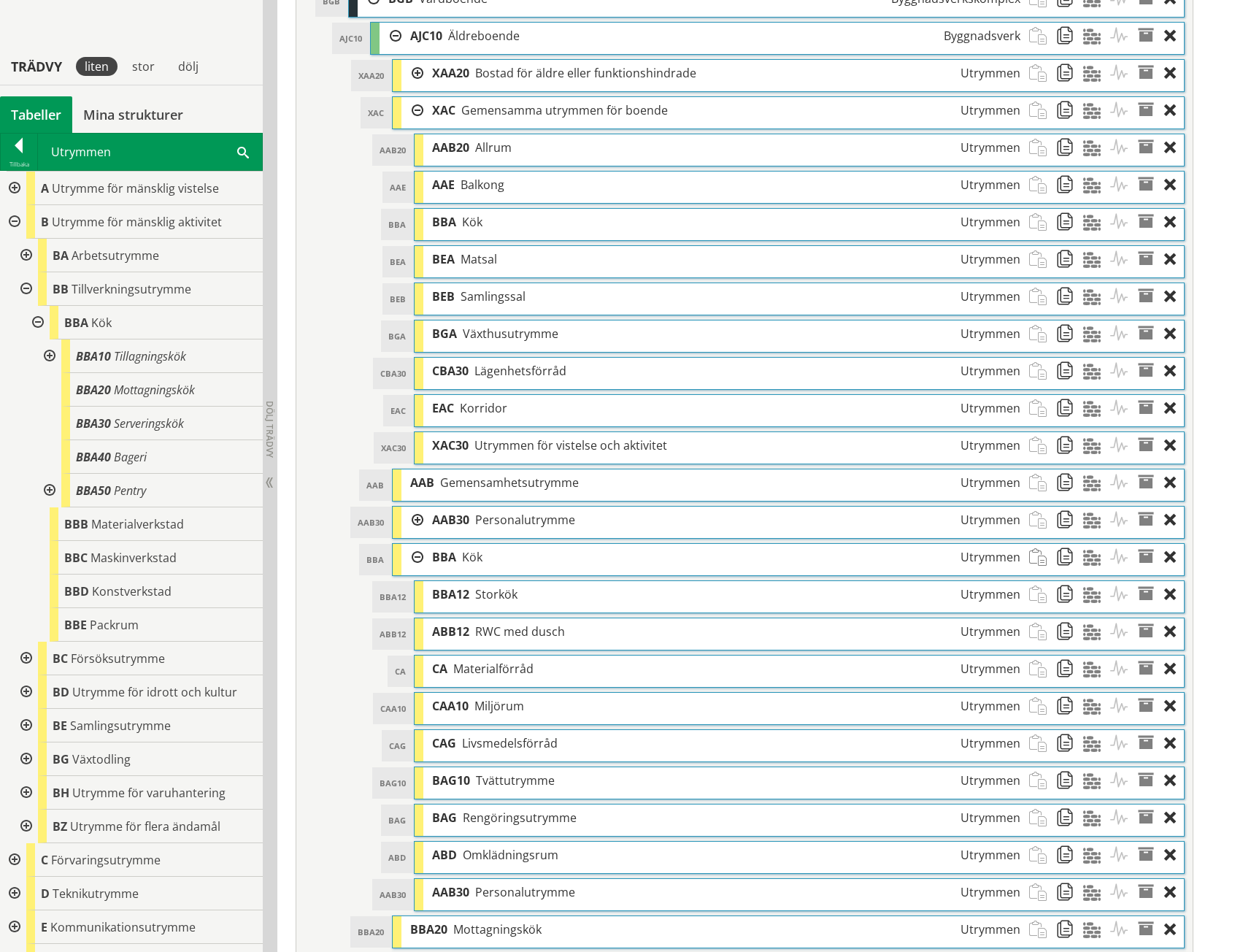
scroll to position [758, 0]
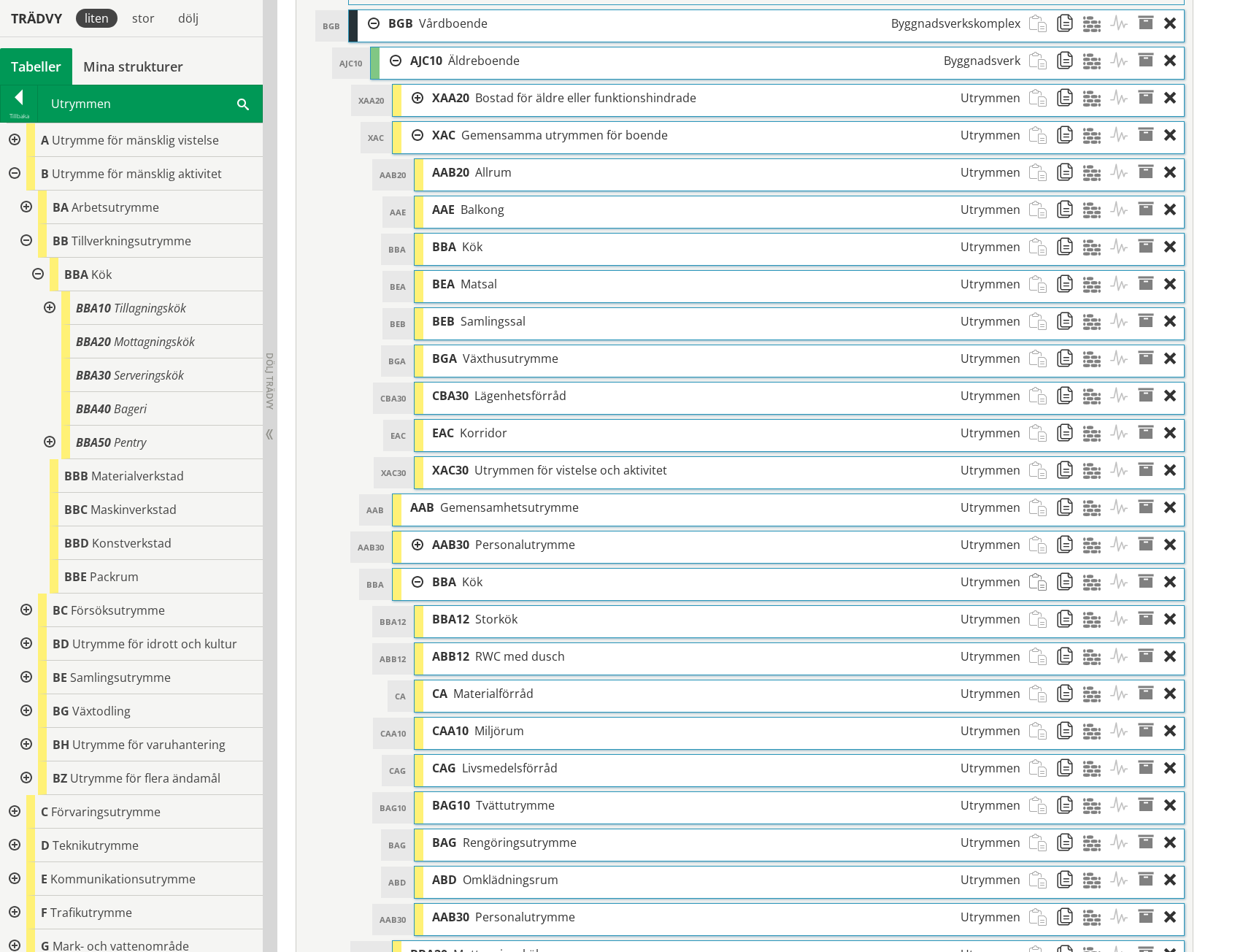
click at [415, 582] on div at bounding box center [413, 582] width 22 height 27
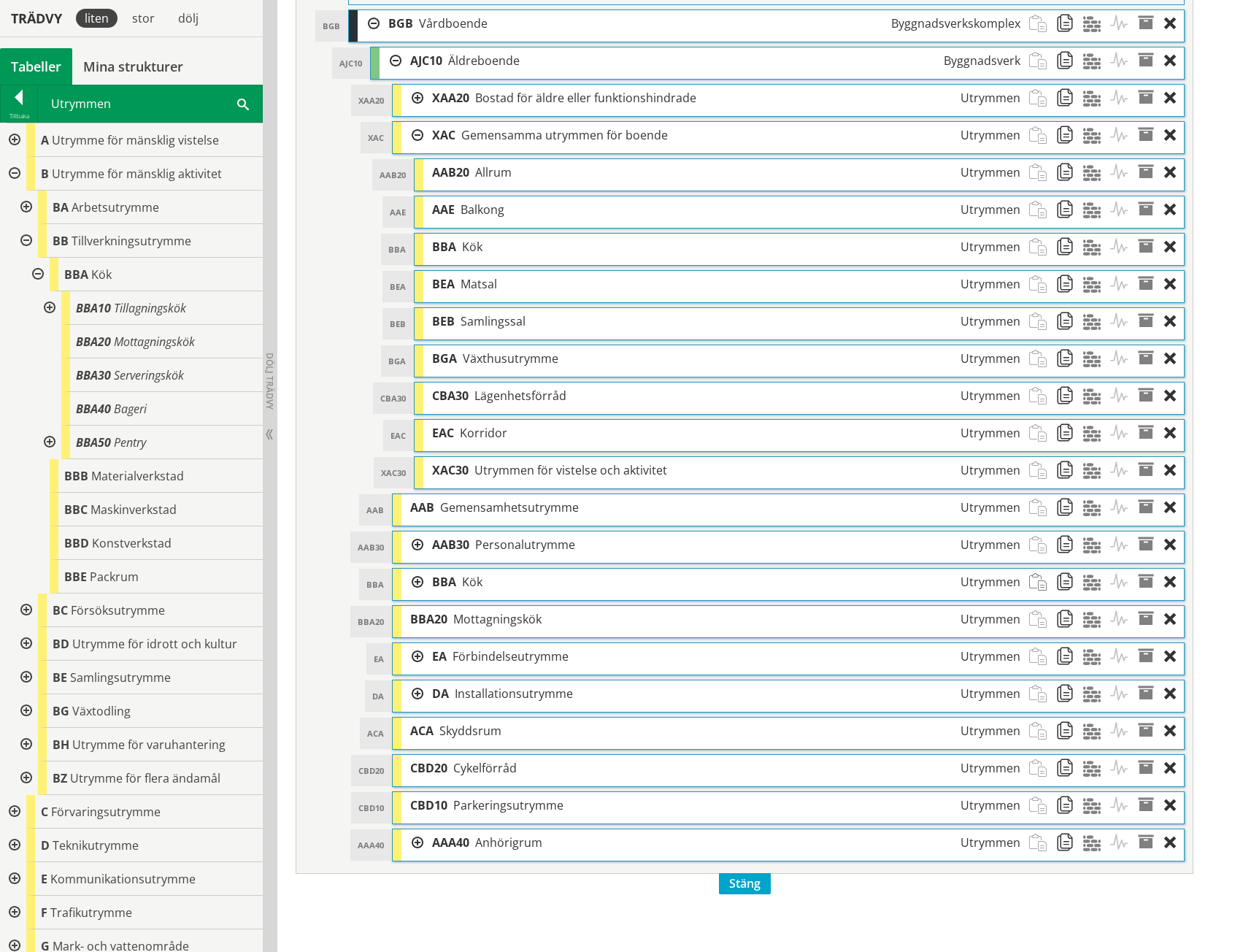
click at [415, 582] on div at bounding box center [413, 582] width 22 height 27
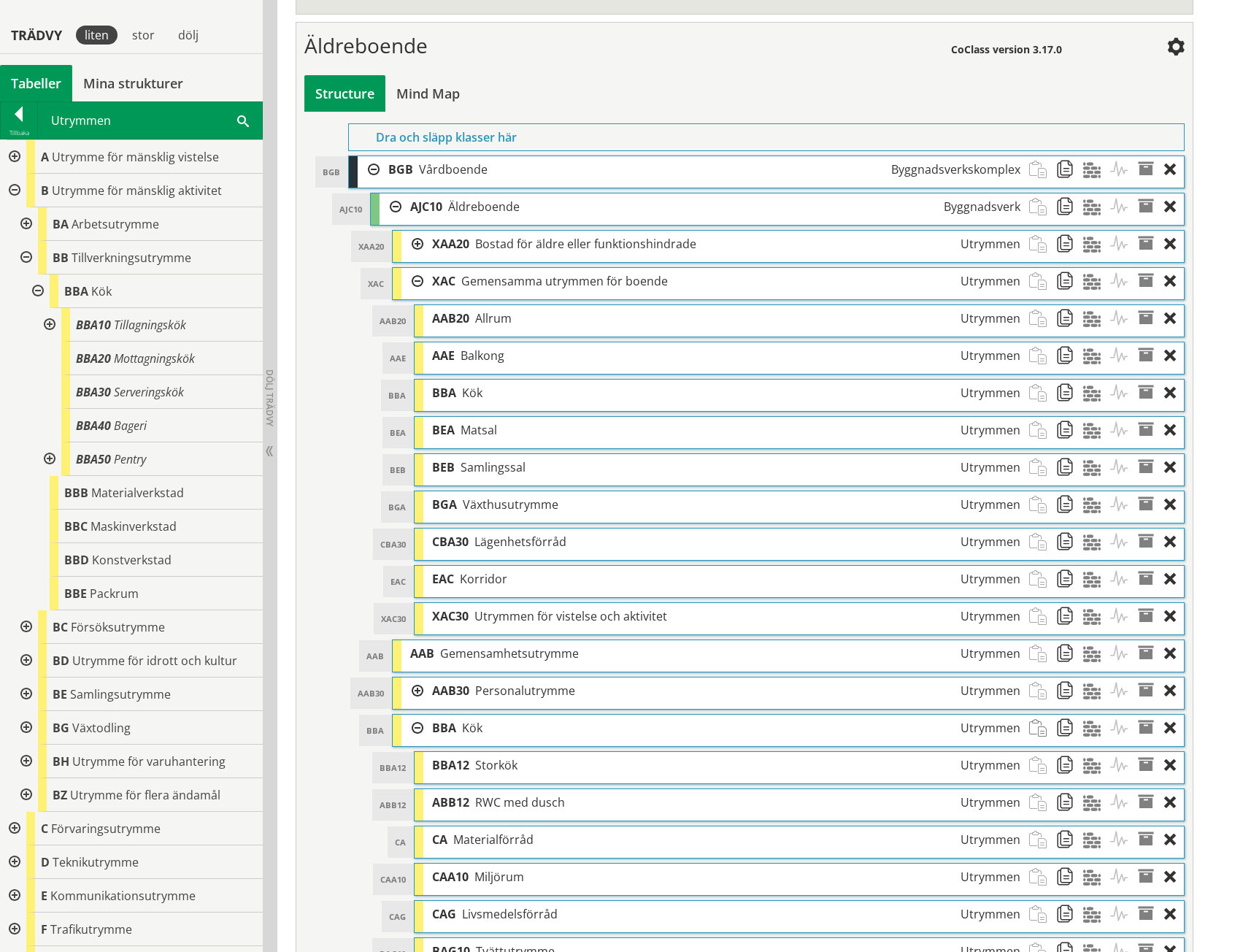
scroll to position [686, 0]
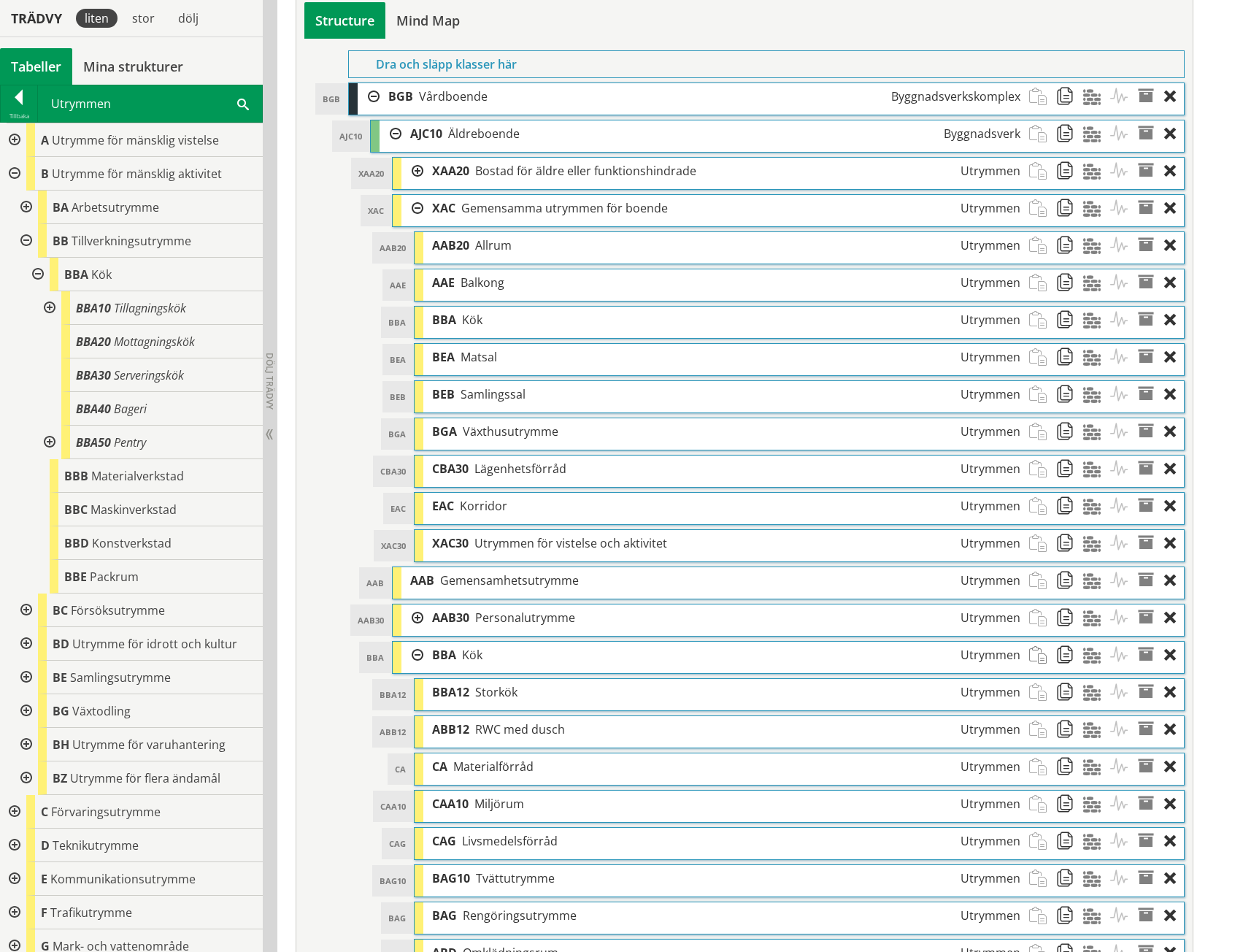
click at [419, 650] on div at bounding box center [413, 654] width 22 height 27
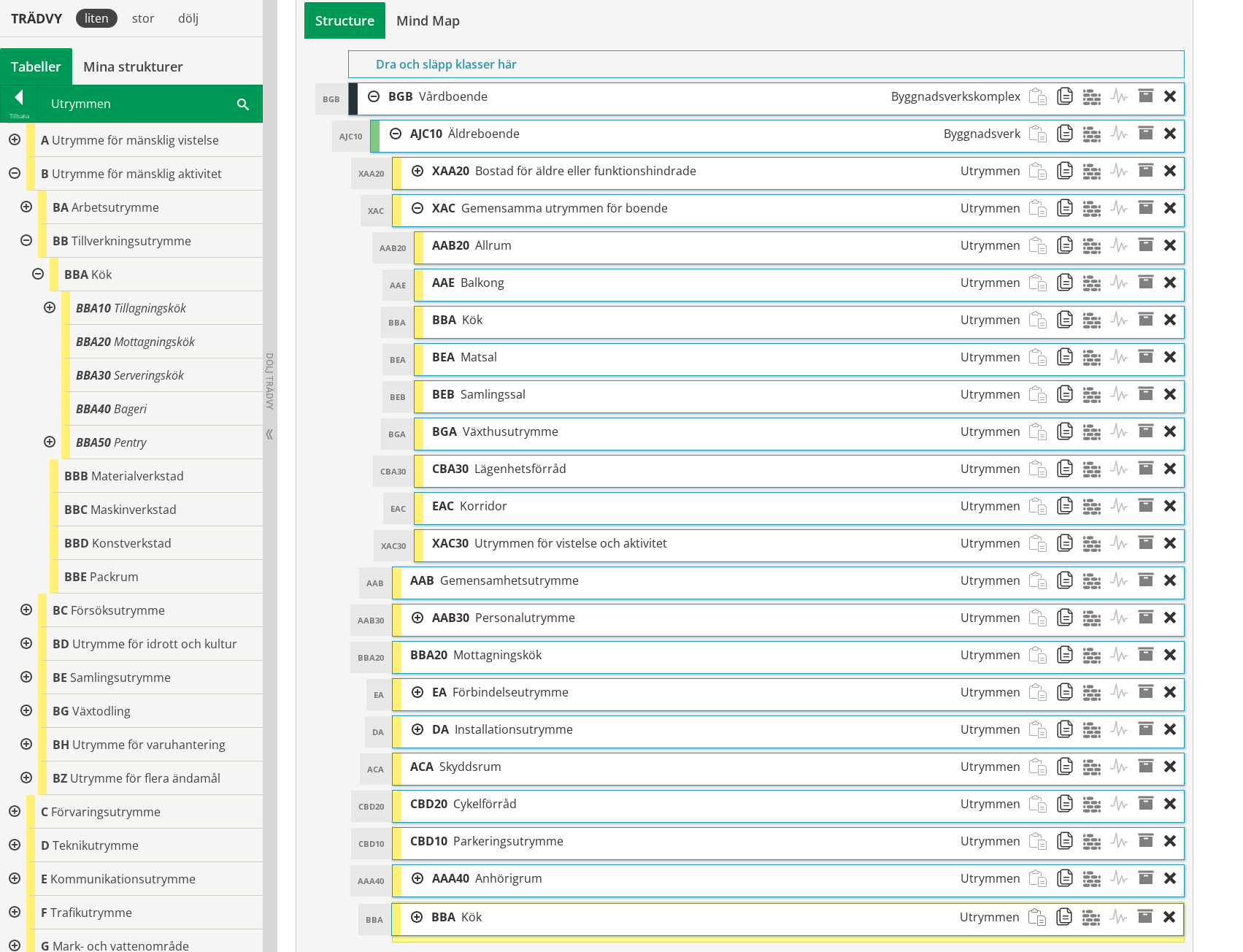
drag, startPoint x: 475, startPoint y: 654, endPoint x: 474, endPoint y: 915, distance: 261.0
click at [474, 915] on span "Kök" at bounding box center [471, 916] width 21 height 16
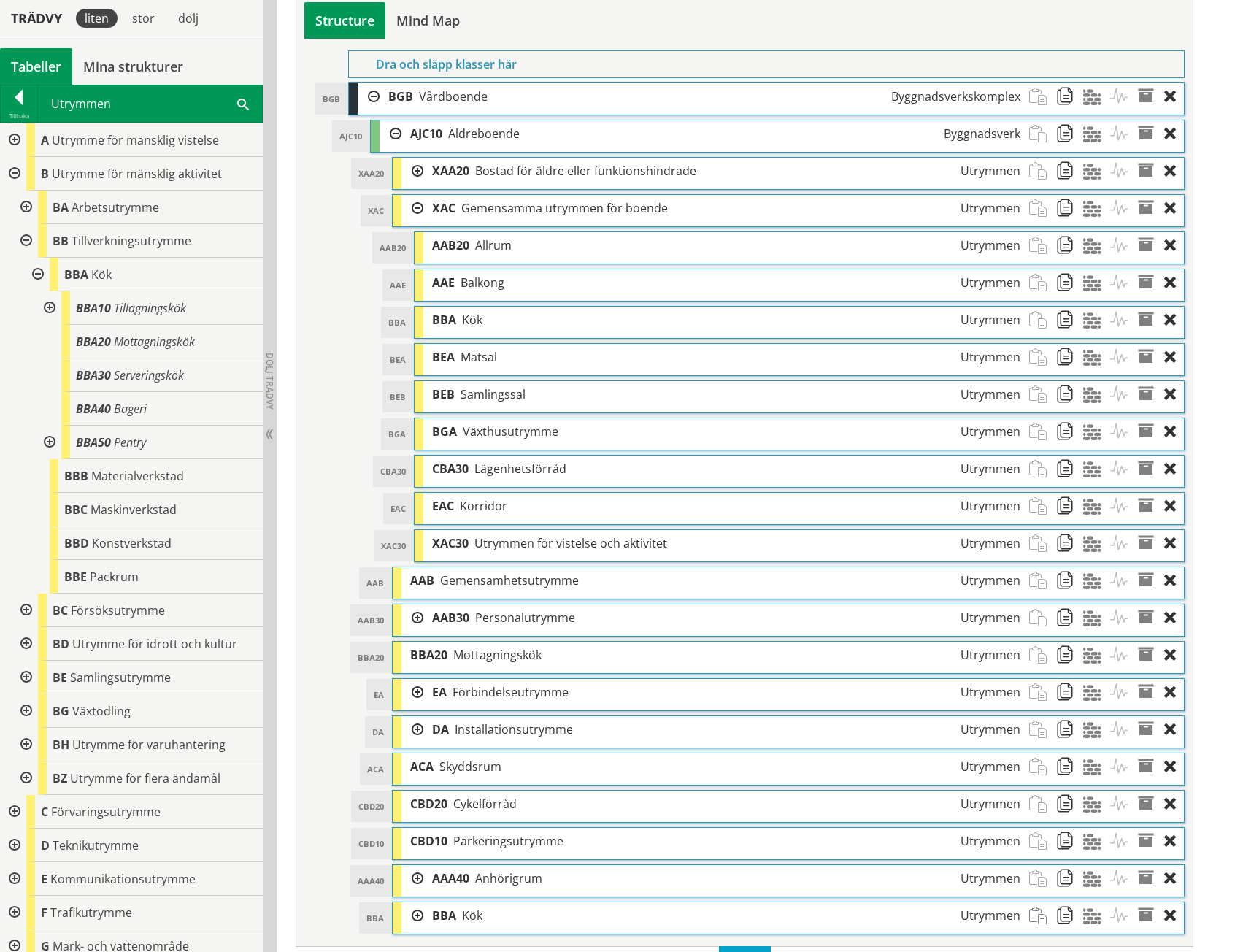
click at [419, 207] on div at bounding box center [413, 208] width 22 height 27
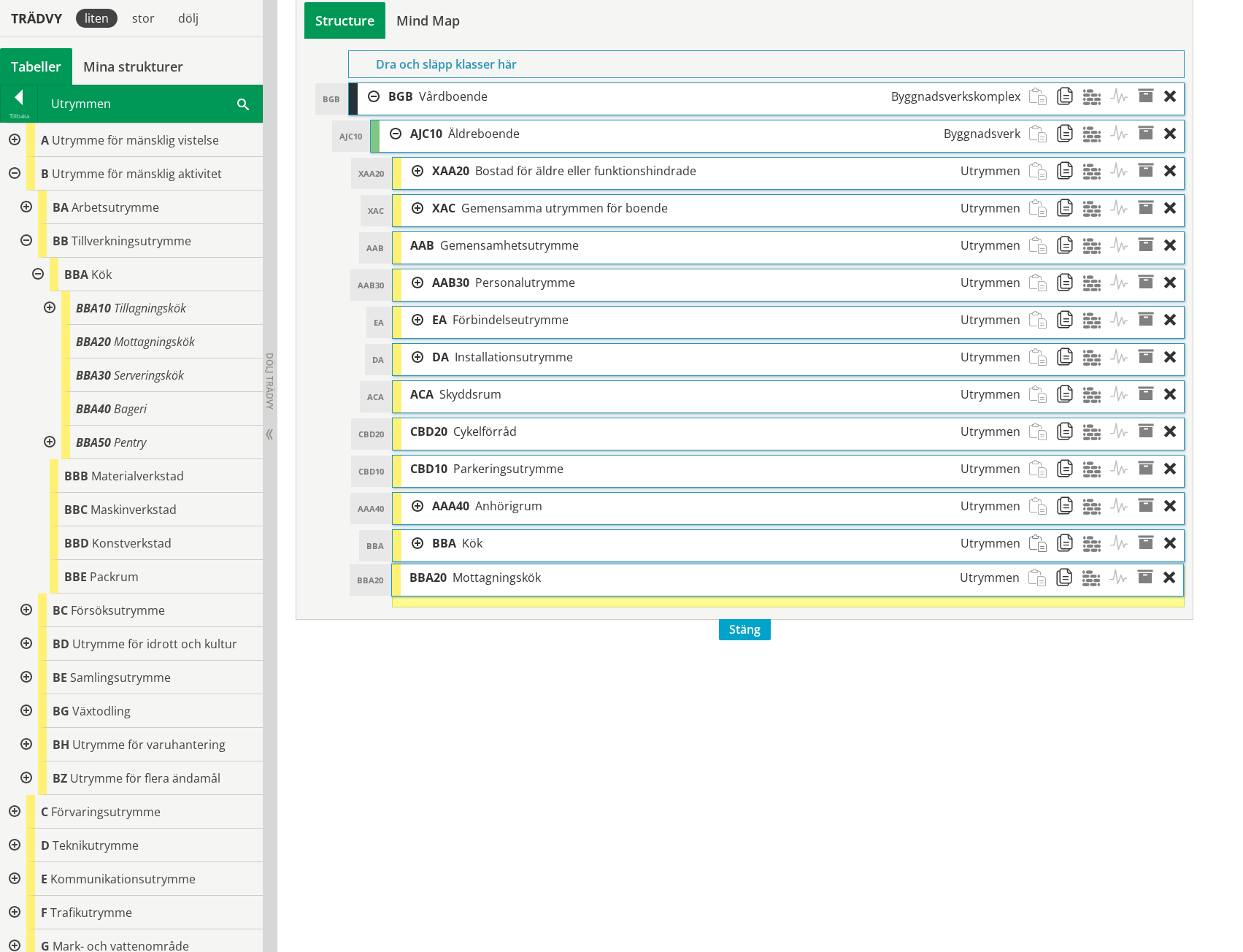
drag, startPoint x: 478, startPoint y: 312, endPoint x: 477, endPoint y: 570, distance: 258.0
click at [477, 570] on span "Mottagningskök" at bounding box center [496, 577] width 88 height 16
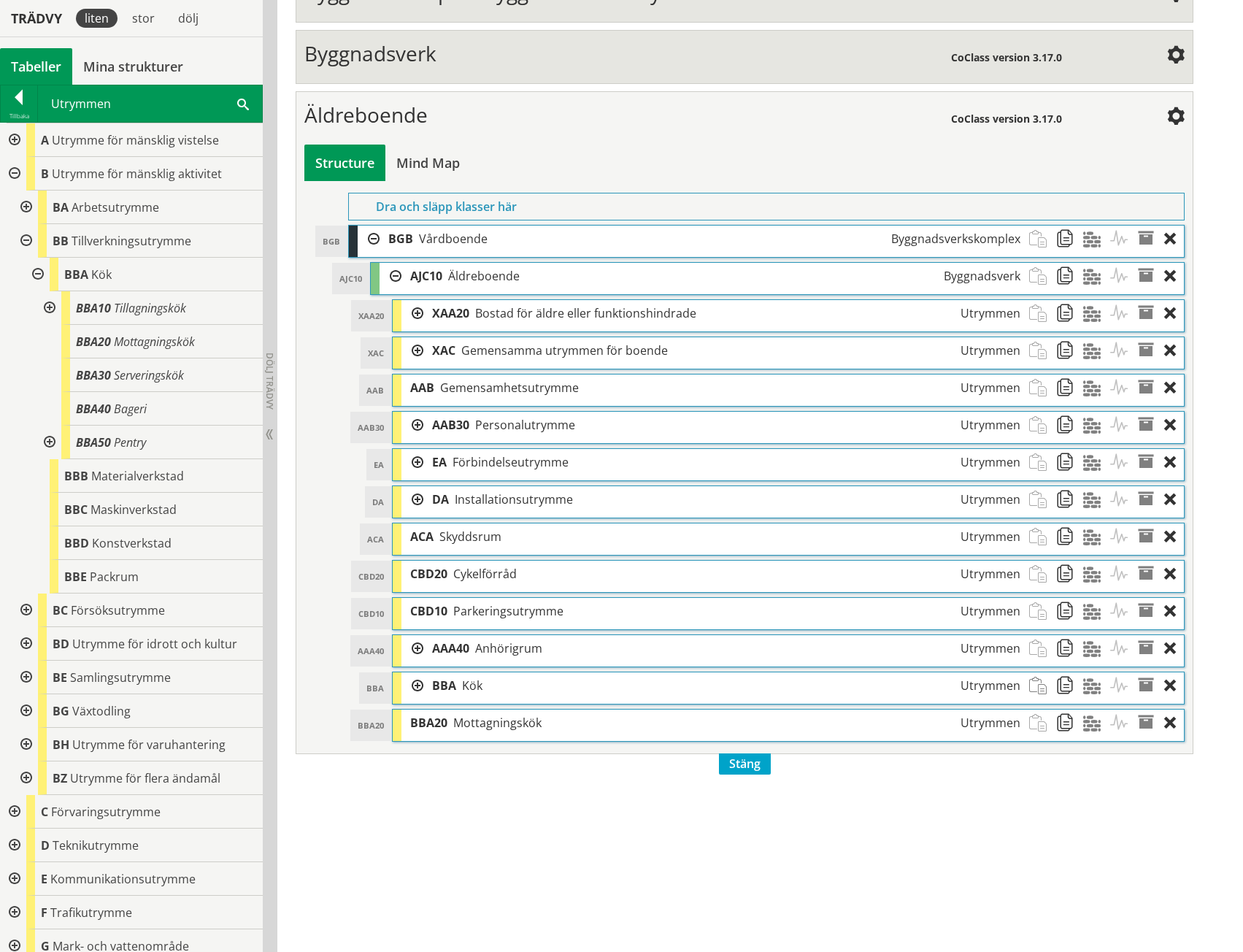
scroll to position [540, 0]
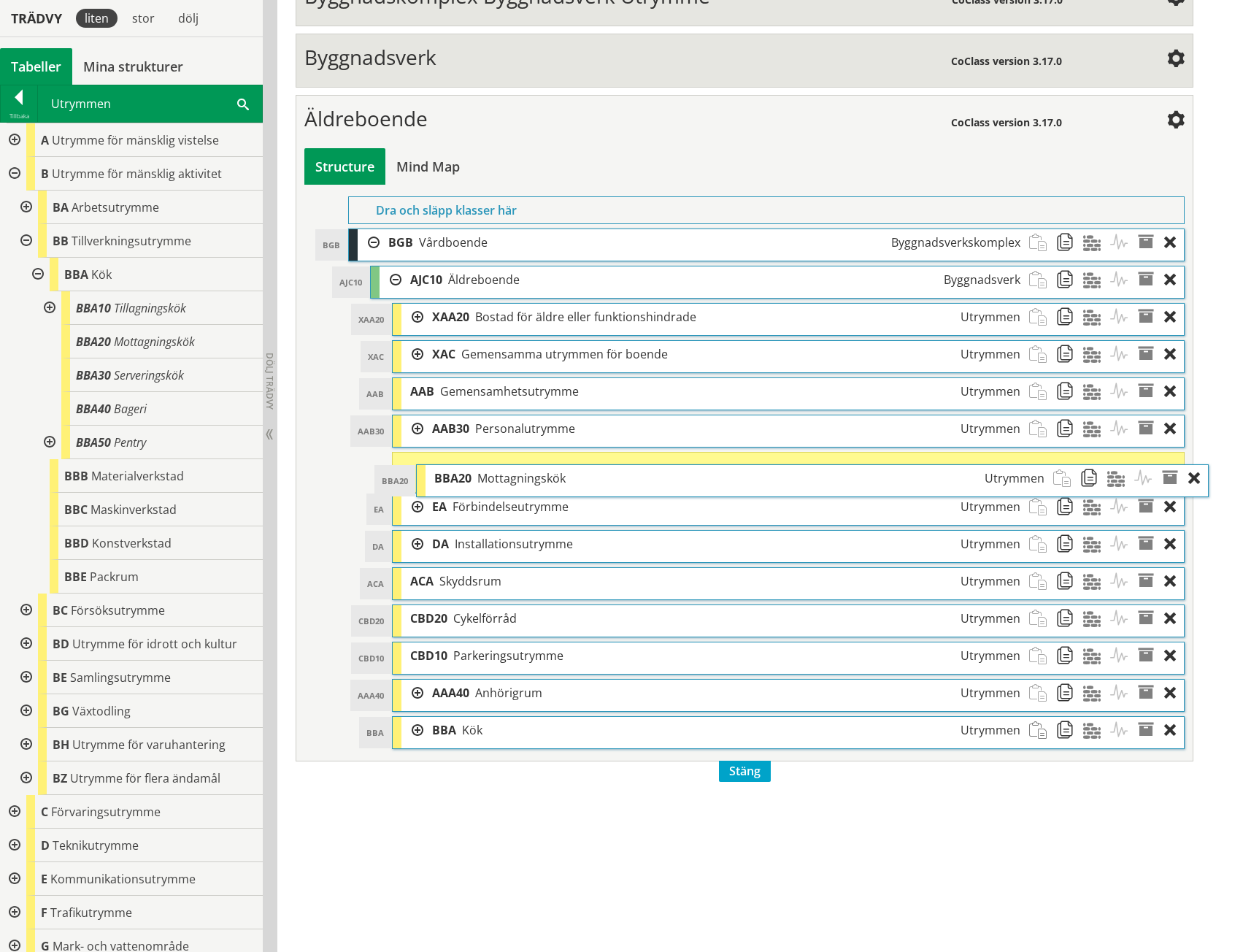
drag, startPoint x: 449, startPoint y: 722, endPoint x: 473, endPoint y: 474, distance: 249.2
click at [473, 474] on div "BBA20 Mottagningskök Utrymmen" at bounding box center [739, 478] width 627 height 27
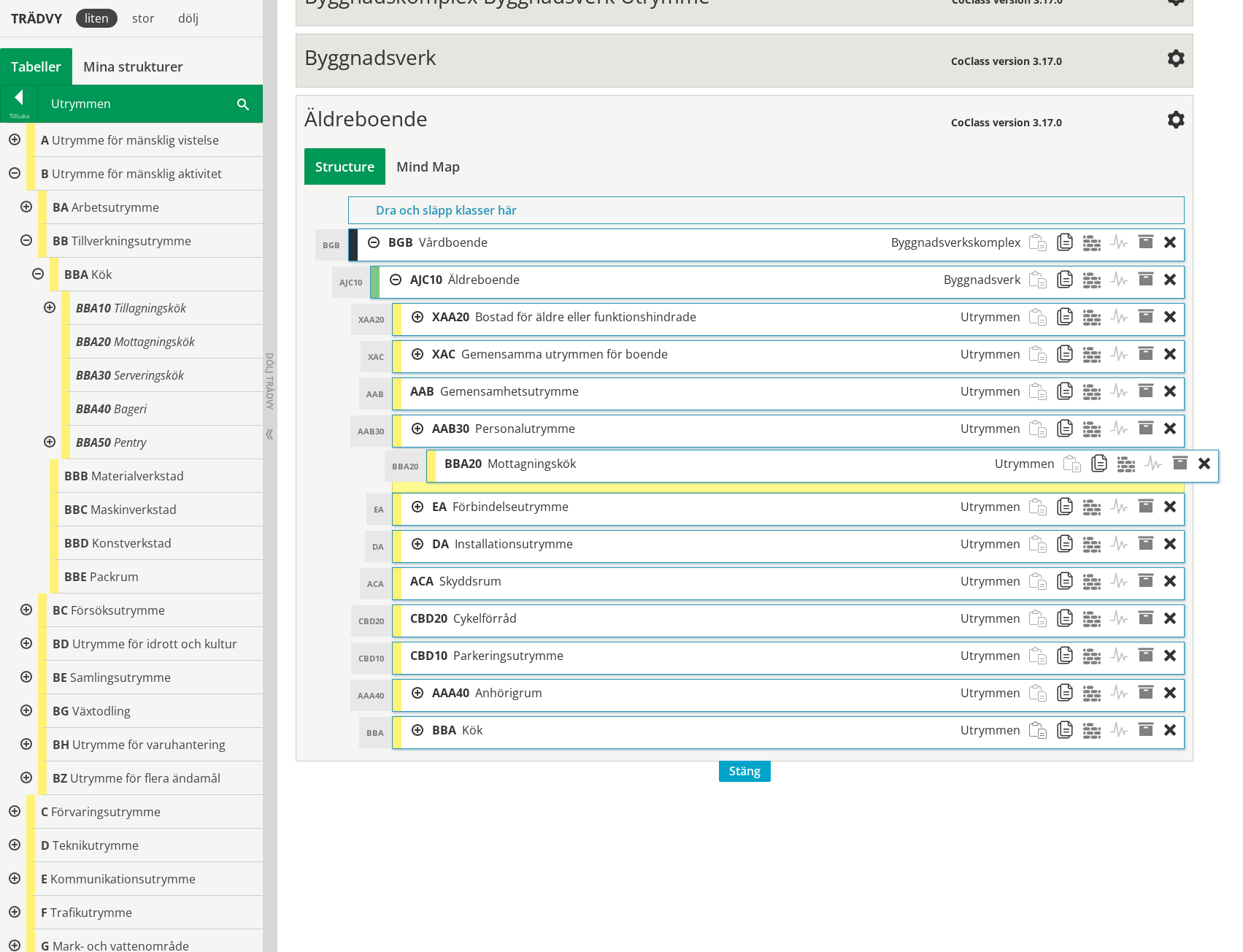
drag, startPoint x: 432, startPoint y: 470, endPoint x: 466, endPoint y: 469, distance: 34.0
click at [466, 469] on span "BBA20" at bounding box center [463, 463] width 38 height 16
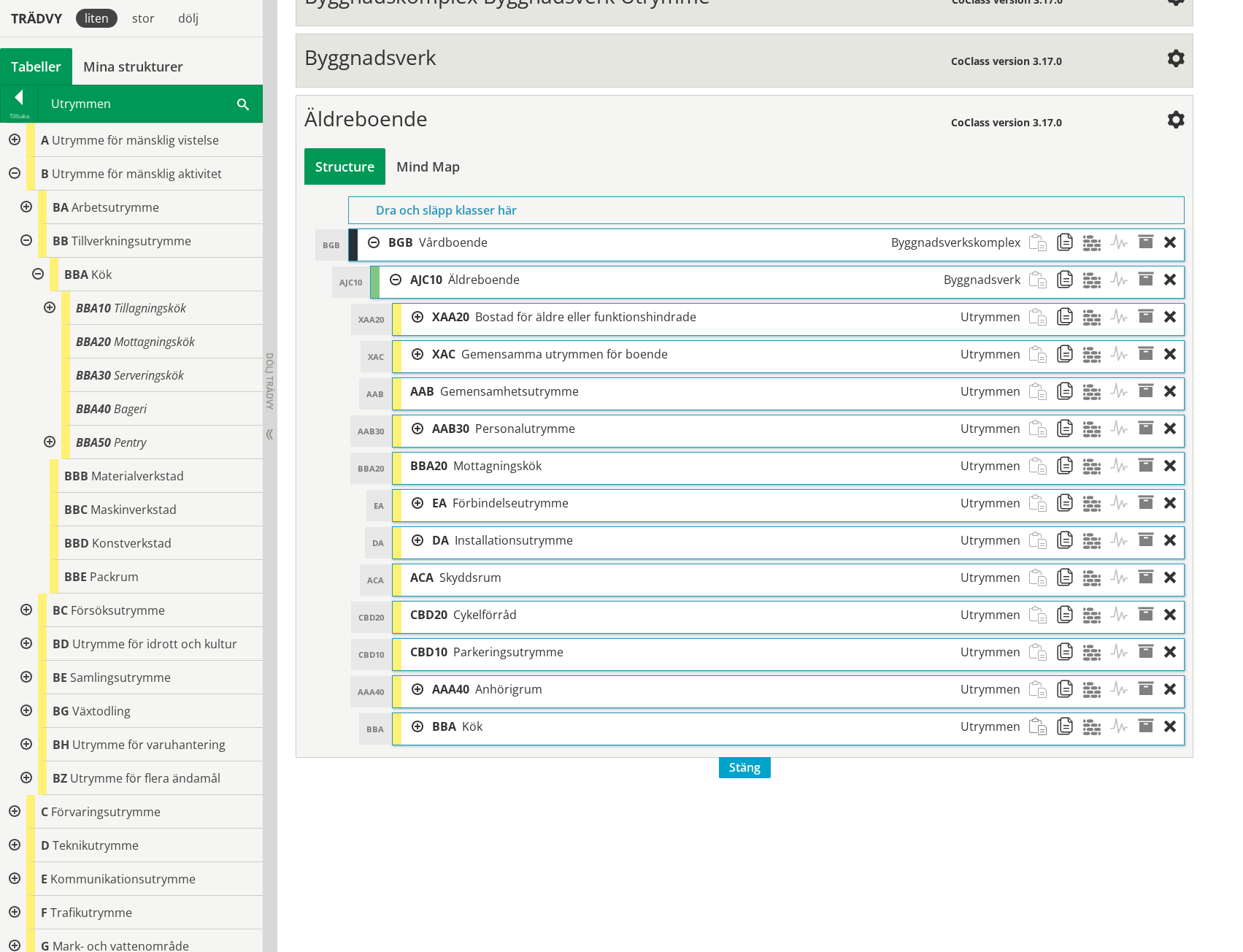
click at [419, 430] on div at bounding box center [413, 429] width 22 height 27
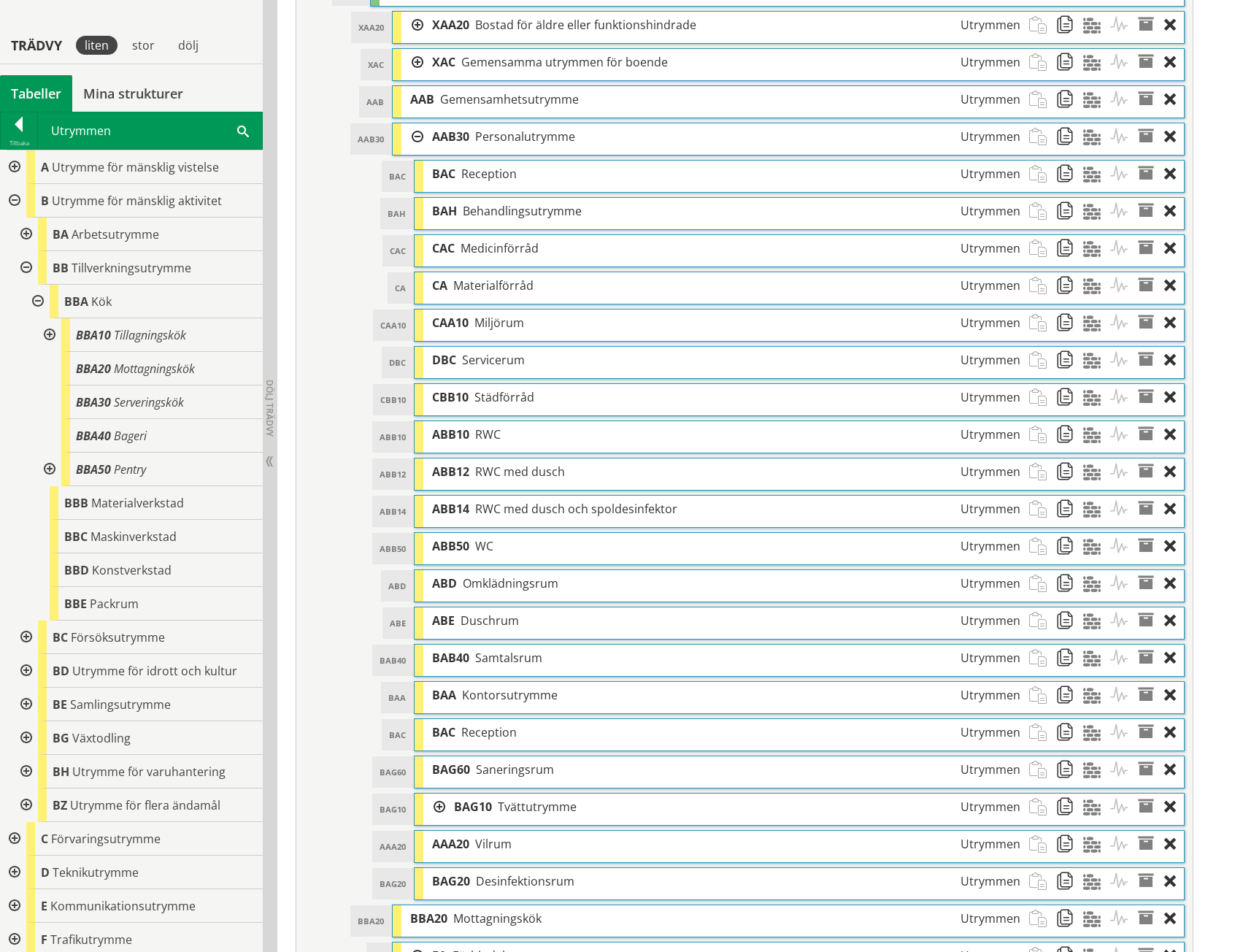
scroll to position [905, 0]
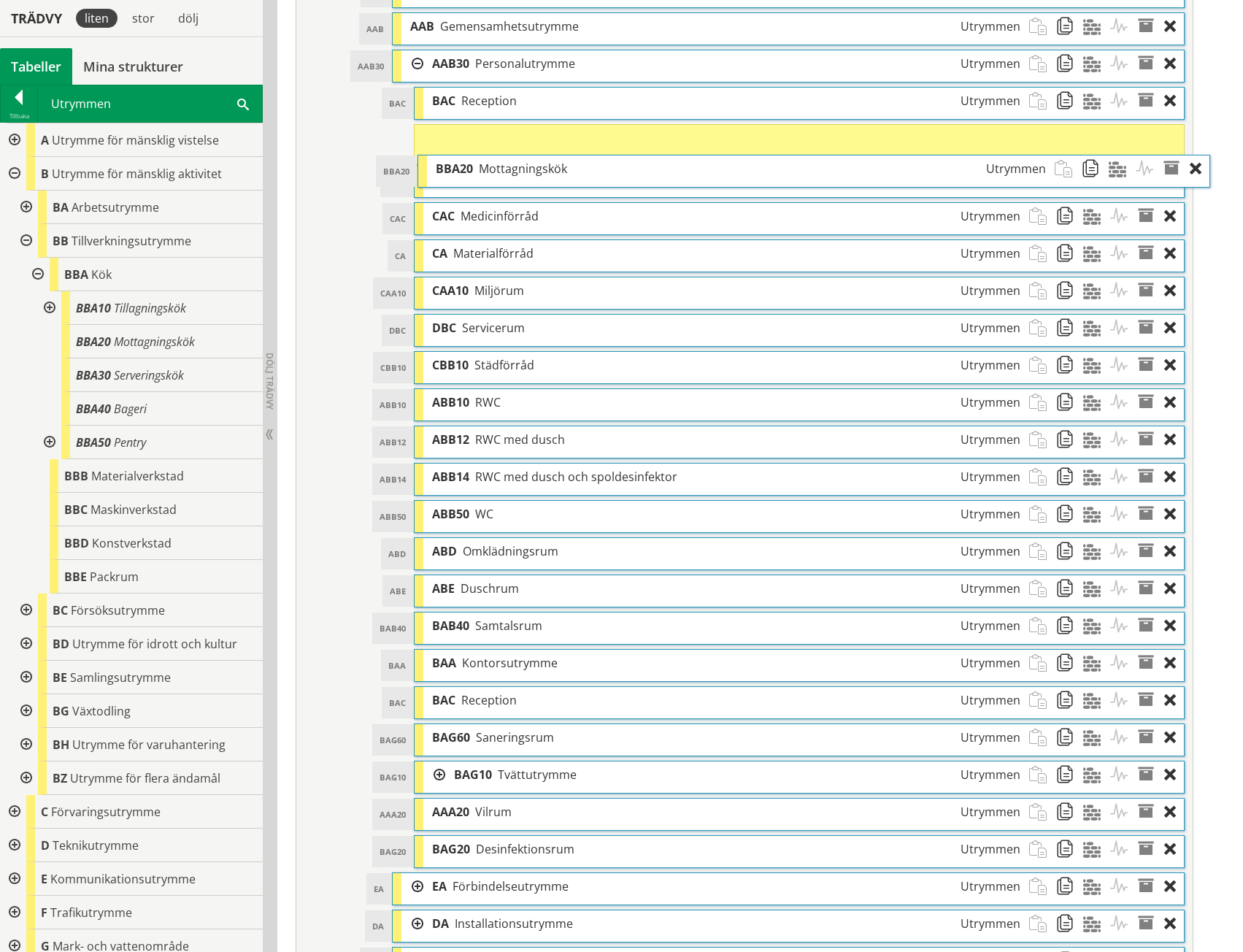
drag, startPoint x: 511, startPoint y: 844, endPoint x: 536, endPoint y: 167, distance: 677.5
click at [536, 167] on span "Mottagningskök" at bounding box center [523, 168] width 88 height 16
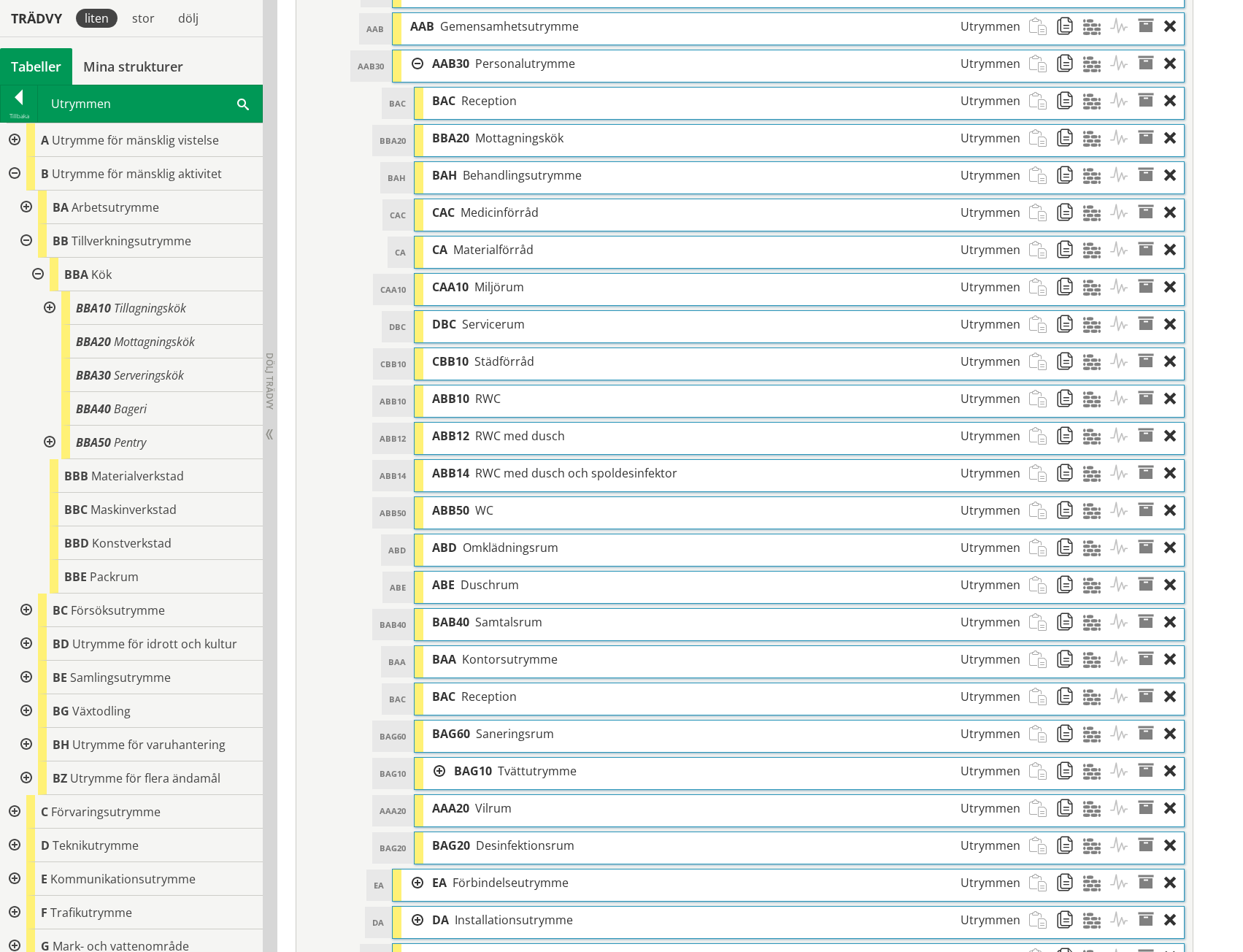
click at [409, 65] on div at bounding box center [413, 64] width 22 height 27
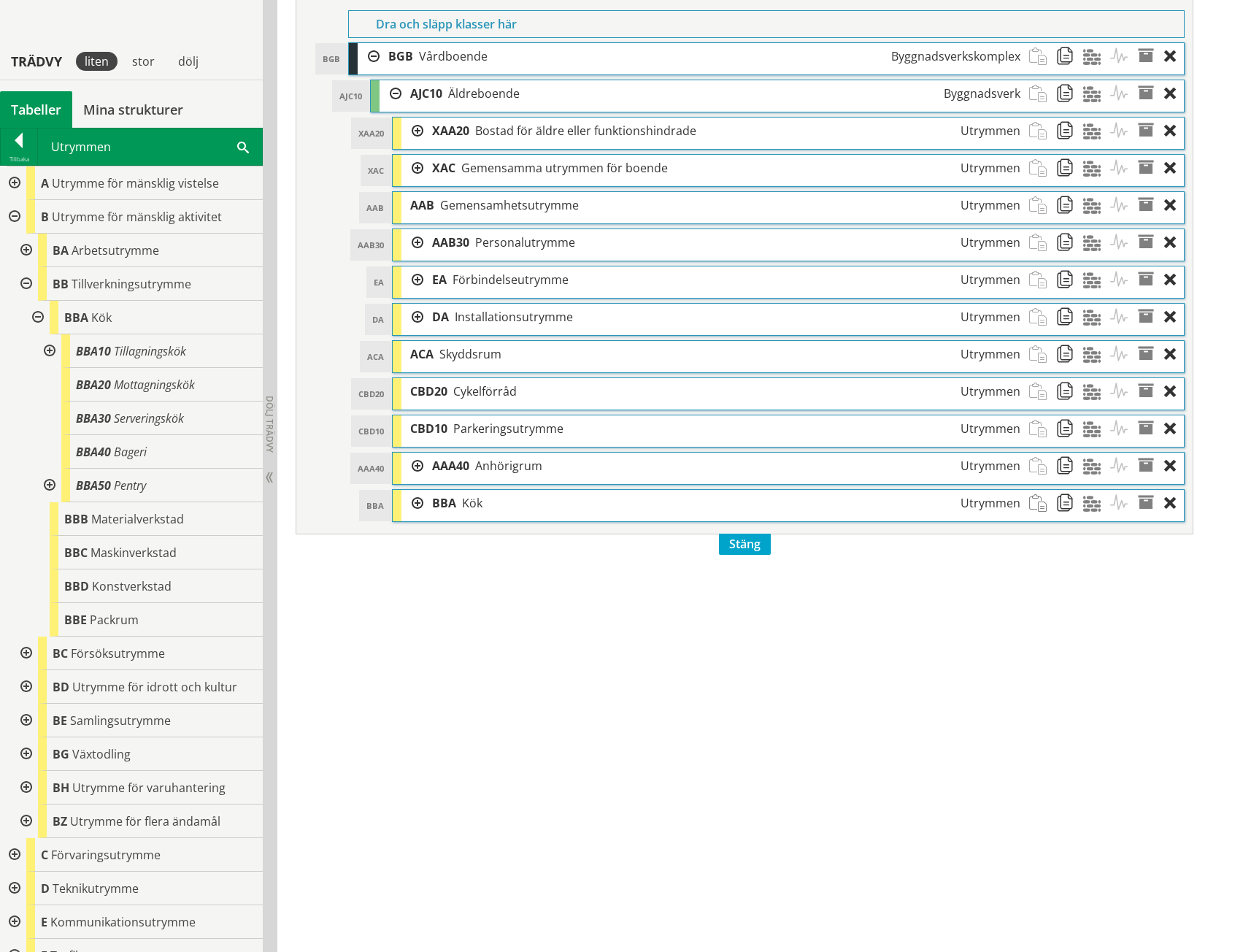
scroll to position [686, 0]
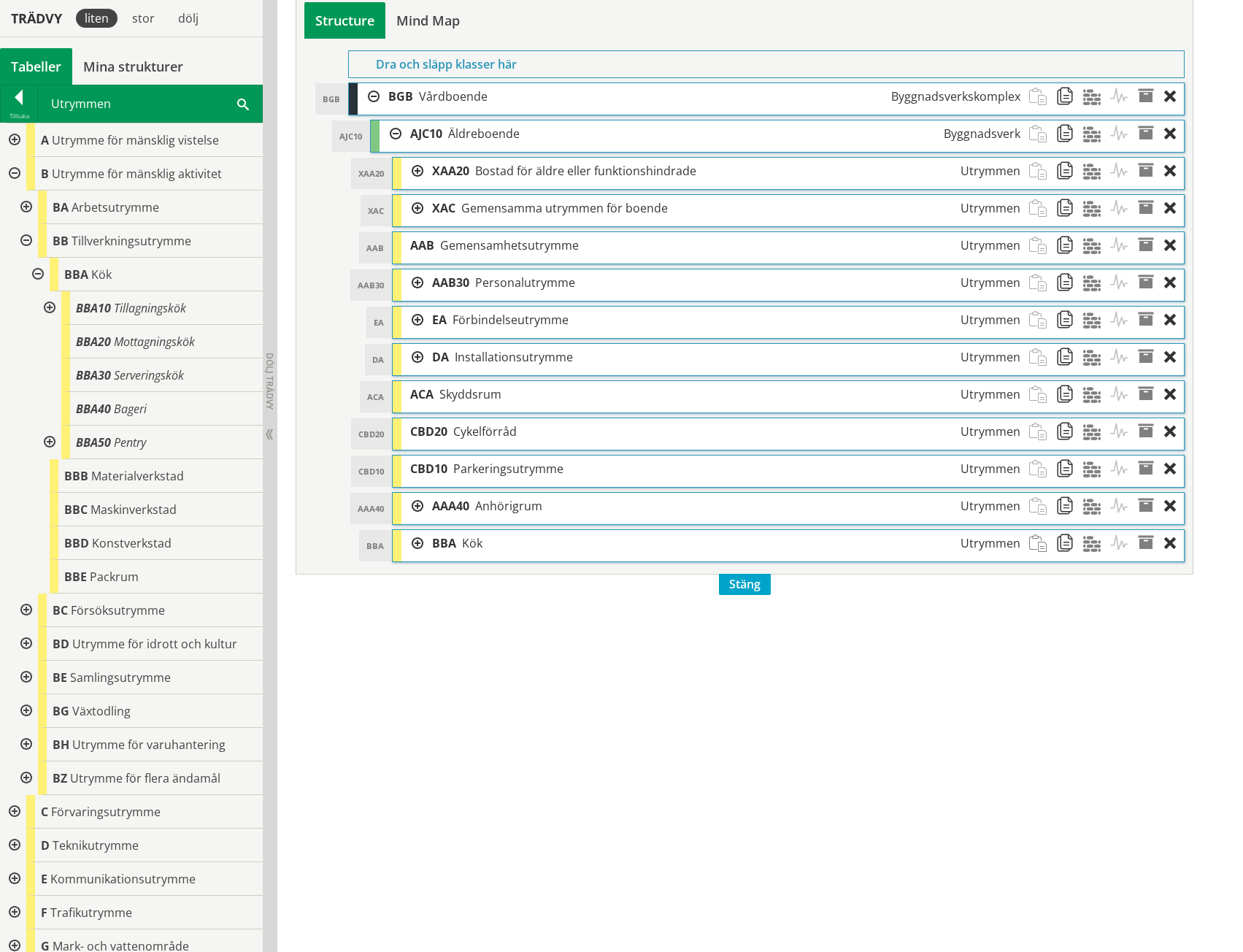
click at [416, 169] on div at bounding box center [413, 171] width 22 height 27
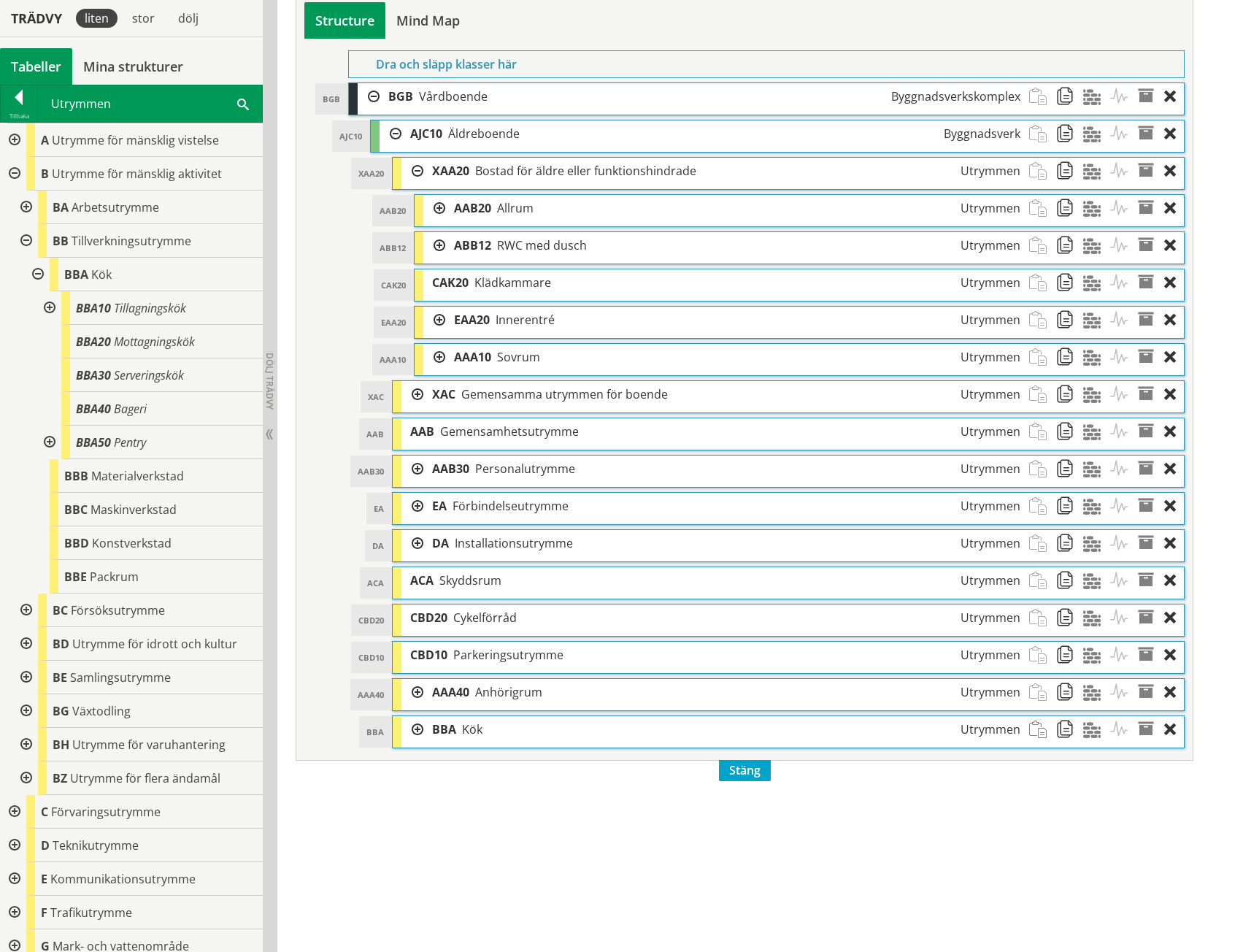
click at [438, 206] on div at bounding box center [434, 208] width 22 height 27
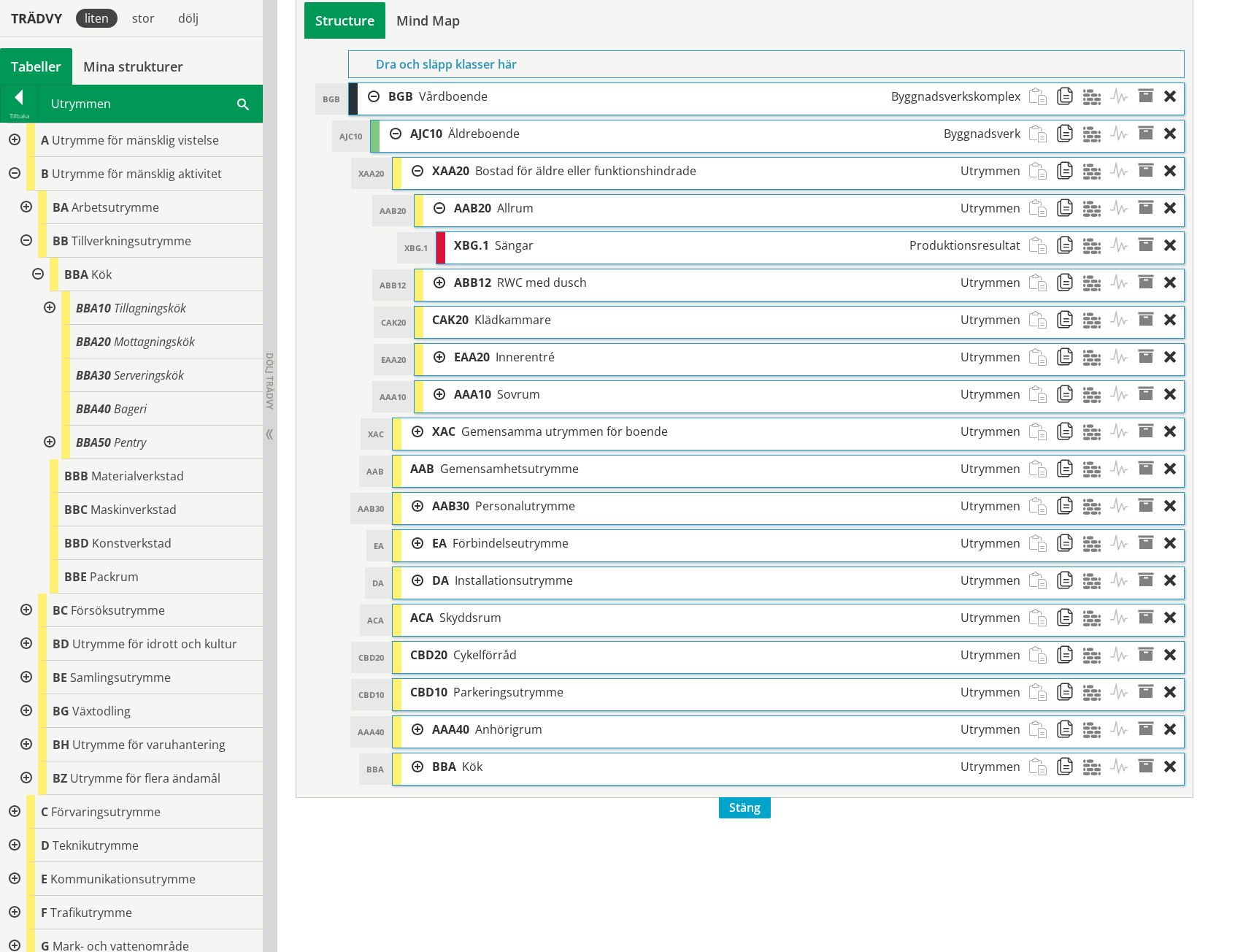
click at [438, 206] on div at bounding box center [434, 208] width 22 height 27
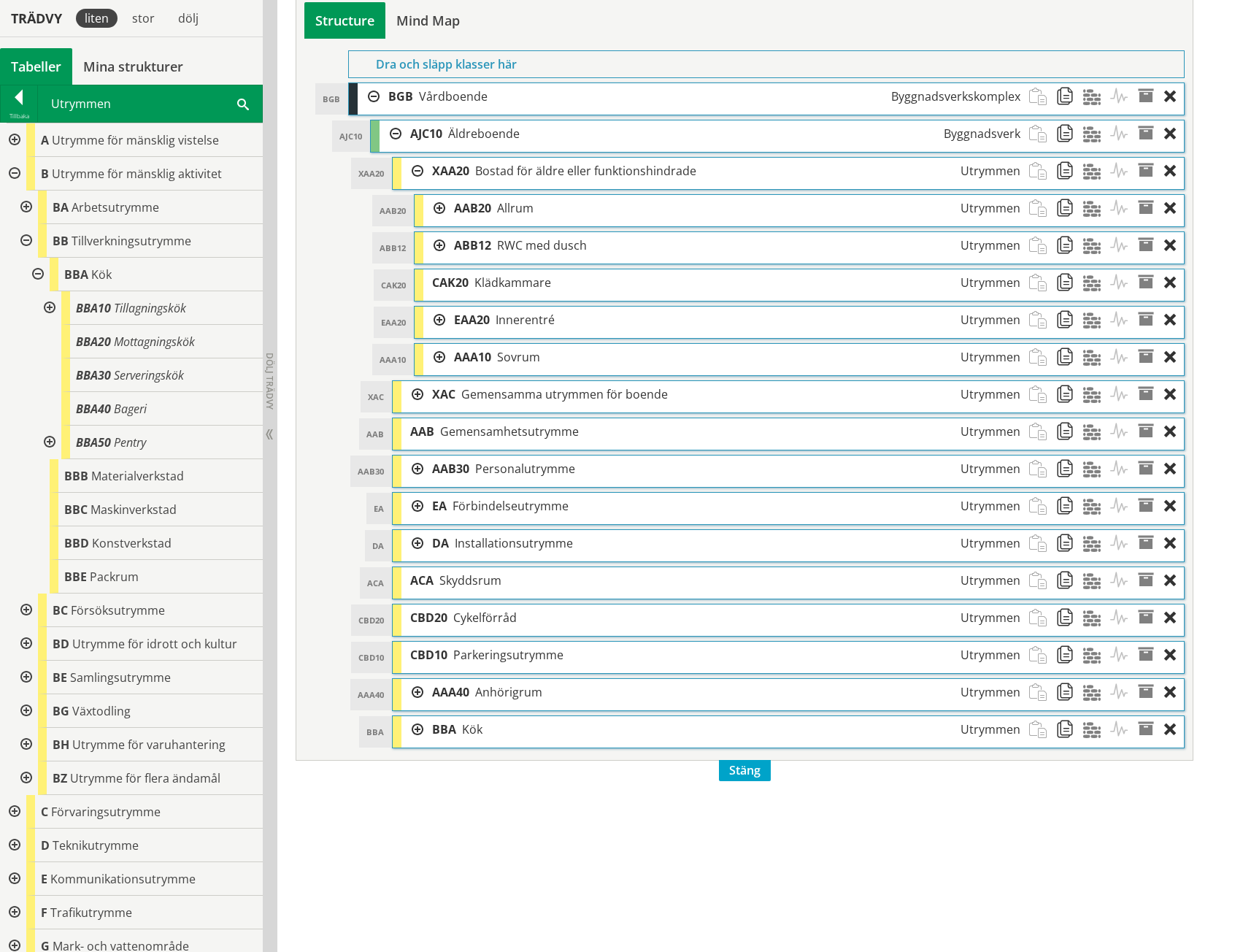
click at [420, 395] on div at bounding box center [413, 394] width 22 height 27
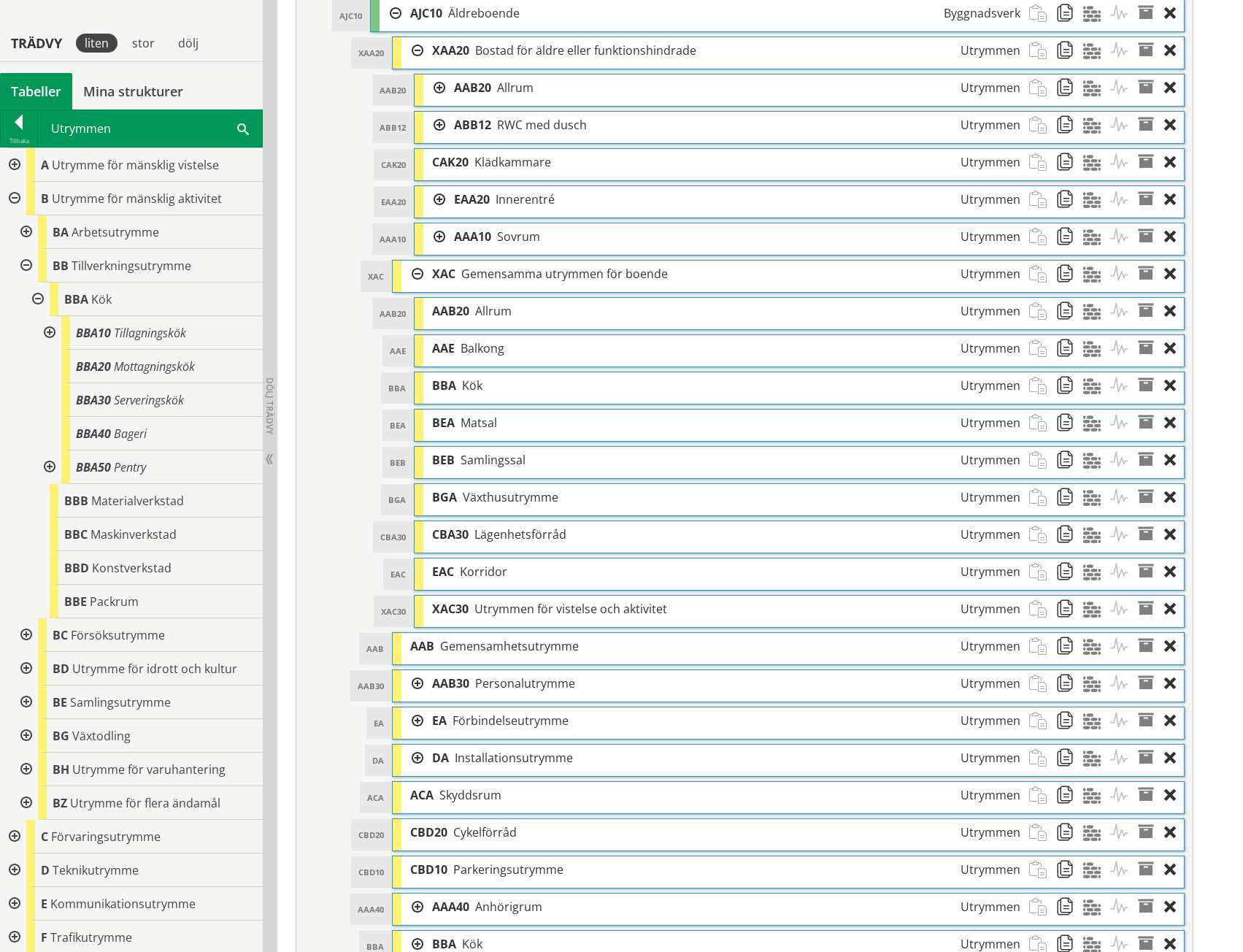
scroll to position [831, 0]
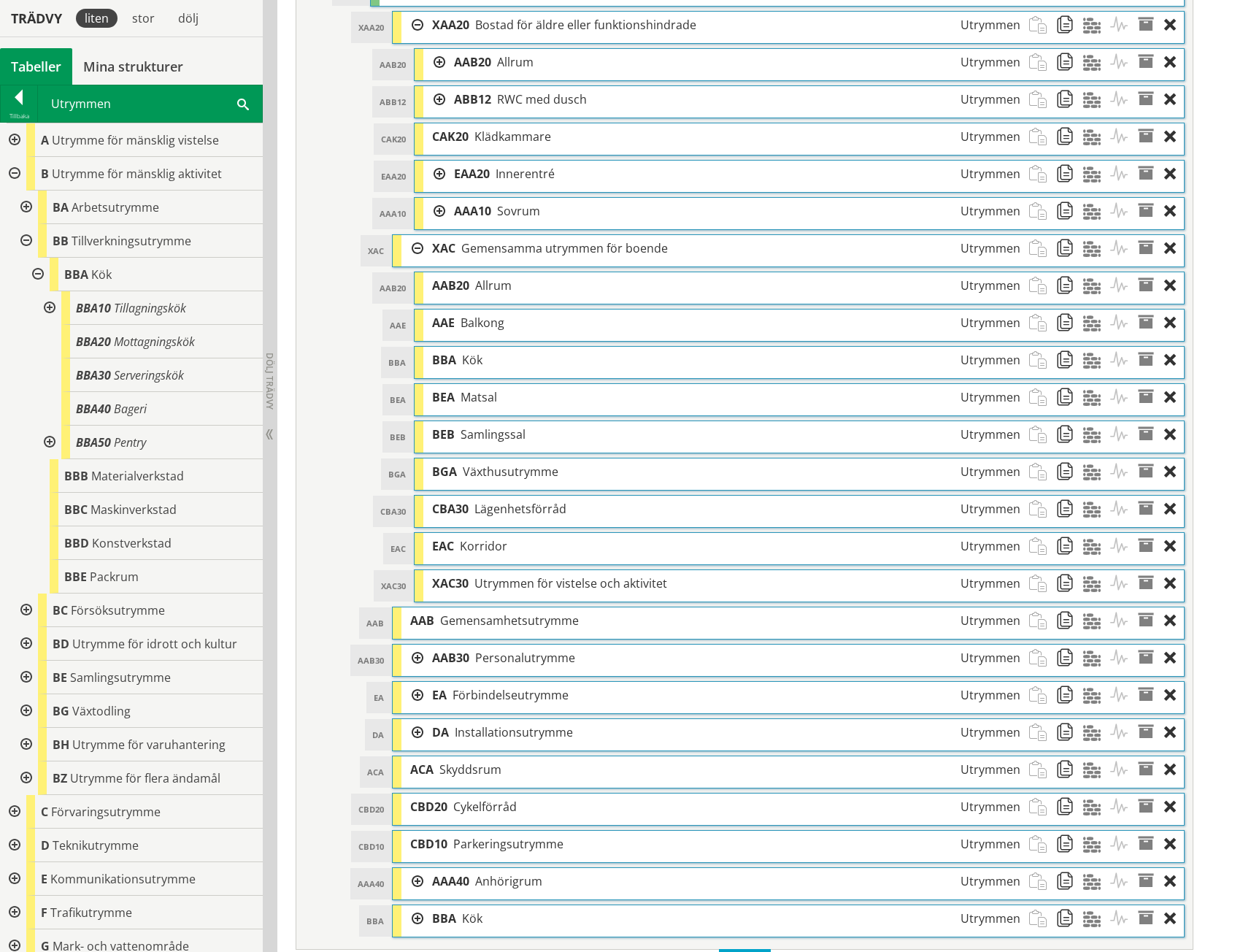
click at [416, 245] on div at bounding box center [413, 248] width 22 height 27
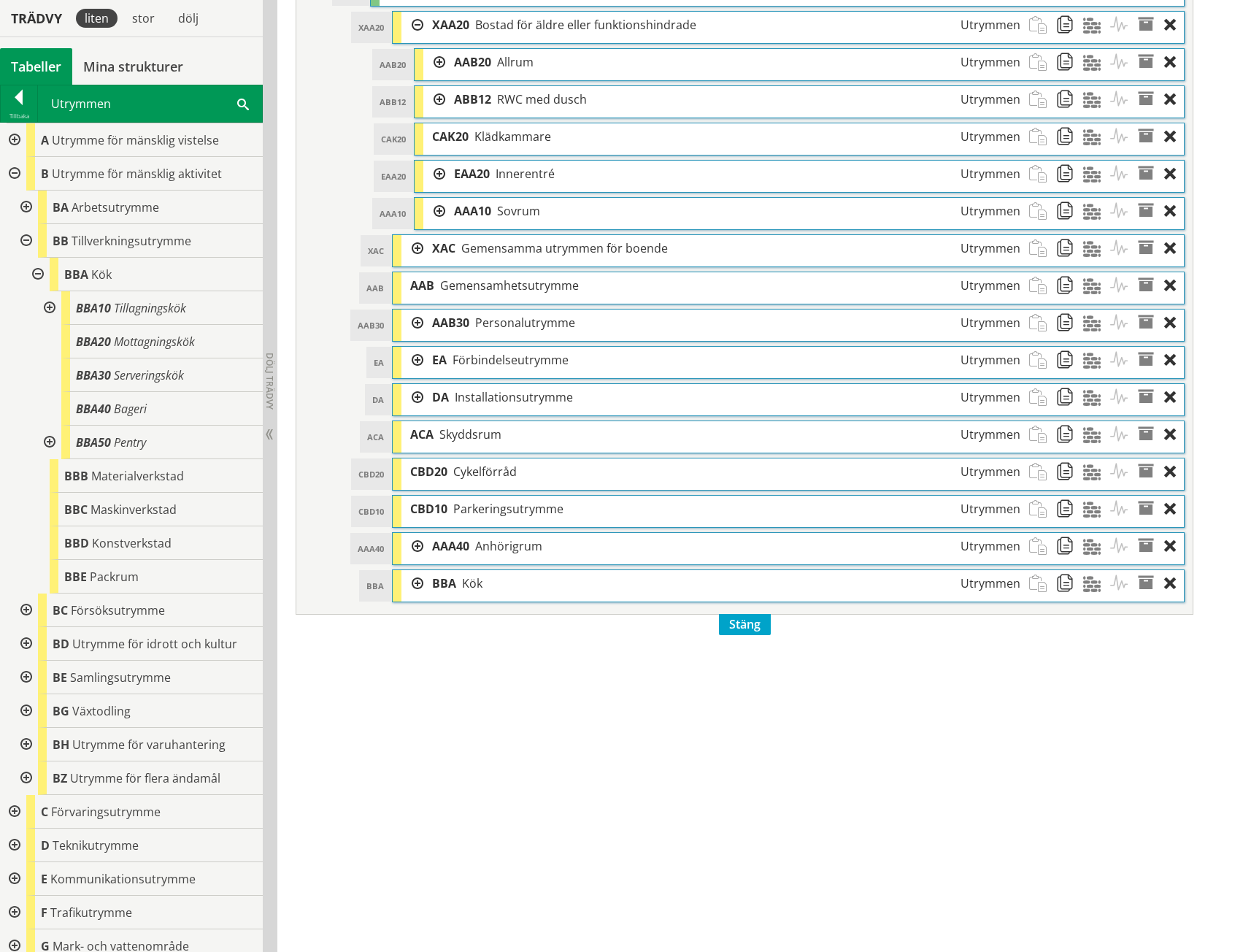
click at [415, 21] on div at bounding box center [413, 24] width 22 height 27
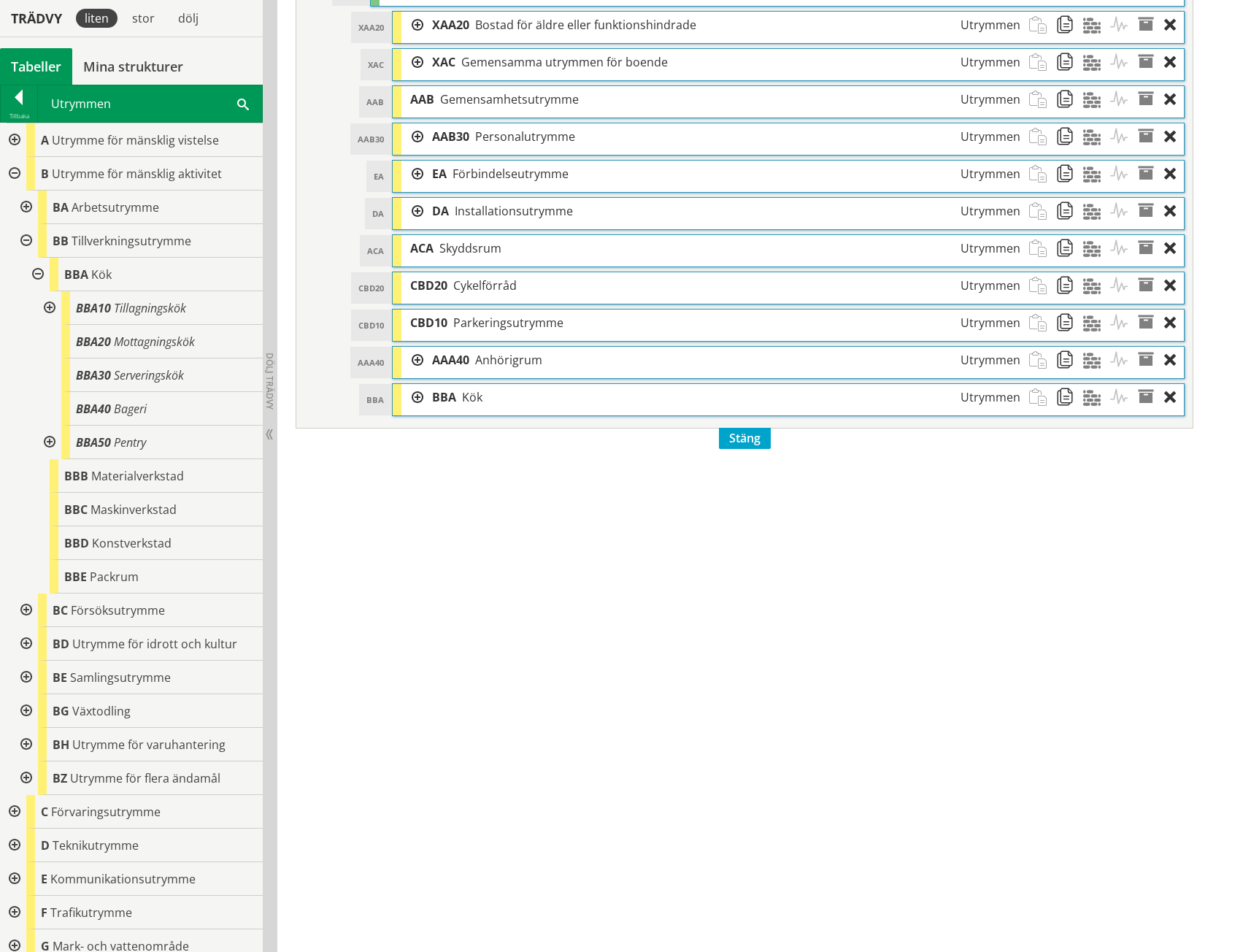
click at [418, 136] on div at bounding box center [413, 136] width 22 height 27
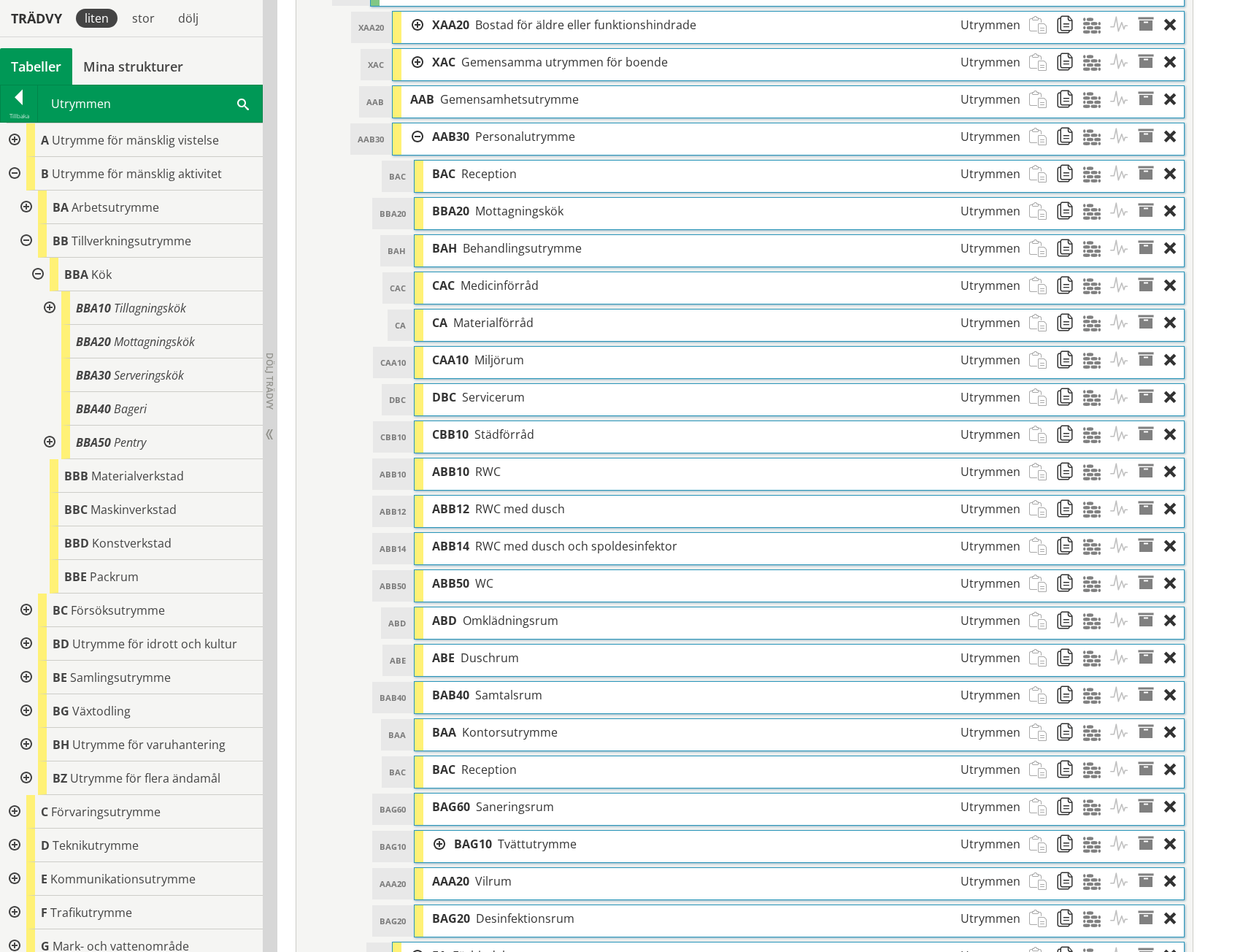
click at [416, 136] on div at bounding box center [413, 136] width 22 height 27
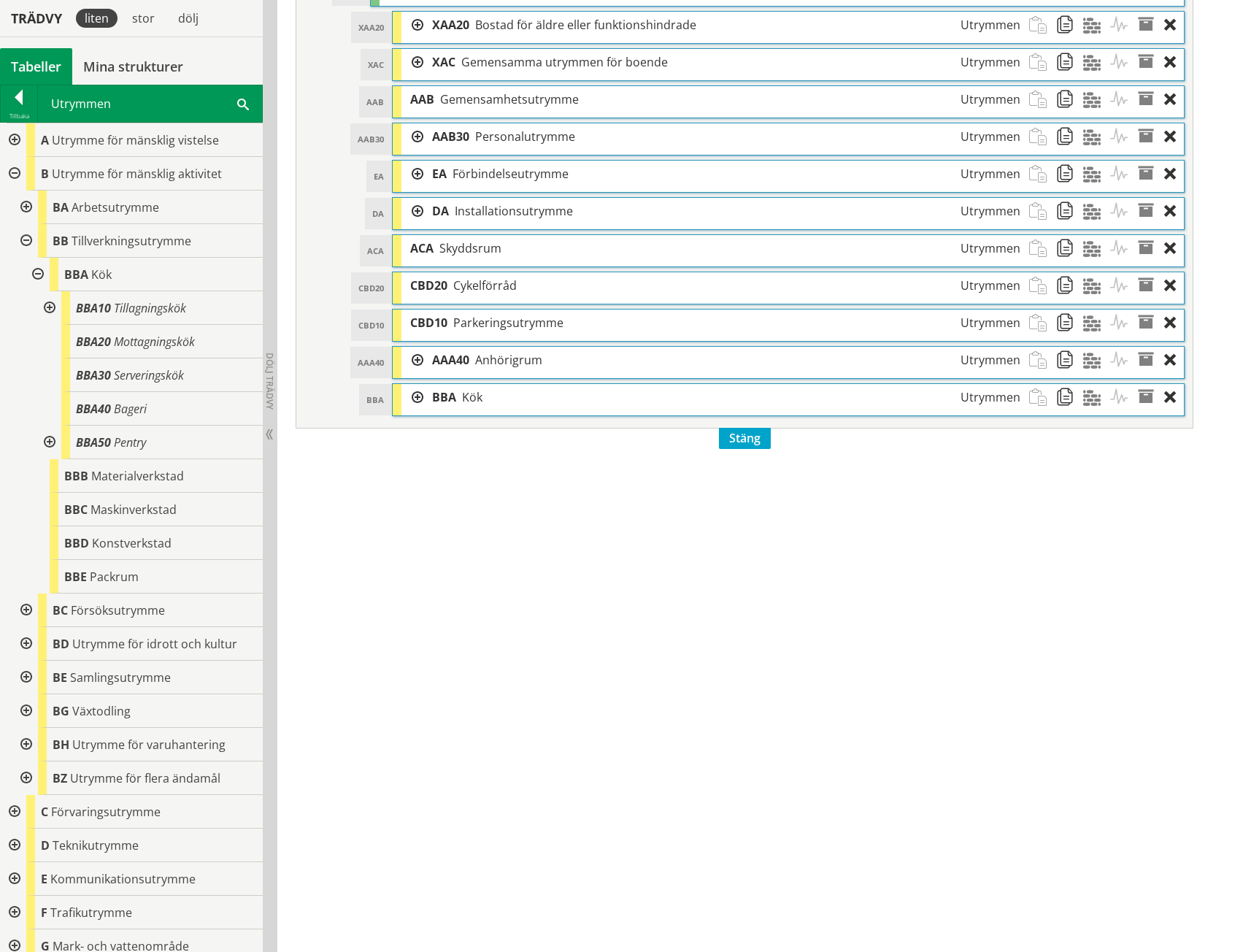
click at [413, 172] on div at bounding box center [413, 174] width 22 height 27
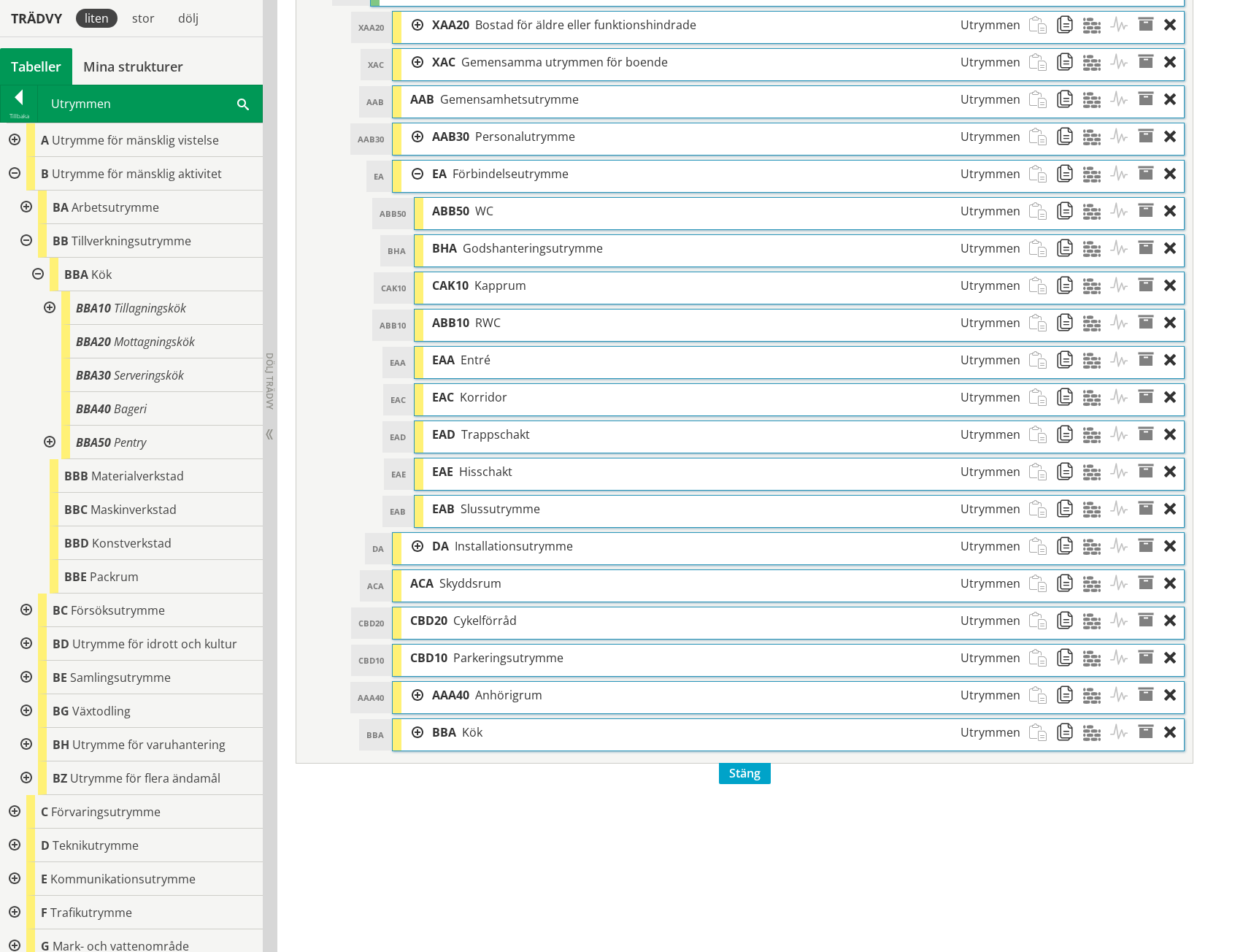
click at [414, 173] on div at bounding box center [413, 174] width 22 height 27
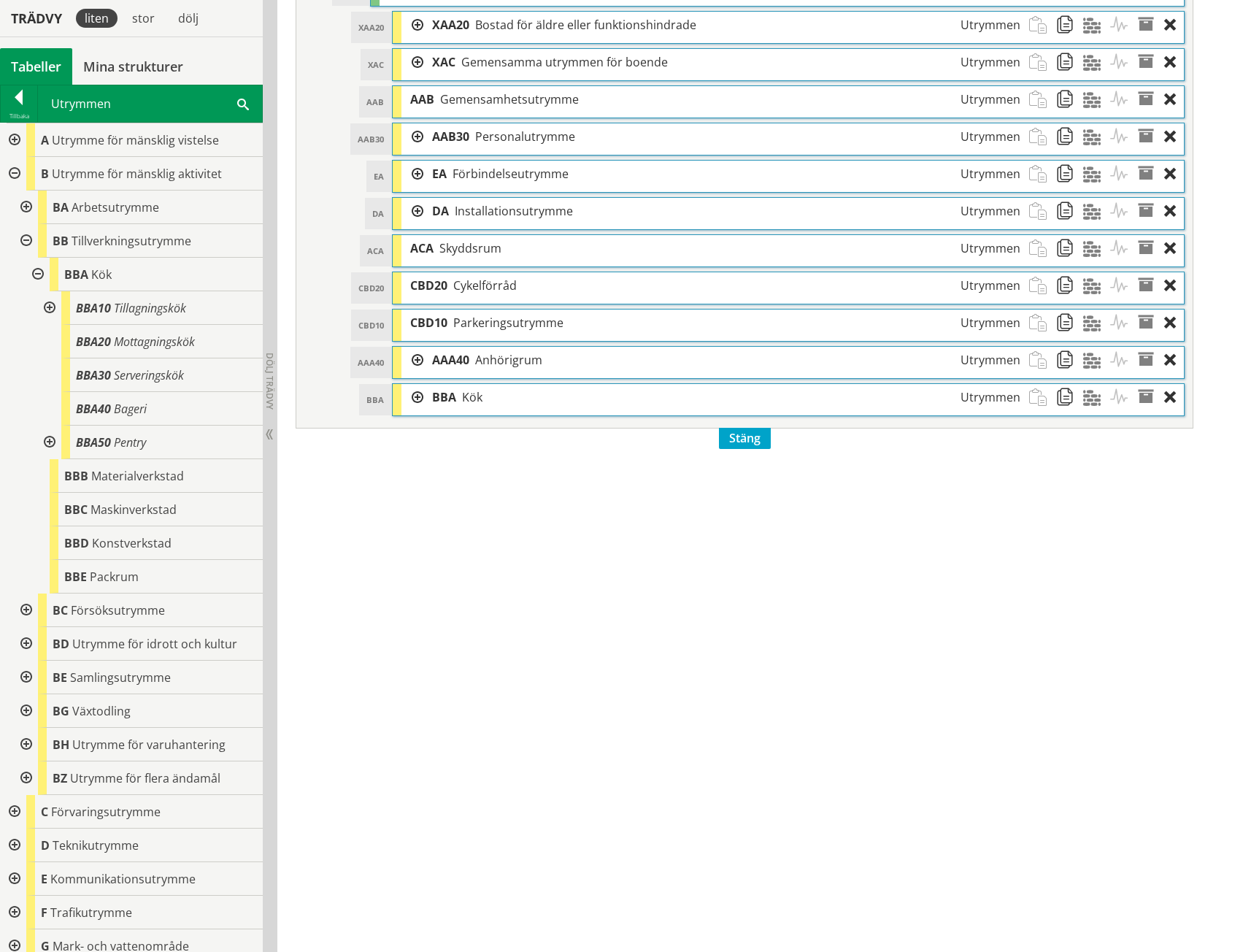
click at [418, 209] on div at bounding box center [413, 210] width 22 height 27
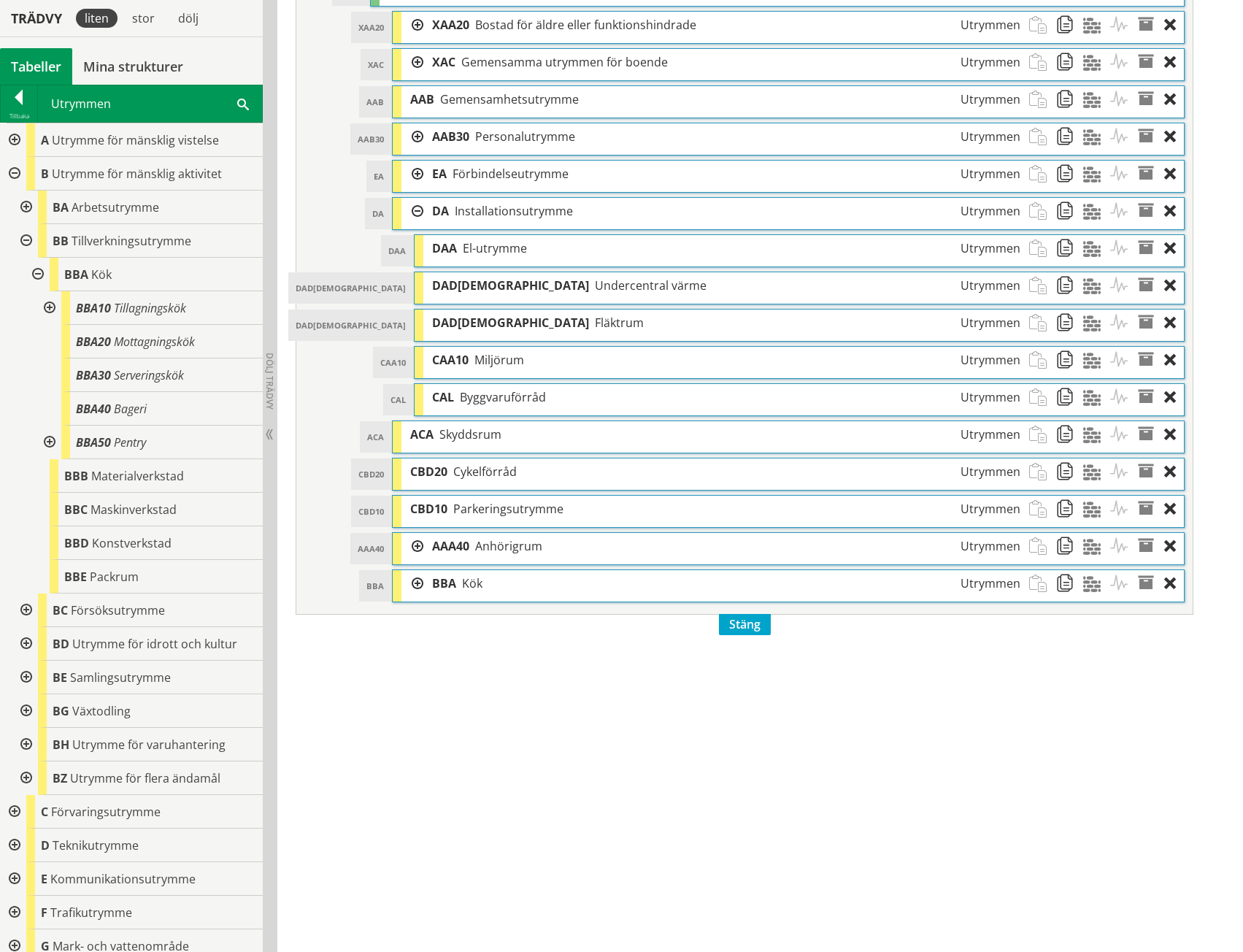
click at [418, 209] on div at bounding box center [413, 210] width 22 height 27
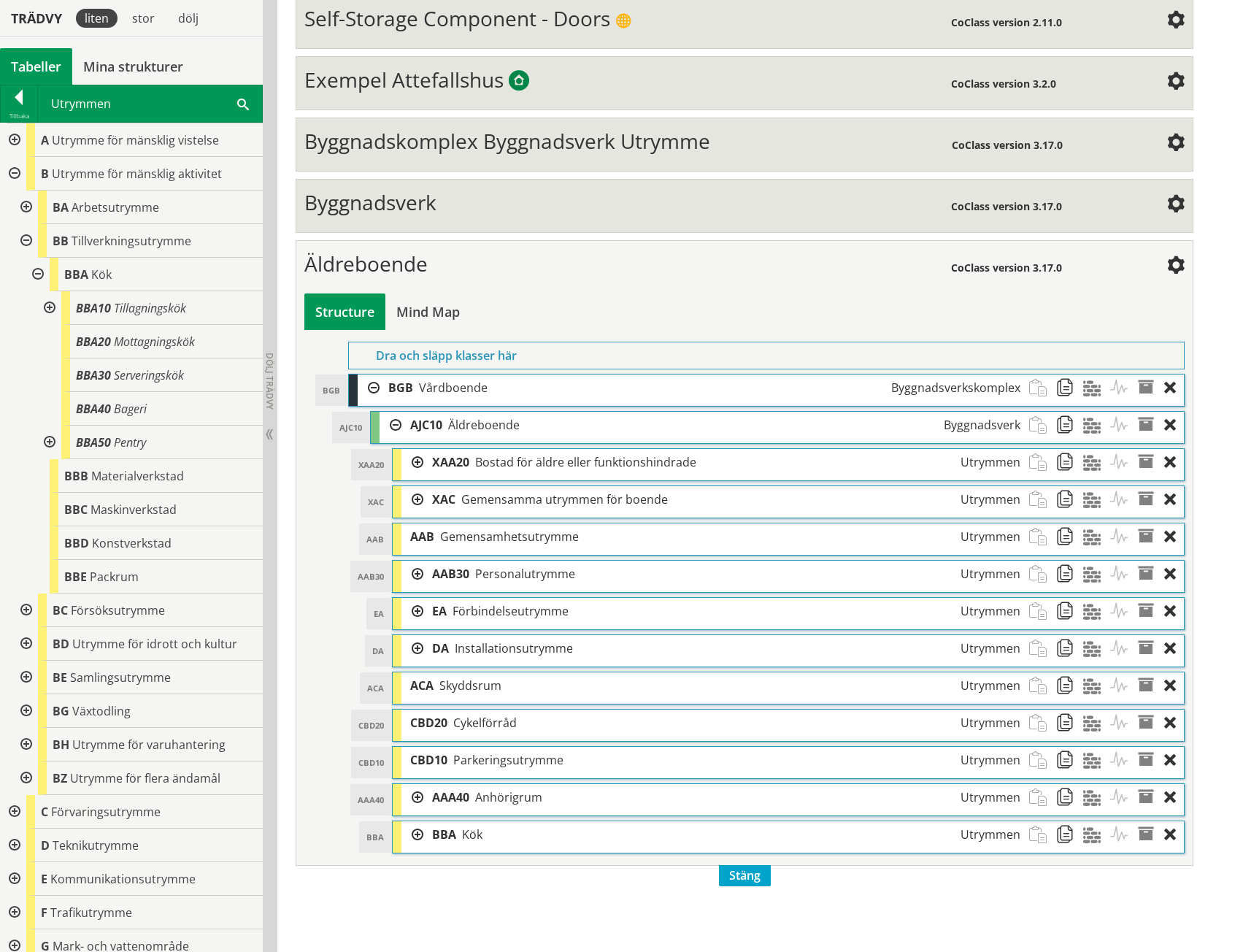
scroll to position [393, 0]
click at [456, 321] on div "Mind Map" at bounding box center [429, 312] width 86 height 37
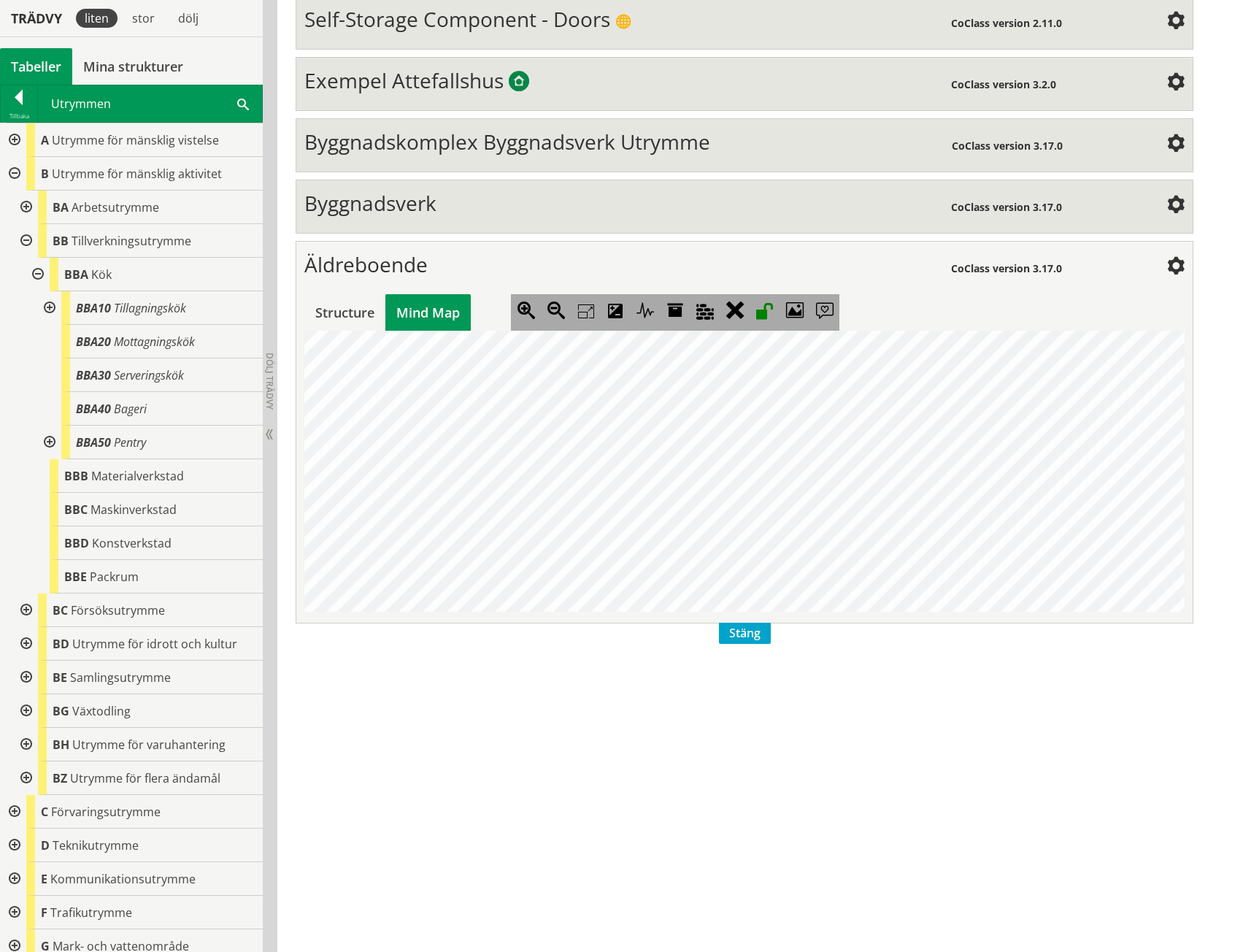
scroll to position [0, 390]
click at [853, 468] on jmexpander "+" at bounding box center [852, 471] width 9 height 9
click at [683, 468] on jmexpander "+" at bounding box center [685, 471] width 9 height 9
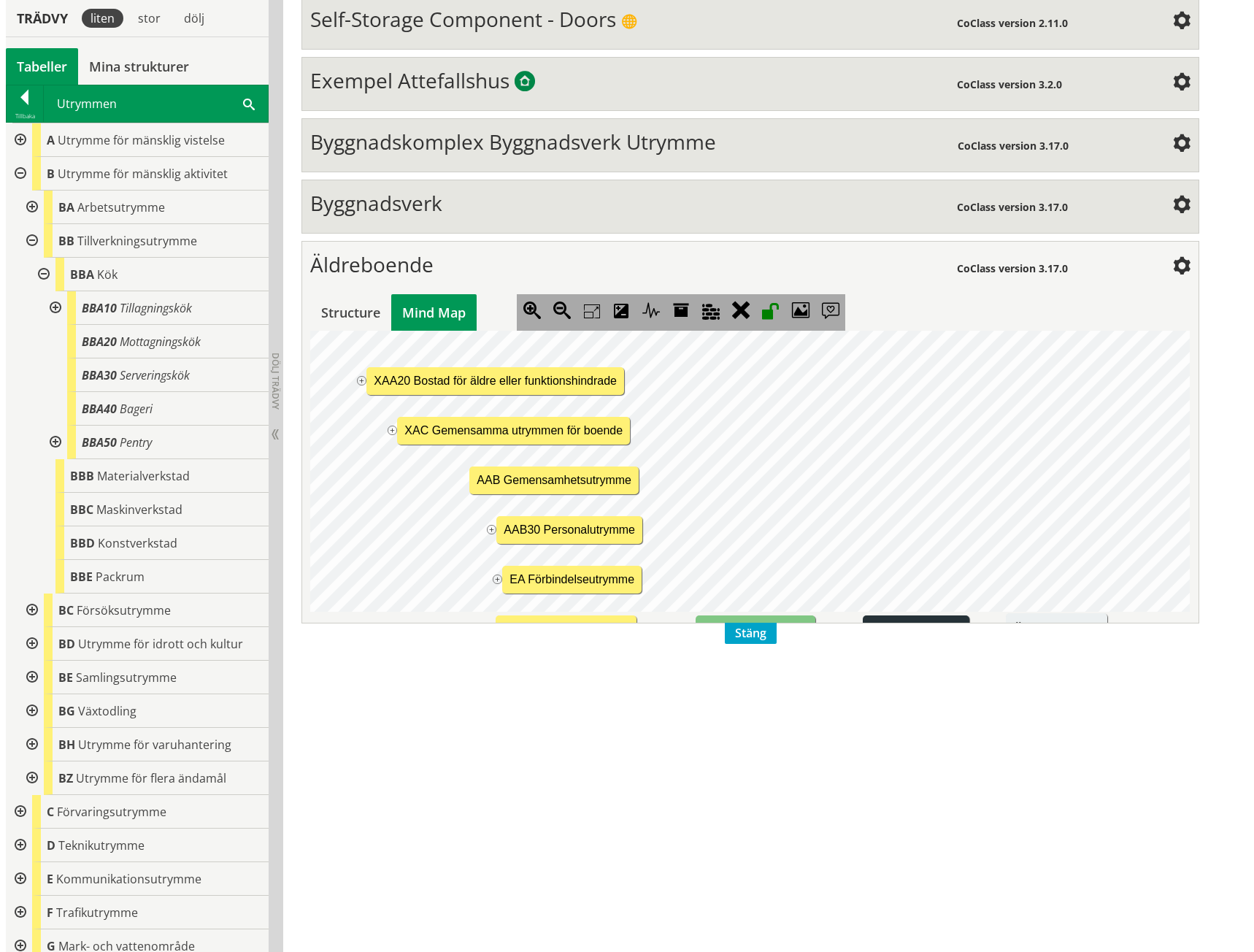
scroll to position [158, 389]
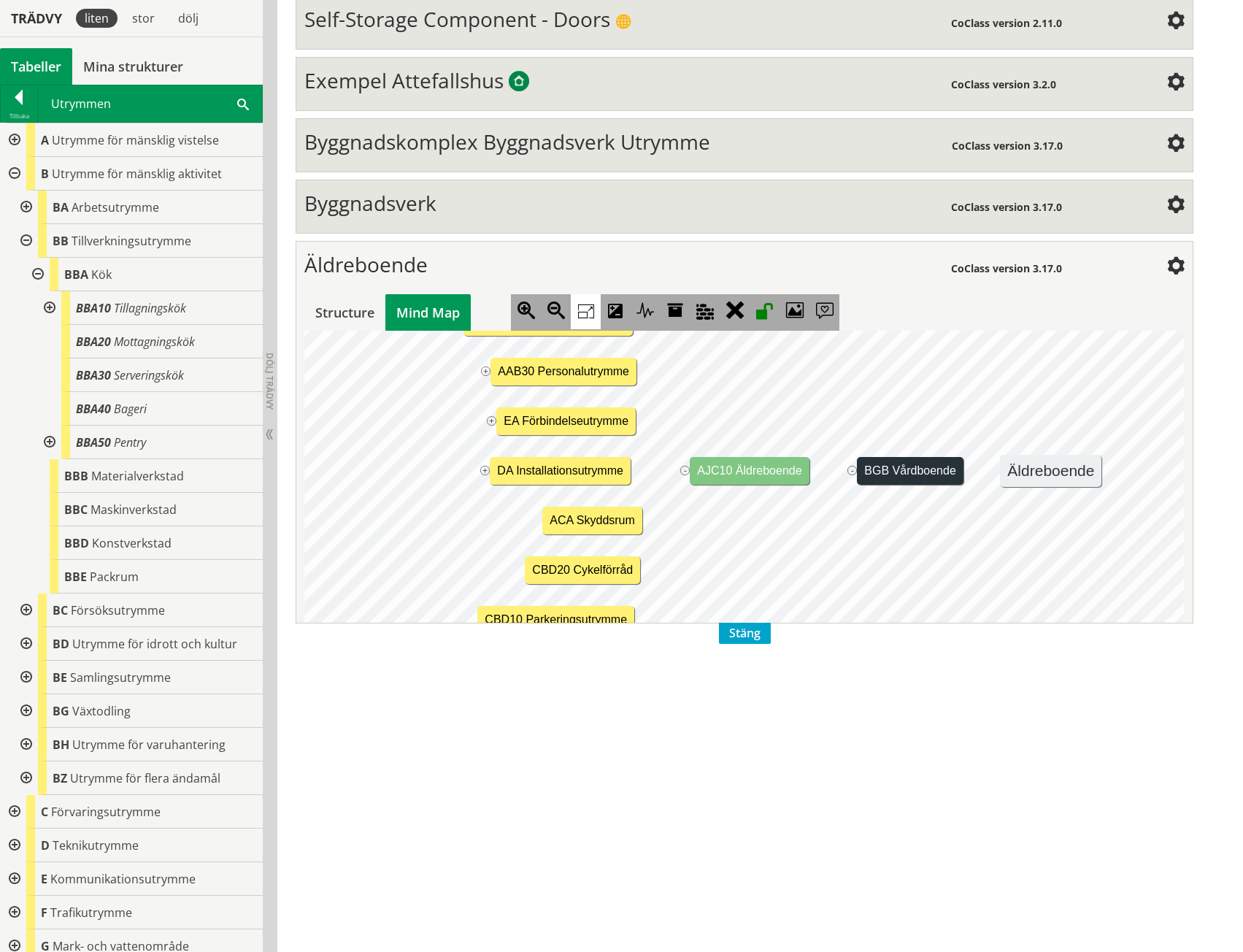
click at [589, 308] on icon at bounding box center [586, 311] width 30 height 35
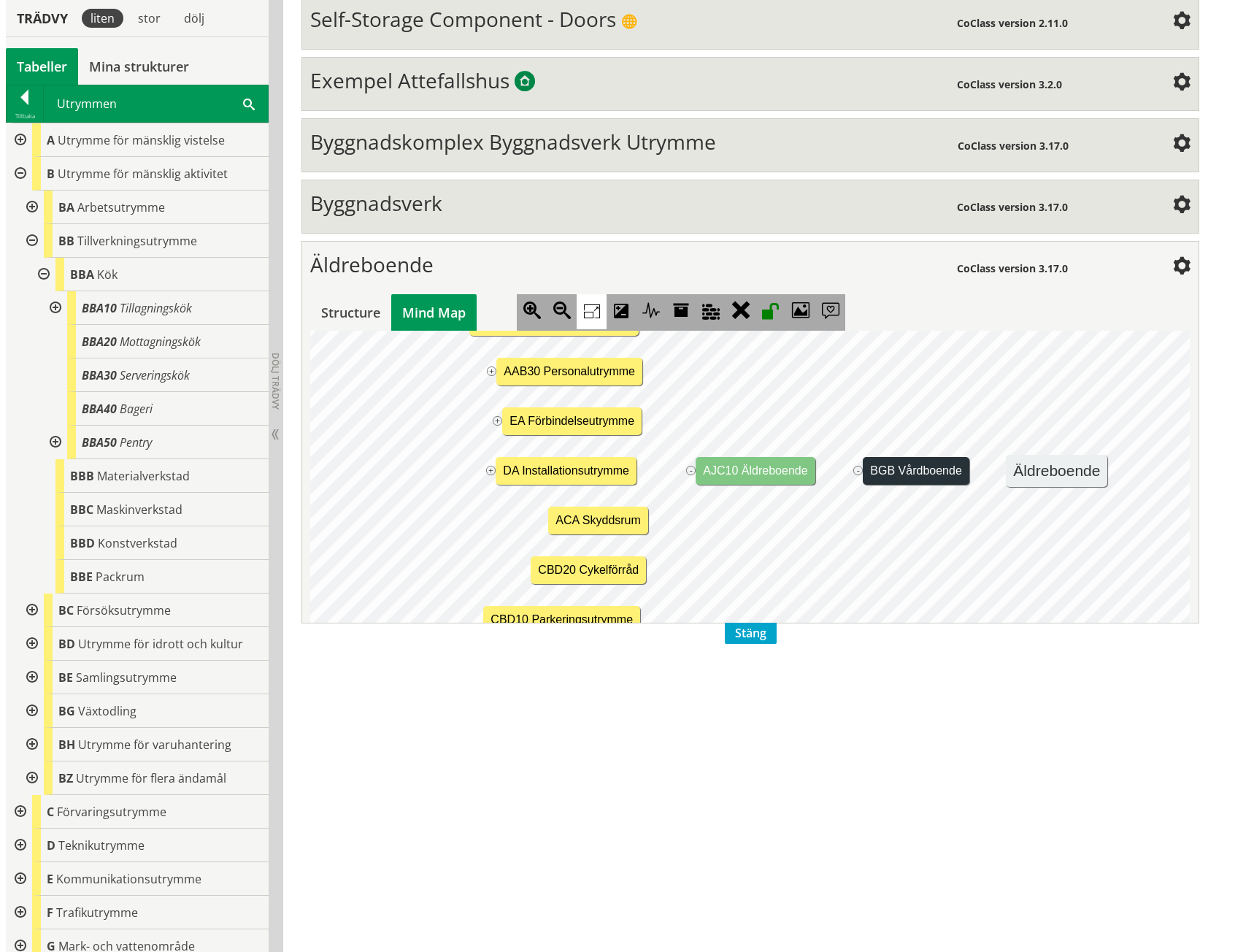
scroll to position [0, 26]
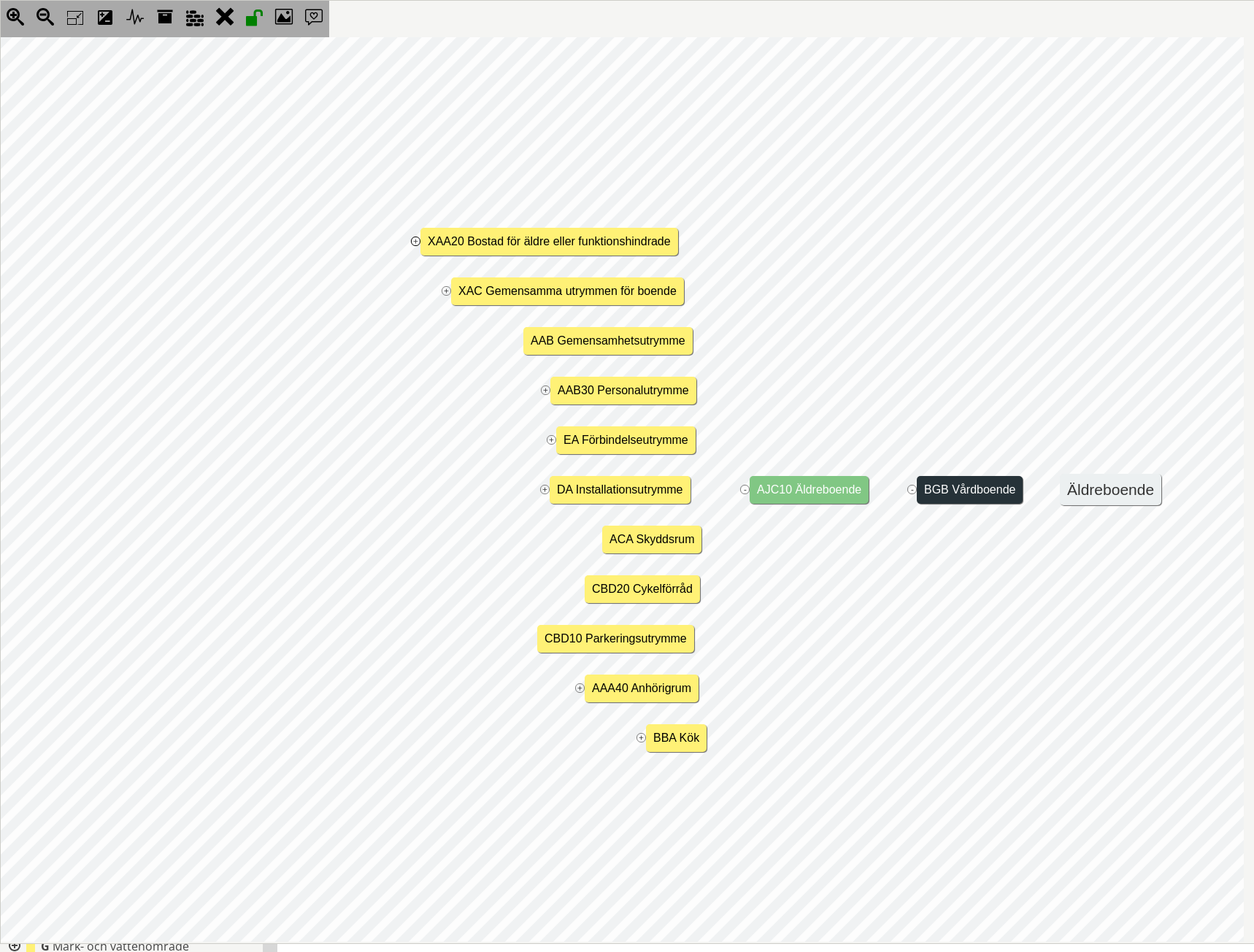
click at [415, 240] on jmexpander "+" at bounding box center [415, 241] width 9 height 9
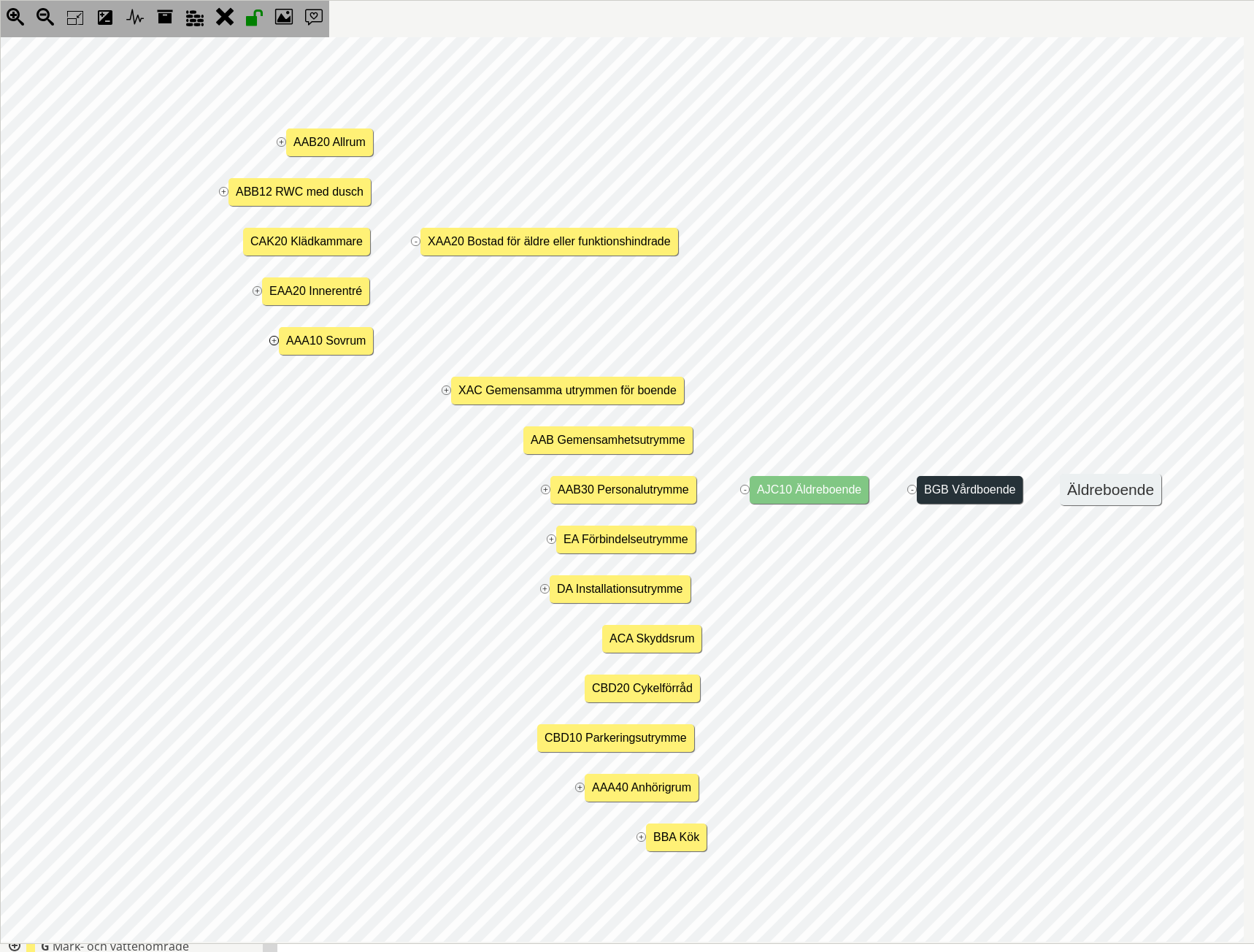
click at [272, 342] on jmexpander "+" at bounding box center [274, 341] width 9 height 9
click at [194, 341] on jmnodes "Äldreboende - BGB Vårdboende - AJC10 Äldreboende - XAC30 Utrymmen för vistelse …" at bounding box center [609, 490] width 1269 height 905
click at [270, 340] on jmexpander "-" at bounding box center [274, 341] width 9 height 9
click at [446, 388] on jmexpander "+" at bounding box center [446, 390] width 9 height 9
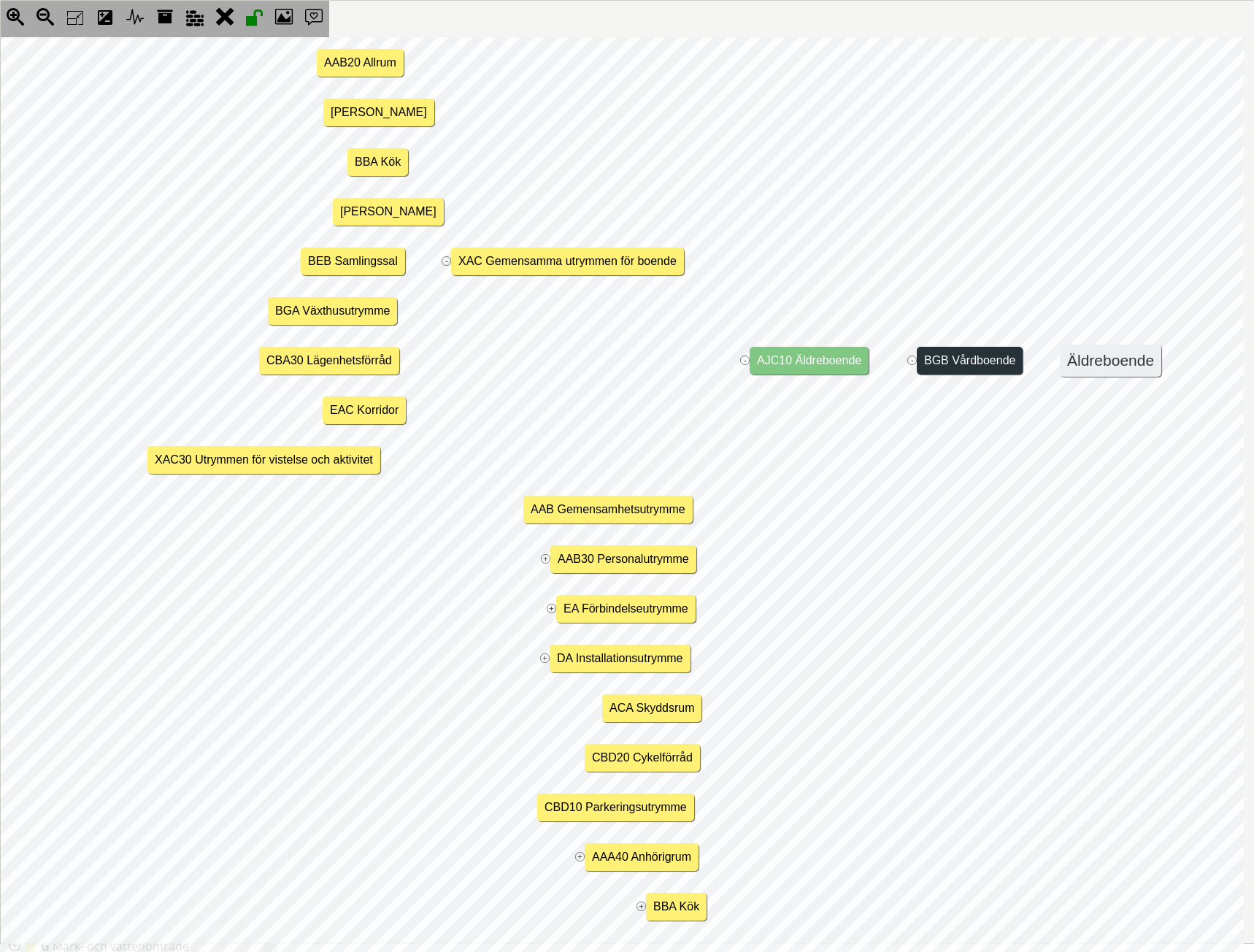
scroll to position [289, 26]
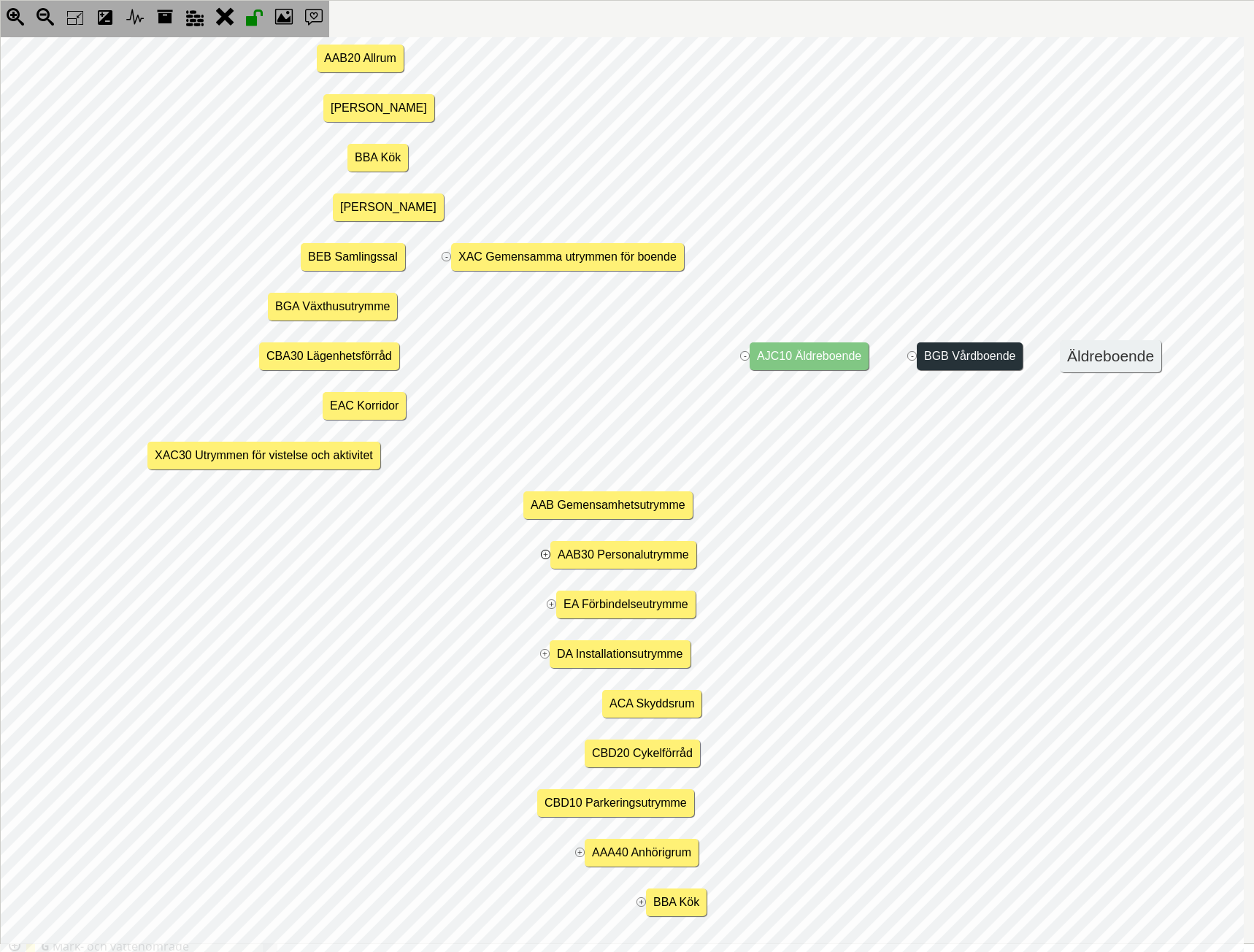
click at [545, 549] on jmexpander "+" at bounding box center [546, 554] width 9 height 9
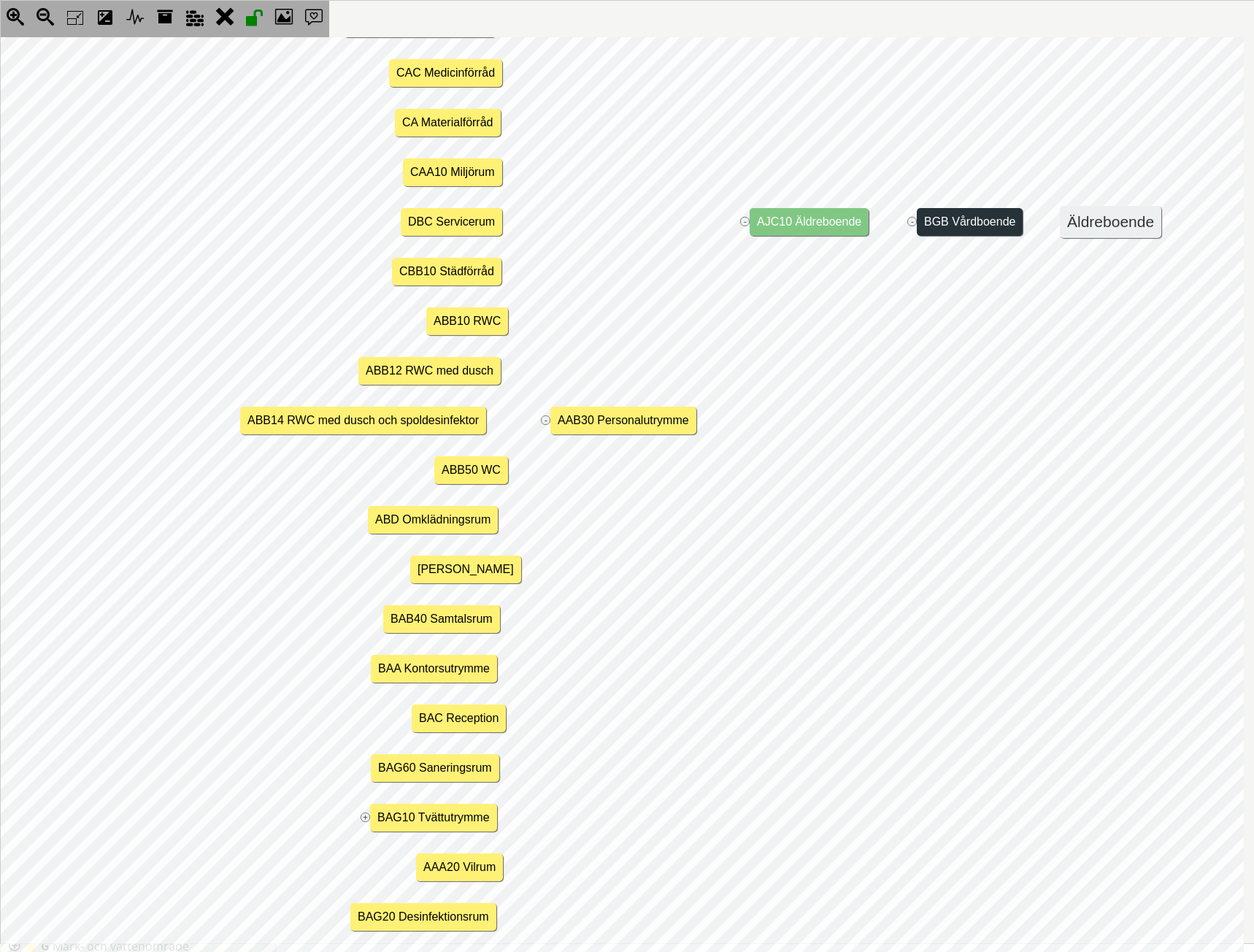
scroll to position [931, 26]
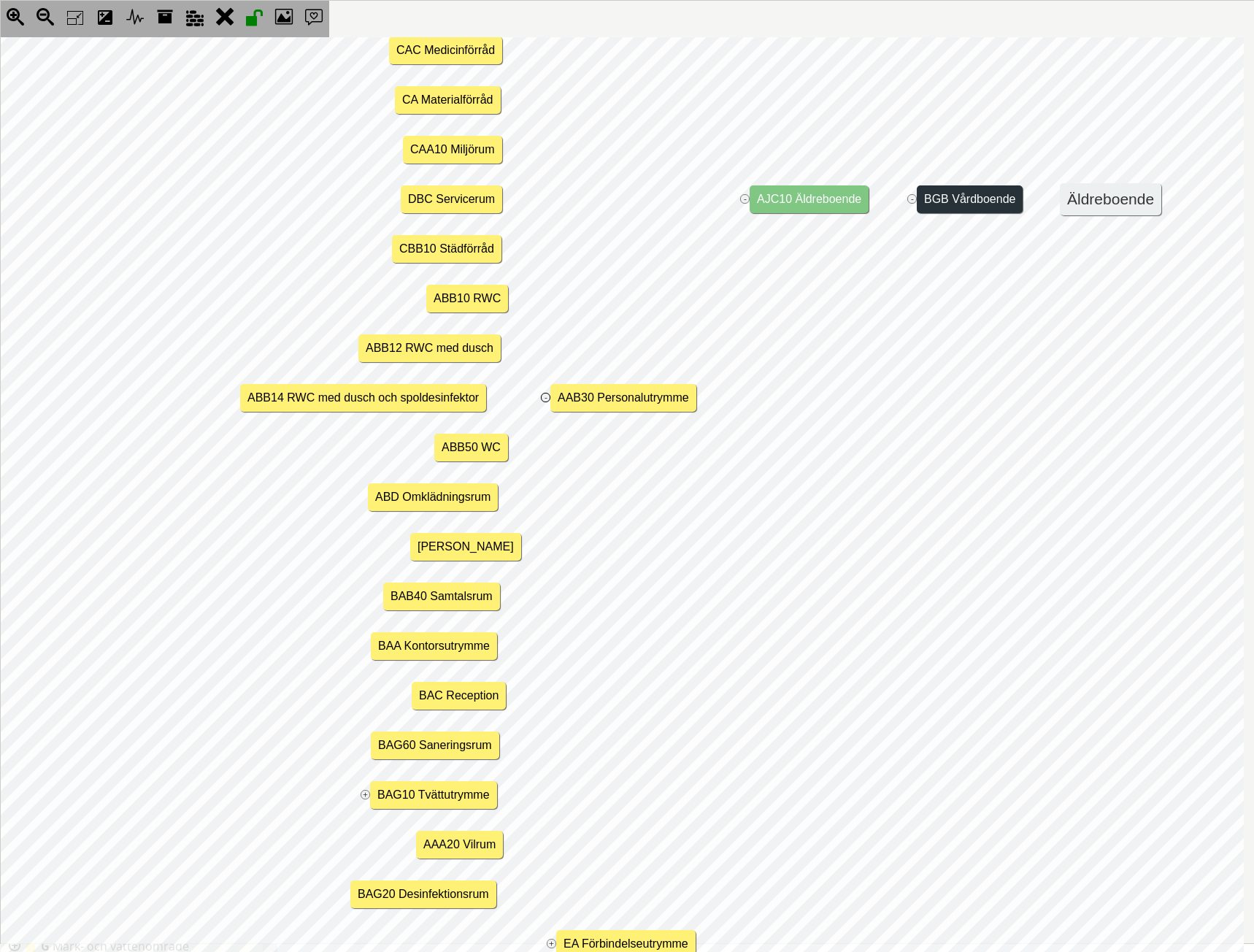
click at [545, 393] on jmexpander "-" at bounding box center [546, 397] width 9 height 9
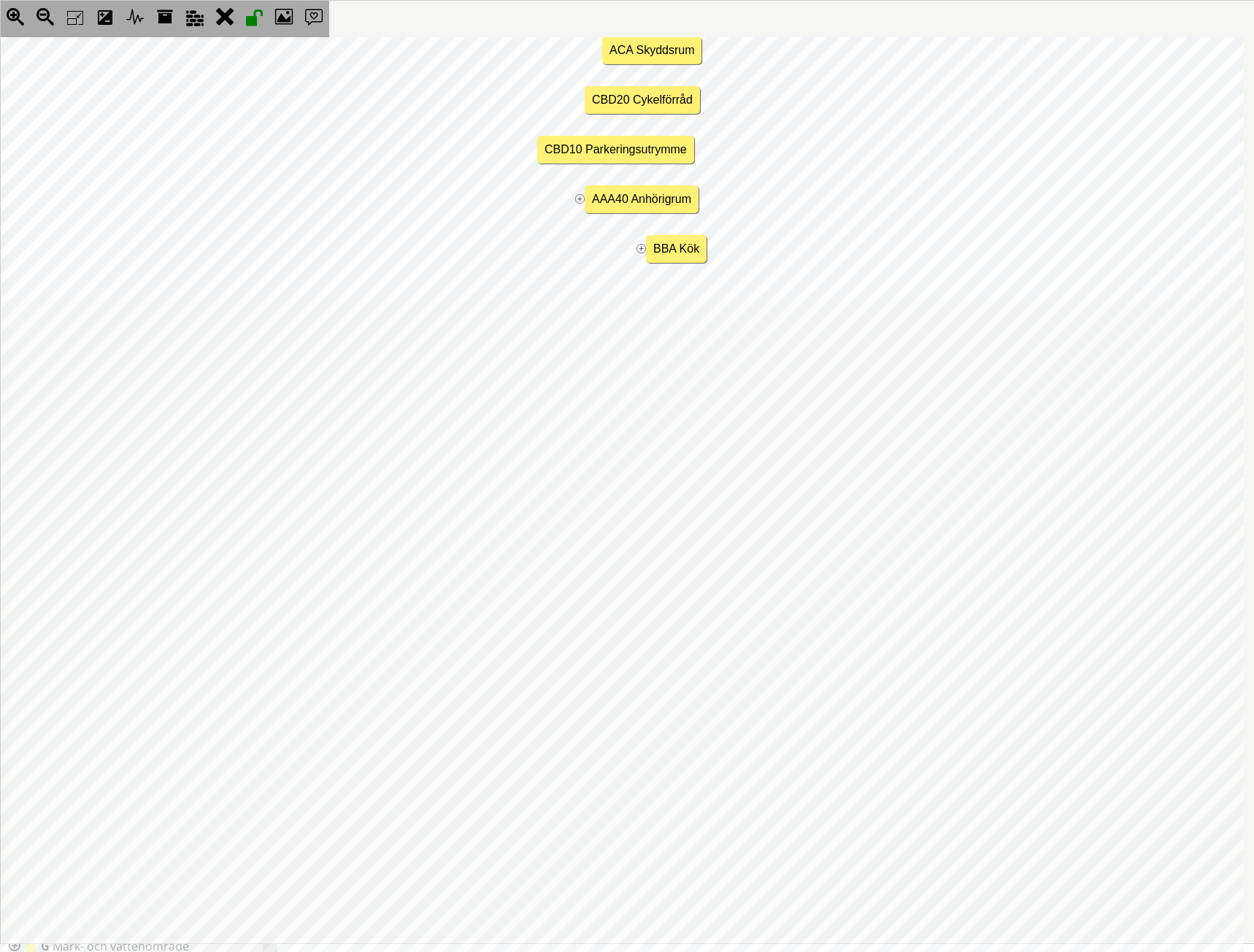
scroll to position [289, 26]
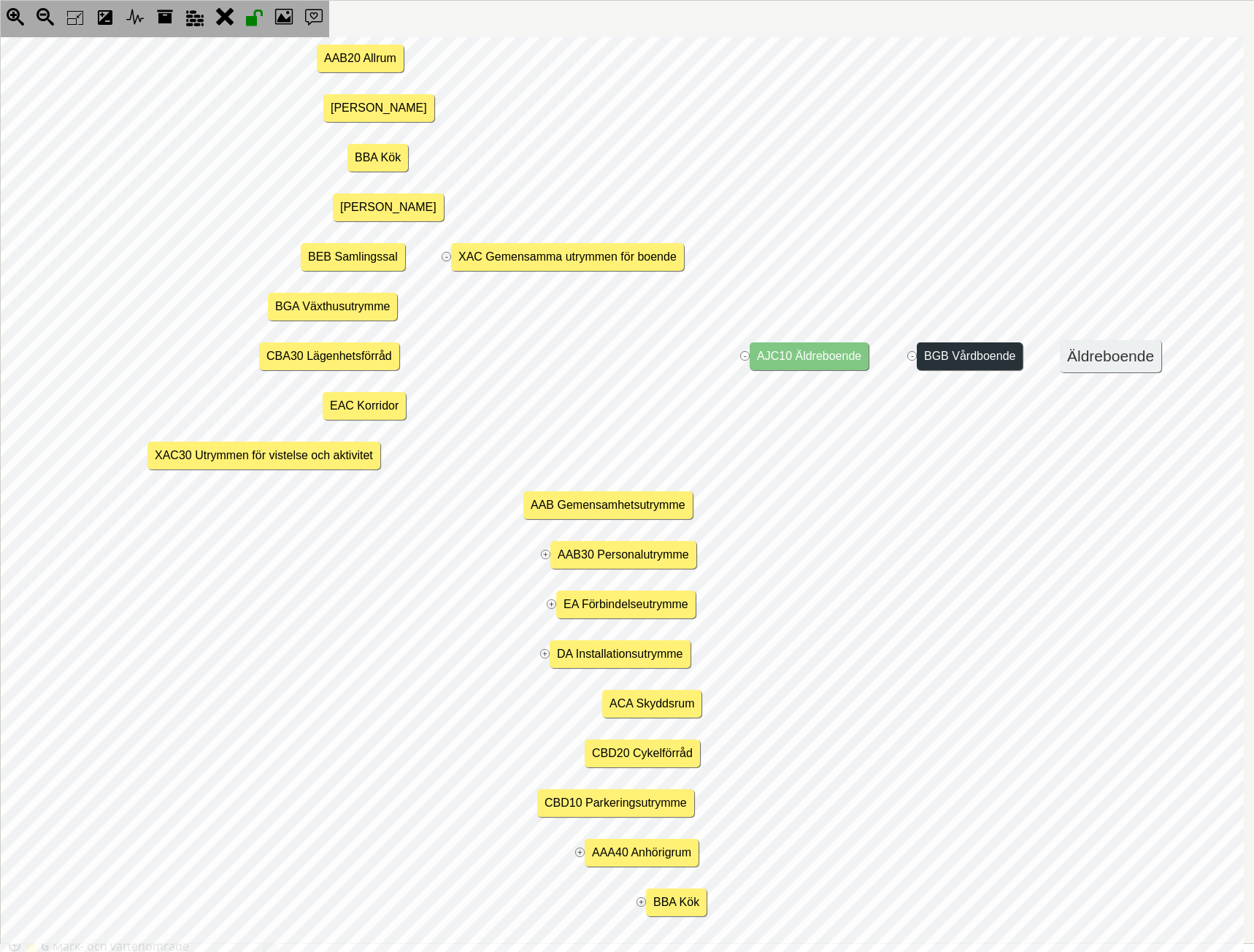
click at [441, 241] on jmnodes "Äldreboende - BGB Vårdboende - AJC10 Äldreboende - XAC30 Utrymmen för vistelse …" at bounding box center [609, 356] width 1269 height 1192
click at [449, 252] on jmexpander "-" at bounding box center [446, 256] width 9 height 9
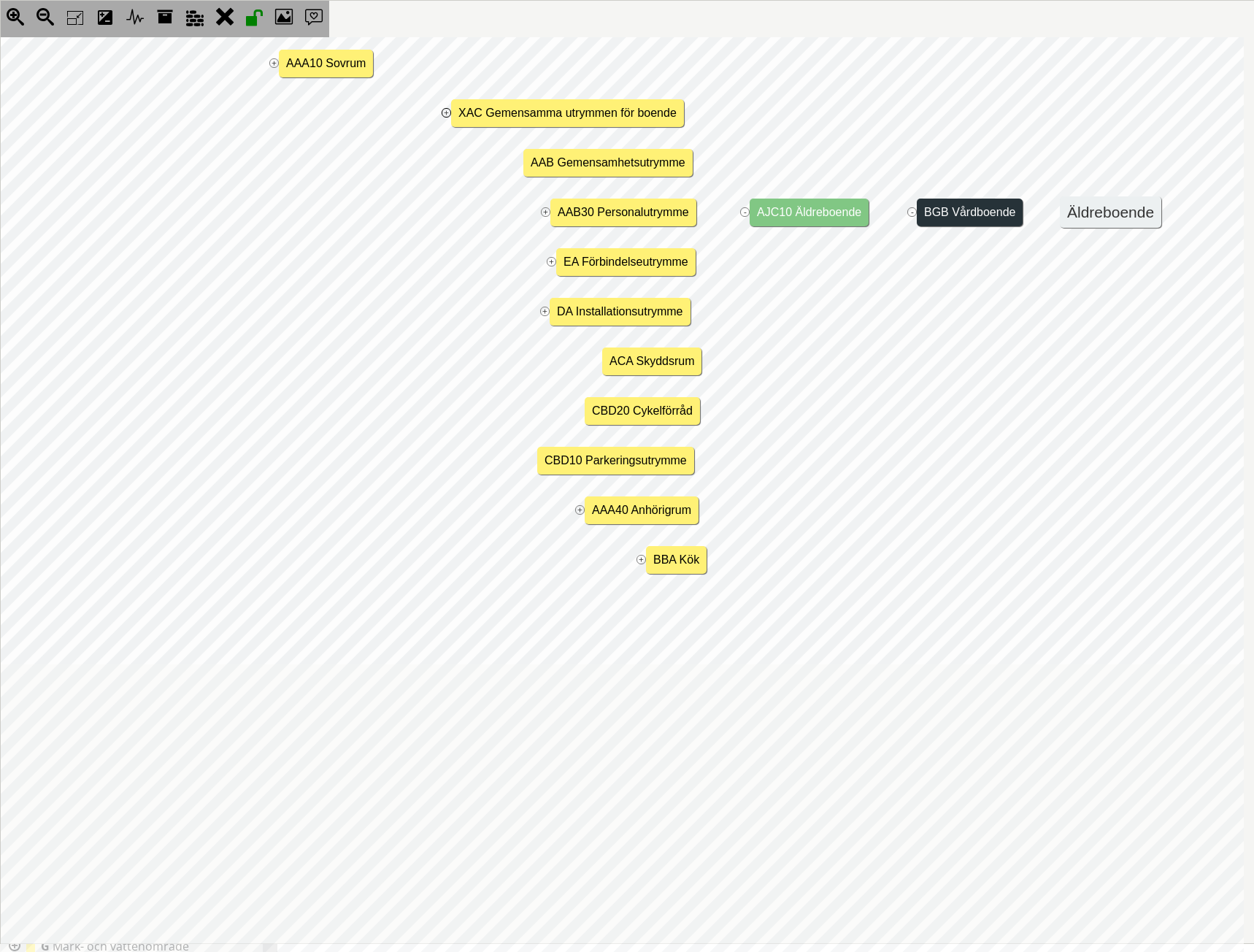
scroll to position [0, 26]
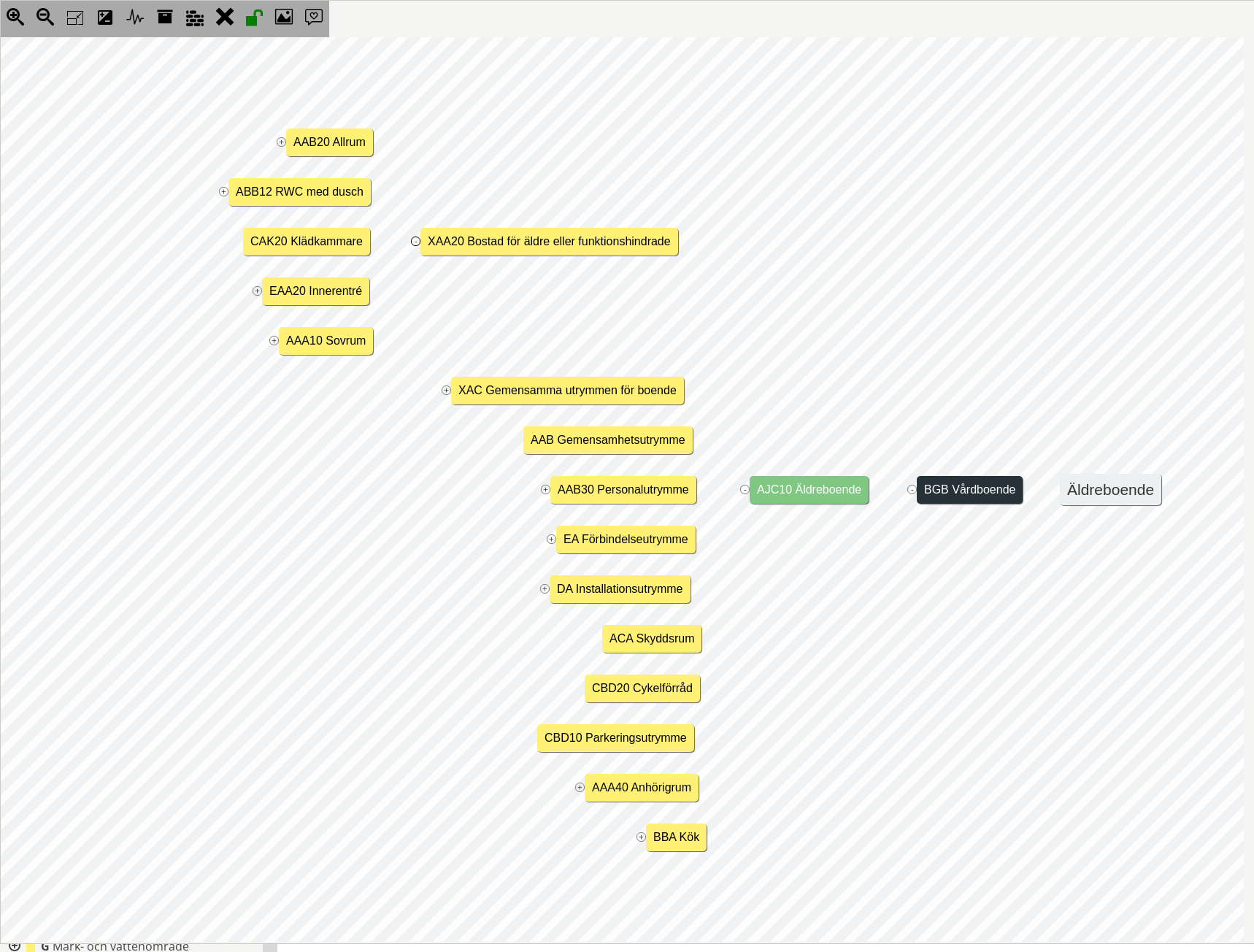
click at [412, 240] on jmexpander "-" at bounding box center [415, 241] width 9 height 9
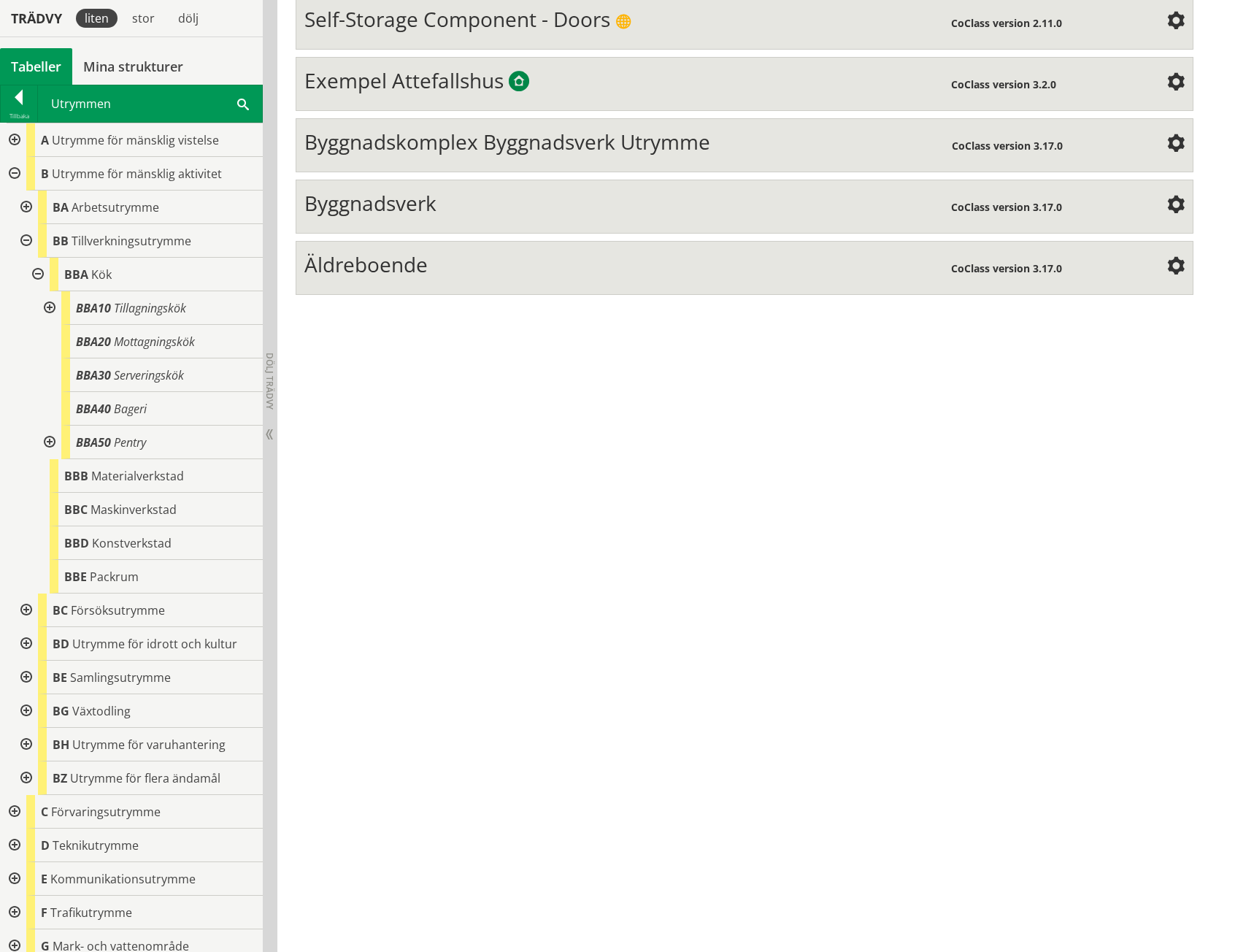
click at [347, 274] on span "Äldreboende" at bounding box center [366, 264] width 123 height 28
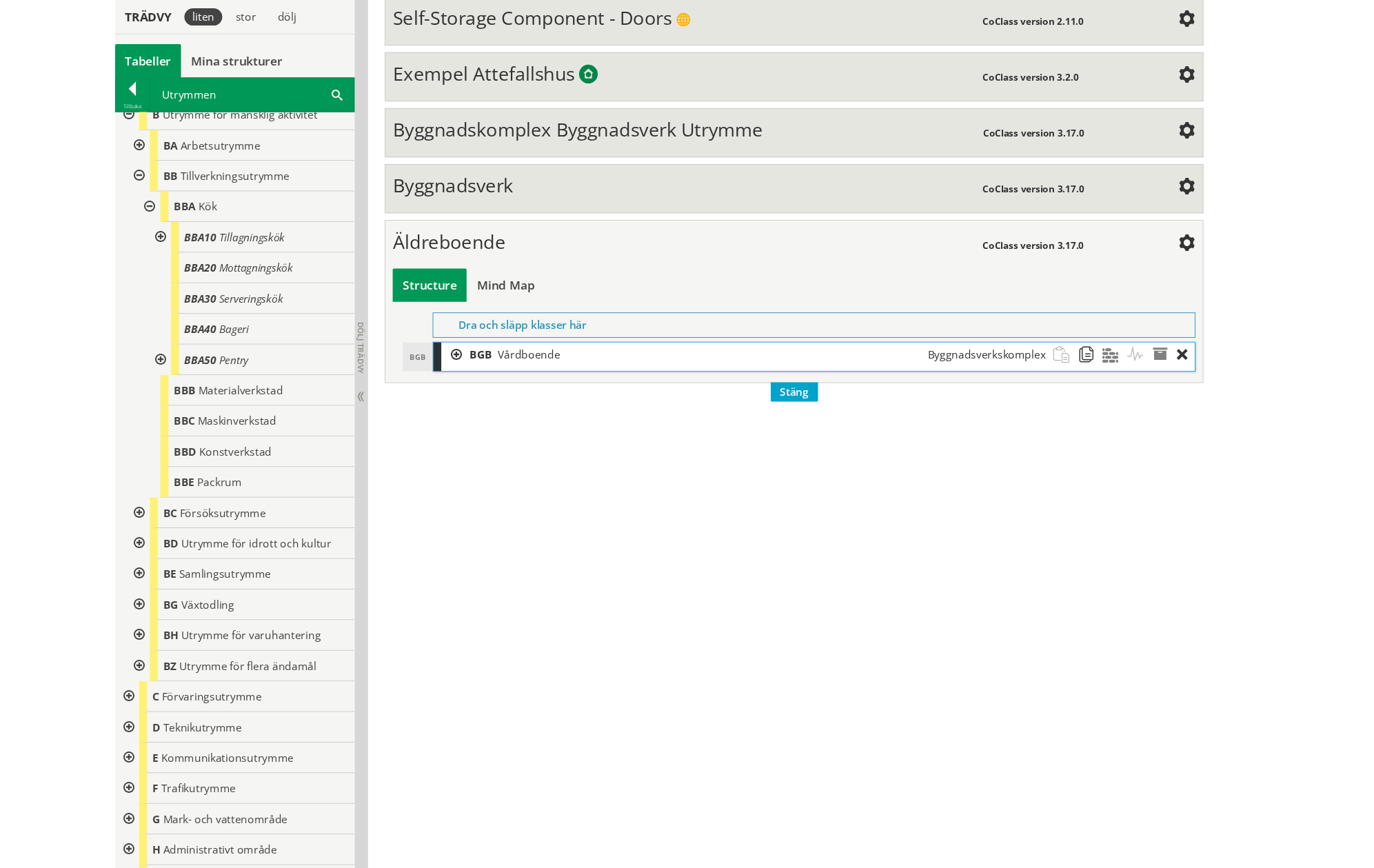
scroll to position [0, 0]
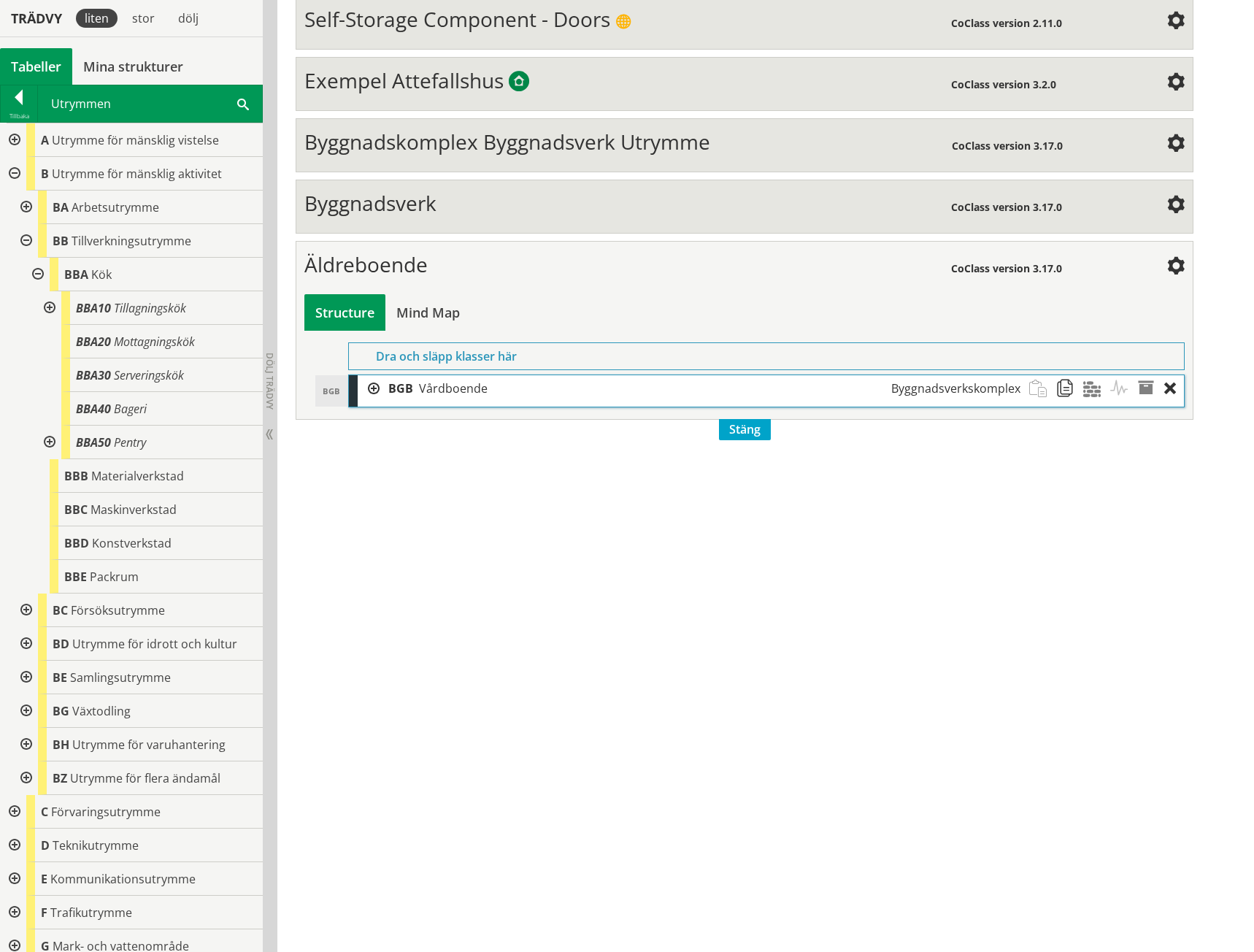
click at [21, 240] on div at bounding box center [24, 241] width 26 height 34
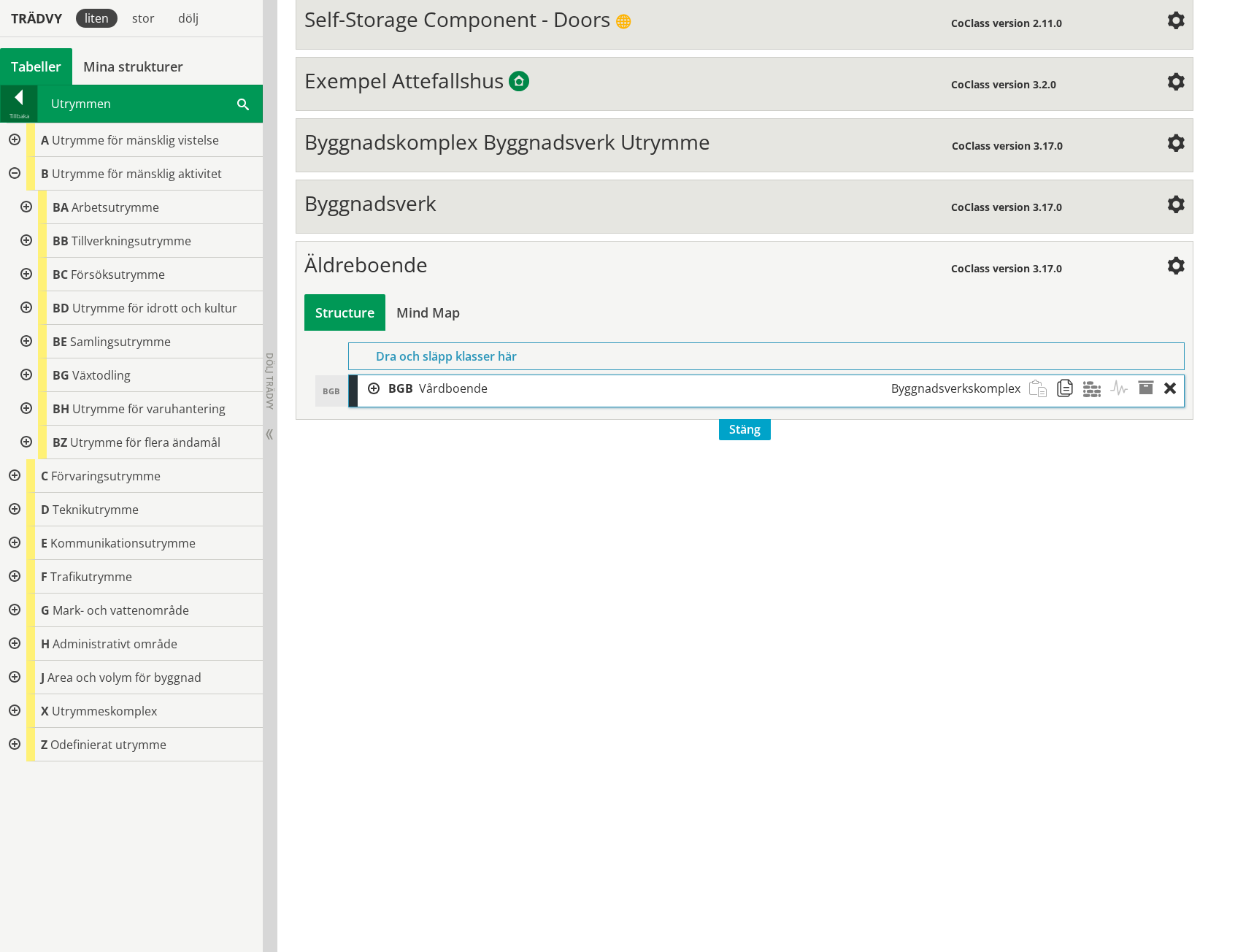
click at [16, 107] on div at bounding box center [19, 99] width 37 height 21
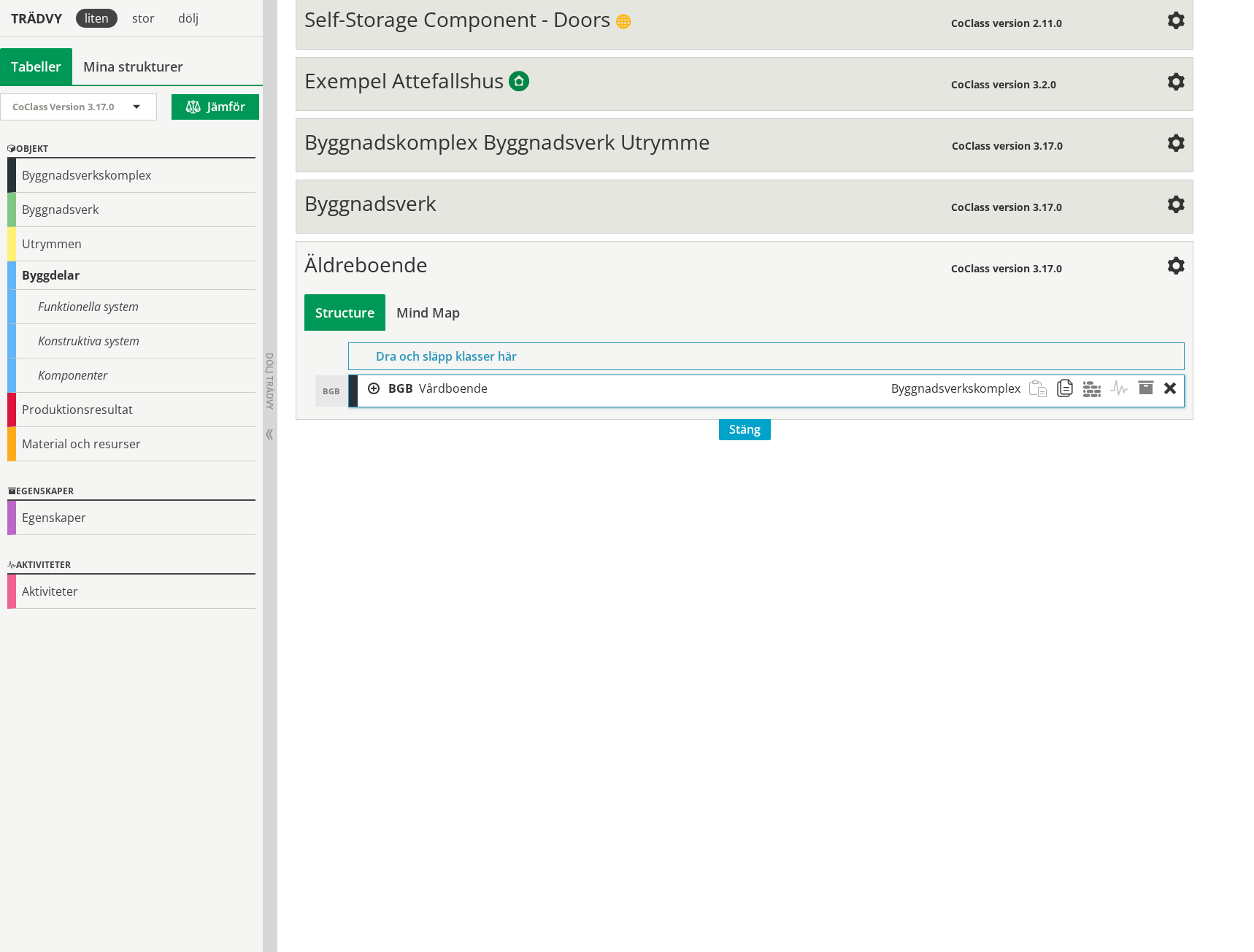
click at [369, 386] on div at bounding box center [368, 388] width 22 height 27
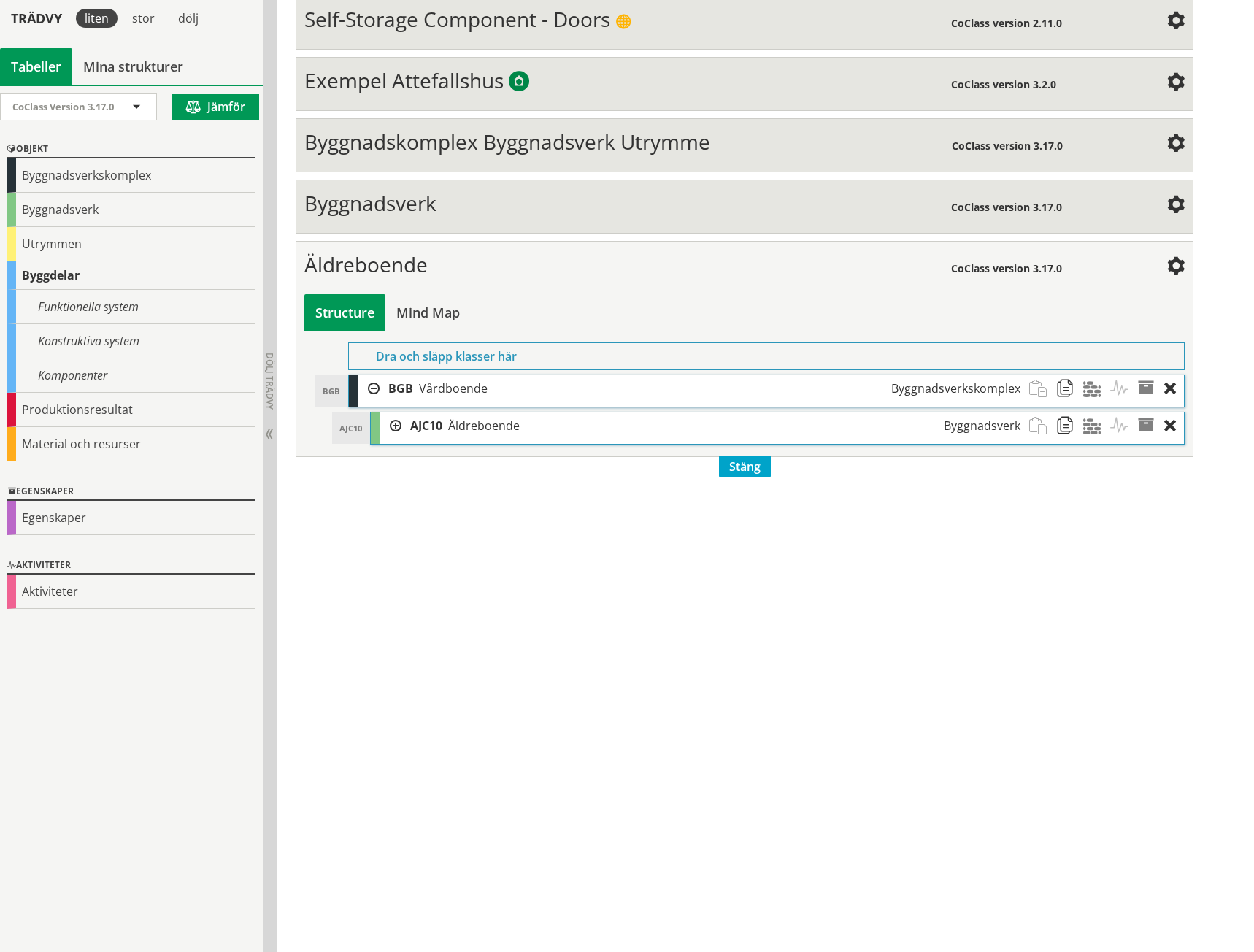
click at [400, 422] on div at bounding box center [390, 425] width 22 height 27
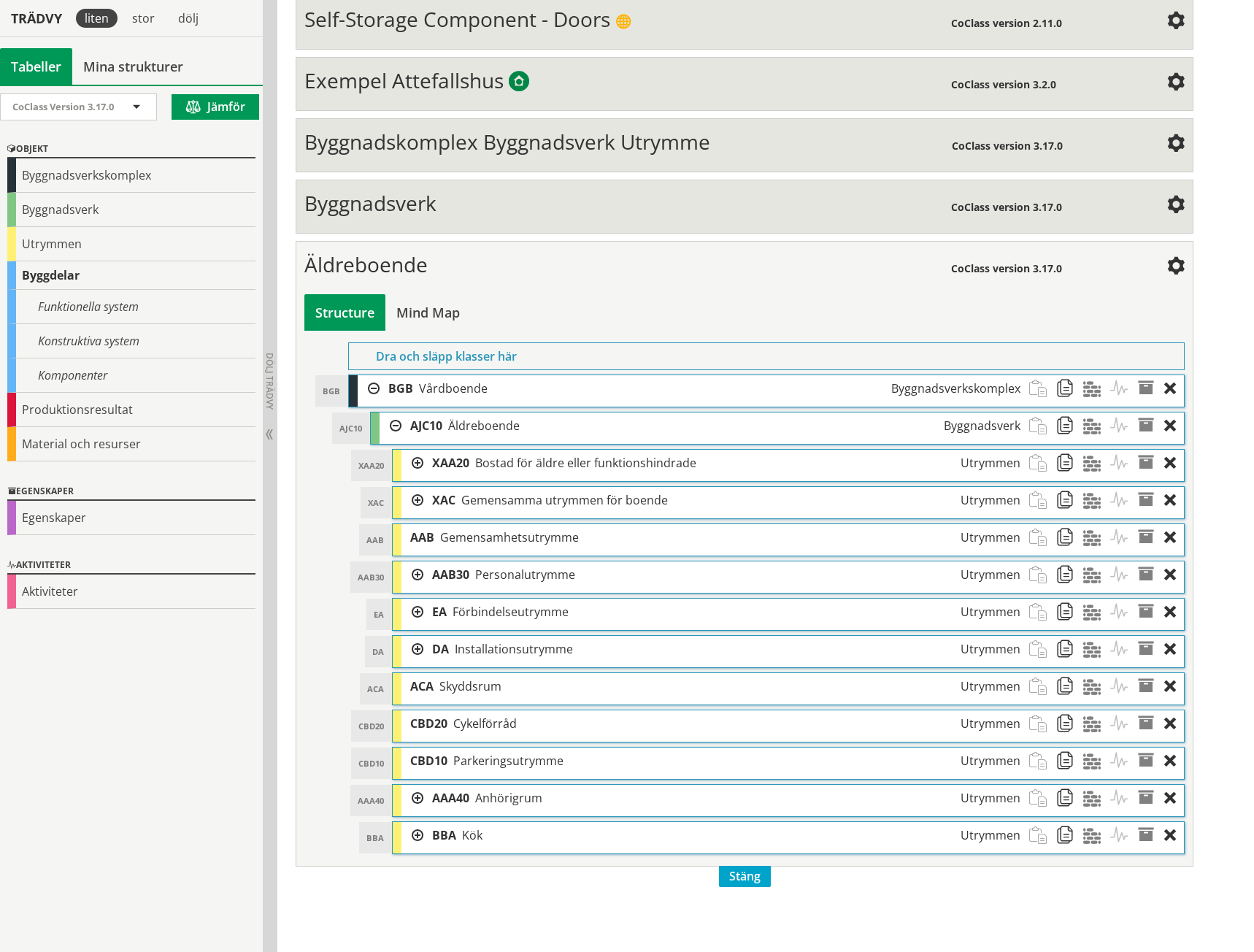
click at [1204, 245] on div "Redigera strukturer Skapa ny struktur CoClass Version 3.18.0 CoClass Version 3.…" at bounding box center [765, 347] width 976 height 1208
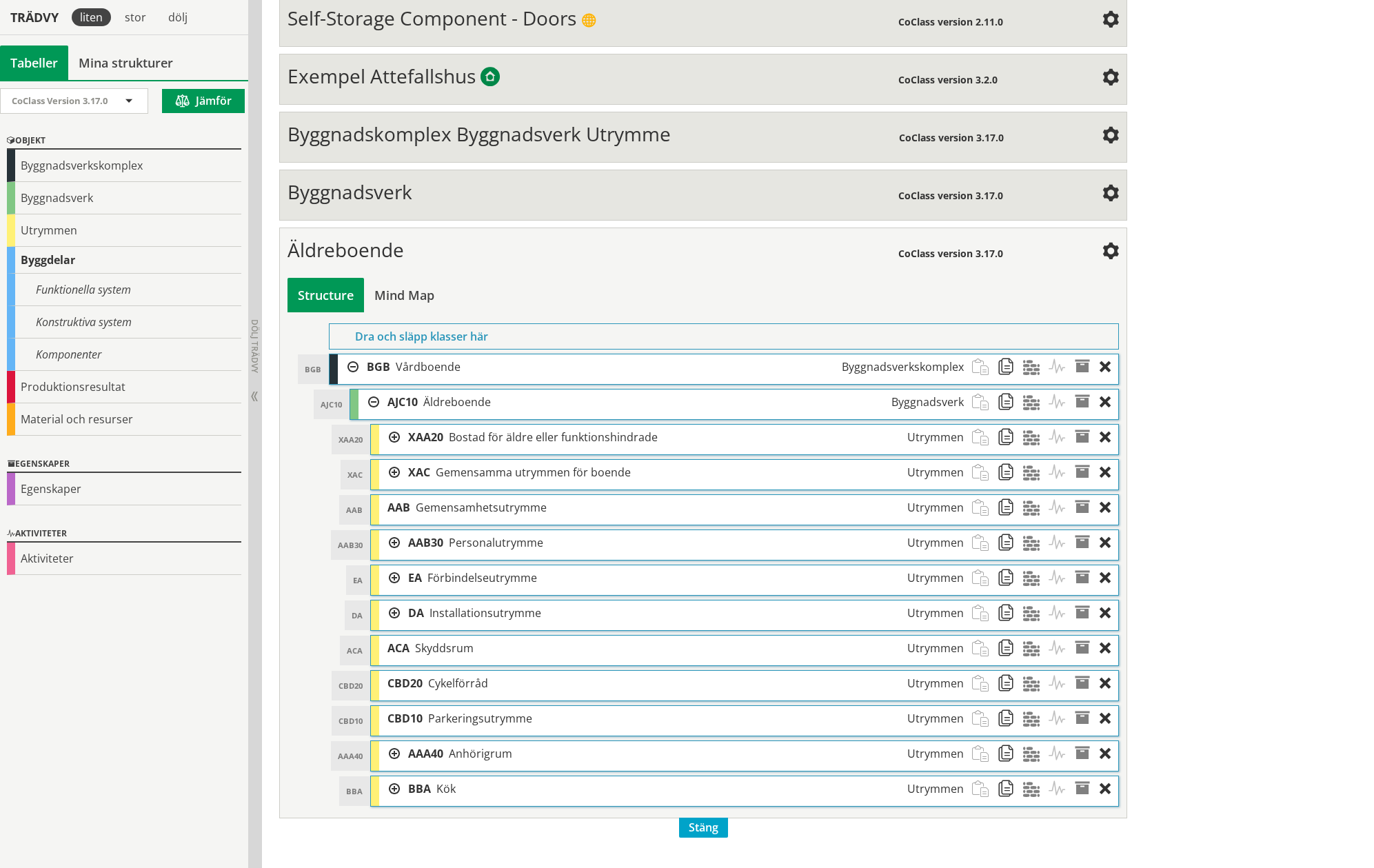
drag, startPoint x: 1313, startPoint y: 288, endPoint x: 664, endPoint y: 259, distance: 649.6
click at [1173, 322] on div "Redigera strukturer Skapa ny struktur CoClass Version 3.18.0 CoClass Version 3.…" at bounding box center [817, 313] width 1112 height 1110
click at [534, 278] on div "Structure Mind Map" at bounding box center [703, 295] width 830 height 35
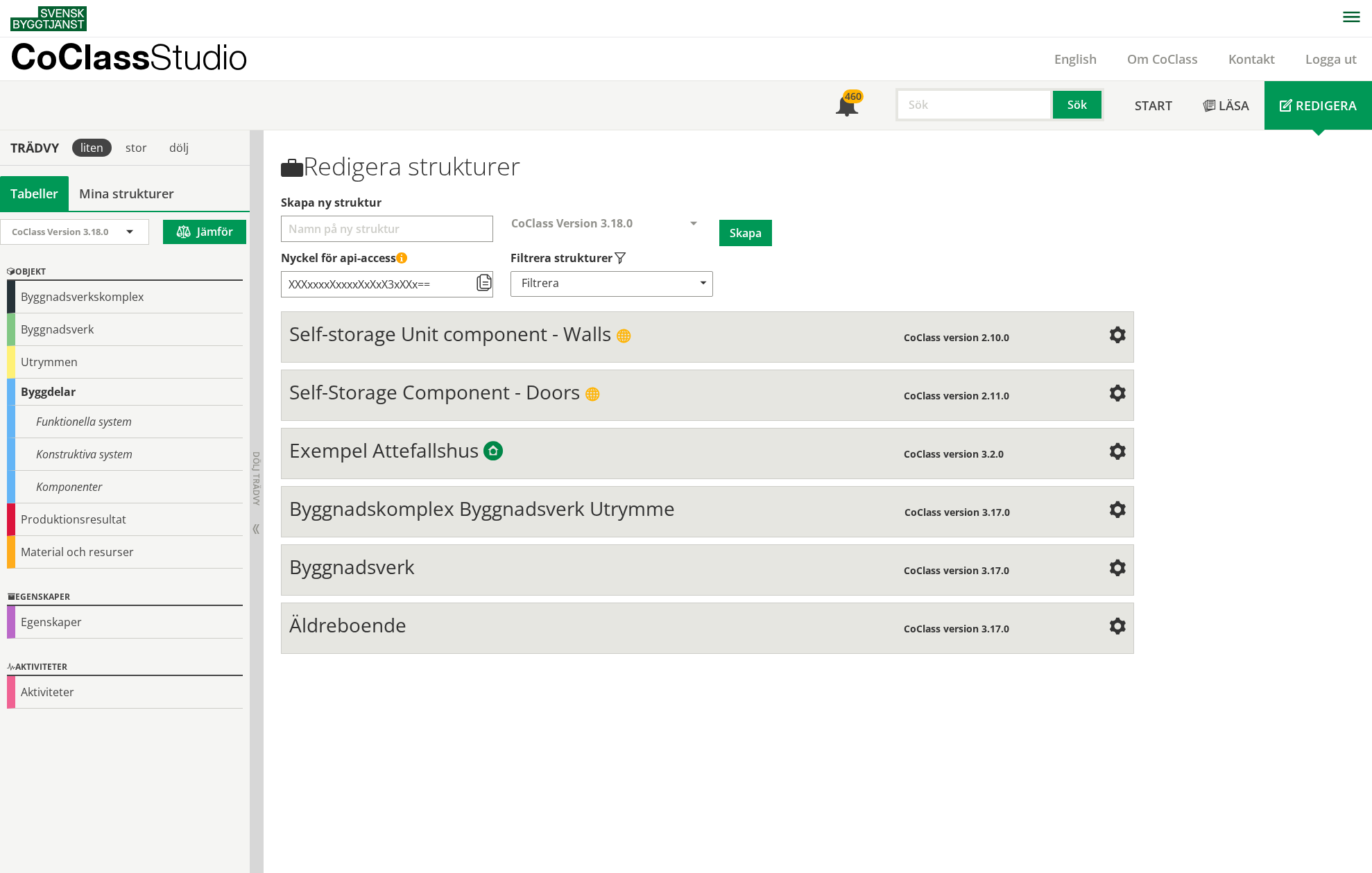
click at [936, 107] on input "text" at bounding box center [974, 105] width 158 height 33
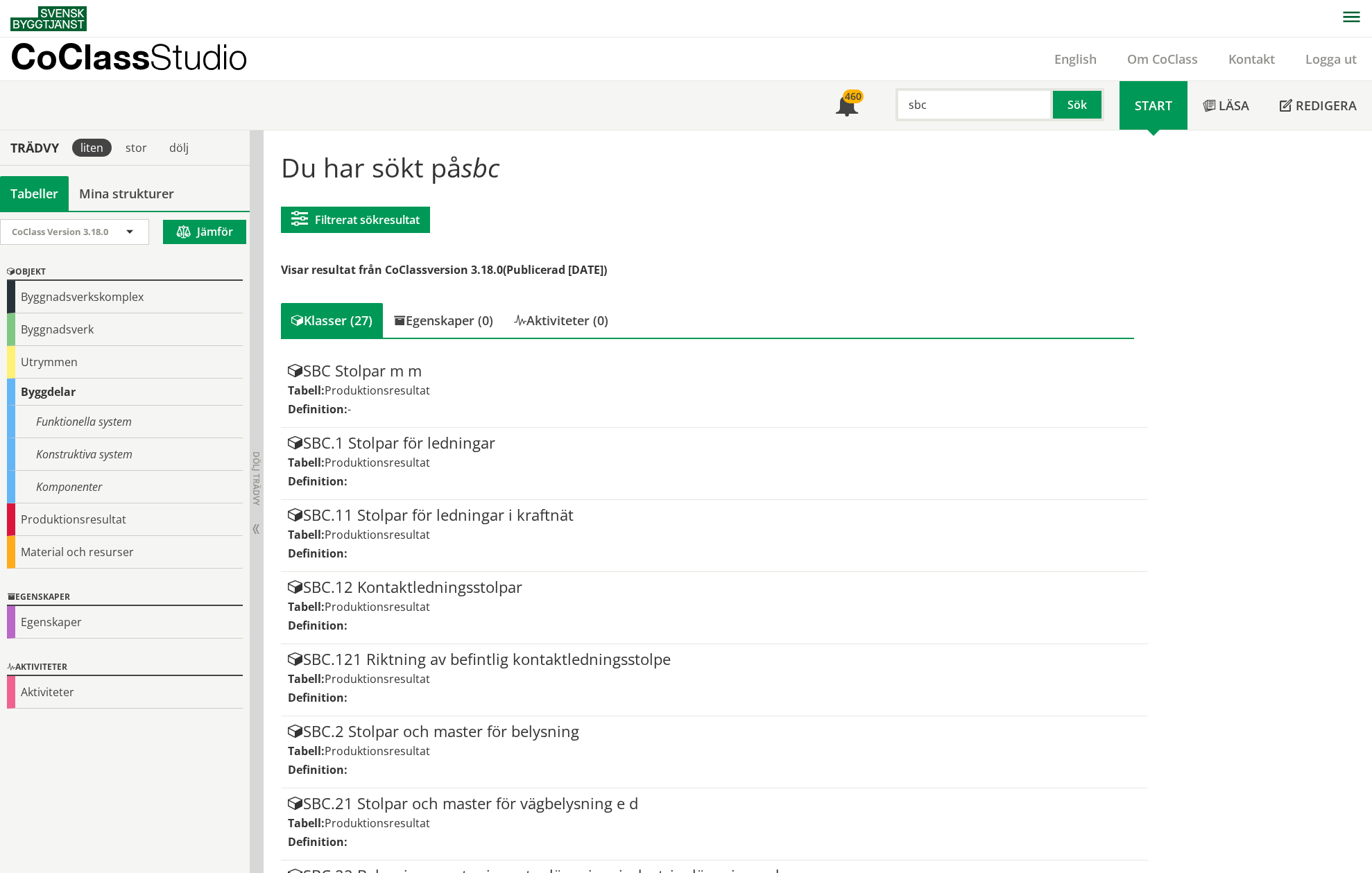
click at [1011, 100] on input "sbc" at bounding box center [974, 105] width 158 height 33
type input "sbc.82"
click at [1088, 102] on button "Sök" at bounding box center [1078, 105] width 52 height 33
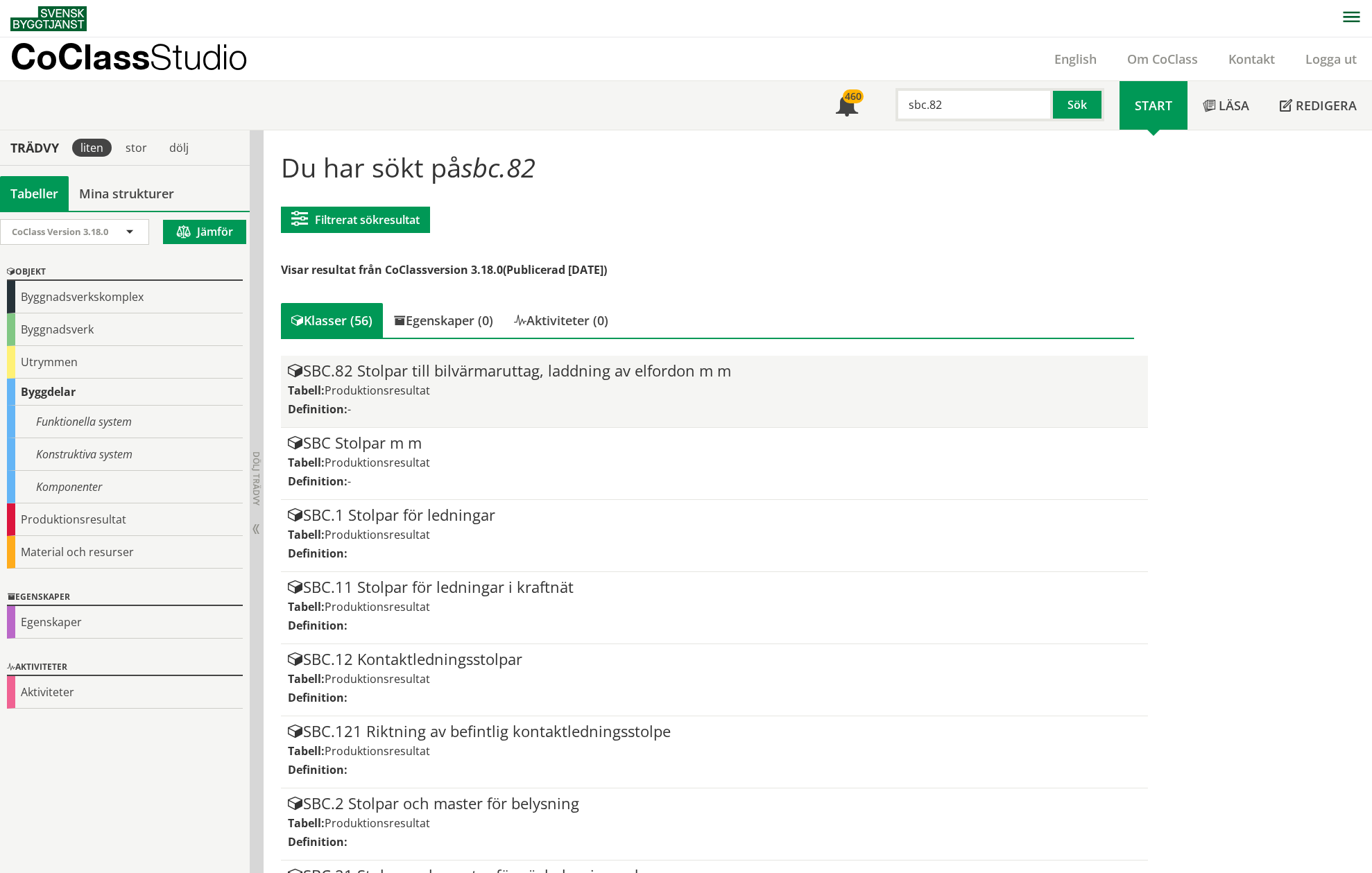
click at [609, 367] on div "SBC.82 Stolpar till bilvärmaruttag, laddning av elfordon m m" at bounding box center [714, 371] width 852 height 17
click at [454, 371] on div "SBC.82 Stolpar till bilvärmaruttag, laddning av elfordon m m" at bounding box center [714, 371] width 852 height 17
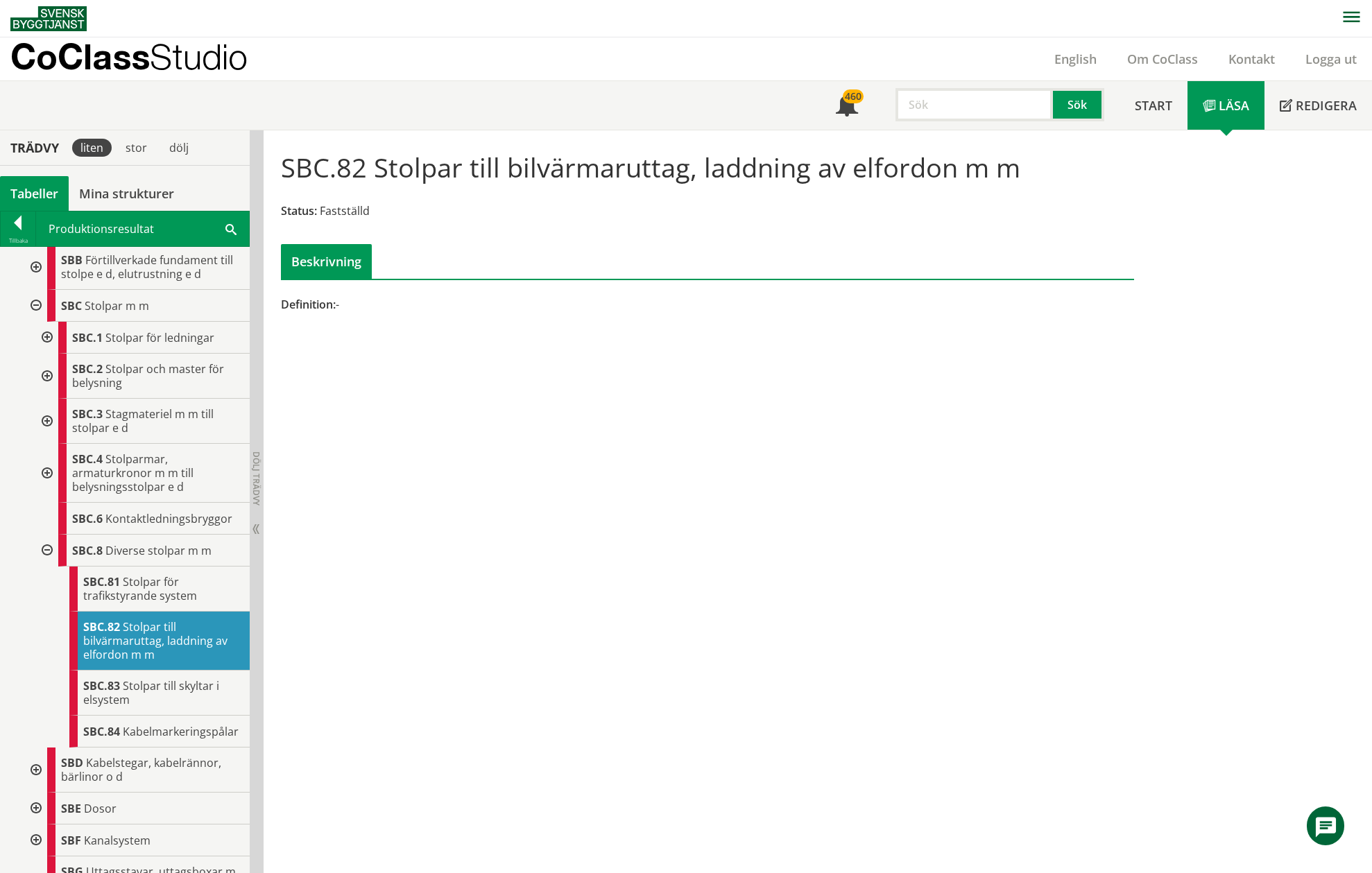
scroll to position [1, 0]
click at [143, 192] on link "Mina strukturer" at bounding box center [126, 193] width 116 height 35
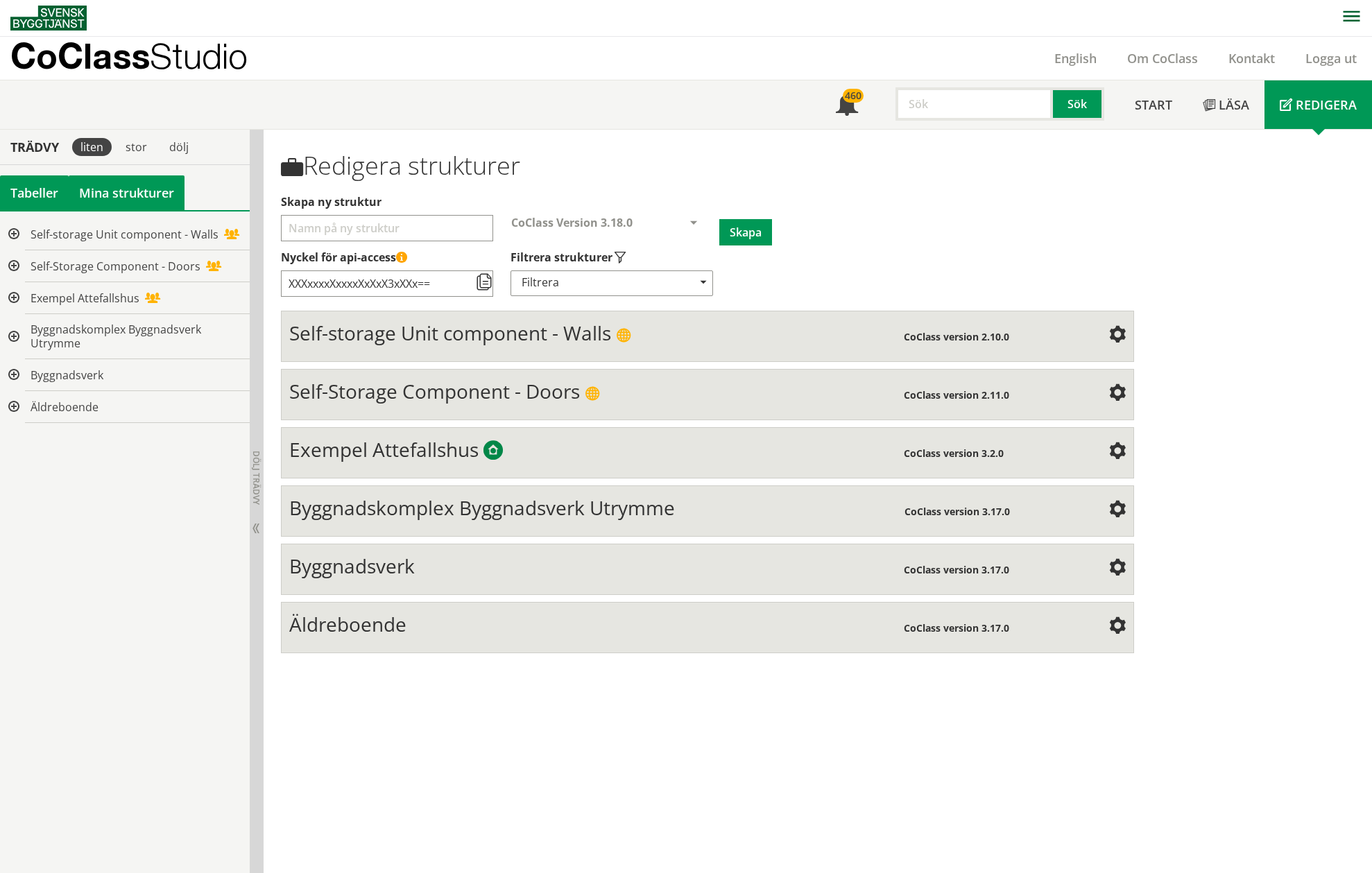
click at [39, 189] on div "Tabeller" at bounding box center [34, 193] width 68 height 35
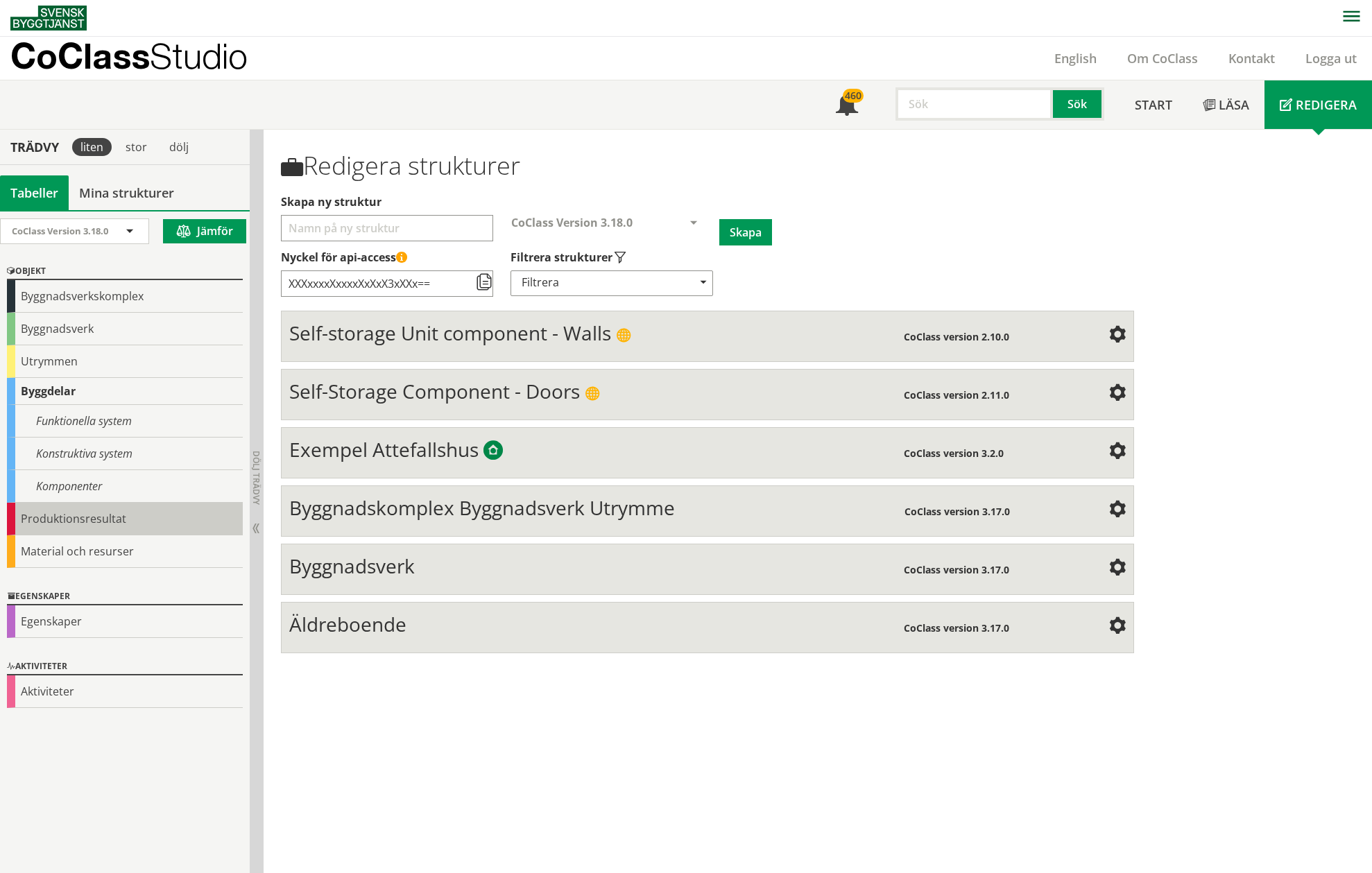
click at [56, 508] on div "Produktionsresultat" at bounding box center [125, 518] width 236 height 33
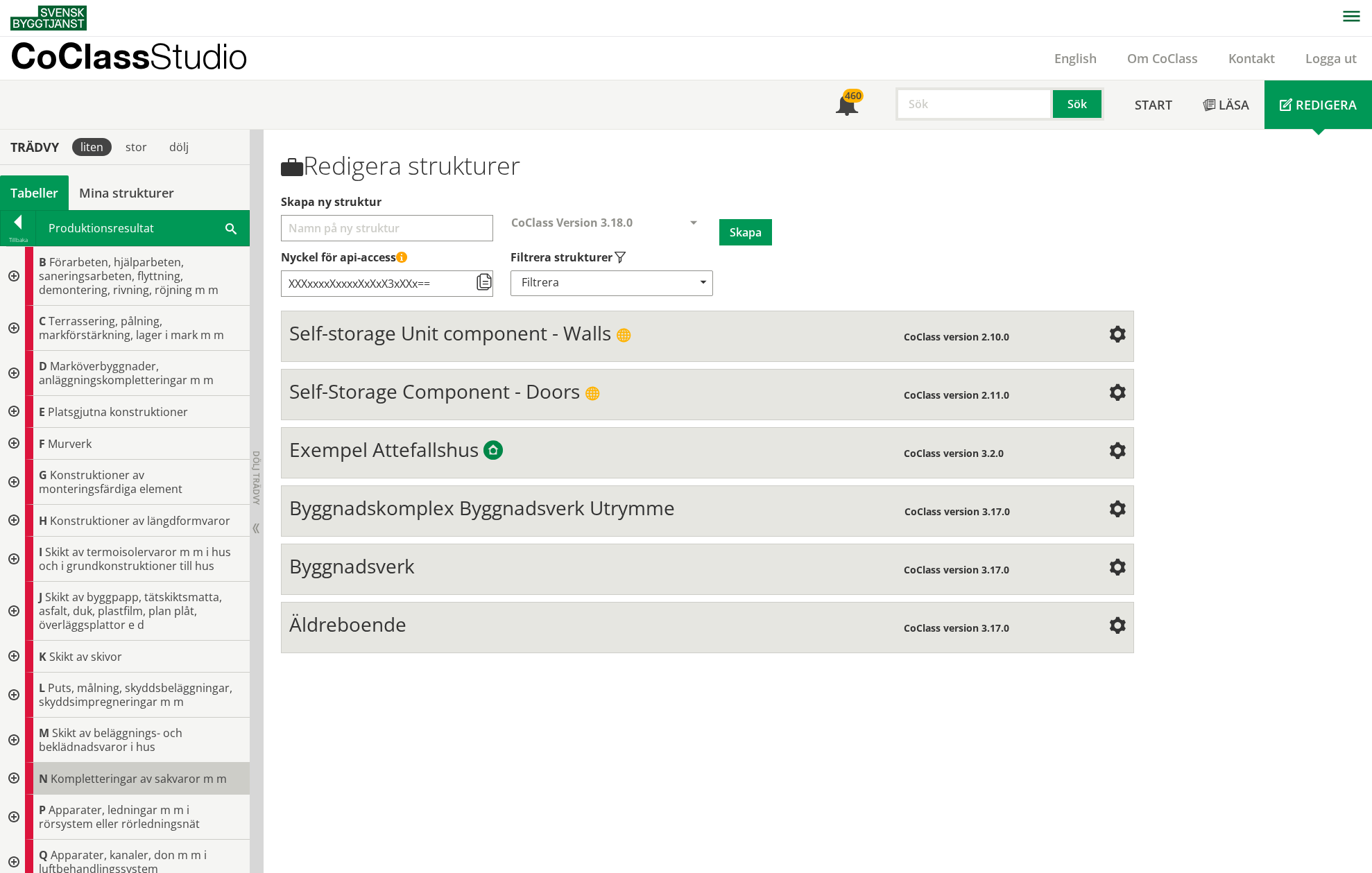
scroll to position [346, 0]
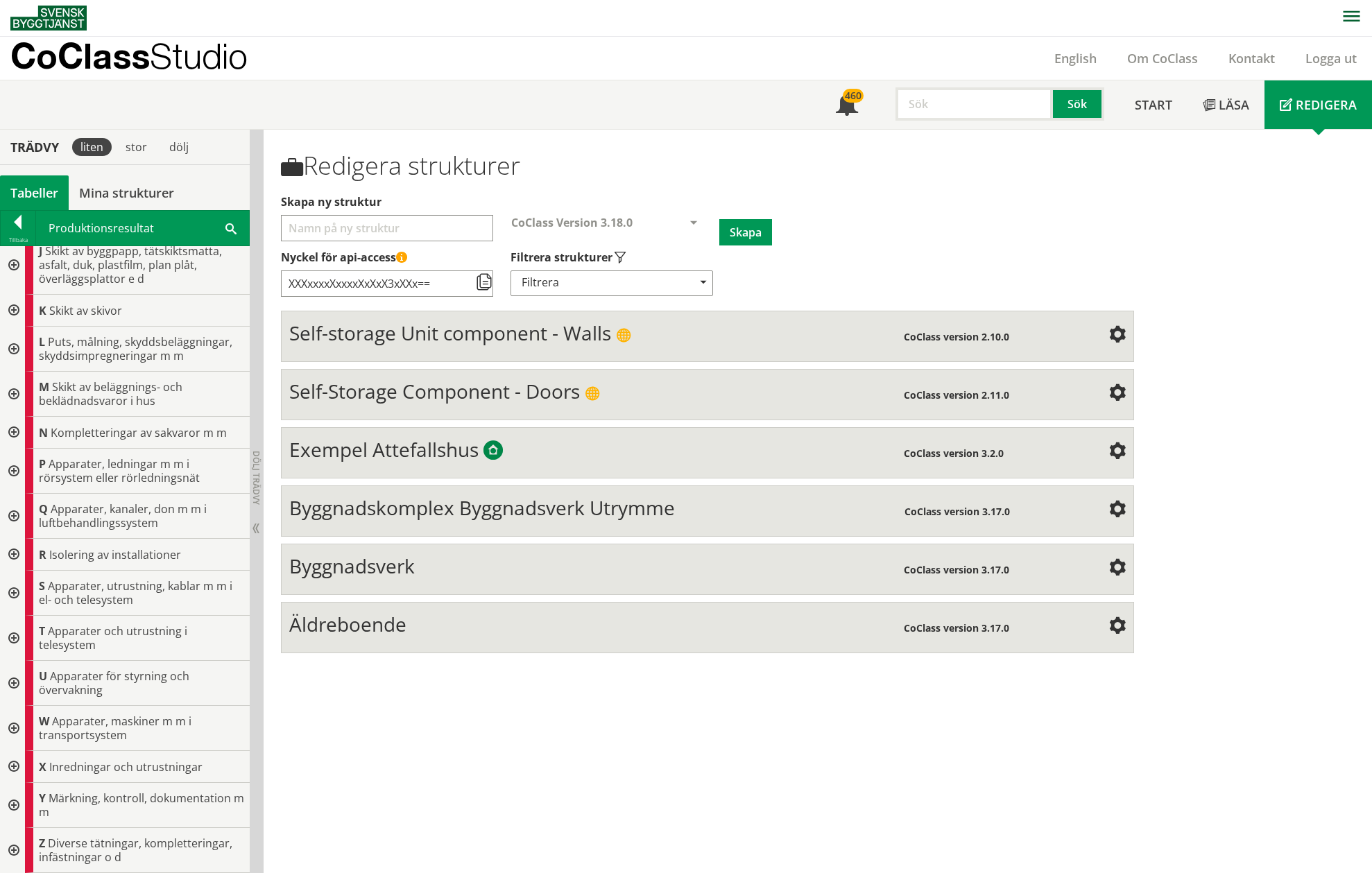
click at [376, 635] on span "Äldreboende" at bounding box center [348, 624] width 117 height 26
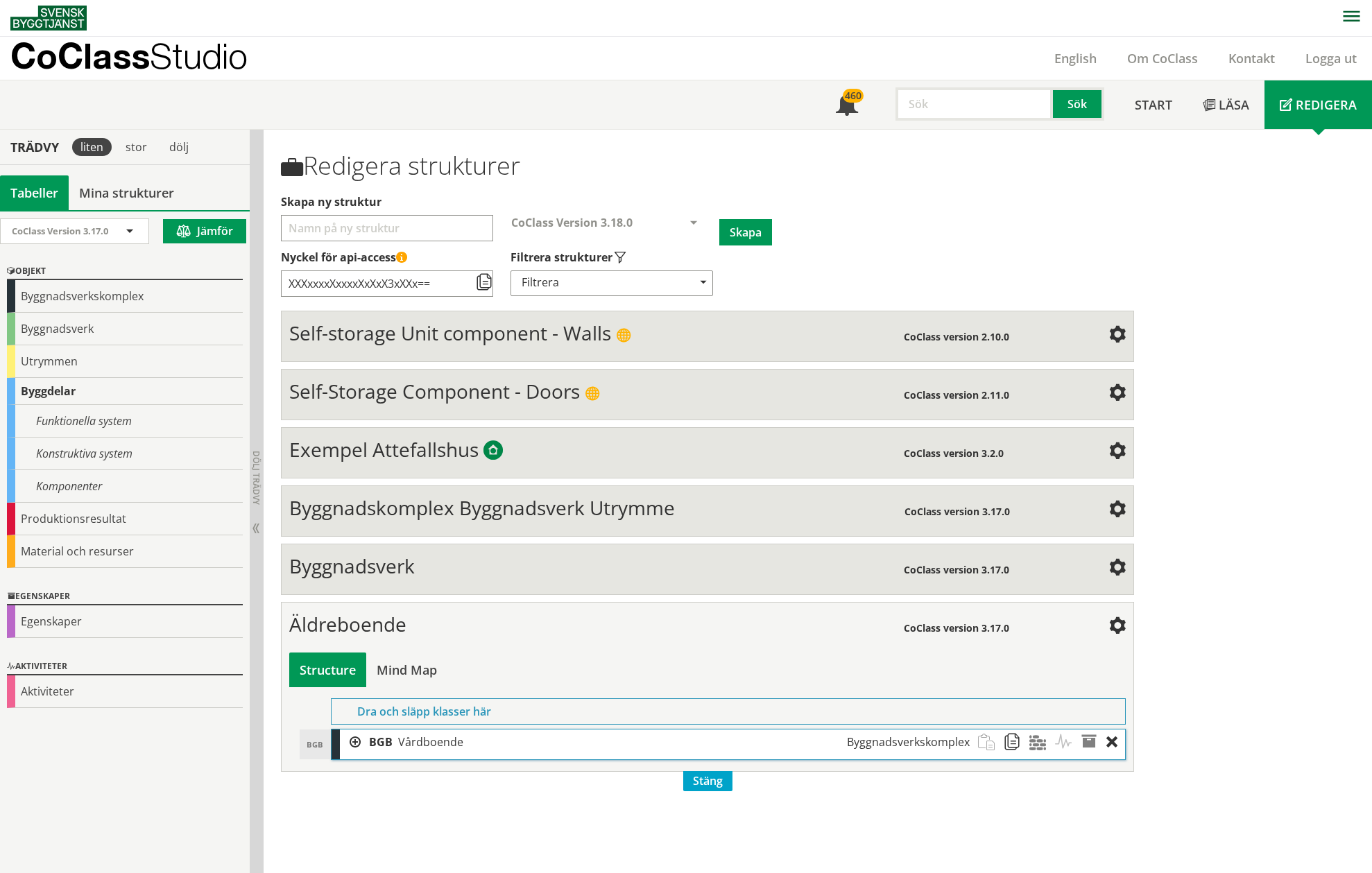
click at [17, 522] on div "Produktionsresultat" at bounding box center [125, 518] width 236 height 33
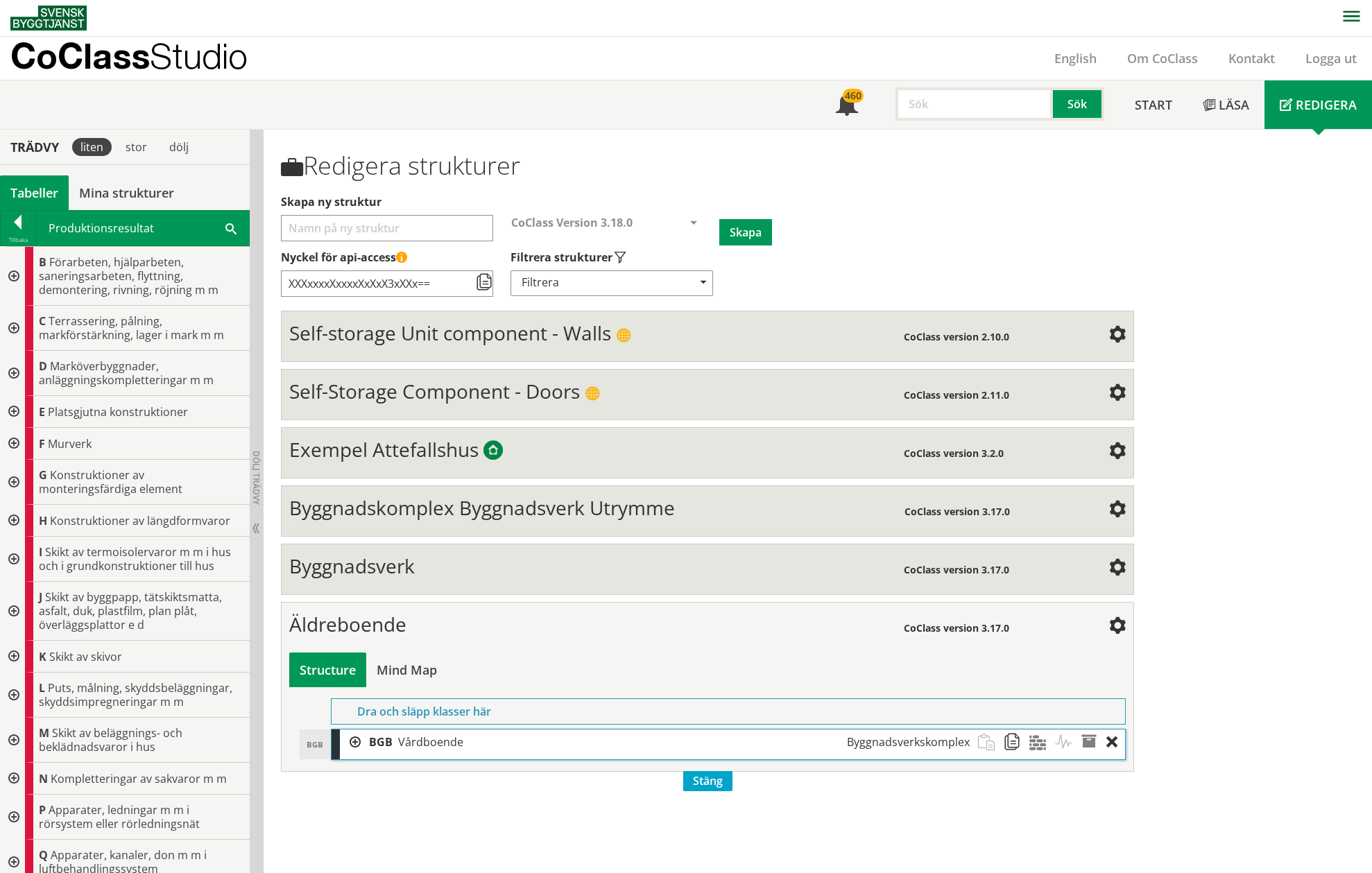
click at [353, 744] on div at bounding box center [350, 741] width 21 height 25
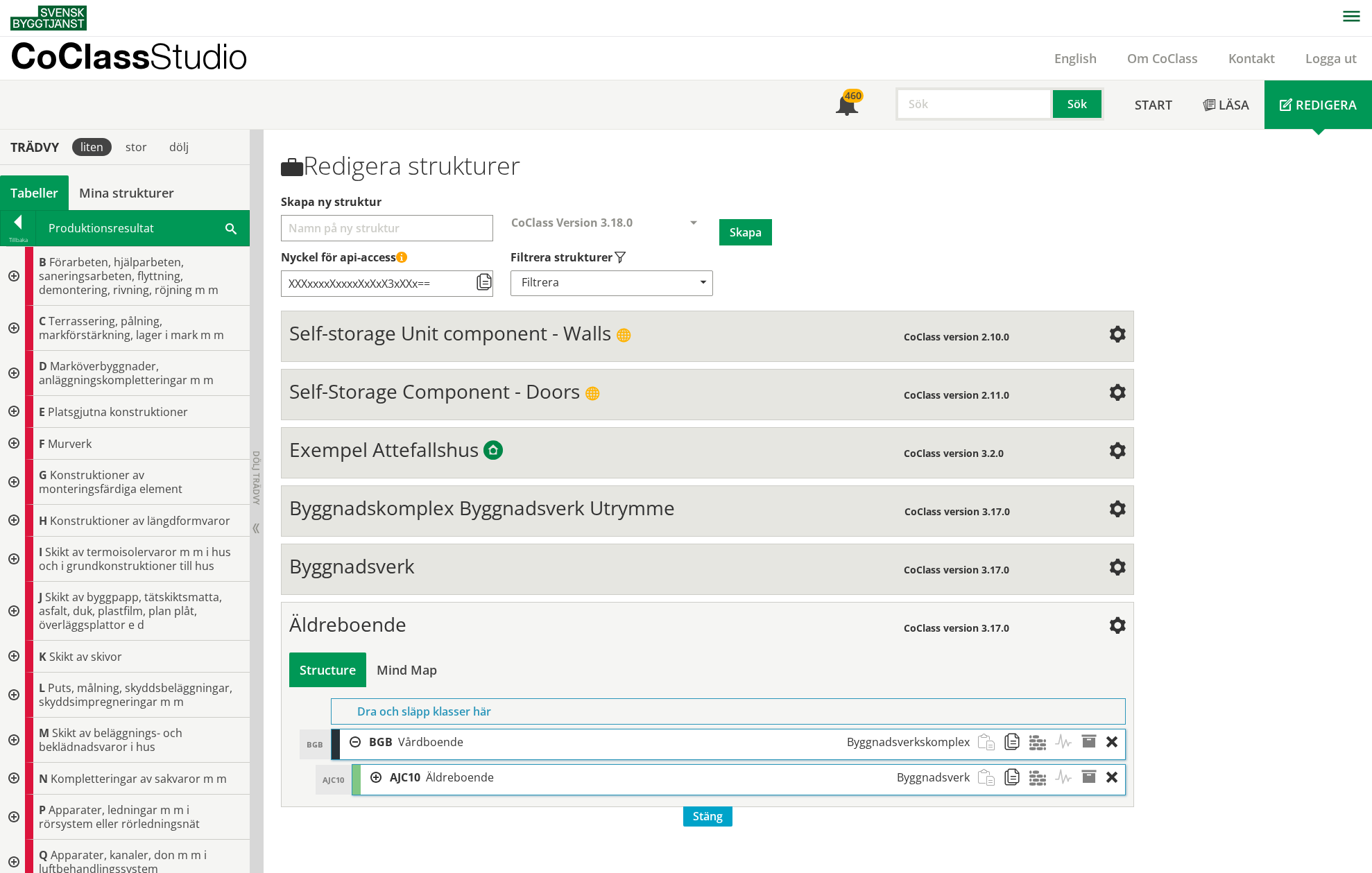
click at [378, 773] on div at bounding box center [371, 777] width 21 height 25
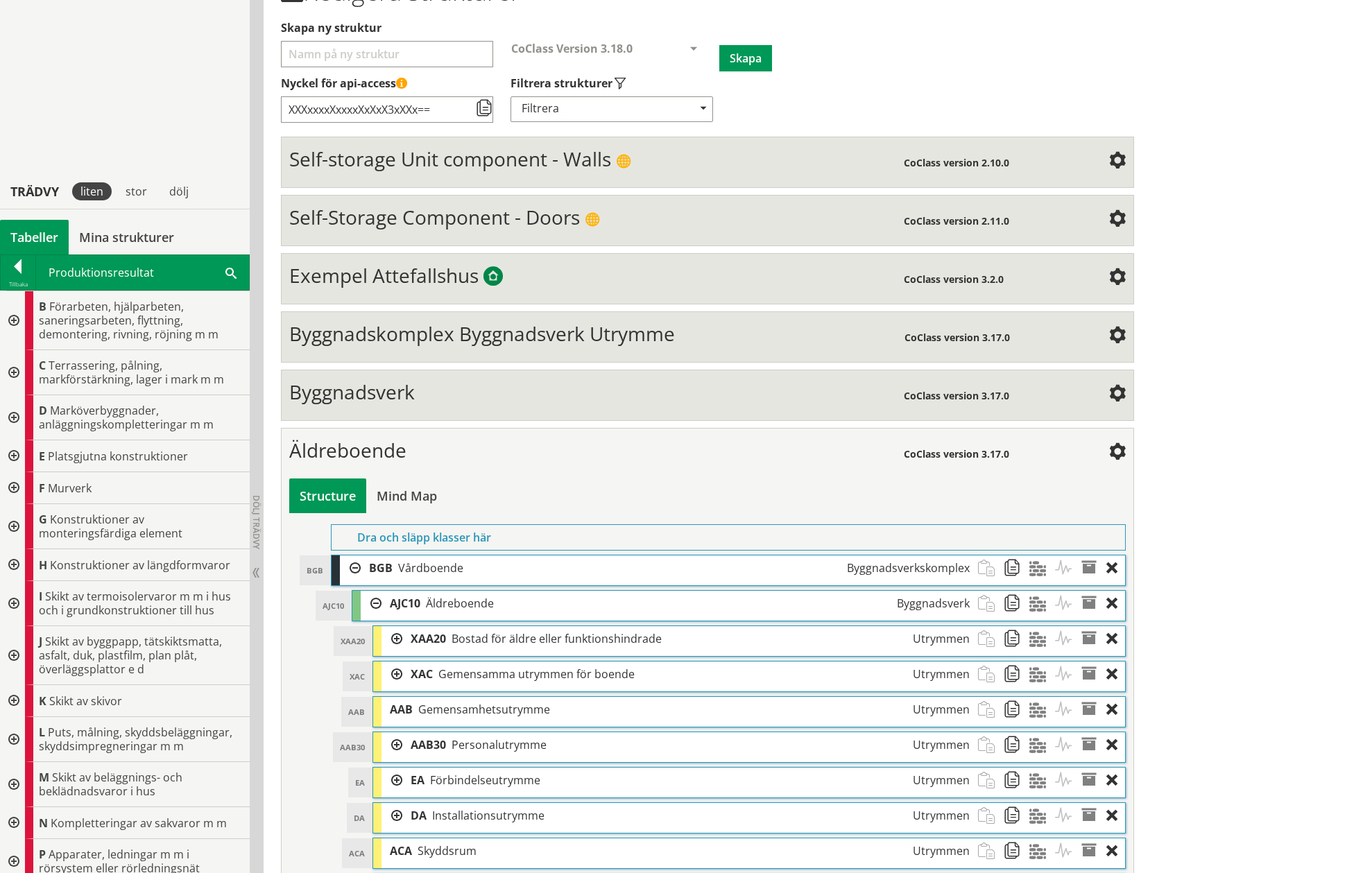
scroll to position [357, 0]
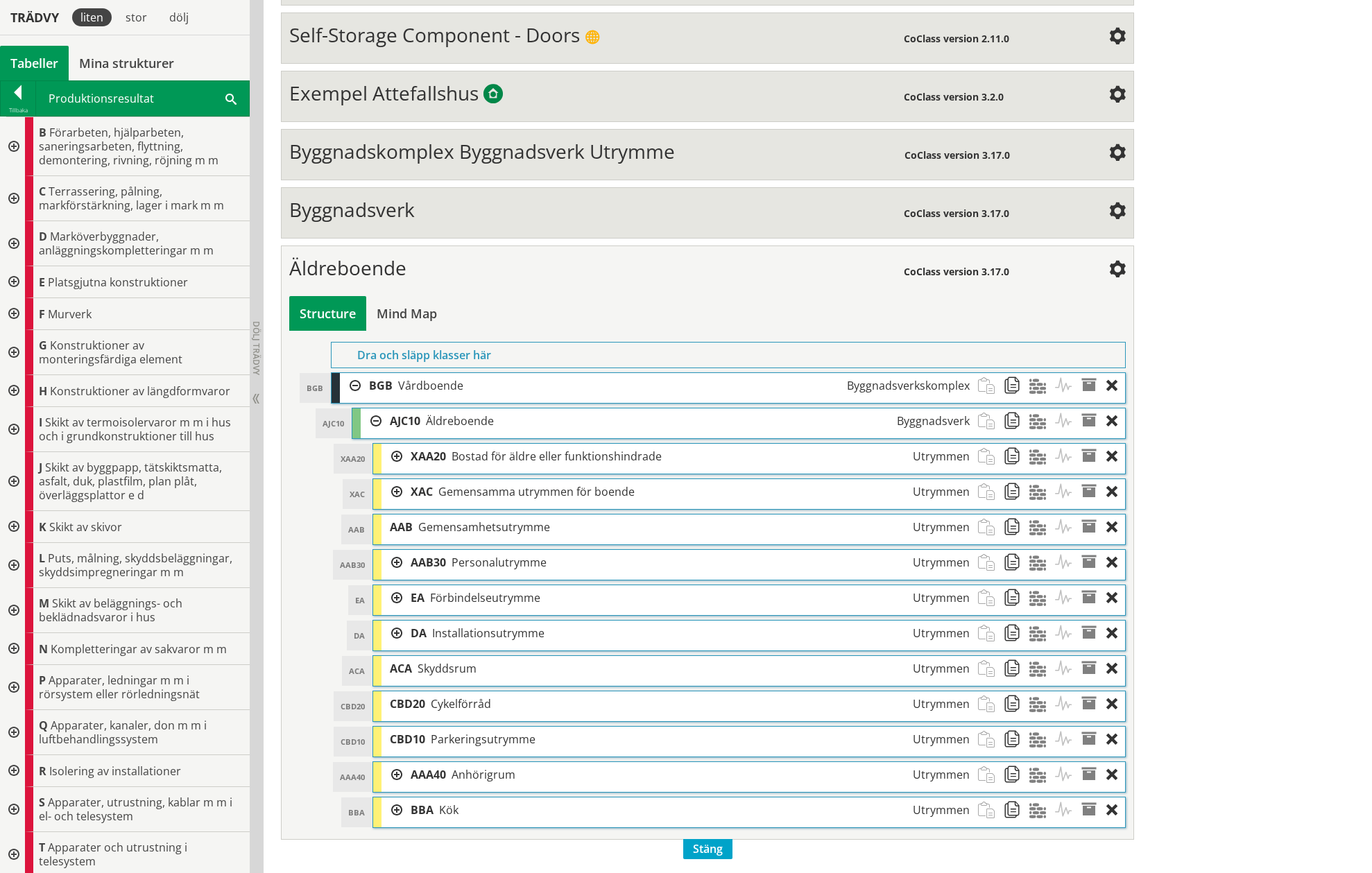
click at [25, 90] on div at bounding box center [18, 94] width 35 height 20
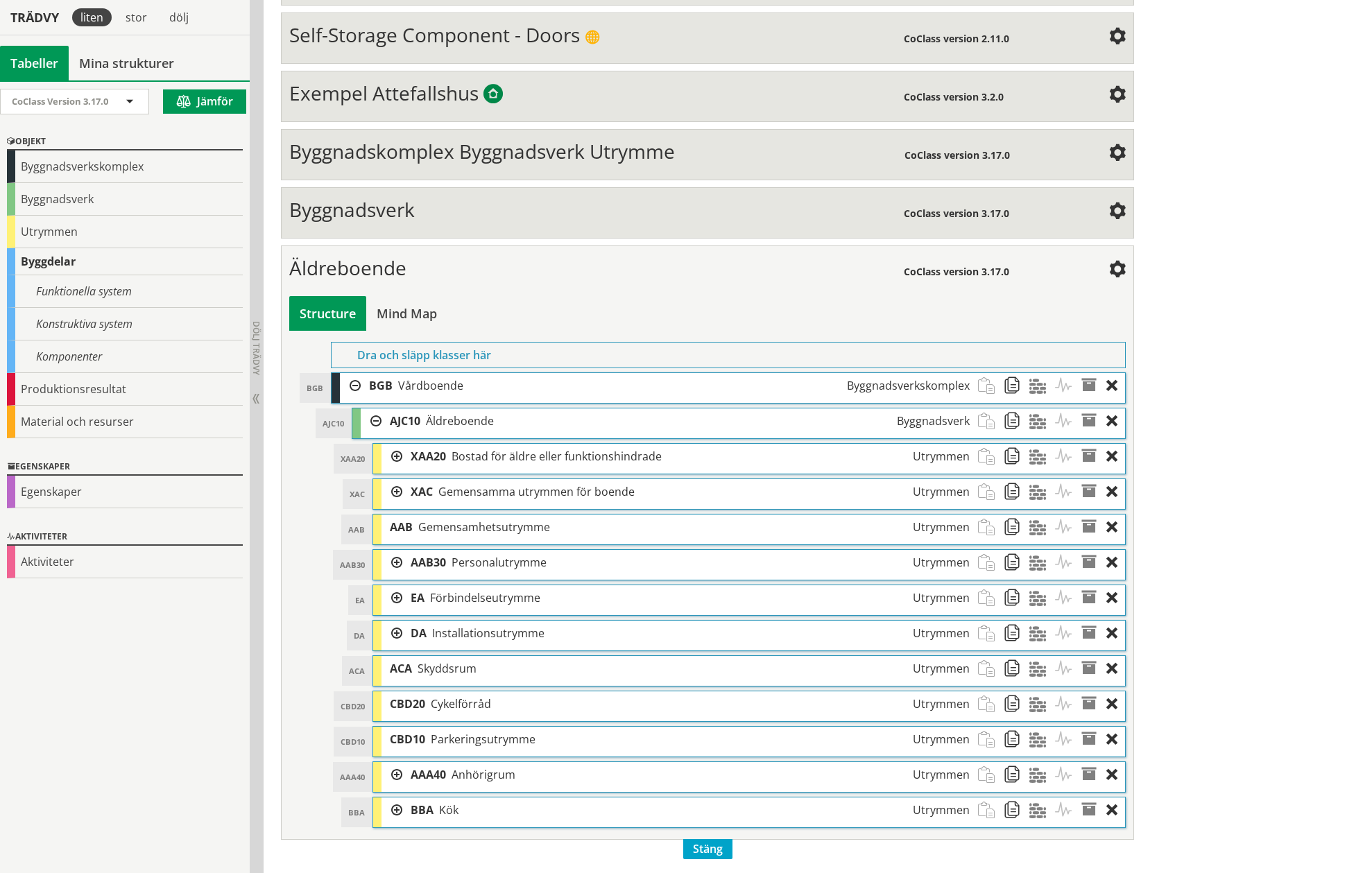
click at [4, 198] on div "Objekt Byggnadsverkskomplex Byggnadsverk Utrymmen Byggdelar Funktionella system…" at bounding box center [124, 286] width 249 height 325
click at [23, 191] on div "Byggnadsverk" at bounding box center [125, 199] width 236 height 33
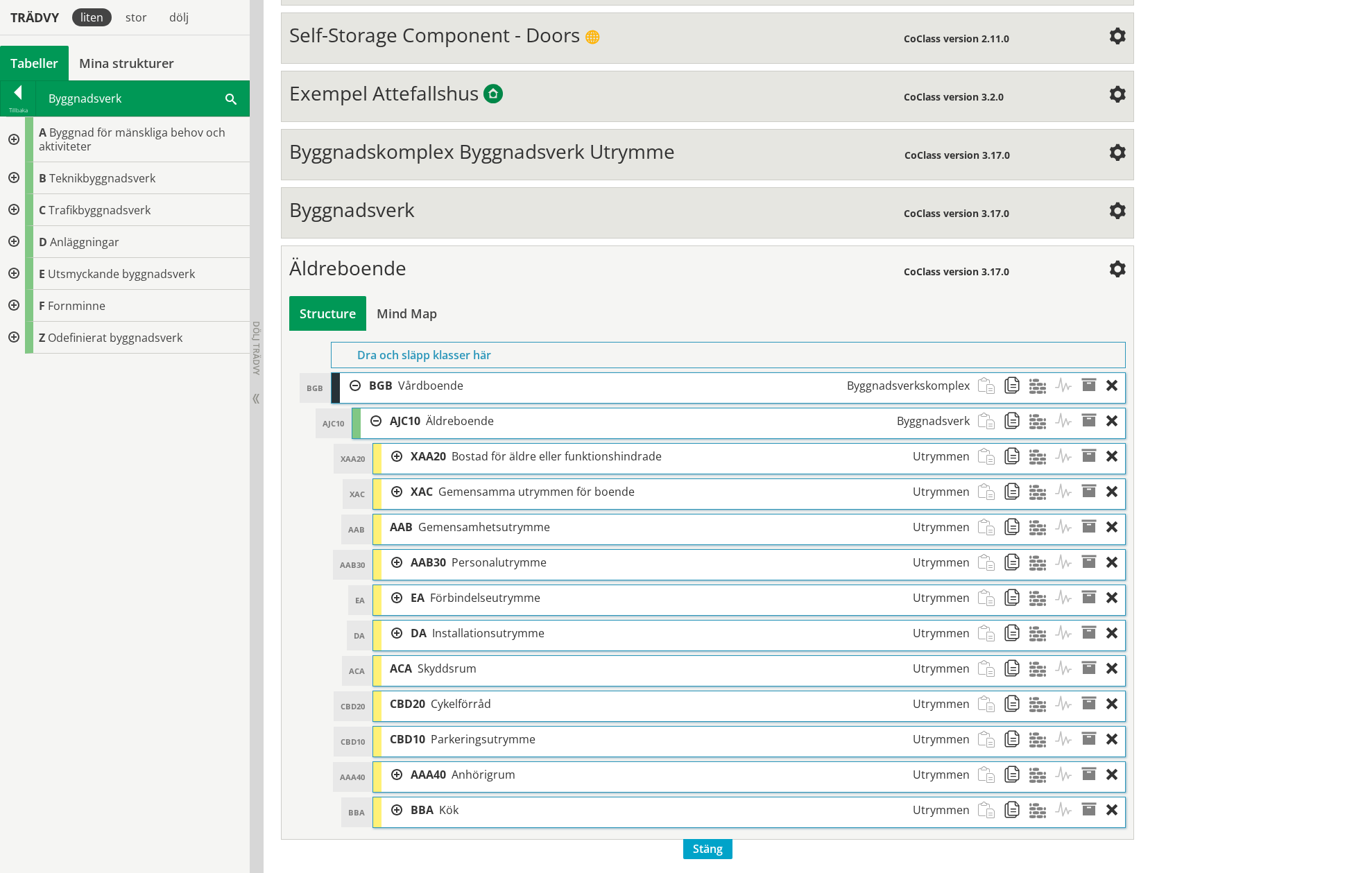
click at [9, 241] on div at bounding box center [12, 242] width 25 height 32
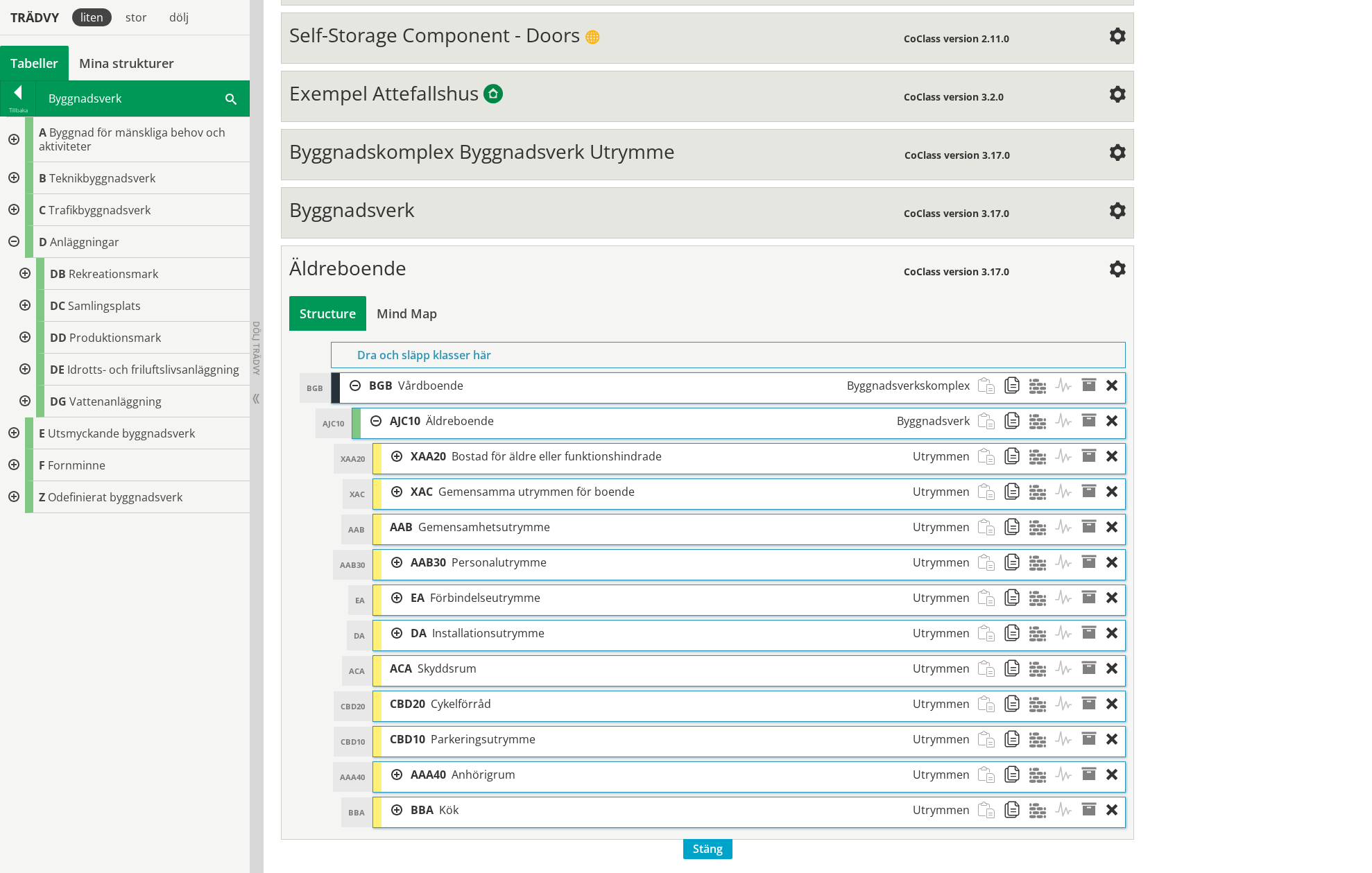
click at [23, 267] on div at bounding box center [23, 274] width 25 height 32
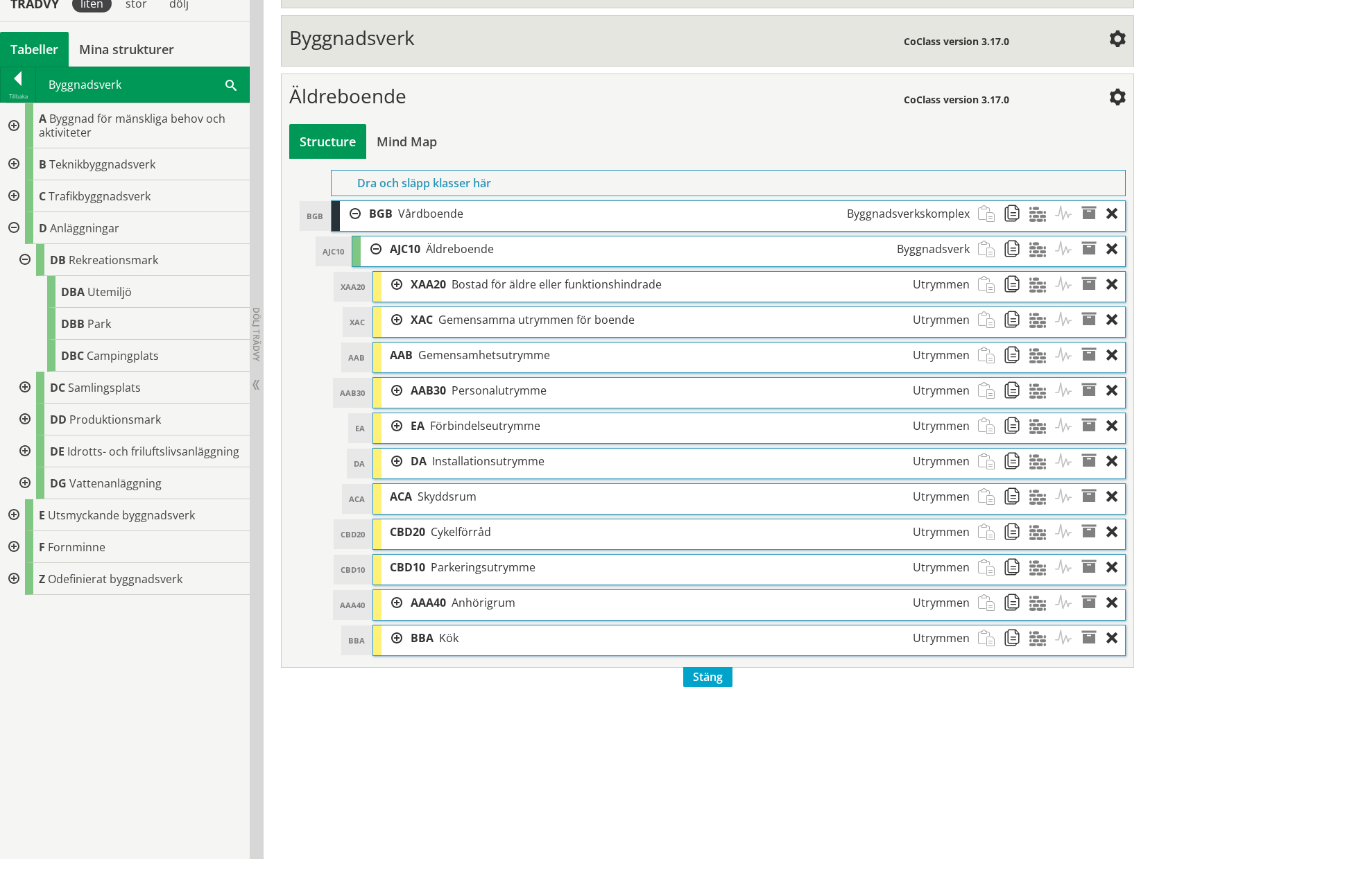
scroll to position [559, 0]
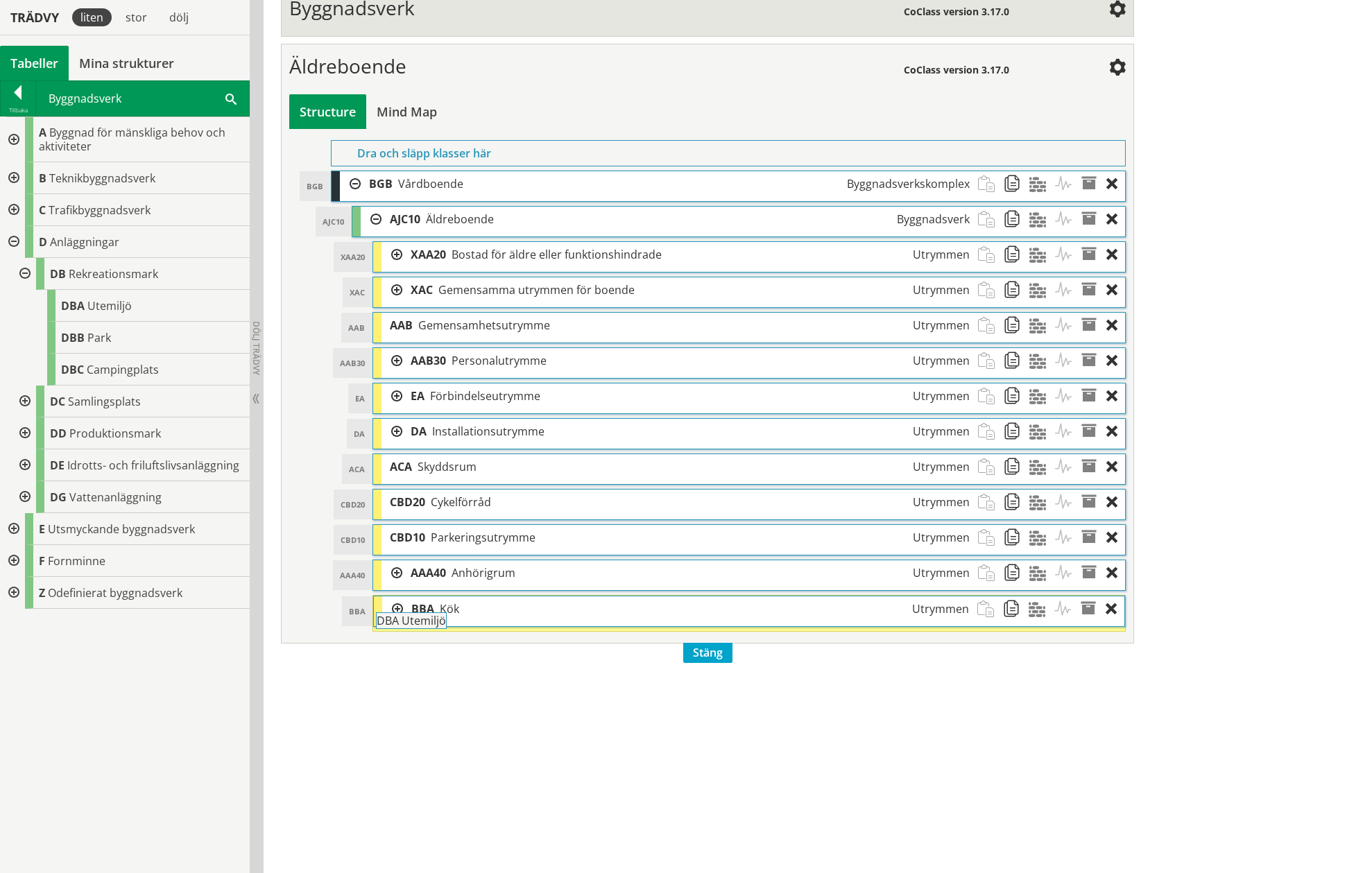
drag, startPoint x: 247, startPoint y: 488, endPoint x: 435, endPoint y: 623, distance: 231.4
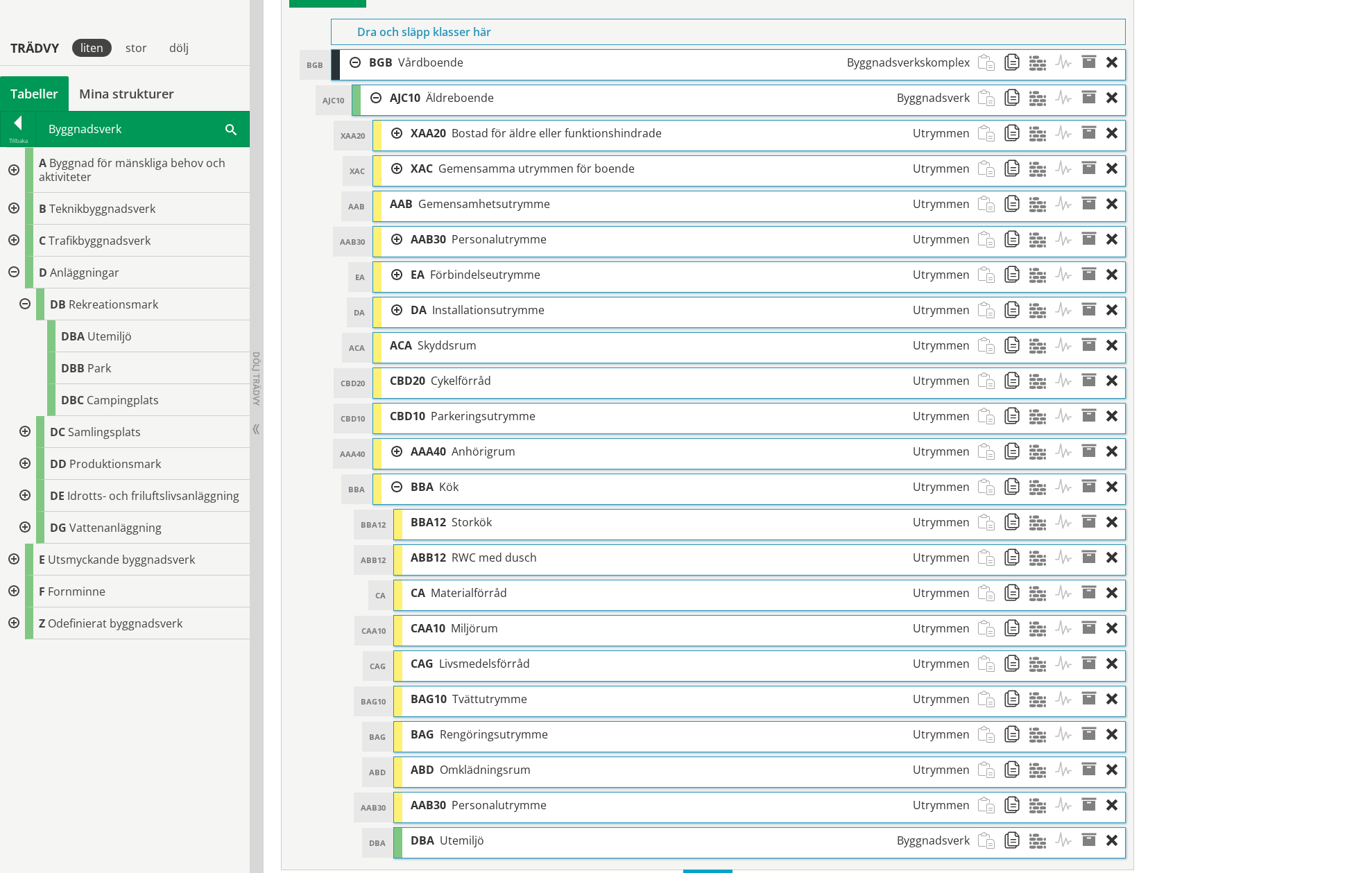
scroll to position [711, 0]
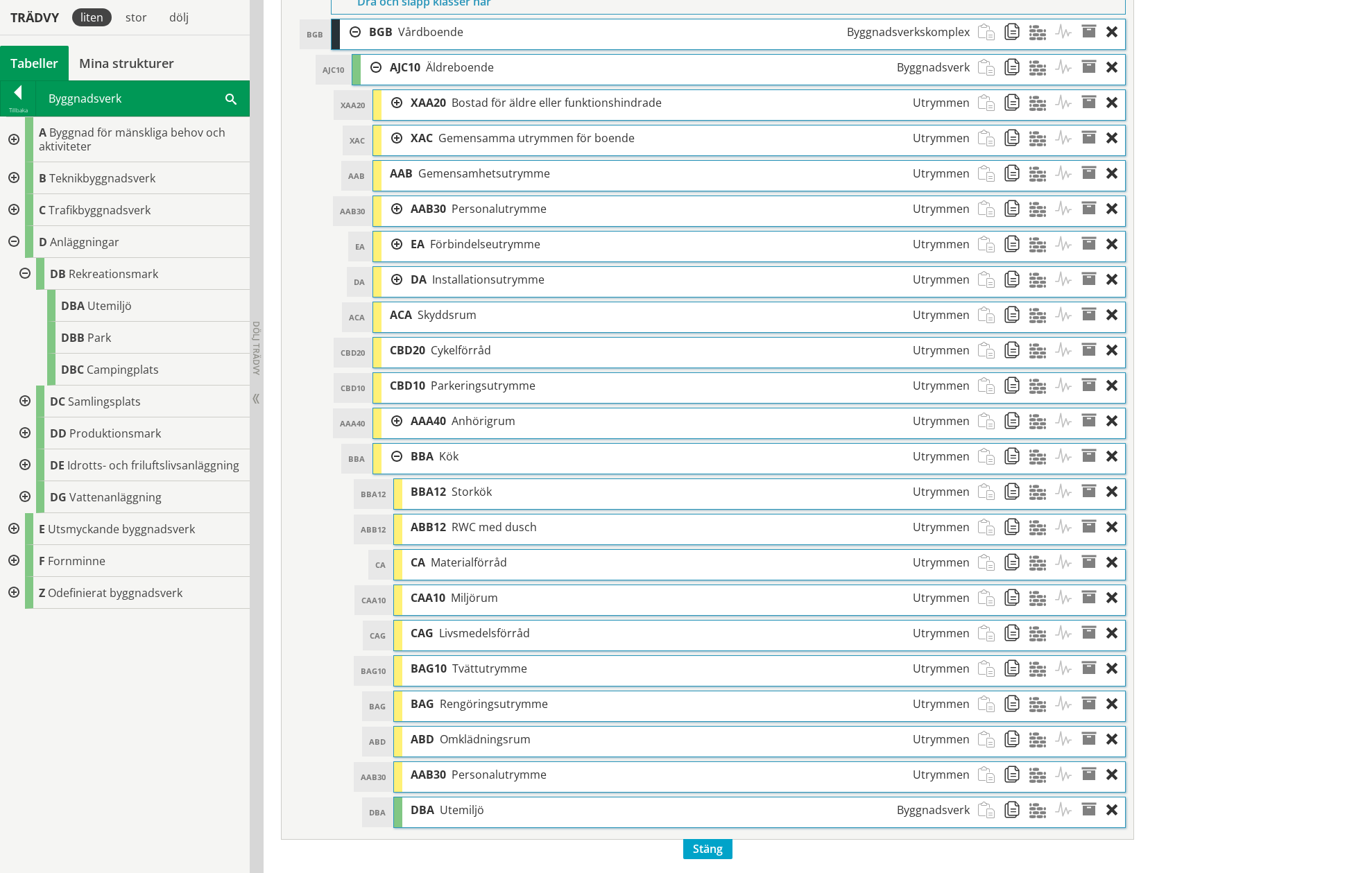
click at [499, 821] on div "DBA Utemiljö Byggnadsverk" at bounding box center [689, 810] width 575 height 25
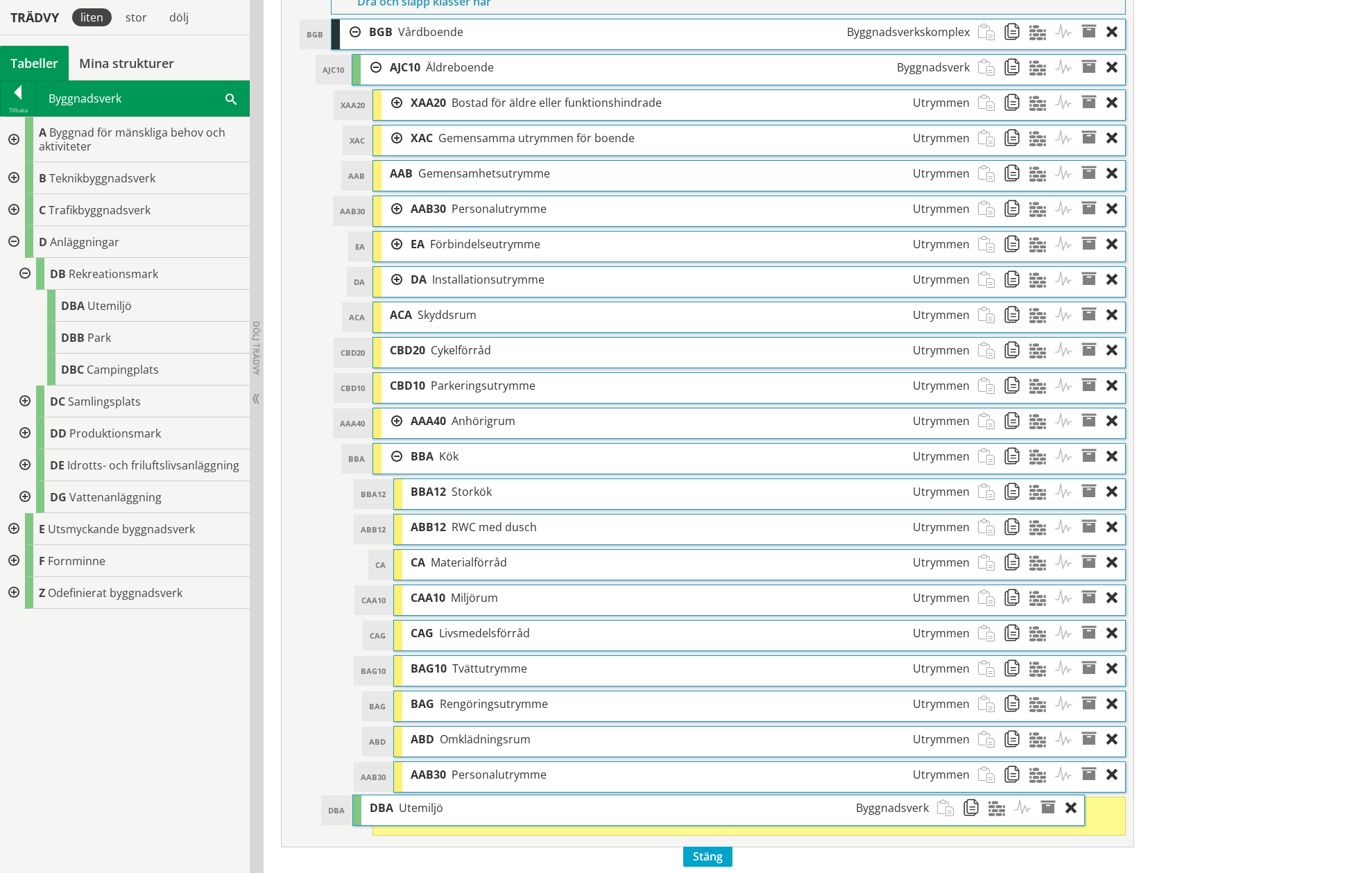
drag, startPoint x: 502, startPoint y: 817, endPoint x: 460, endPoint y: 816, distance: 42.0
click at [460, 816] on div "DBA Utemiljö Byggnadsverk" at bounding box center [649, 808] width 575 height 25
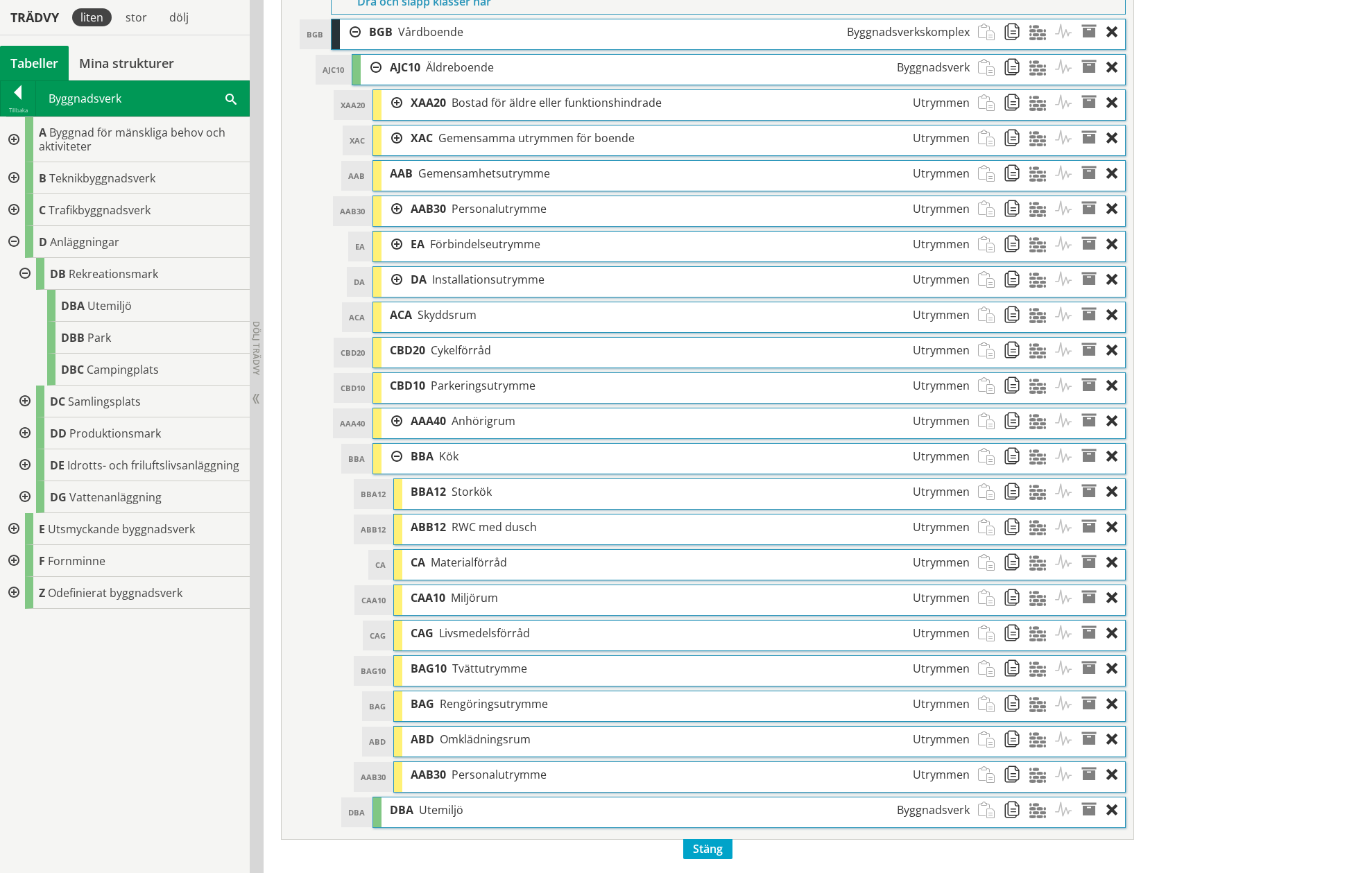
click at [397, 451] on div at bounding box center [392, 456] width 21 height 25
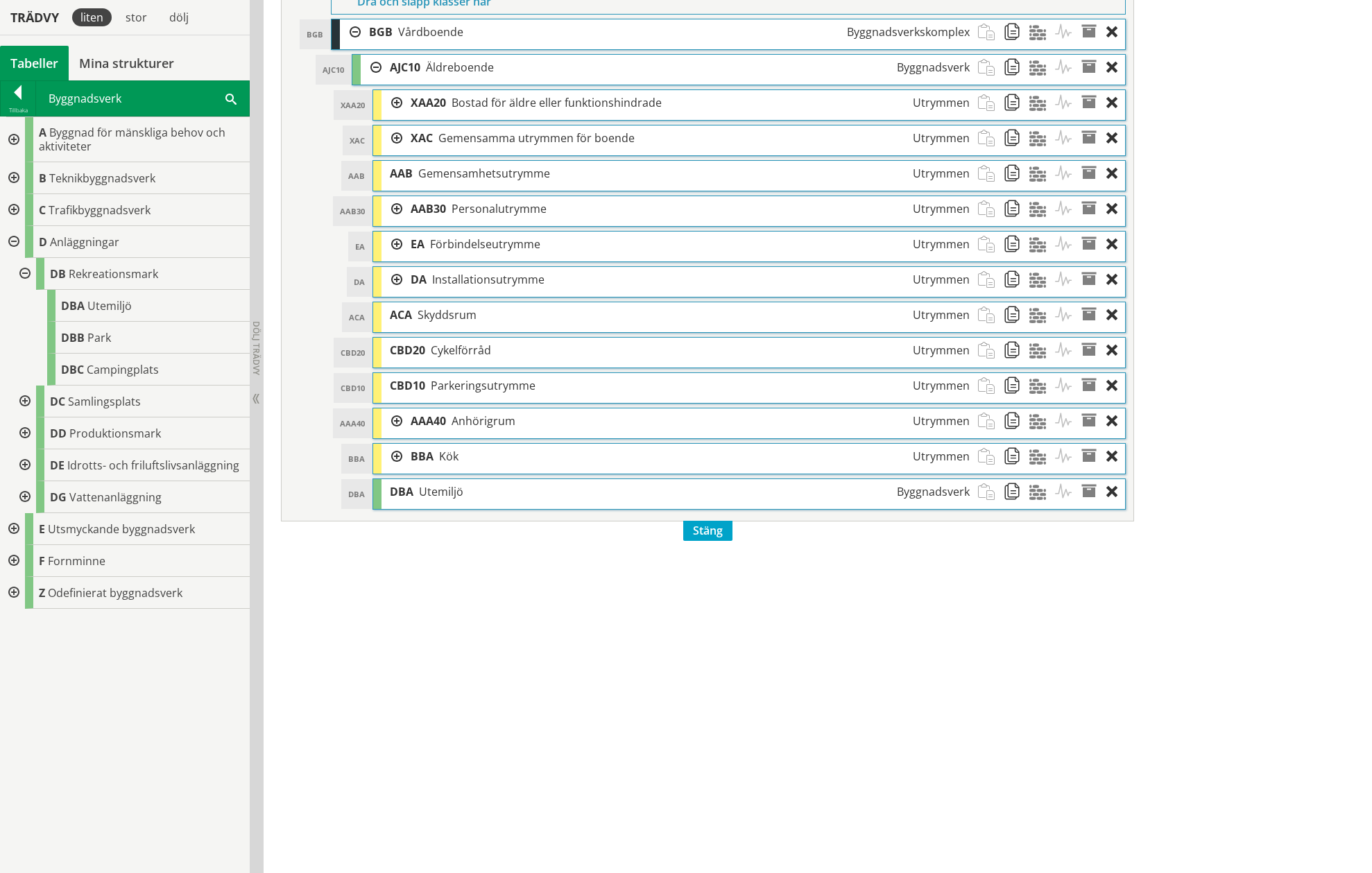
click at [398, 419] on div at bounding box center [392, 421] width 21 height 25
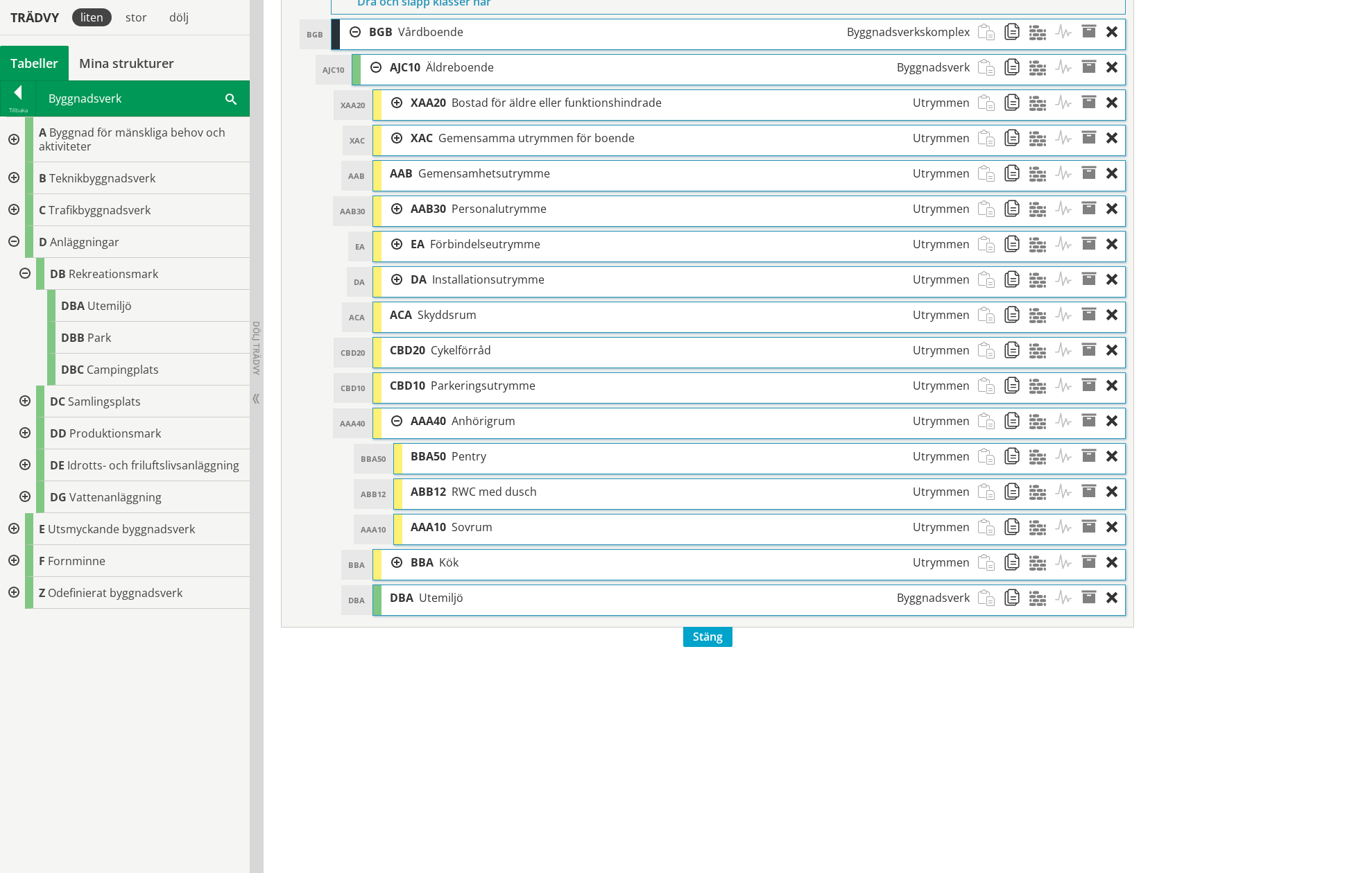
click at [398, 418] on div at bounding box center [392, 421] width 21 height 25
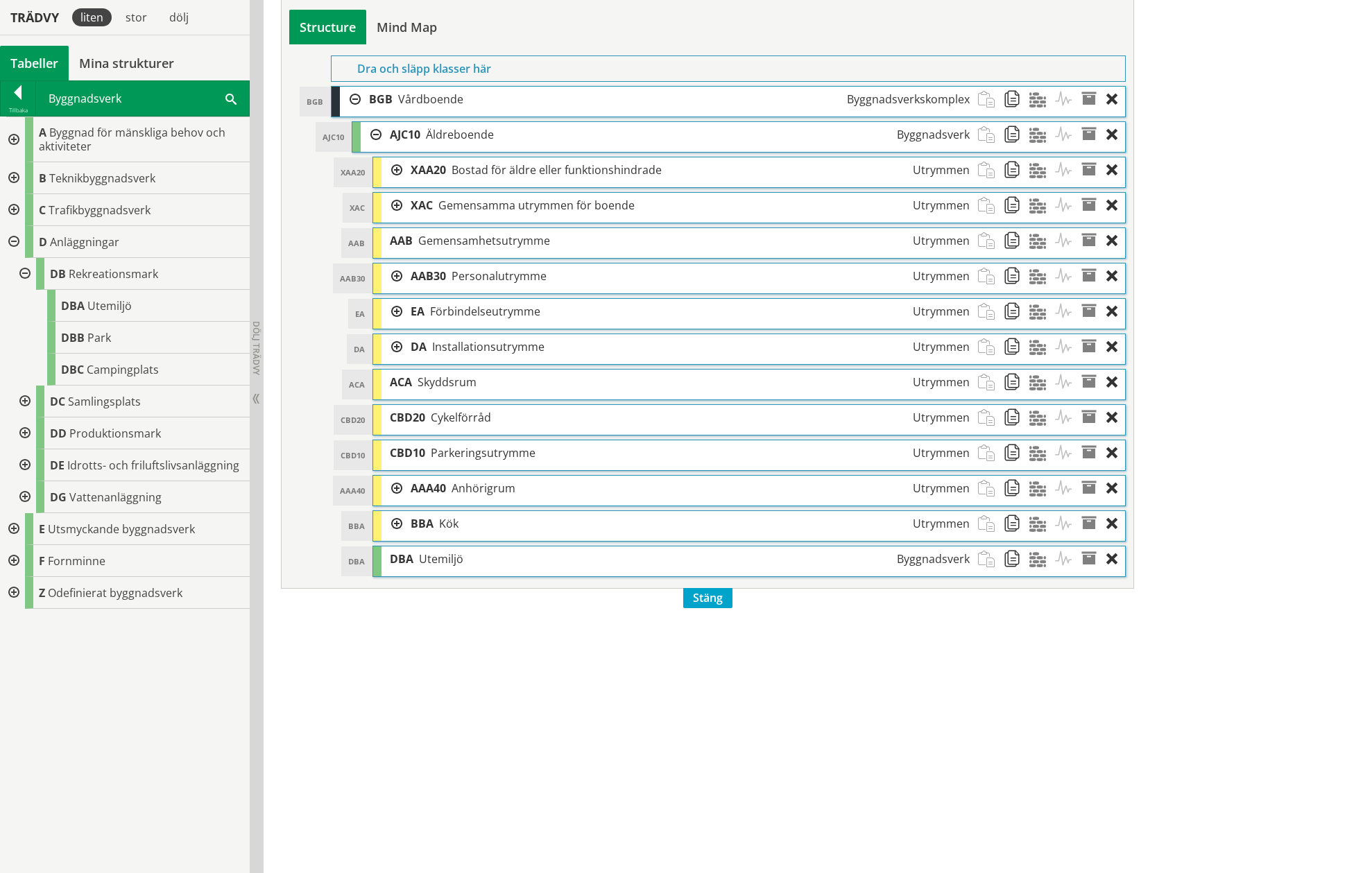
scroll to position [641, 0]
click at [396, 309] on div at bounding box center [392, 313] width 21 height 25
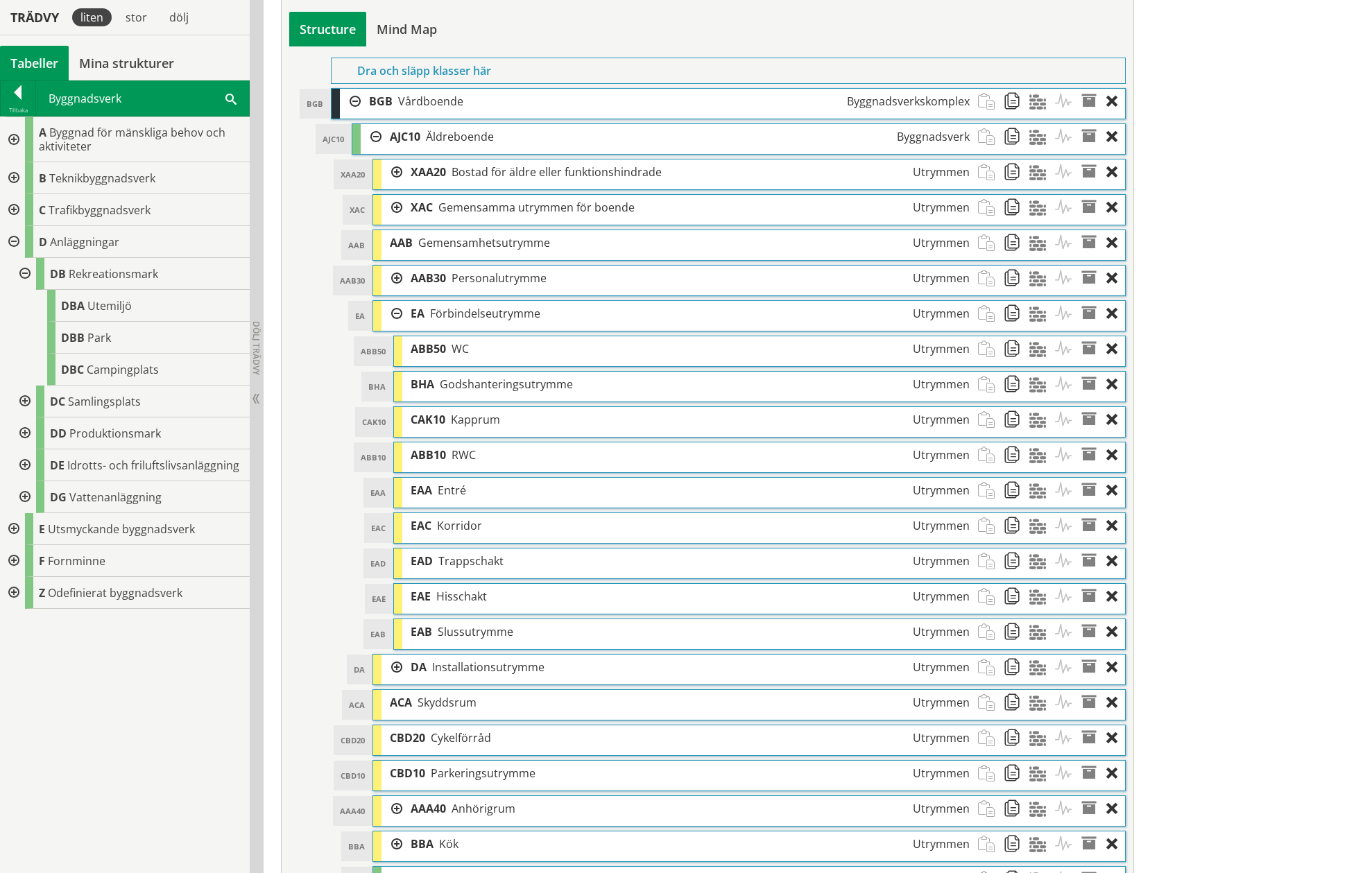
click at [392, 664] on div at bounding box center [392, 667] width 21 height 25
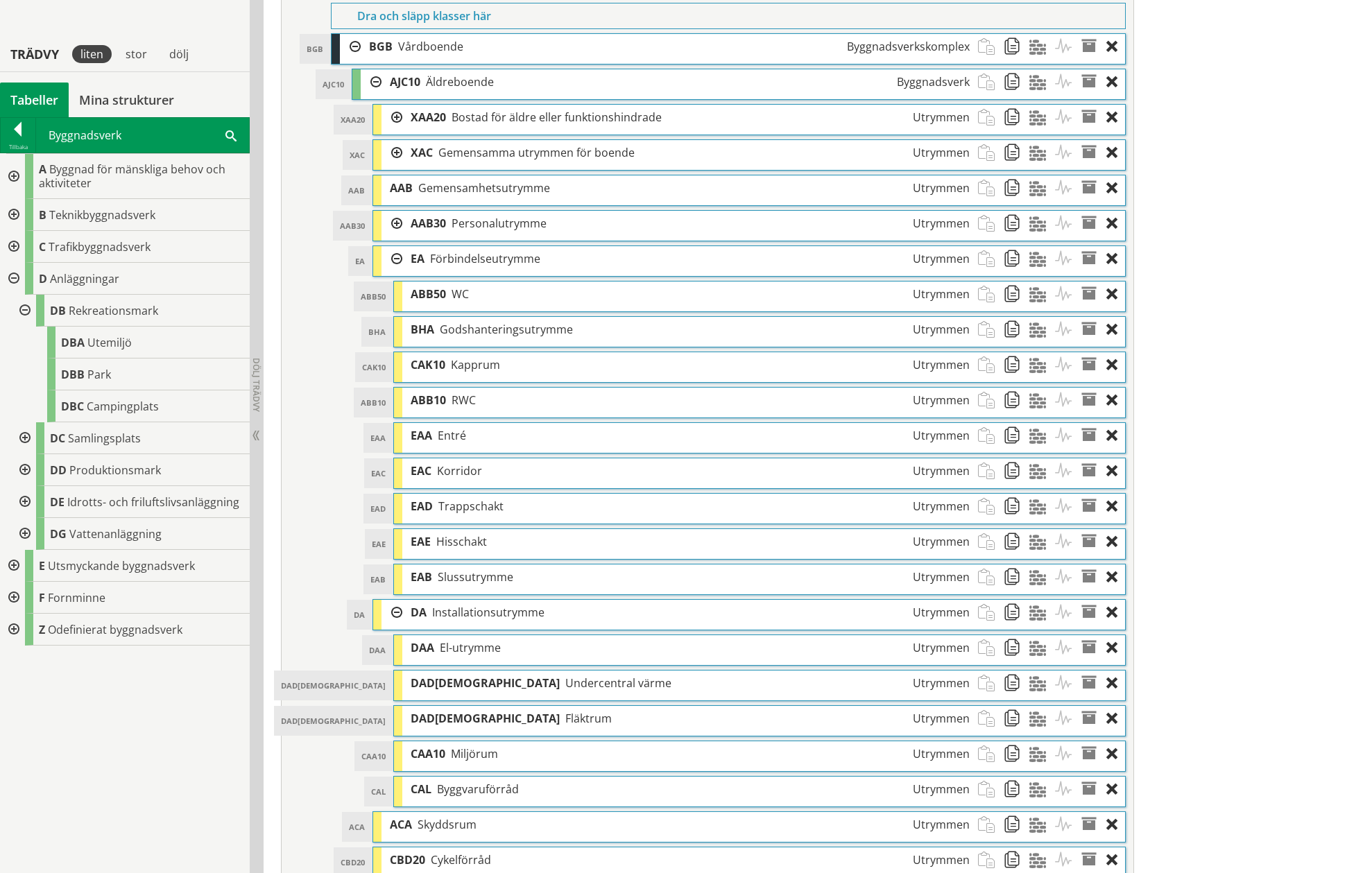
scroll to position [680, 0]
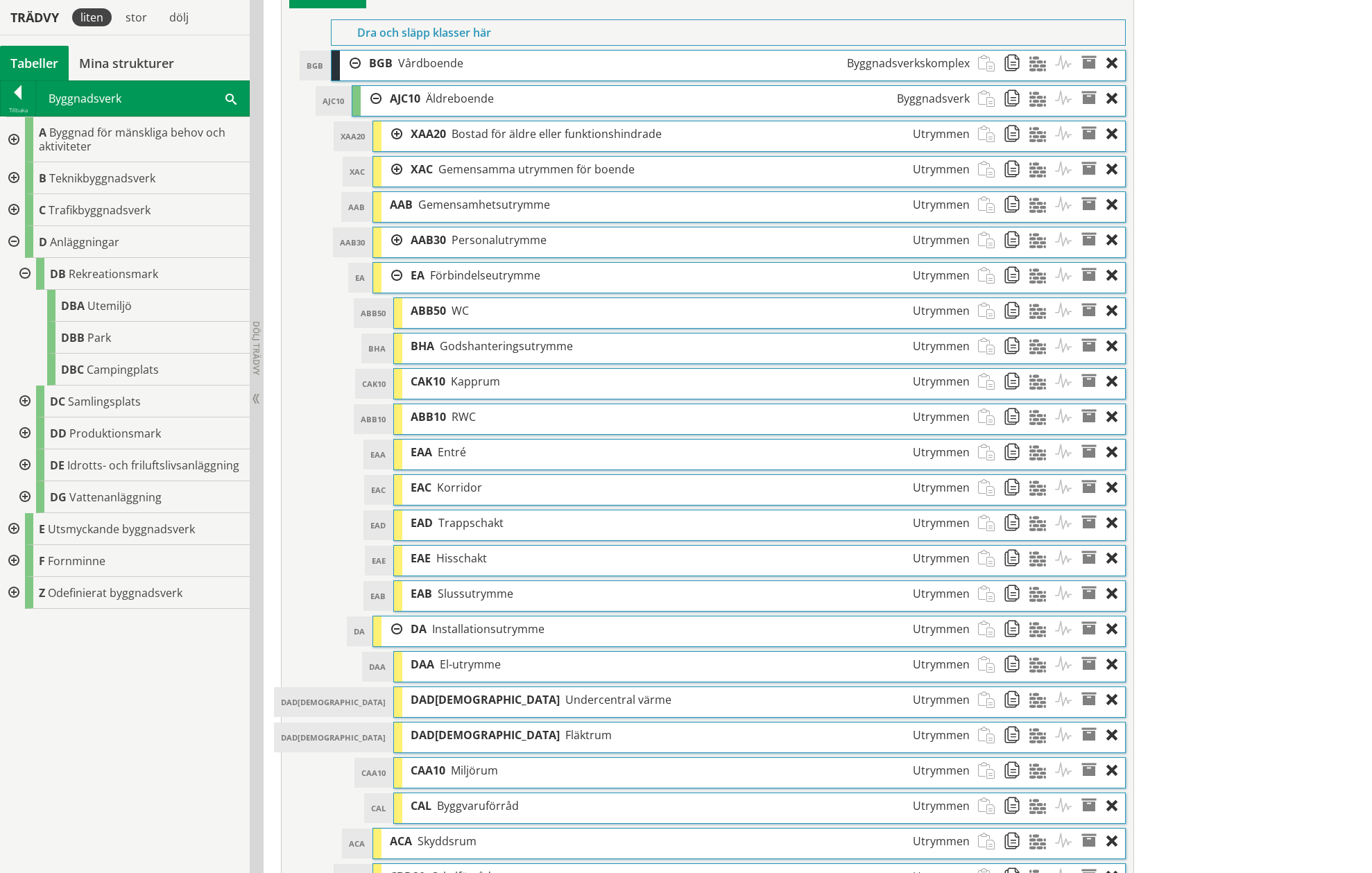
click at [396, 274] on div at bounding box center [392, 275] width 21 height 25
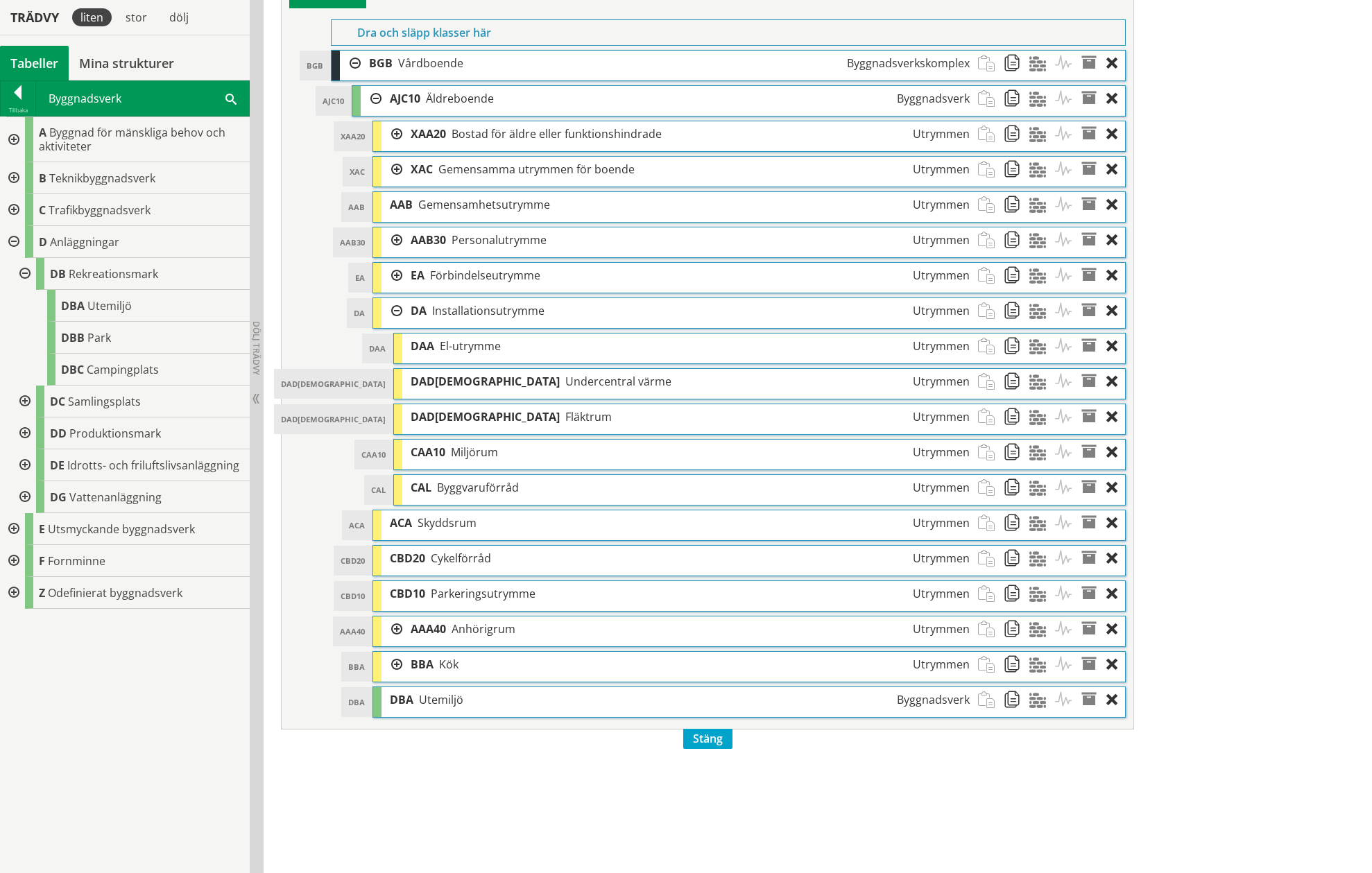
click at [393, 233] on div at bounding box center [392, 240] width 21 height 25
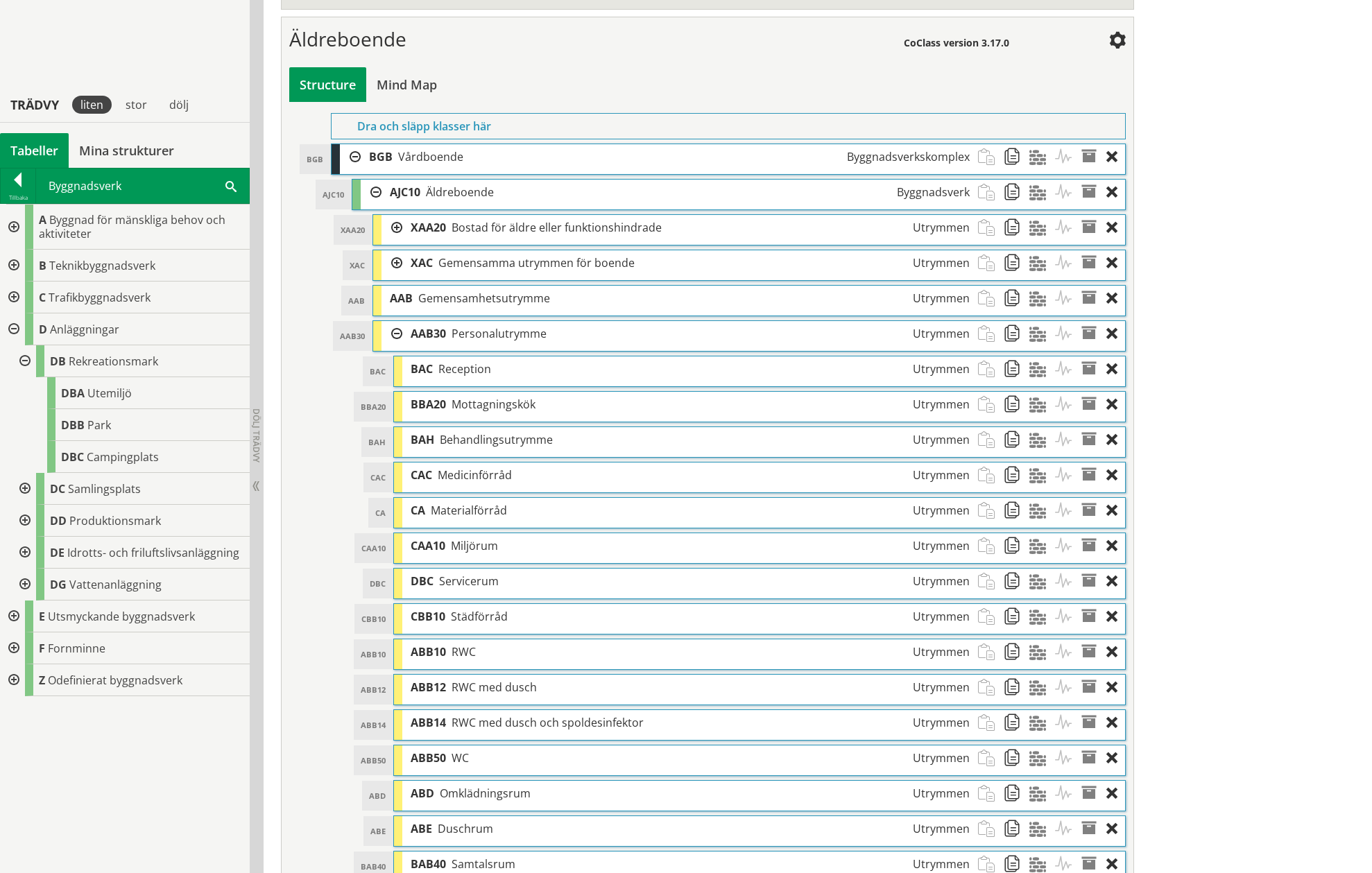
scroll to position [688, 0]
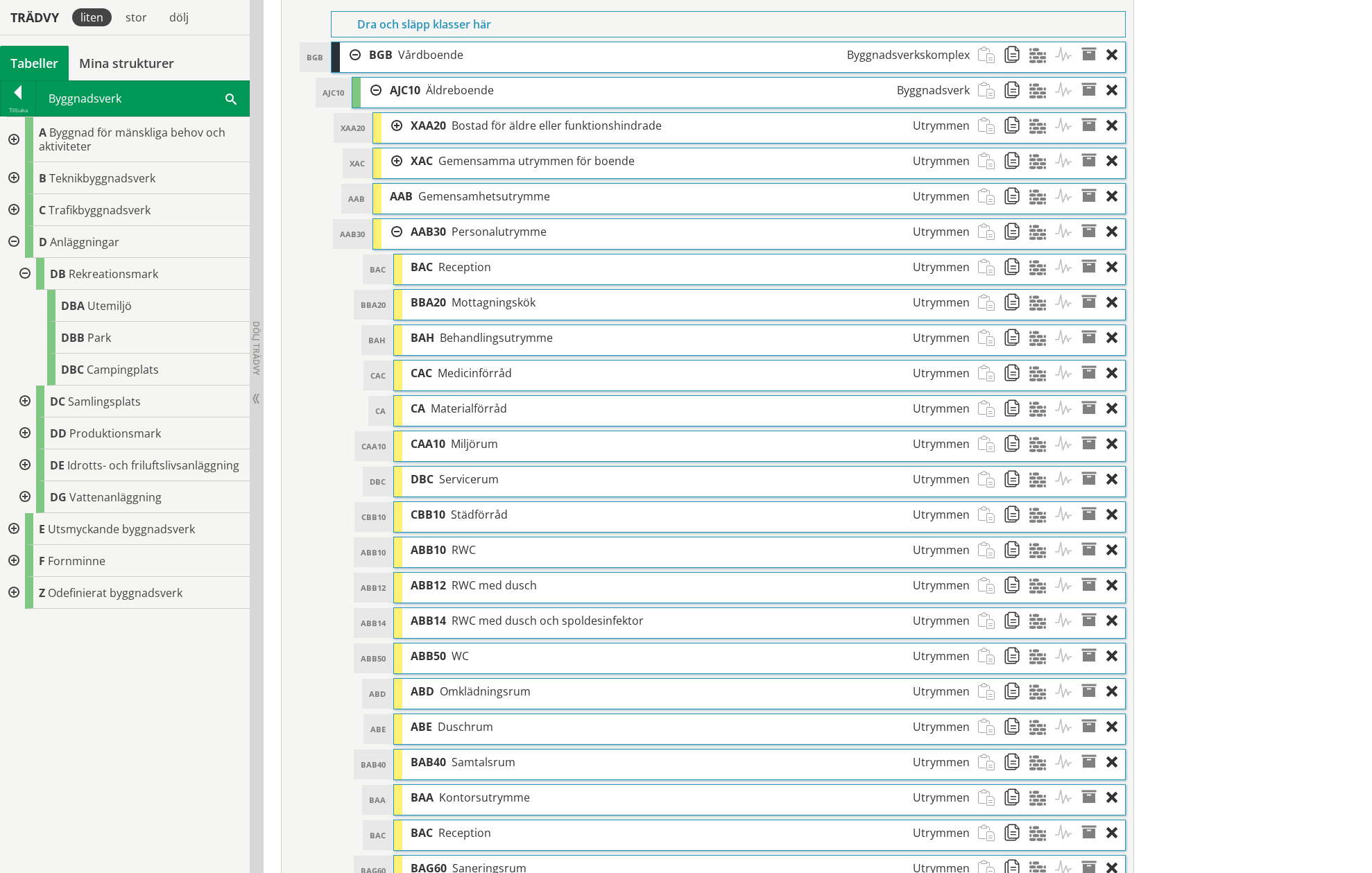
drag, startPoint x: 12, startPoint y: 92, endPoint x: 18, endPoint y: 100, distance: 10.0
click at [12, 92] on div at bounding box center [18, 94] width 35 height 20
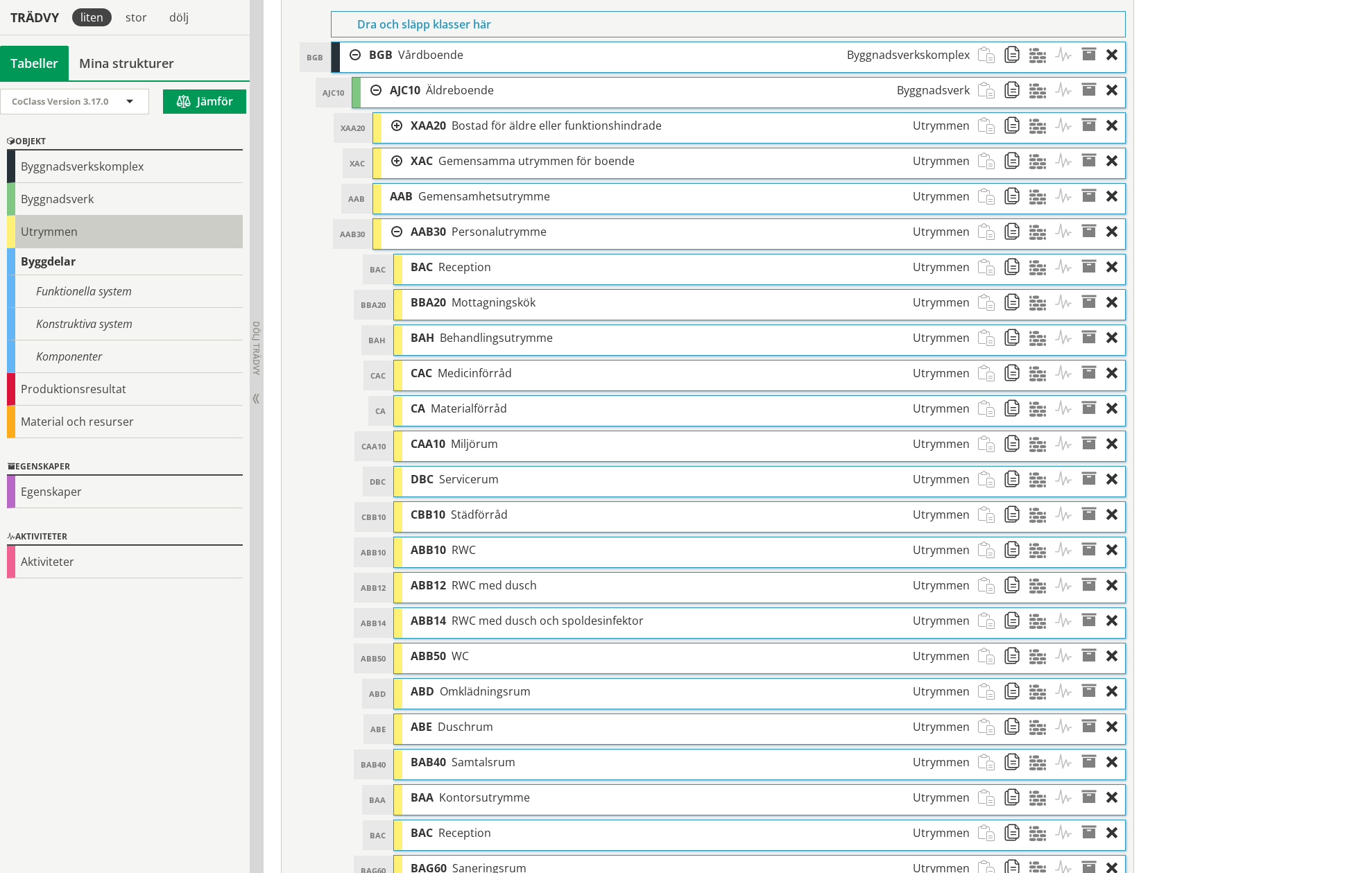
click at [23, 233] on div "Utrymmen" at bounding box center [125, 232] width 236 height 33
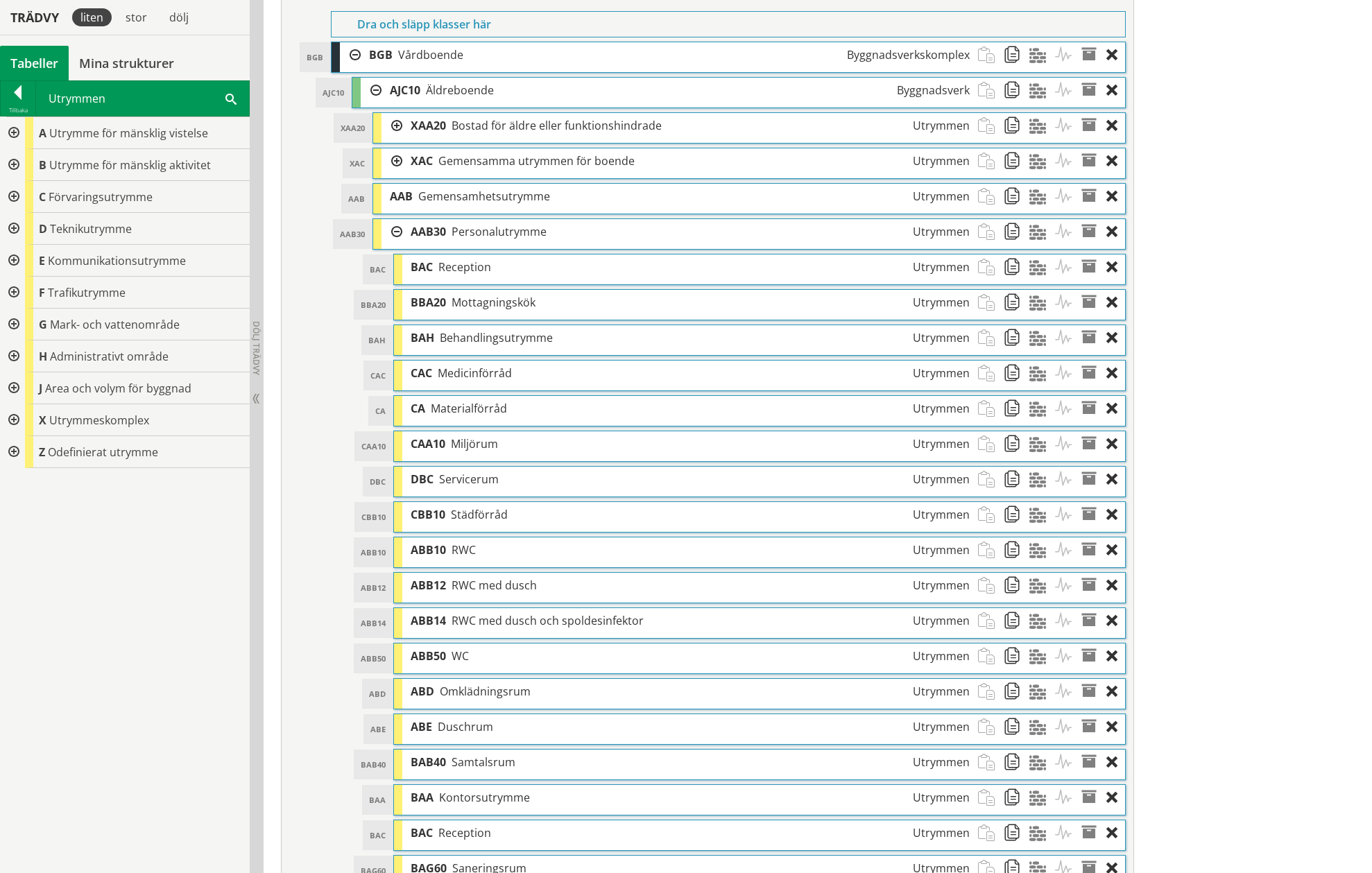
click at [15, 417] on div at bounding box center [12, 420] width 25 height 32
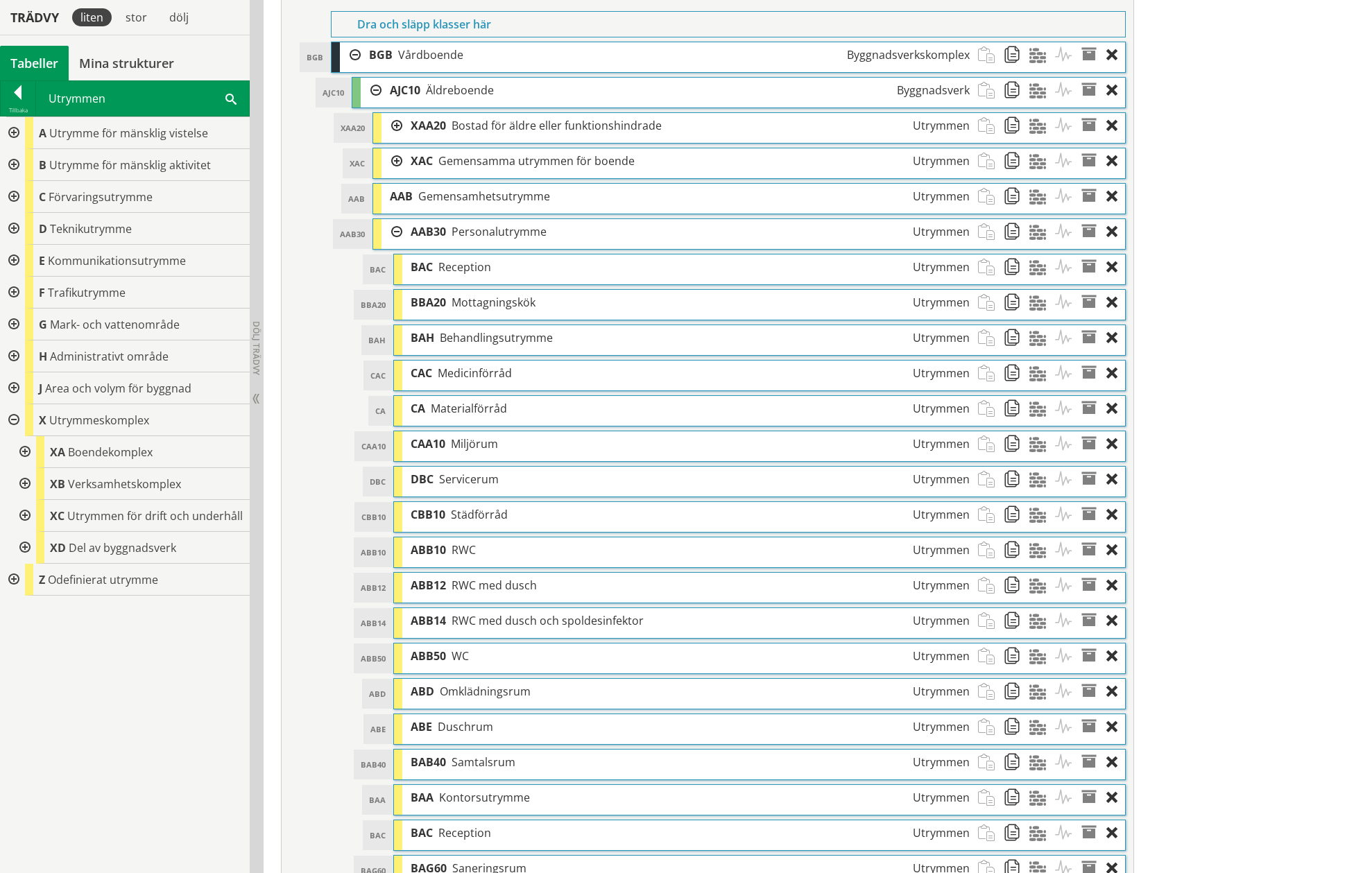
click at [20, 453] on div at bounding box center [23, 452] width 25 height 32
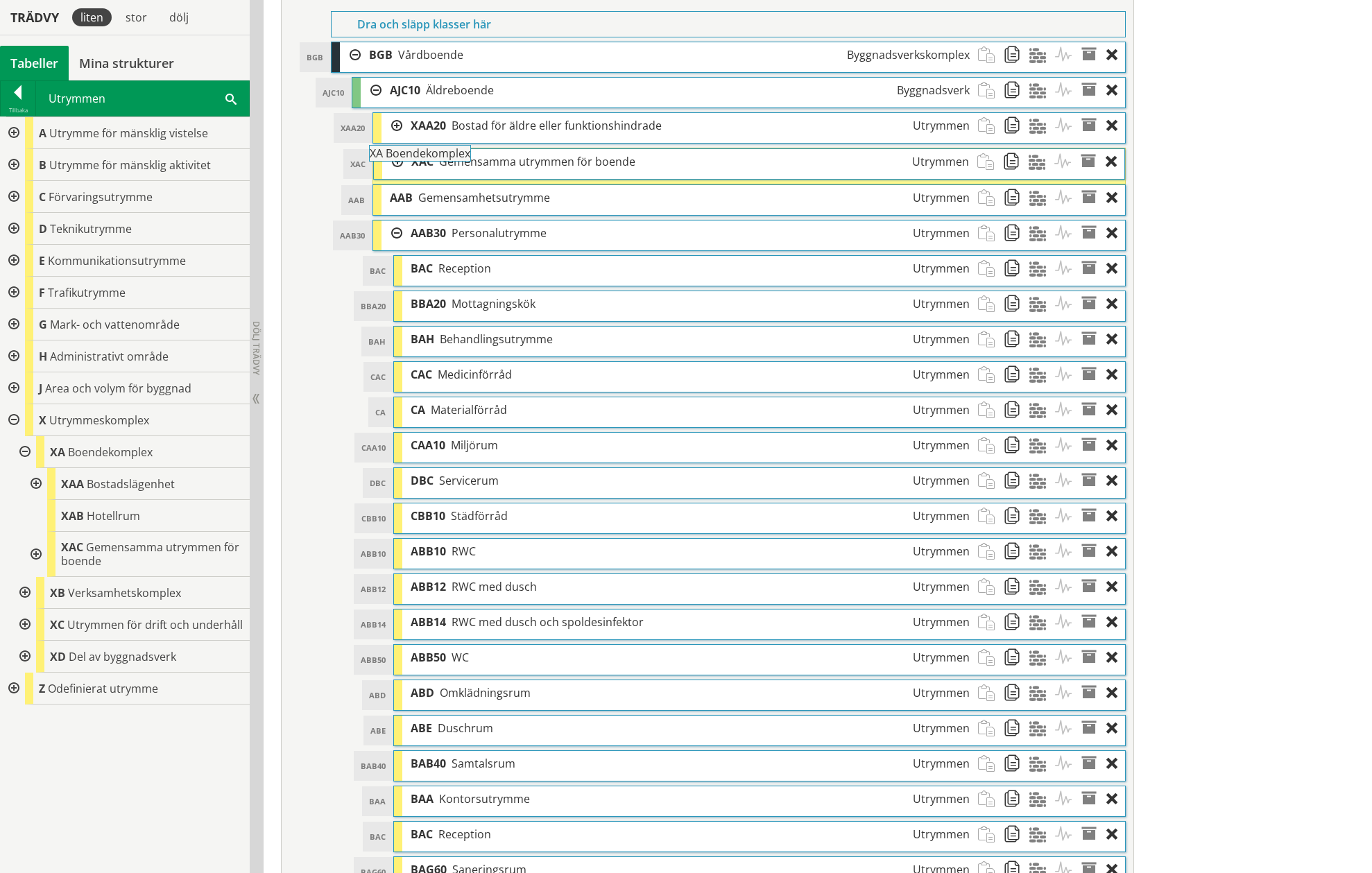
drag, startPoint x: 82, startPoint y: 451, endPoint x: 440, endPoint y: 160, distance: 461.4
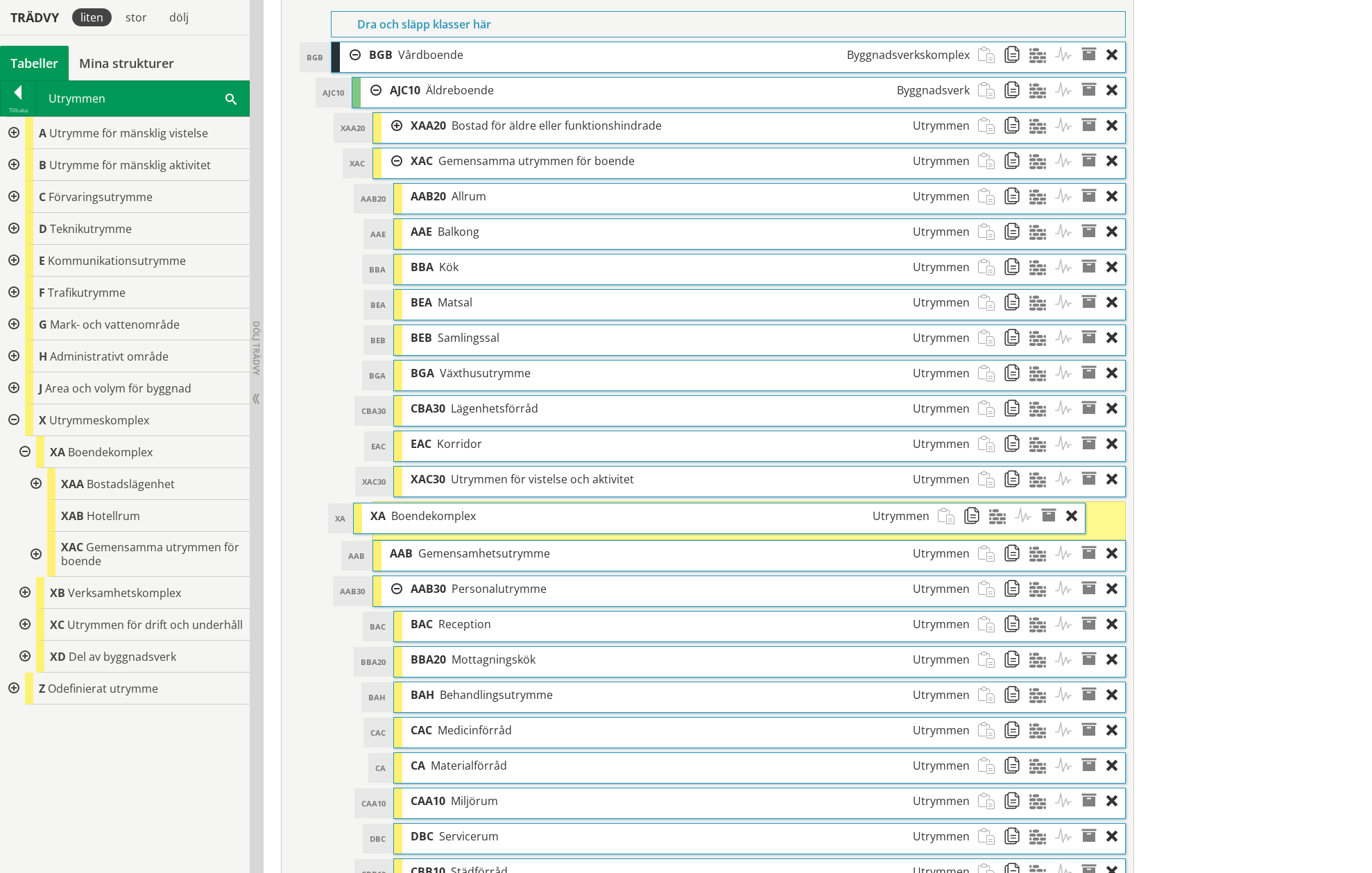
drag, startPoint x: 462, startPoint y: 510, endPoint x: 422, endPoint y: 511, distance: 40.0
click at [422, 511] on span "Boendekomplex" at bounding box center [433, 515] width 84 height 15
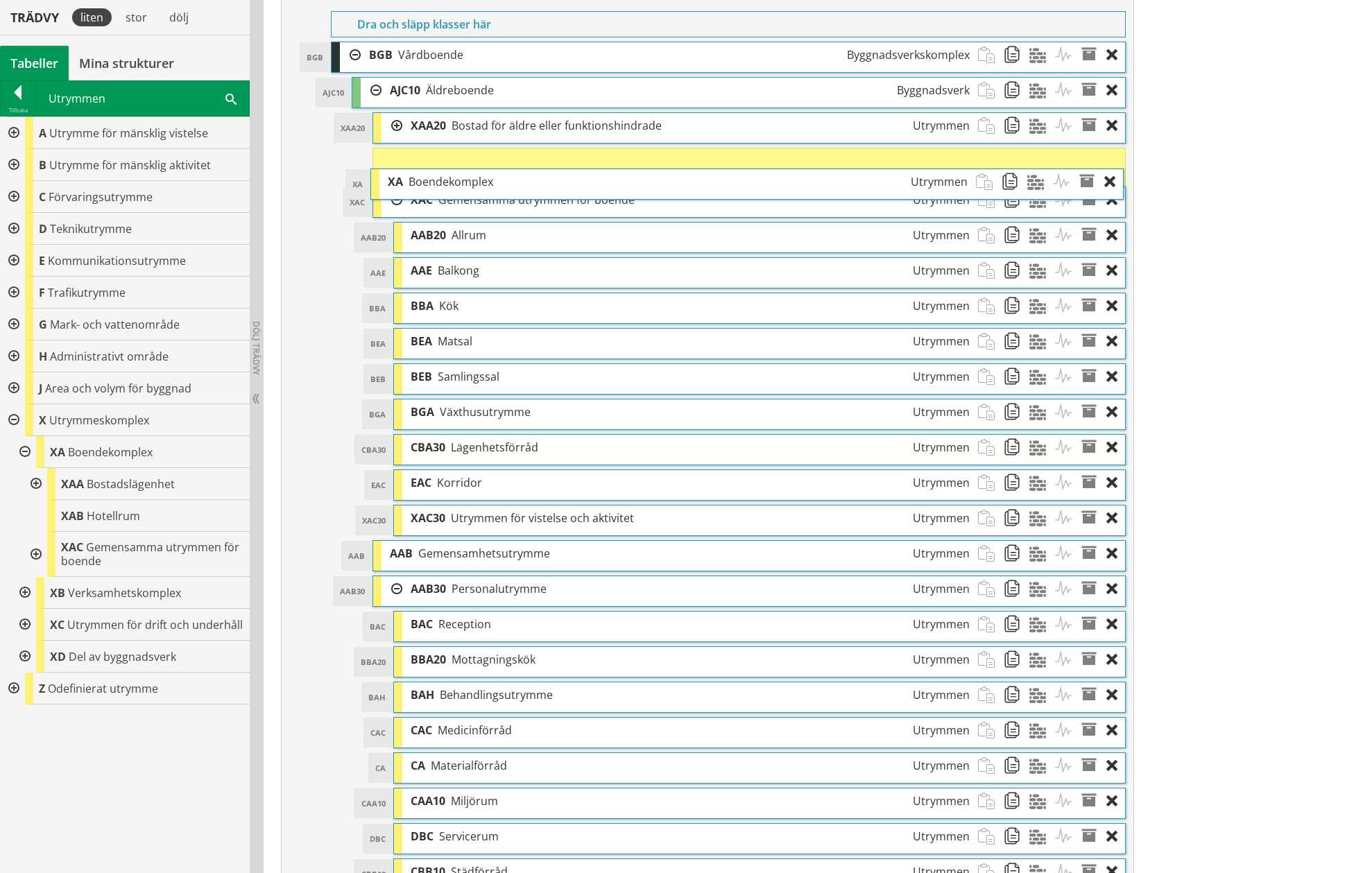
drag, startPoint x: 428, startPoint y: 518, endPoint x: 425, endPoint y: 185, distance: 333.0
click at [425, 185] on span "Boendekomplex" at bounding box center [451, 181] width 84 height 15
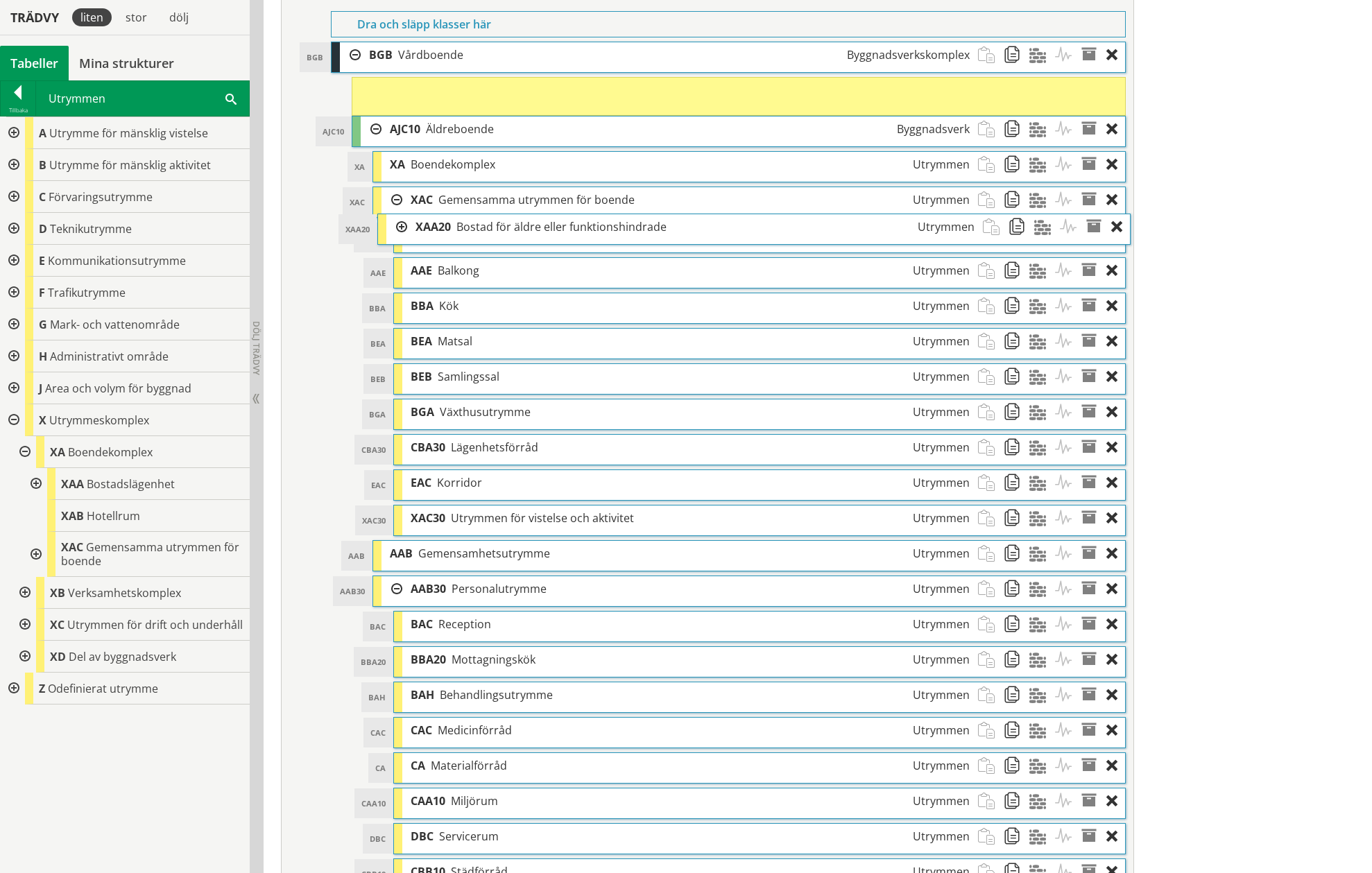
drag, startPoint x: 483, startPoint y: 124, endPoint x: 488, endPoint y: 187, distance: 63.2
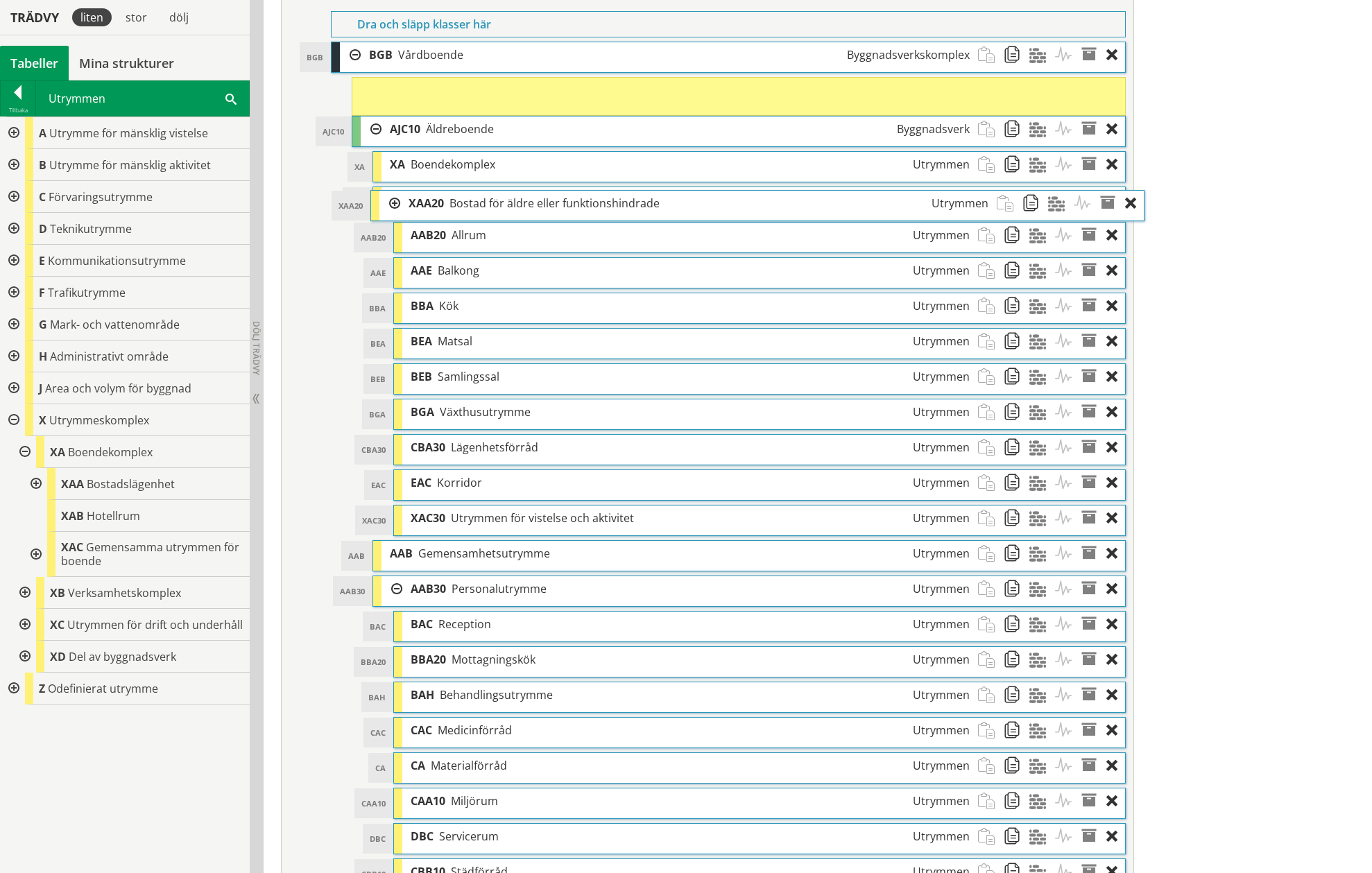
drag, startPoint x: 469, startPoint y: 103, endPoint x: 486, endPoint y: 201, distance: 99.5
click at [486, 201] on span "Bostad för äldre eller funktionshindrade" at bounding box center [554, 203] width 210 height 15
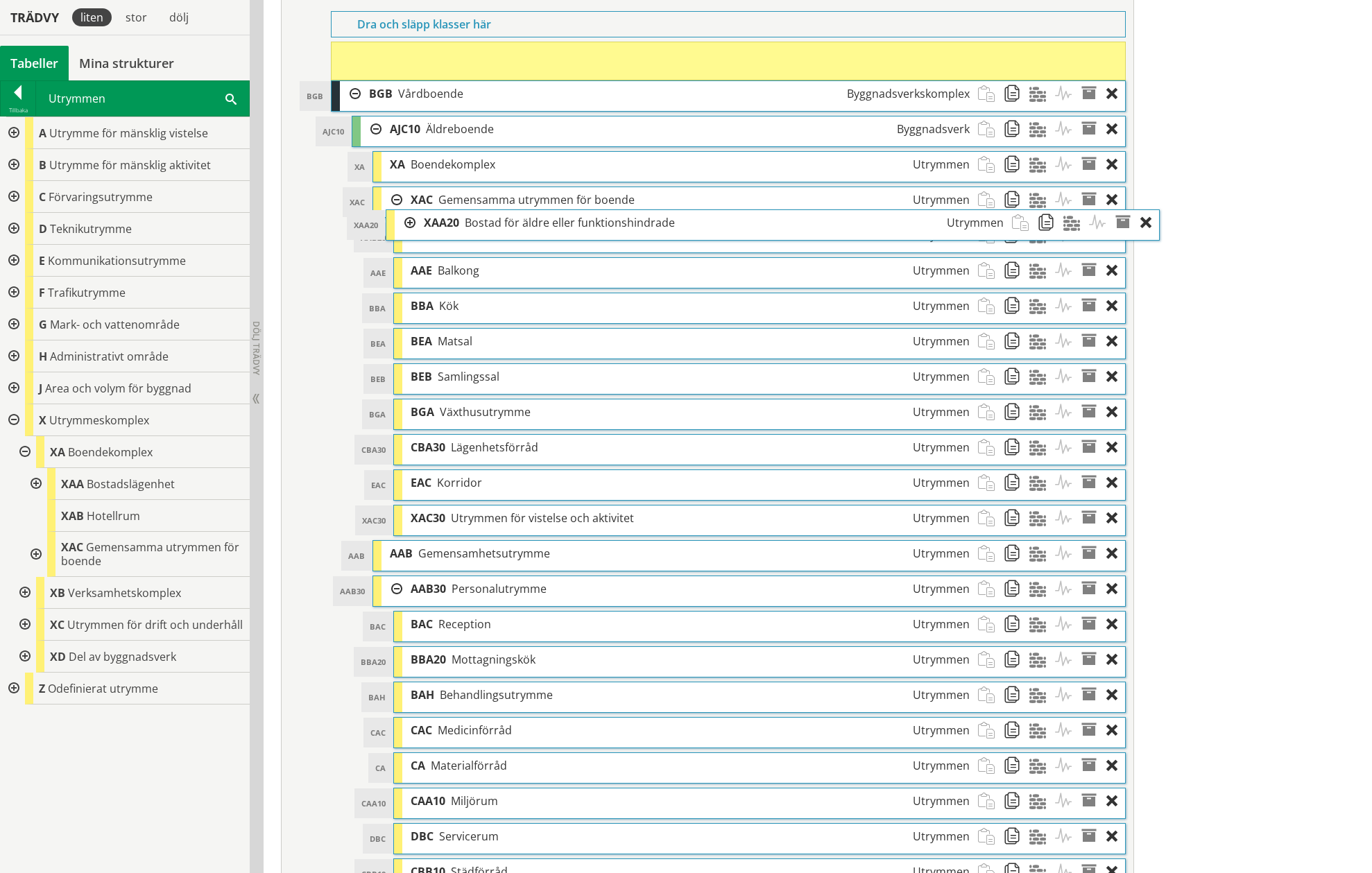
drag, startPoint x: 488, startPoint y: 83, endPoint x: 522, endPoint y: 216, distance: 137.3
click at [522, 216] on span "Bostad för äldre eller funktionshindrade" at bounding box center [569, 222] width 210 height 15
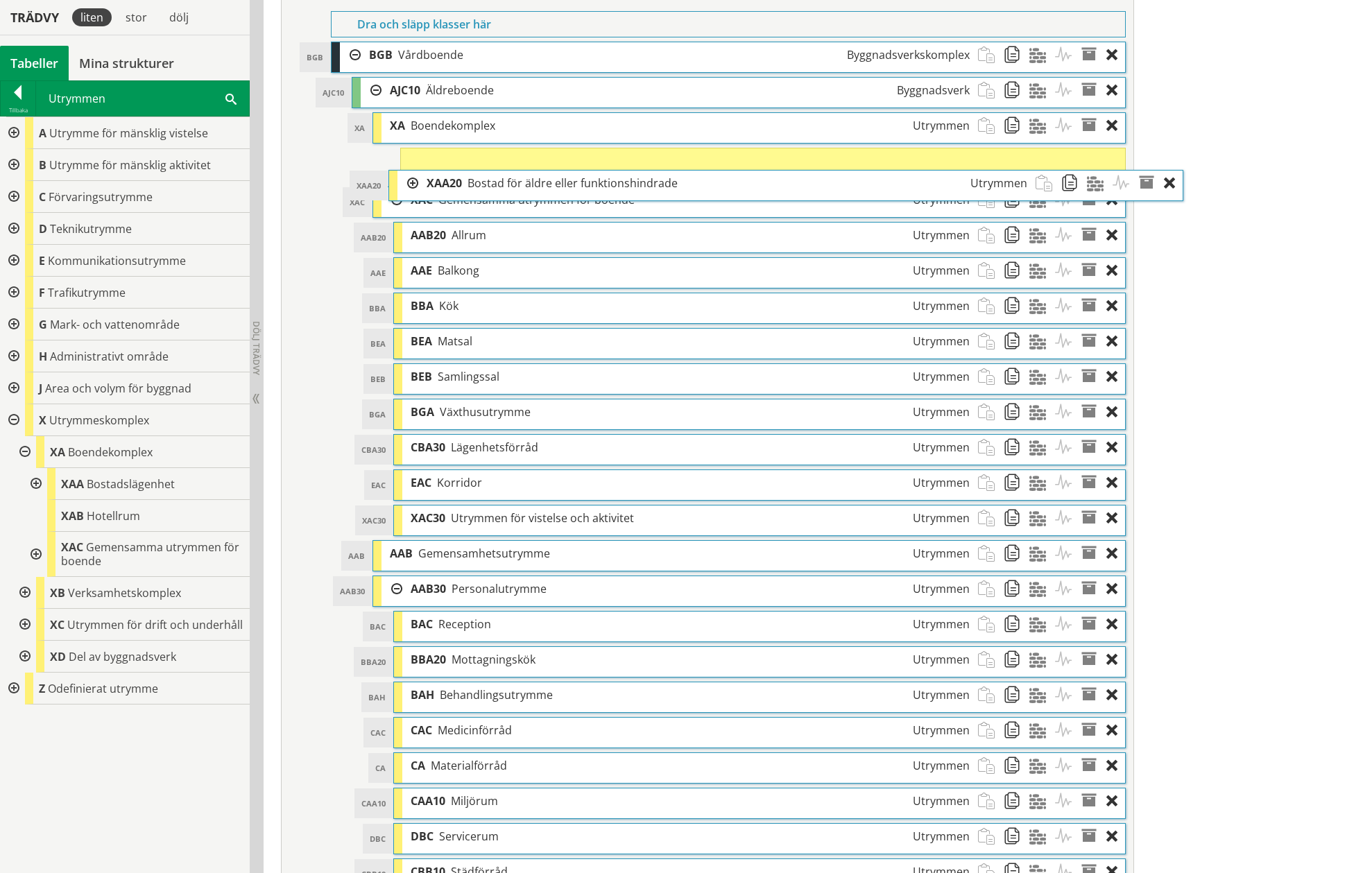
drag, startPoint x: 449, startPoint y: 65, endPoint x: 504, endPoint y: 188, distance: 134.7
click at [504, 188] on span "Bostad för äldre eller funktionshindrade" at bounding box center [572, 182] width 210 height 15
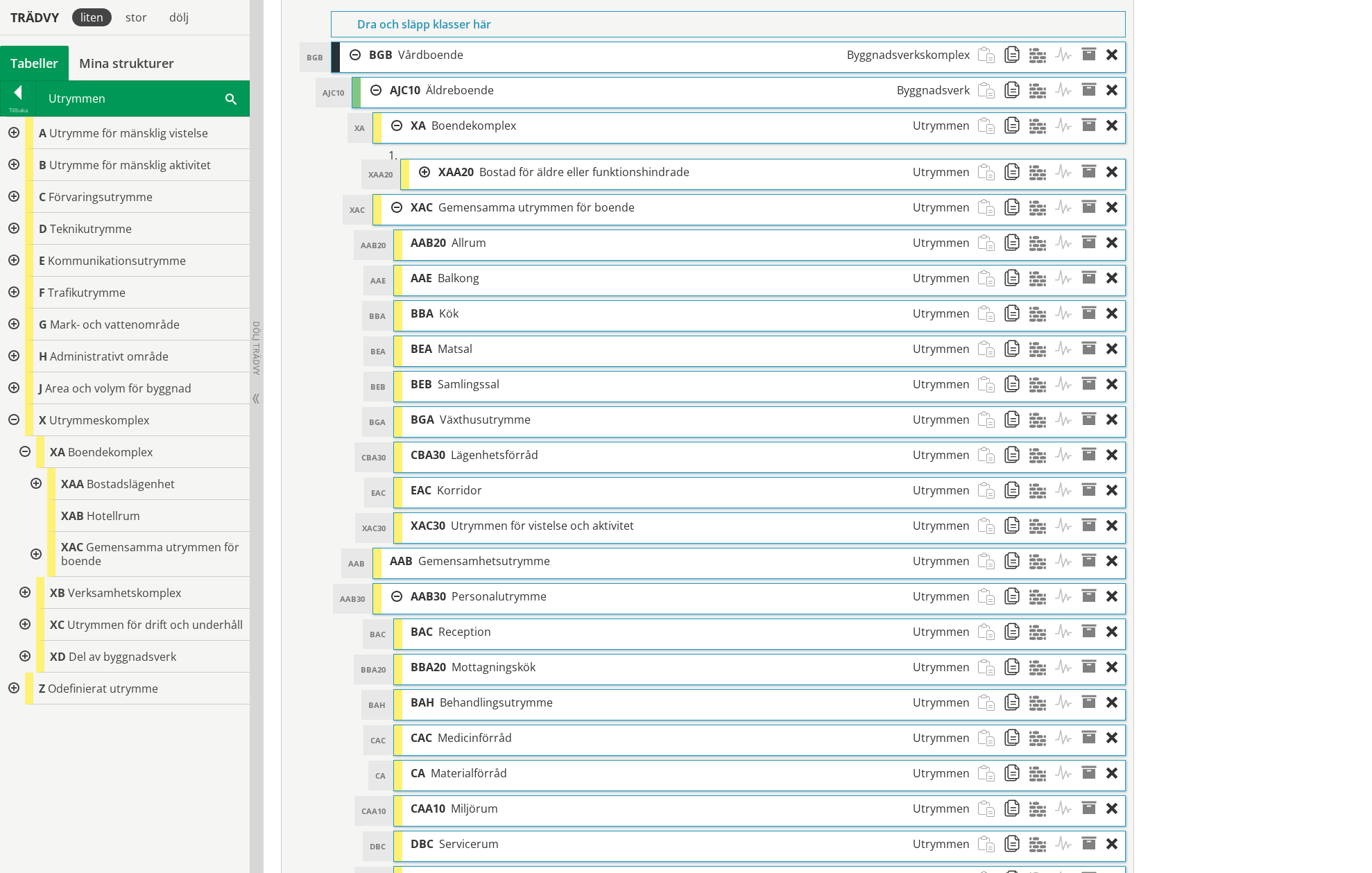
click at [422, 168] on div at bounding box center [420, 172] width 21 height 25
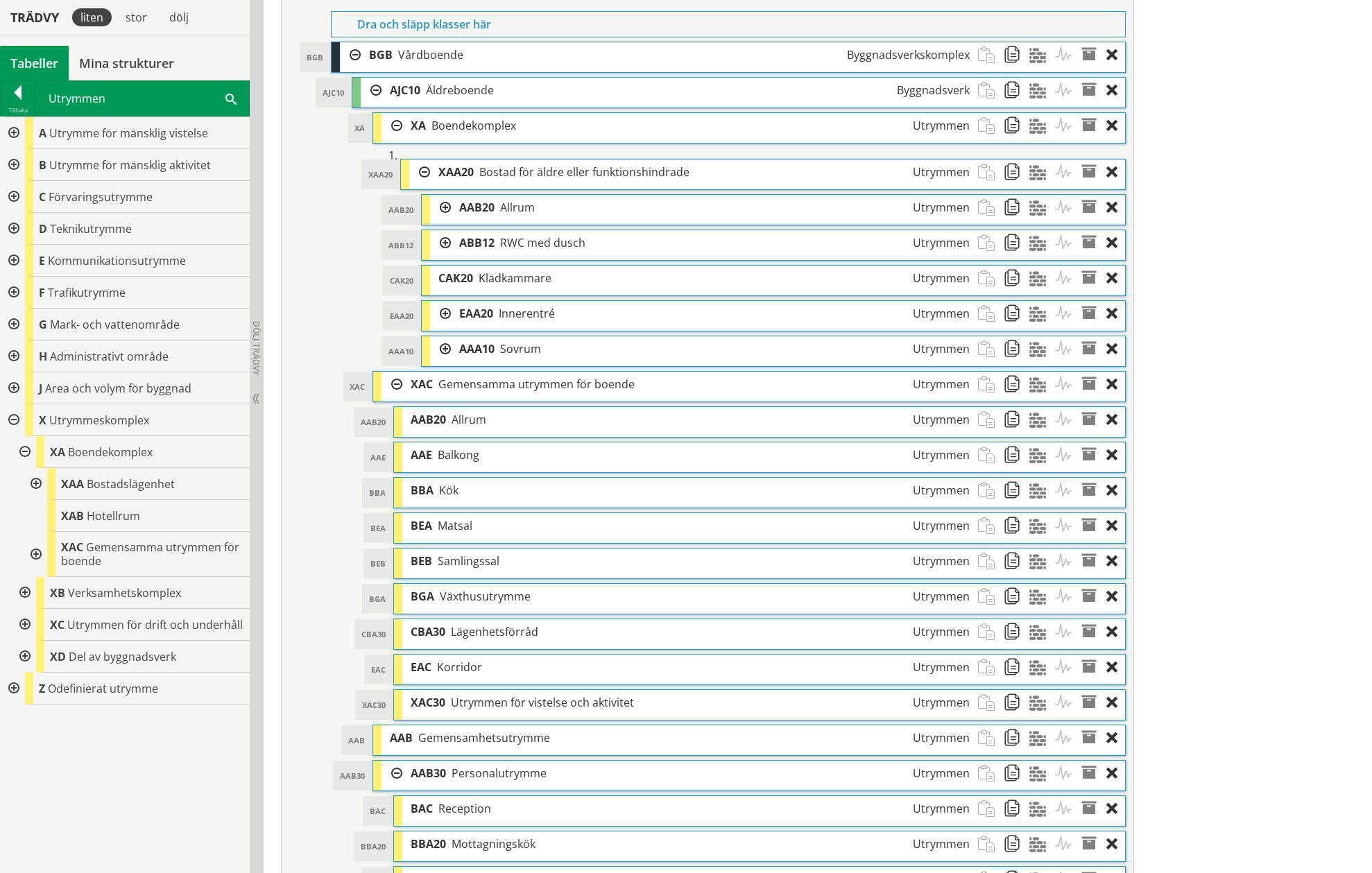
click at [444, 206] on div at bounding box center [440, 207] width 21 height 25
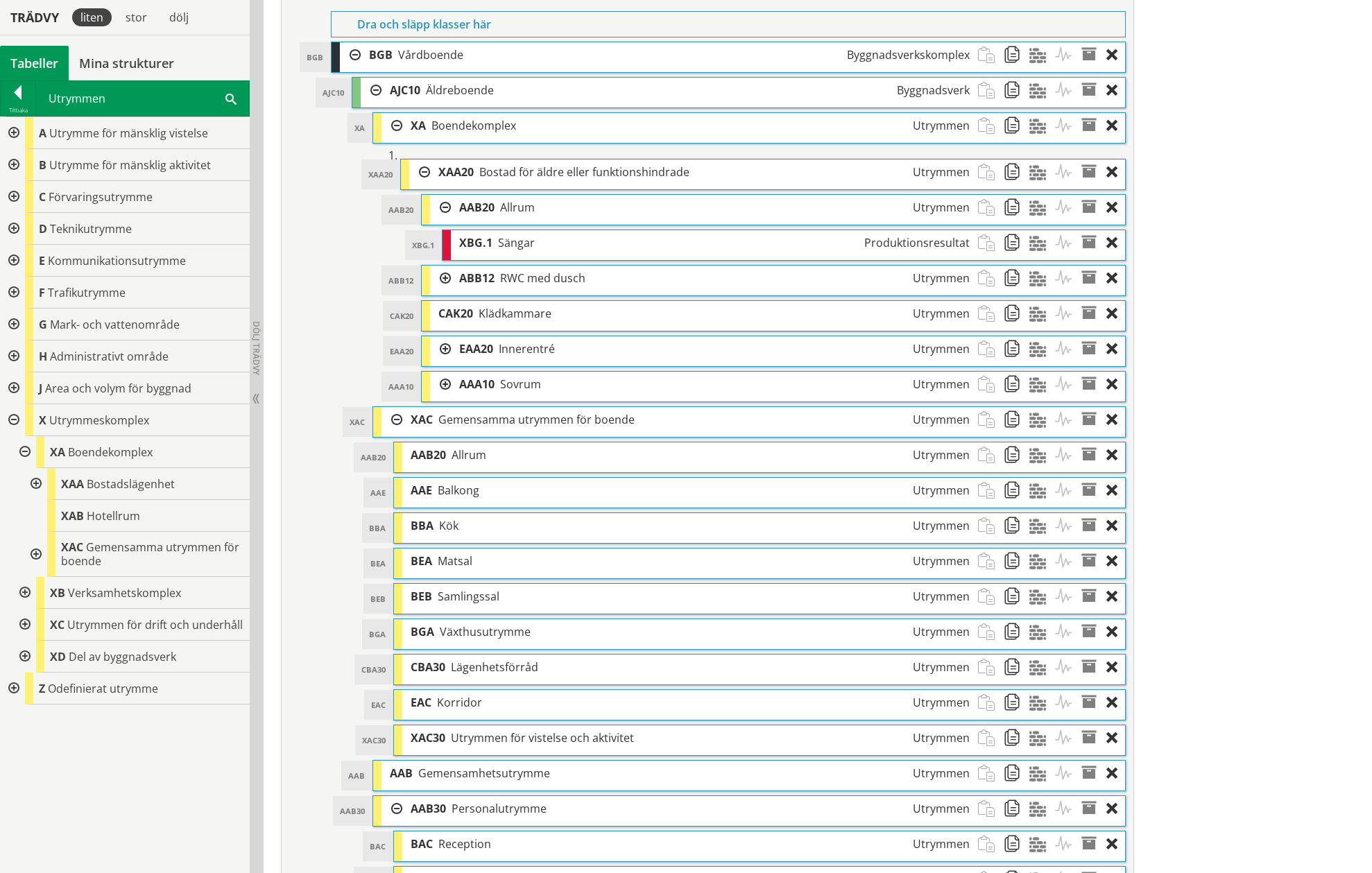
click at [444, 206] on div at bounding box center [440, 207] width 21 height 25
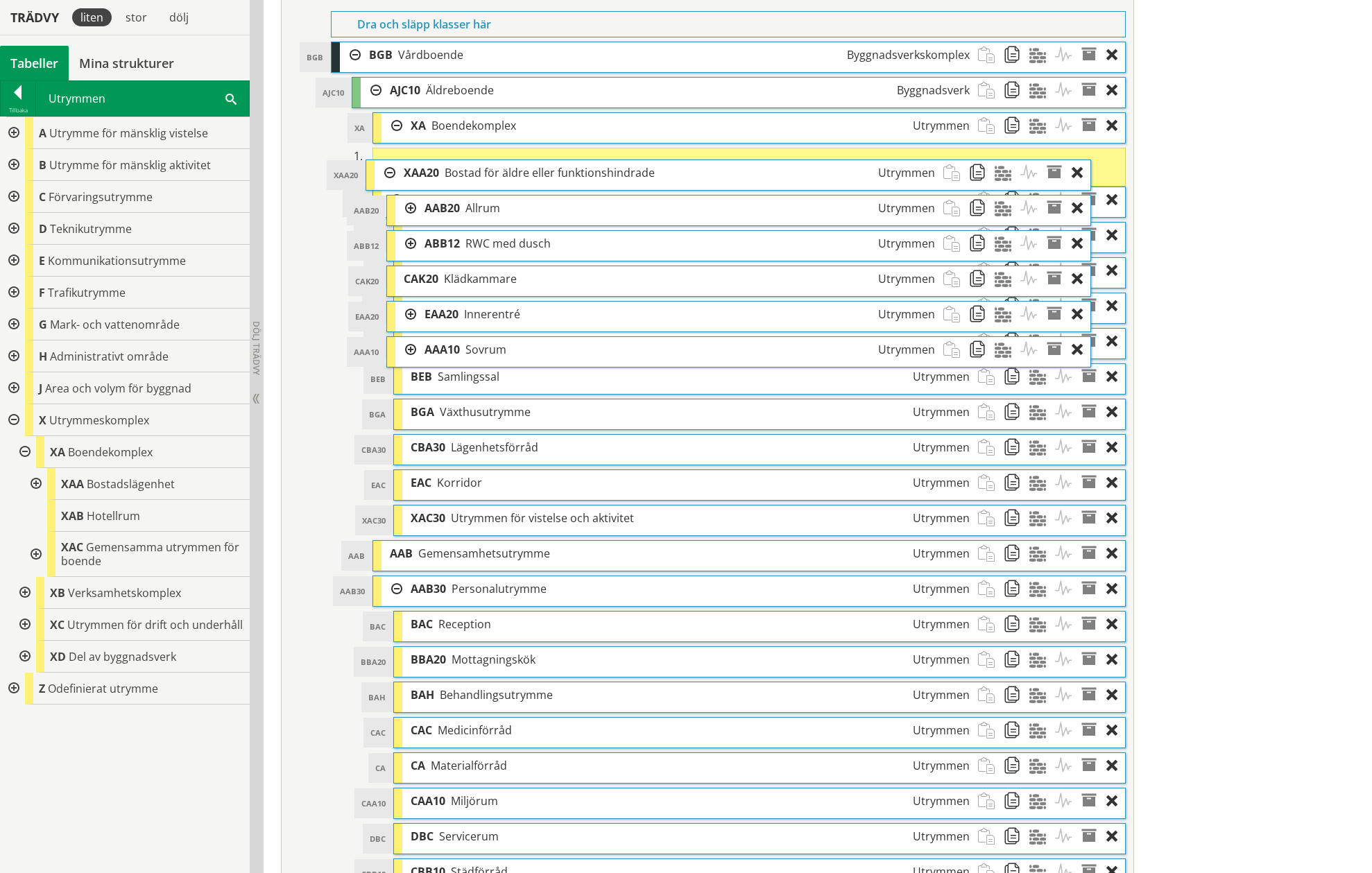
drag, startPoint x: 541, startPoint y: 172, endPoint x: 506, endPoint y: 172, distance: 35.0
click at [506, 172] on span "Bostad för äldre eller funktionshindrade" at bounding box center [549, 172] width 210 height 15
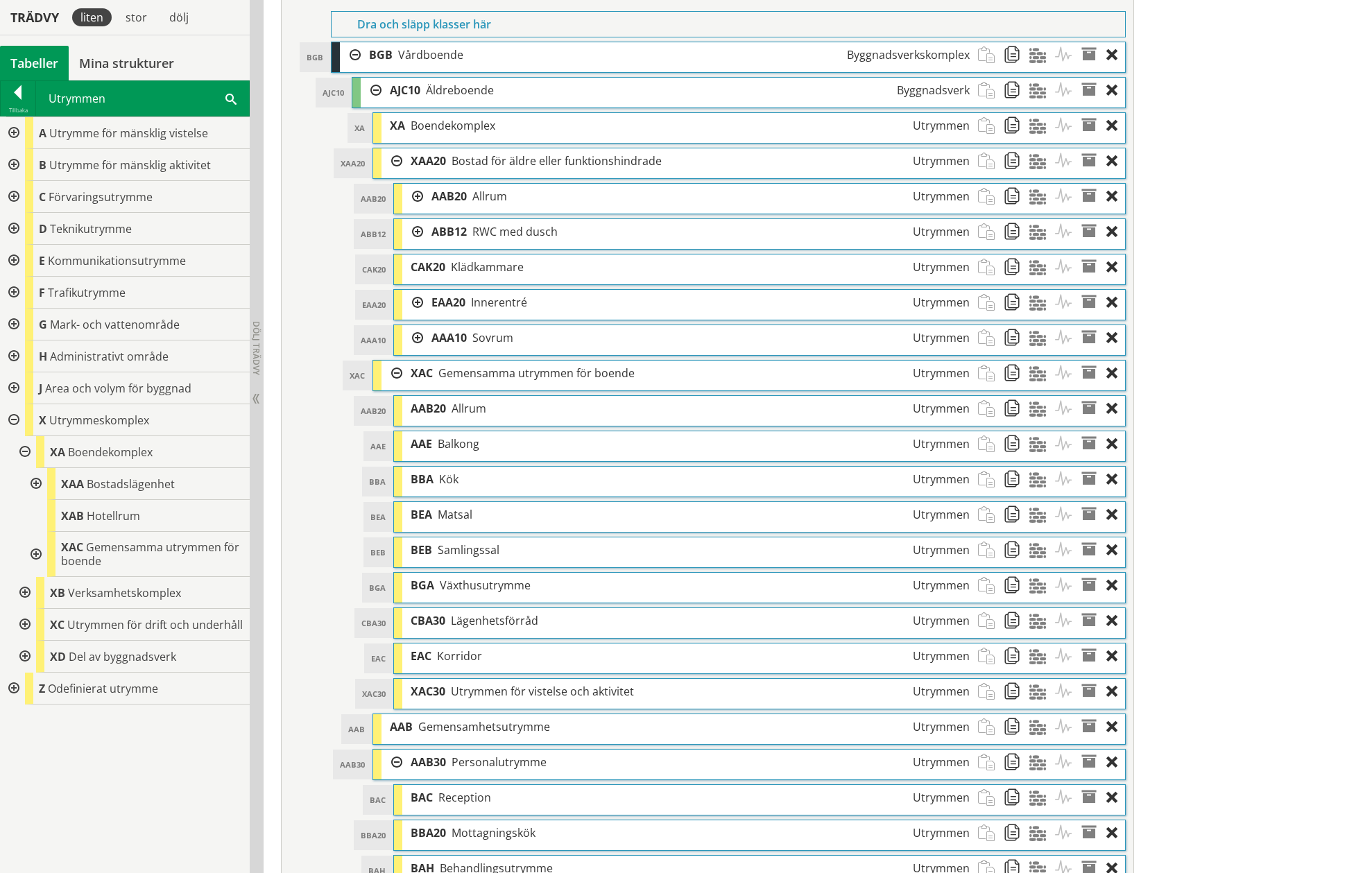
click at [35, 480] on div at bounding box center [35, 484] width 25 height 32
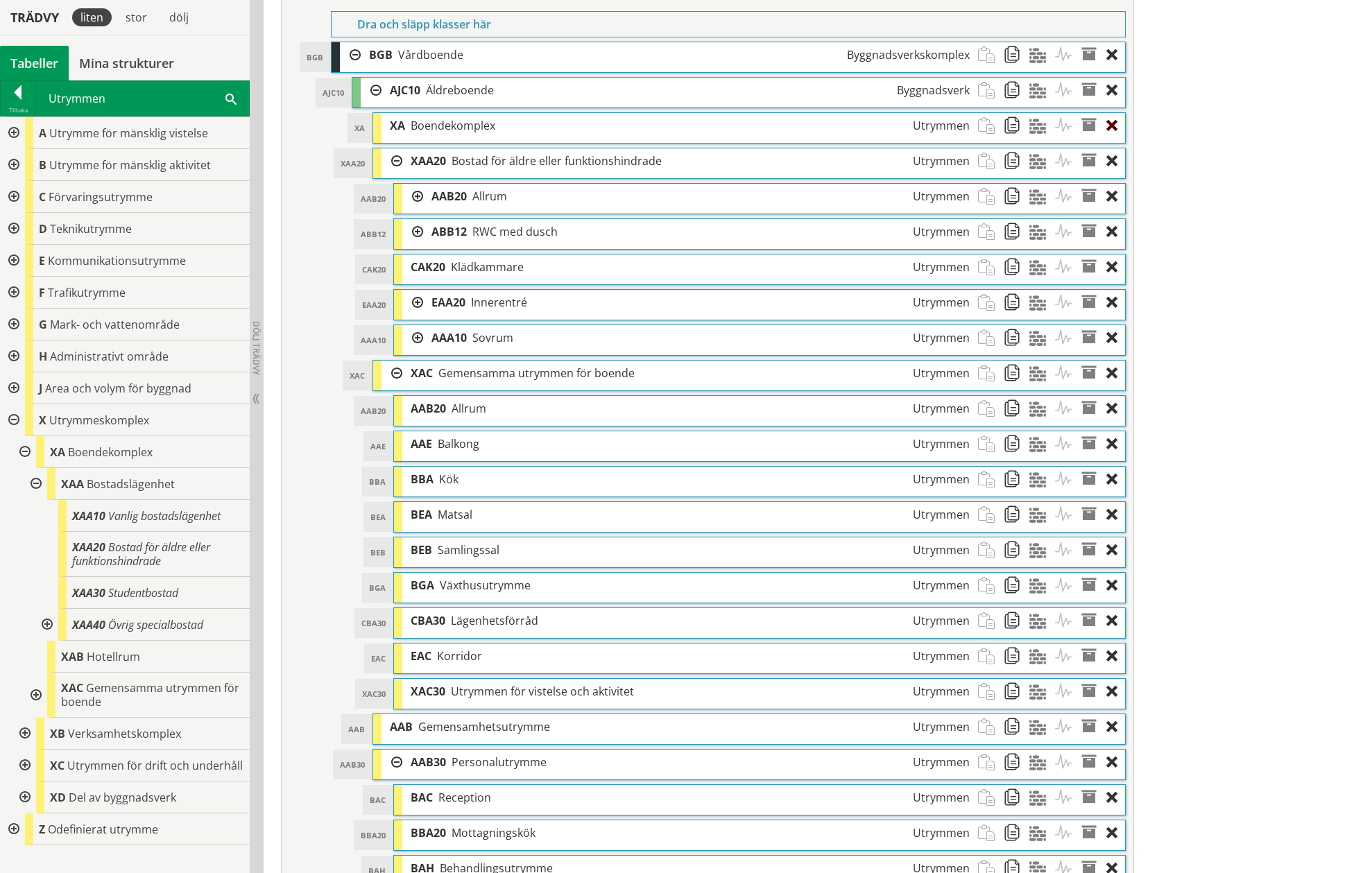
click at [1117, 124] on div at bounding box center [1115, 125] width 19 height 25
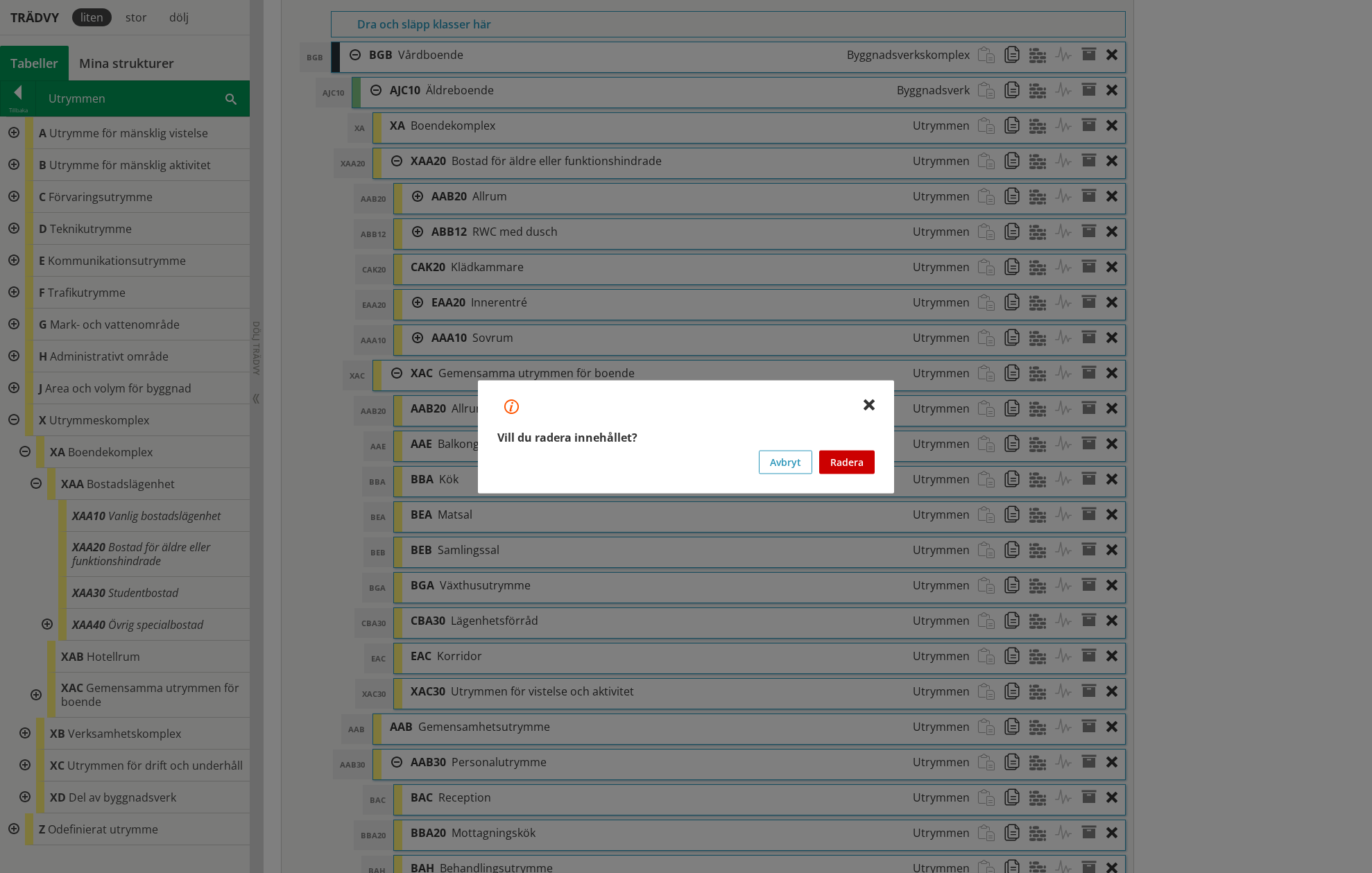
click at [847, 462] on button "Radera" at bounding box center [846, 462] width 55 height 23
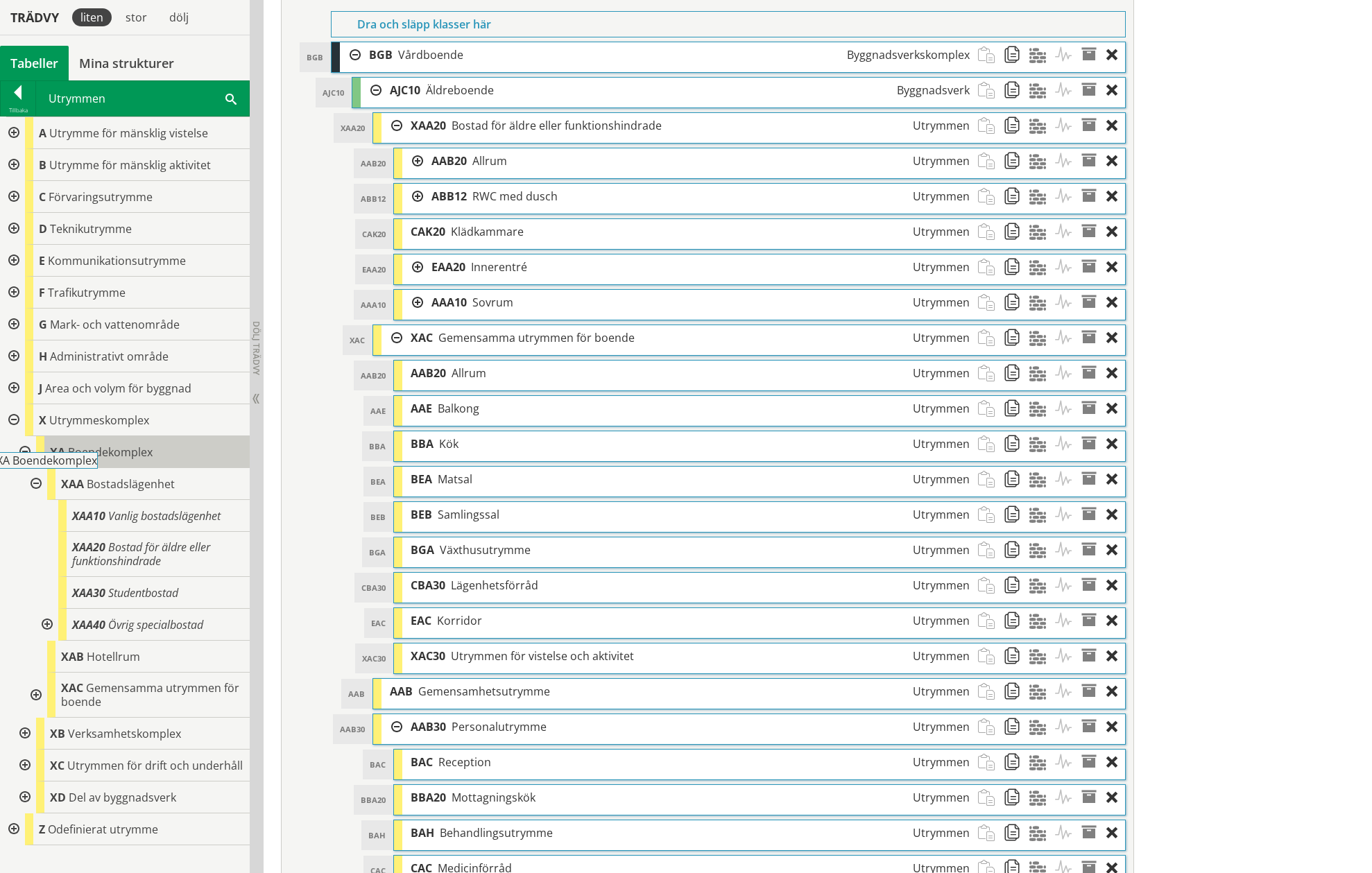
drag, startPoint x: 121, startPoint y: 445, endPoint x: 105, endPoint y: 461, distance: 22.6
click at [105, 461] on div "XA Boendekomplex" at bounding box center [143, 452] width 214 height 32
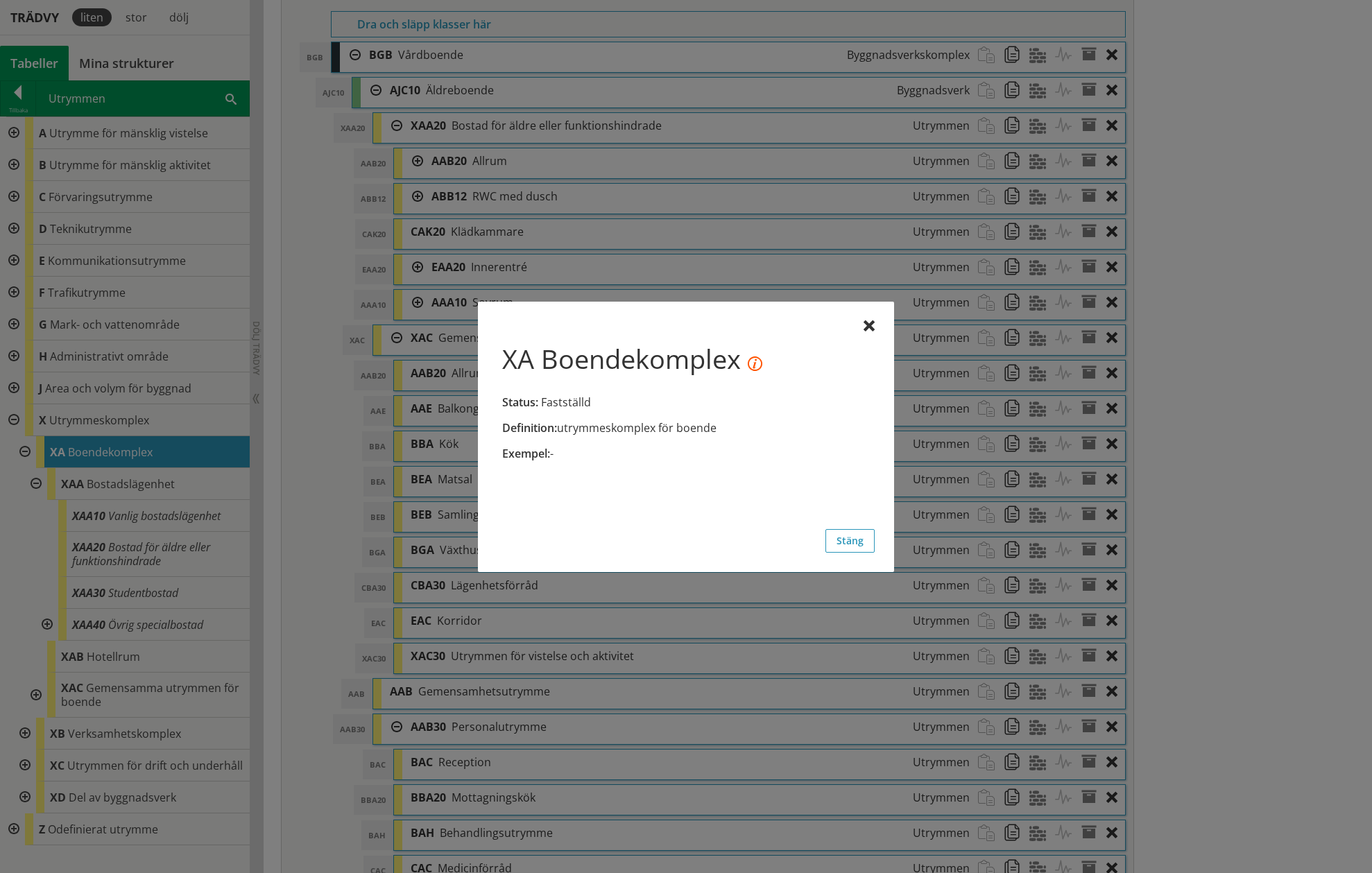
drag, startPoint x: 864, startPoint y: 541, endPoint x: 586, endPoint y: 501, distance: 280.9
click at [863, 541] on button "Stäng" at bounding box center [850, 541] width 49 height 23
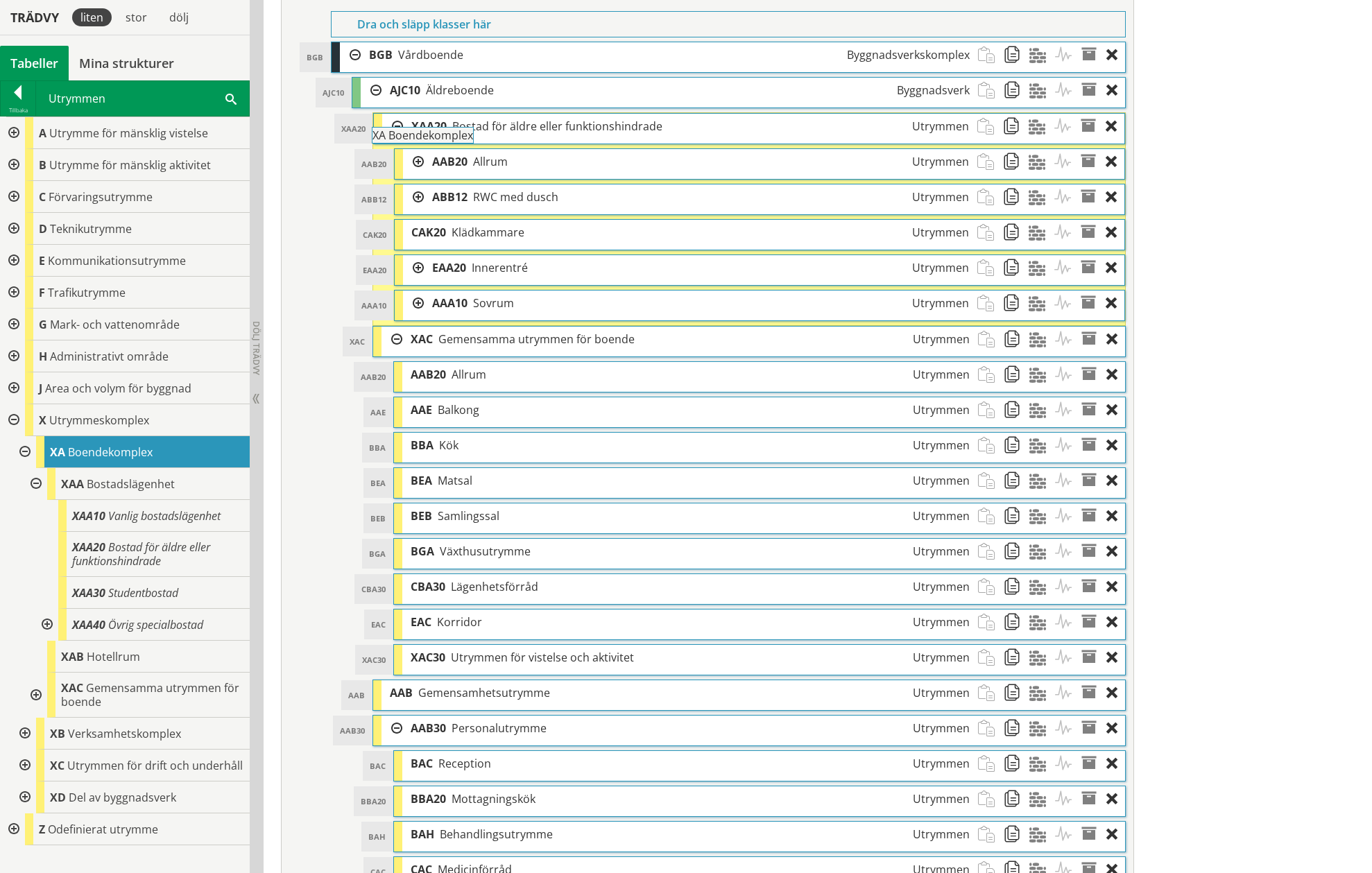
drag, startPoint x: 98, startPoint y: 448, endPoint x: 462, endPoint y: 142, distance: 475.5
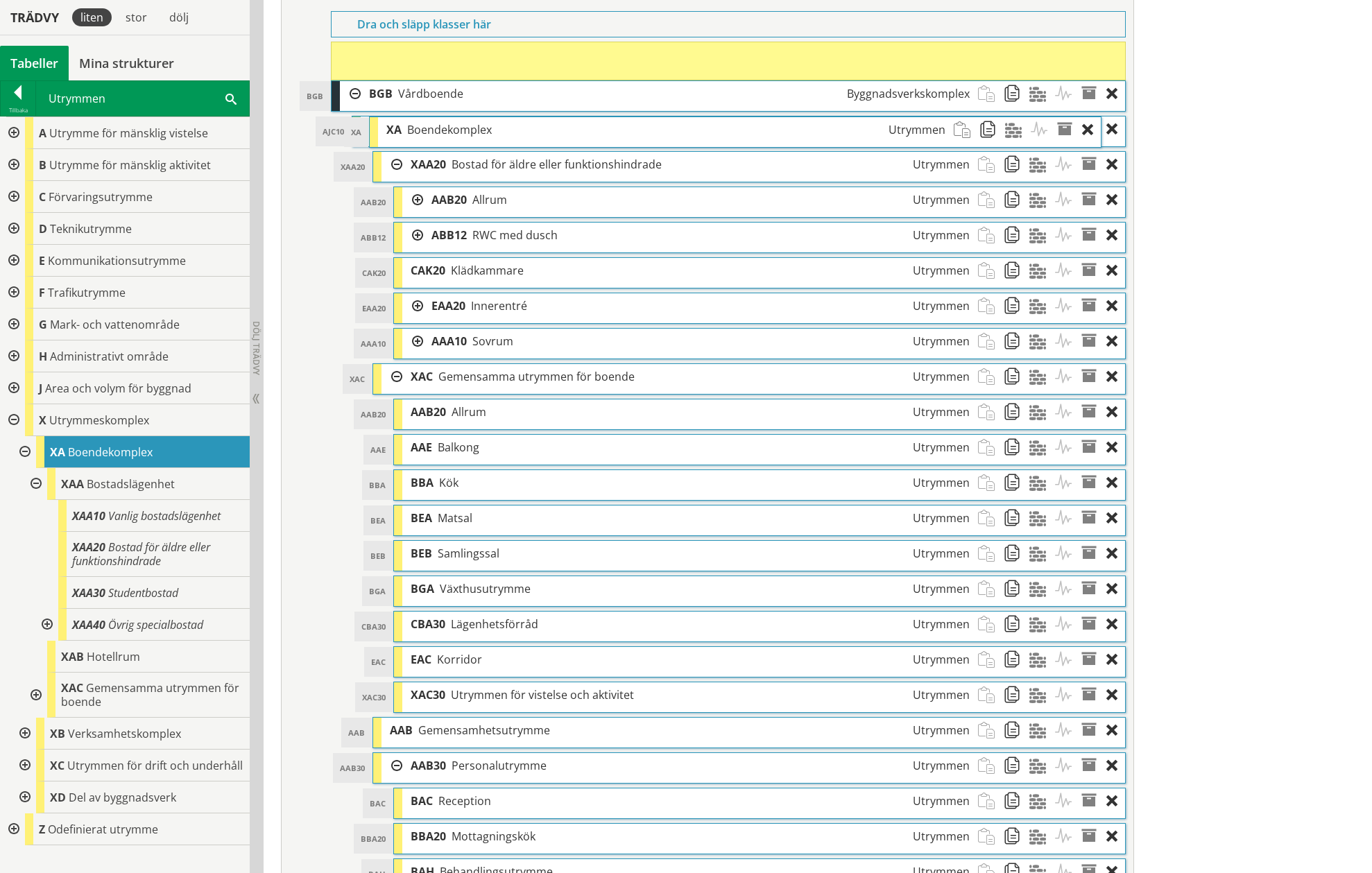
drag, startPoint x: 490, startPoint y: 334, endPoint x: 466, endPoint y: 126, distance: 209.4
click at [466, 126] on span "Boendekomplex" at bounding box center [449, 129] width 84 height 15
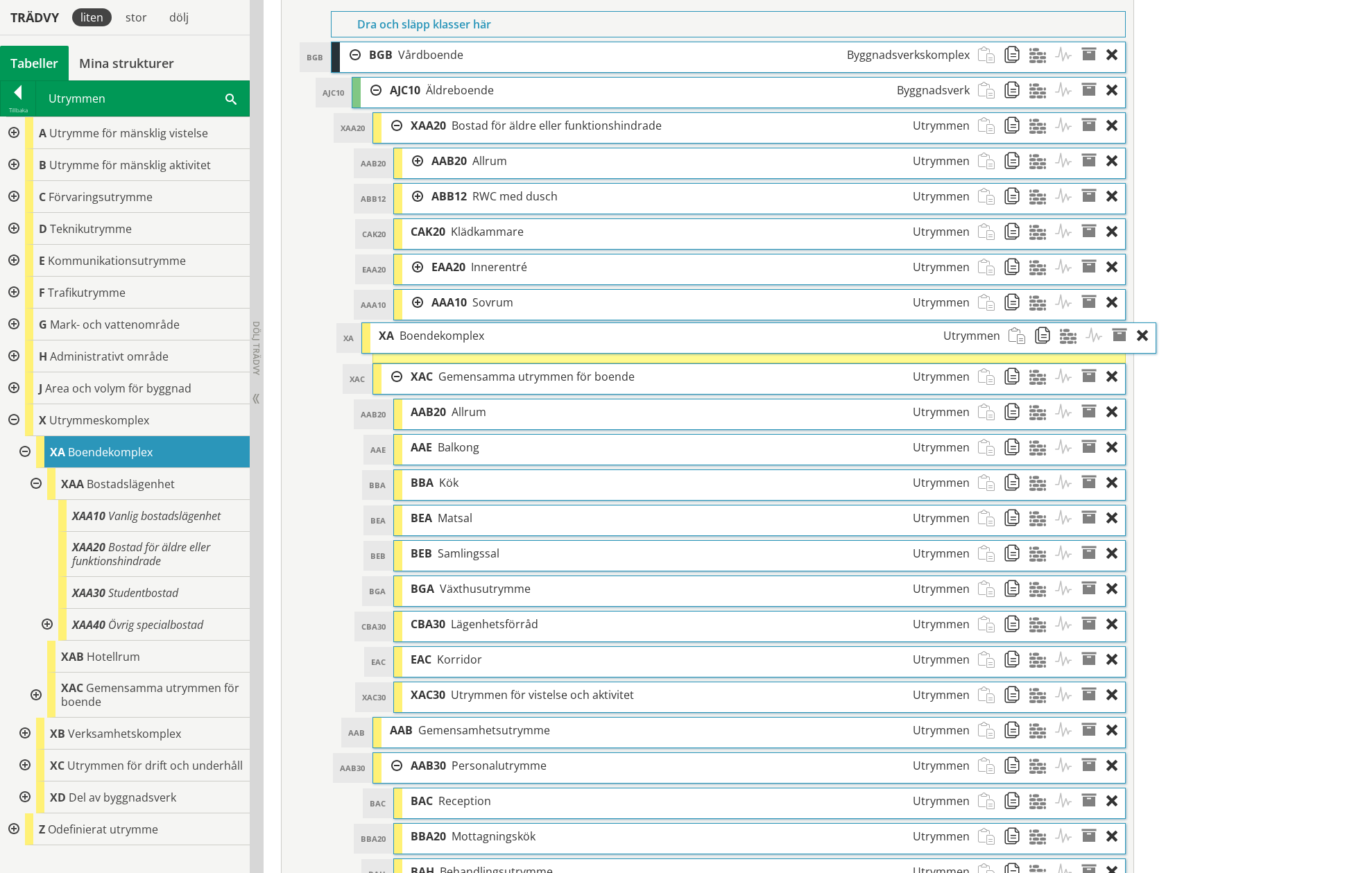
drag, startPoint x: 396, startPoint y: 57, endPoint x: 426, endPoint y: 337, distance: 281.6
click at [426, 337] on span "Boendekomplex" at bounding box center [441, 335] width 84 height 15
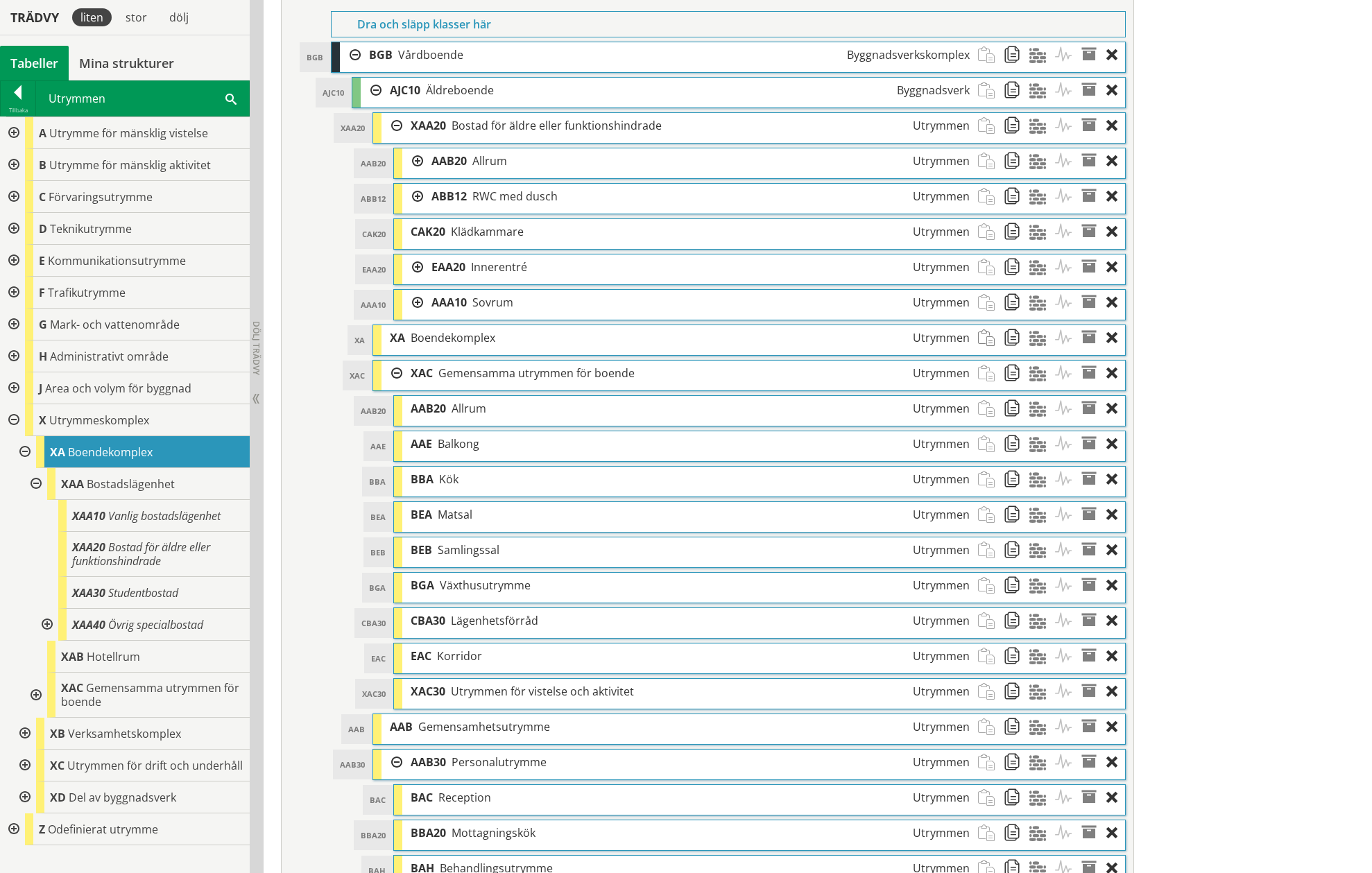
click at [392, 123] on div at bounding box center [392, 125] width 21 height 25
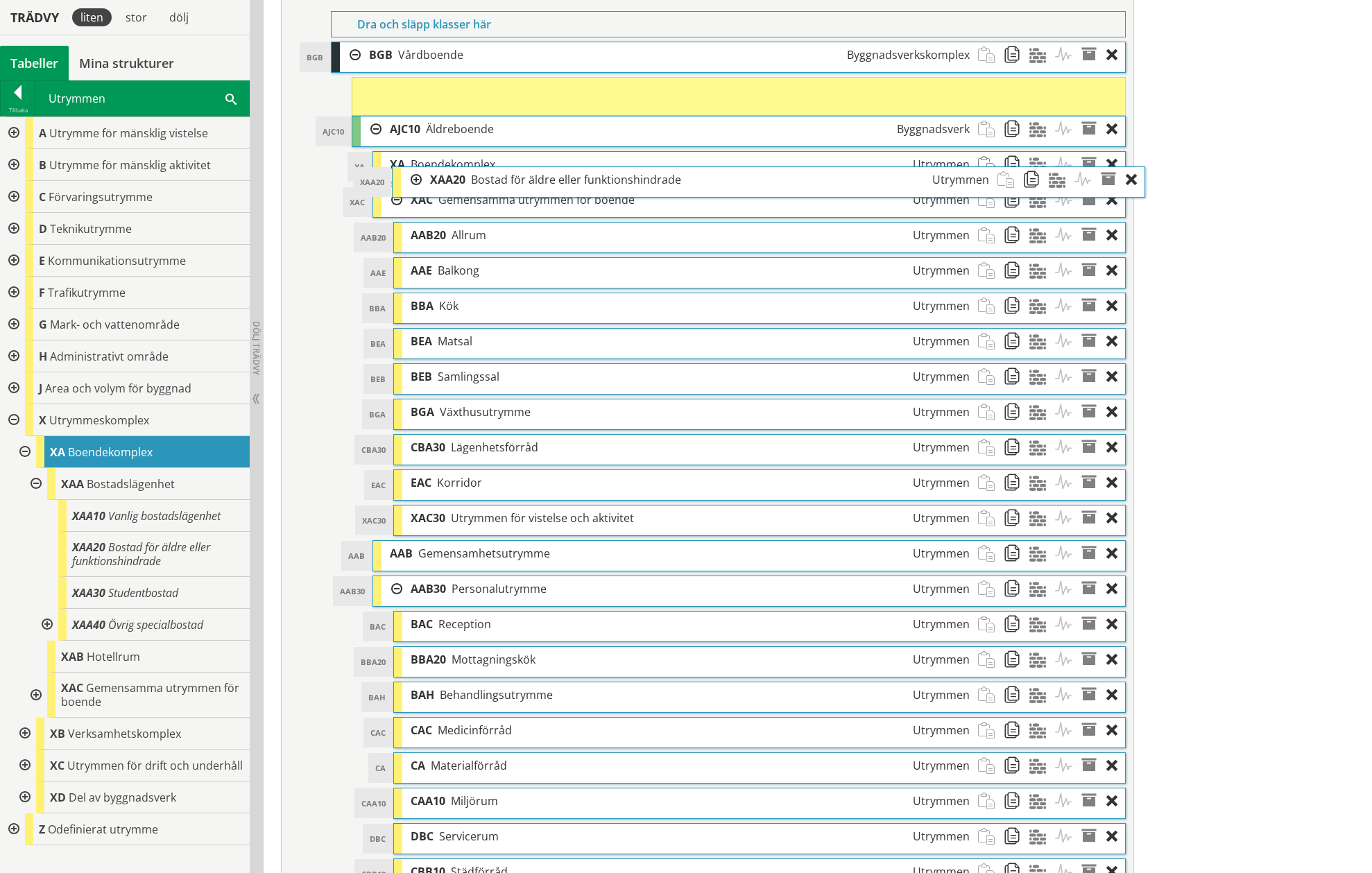
drag, startPoint x: 436, startPoint y: 116, endPoint x: 456, endPoint y: 170, distance: 57.6
click at [456, 170] on div "XAA20 Bostad för äldre eller funktionshindrade Utrymmen" at bounding box center [709, 180] width 575 height 25
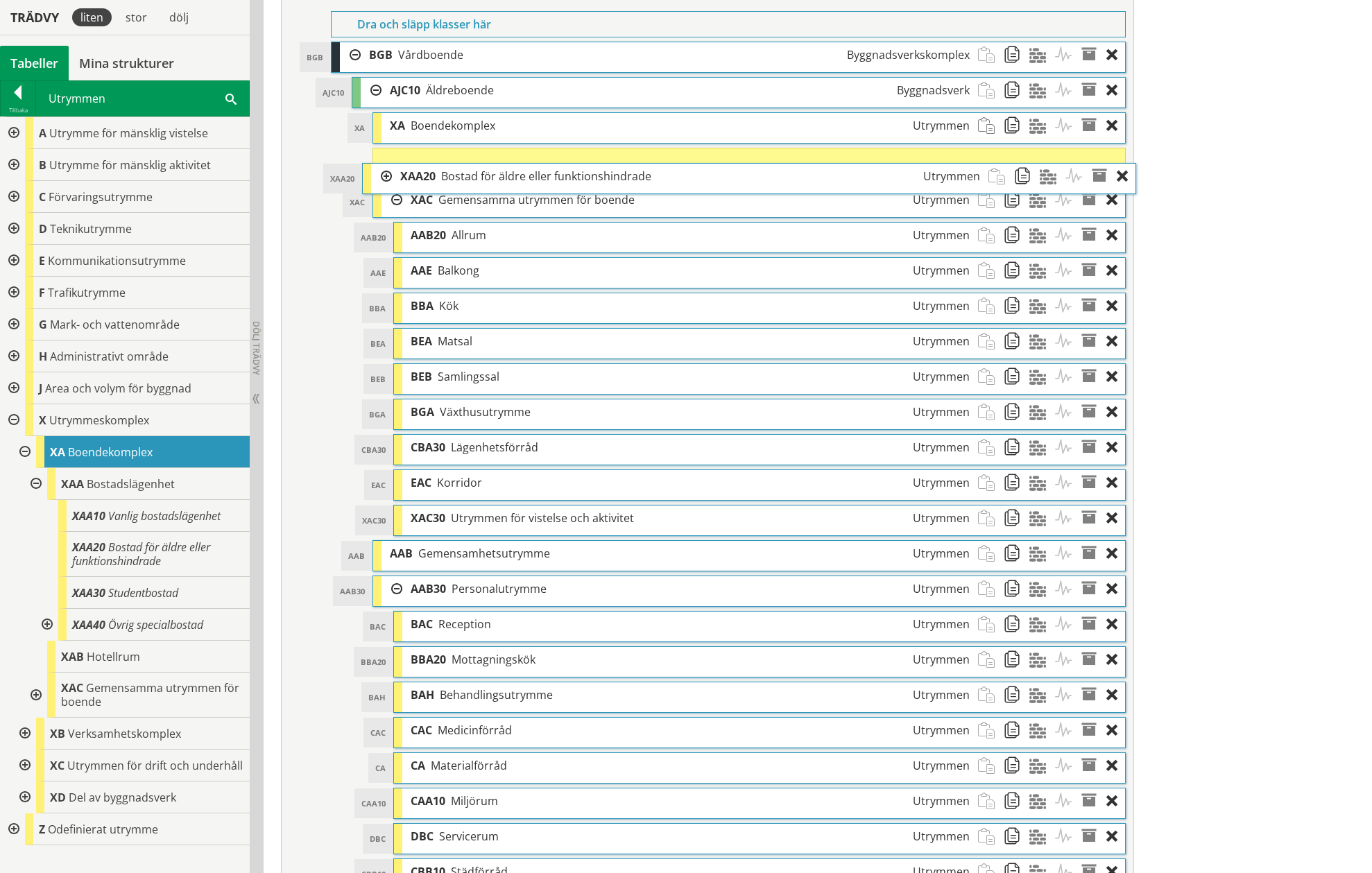
drag, startPoint x: 466, startPoint y: 92, endPoint x: 476, endPoint y: 177, distance: 85.6
click at [476, 177] on span "Bostad för äldre eller funktionshindrade" at bounding box center [546, 176] width 210 height 15
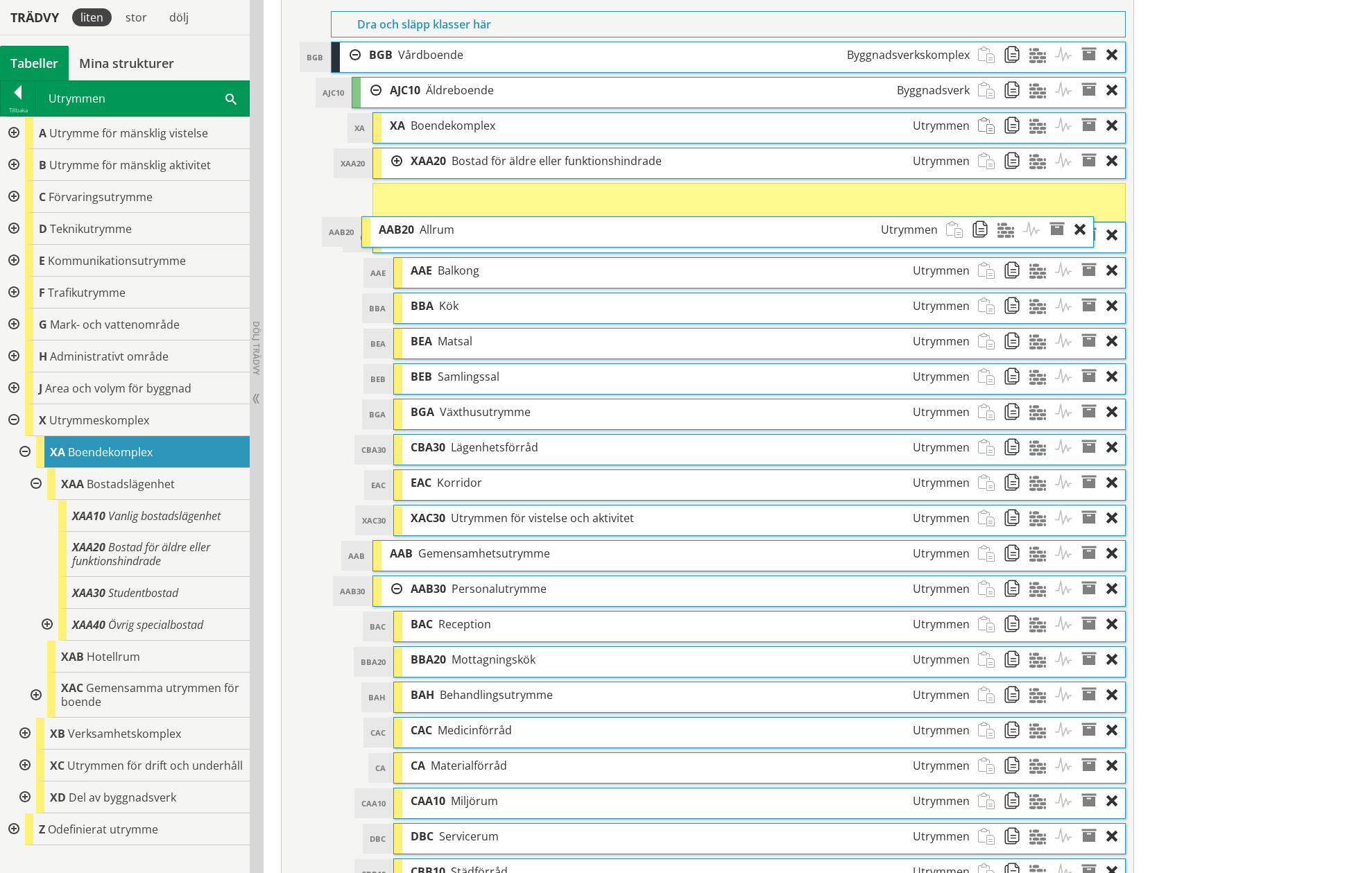
drag, startPoint x: 523, startPoint y: 237, endPoint x: 492, endPoint y: 235, distance: 31.1
click at [492, 235] on div "AAB20 Allrum Utrymmen" at bounding box center [657, 230] width 575 height 25
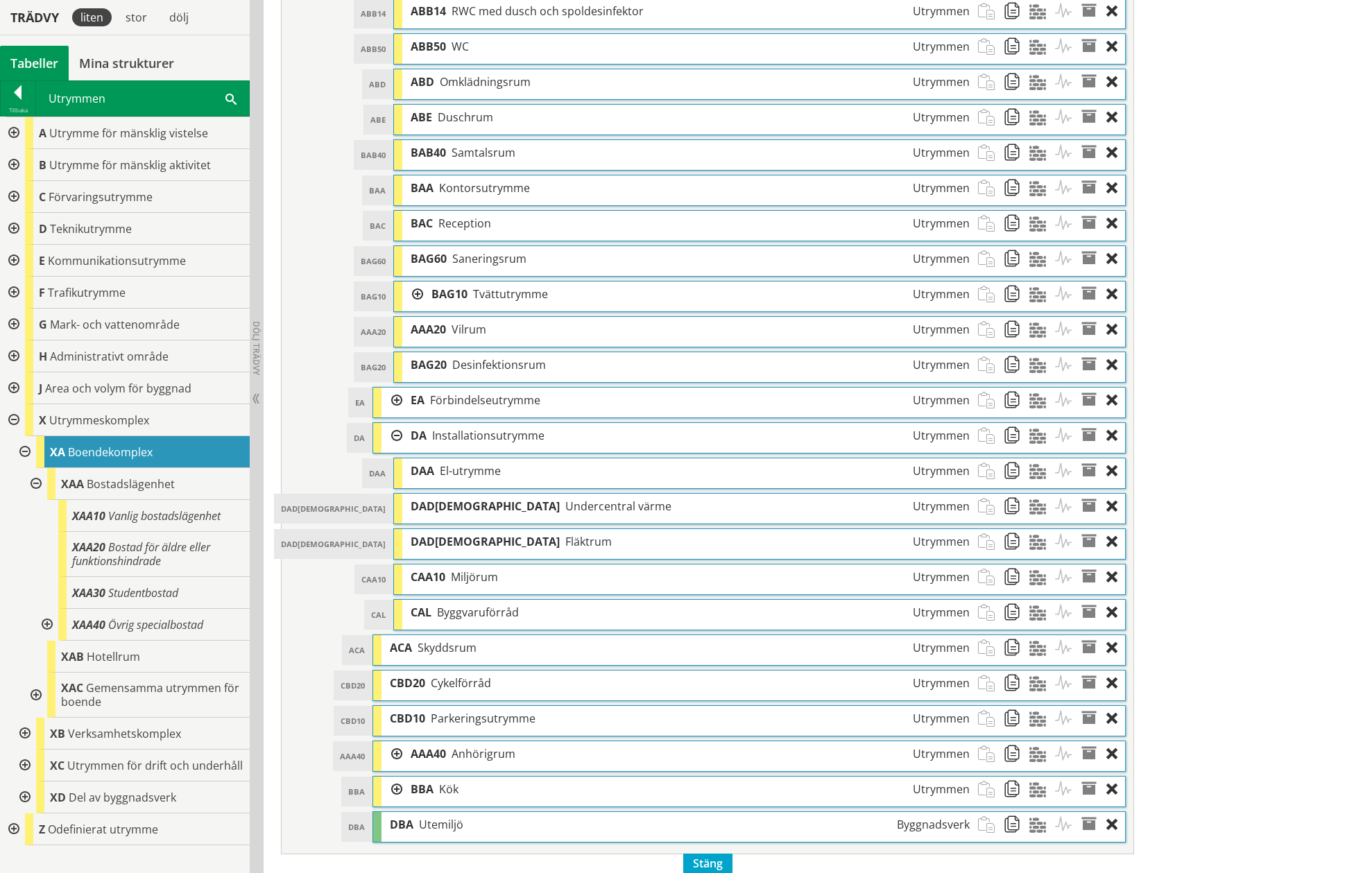
scroll to position [1665, 0]
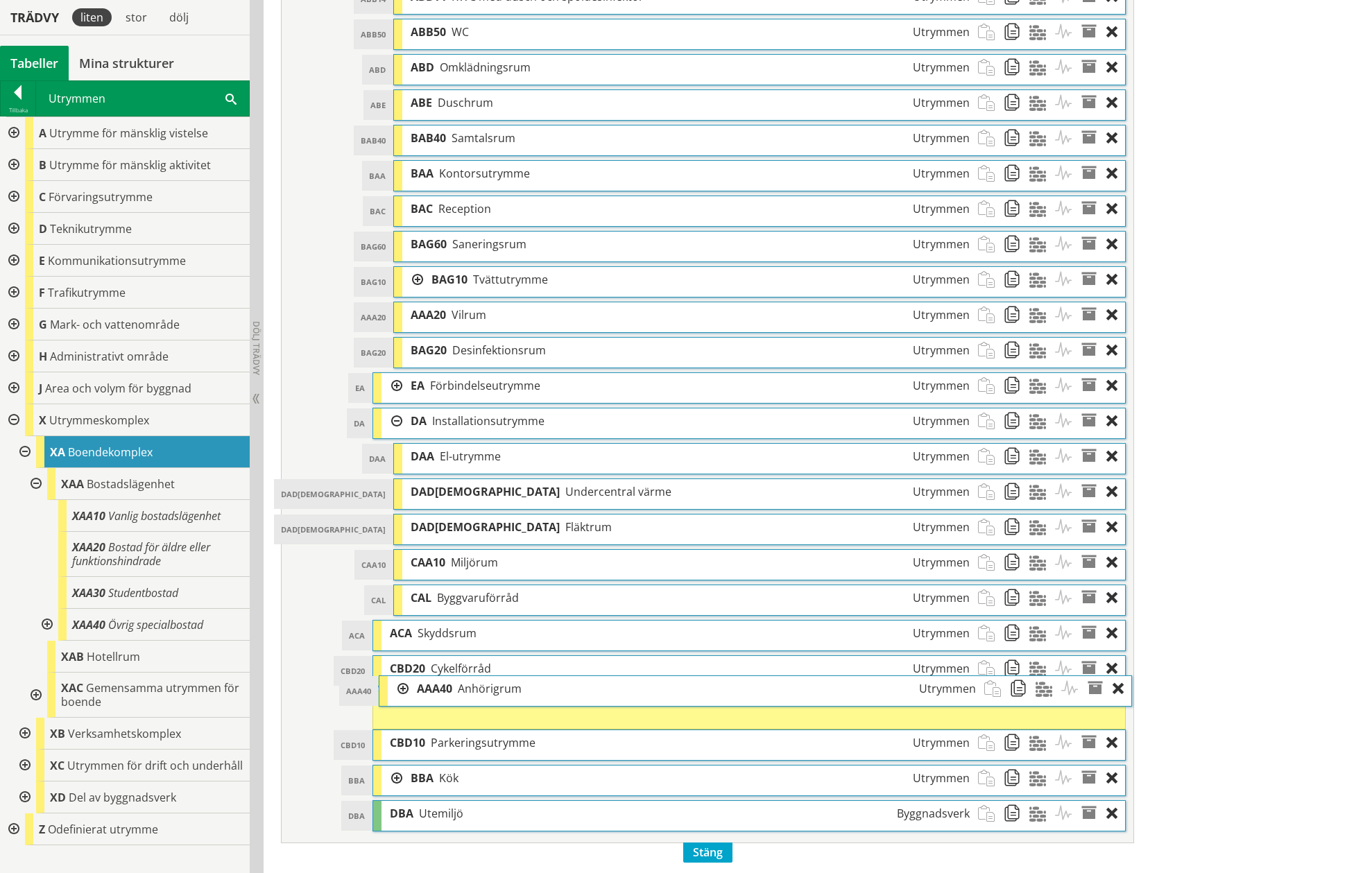
drag, startPoint x: 470, startPoint y: 739, endPoint x: 476, endPoint y: 688, distance: 51.4
click at [476, 688] on span "Anhörigrum" at bounding box center [489, 688] width 64 height 15
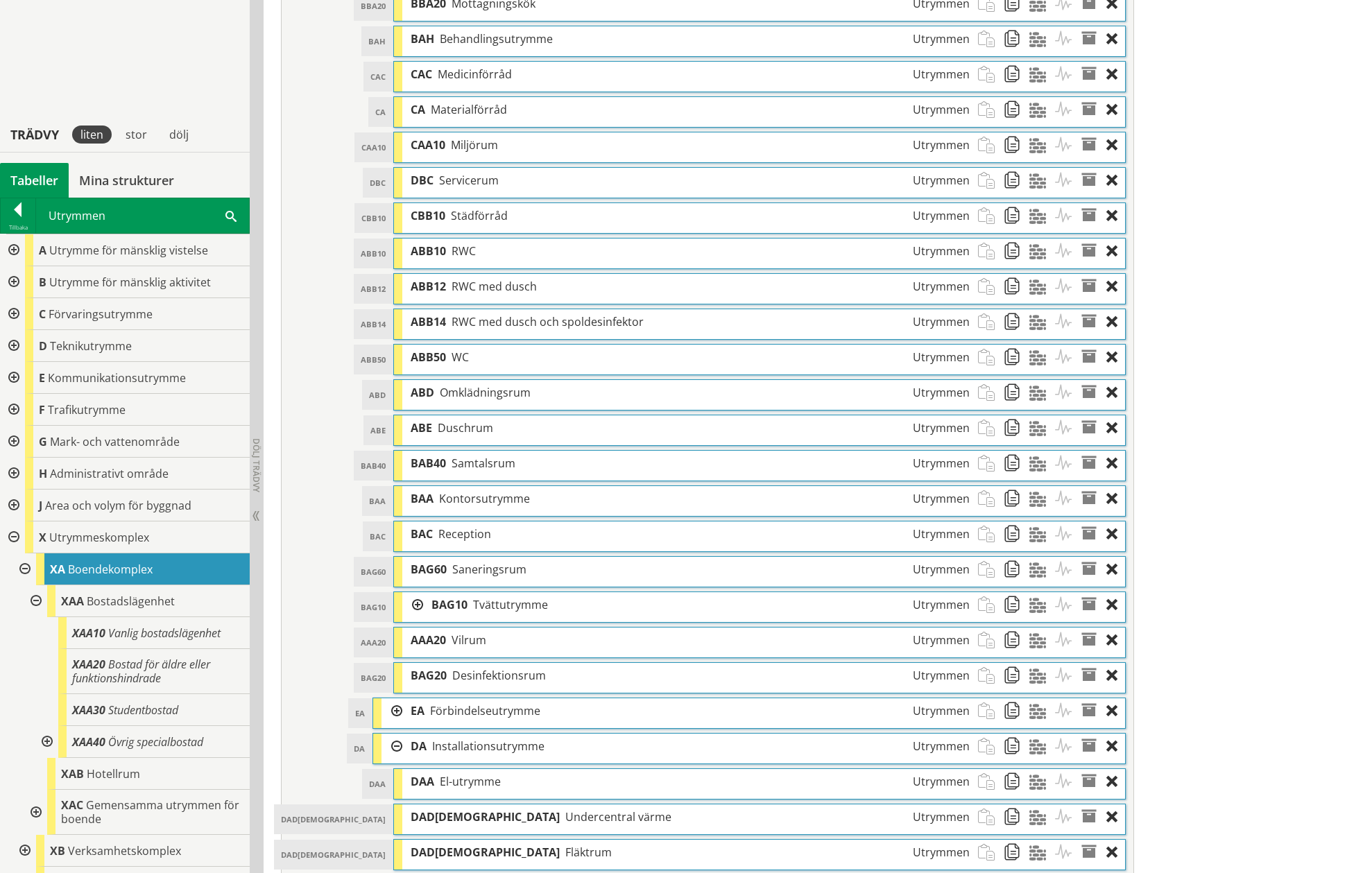
scroll to position [1457, 0]
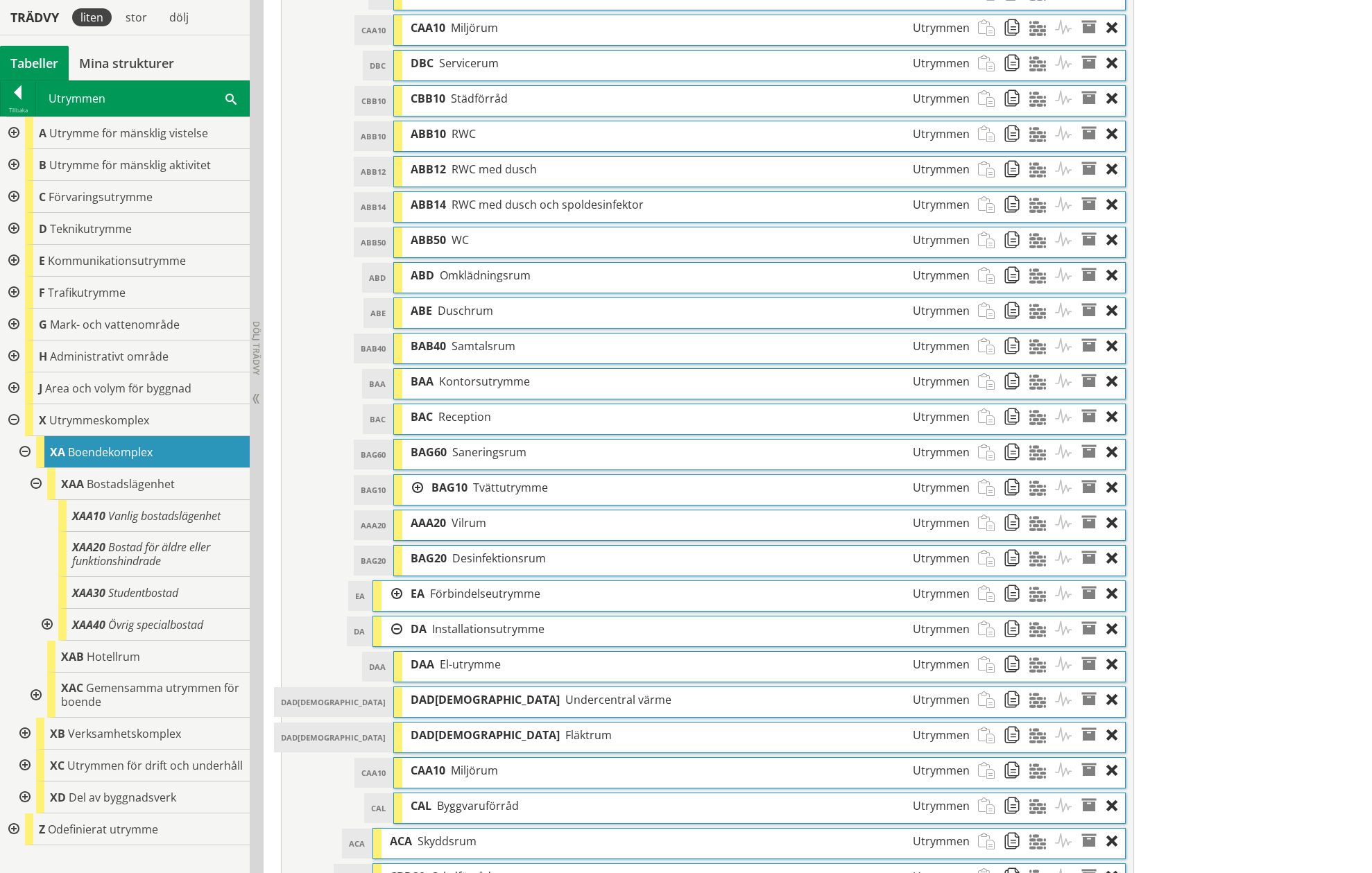
click at [398, 626] on div at bounding box center [392, 629] width 21 height 25
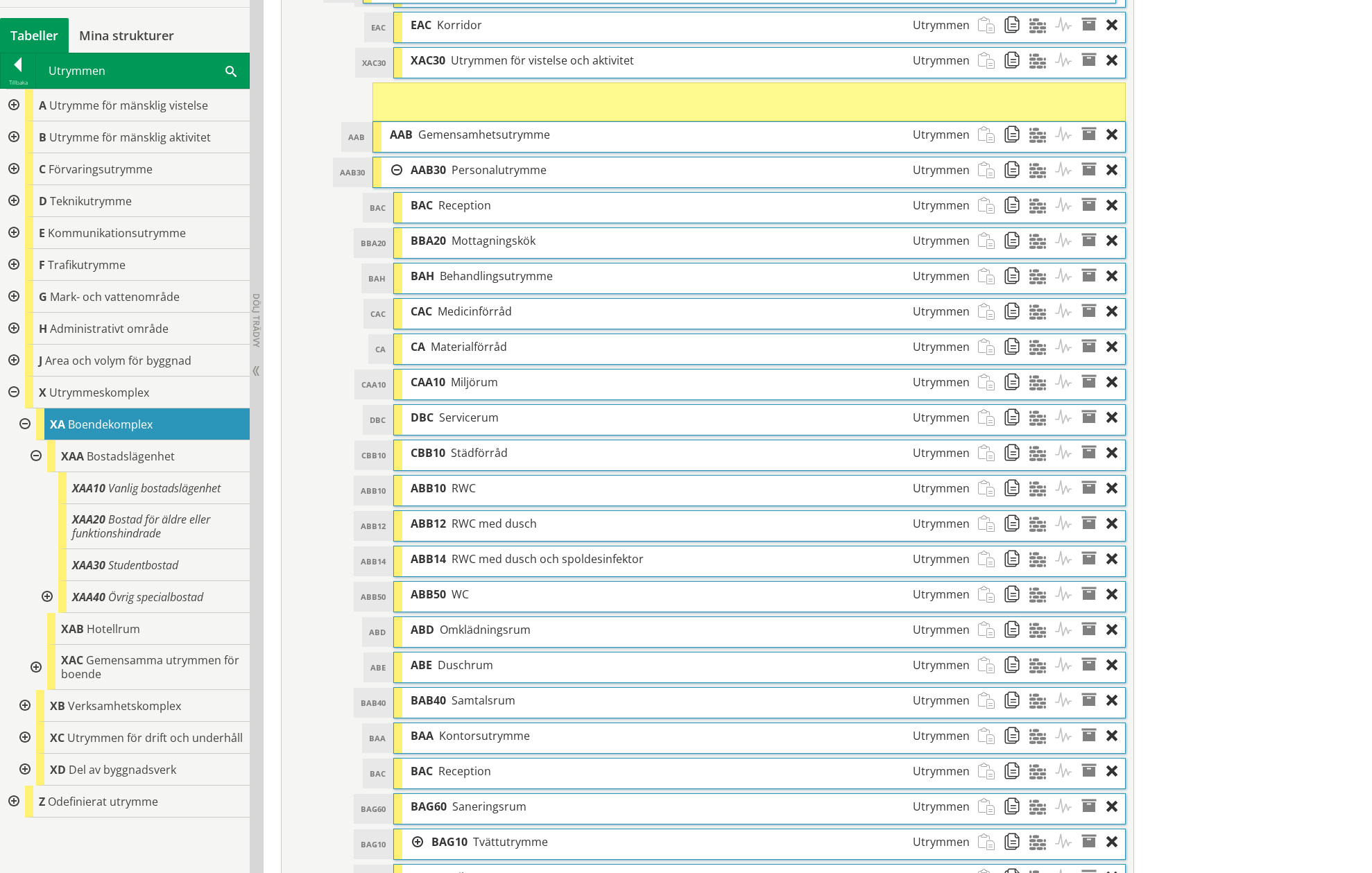
scroll to position [1114, 0]
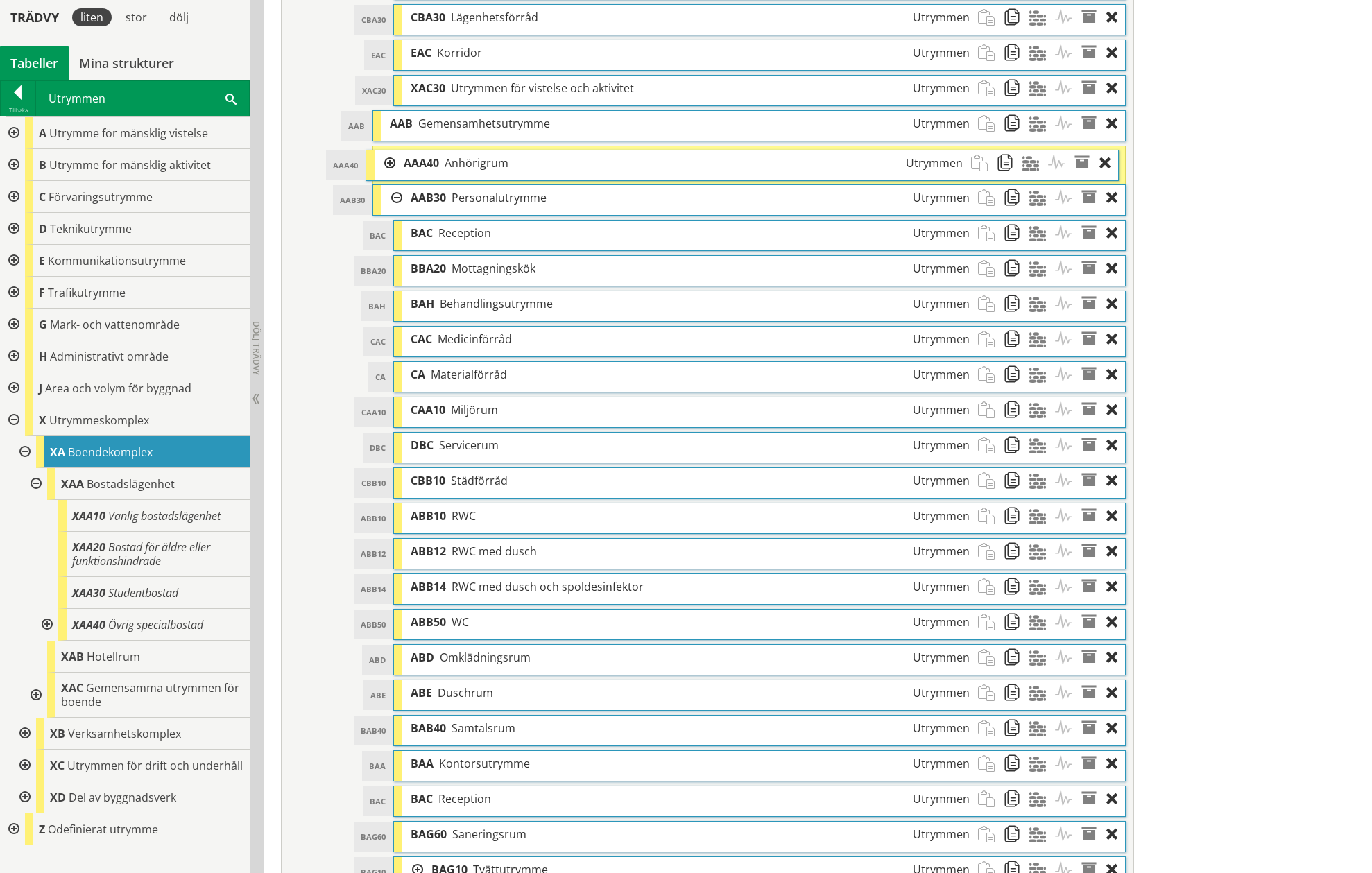
drag, startPoint x: 468, startPoint y: 705, endPoint x: 461, endPoint y: 165, distance: 540.0
click at [461, 165] on span "Anhörigrum" at bounding box center [476, 163] width 64 height 15
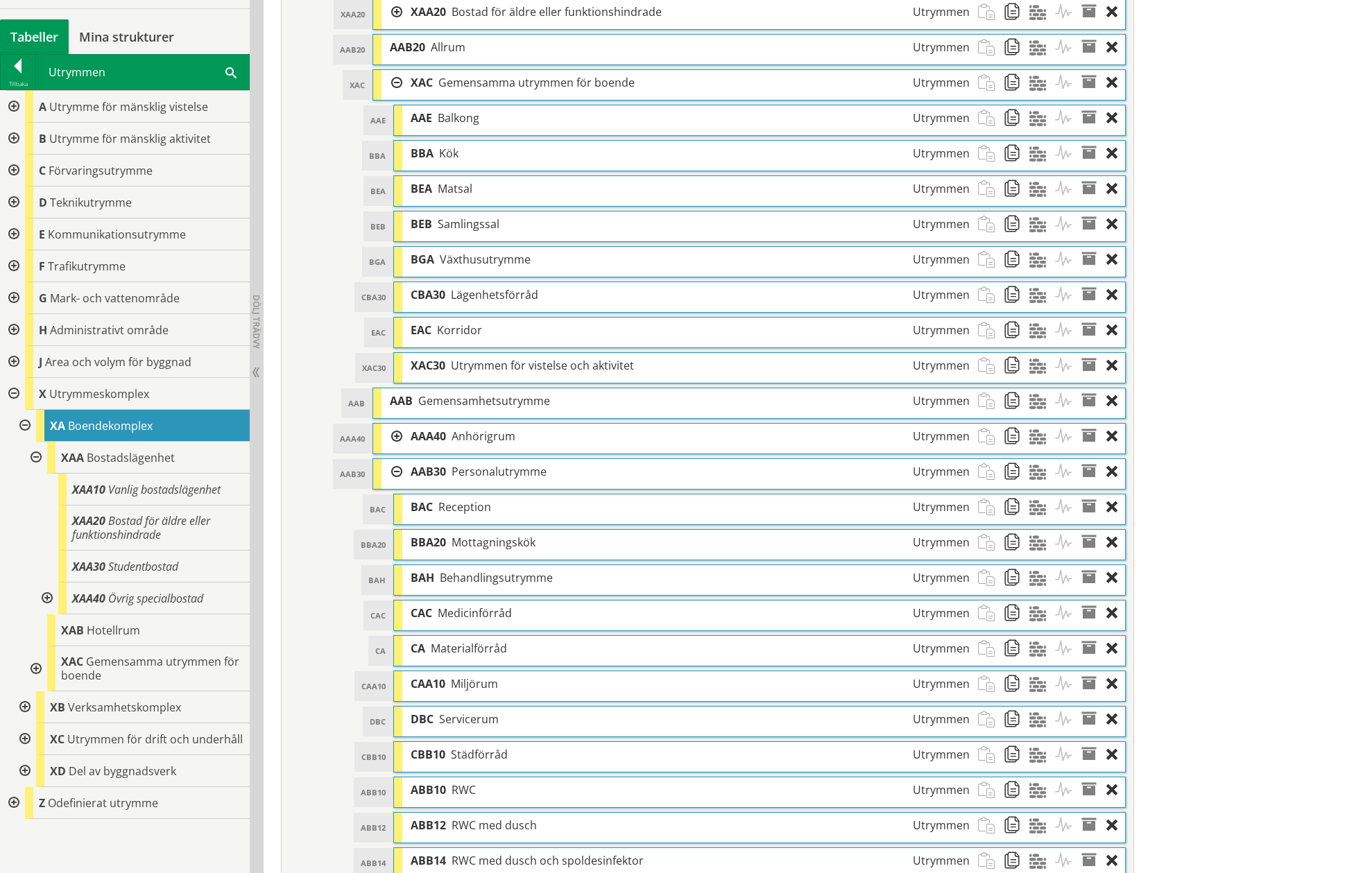
scroll to position [768, 0]
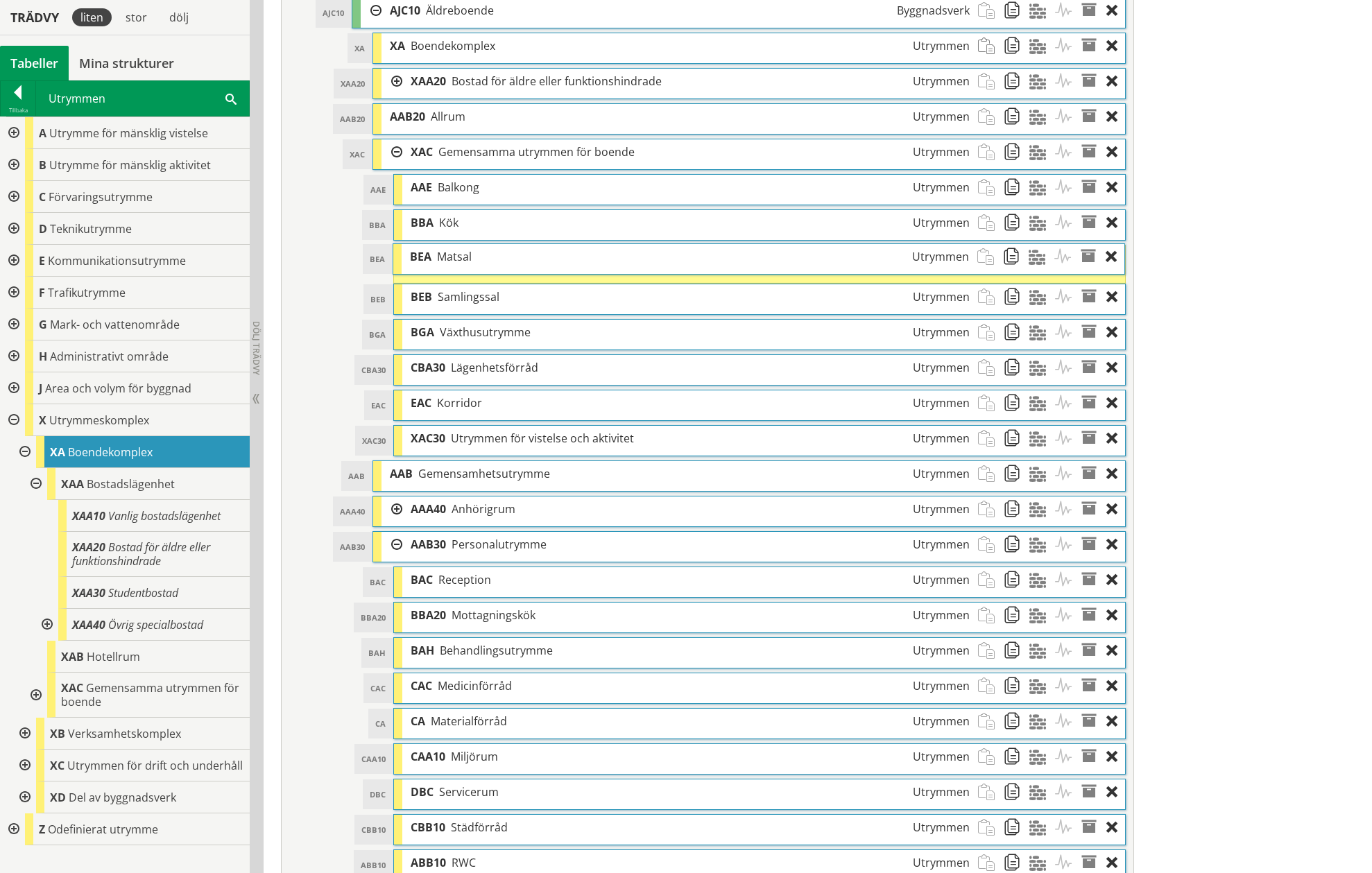
drag, startPoint x: 455, startPoint y: 257, endPoint x: 452, endPoint y: 247, distance: 10.4
click at [454, 256] on span "Matsal" at bounding box center [454, 256] width 35 height 15
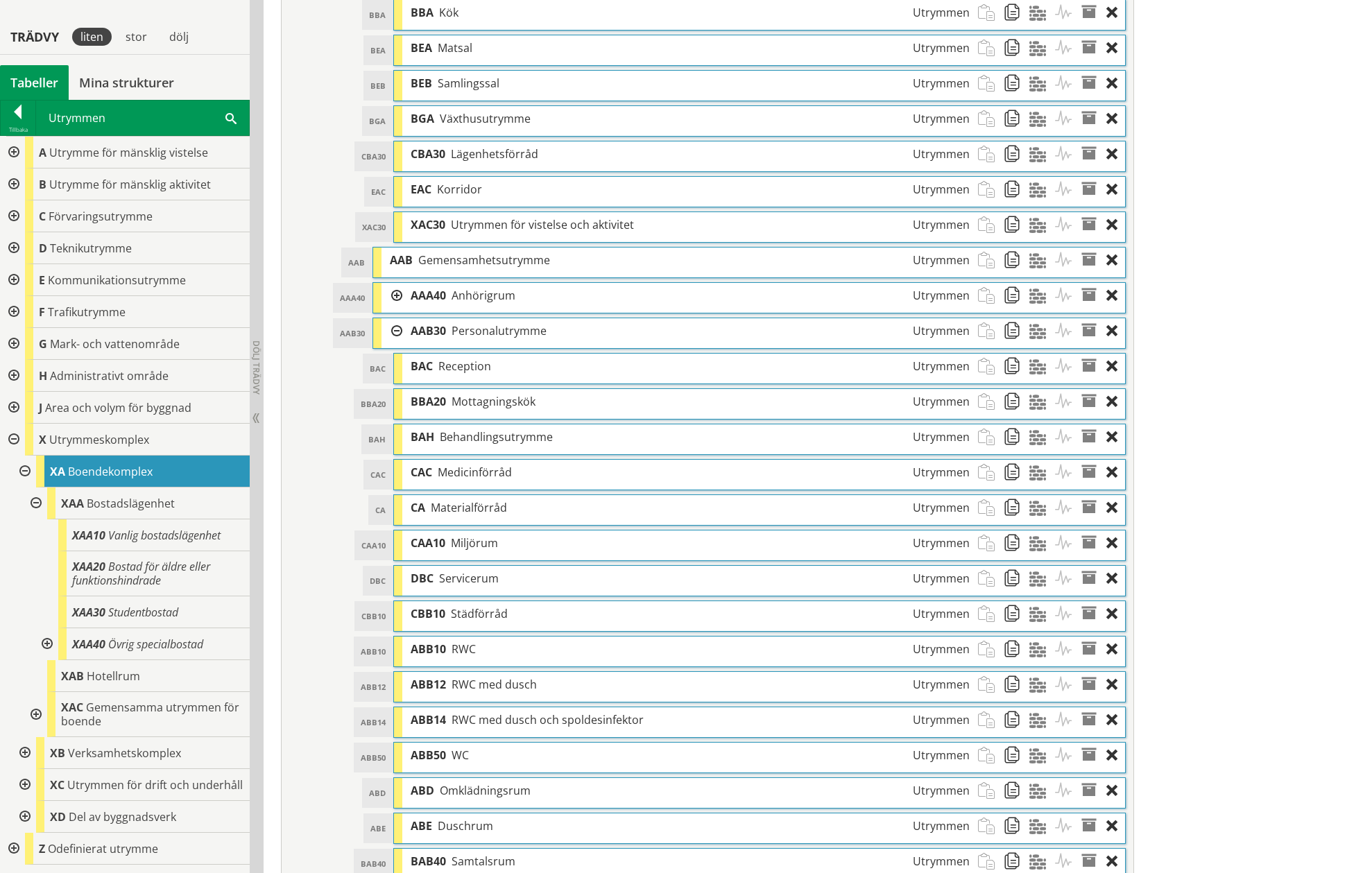
scroll to position [975, 0]
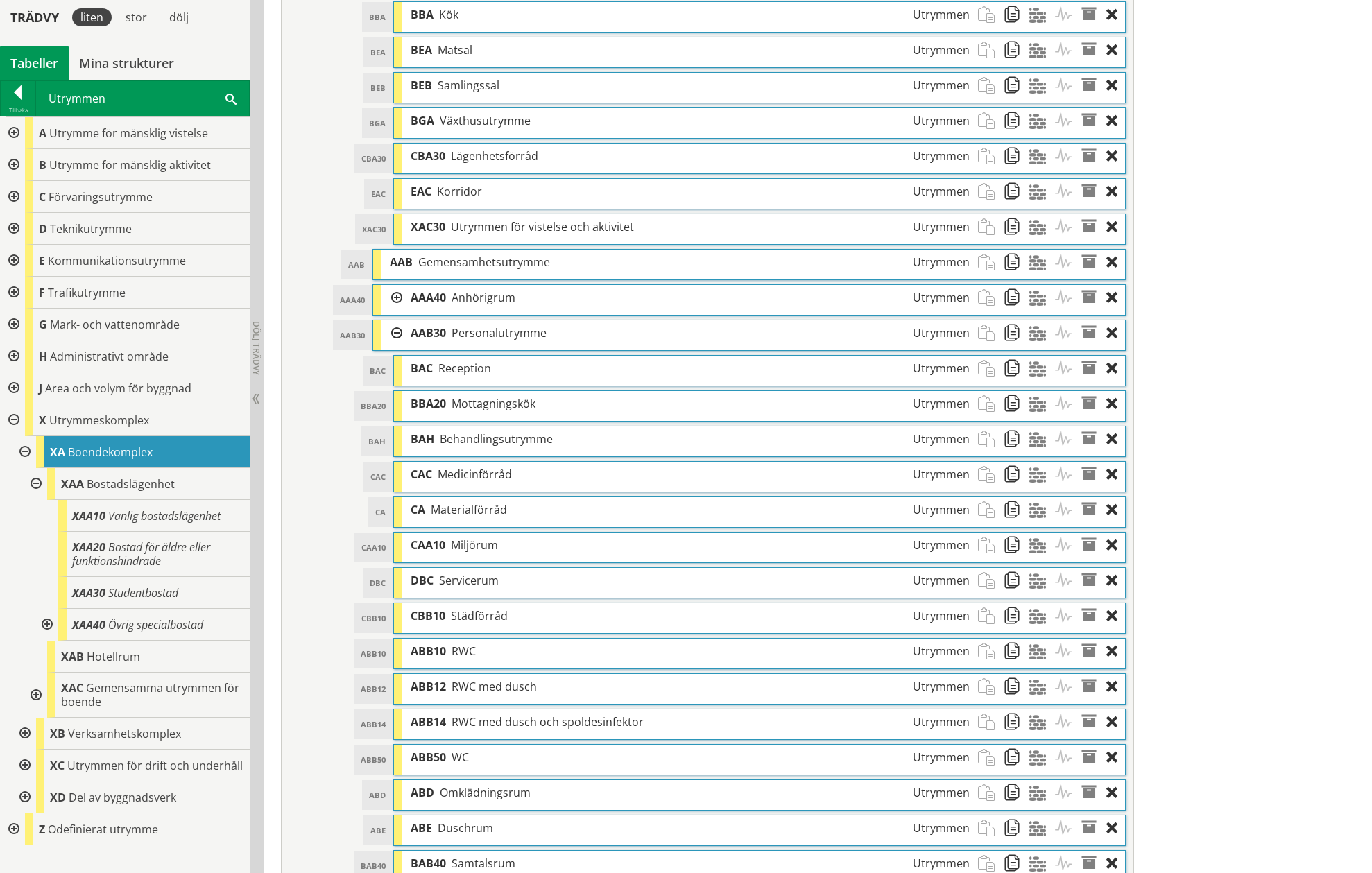
click at [400, 332] on div at bounding box center [392, 333] width 21 height 25
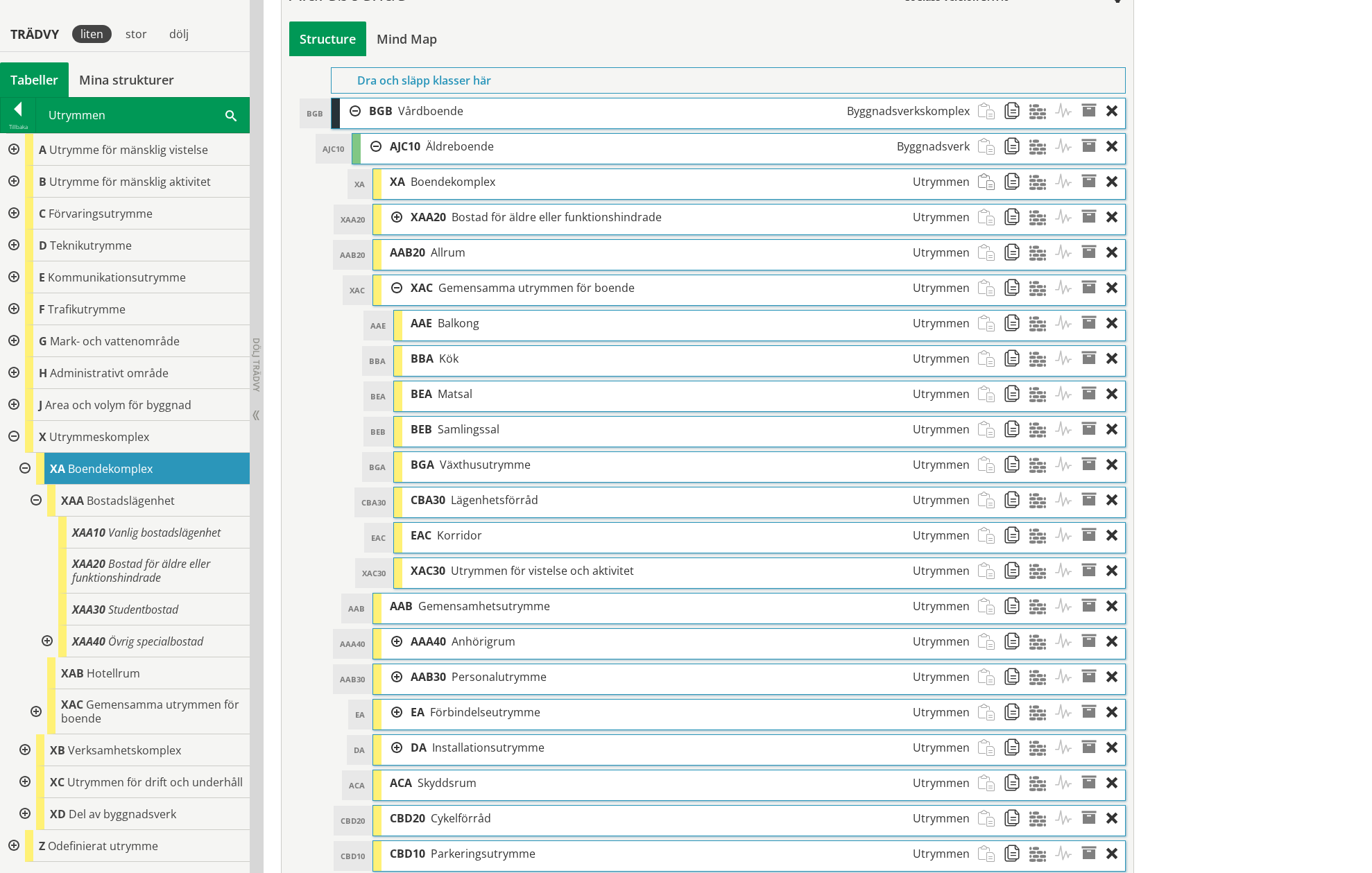
scroll to position [629, 0]
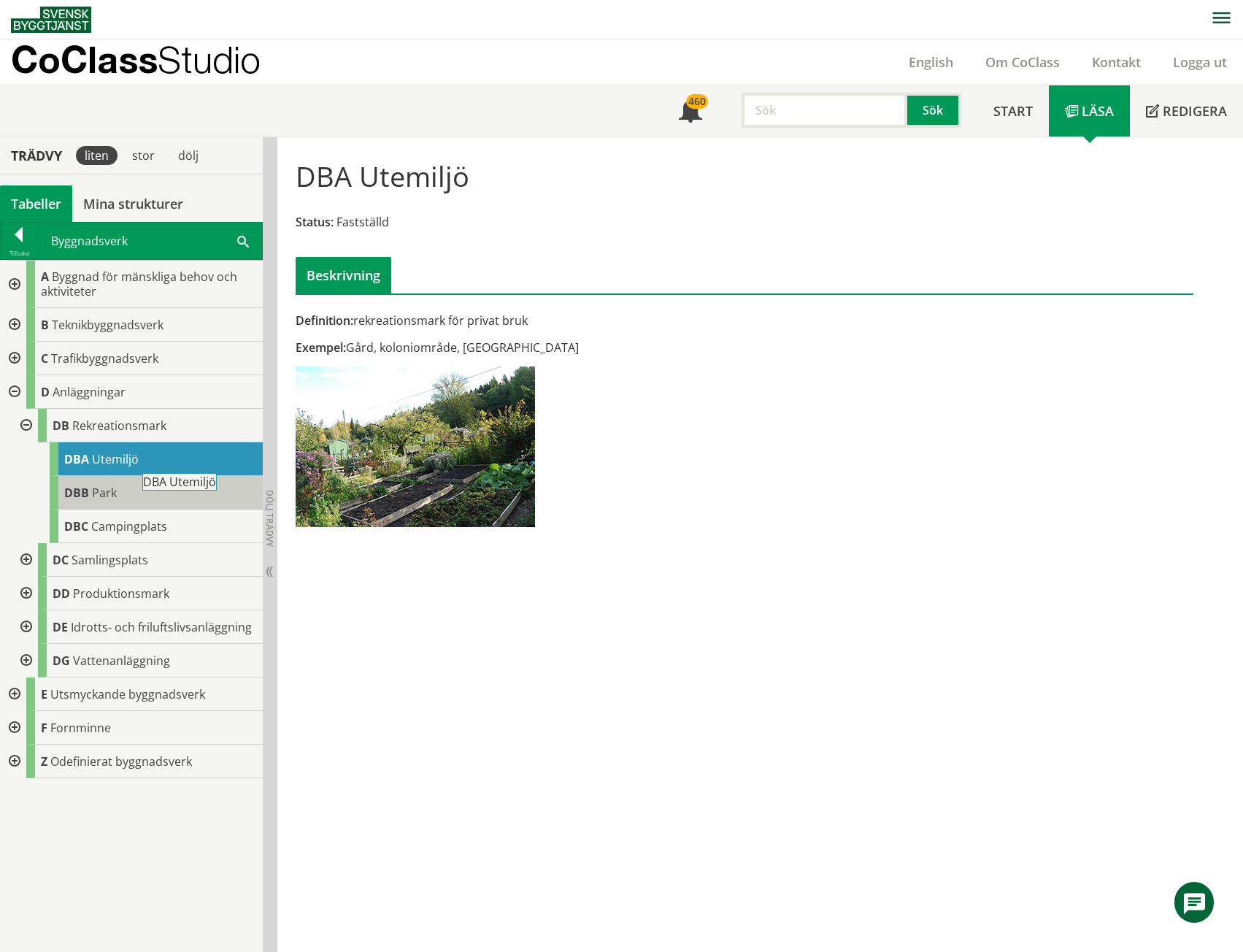
drag, startPoint x: 116, startPoint y: 455, endPoint x: 235, endPoint y: 479, distance: 121.4
click at [233, 478] on div "DBA Utemiljö [GEOGRAPHIC_DATA] DBC Campingplats" at bounding box center [143, 493] width 240 height 101
click at [551, 25] on nav at bounding box center [627, 19] width 1232 height 39
click at [879, 497] on div "Definition: rekreationsmark för privat bruk Exempel: [GEOGRAPHIC_DATA], kolonio…" at bounding box center [591, 425] width 613 height 225
click at [870, 763] on div "DBA Utemiljö Status: Fastställd Beskrivning Definition: rekreationsmark för pri…" at bounding box center [760, 544] width 966 height 815
